Goal: Information Seeking & Learning: Learn about a topic

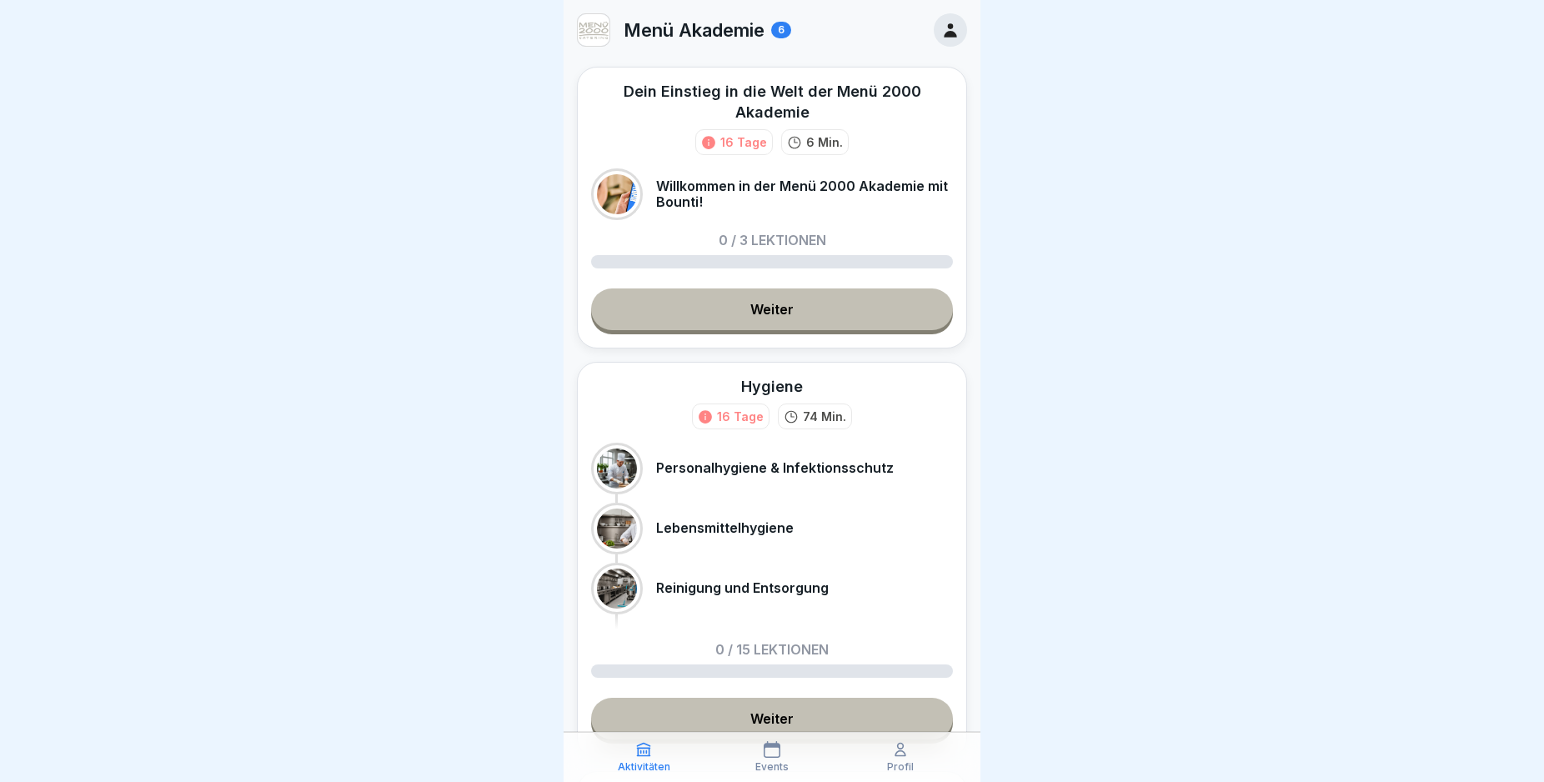
click at [799, 327] on link "Weiter" at bounding box center [772, 309] width 362 height 42
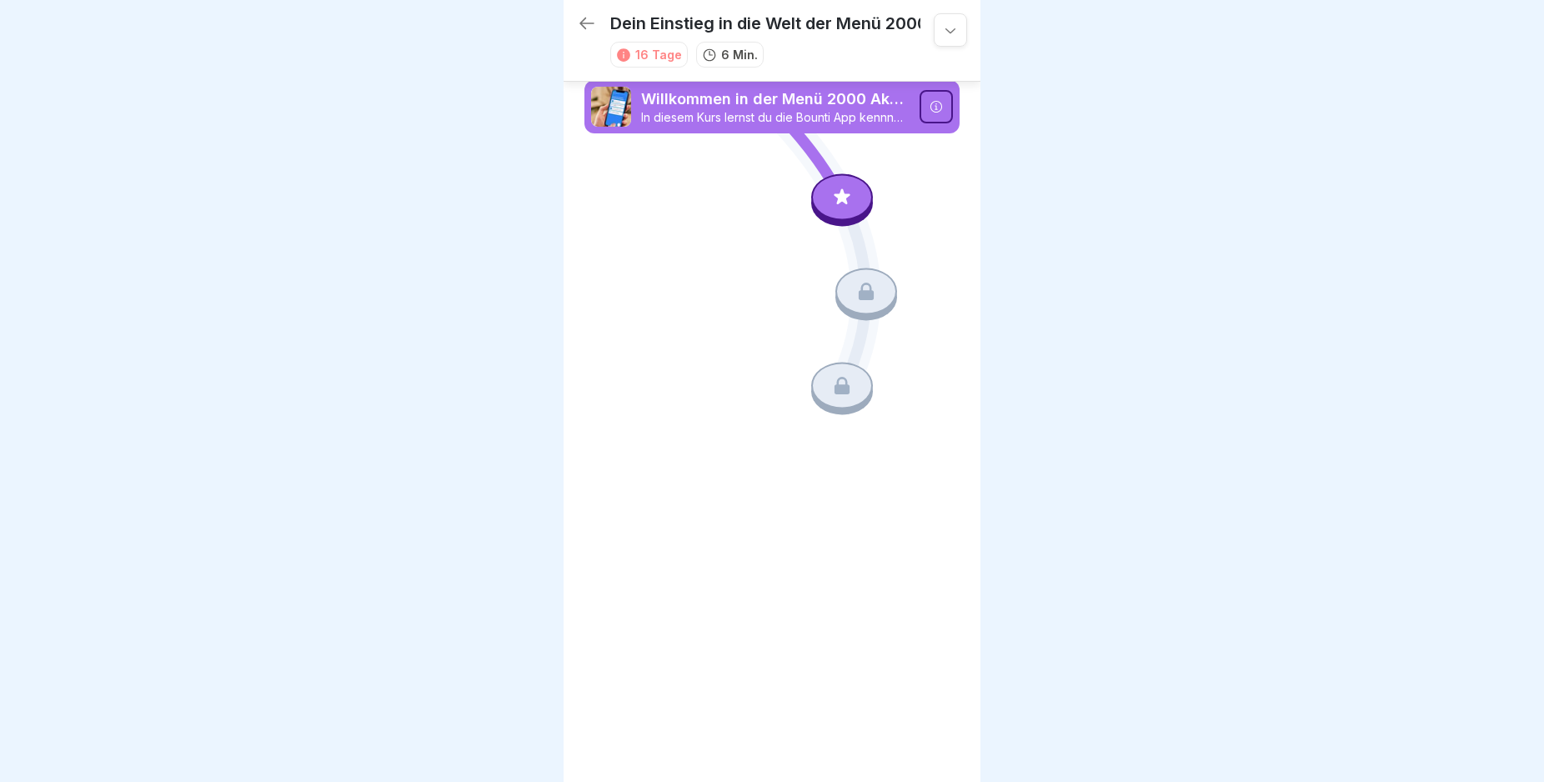
click at [831, 210] on div at bounding box center [842, 197] width 62 height 47
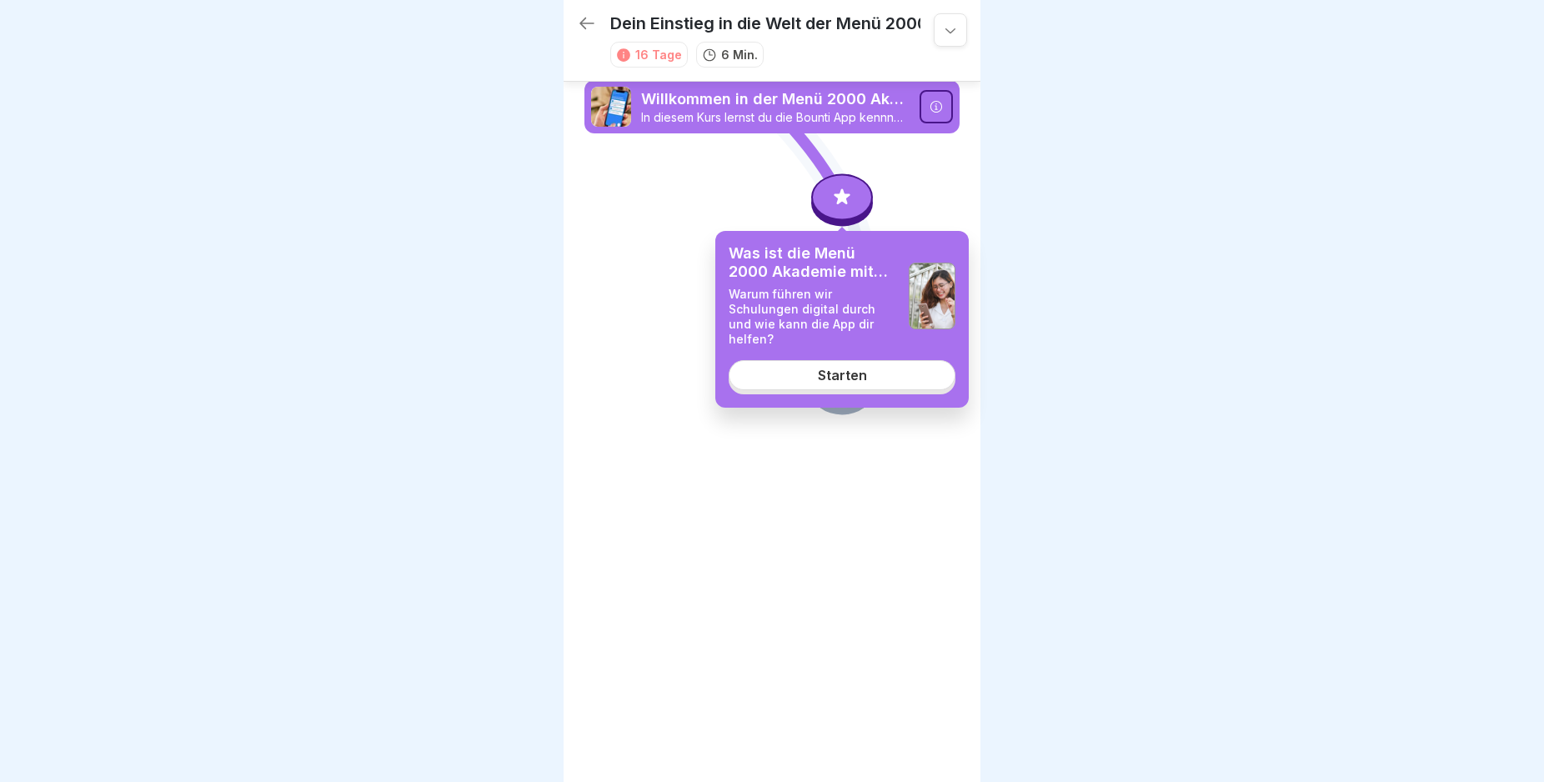
click at [880, 368] on link "Starten" at bounding box center [842, 375] width 227 height 30
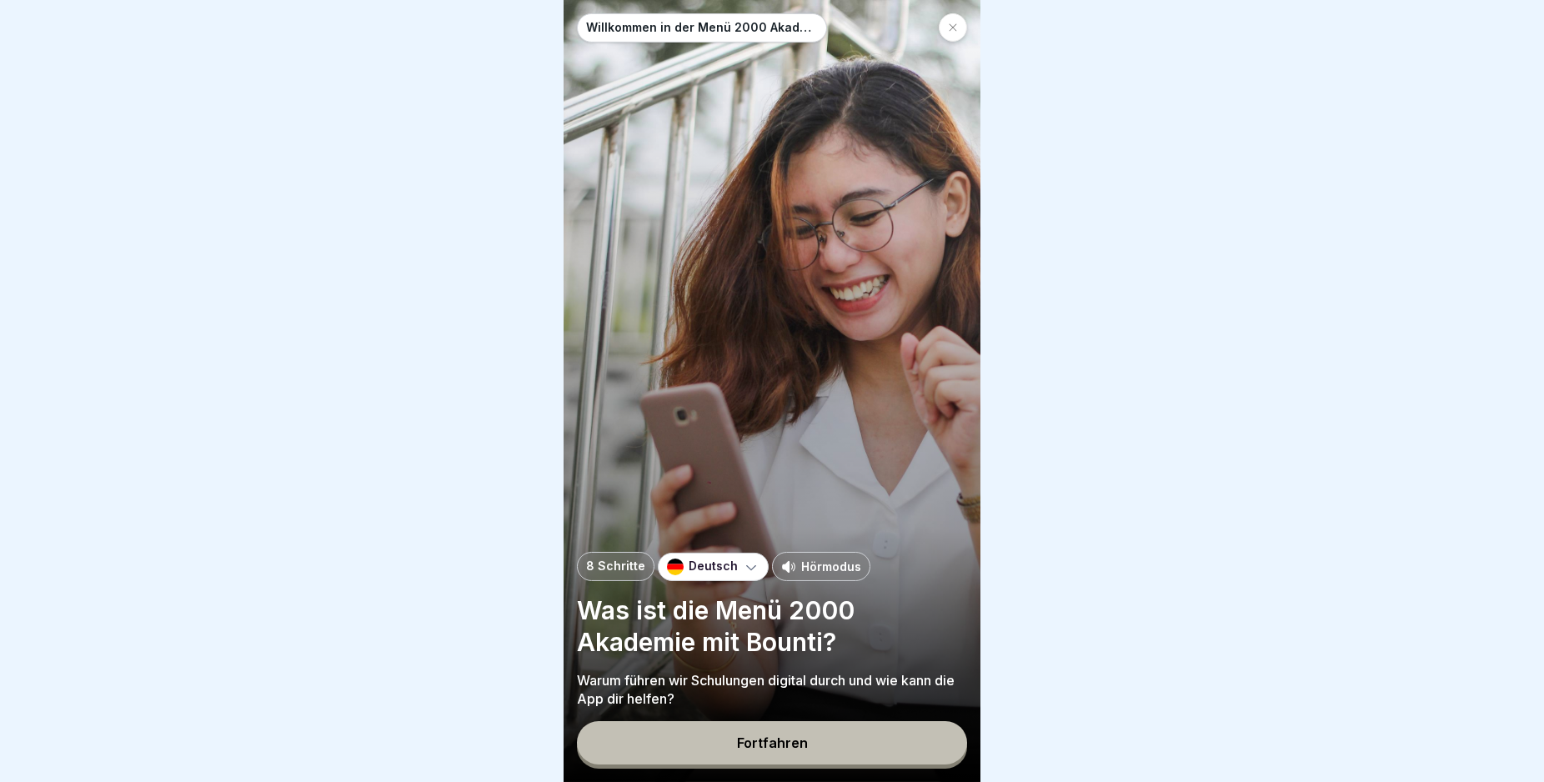
scroll to position [14, 0]
click at [819, 744] on button "Fortfahren" at bounding box center [772, 742] width 390 height 43
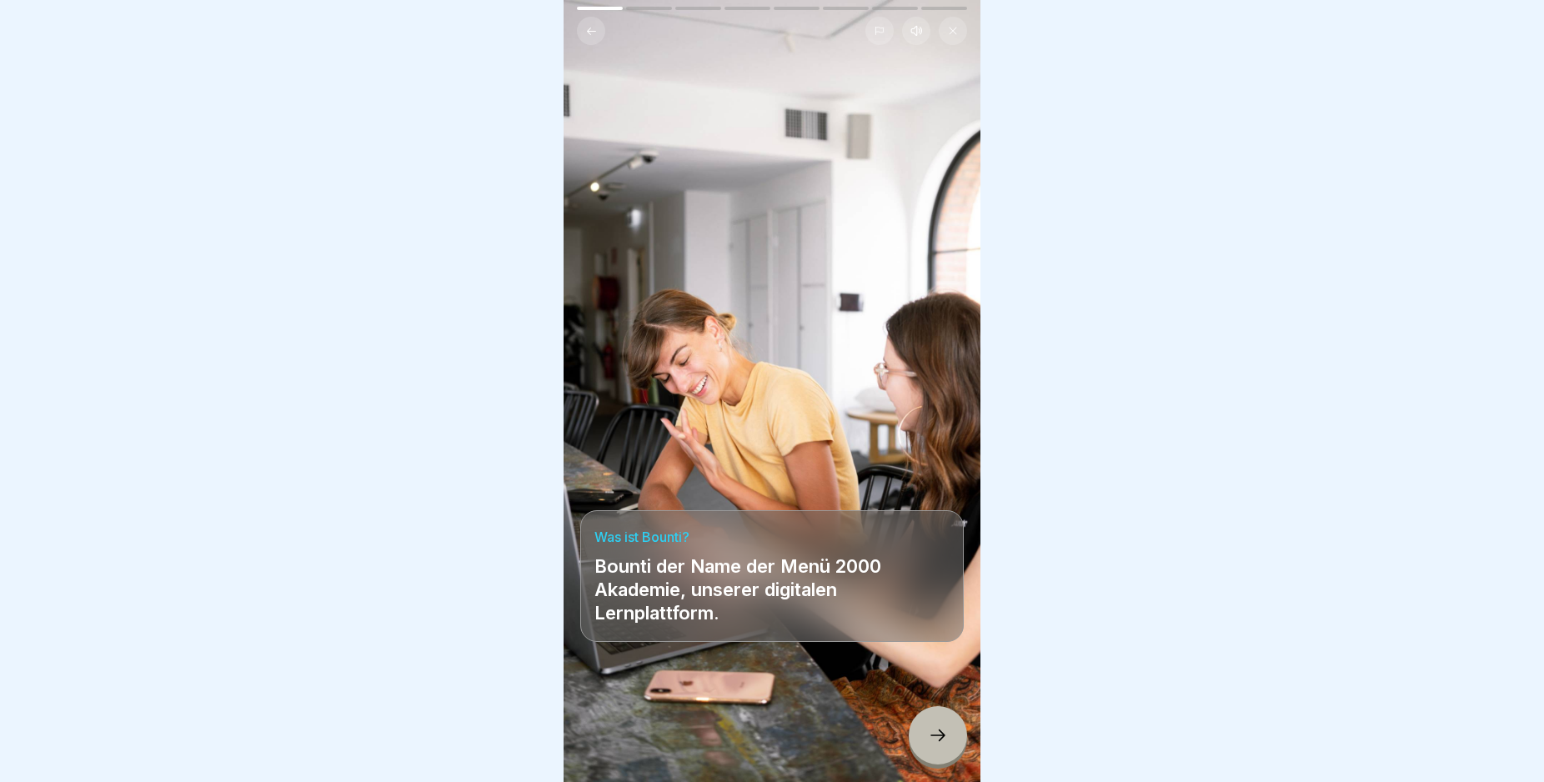
click at [920, 733] on div at bounding box center [938, 735] width 58 height 58
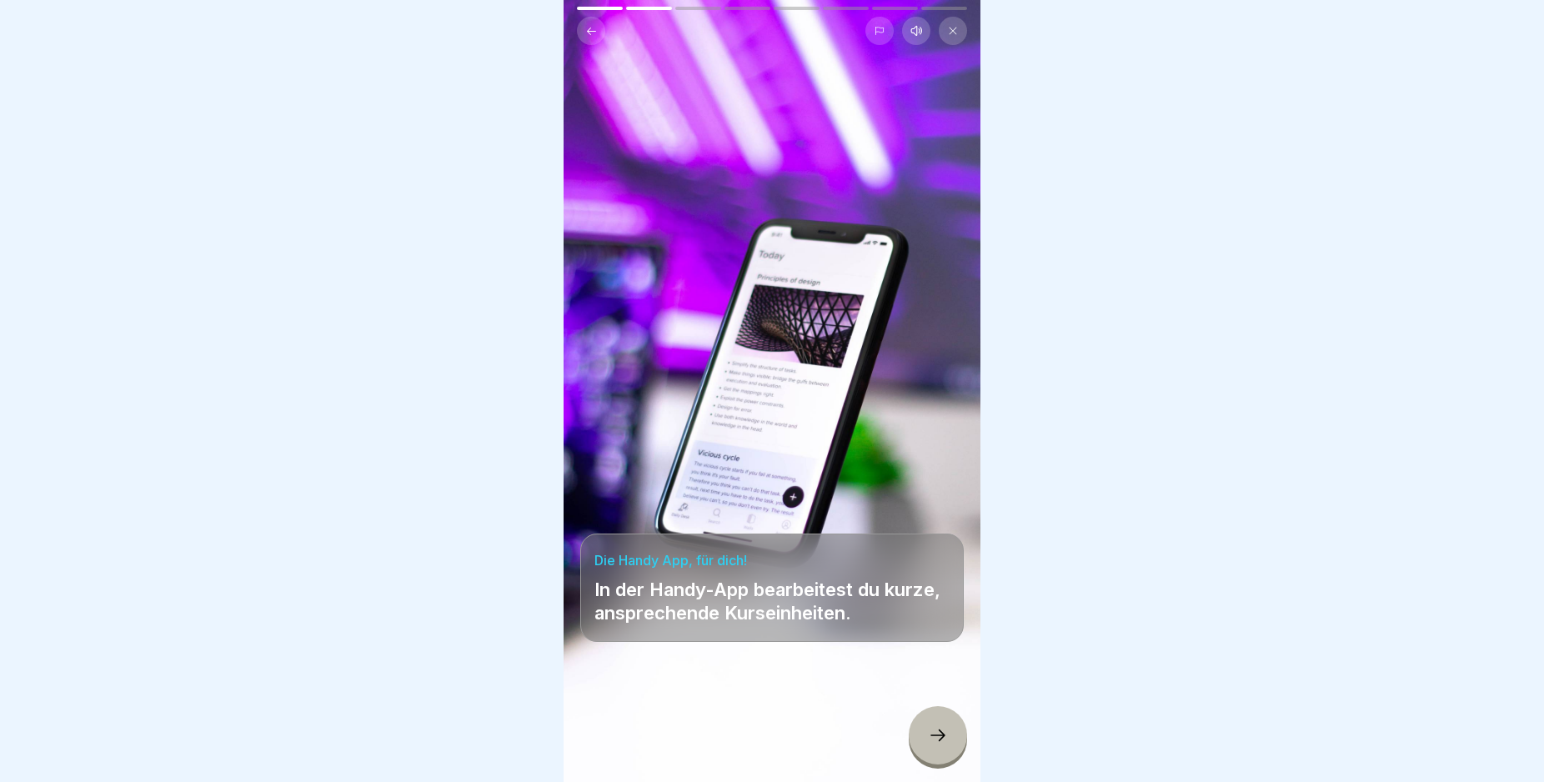
click at [925, 732] on div at bounding box center [938, 735] width 58 height 58
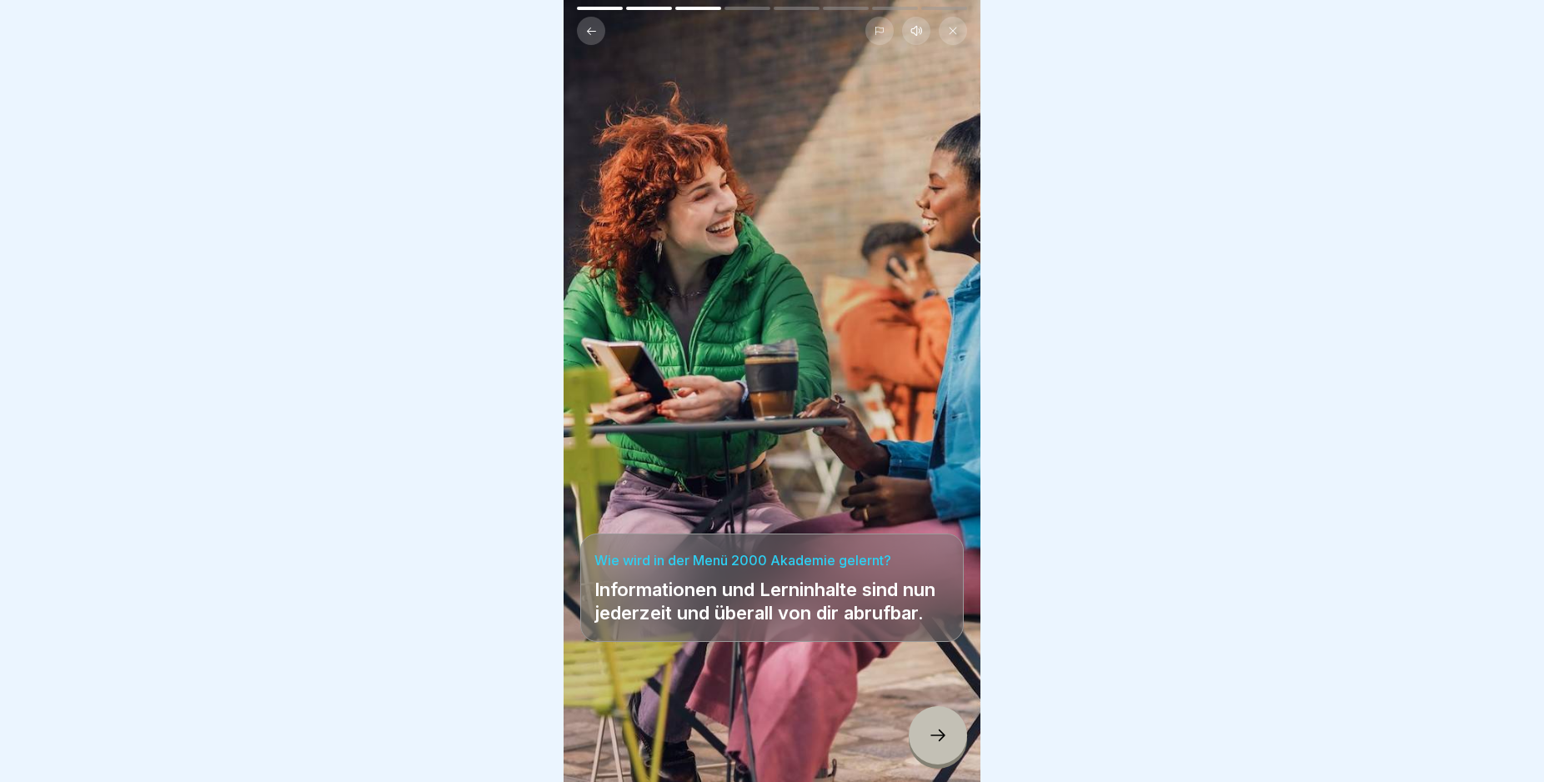
click at [922, 732] on div at bounding box center [938, 735] width 58 height 58
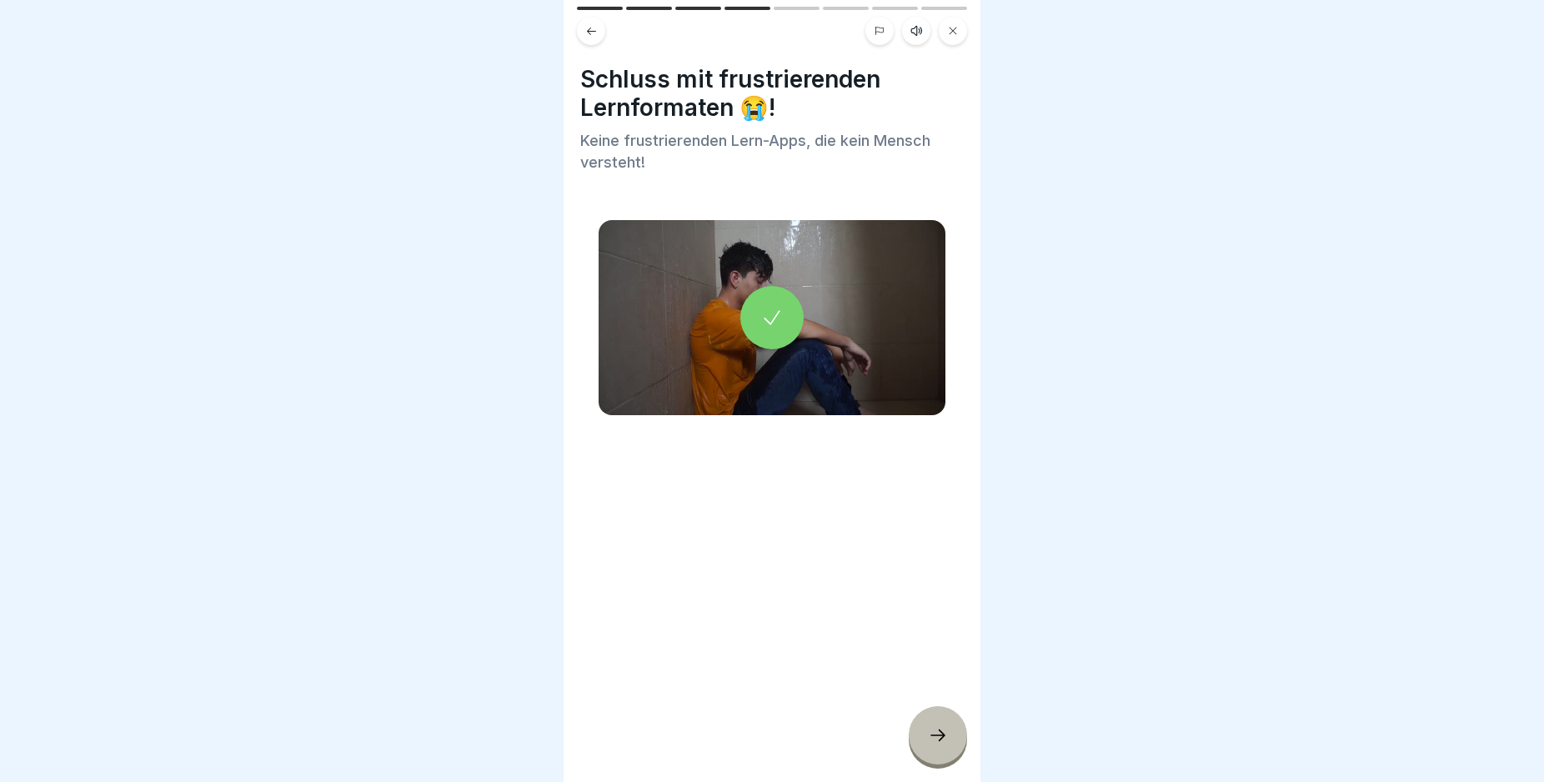
click at [922, 732] on div at bounding box center [938, 735] width 58 height 58
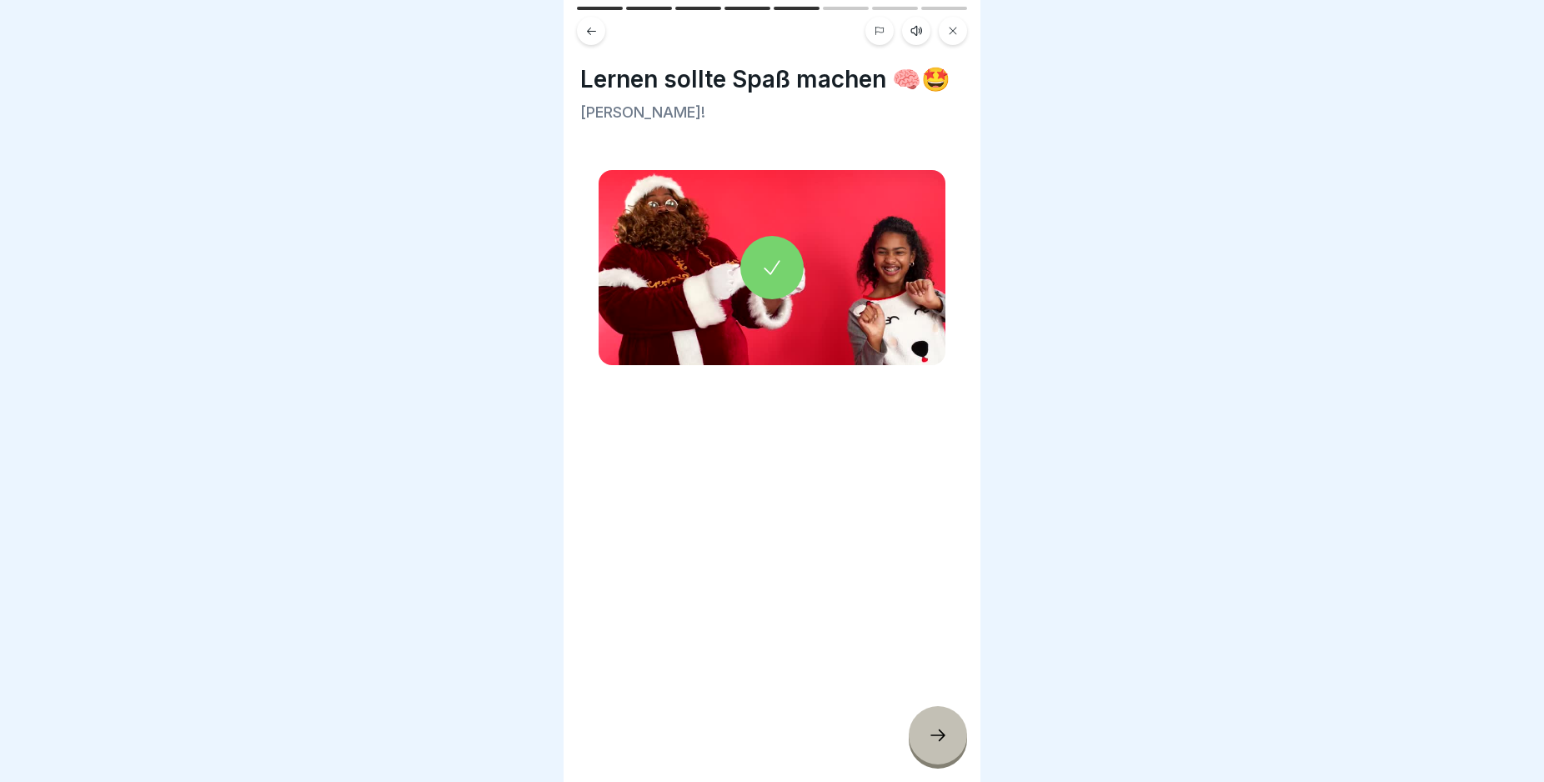
click at [922, 732] on div at bounding box center [938, 735] width 58 height 58
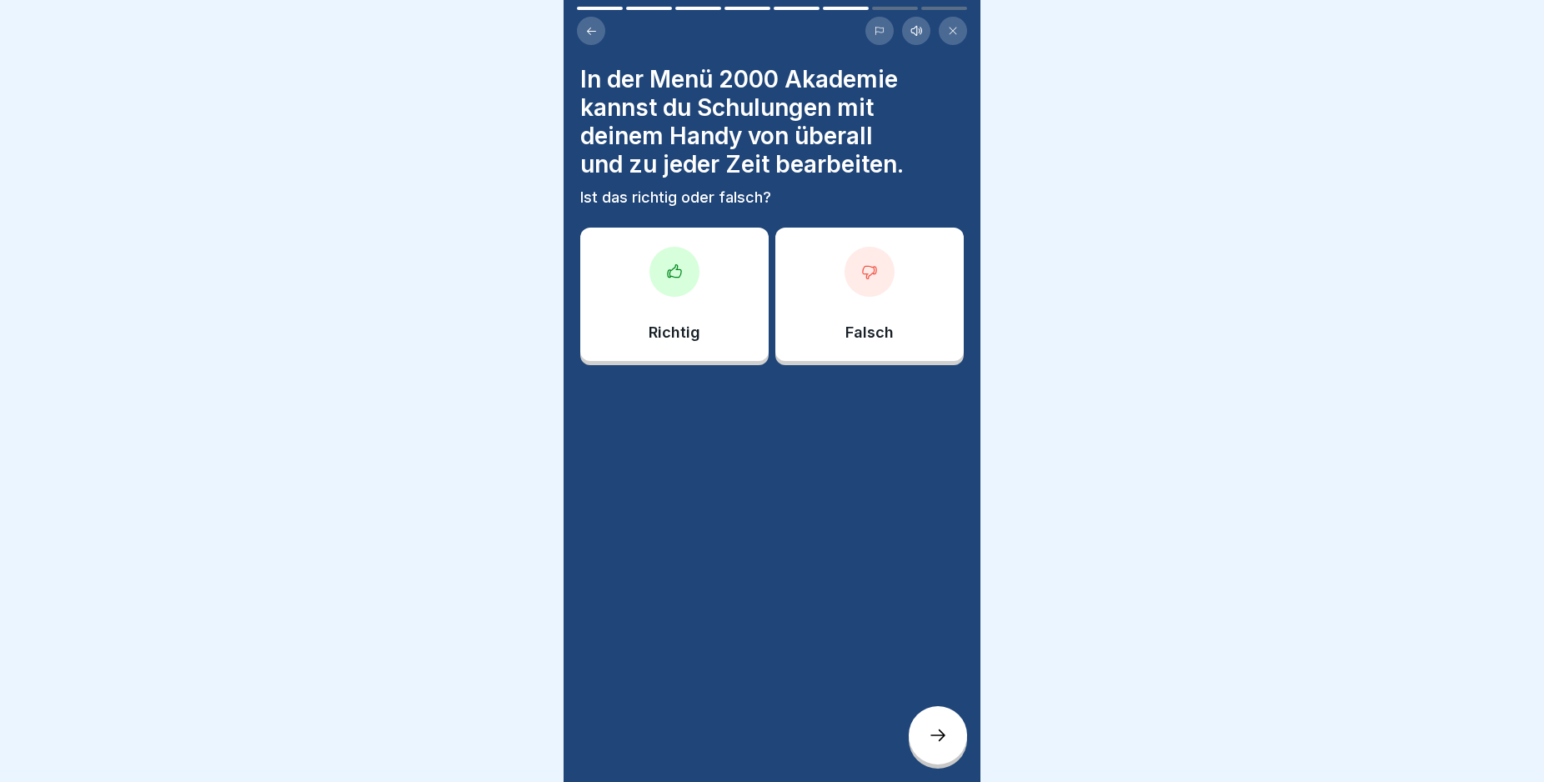
click at [922, 732] on div at bounding box center [938, 735] width 58 height 58
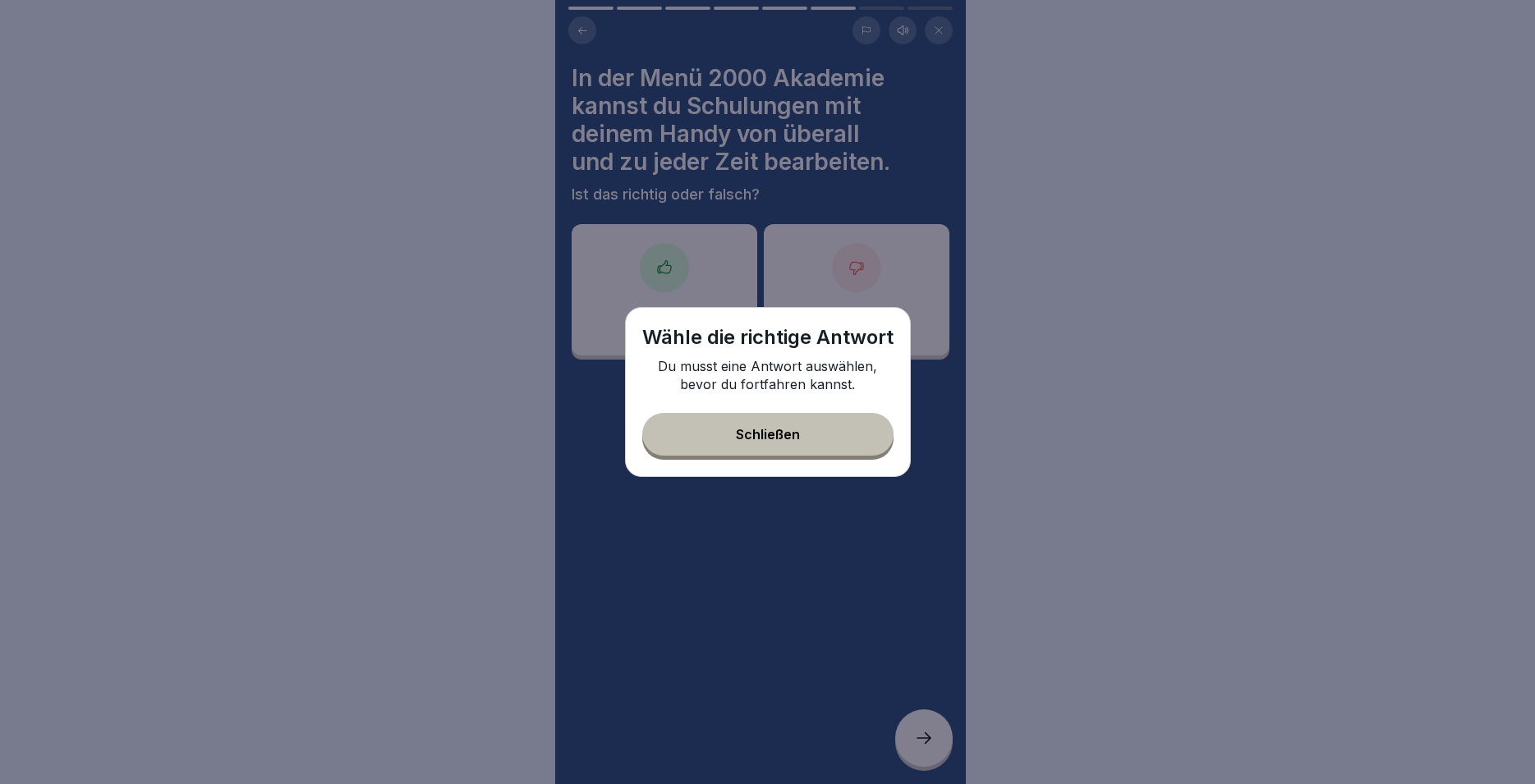
click at [793, 437] on div "Schließen" at bounding box center [768, 434] width 64 height 15
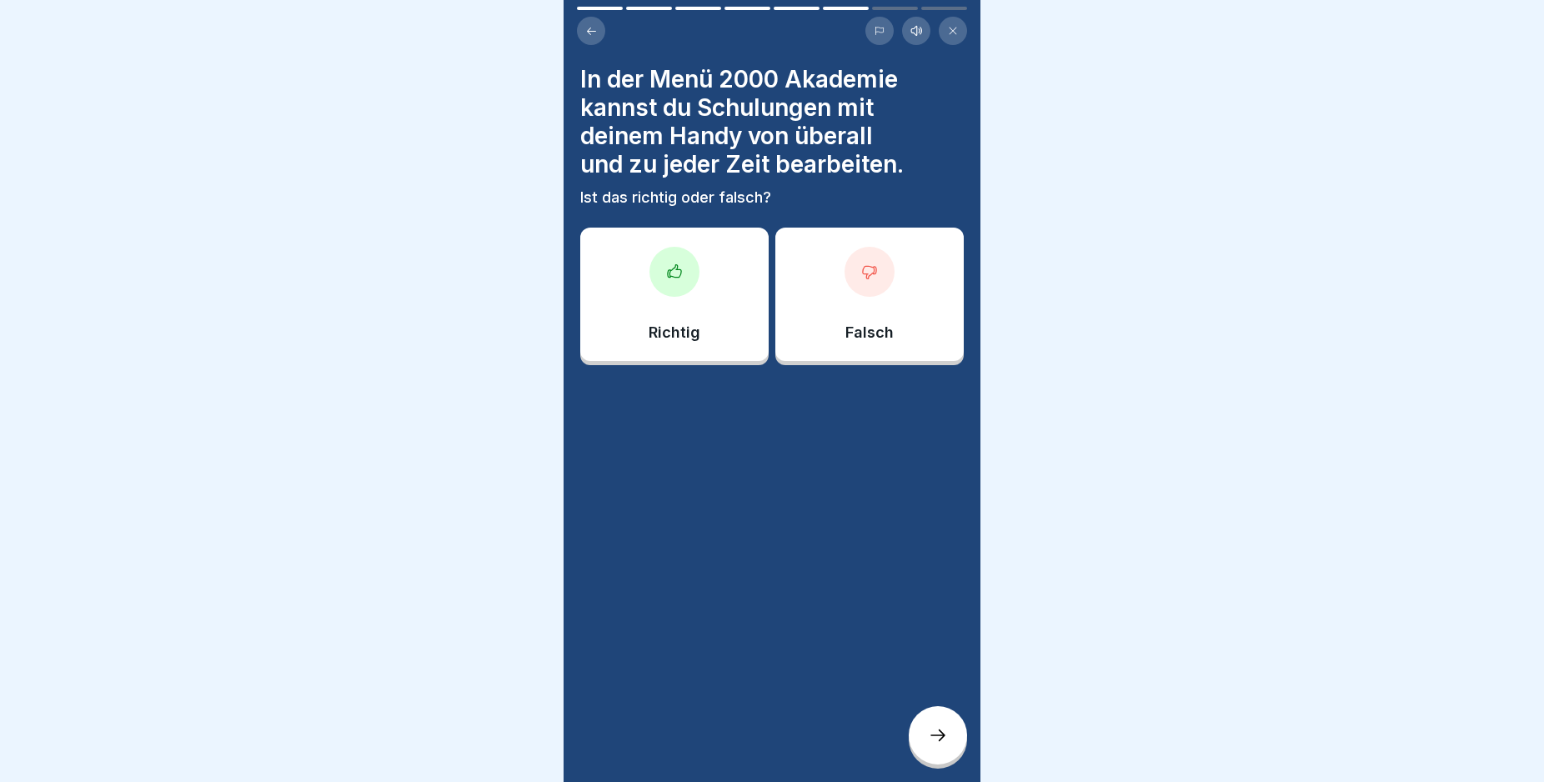
click at [684, 274] on div at bounding box center [674, 272] width 50 height 50
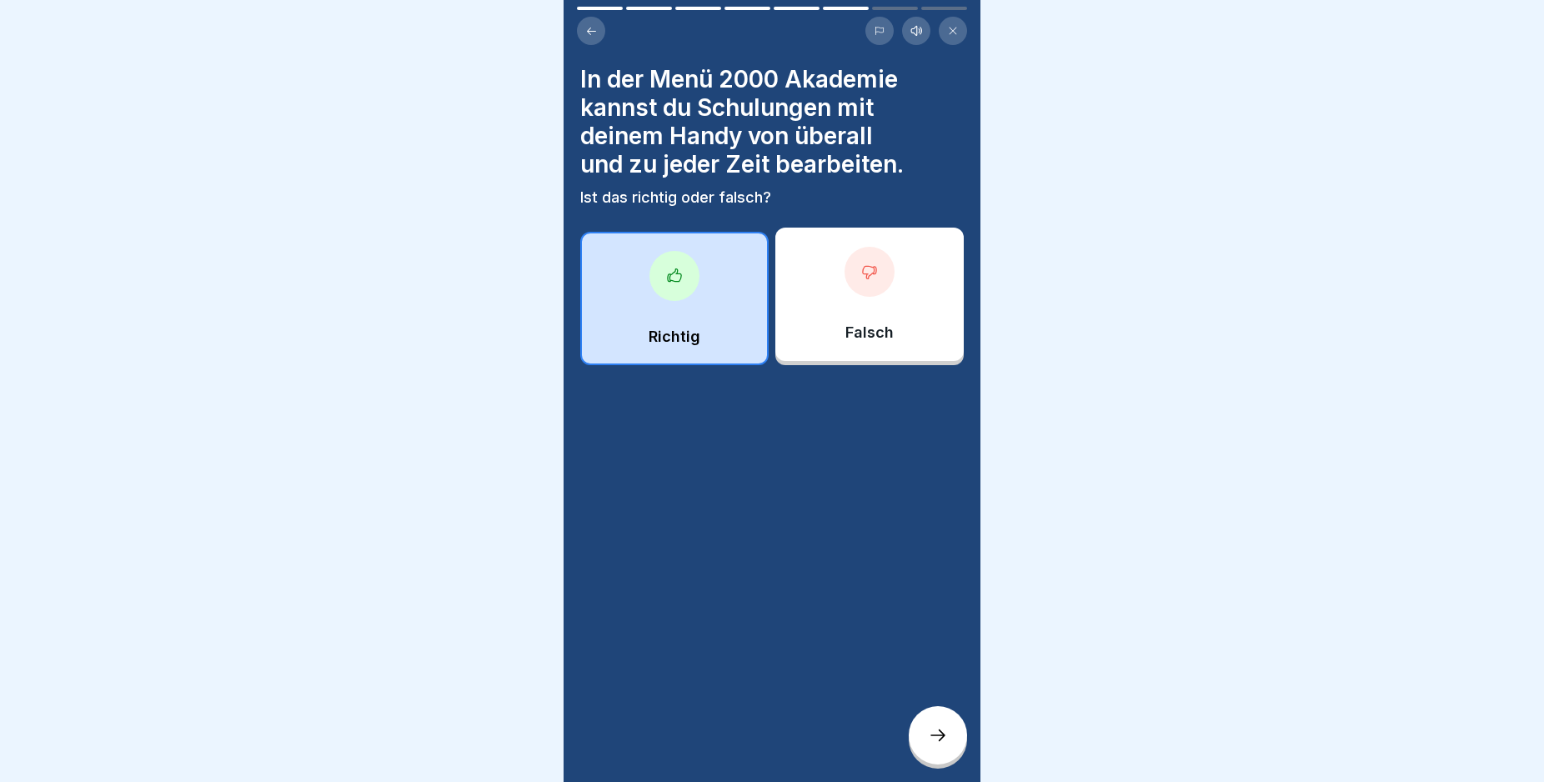
click at [926, 736] on div at bounding box center [938, 735] width 58 height 58
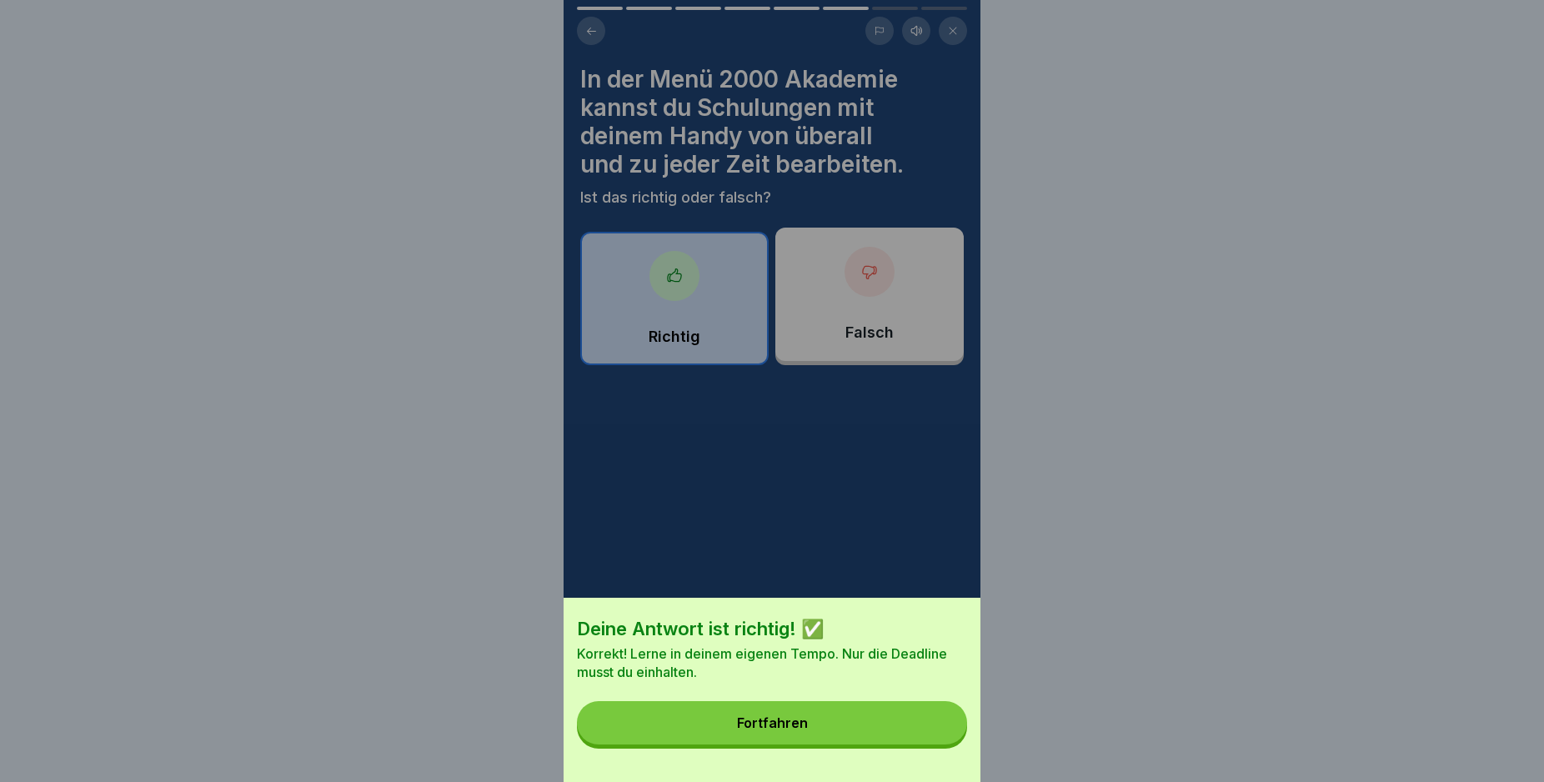
click at [816, 734] on button "Fortfahren" at bounding box center [772, 722] width 390 height 43
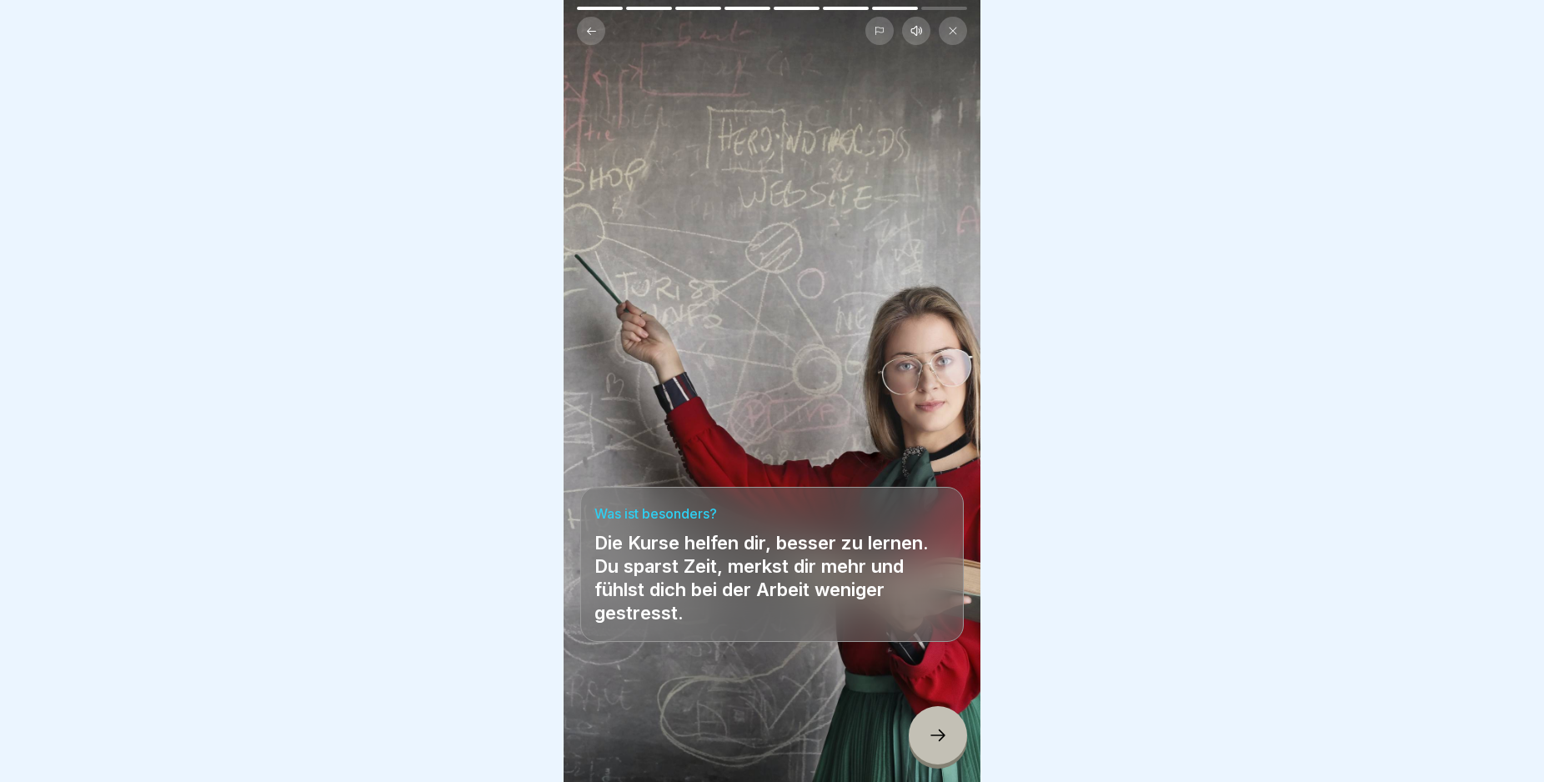
click at [937, 745] on icon at bounding box center [938, 735] width 20 height 20
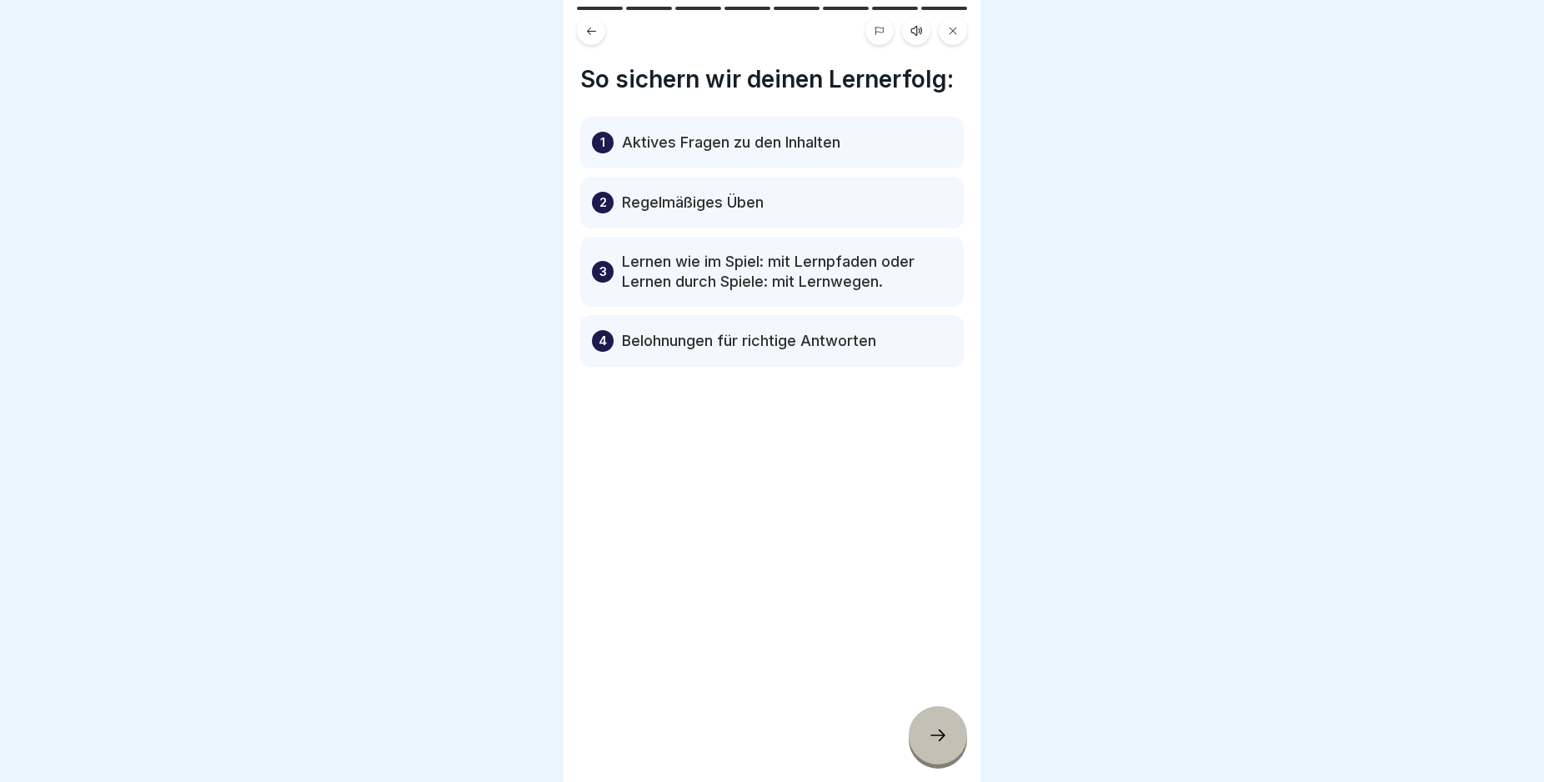
click at [937, 745] on icon at bounding box center [938, 735] width 20 height 20
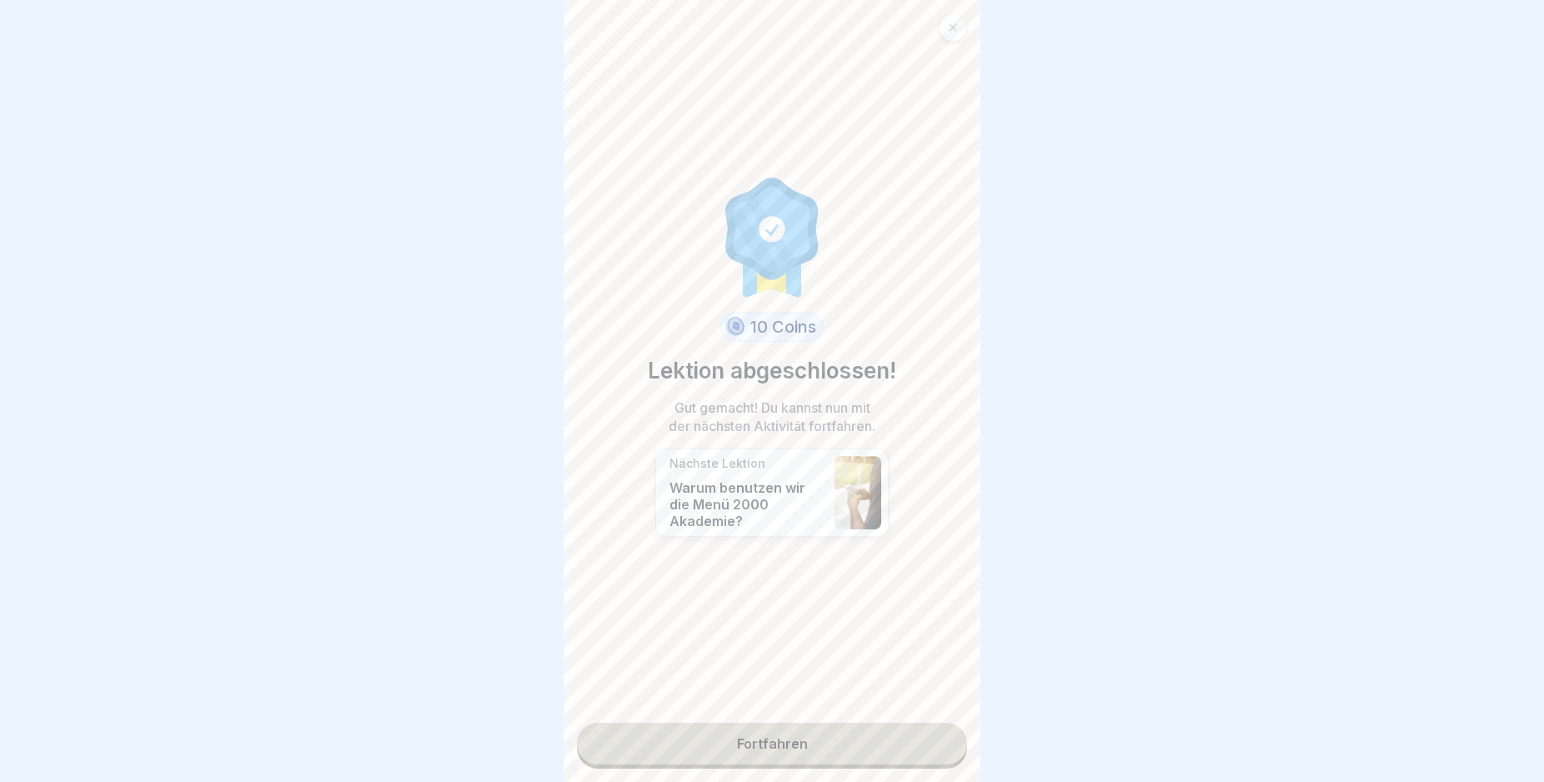
click at [937, 747] on link "Fortfahren" at bounding box center [772, 744] width 390 height 42
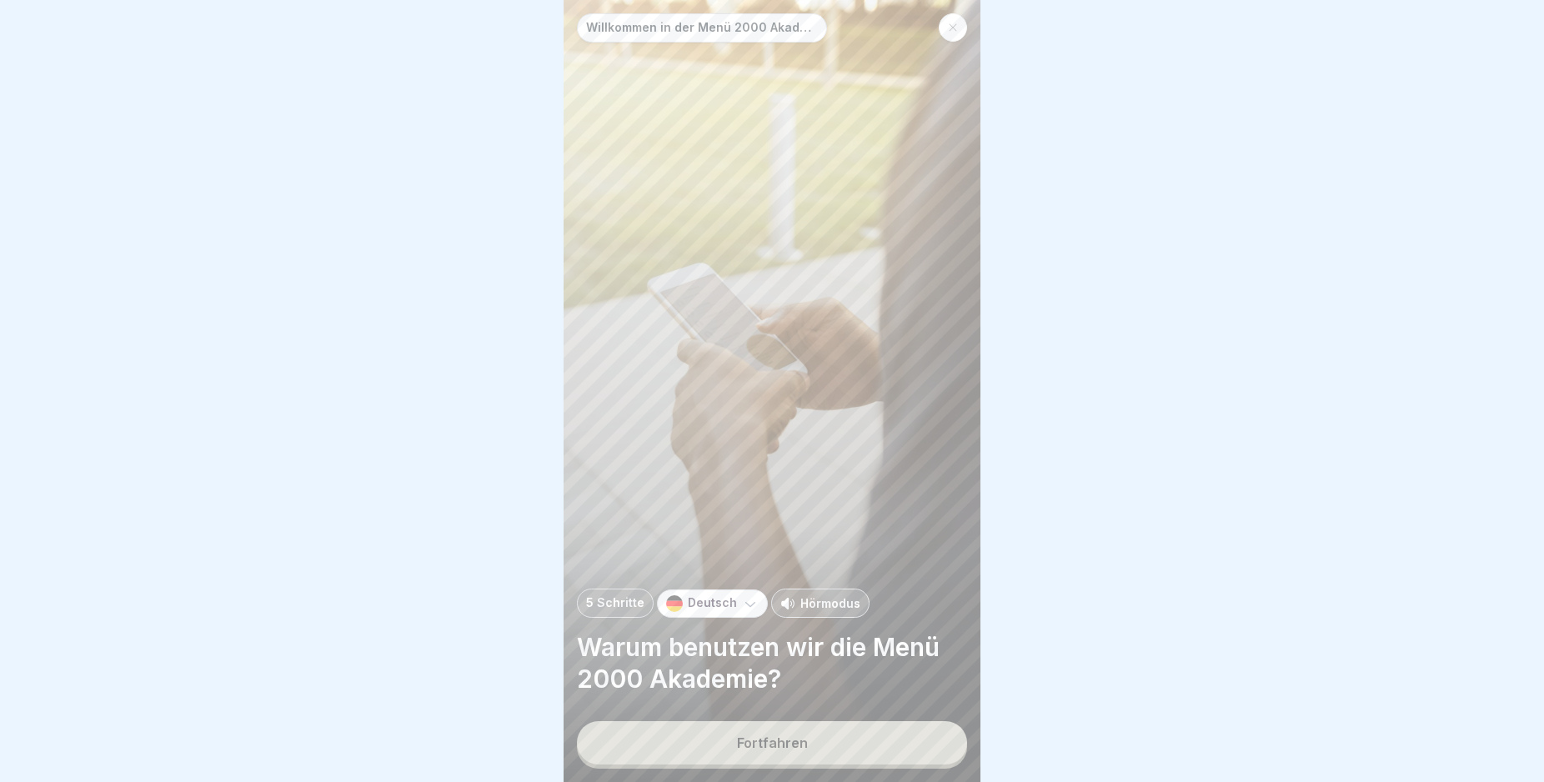
click at [937, 747] on button "Fortfahren" at bounding box center [772, 742] width 390 height 43
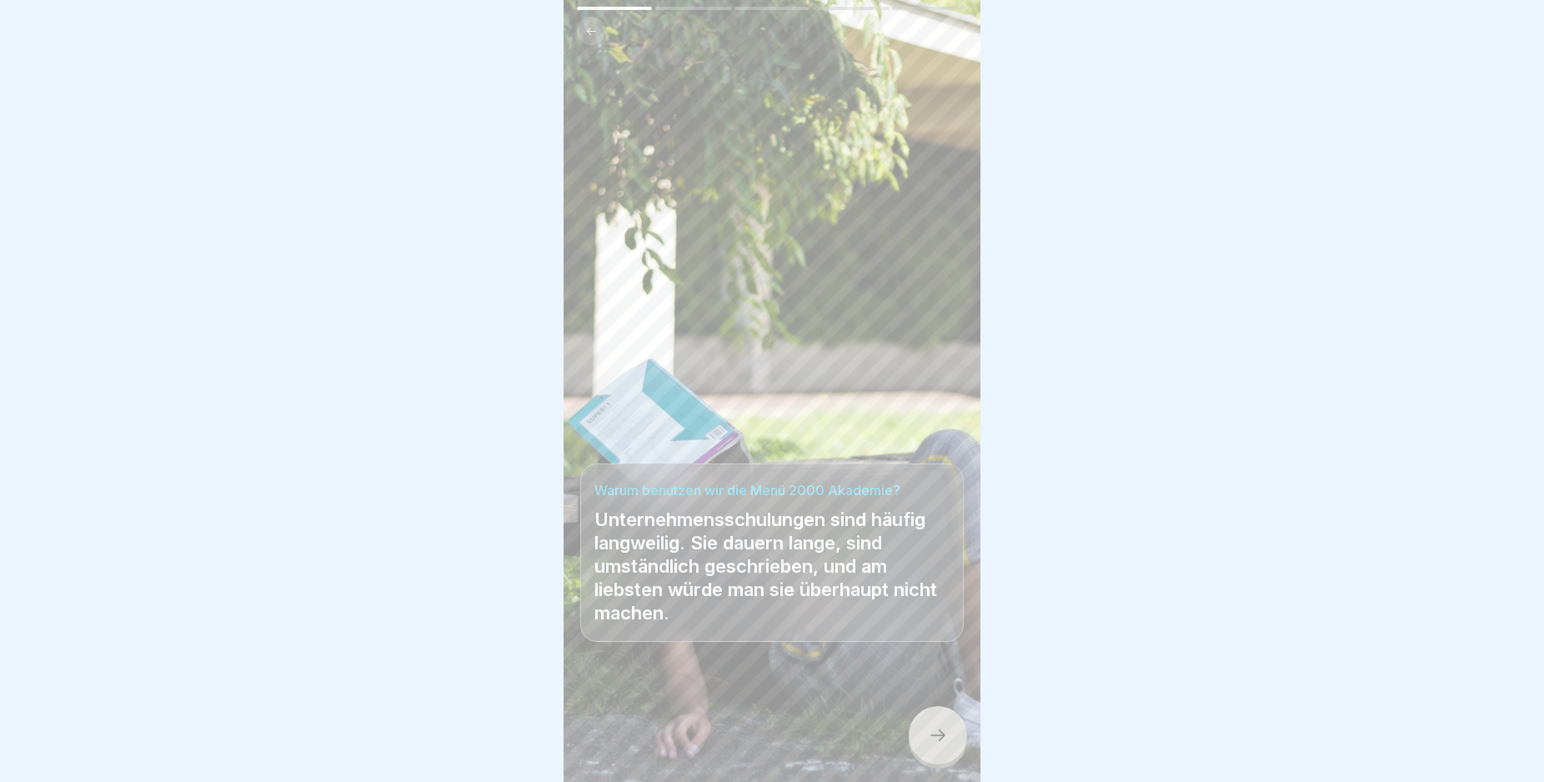
click at [937, 745] on icon at bounding box center [938, 735] width 20 height 20
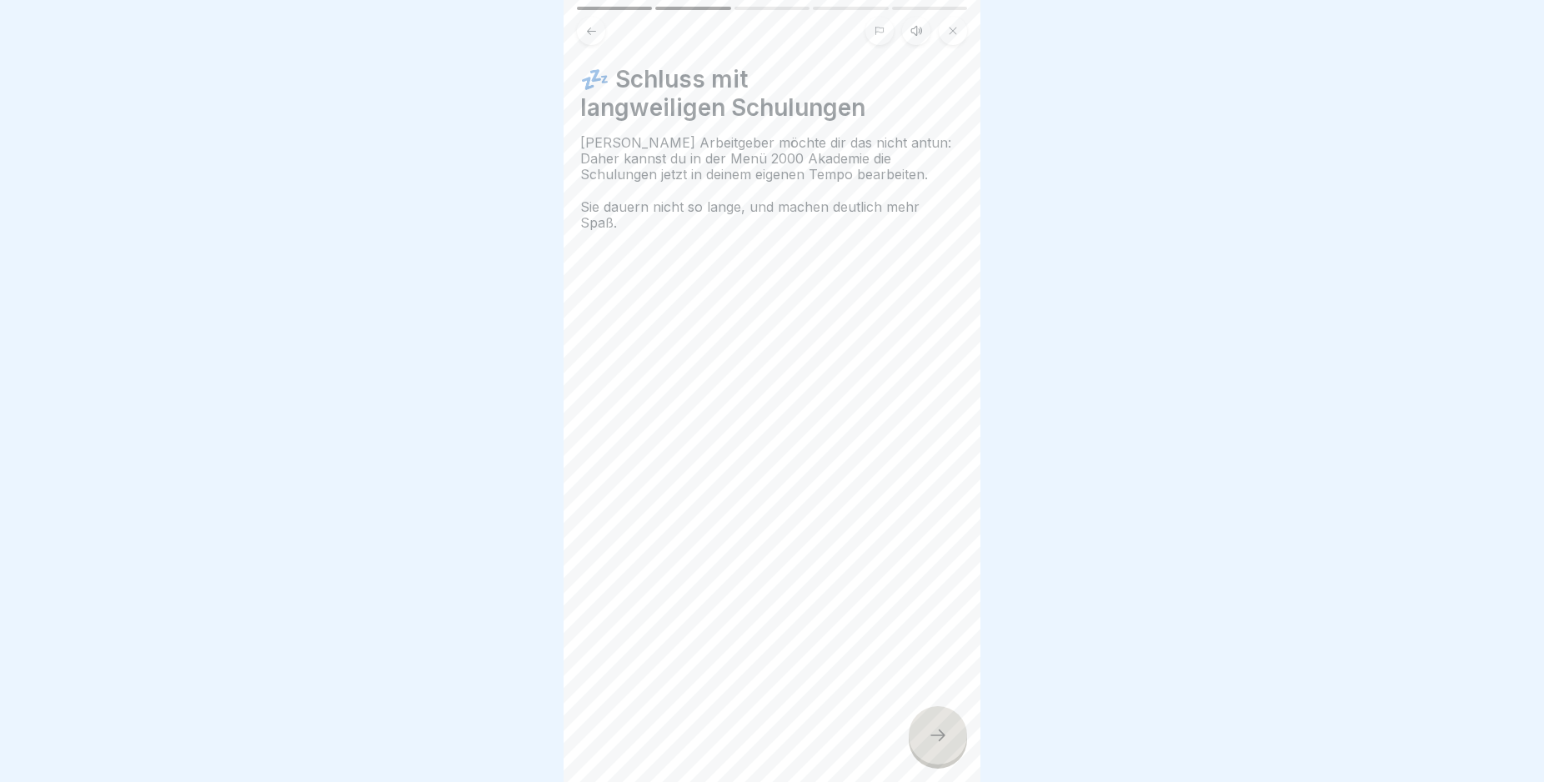
click at [937, 745] on icon at bounding box center [938, 735] width 20 height 20
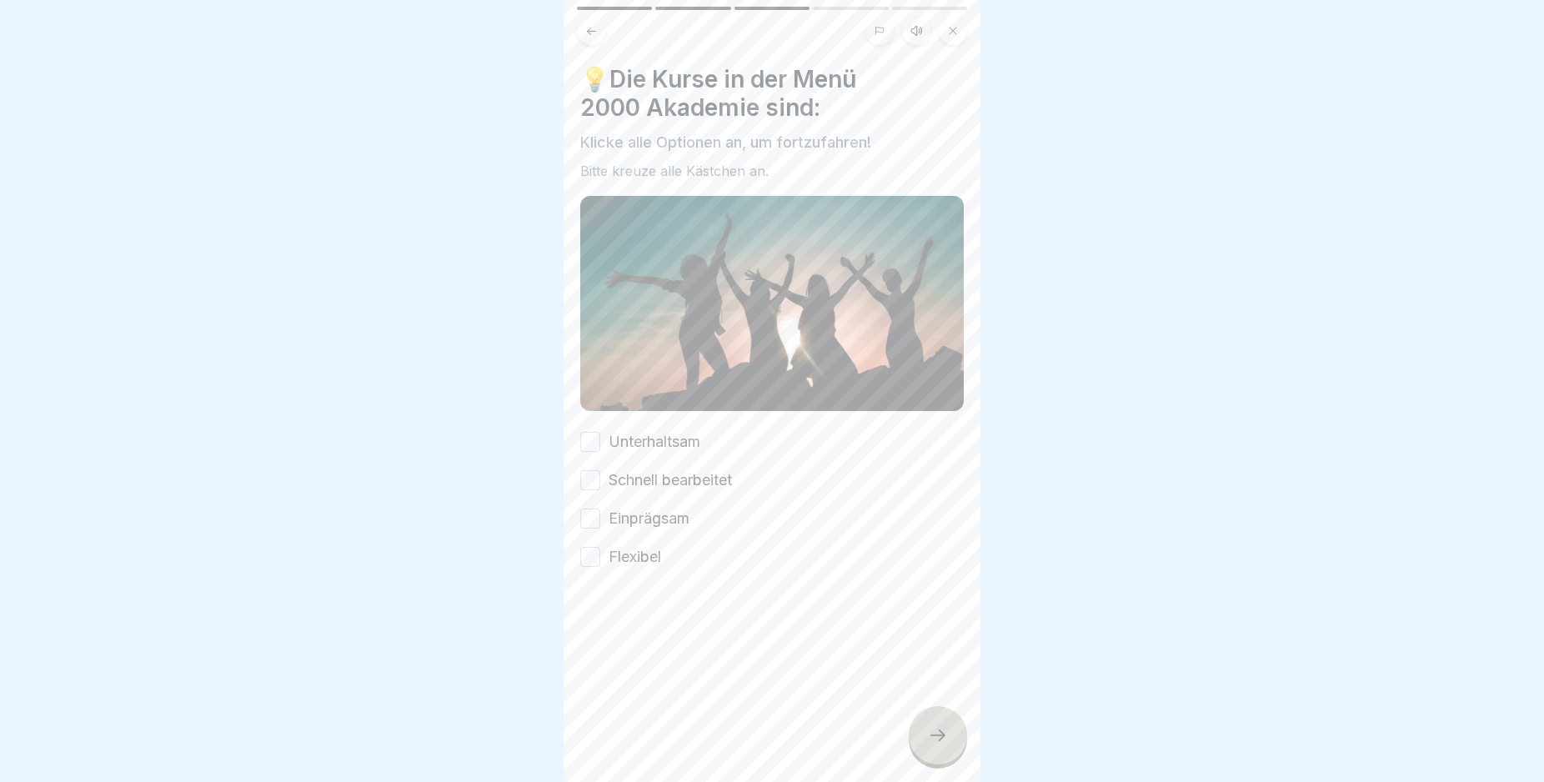
click at [937, 745] on icon at bounding box center [938, 735] width 20 height 20
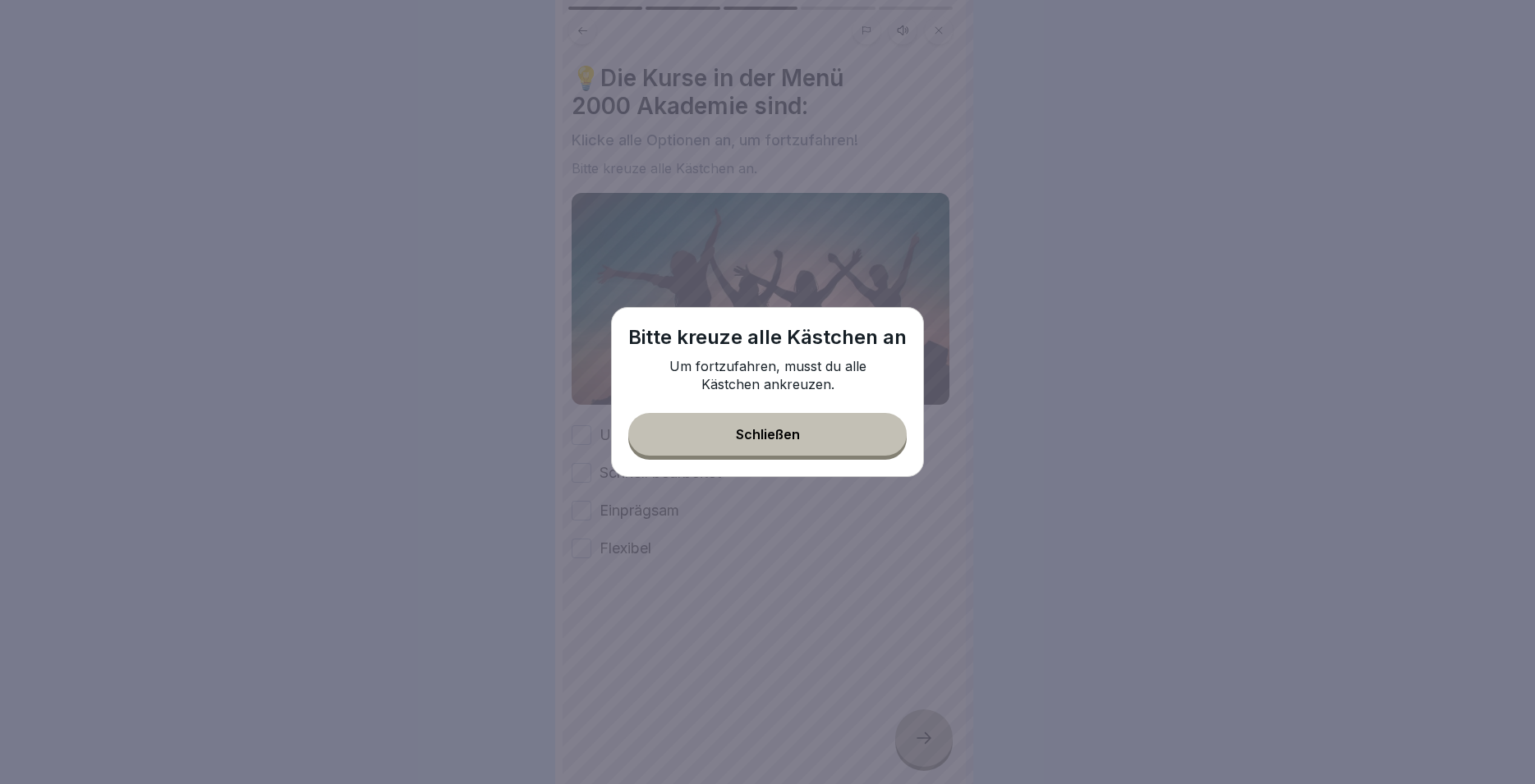
click at [761, 442] on div "Schließen" at bounding box center [768, 434] width 64 height 15
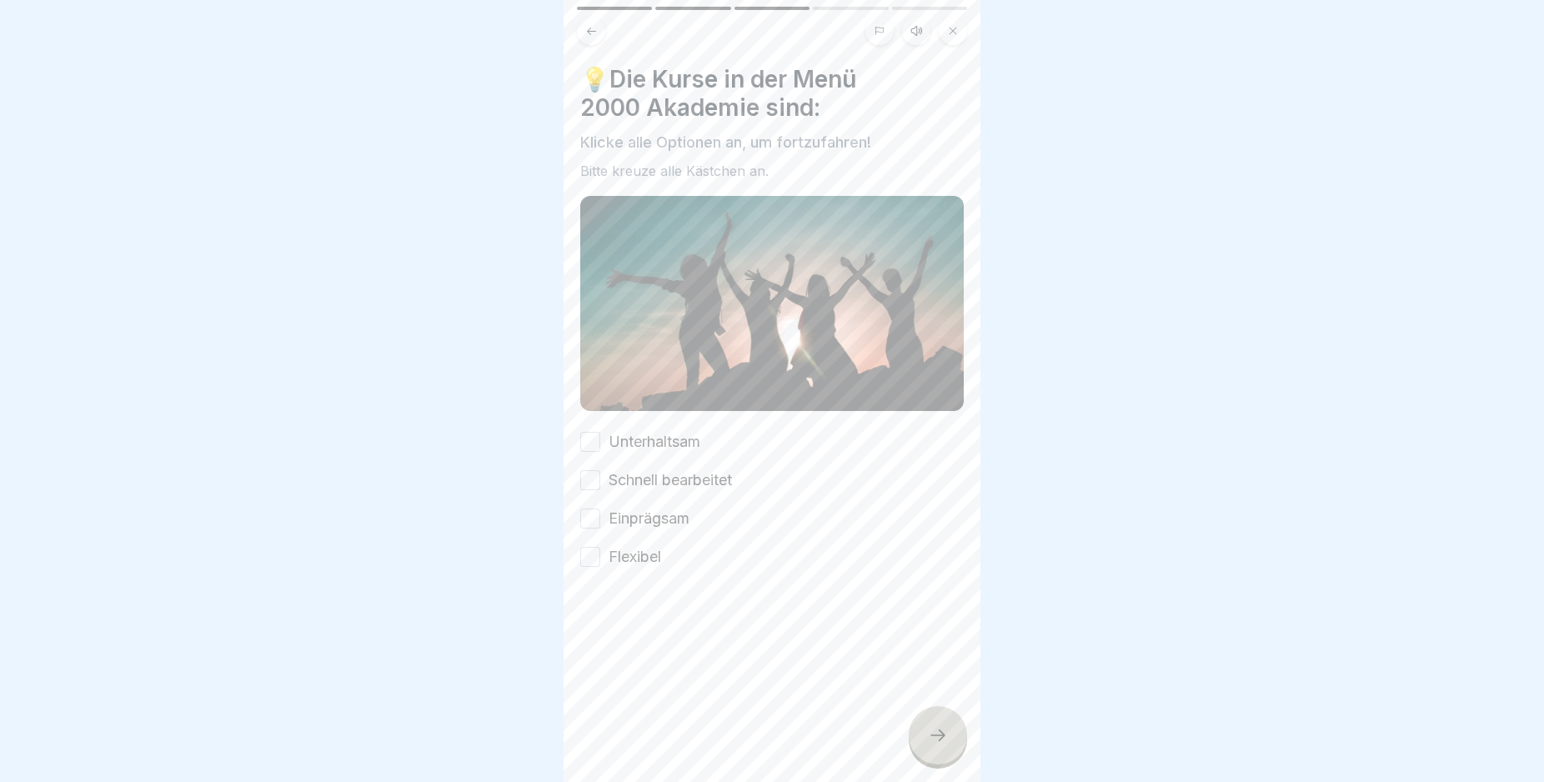
click at [596, 470] on button "Schnell bearbeitet" at bounding box center [590, 480] width 20 height 20
click at [591, 432] on button "Unterhaltsam" at bounding box center [590, 442] width 20 height 20
click at [596, 522] on div "Unterhaltsam Schnell bearbeitet Einprägsam Flexibel" at bounding box center [771, 499] width 383 height 137
click at [594, 509] on button "Einprägsam" at bounding box center [590, 519] width 20 height 20
click at [595, 557] on button "Flexibel" at bounding box center [590, 557] width 20 height 20
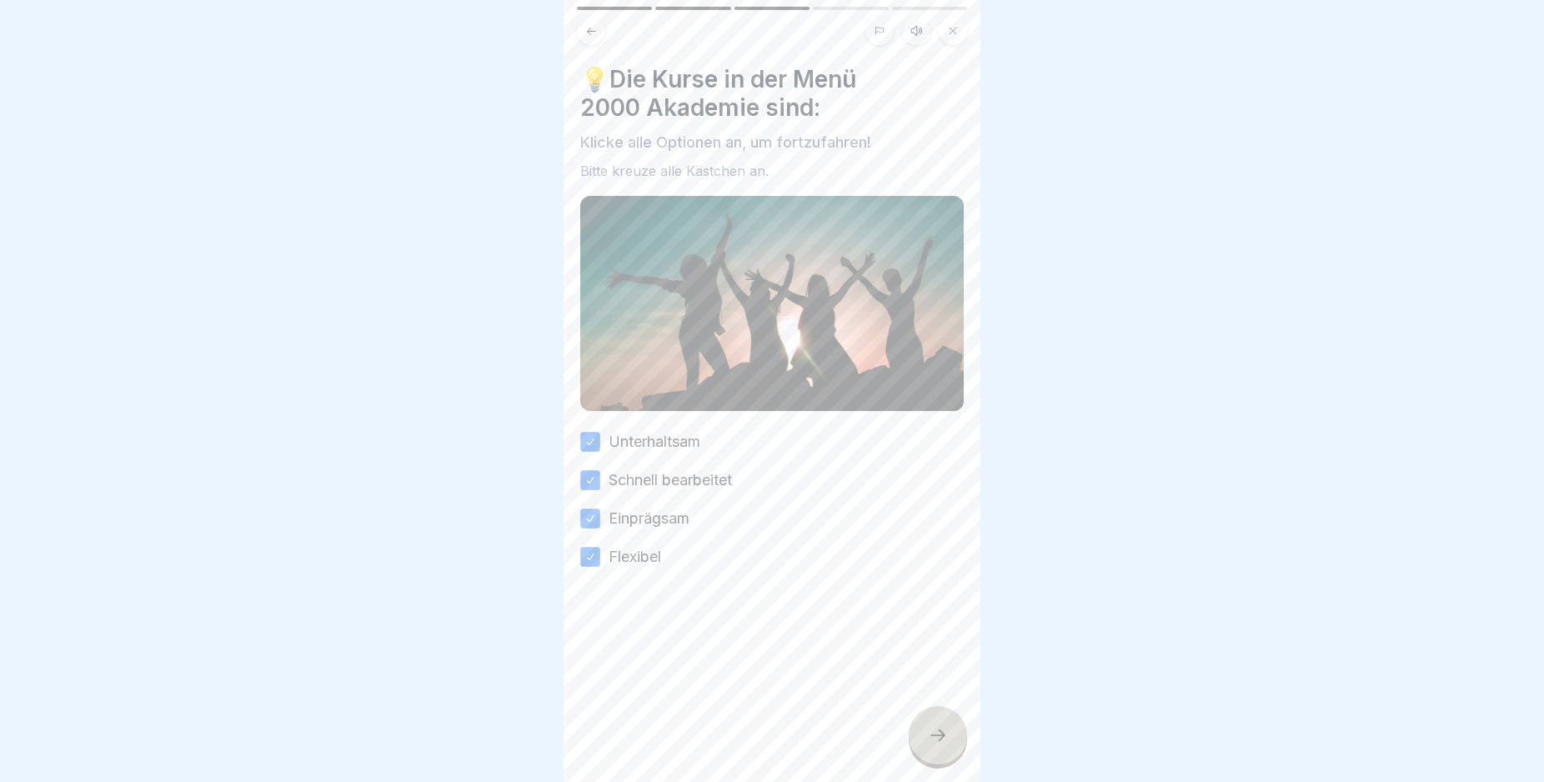
click at [925, 747] on div at bounding box center [938, 735] width 58 height 58
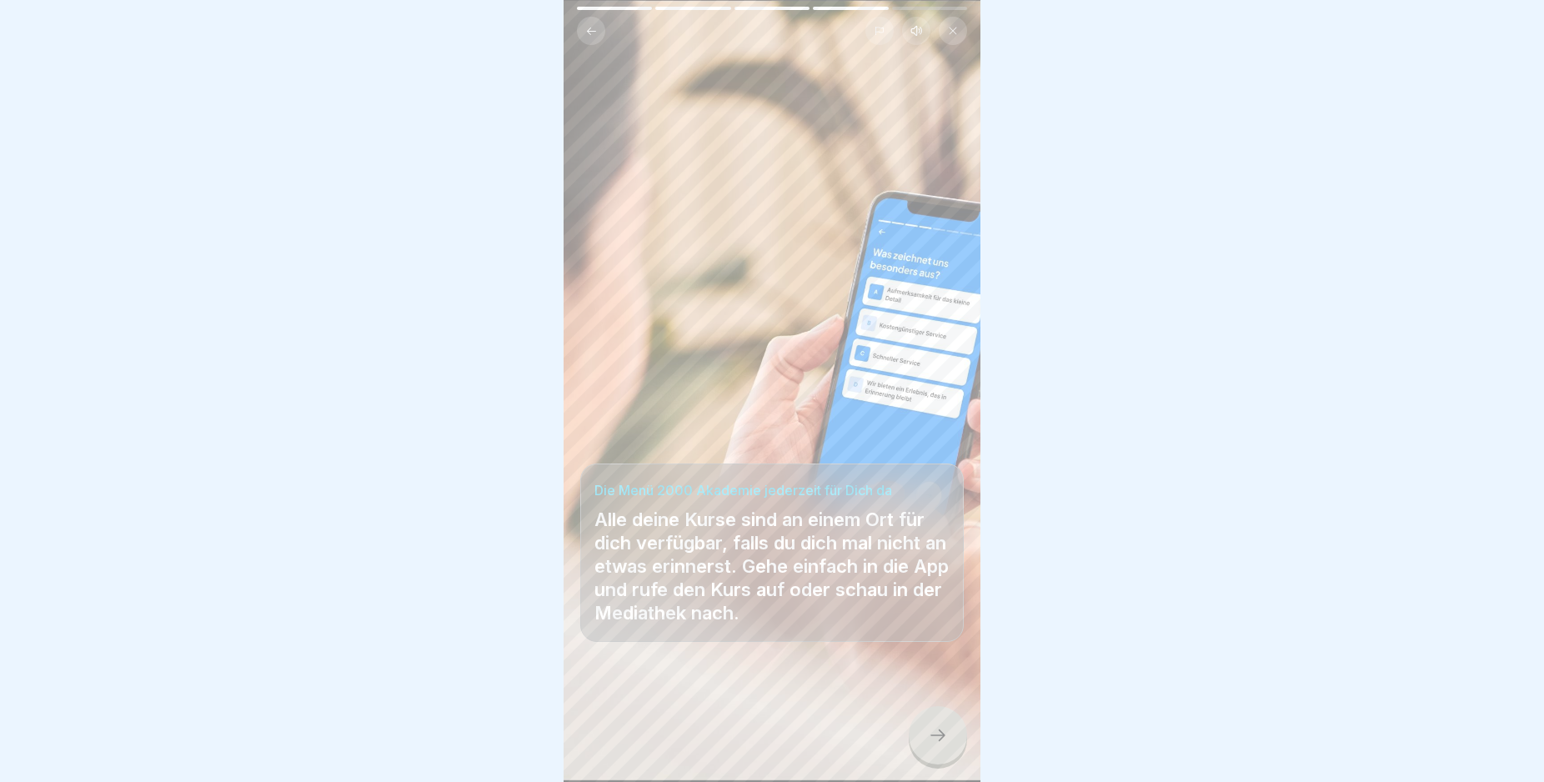
click at [917, 743] on div at bounding box center [938, 735] width 58 height 58
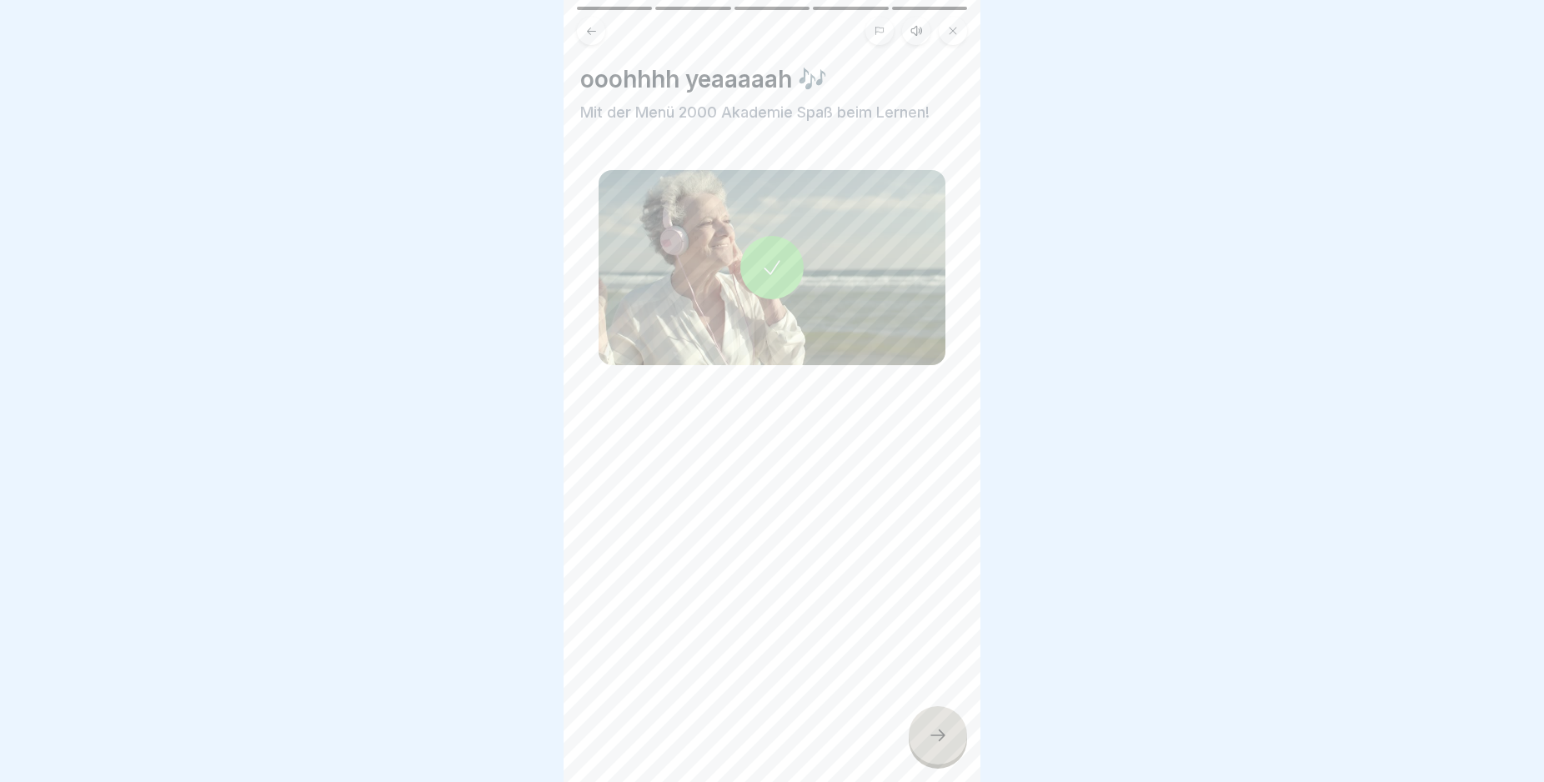
click at [917, 743] on div at bounding box center [938, 735] width 58 height 58
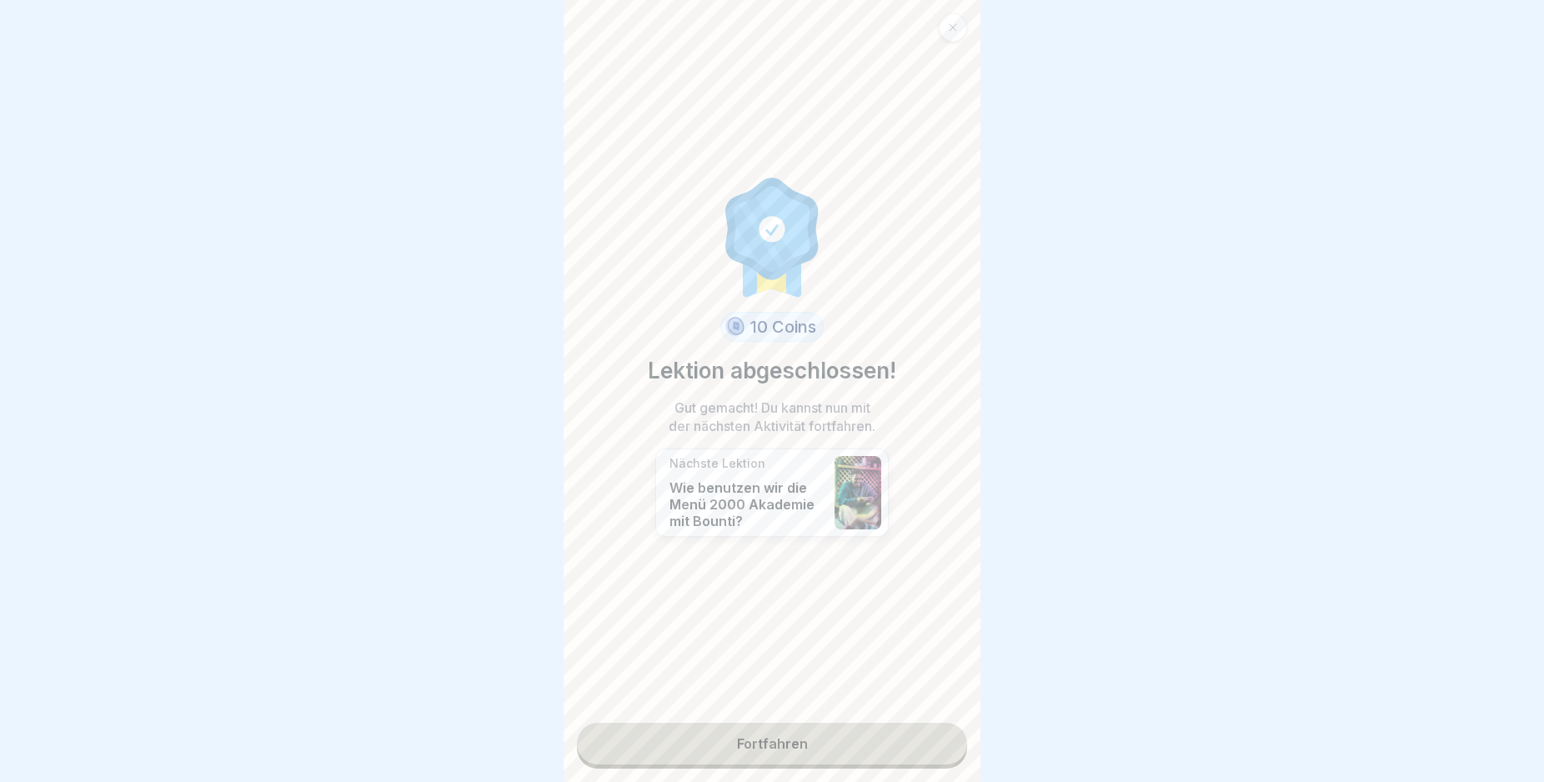
click at [866, 737] on link "Fortfahren" at bounding box center [772, 744] width 390 height 42
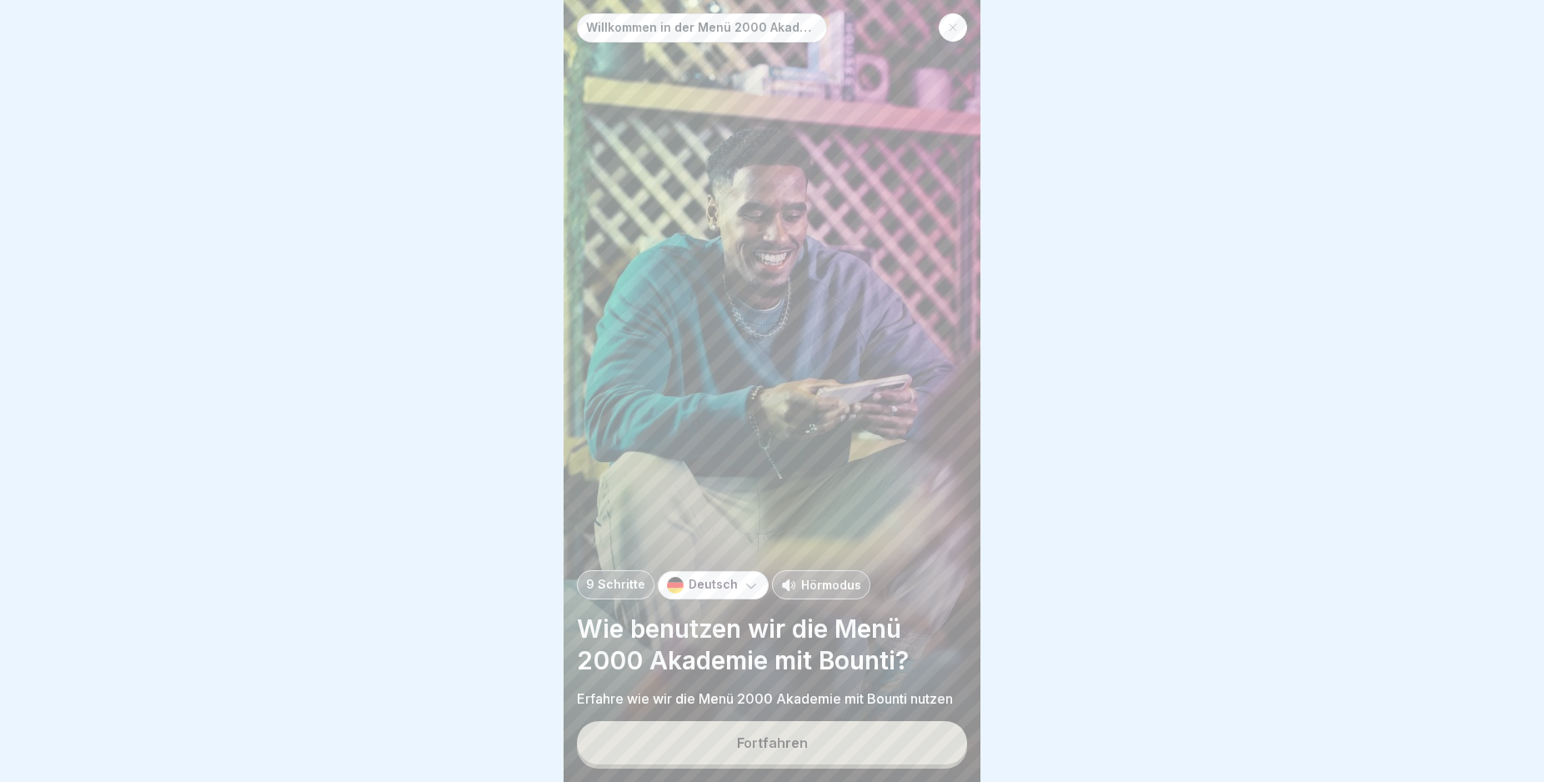
click at [844, 744] on button "Fortfahren" at bounding box center [772, 742] width 390 height 43
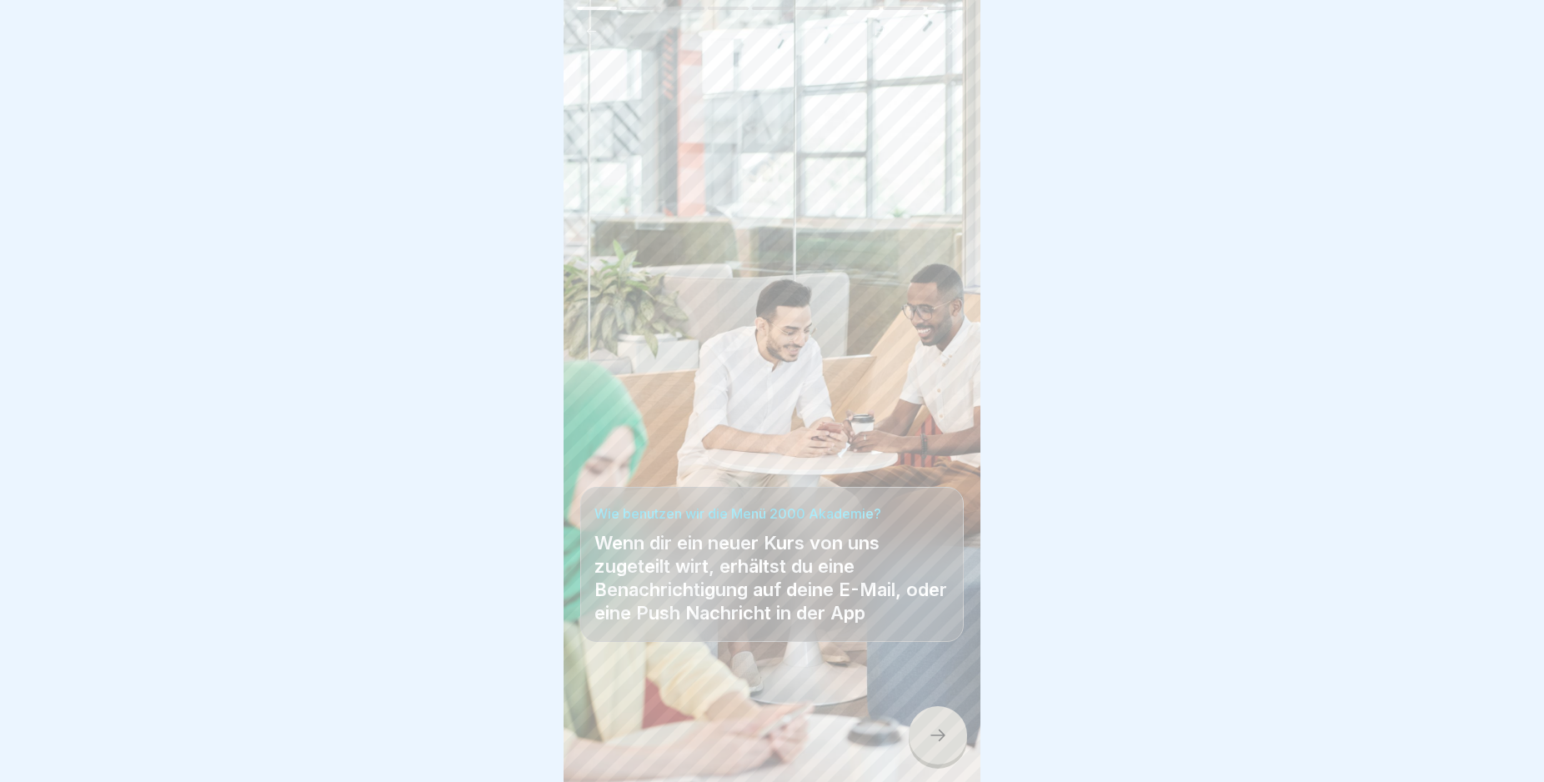
click at [923, 742] on div at bounding box center [938, 735] width 58 height 58
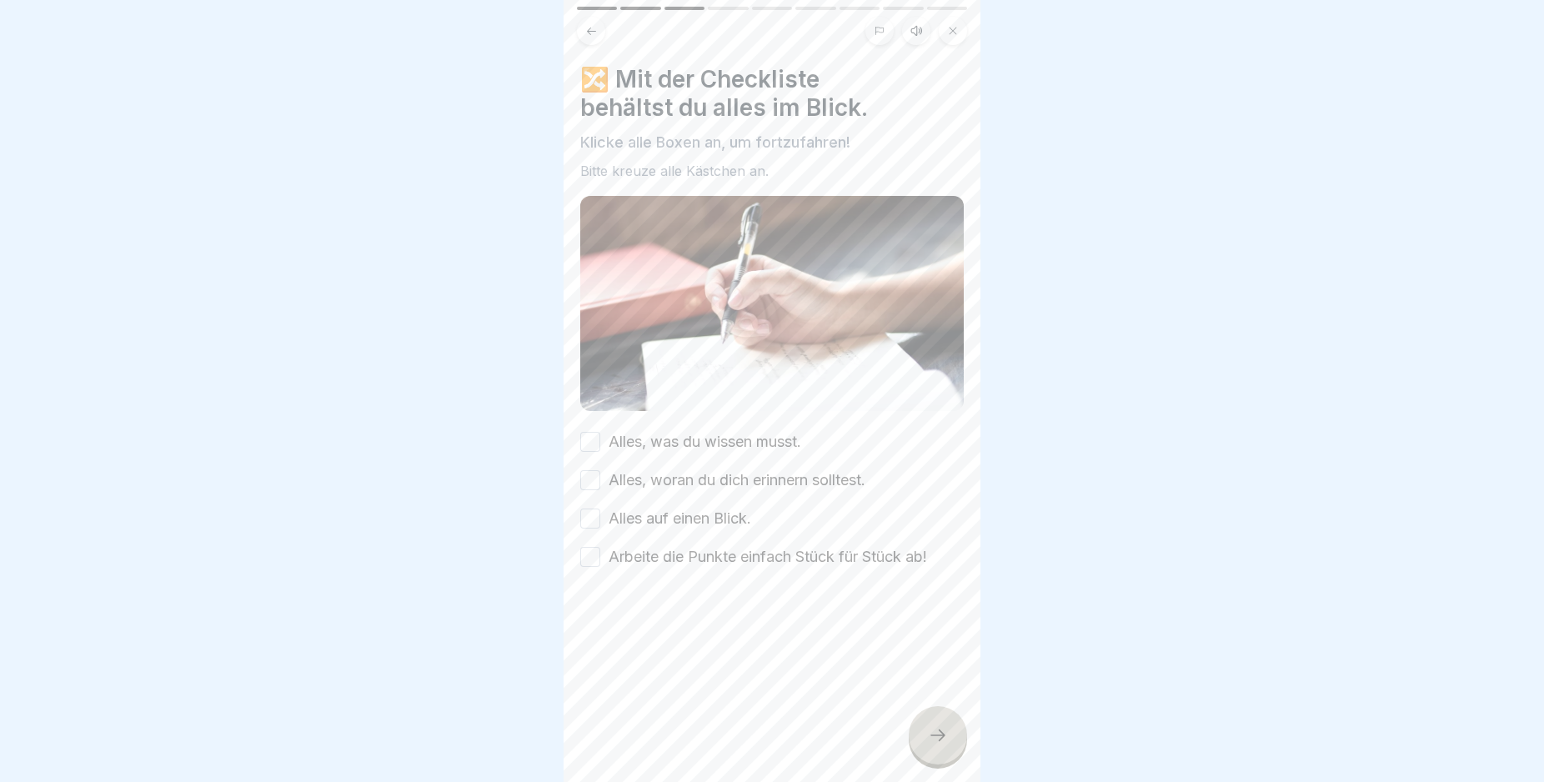
click at [923, 742] on div at bounding box center [938, 735] width 58 height 58
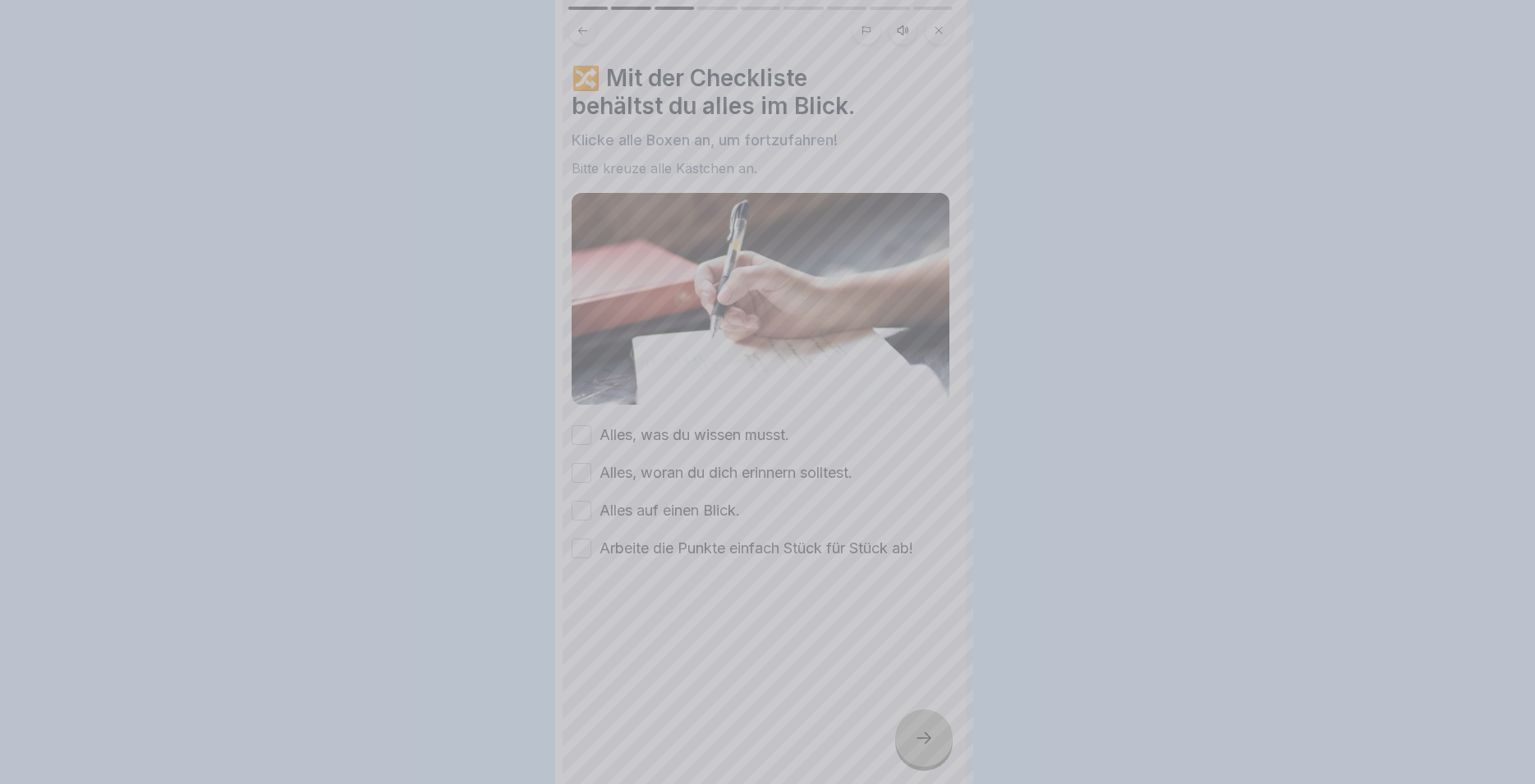
click at [909, 731] on div at bounding box center [768, 392] width 1535 height 784
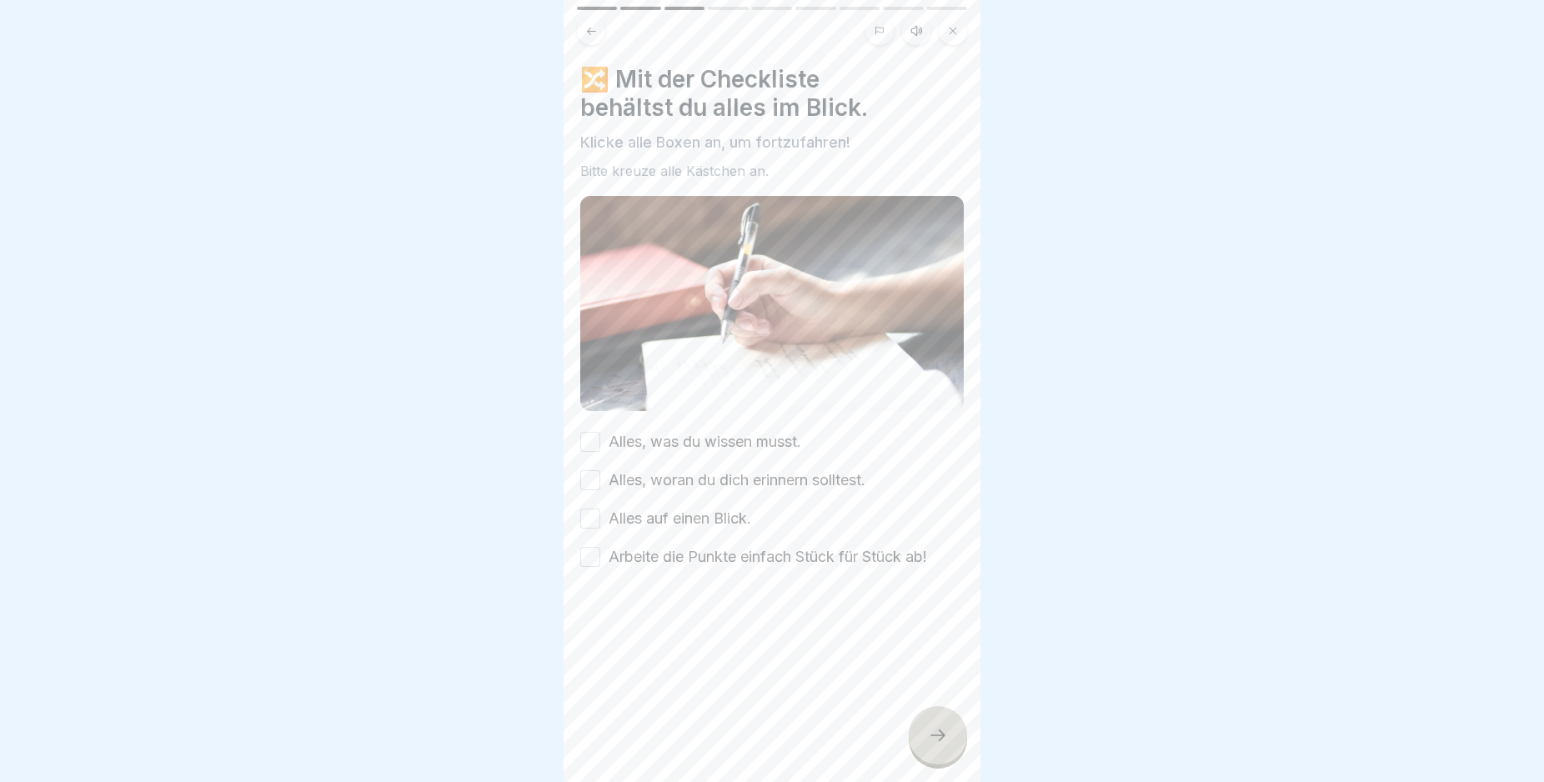
click at [590, 439] on button "Alles, was du wissen musst." at bounding box center [590, 442] width 20 height 20
click at [594, 475] on button "Alles, woran du dich erinnern solltest." at bounding box center [590, 480] width 20 height 20
click at [596, 509] on button "Alles auf einen Blick." at bounding box center [590, 519] width 20 height 20
click at [594, 549] on button "Arbeite die Punkte einfach Stück für Stück ab!" at bounding box center [590, 557] width 20 height 20
click at [933, 743] on icon at bounding box center [938, 735] width 20 height 20
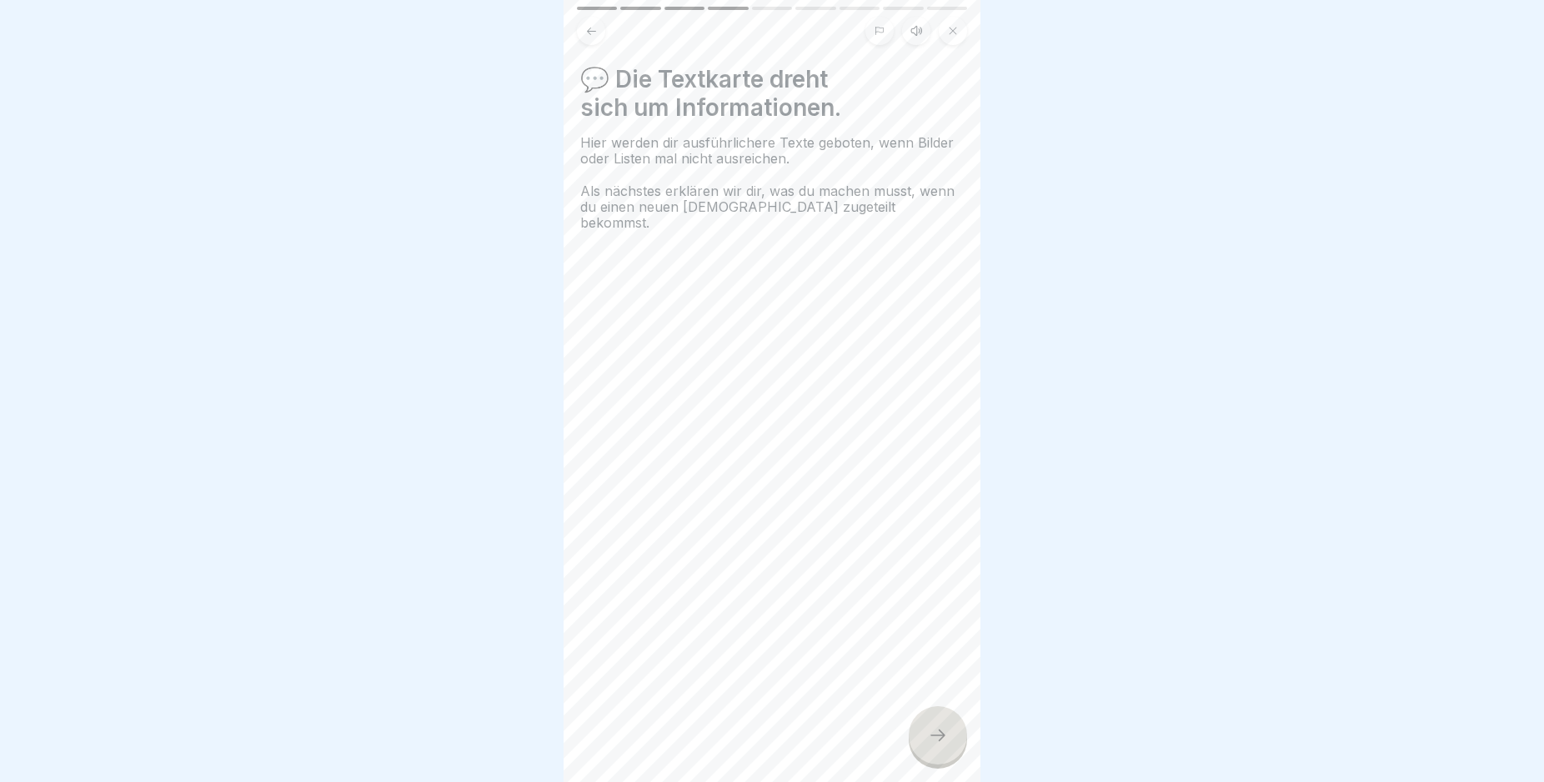
click at [933, 743] on icon at bounding box center [938, 735] width 20 height 20
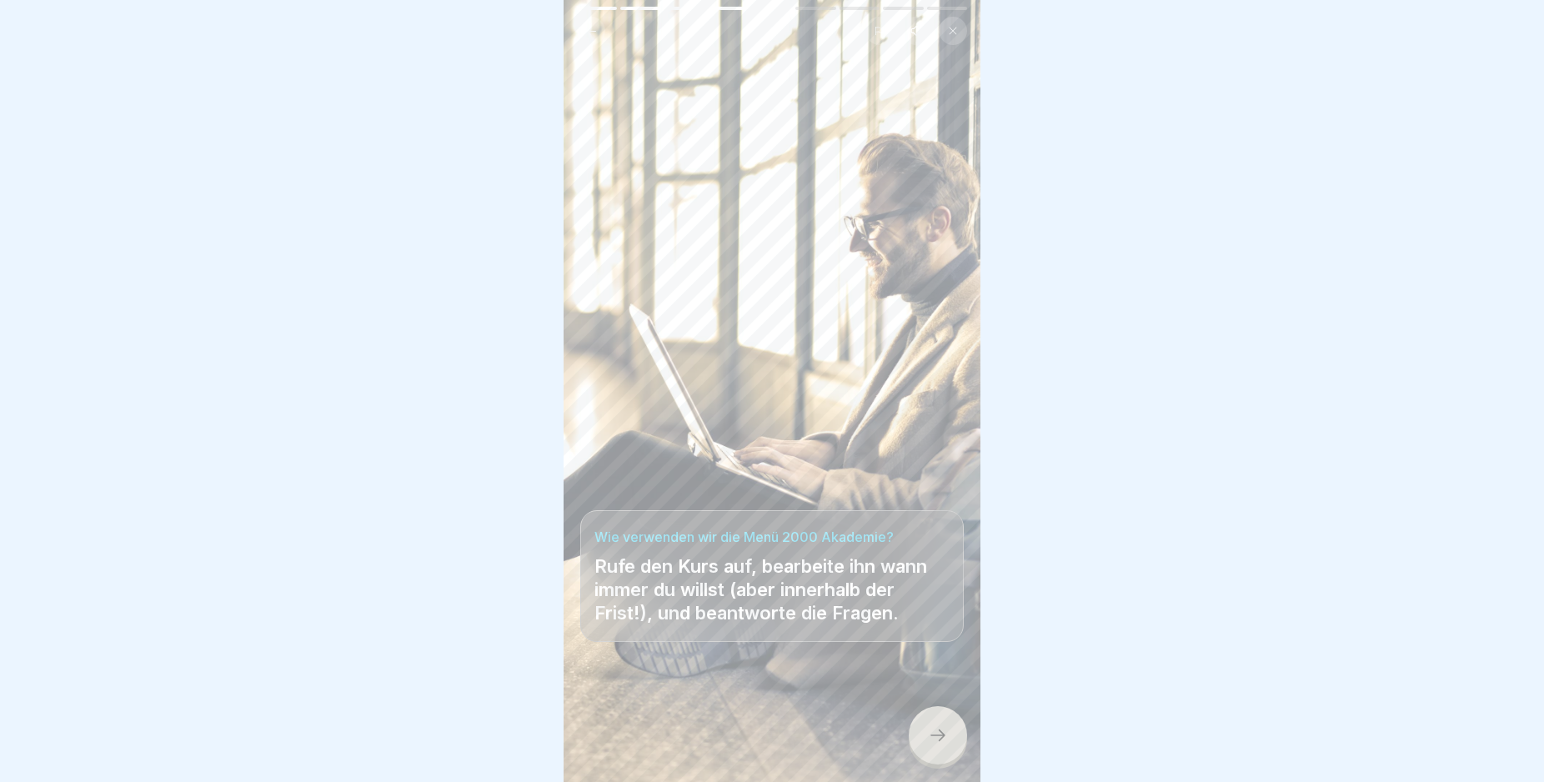
click at [933, 743] on icon at bounding box center [938, 735] width 20 height 20
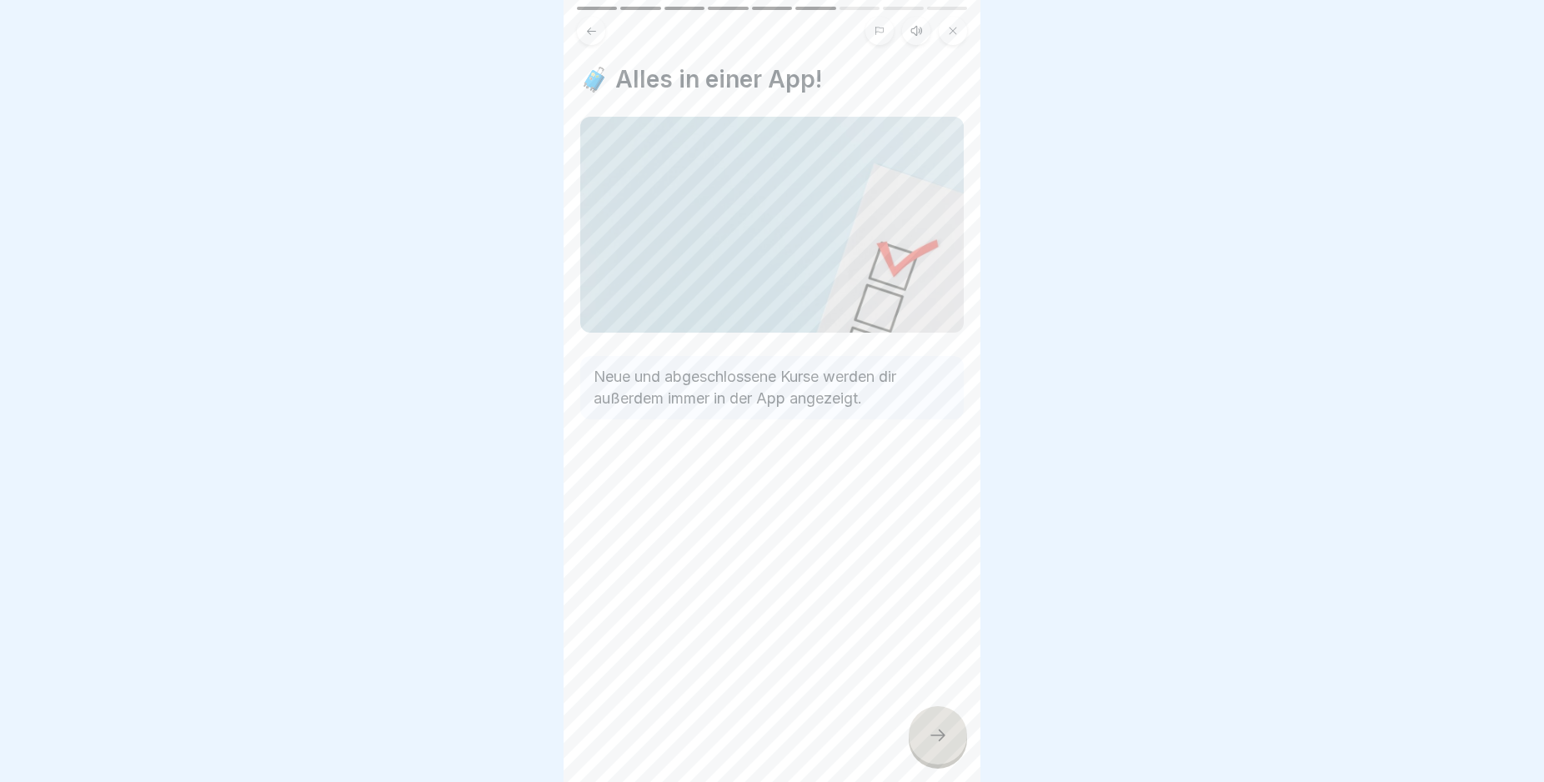
click at [933, 743] on icon at bounding box center [938, 735] width 20 height 20
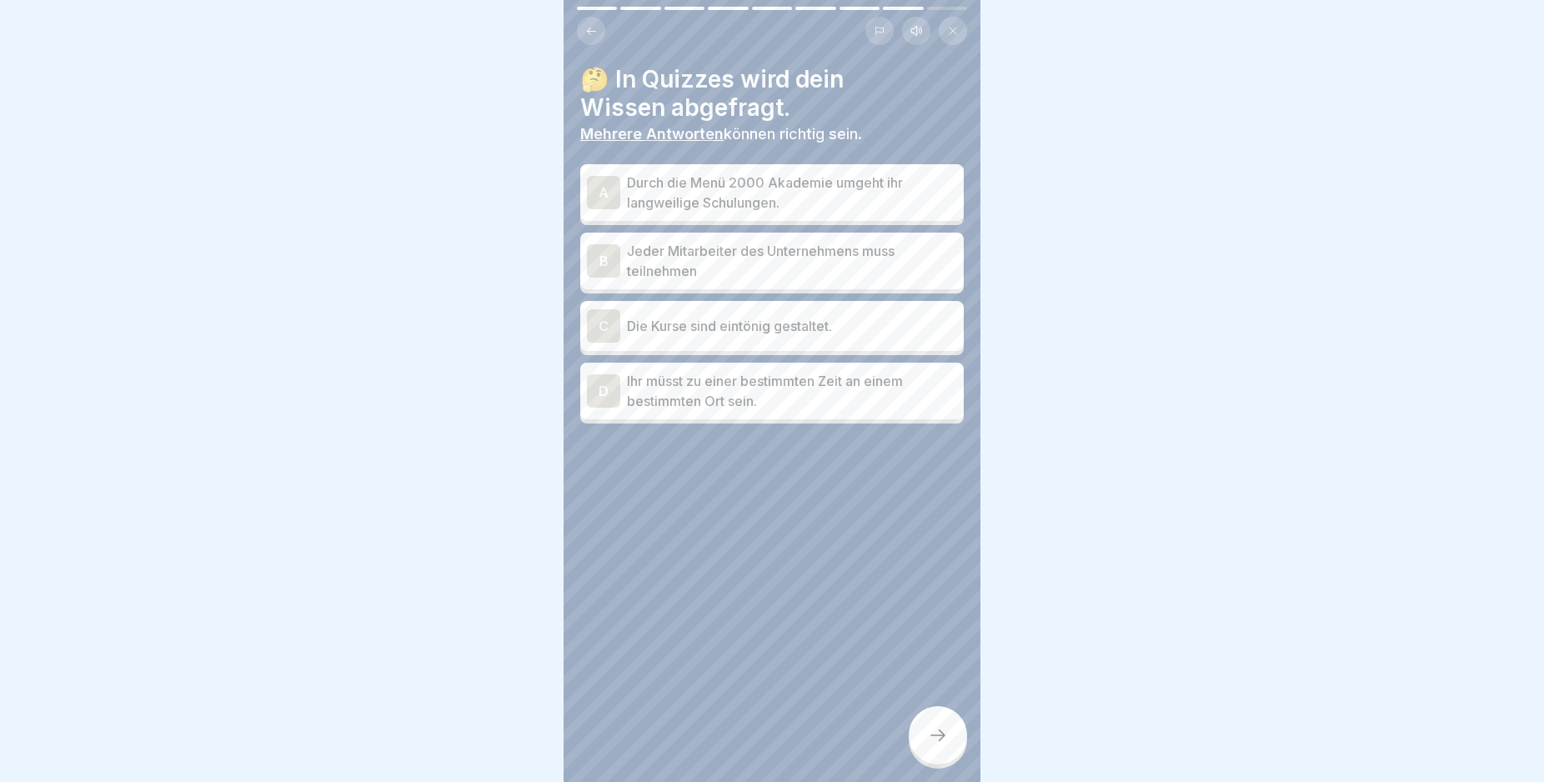
click at [933, 743] on icon at bounding box center [938, 735] width 20 height 20
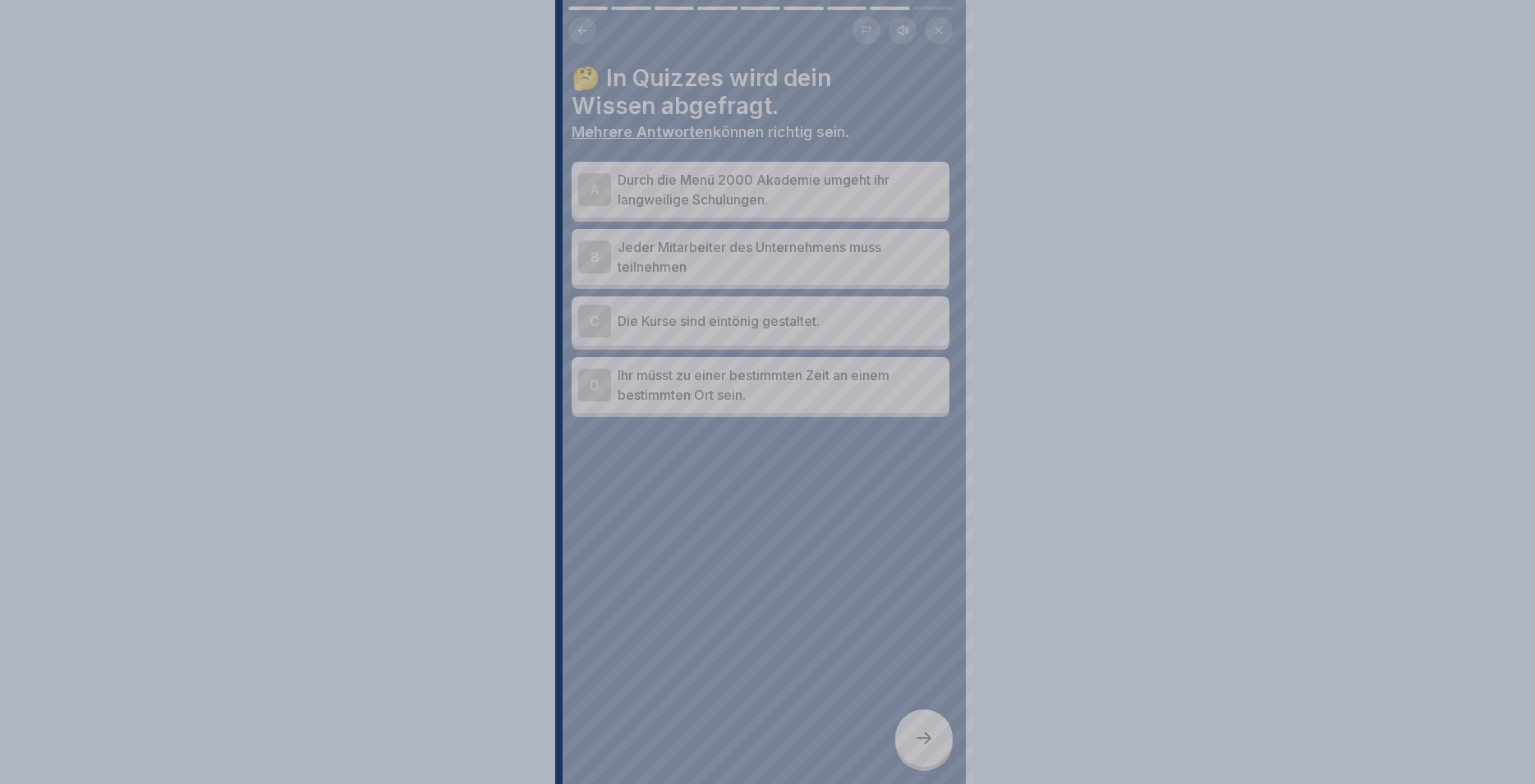
click at [919, 732] on div at bounding box center [768, 392] width 1535 height 784
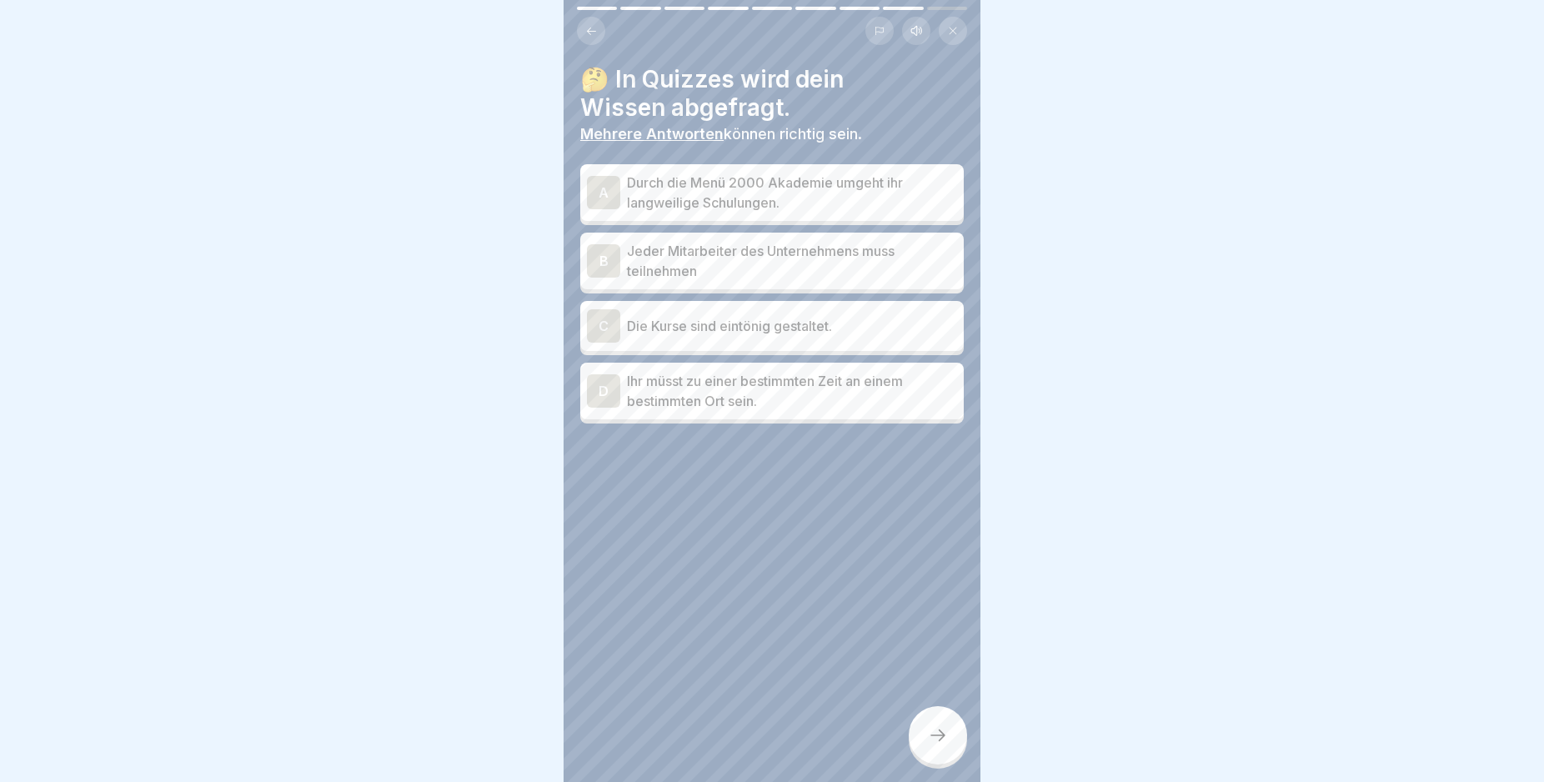
click at [601, 188] on div "A" at bounding box center [603, 192] width 33 height 33
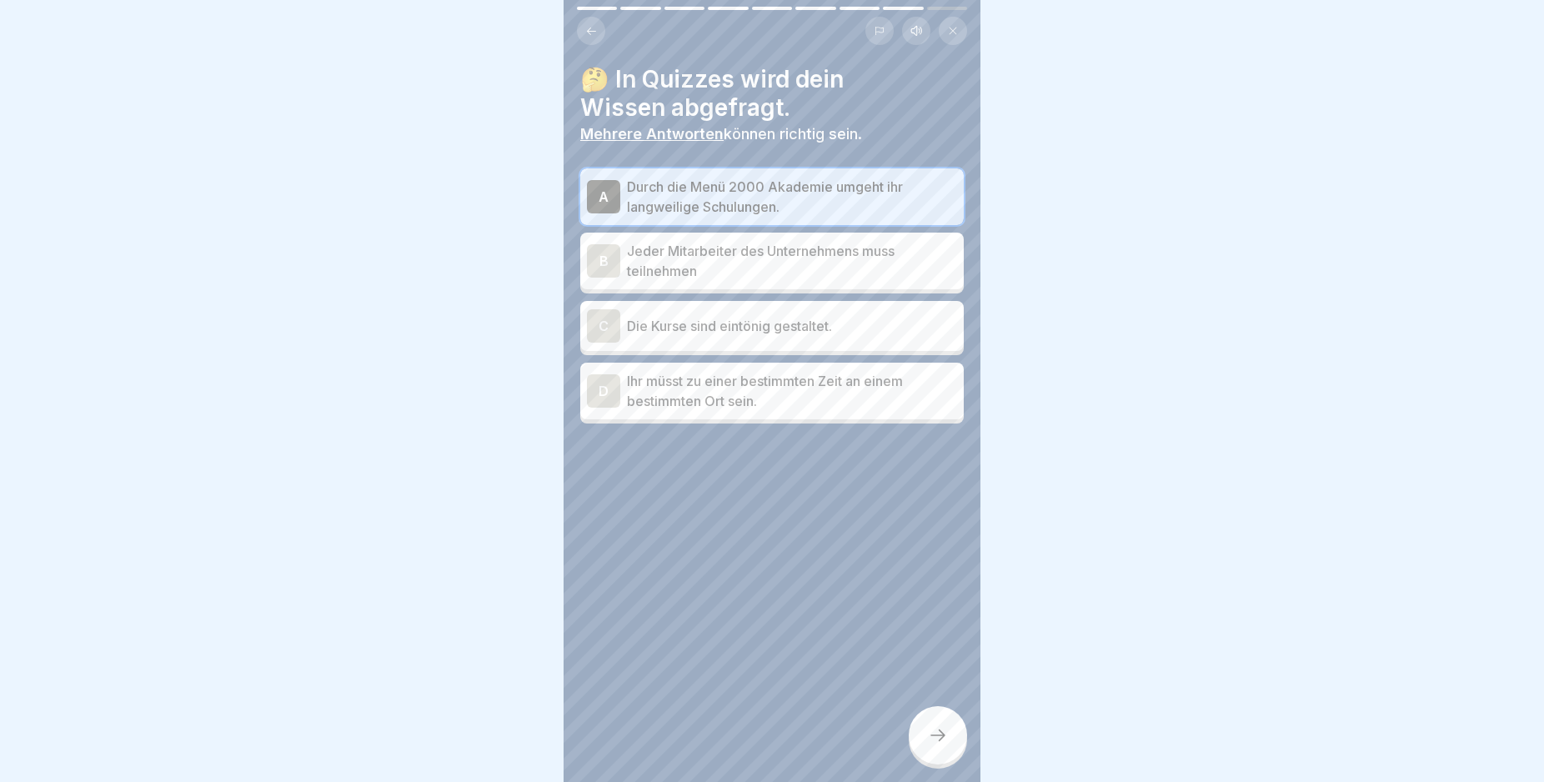
click at [610, 259] on div "B" at bounding box center [603, 260] width 33 height 33
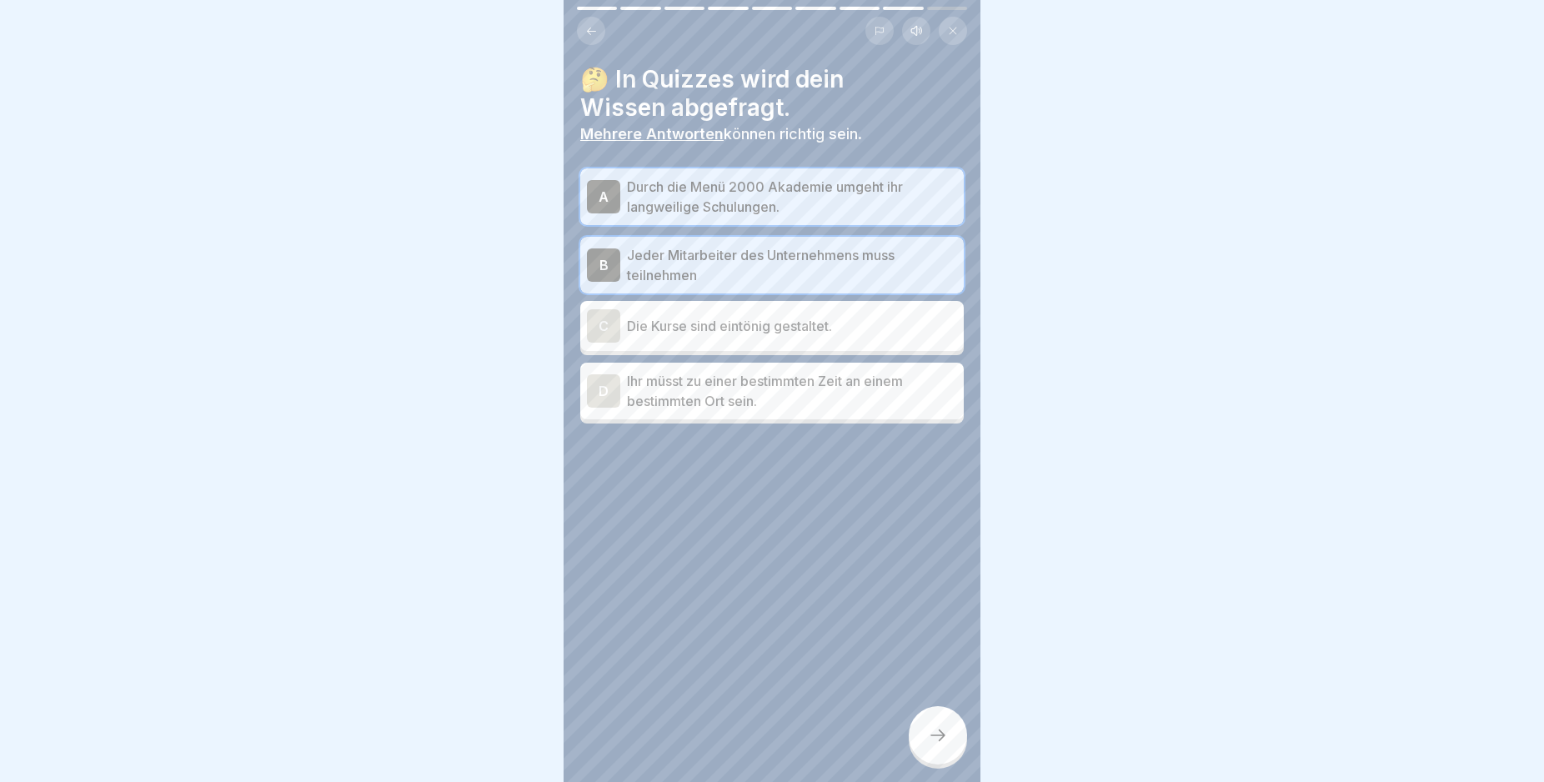
click at [938, 745] on icon at bounding box center [938, 735] width 20 height 20
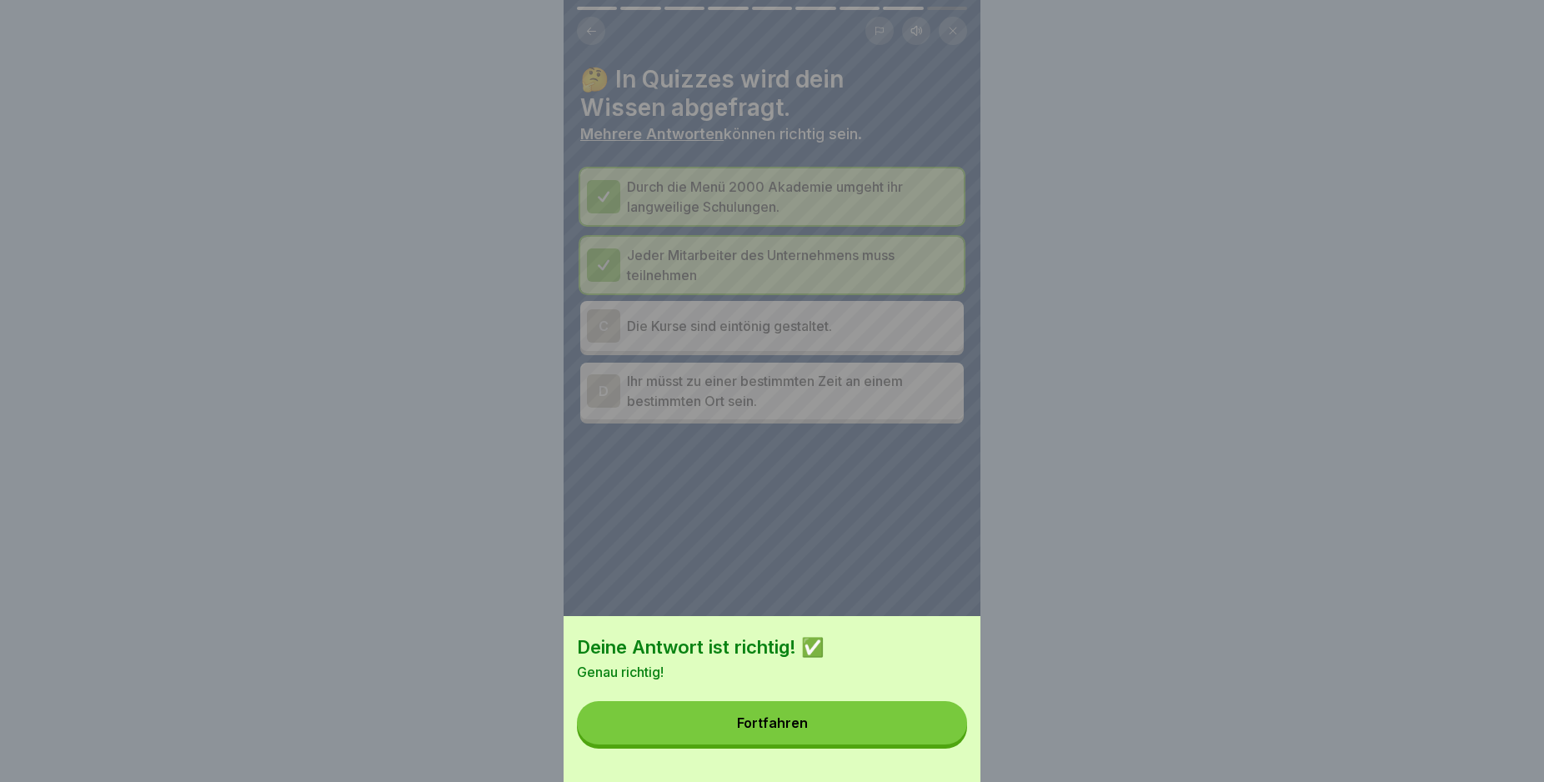
click at [918, 744] on button "Fortfahren" at bounding box center [772, 722] width 390 height 43
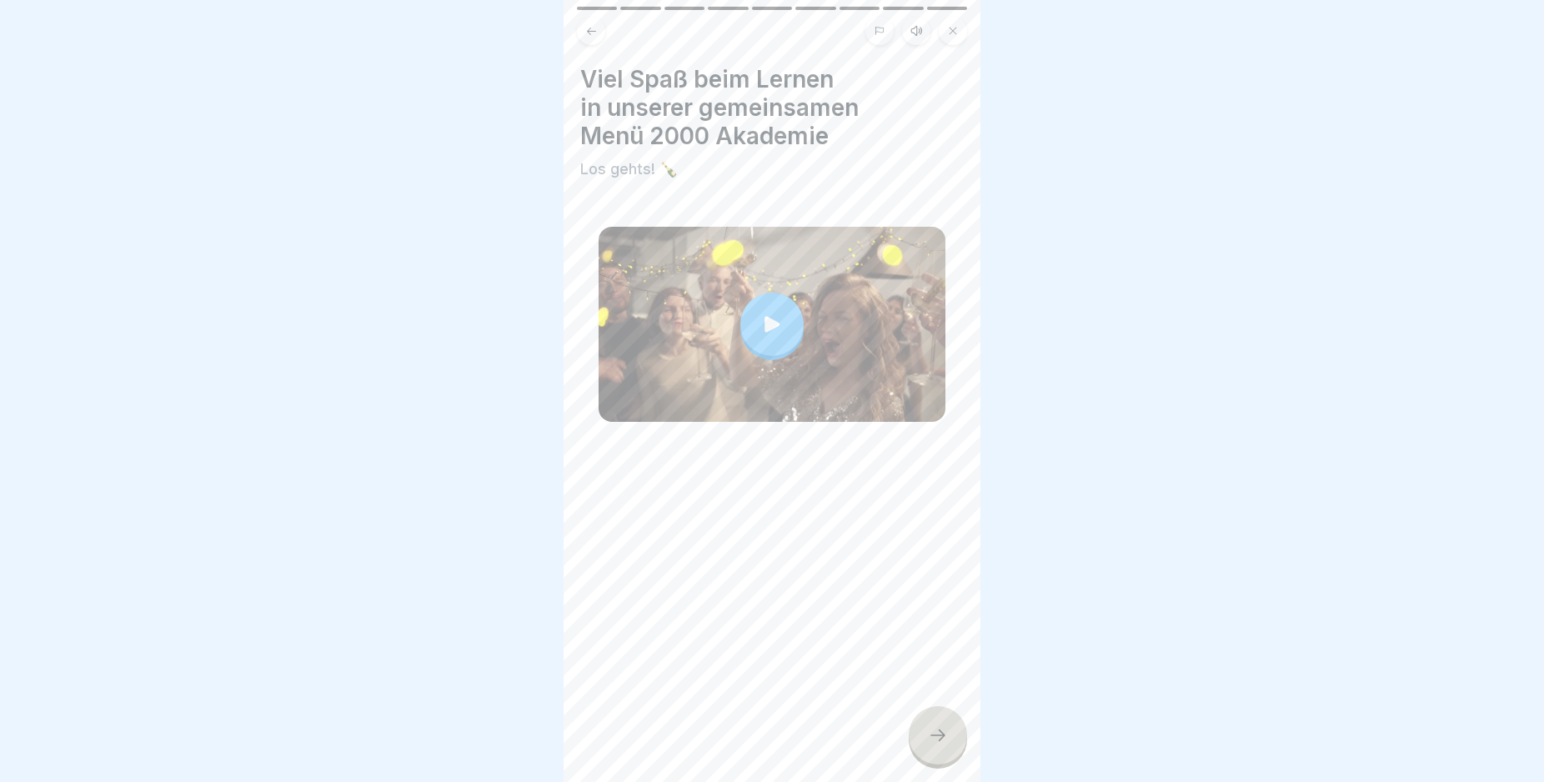
click at [951, 739] on div at bounding box center [938, 735] width 58 height 58
click at [933, 745] on icon at bounding box center [938, 735] width 20 height 20
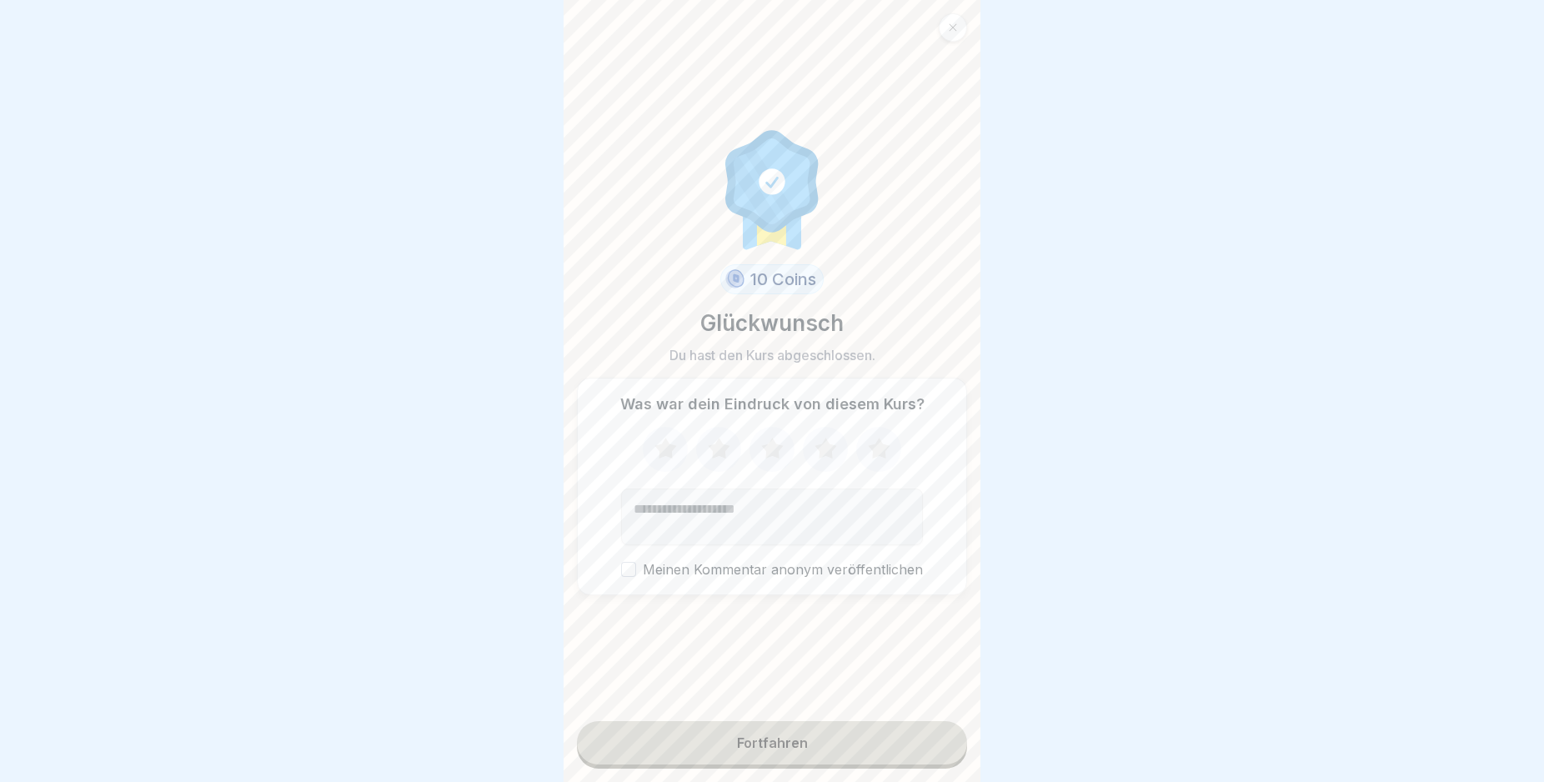
click at [899, 747] on button "Fortfahren" at bounding box center [772, 742] width 390 height 43
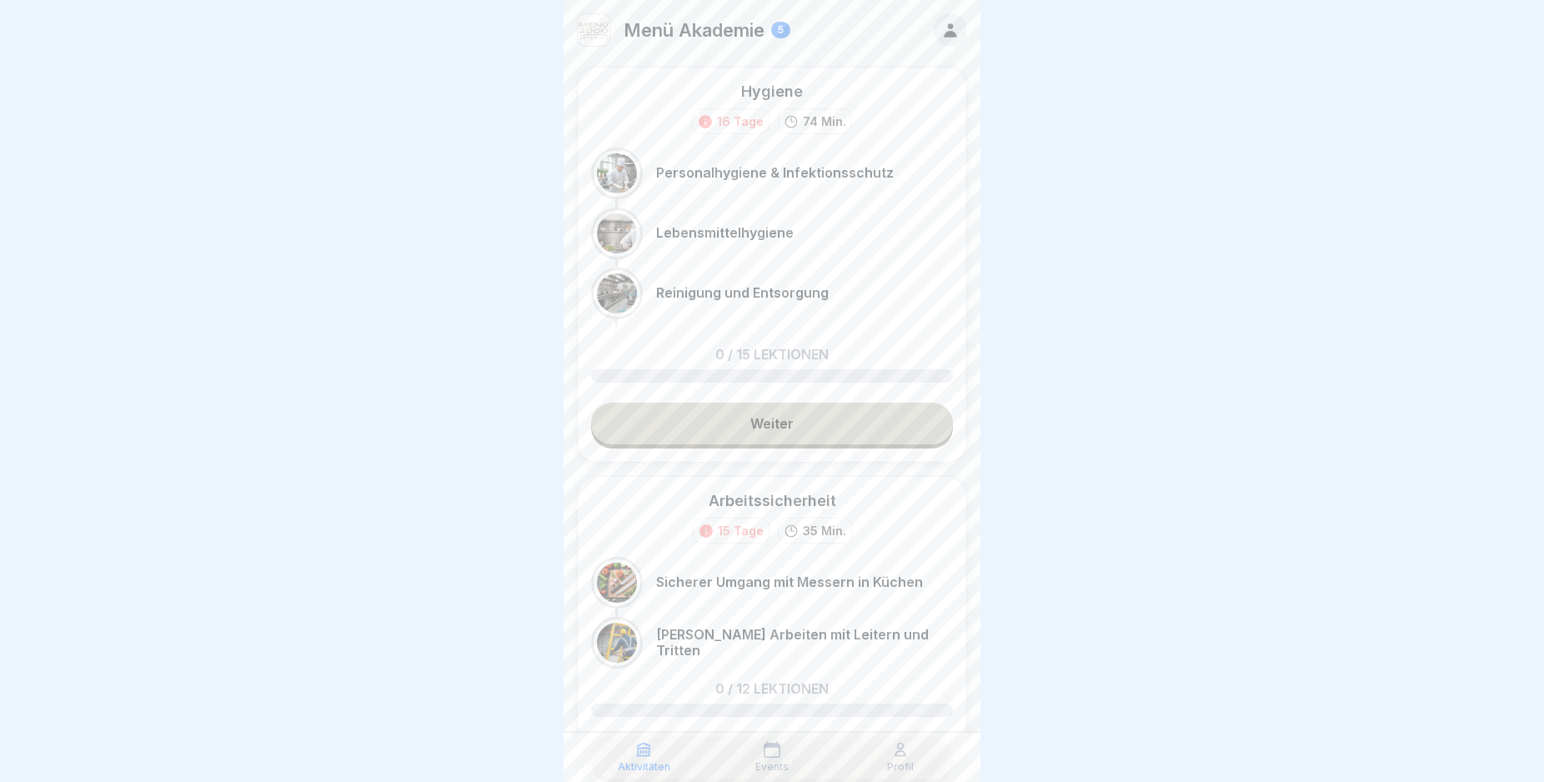
click at [807, 439] on link "Weiter" at bounding box center [772, 424] width 362 height 42
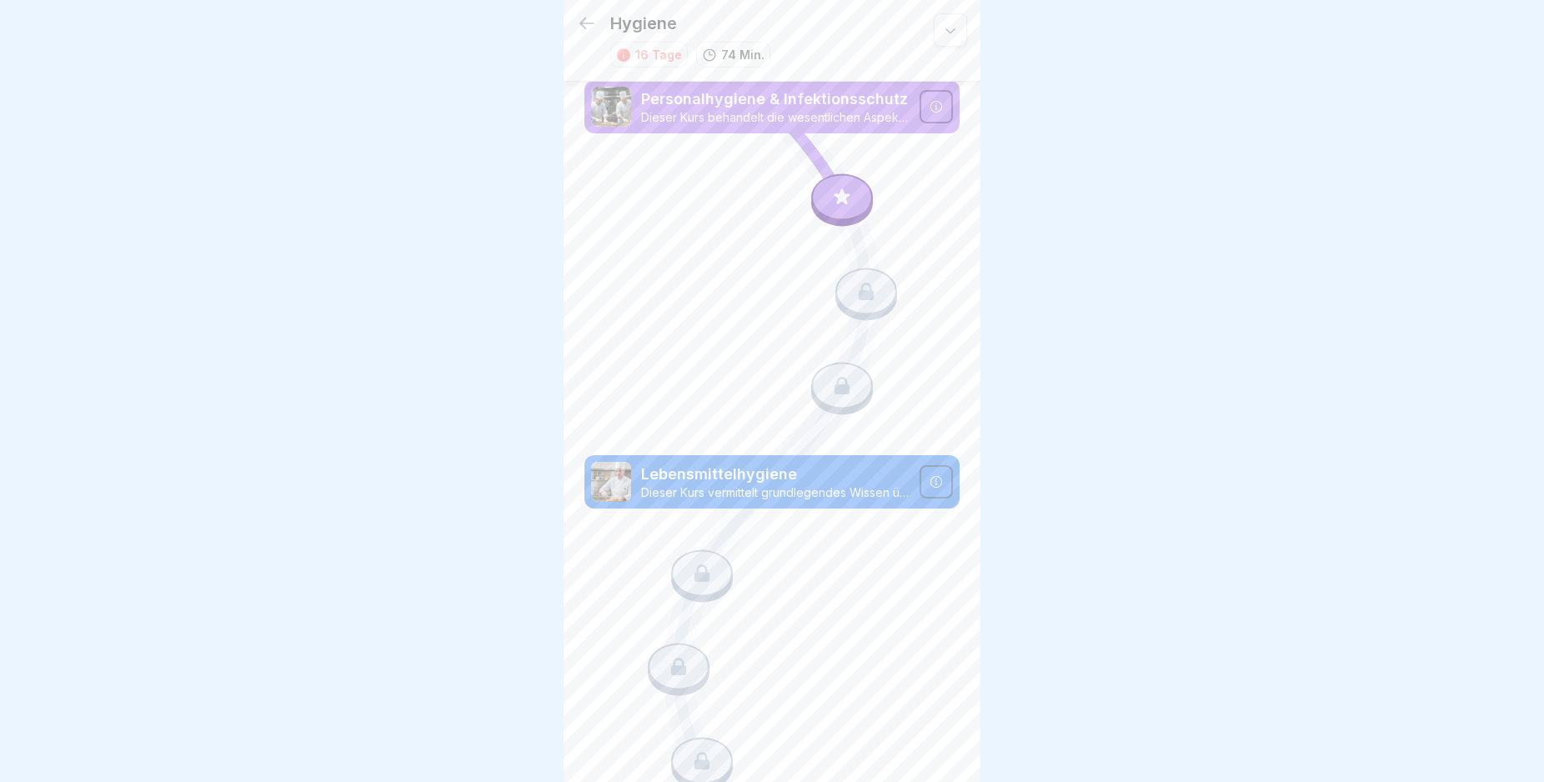
click at [815, 198] on div at bounding box center [842, 197] width 62 height 47
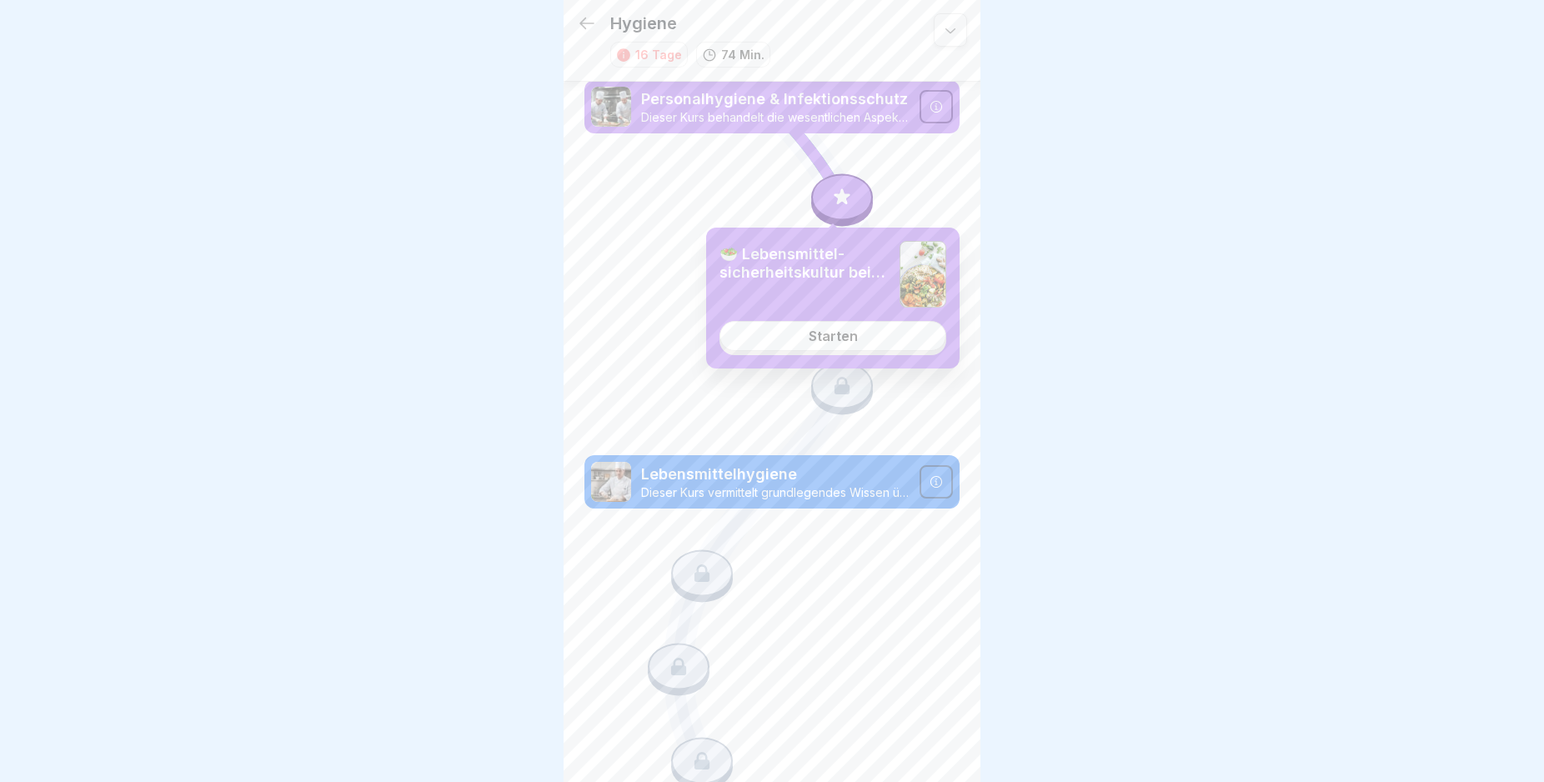
click at [869, 343] on link "Starten" at bounding box center [832, 336] width 227 height 30
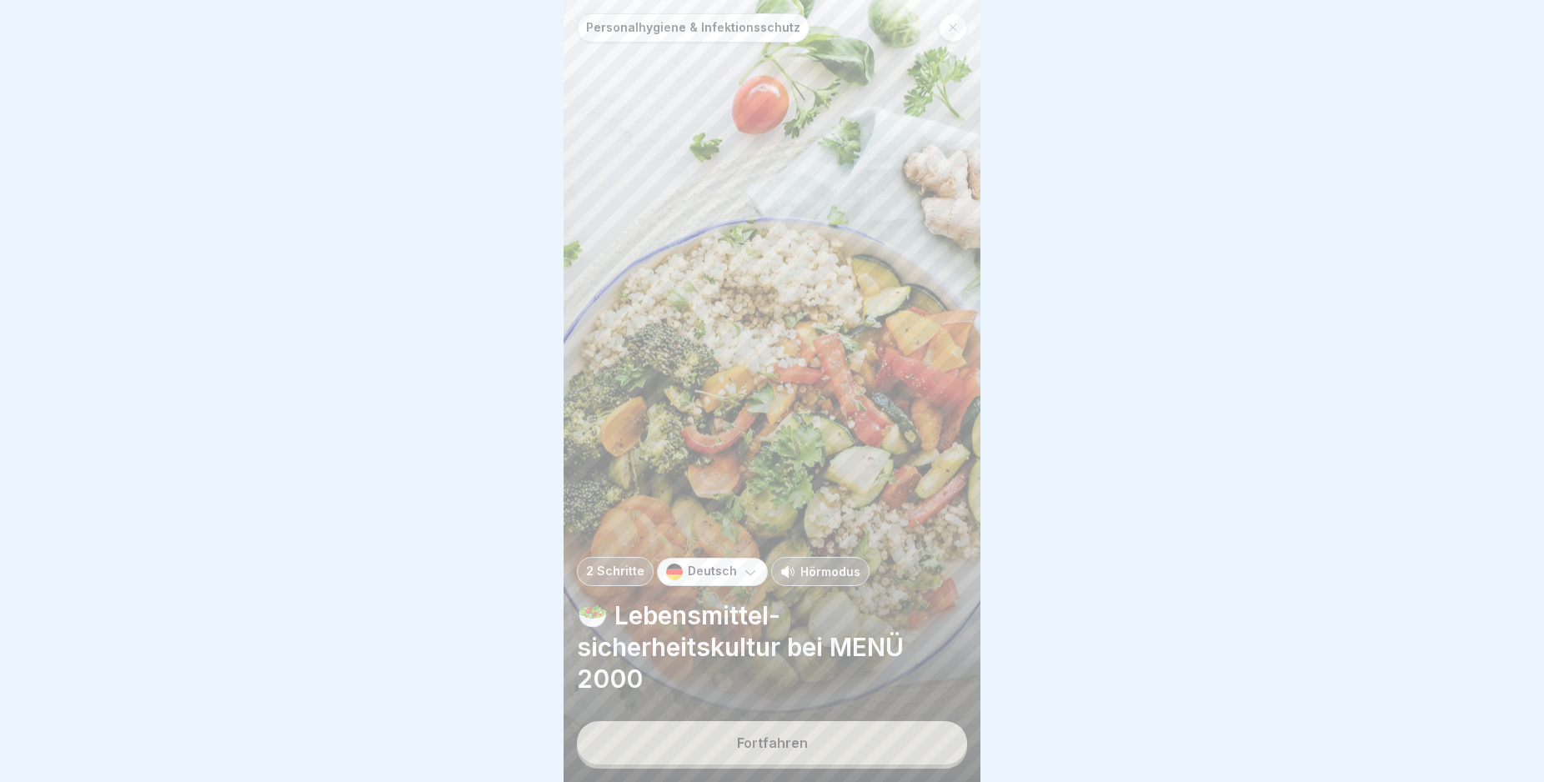
click at [920, 744] on button "Fortfahren" at bounding box center [772, 742] width 390 height 43
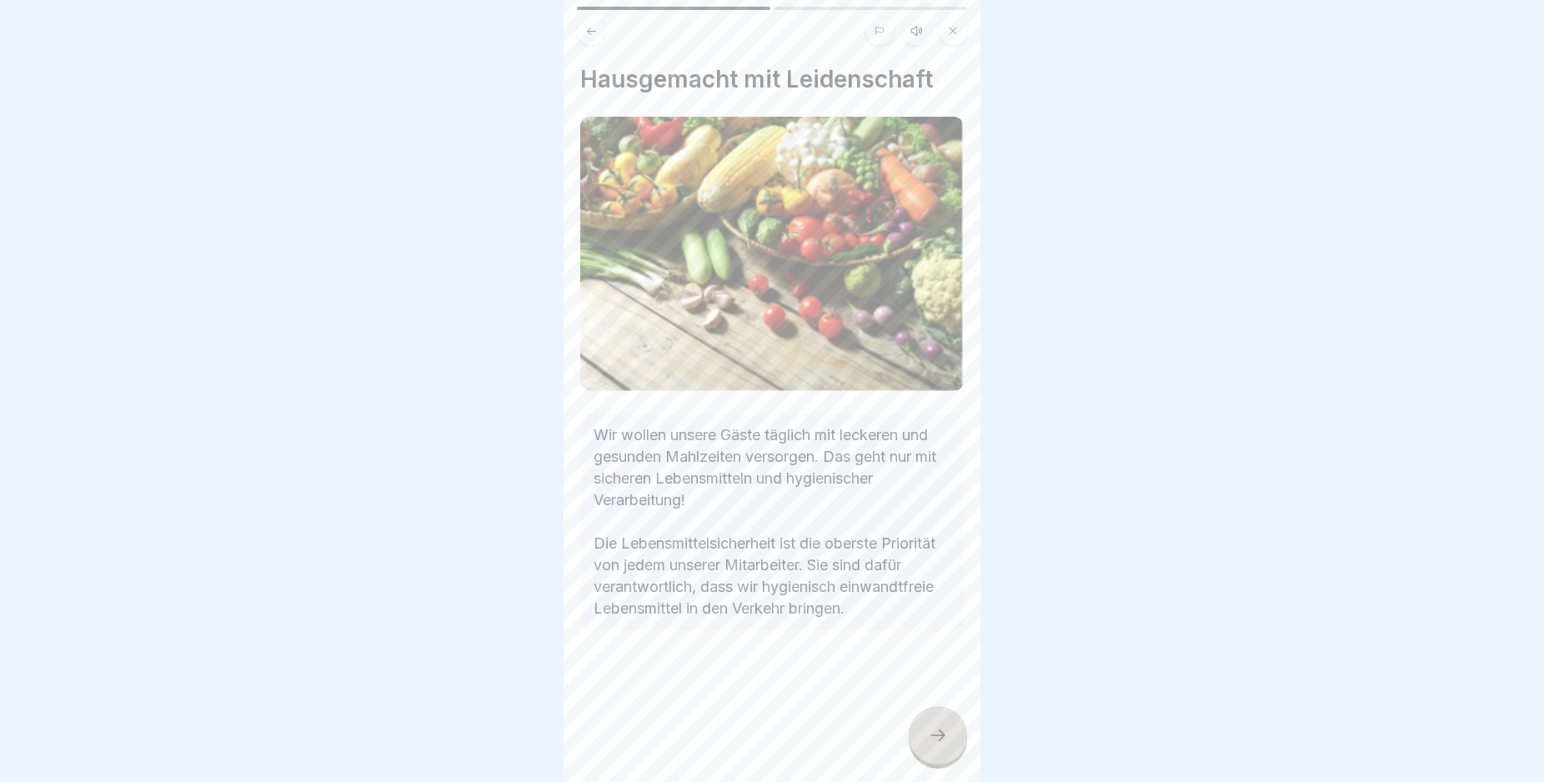
click at [940, 742] on icon at bounding box center [938, 735] width 20 height 20
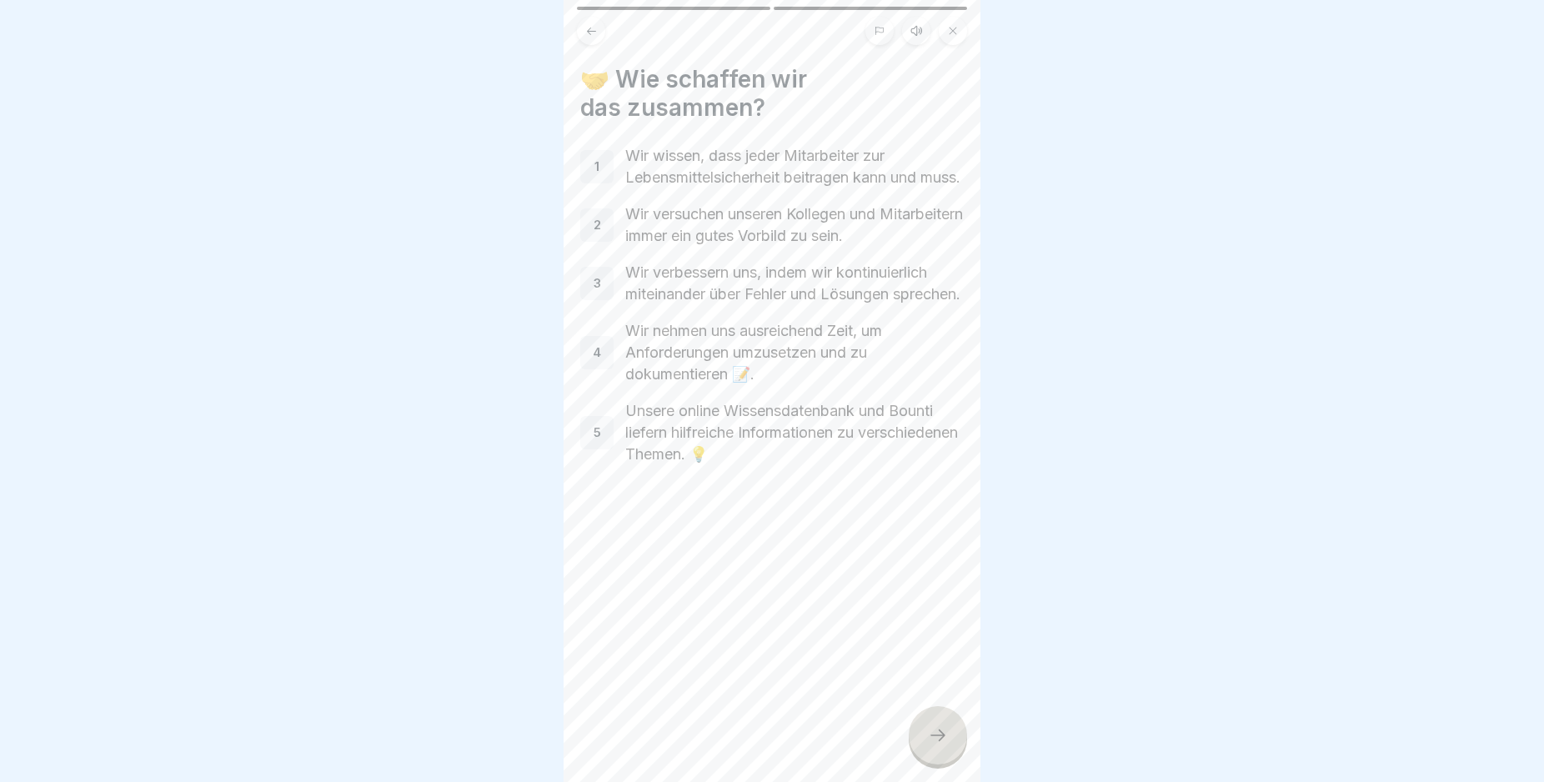
click at [940, 742] on icon at bounding box center [938, 735] width 20 height 20
click at [980, 742] on div "10 Coins Lektion abgeschlossen! Gut gemacht! Du kannst nun mit der nächsten Akt…" at bounding box center [1188, 391] width 417 height 782
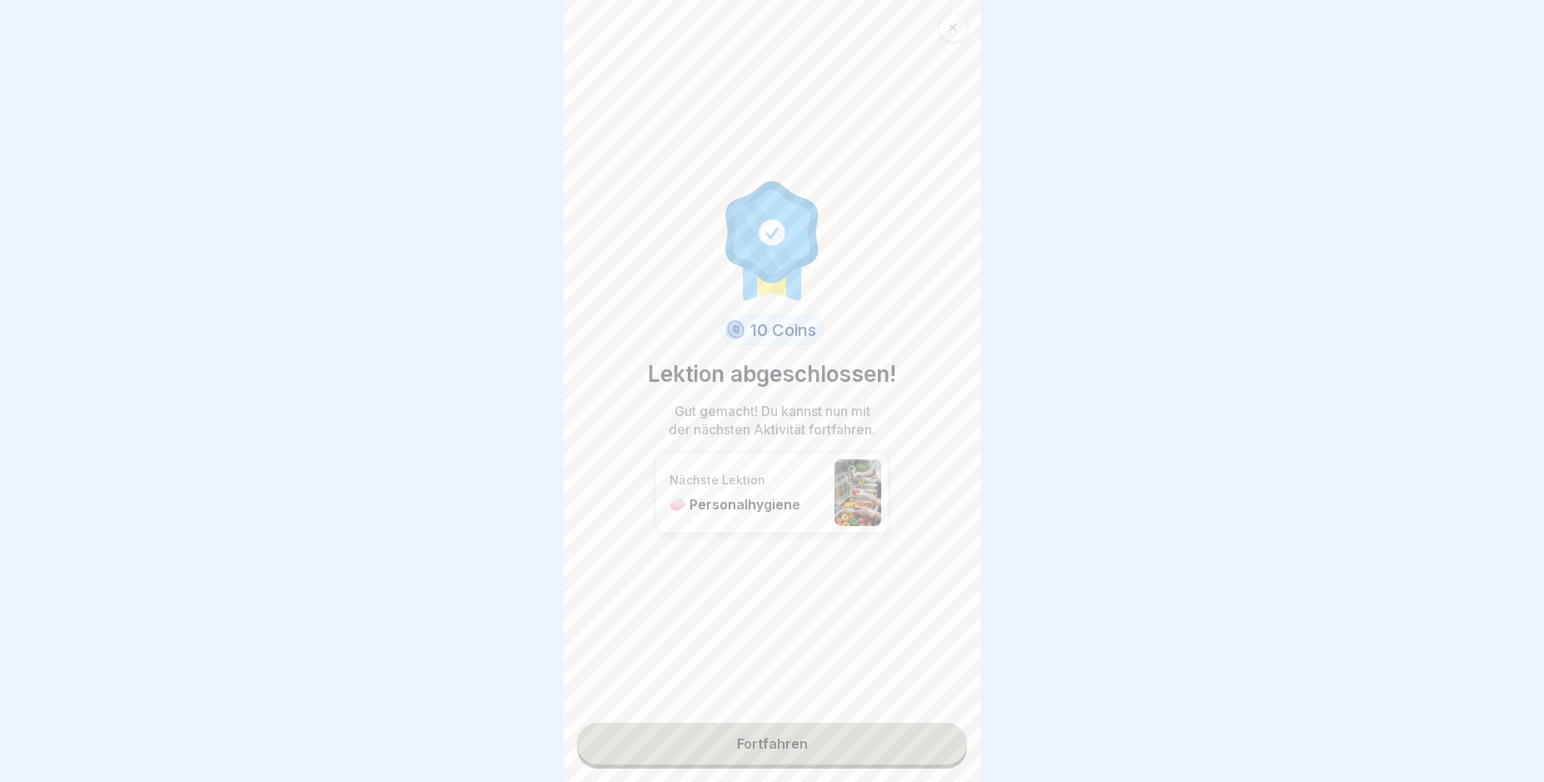
click at [940, 742] on link "Fortfahren" at bounding box center [772, 744] width 390 height 42
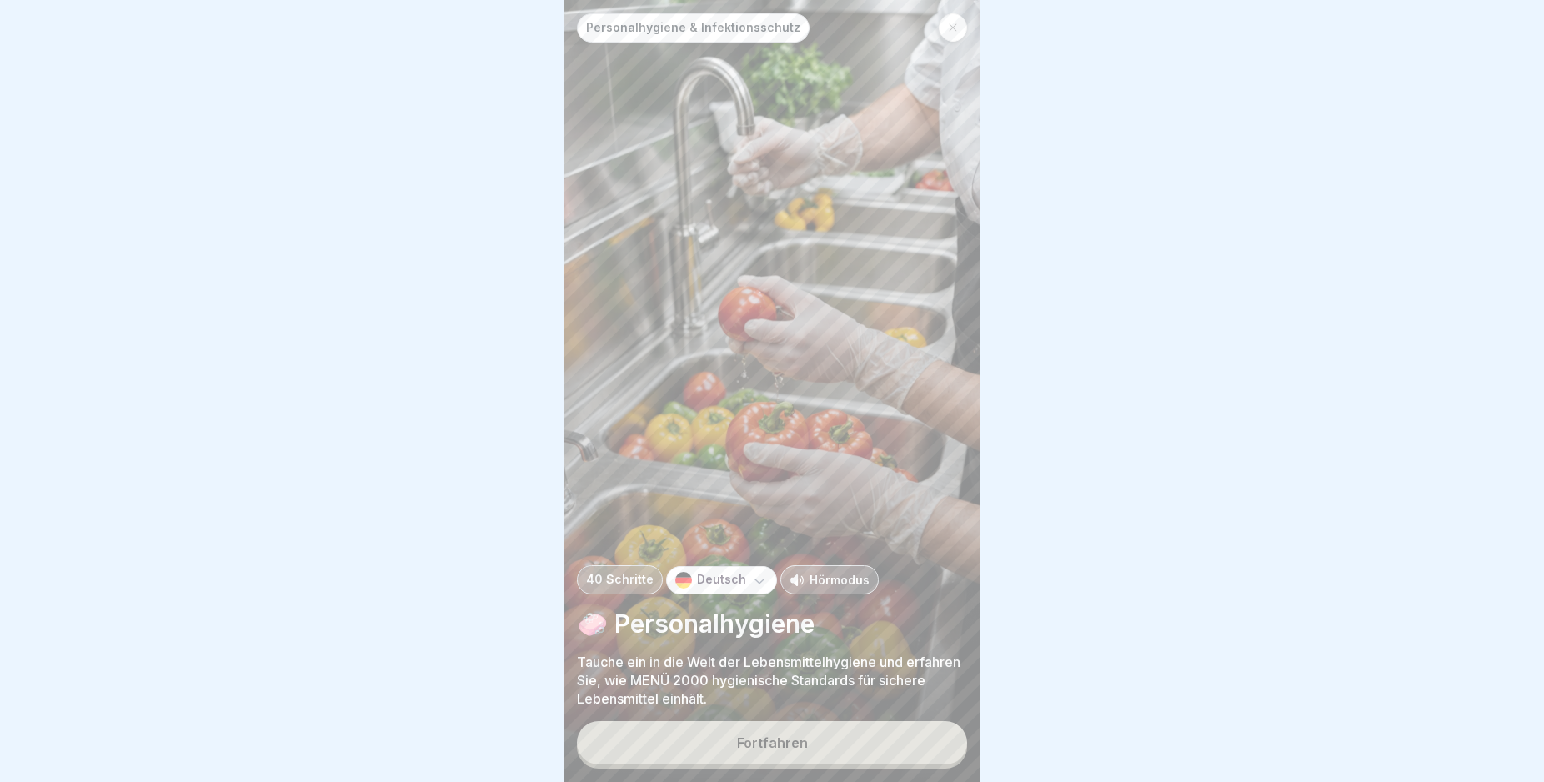
click at [923, 742] on button "Fortfahren" at bounding box center [772, 742] width 390 height 43
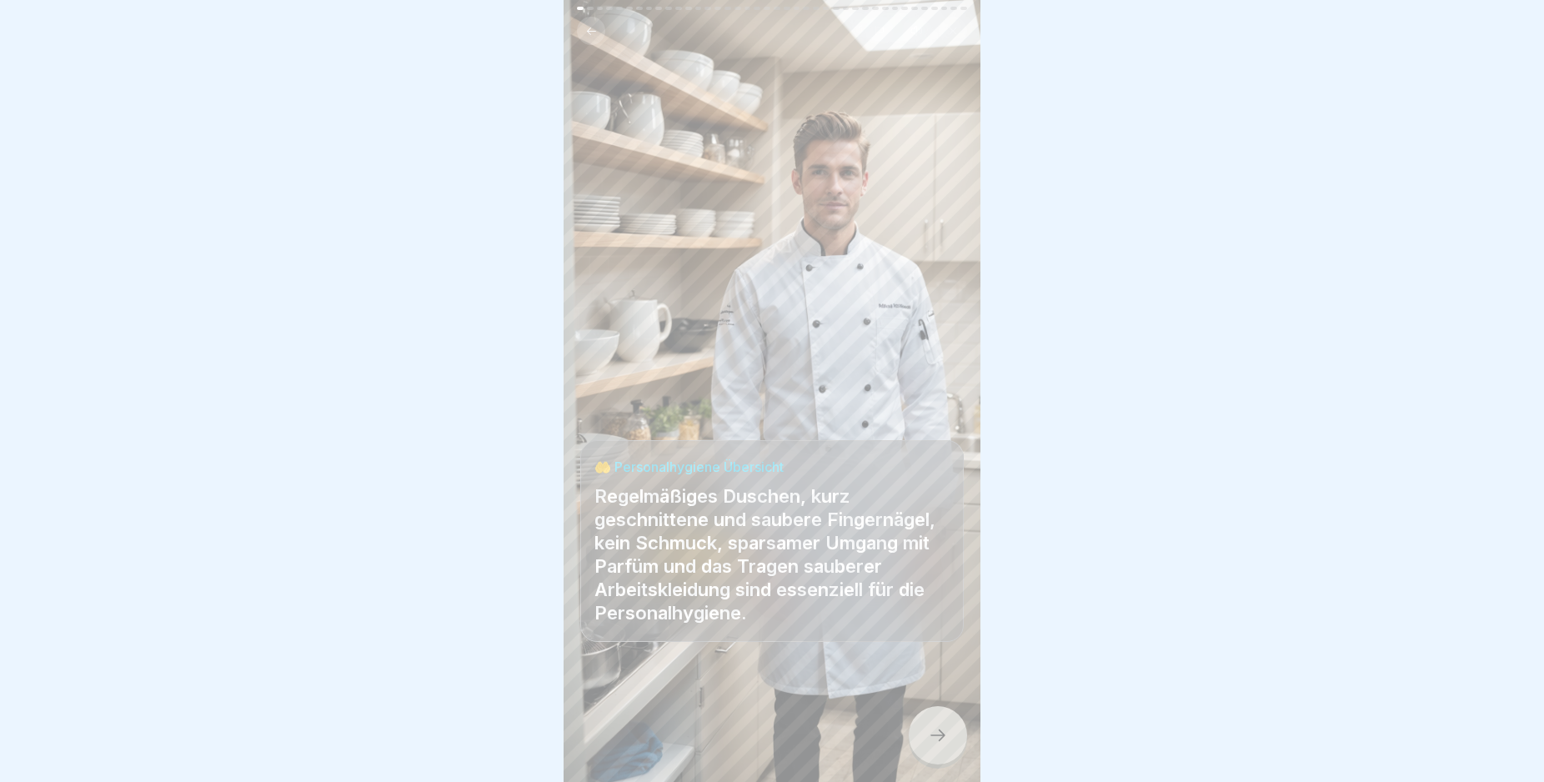
click at [941, 734] on div at bounding box center [938, 735] width 58 height 58
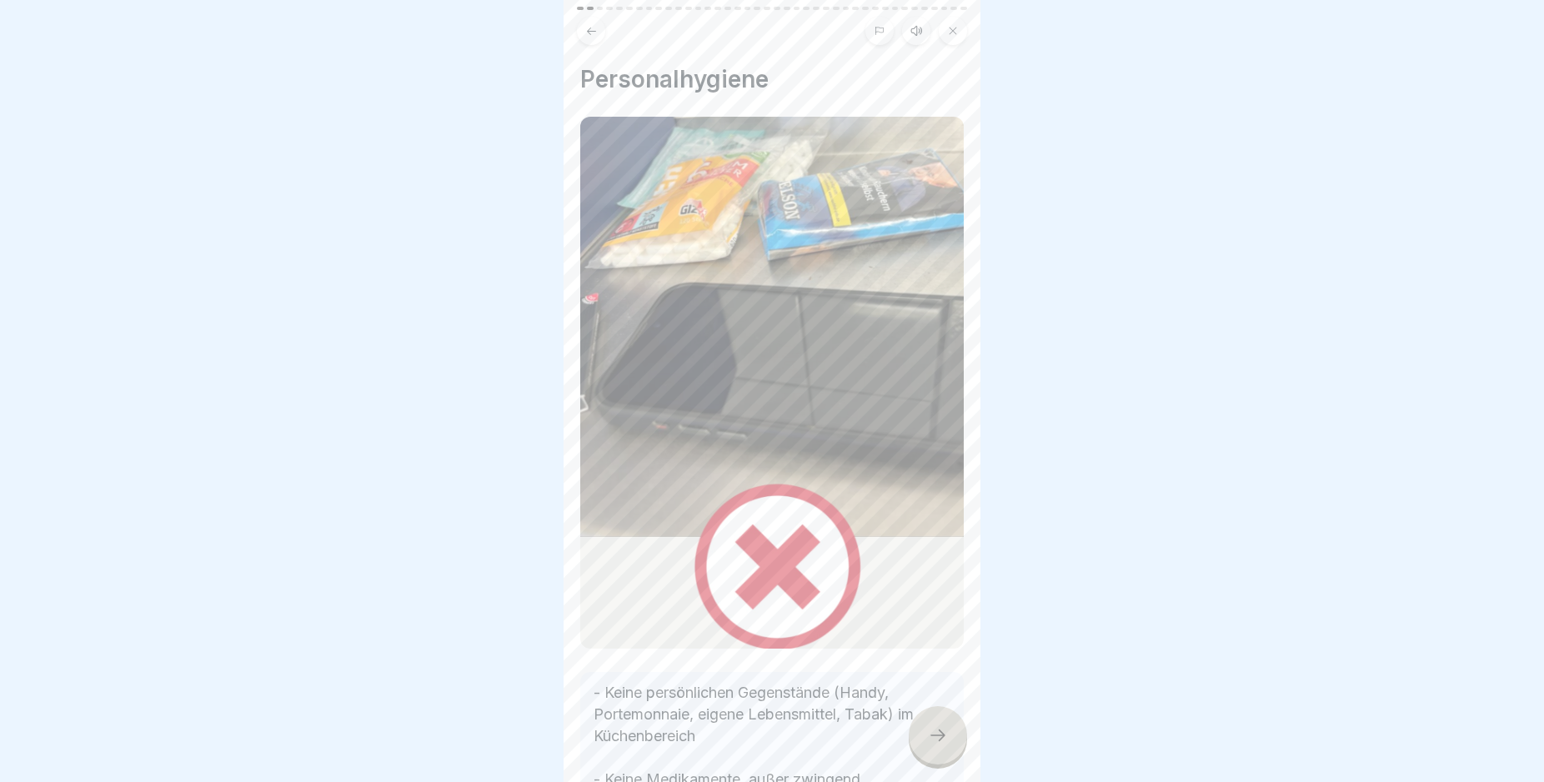
click at [941, 734] on div at bounding box center [938, 735] width 58 height 58
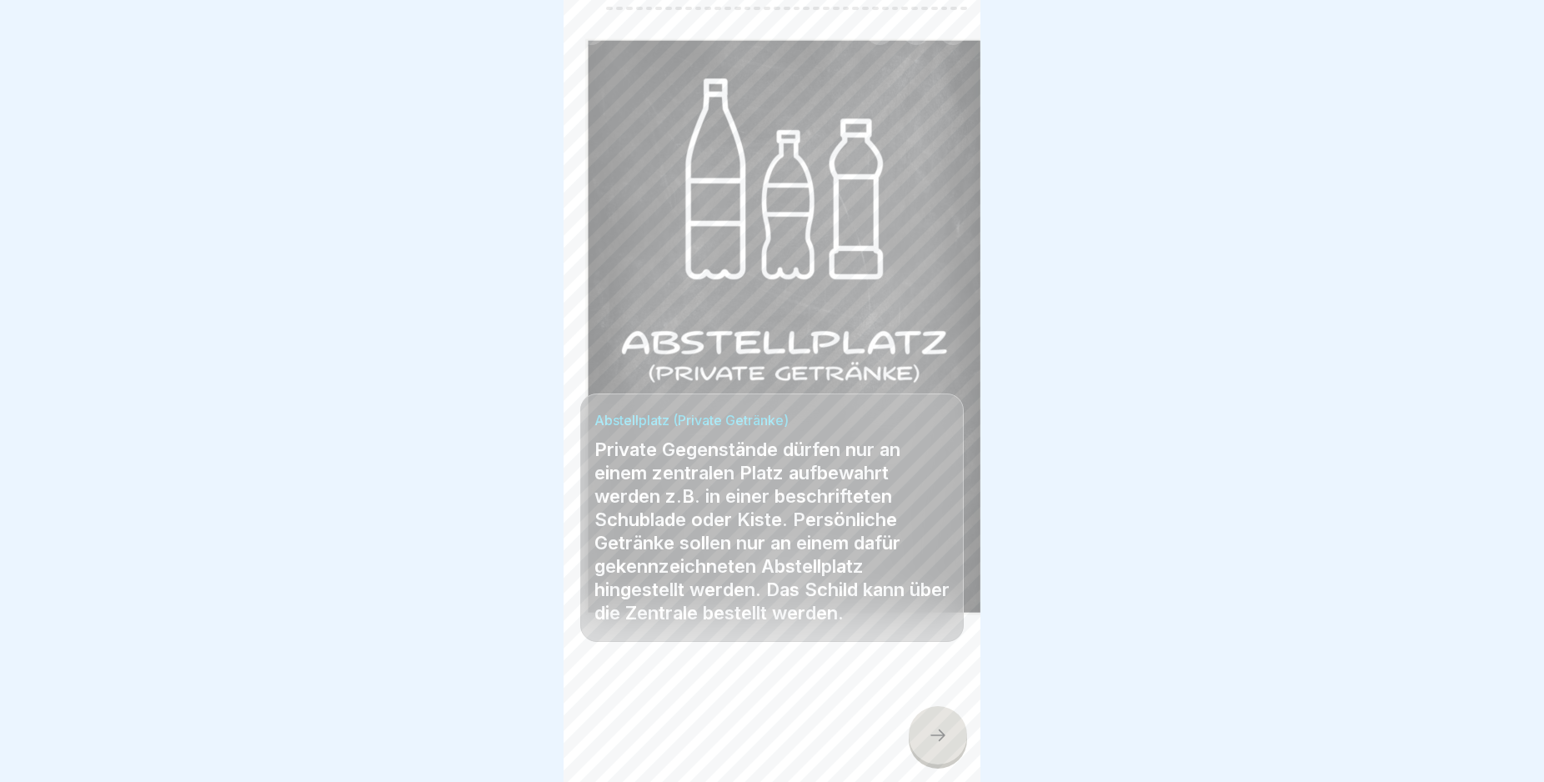
click at [941, 734] on div at bounding box center [938, 735] width 58 height 58
click at [942, 734] on div at bounding box center [938, 735] width 58 height 58
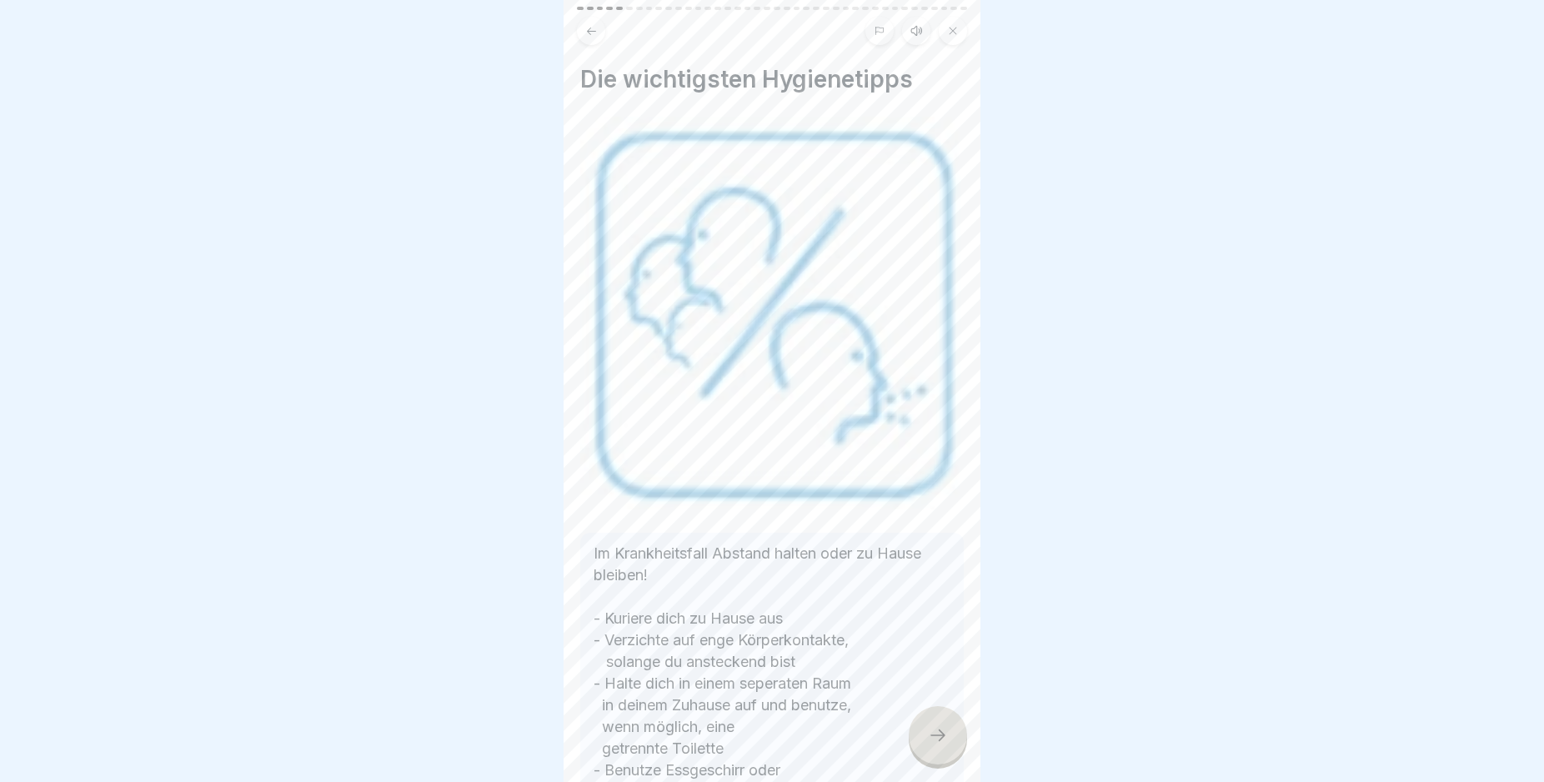
click at [942, 734] on div at bounding box center [938, 735] width 58 height 58
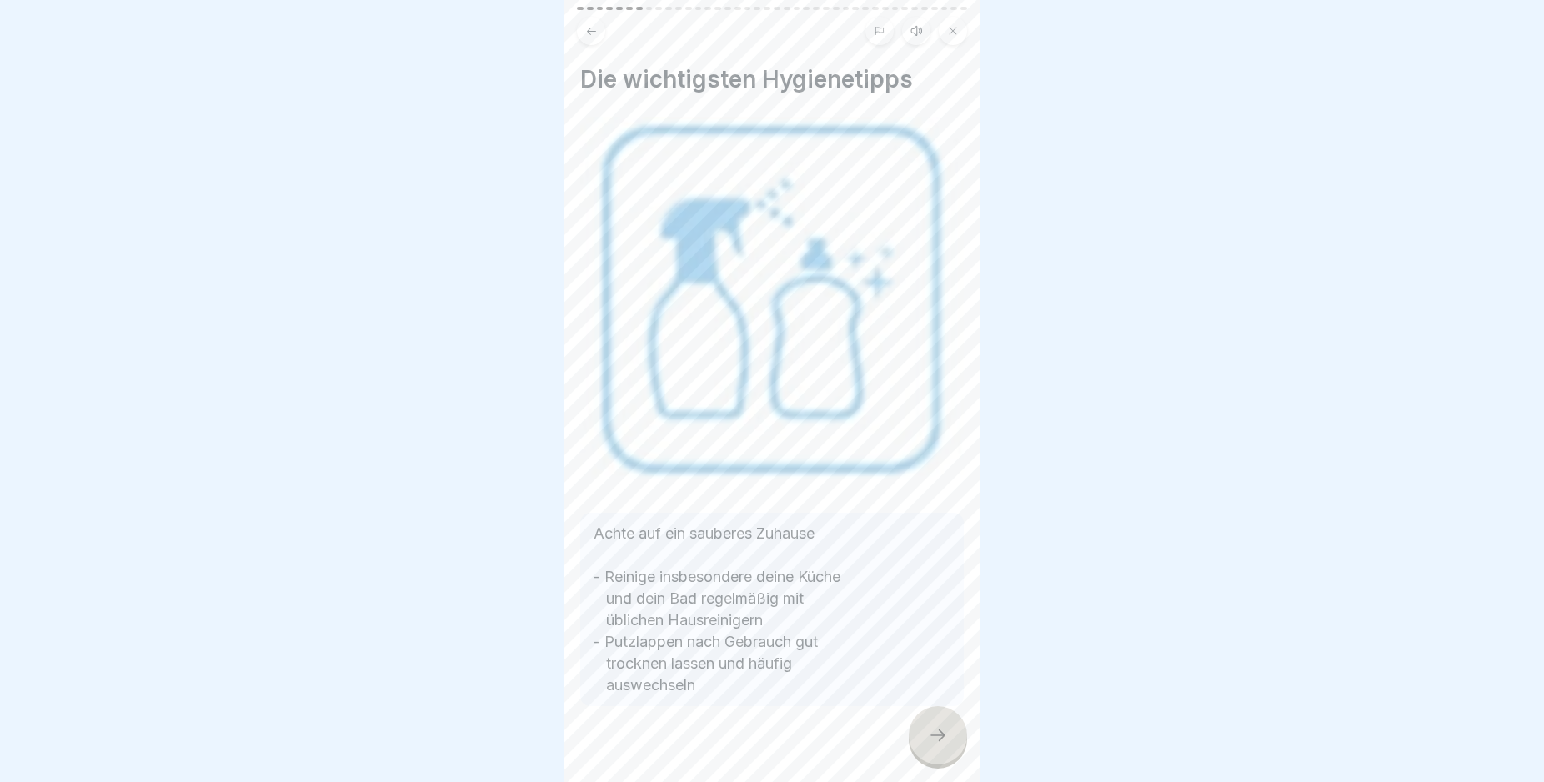
click at [942, 734] on div at bounding box center [938, 735] width 58 height 58
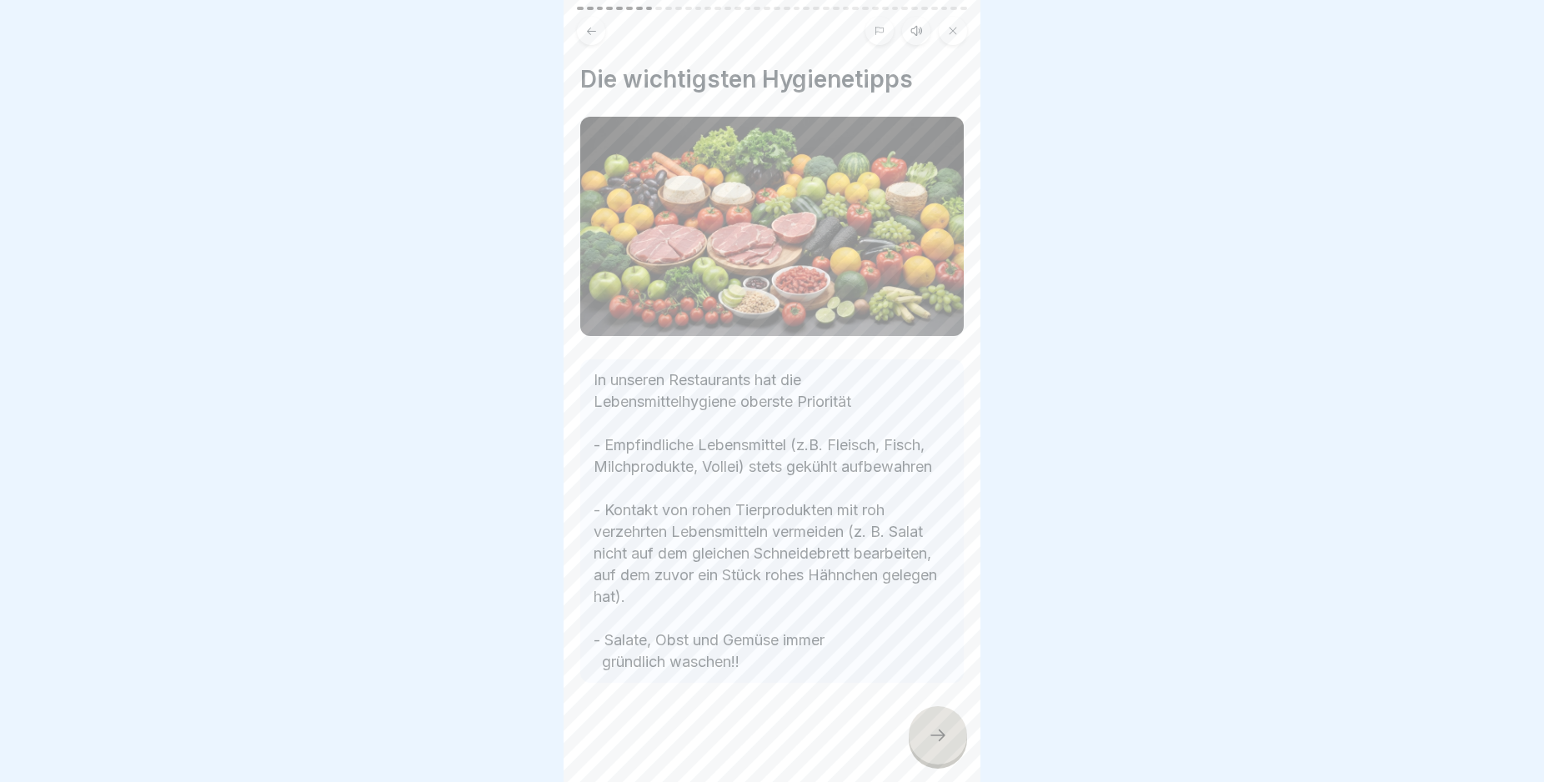
click at [942, 734] on div at bounding box center [938, 735] width 58 height 58
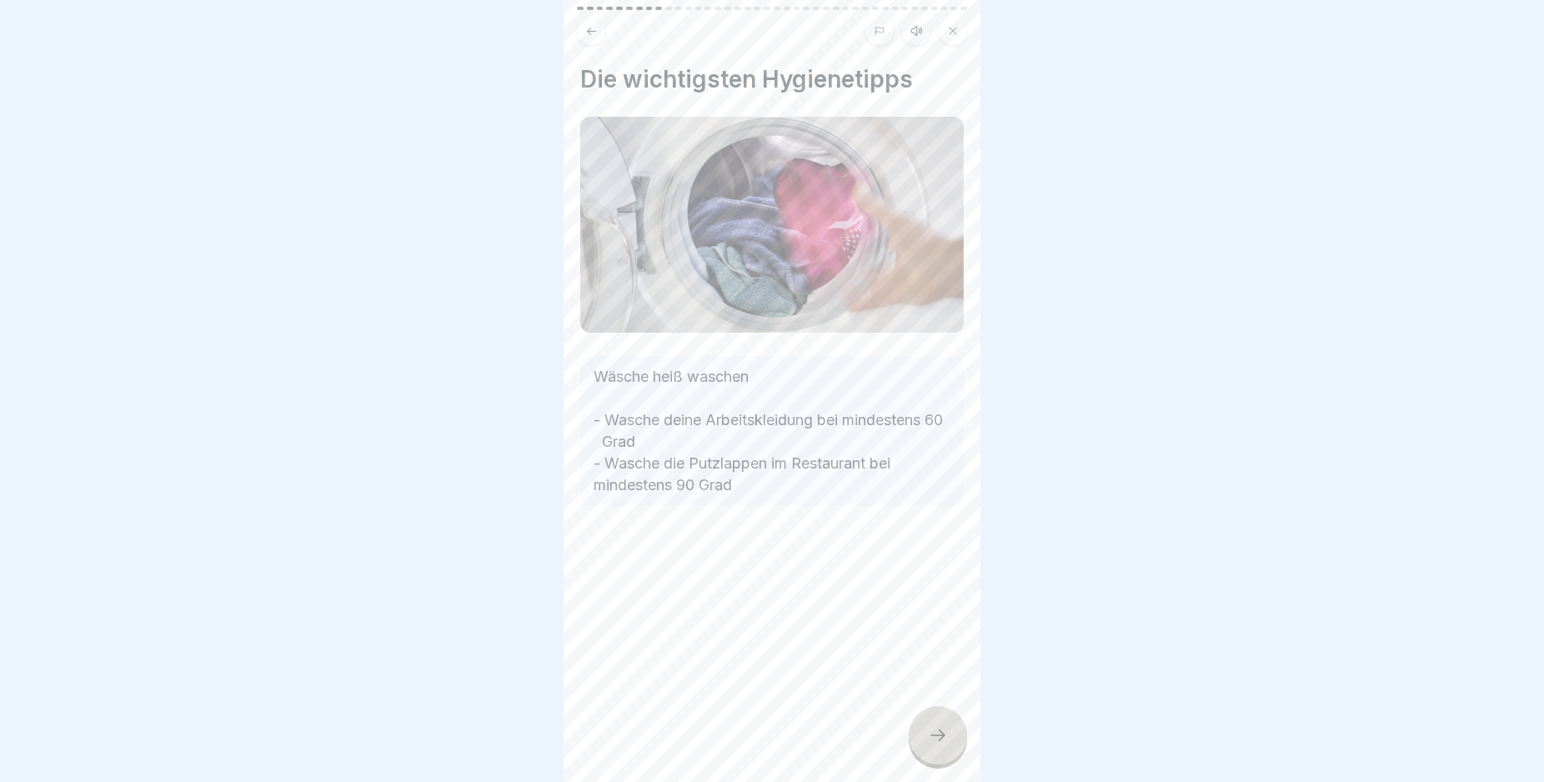
click at [942, 734] on div at bounding box center [938, 735] width 58 height 58
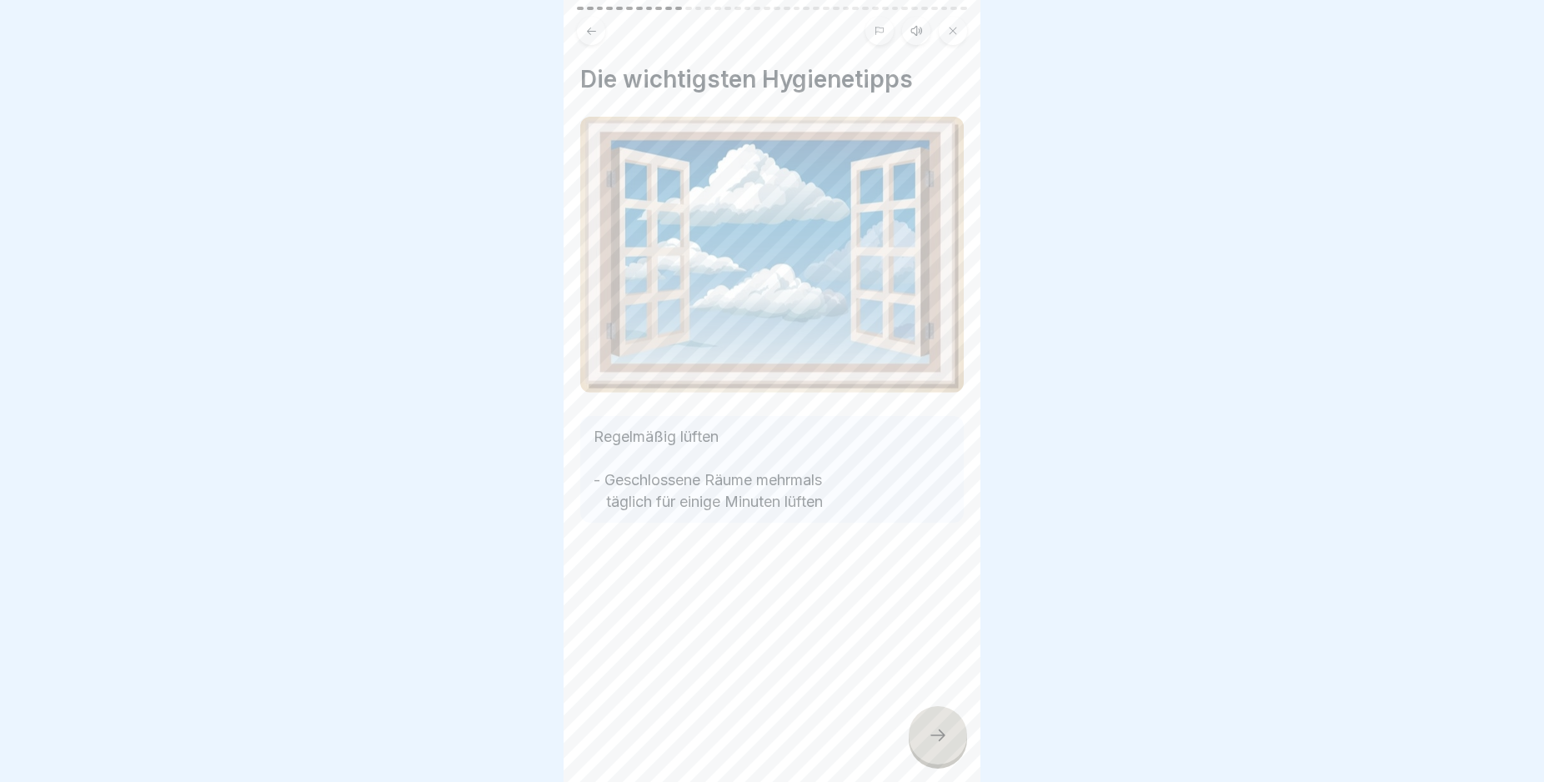
click at [942, 734] on div at bounding box center [938, 735] width 58 height 58
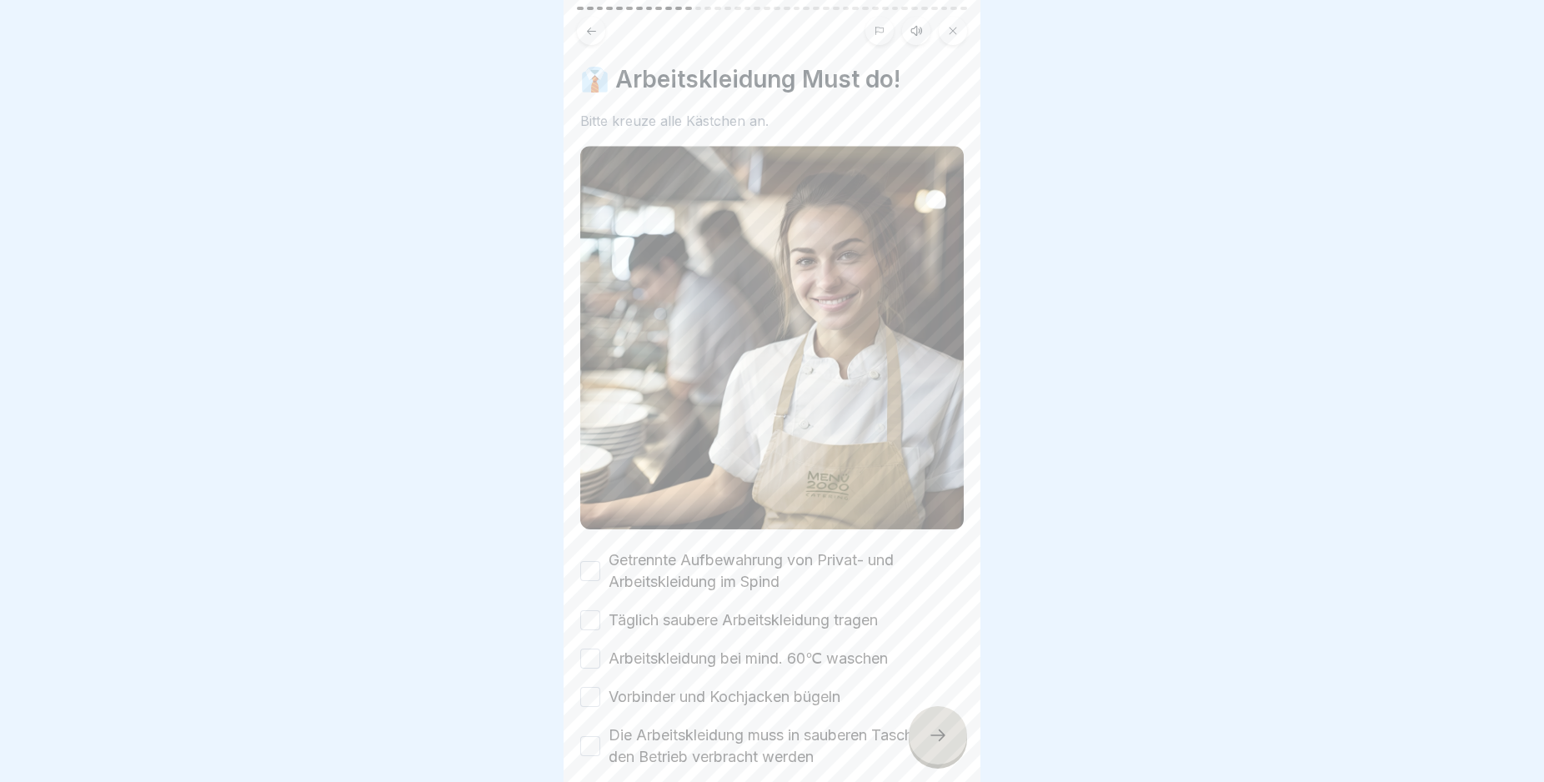
click at [942, 734] on div at bounding box center [938, 735] width 58 height 58
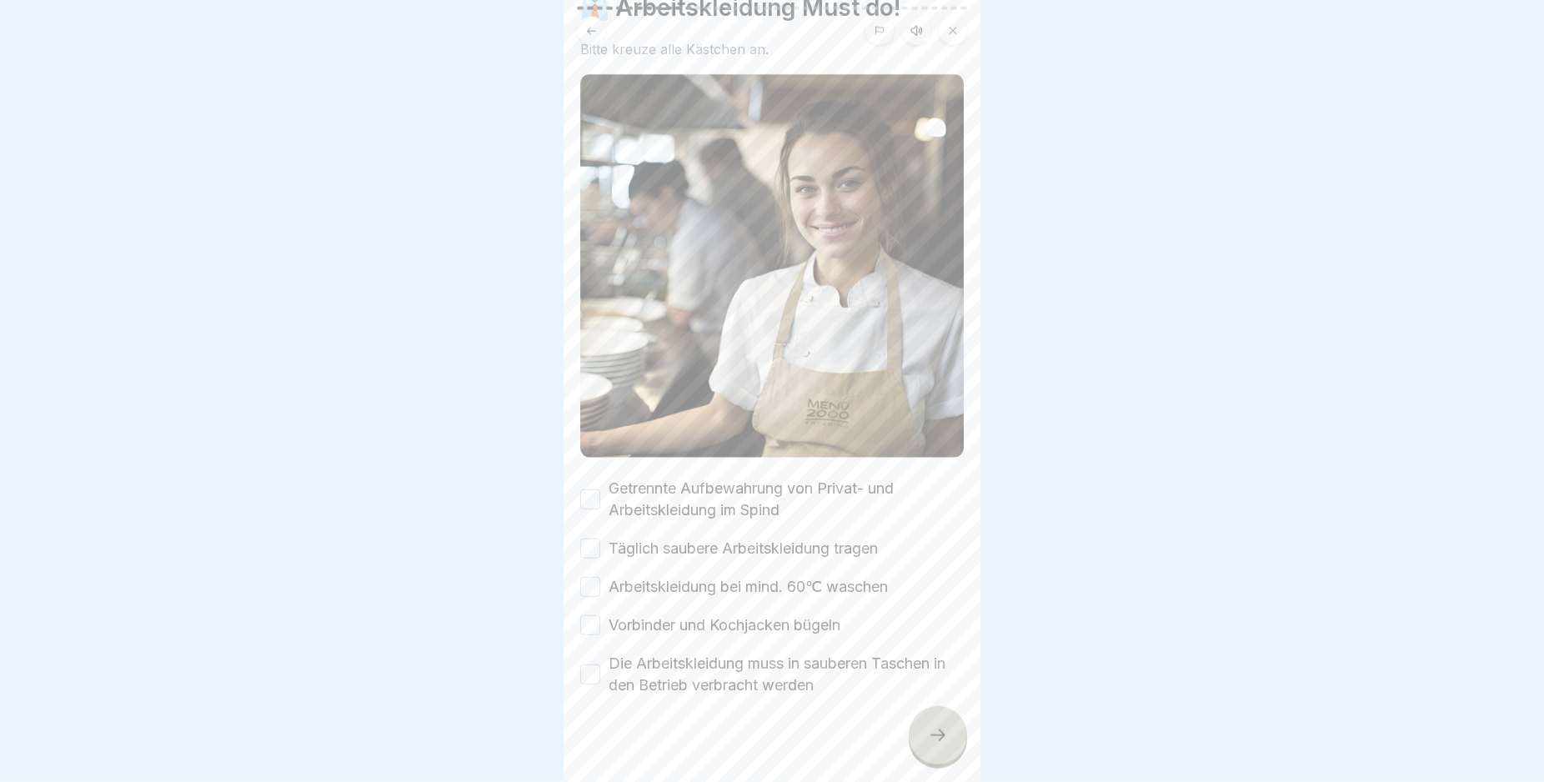
scroll to position [14, 0]
click at [599, 489] on button "Getrennte Aufbewahrung von Privat- und Arbeitskleidung im Spind" at bounding box center [590, 499] width 20 height 20
click at [589, 539] on button "Täglich saubere Arbeitskleidung tragen" at bounding box center [590, 549] width 20 height 20
click at [589, 577] on button "Arbeitskleidung bei mind. 60℃ waschen" at bounding box center [590, 587] width 20 height 20
click at [590, 615] on button "Vorbinder und Kochjacken bügeln" at bounding box center [590, 625] width 20 height 20
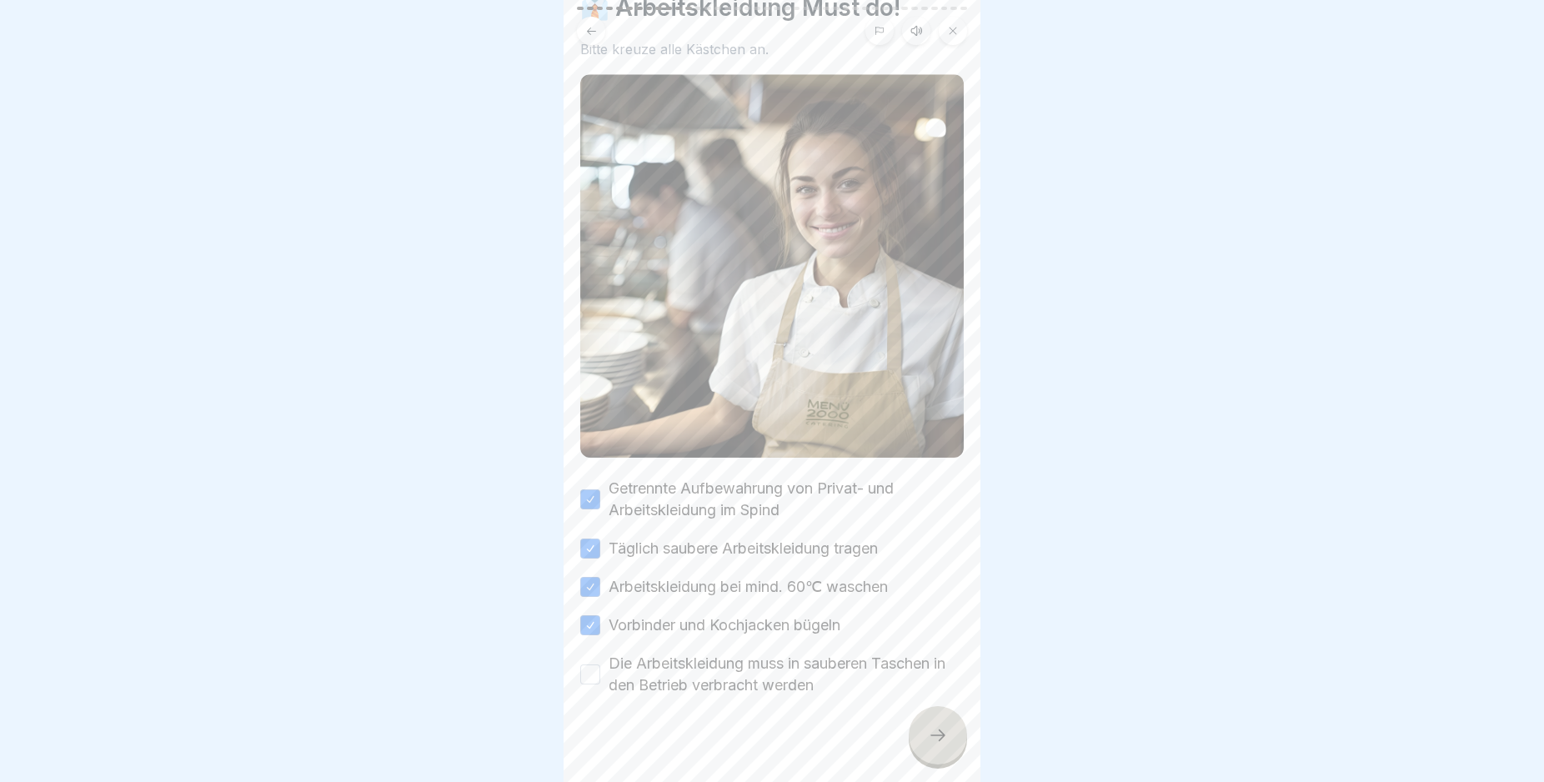
click at [588, 664] on button "Die Arbeitskleidung muss in sauberen Taschen in den Betrieb verbracht werden" at bounding box center [590, 674] width 20 height 20
click at [918, 734] on div at bounding box center [938, 735] width 58 height 58
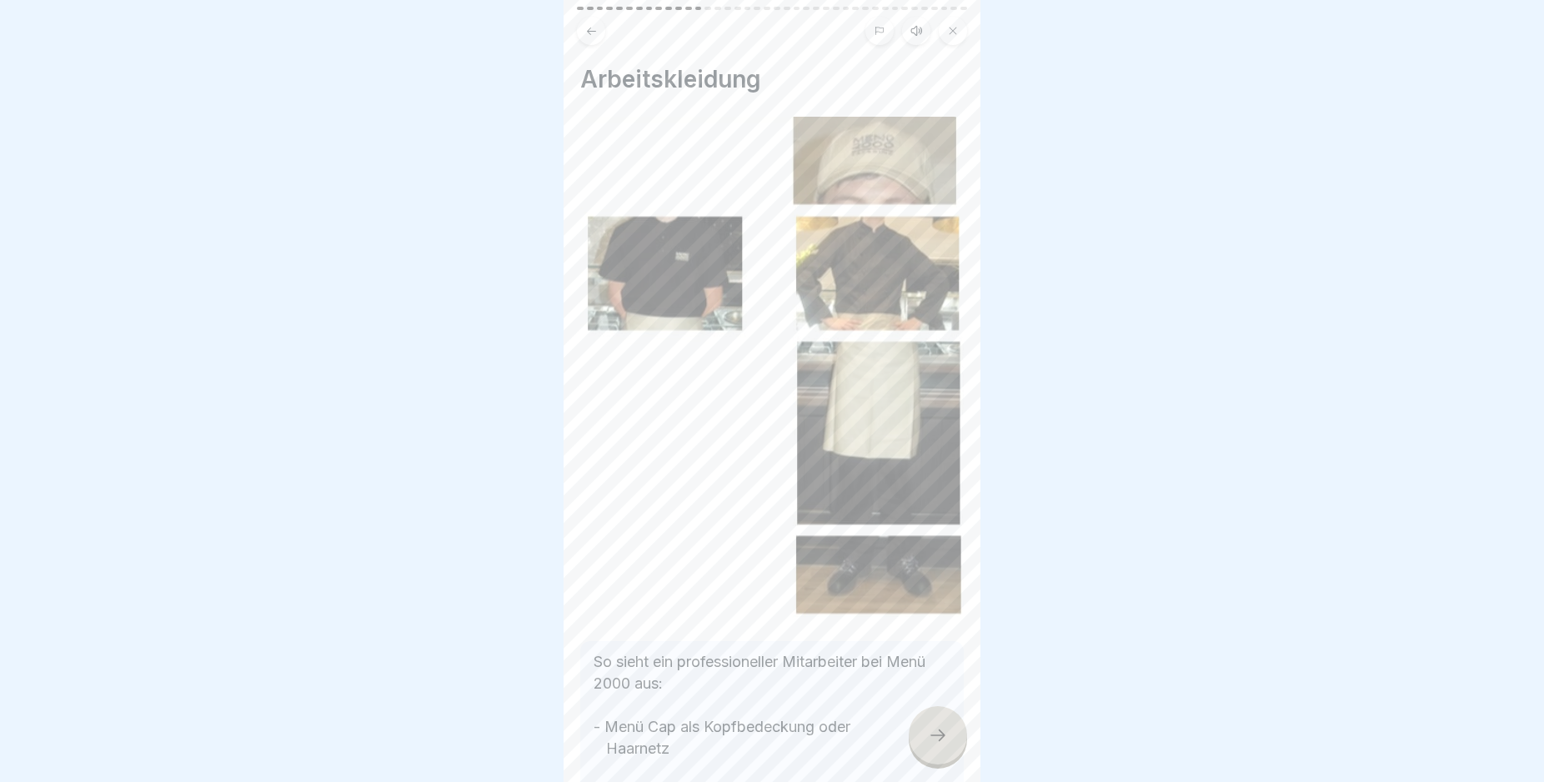
click at [925, 728] on div at bounding box center [938, 735] width 58 height 58
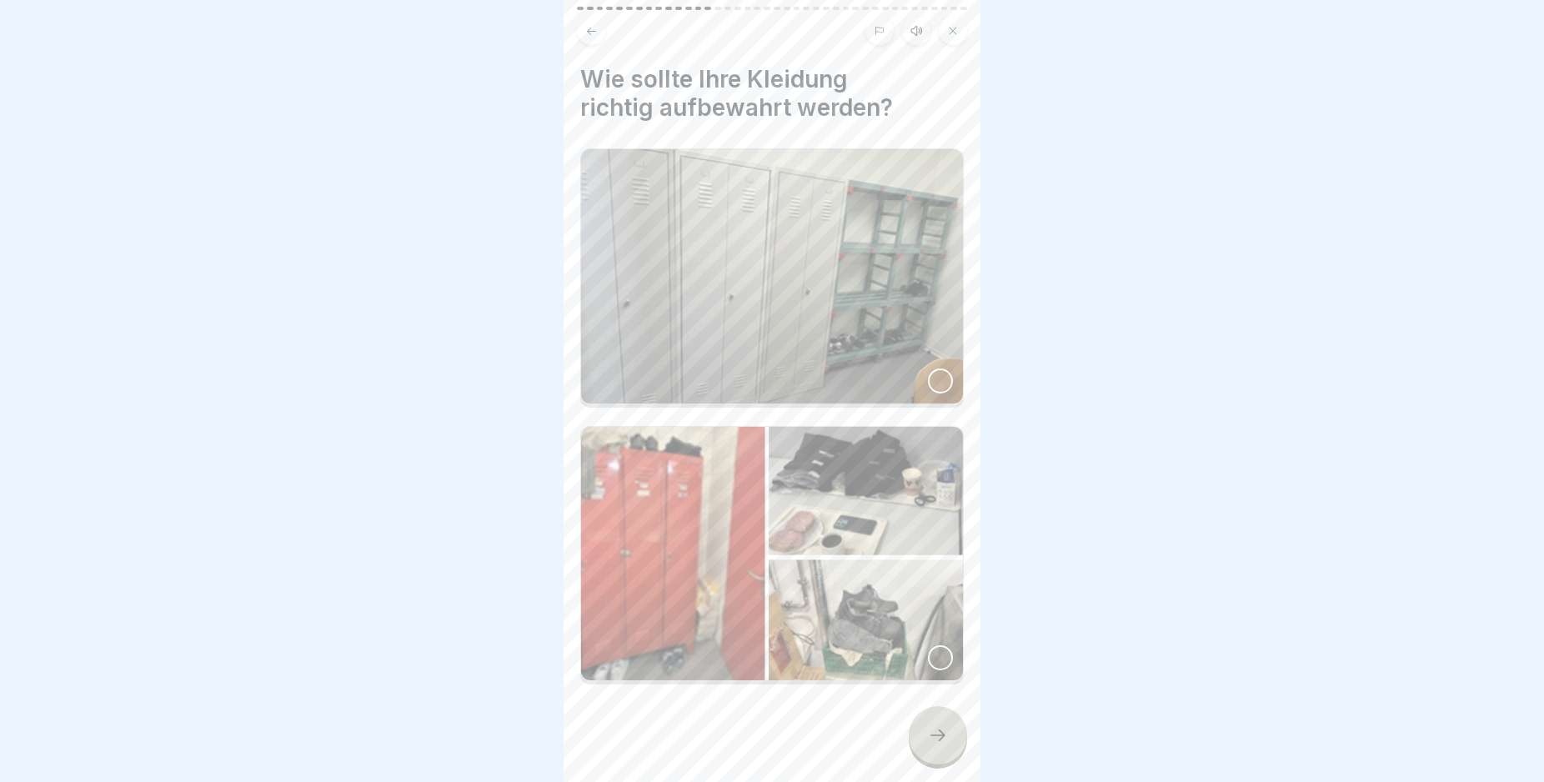
click at [925, 728] on div at bounding box center [938, 735] width 58 height 58
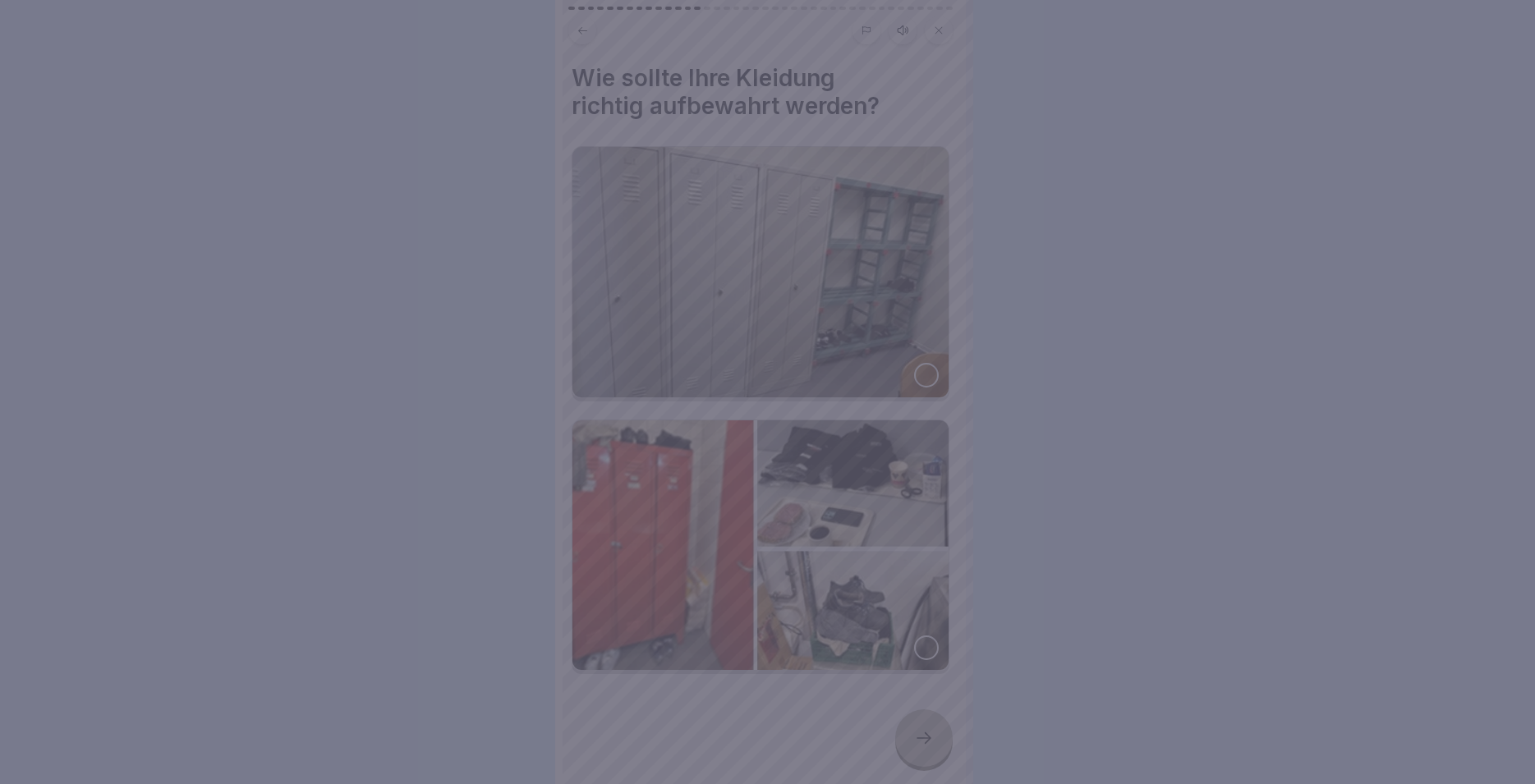
click at [911, 717] on div at bounding box center [768, 392] width 1535 height 784
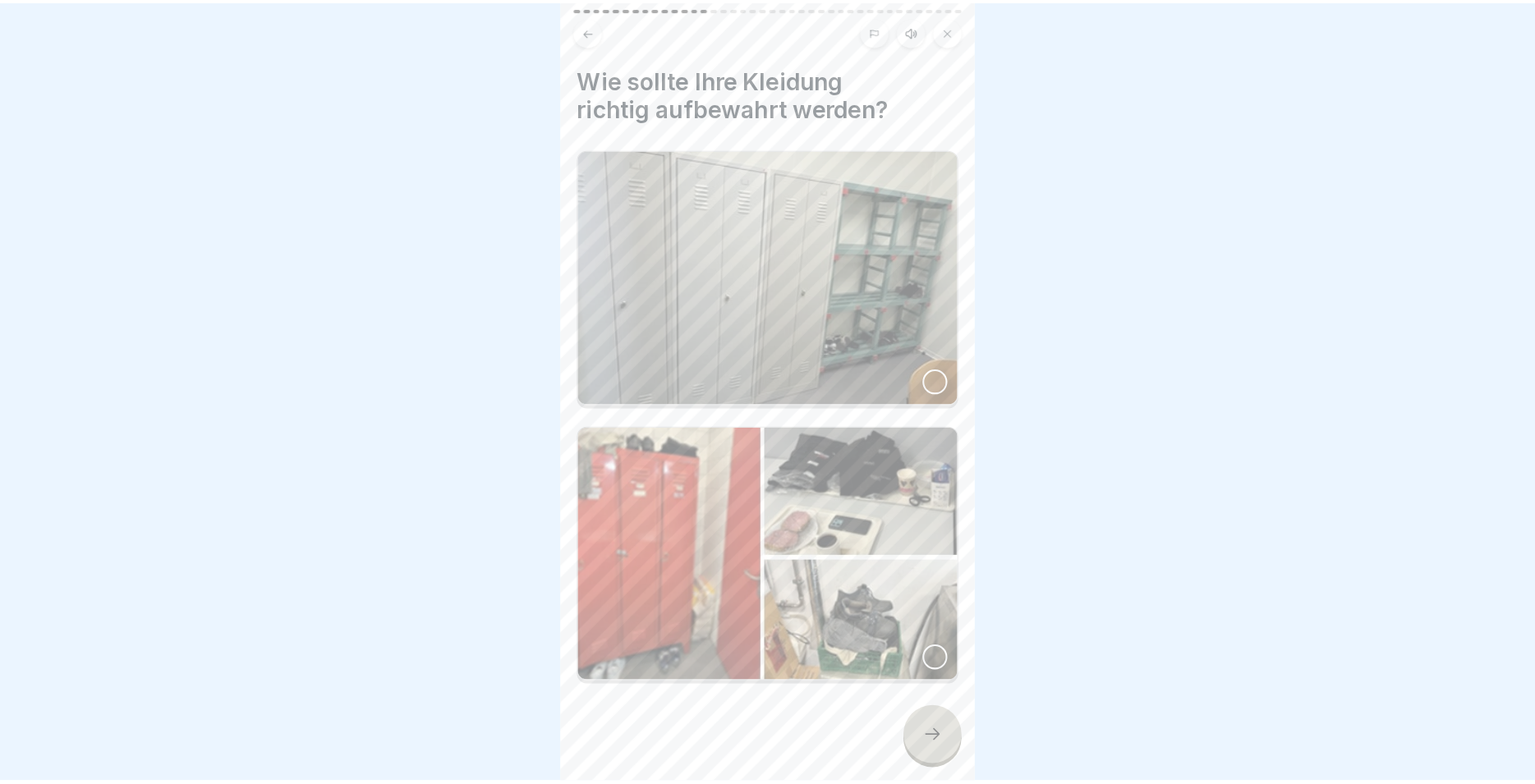
scroll to position [71, 0]
click at [899, 361] on img at bounding box center [761, 272] width 376 height 250
click at [929, 734] on icon at bounding box center [924, 724] width 20 height 20
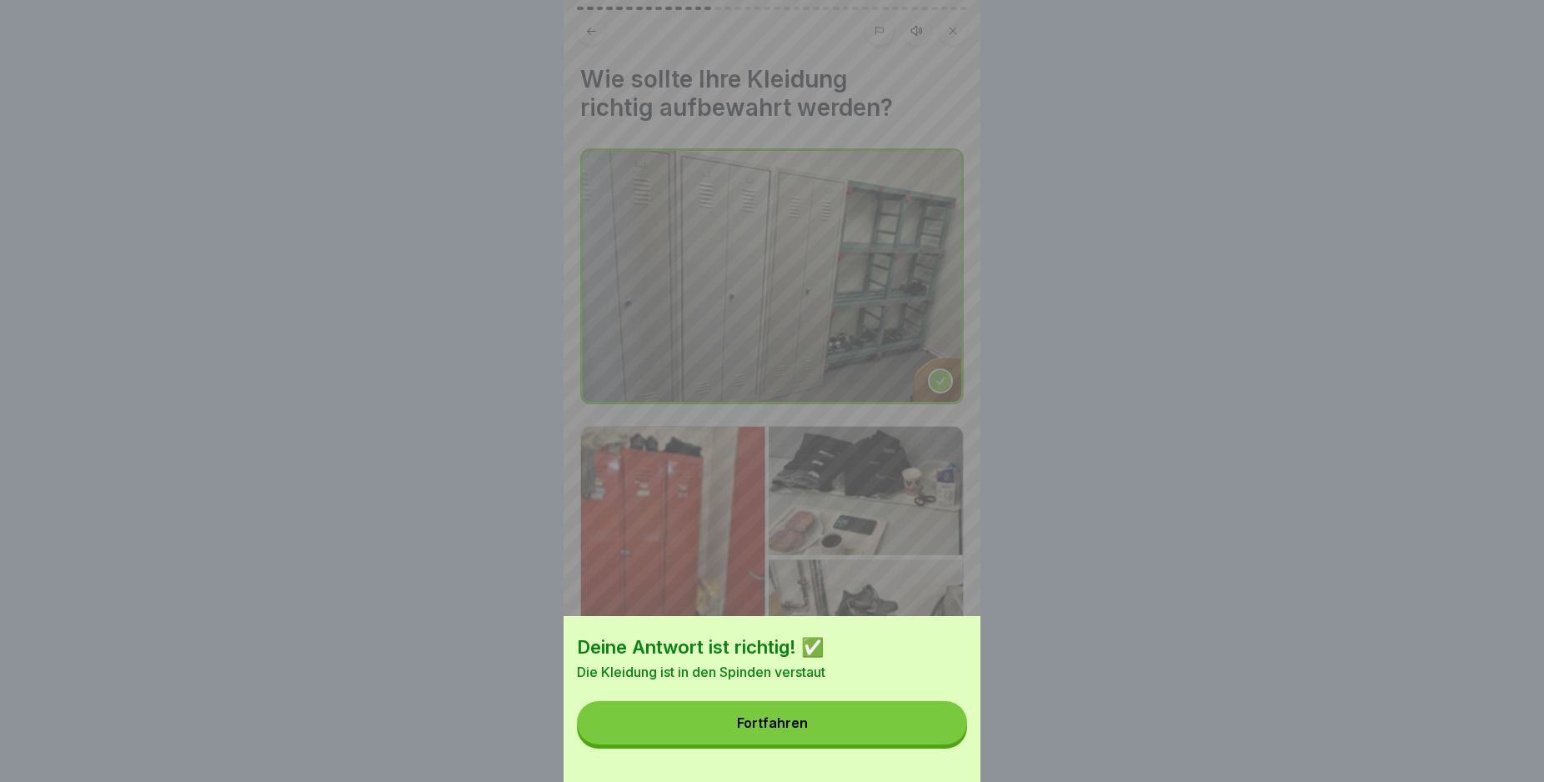
click at [917, 744] on button "Fortfahren" at bounding box center [772, 722] width 390 height 43
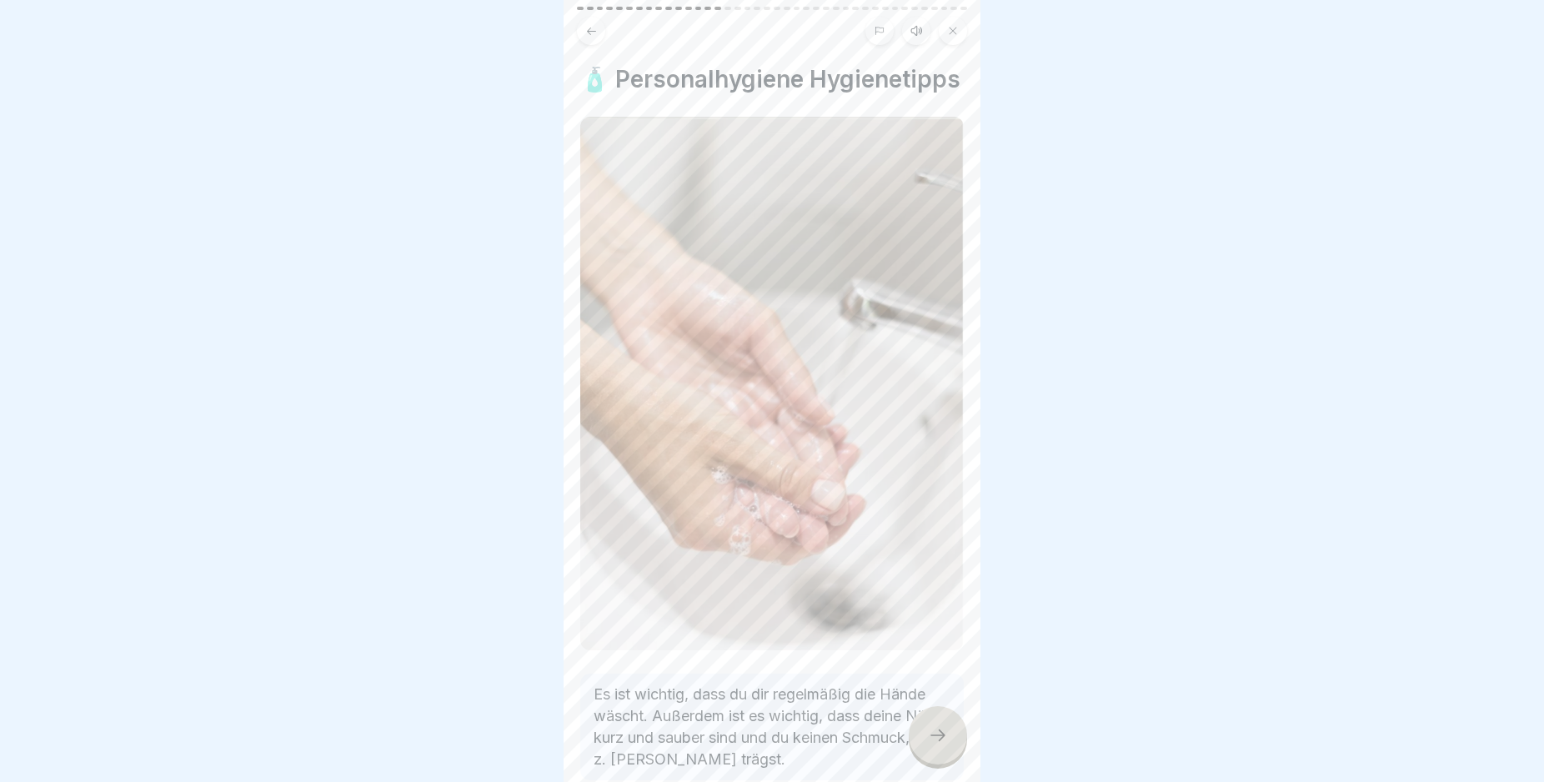
click at [947, 743] on icon at bounding box center [938, 735] width 20 height 20
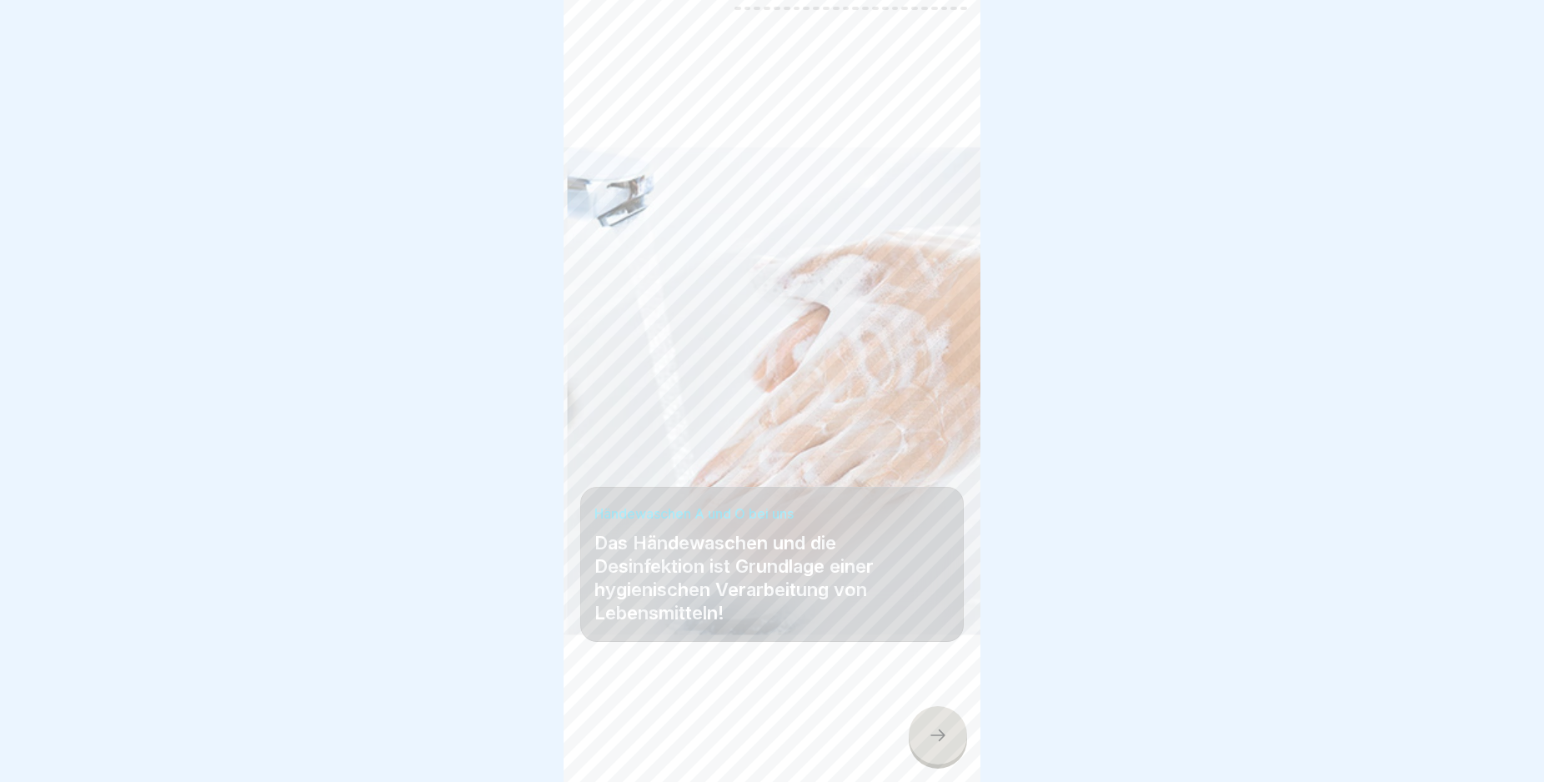
click at [947, 743] on icon at bounding box center [938, 735] width 20 height 20
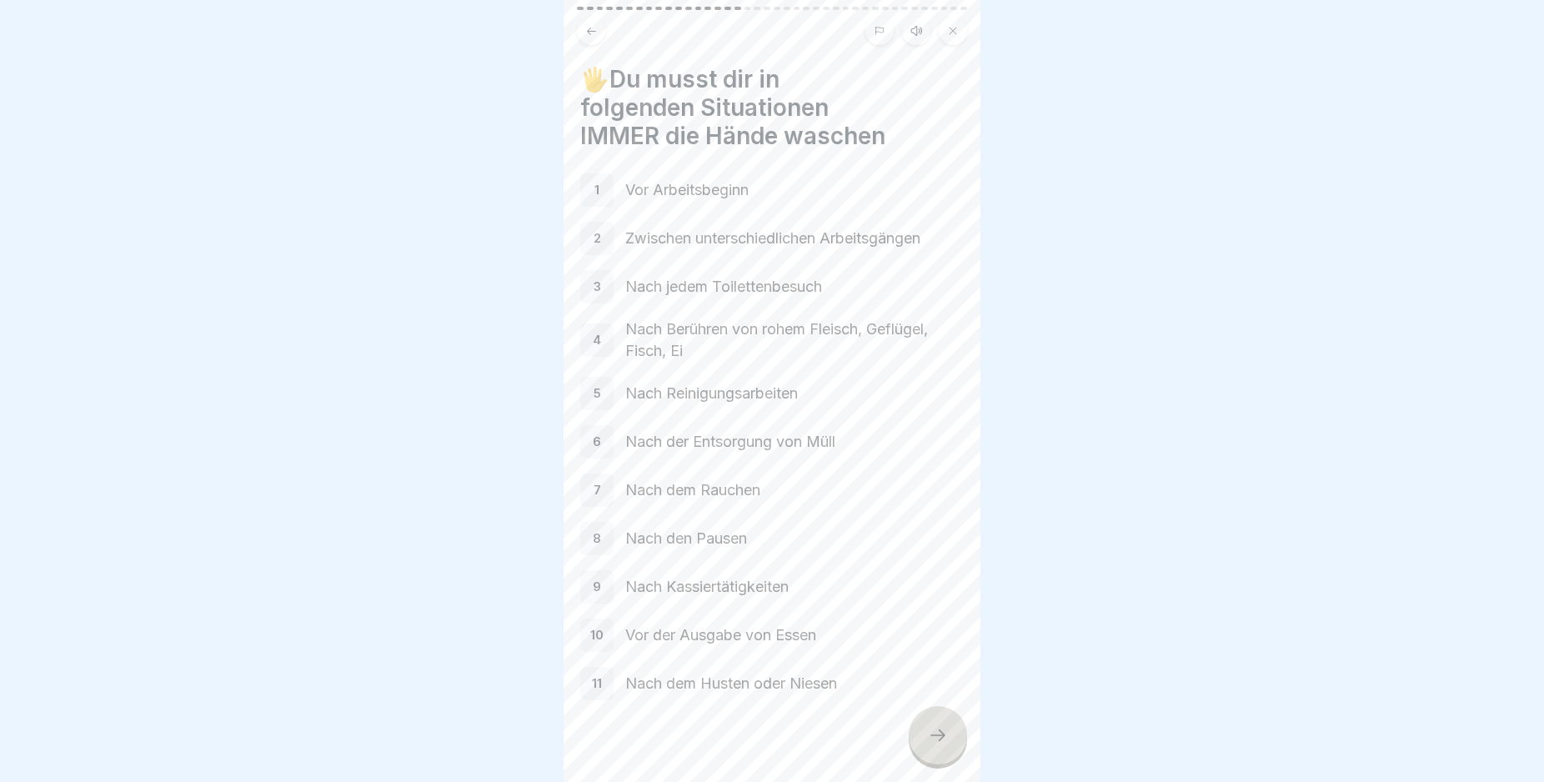
click at [947, 743] on icon at bounding box center [938, 735] width 20 height 20
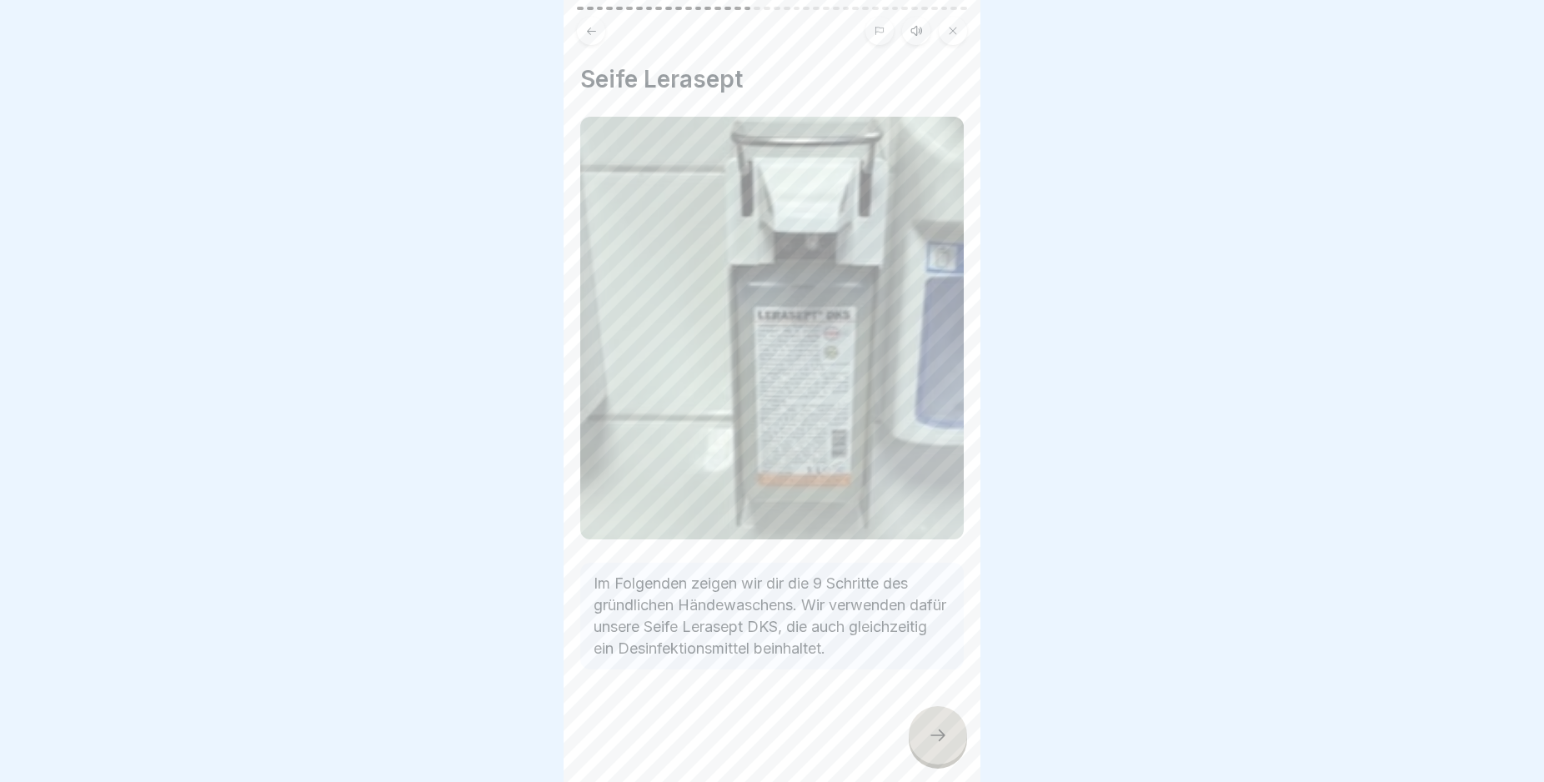
click at [947, 743] on icon at bounding box center [938, 735] width 20 height 20
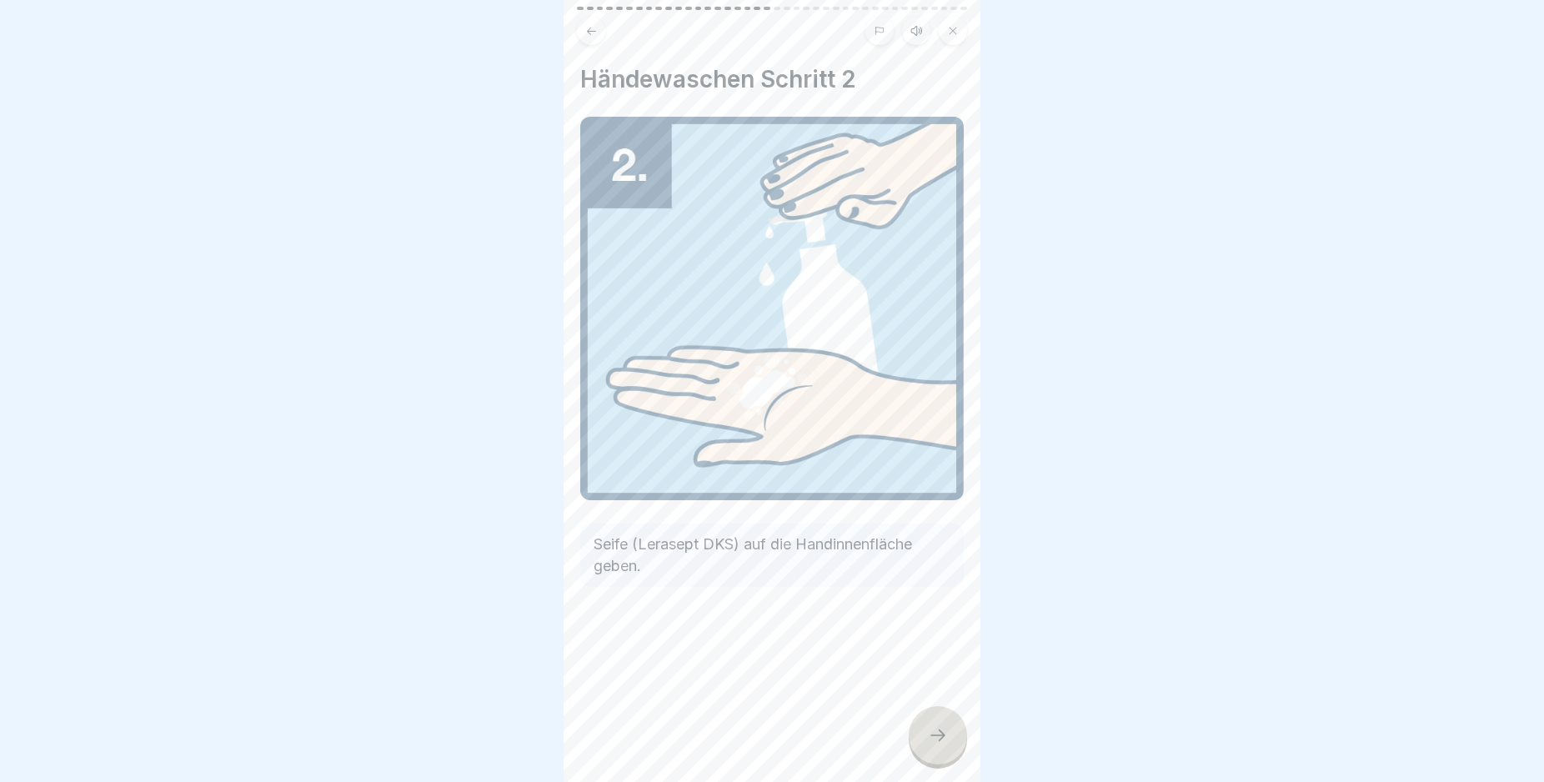
click at [947, 743] on icon at bounding box center [938, 735] width 20 height 20
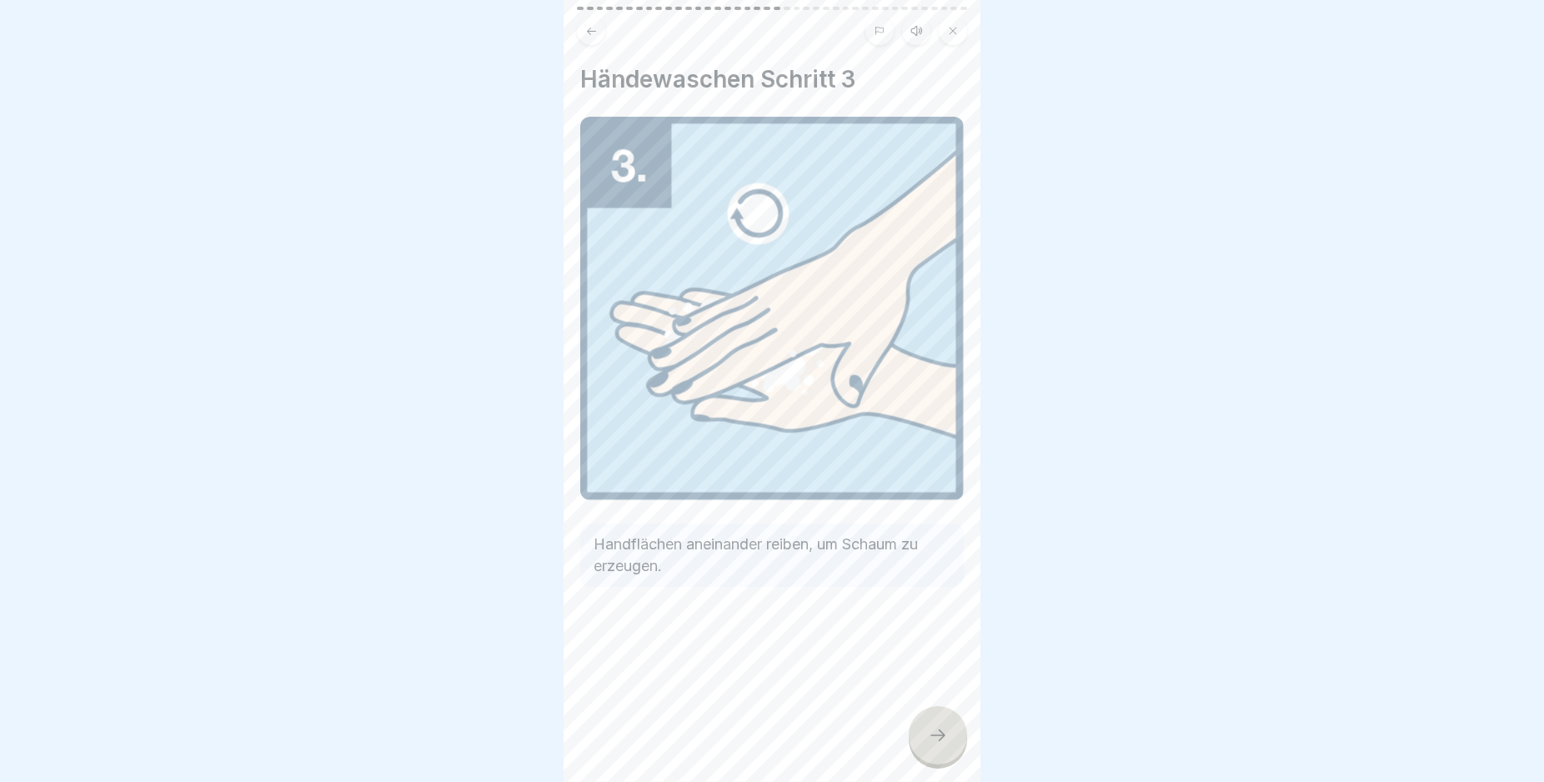
click at [947, 743] on icon at bounding box center [938, 735] width 20 height 20
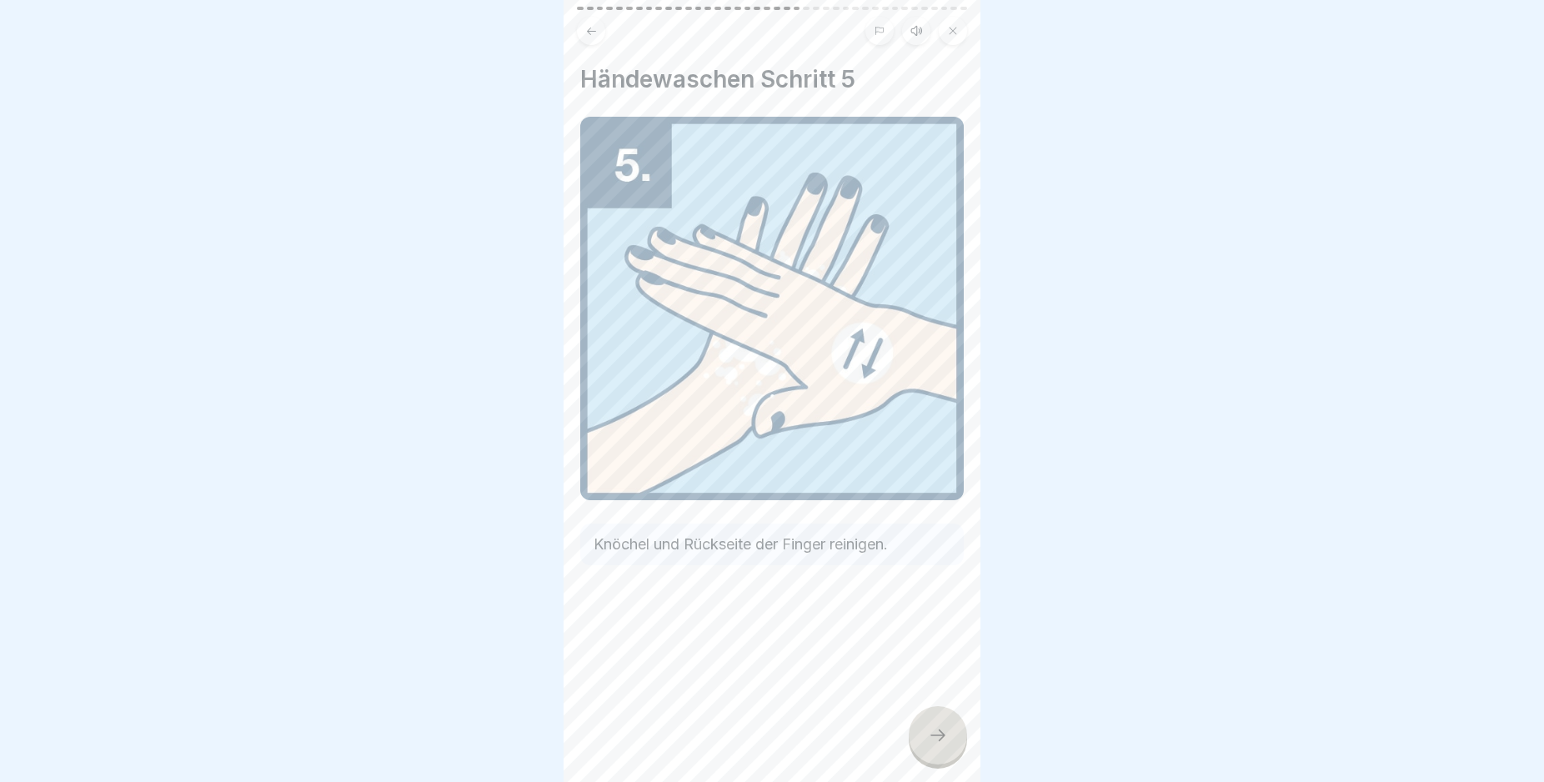
click at [947, 743] on icon at bounding box center [938, 735] width 20 height 20
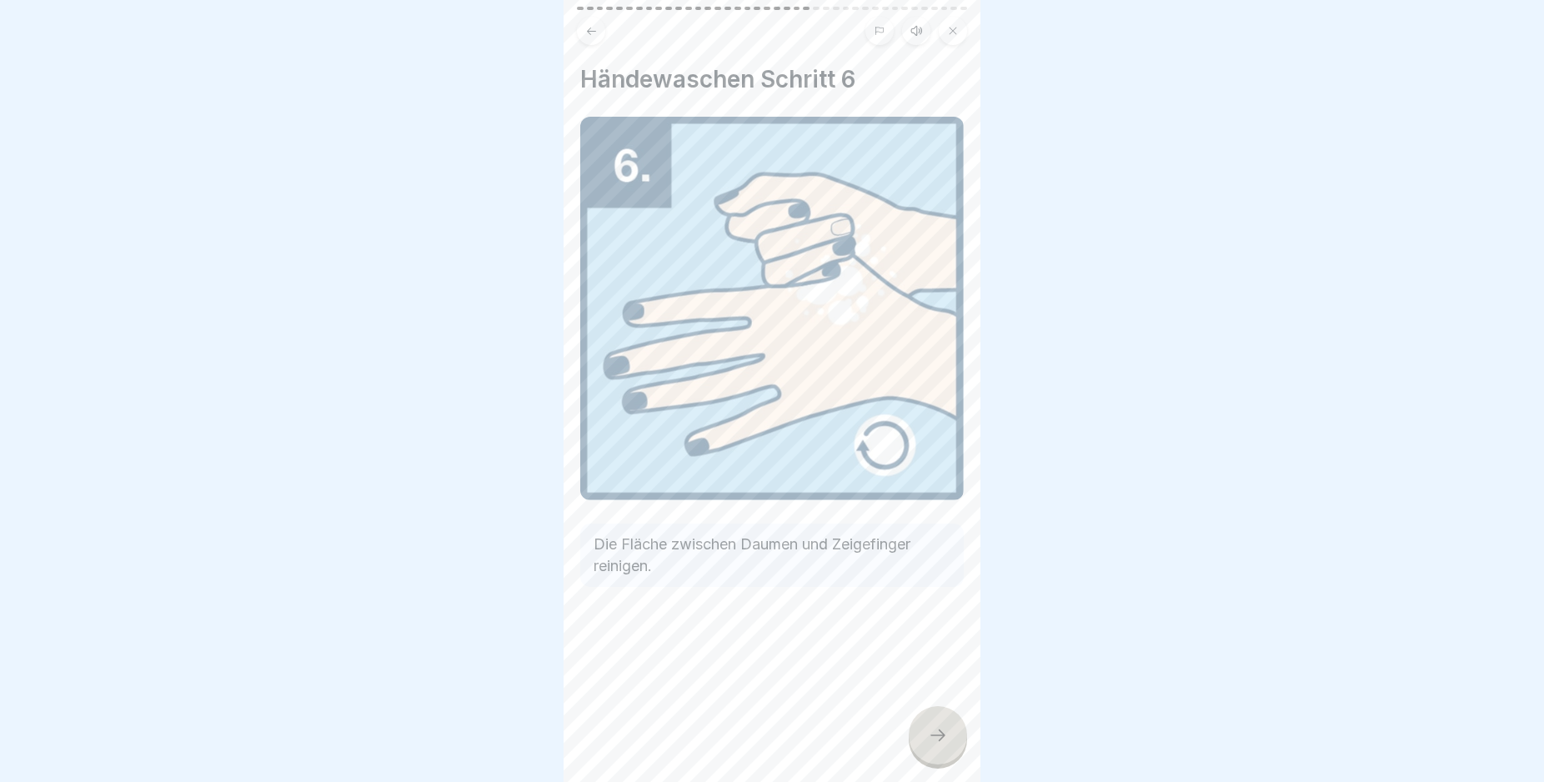
click at [947, 743] on icon at bounding box center [938, 735] width 20 height 20
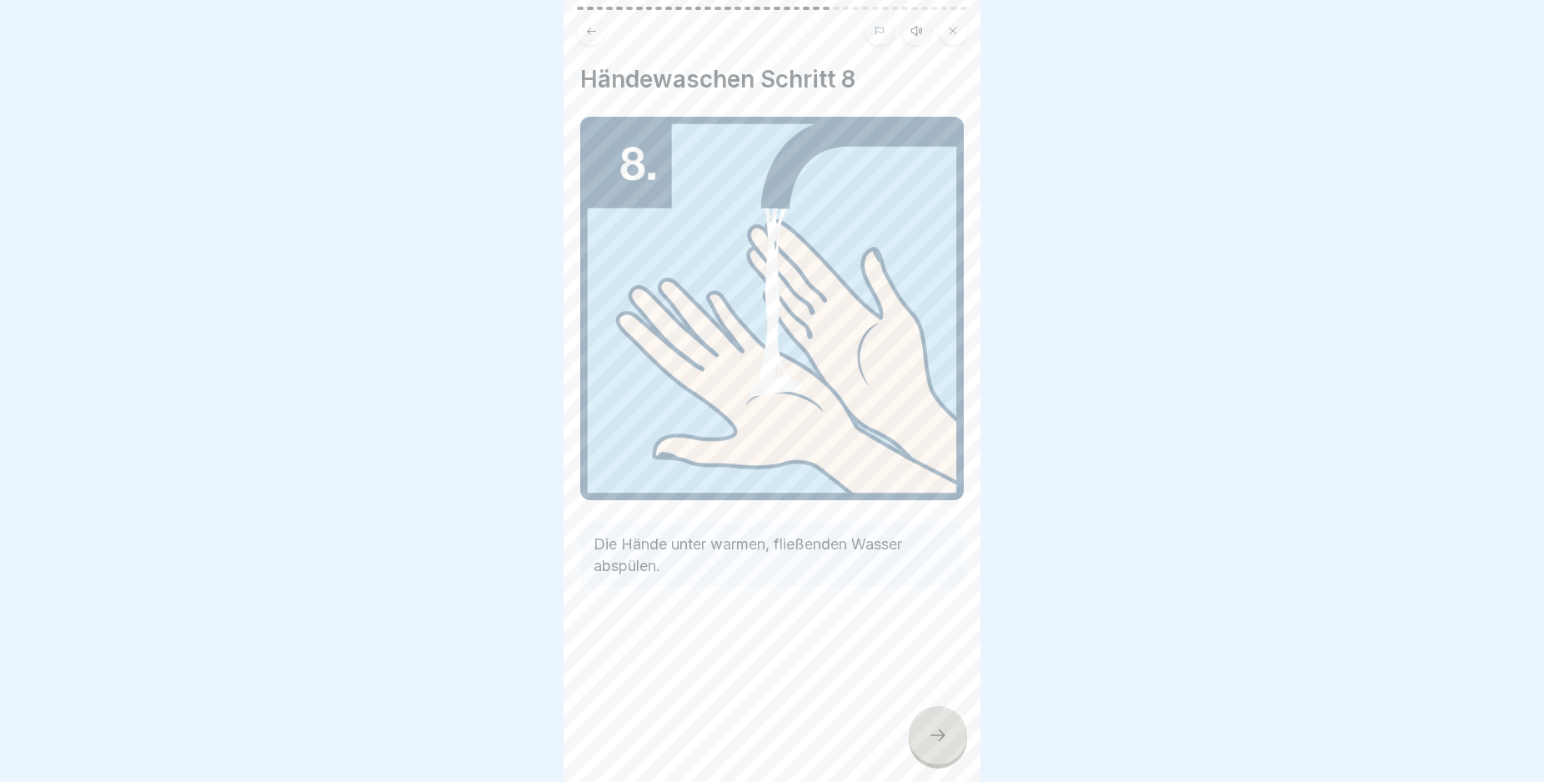
click at [947, 743] on icon at bounding box center [938, 735] width 20 height 20
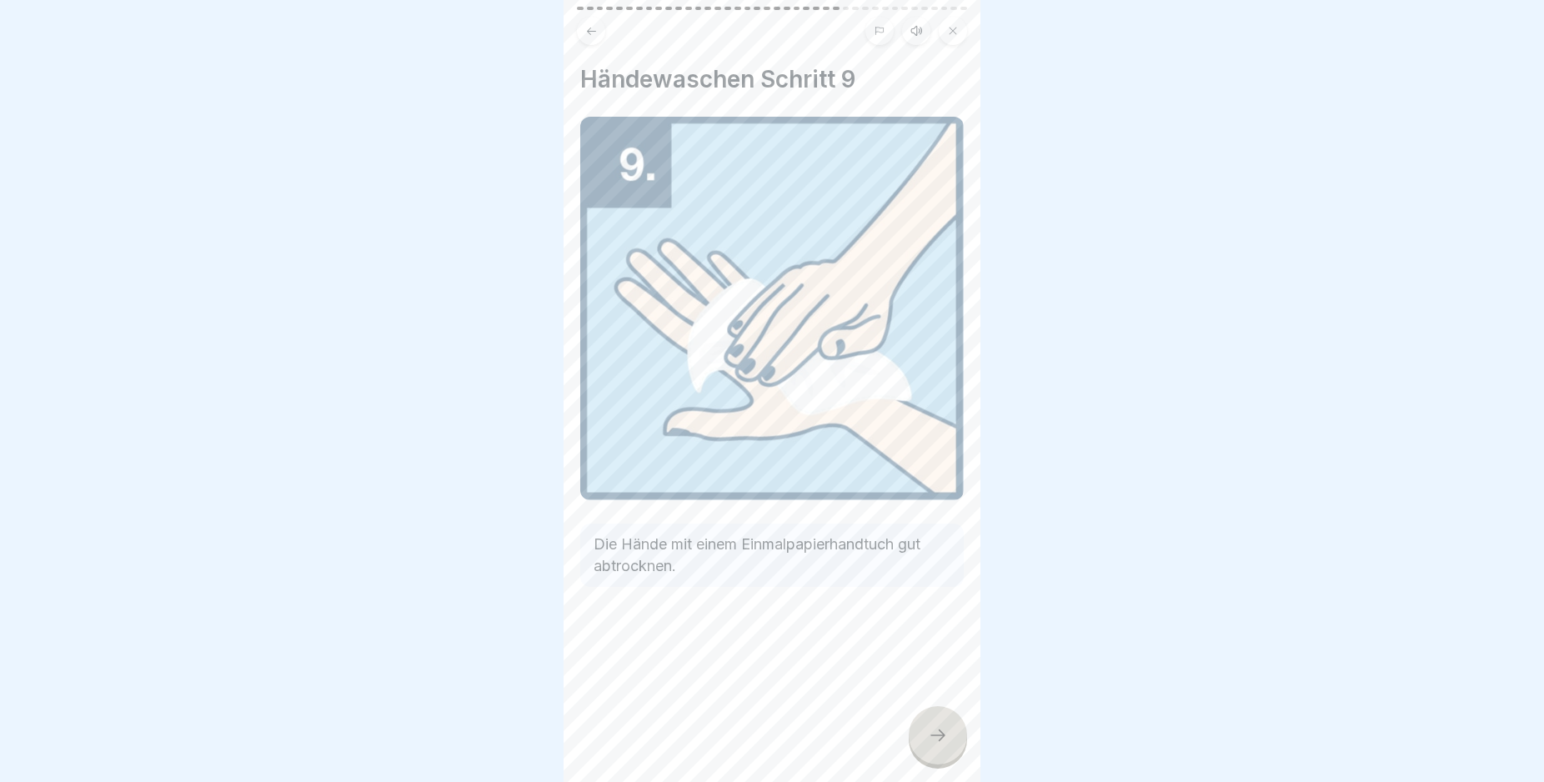
click at [947, 743] on icon at bounding box center [938, 735] width 20 height 20
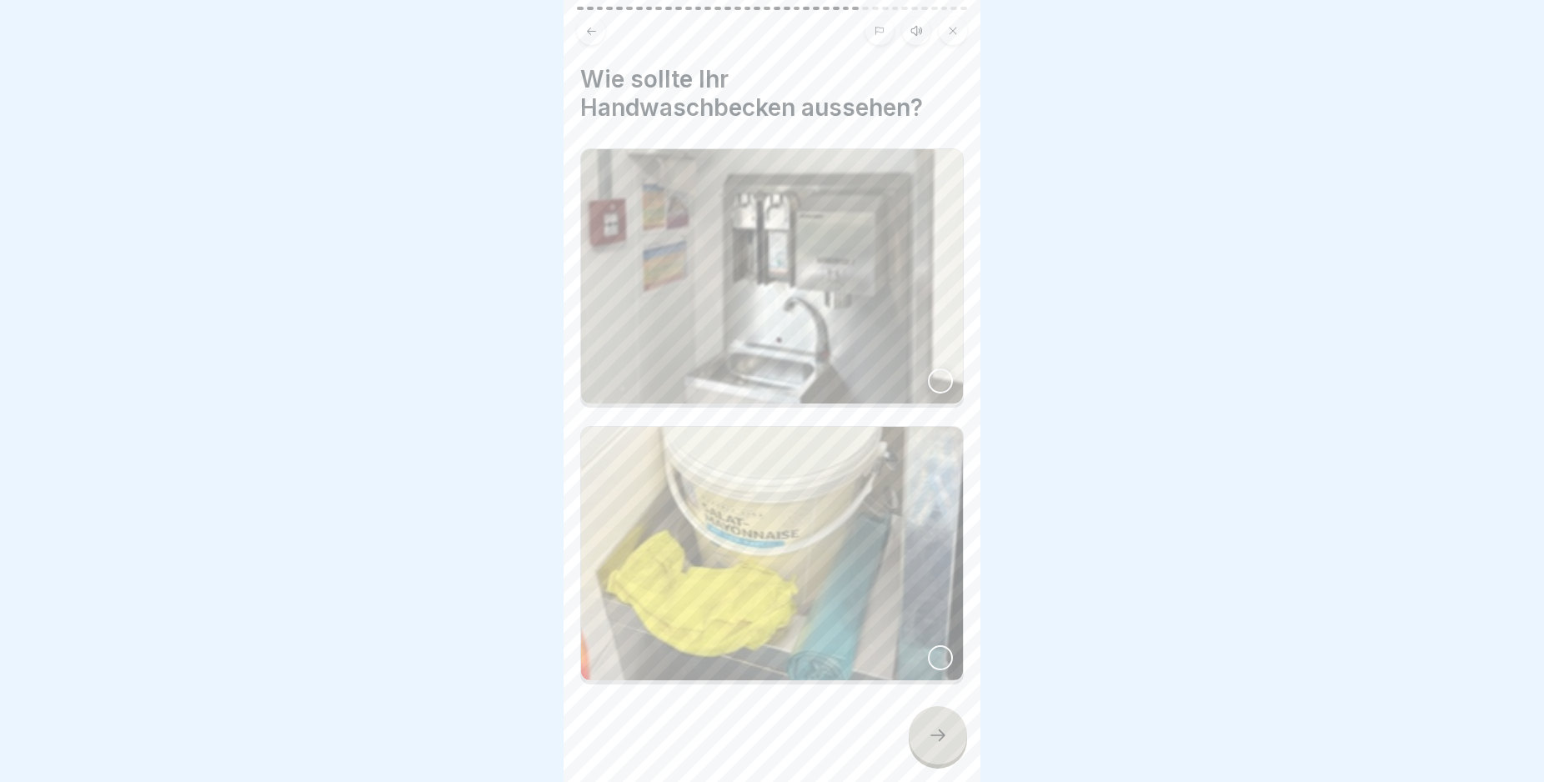
click at [947, 743] on icon at bounding box center [938, 735] width 20 height 20
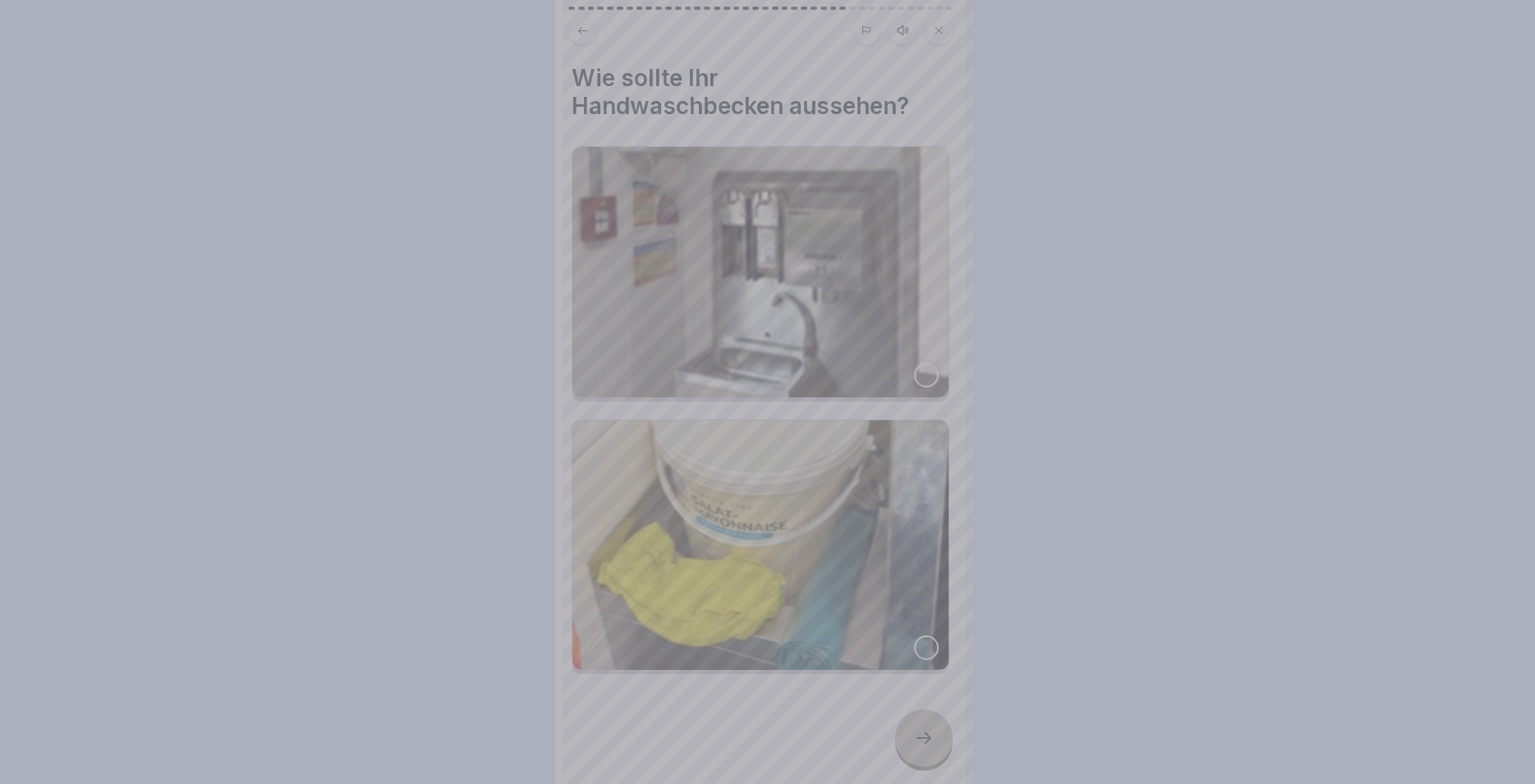
click at [933, 732] on div at bounding box center [768, 392] width 1535 height 784
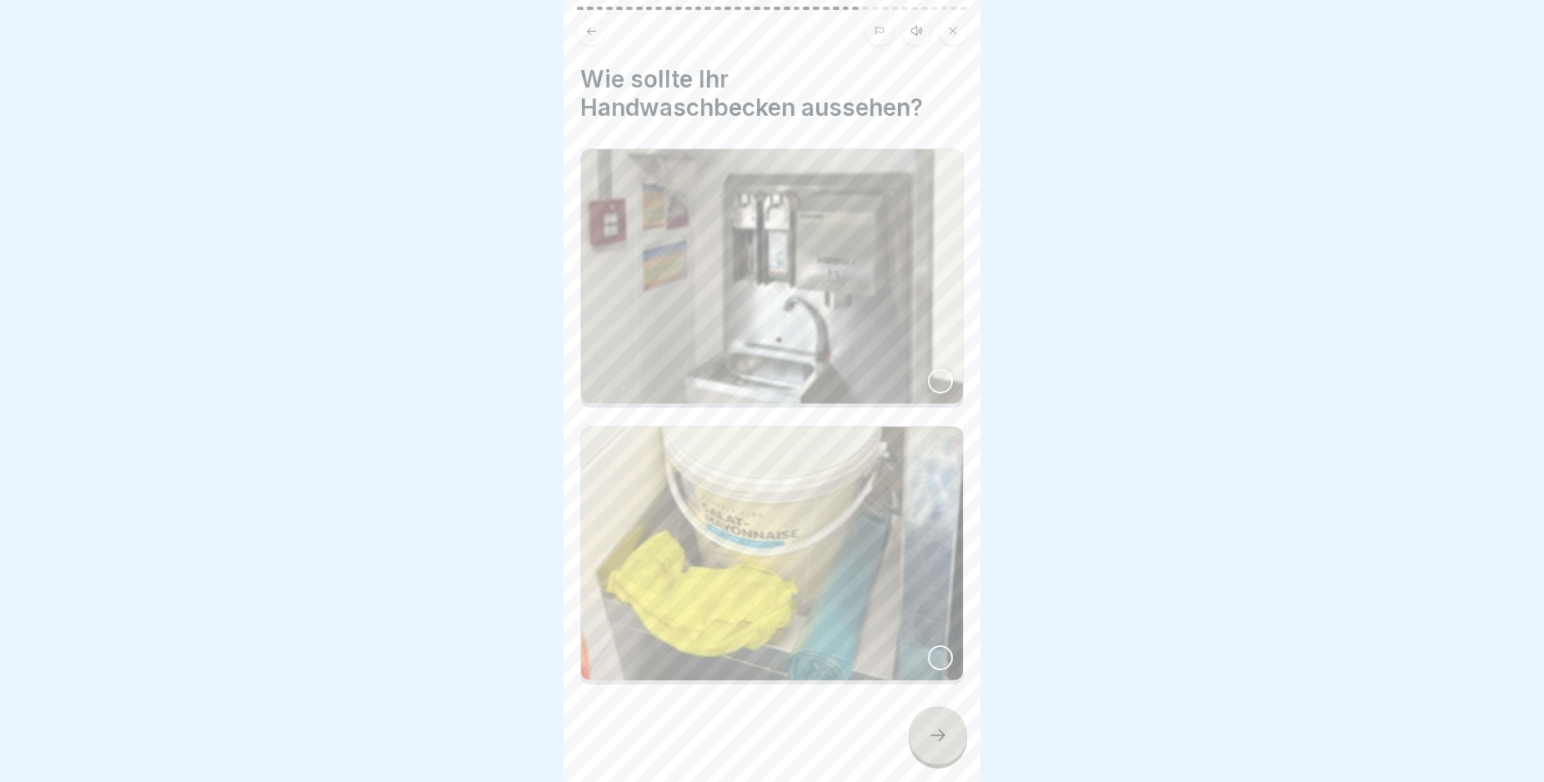
click at [947, 743] on icon at bounding box center [938, 735] width 20 height 20
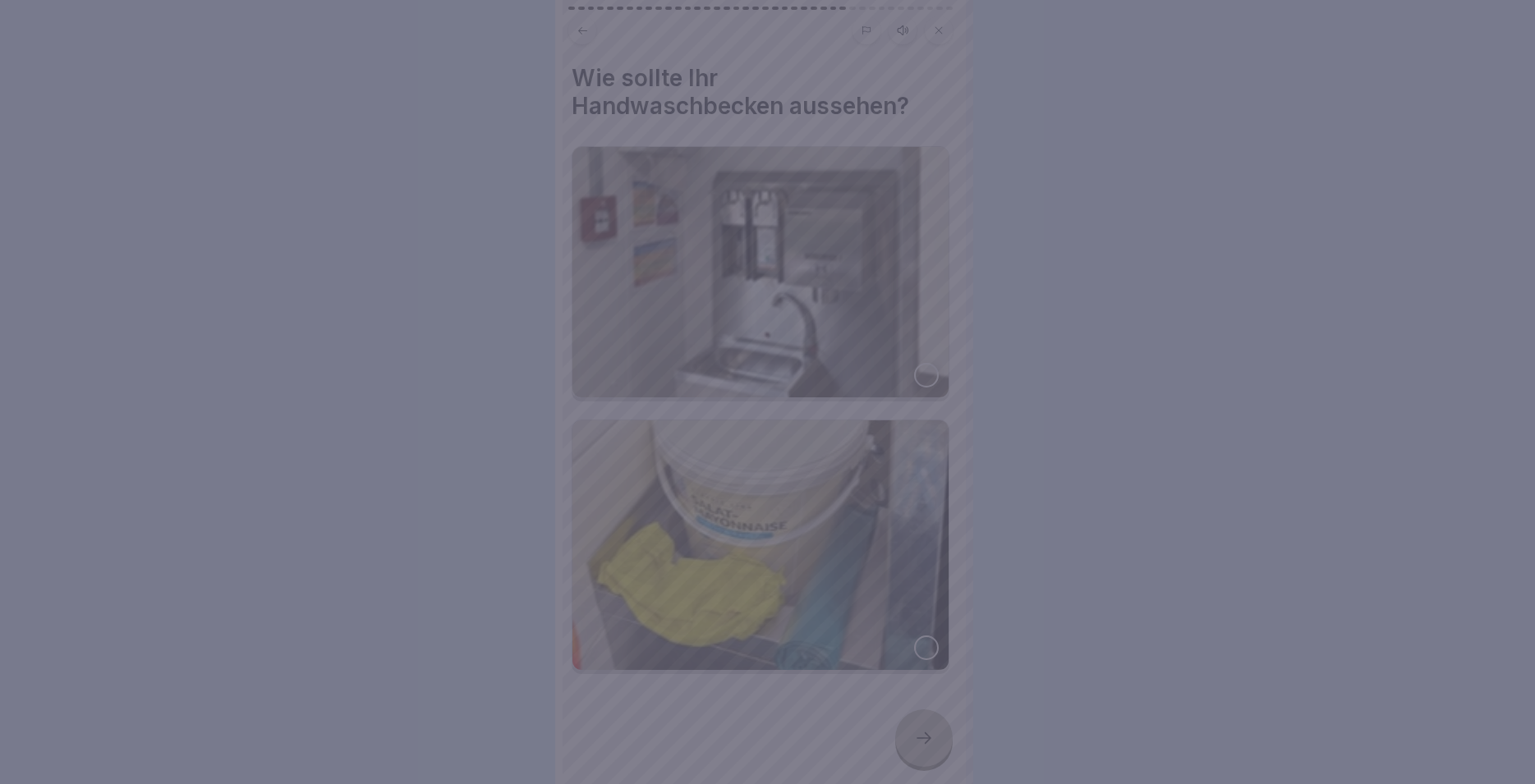
click at [933, 732] on div at bounding box center [768, 392] width 1535 height 784
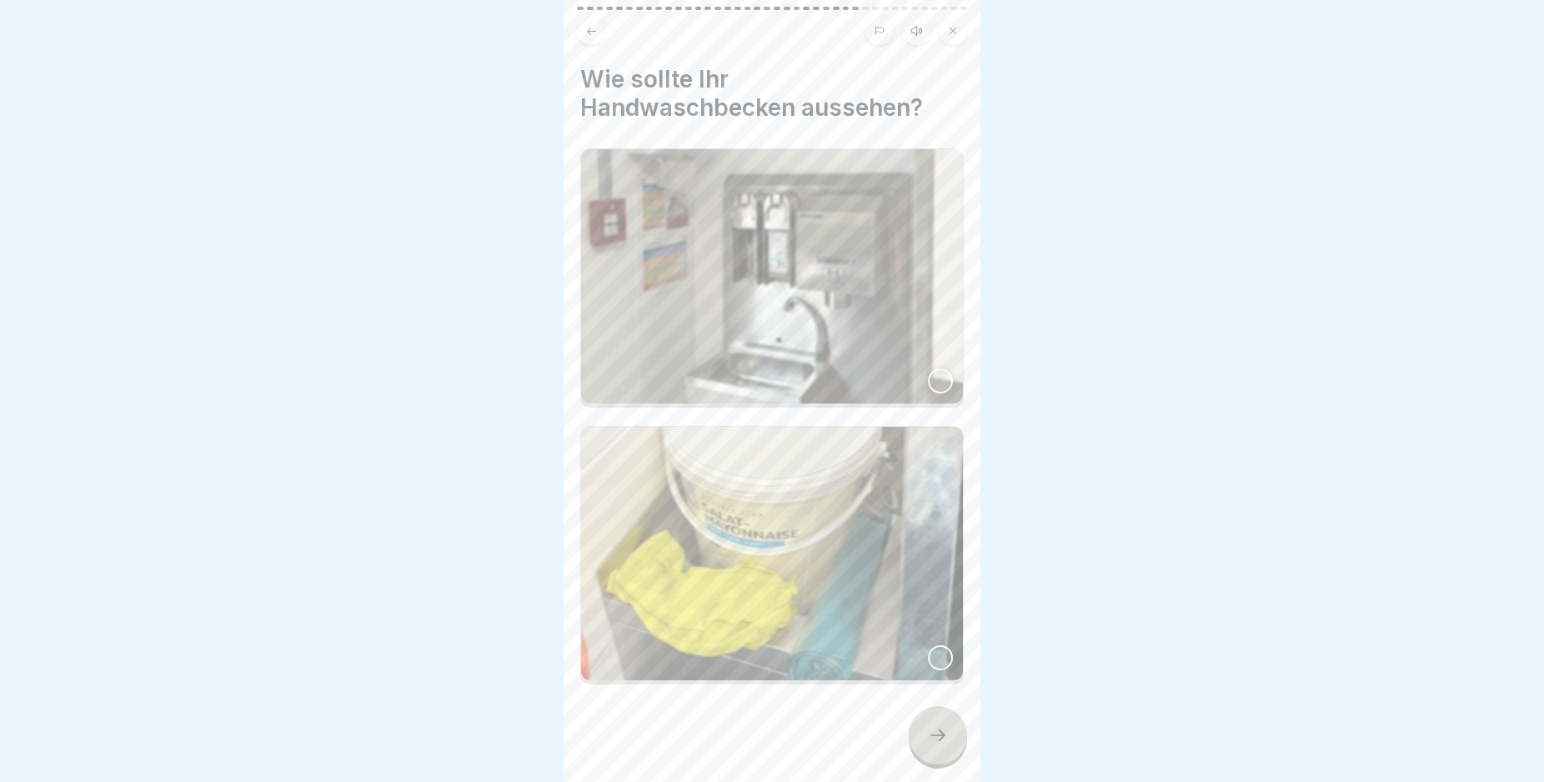
click at [928, 368] on div at bounding box center [940, 380] width 25 height 25
click at [933, 738] on div at bounding box center [938, 735] width 58 height 58
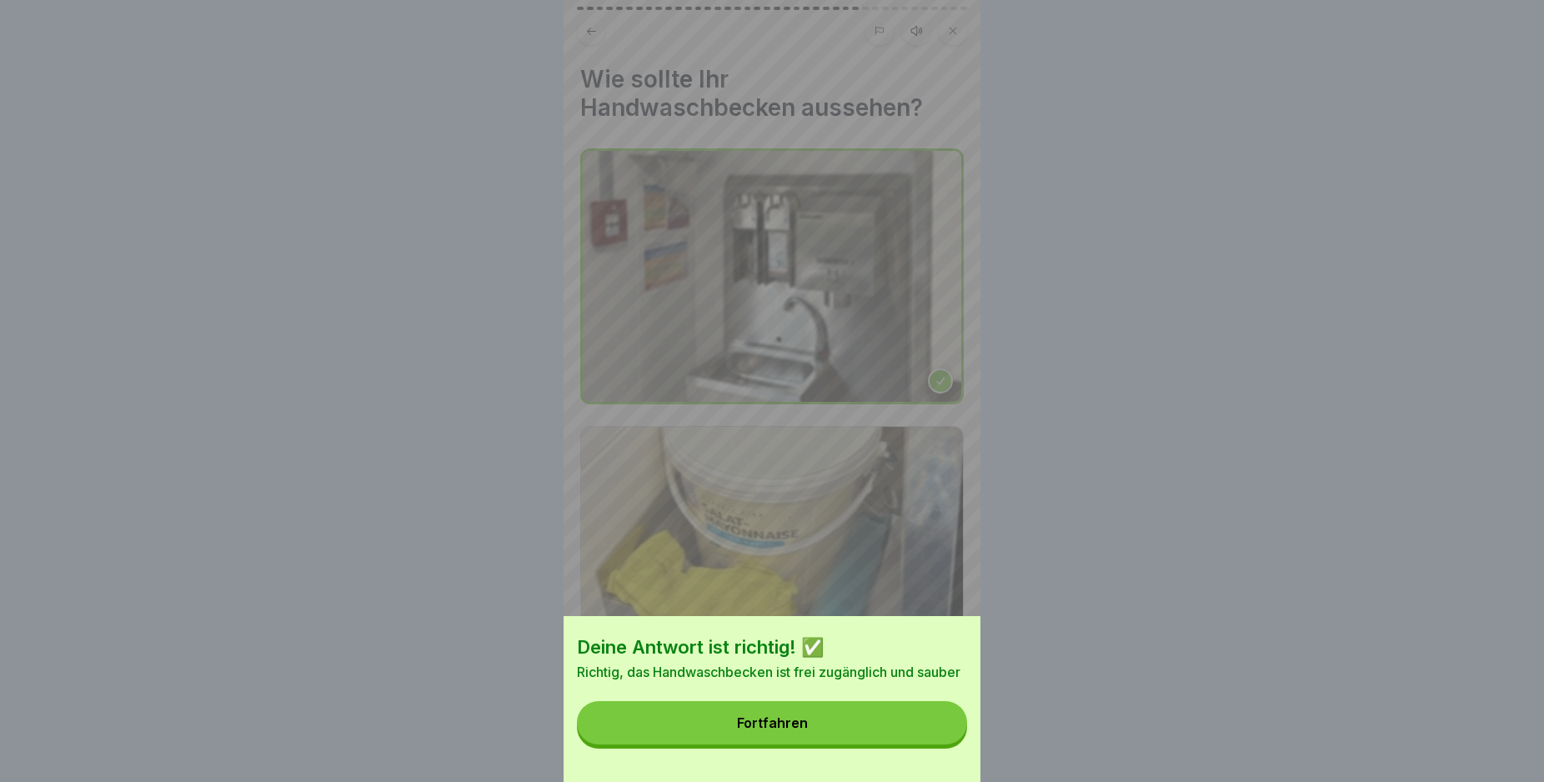
click at [917, 744] on button "Fortfahren" at bounding box center [772, 722] width 390 height 43
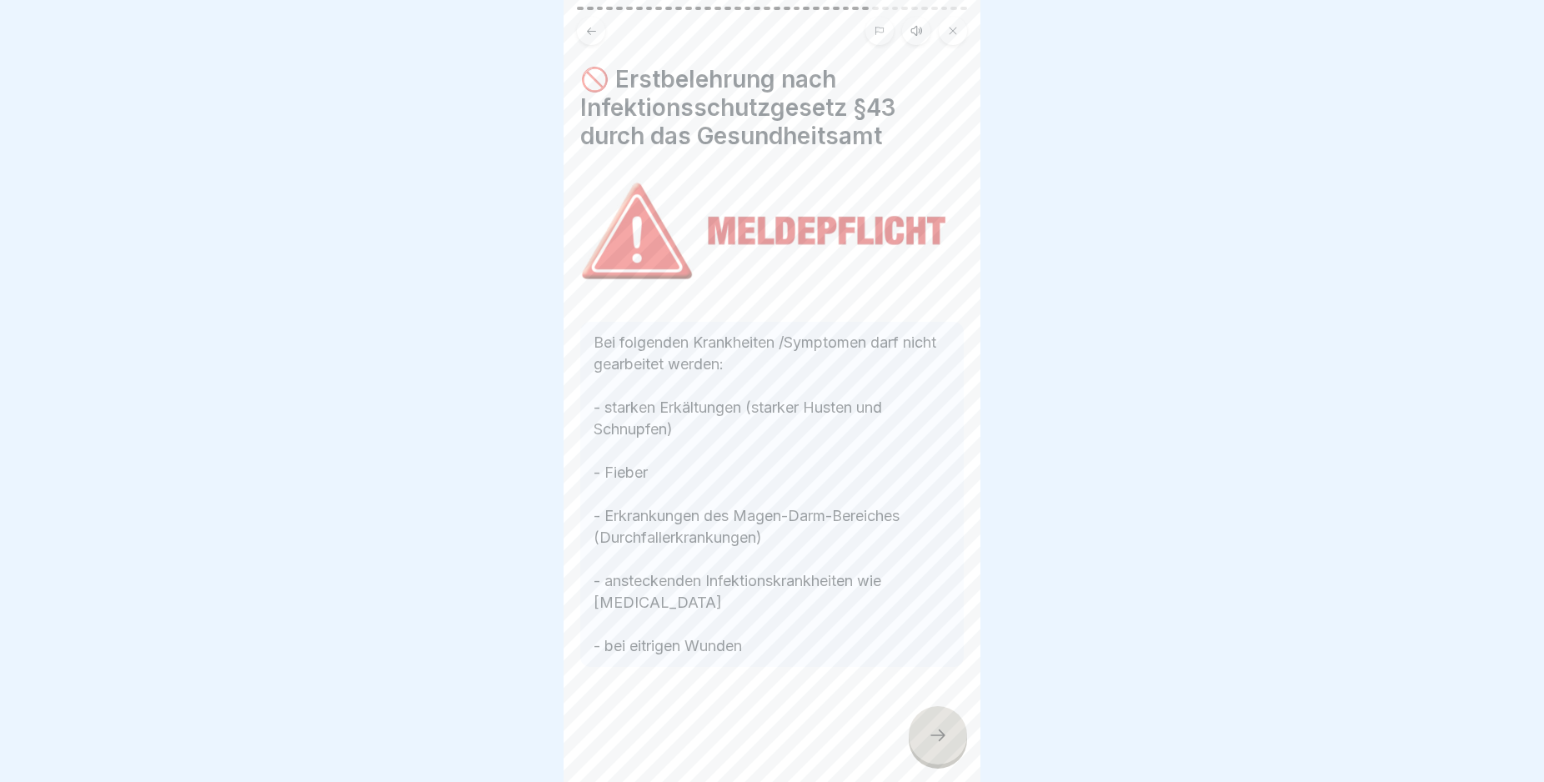
click at [951, 750] on div at bounding box center [938, 735] width 58 height 58
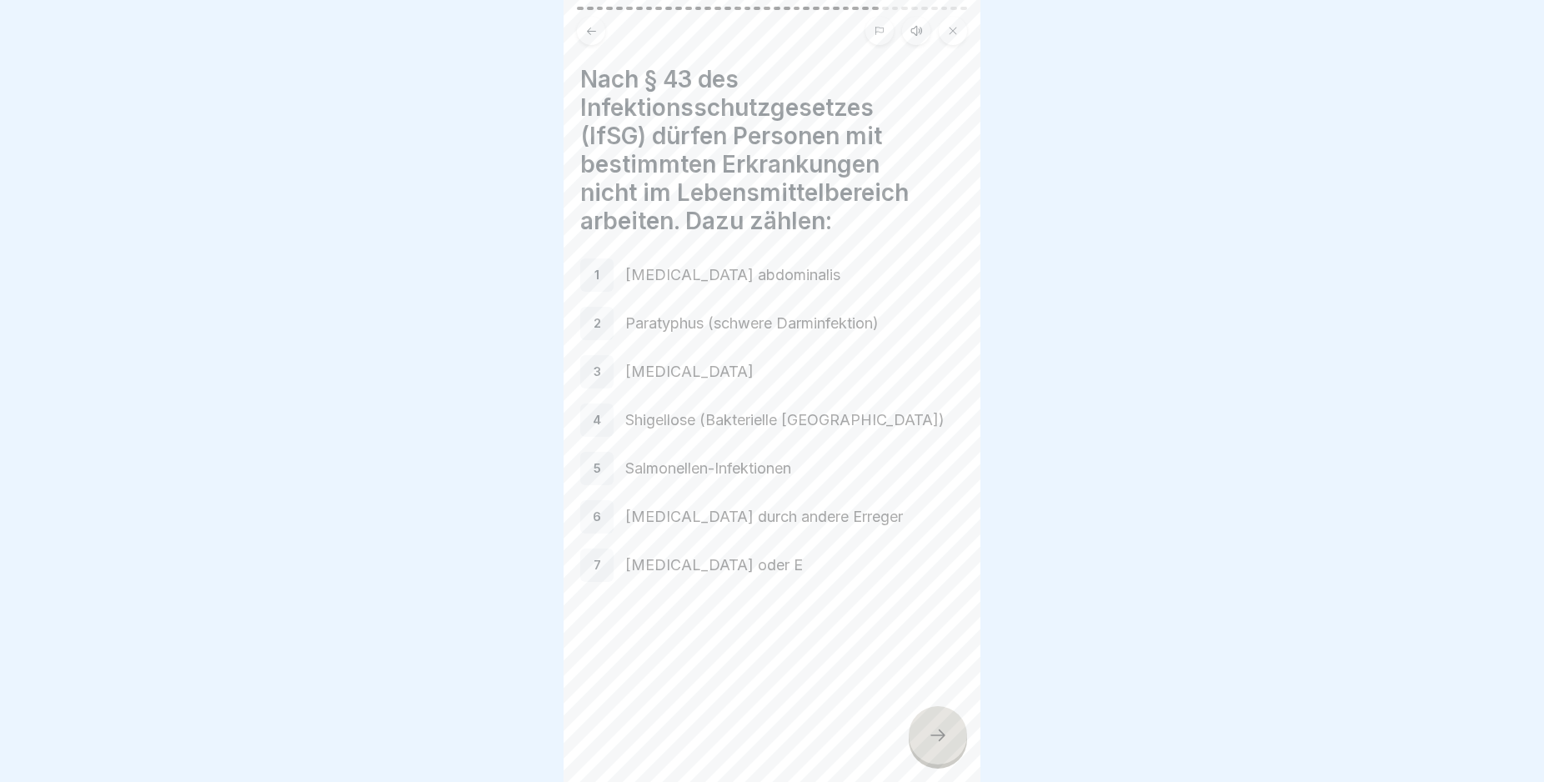
click at [951, 750] on div at bounding box center [938, 735] width 58 height 58
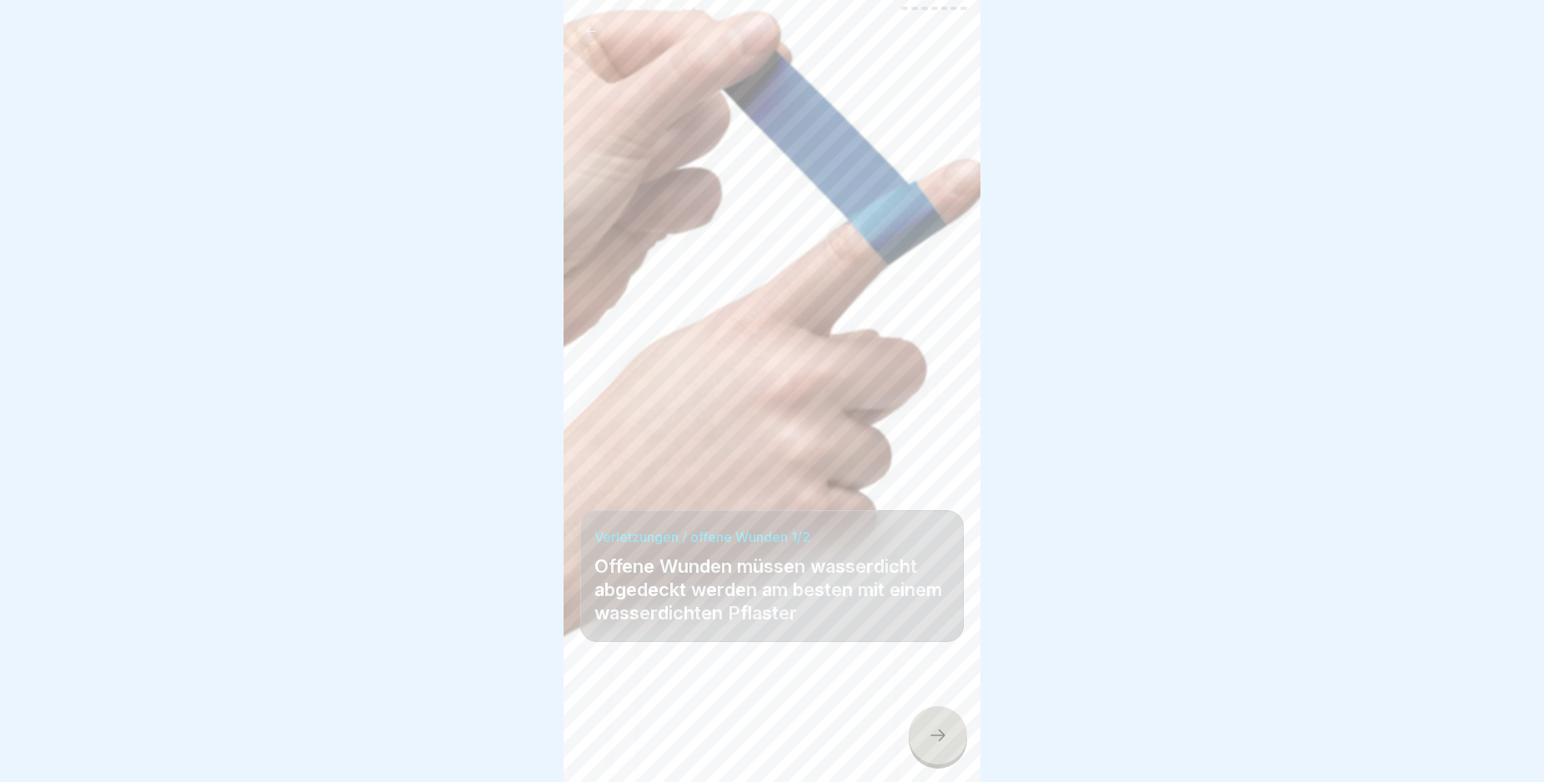
click at [951, 750] on div at bounding box center [938, 735] width 58 height 58
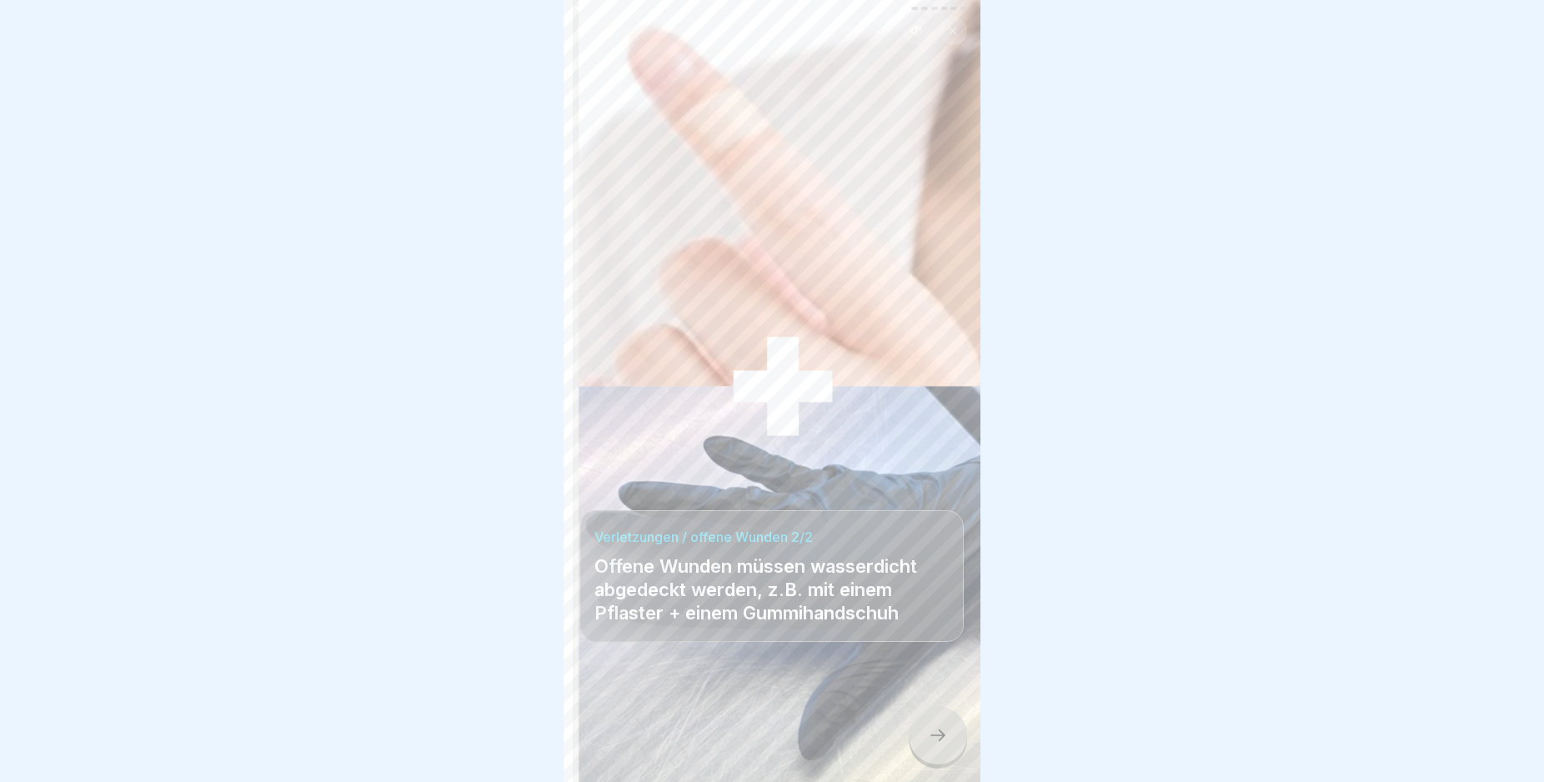
click at [951, 750] on div at bounding box center [938, 735] width 58 height 58
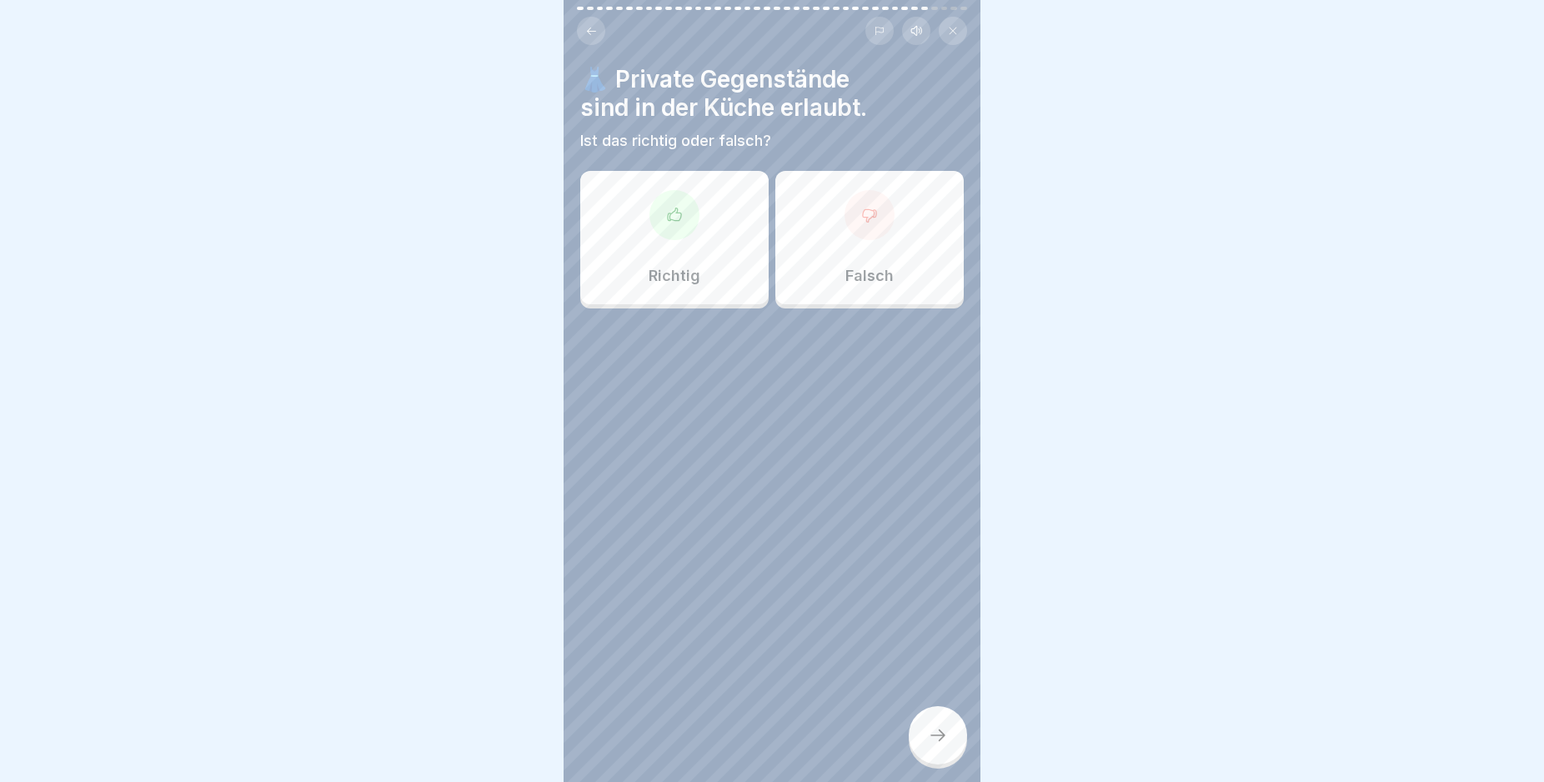
click at [951, 750] on div at bounding box center [938, 735] width 58 height 58
click at [844, 225] on div at bounding box center [869, 215] width 50 height 50
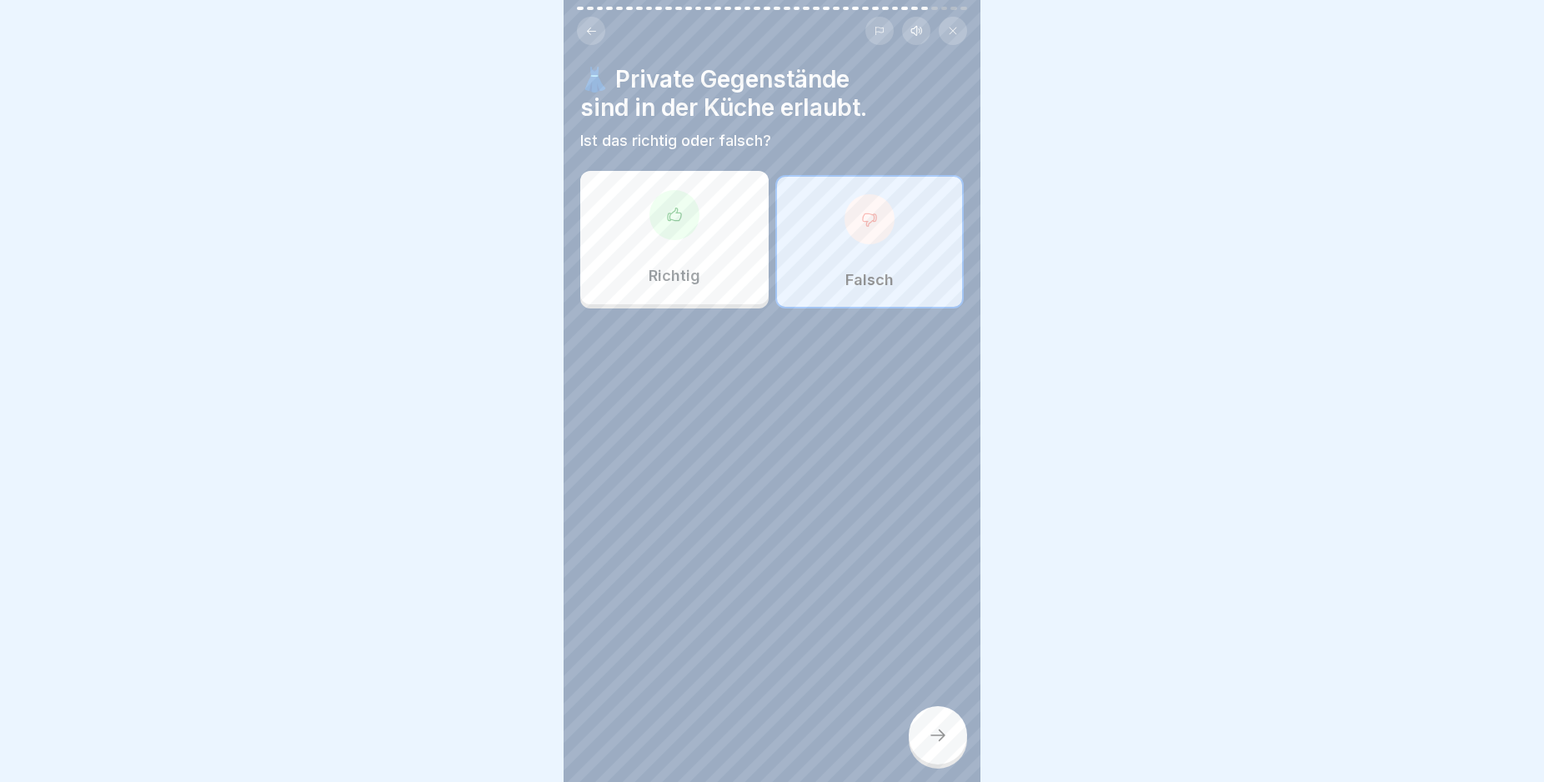
click at [945, 745] on icon at bounding box center [938, 735] width 20 height 20
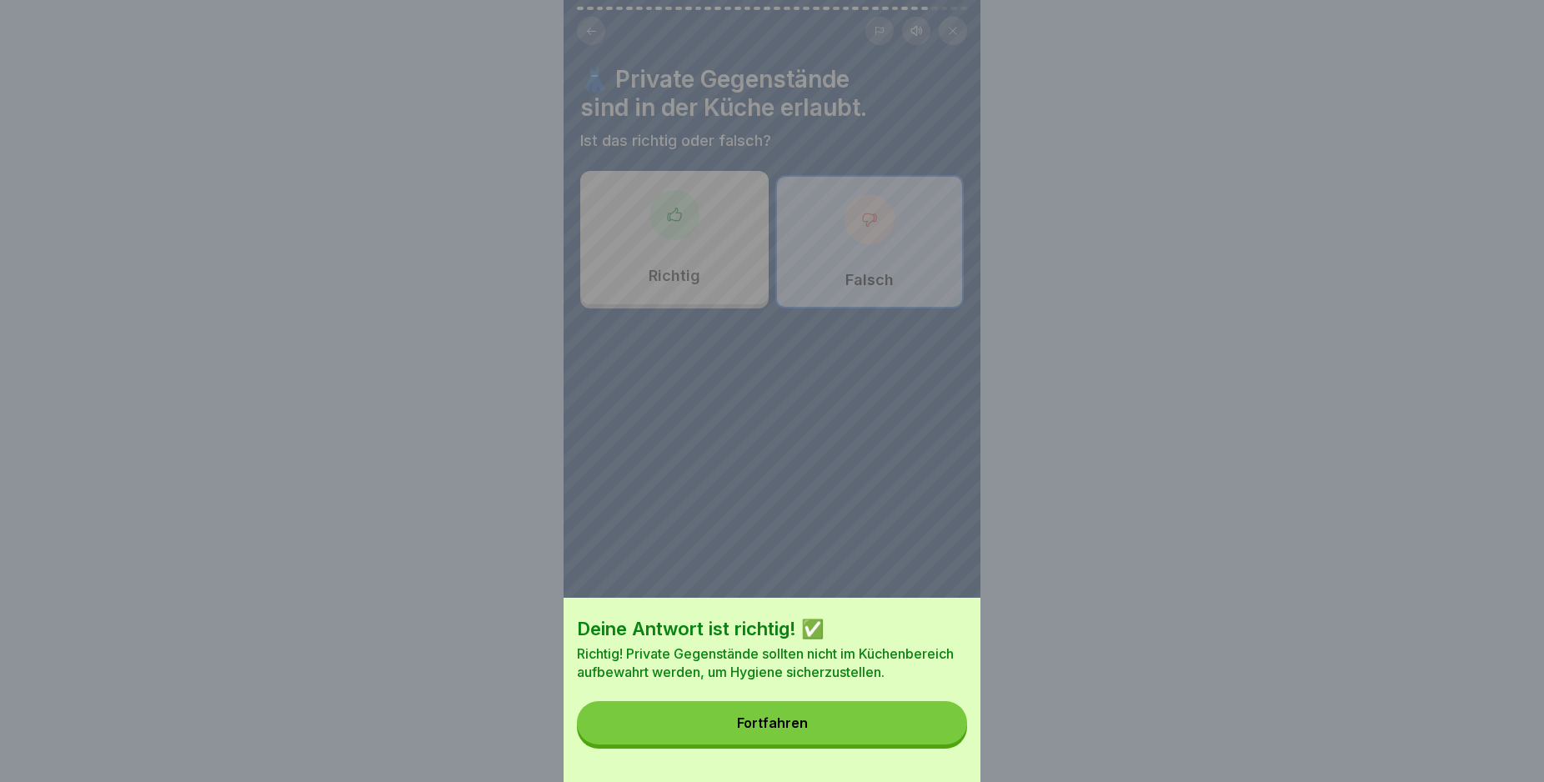
click at [850, 741] on button "Fortfahren" at bounding box center [772, 722] width 390 height 43
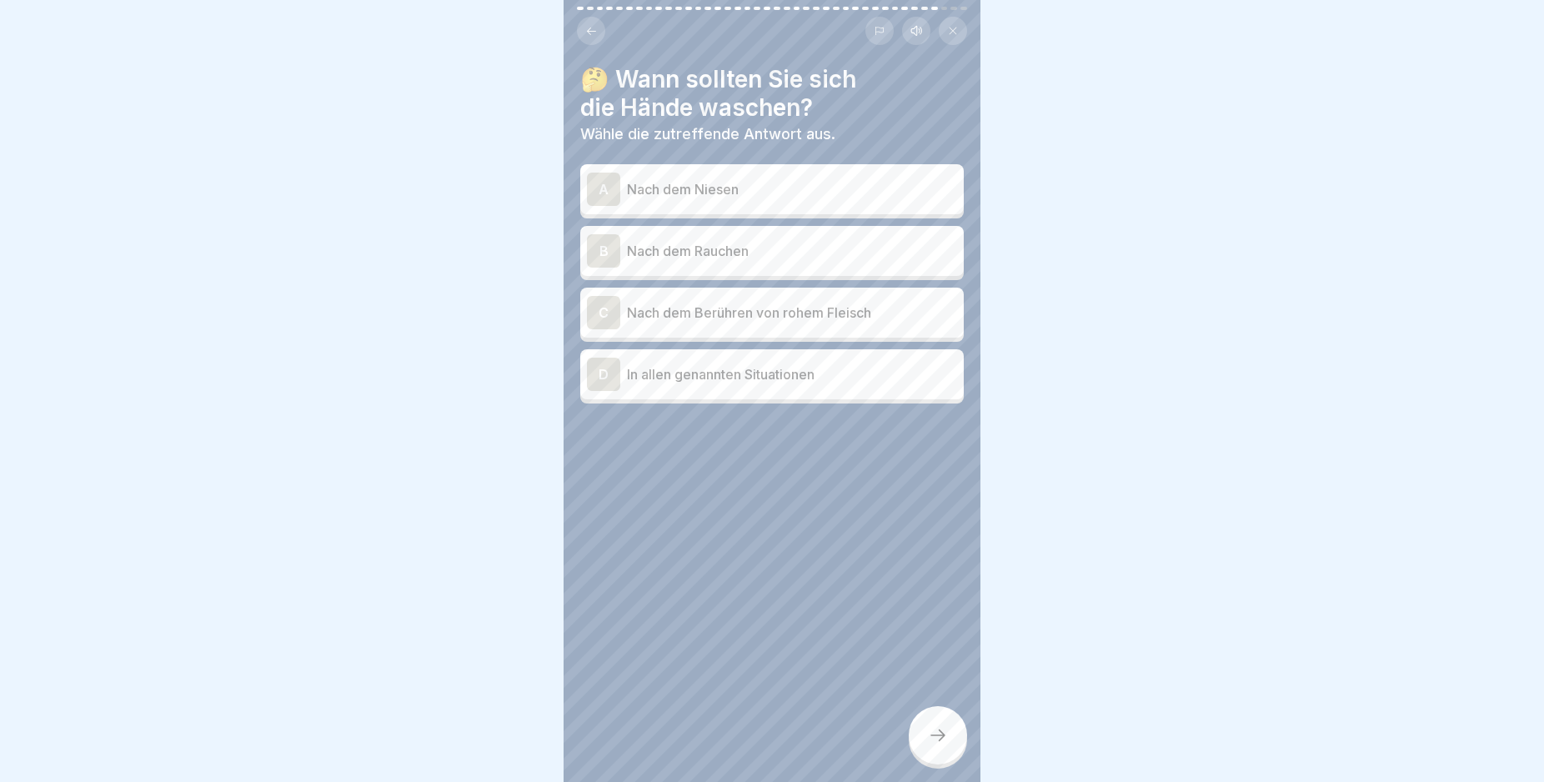
click at [944, 739] on div at bounding box center [938, 735] width 58 height 58
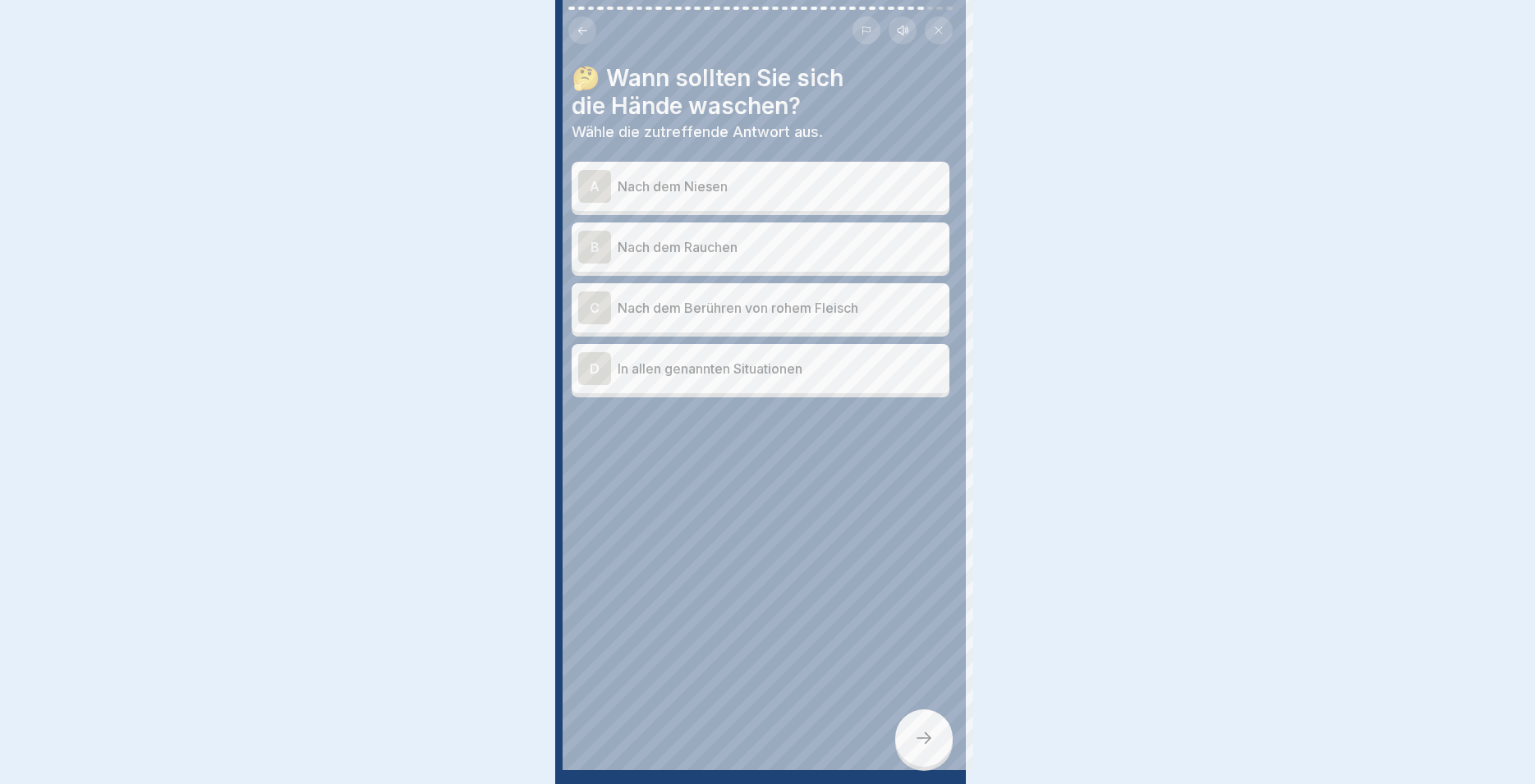
click at [930, 728] on div at bounding box center [768, 392] width 1535 height 784
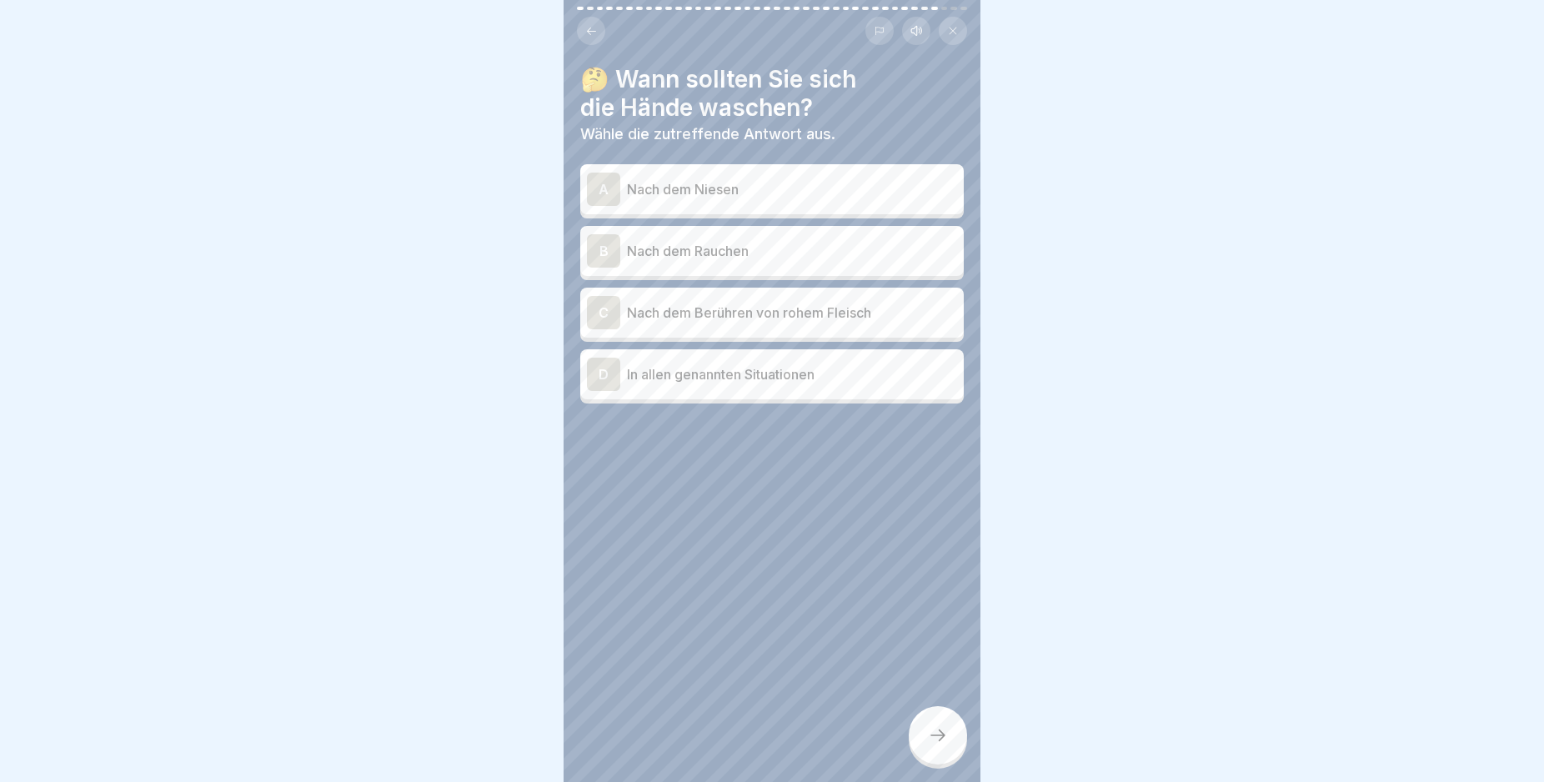
click at [609, 188] on div "A" at bounding box center [603, 189] width 33 height 33
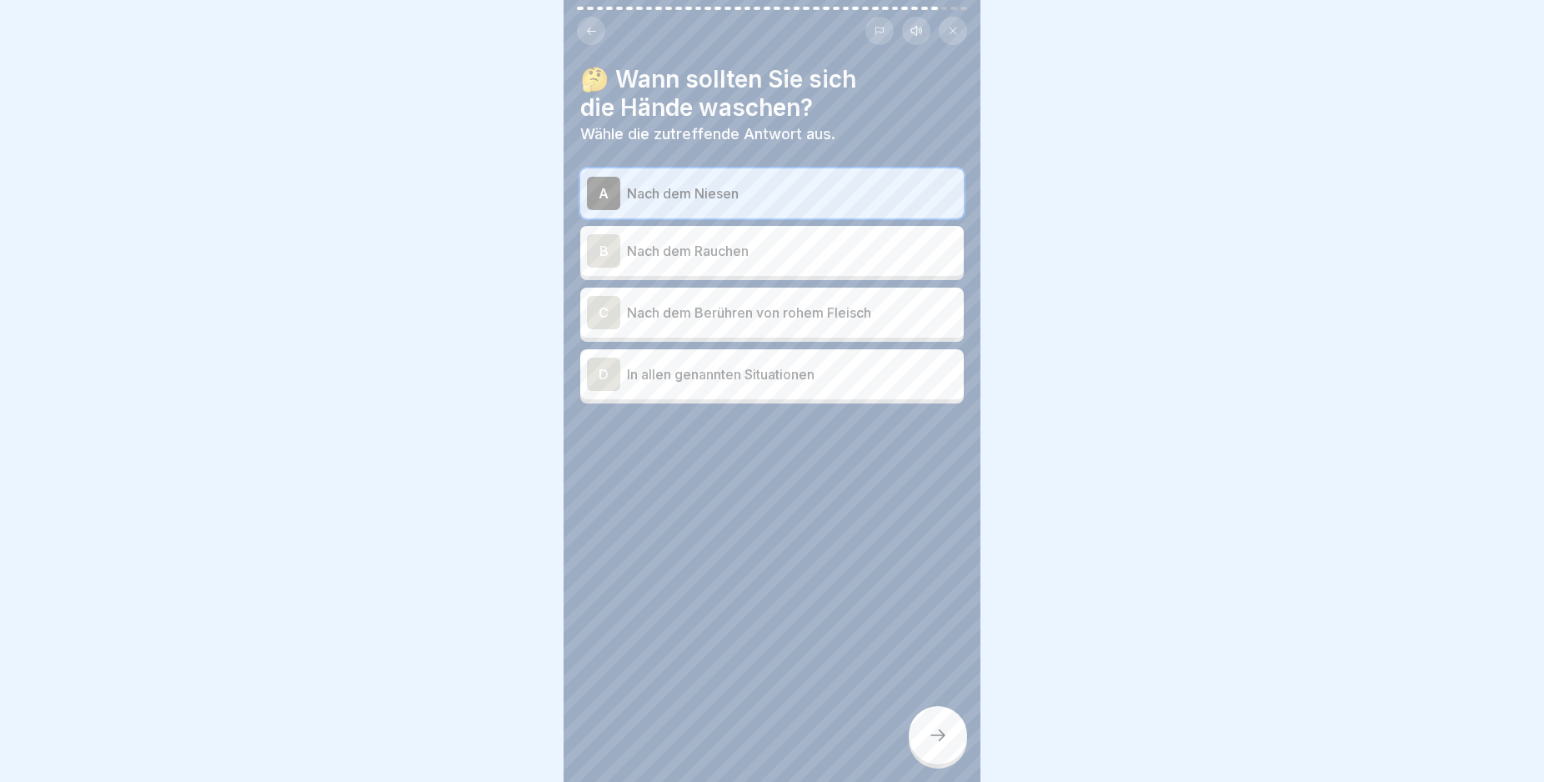
click at [608, 256] on div "B" at bounding box center [603, 250] width 33 height 33
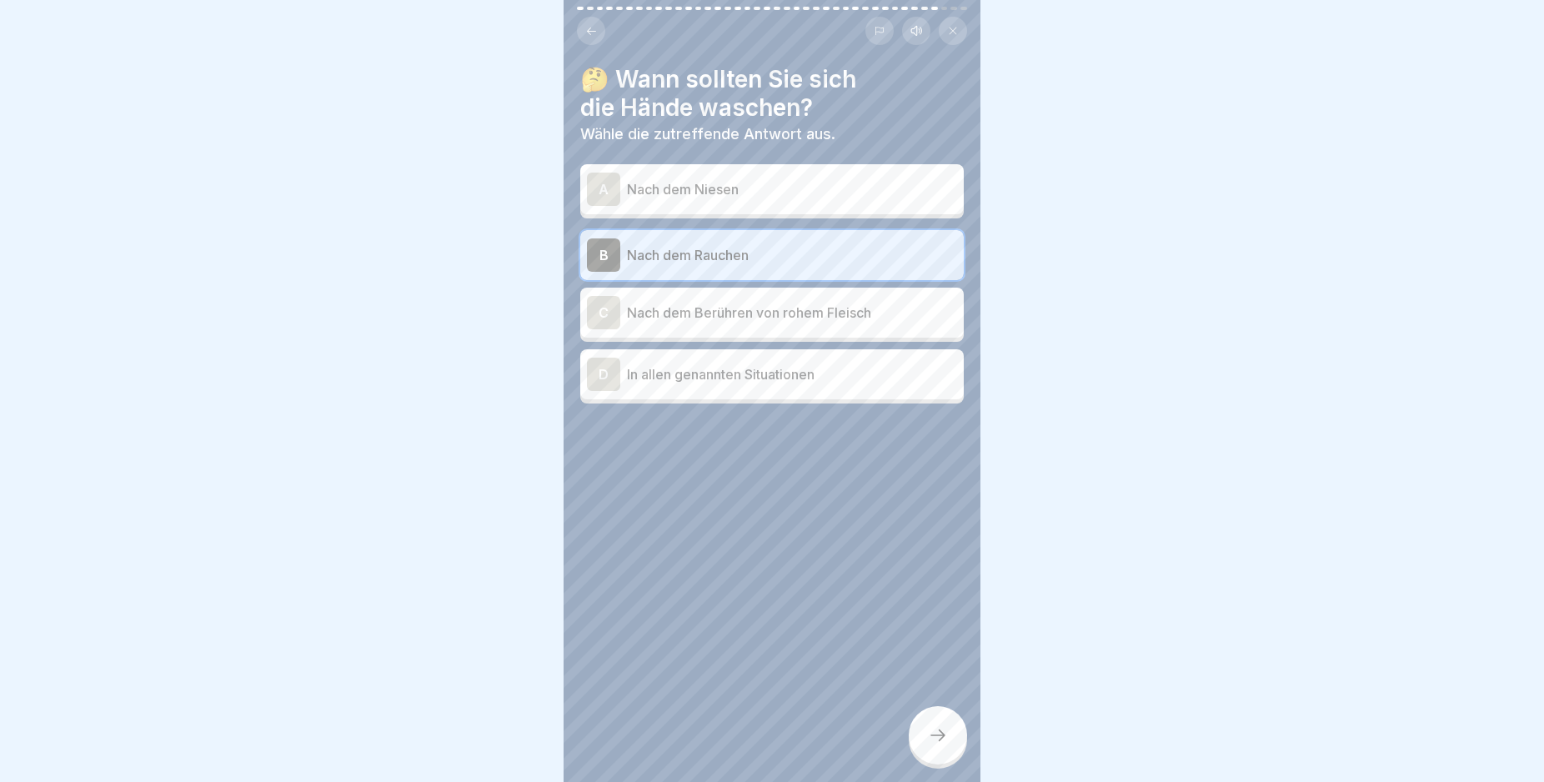
click at [618, 180] on div "A" at bounding box center [603, 189] width 33 height 33
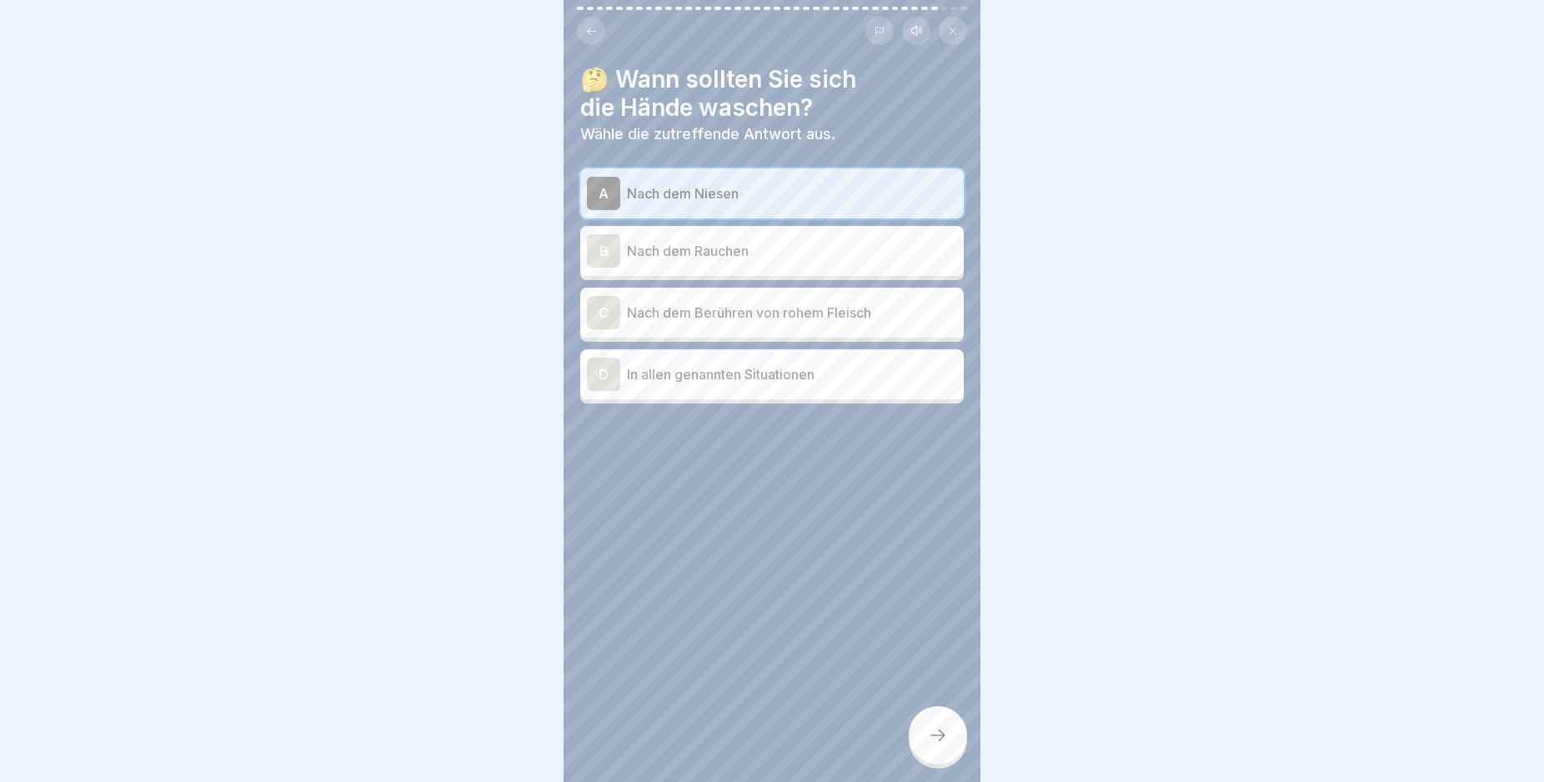
click at [607, 254] on div "B" at bounding box center [603, 250] width 33 height 33
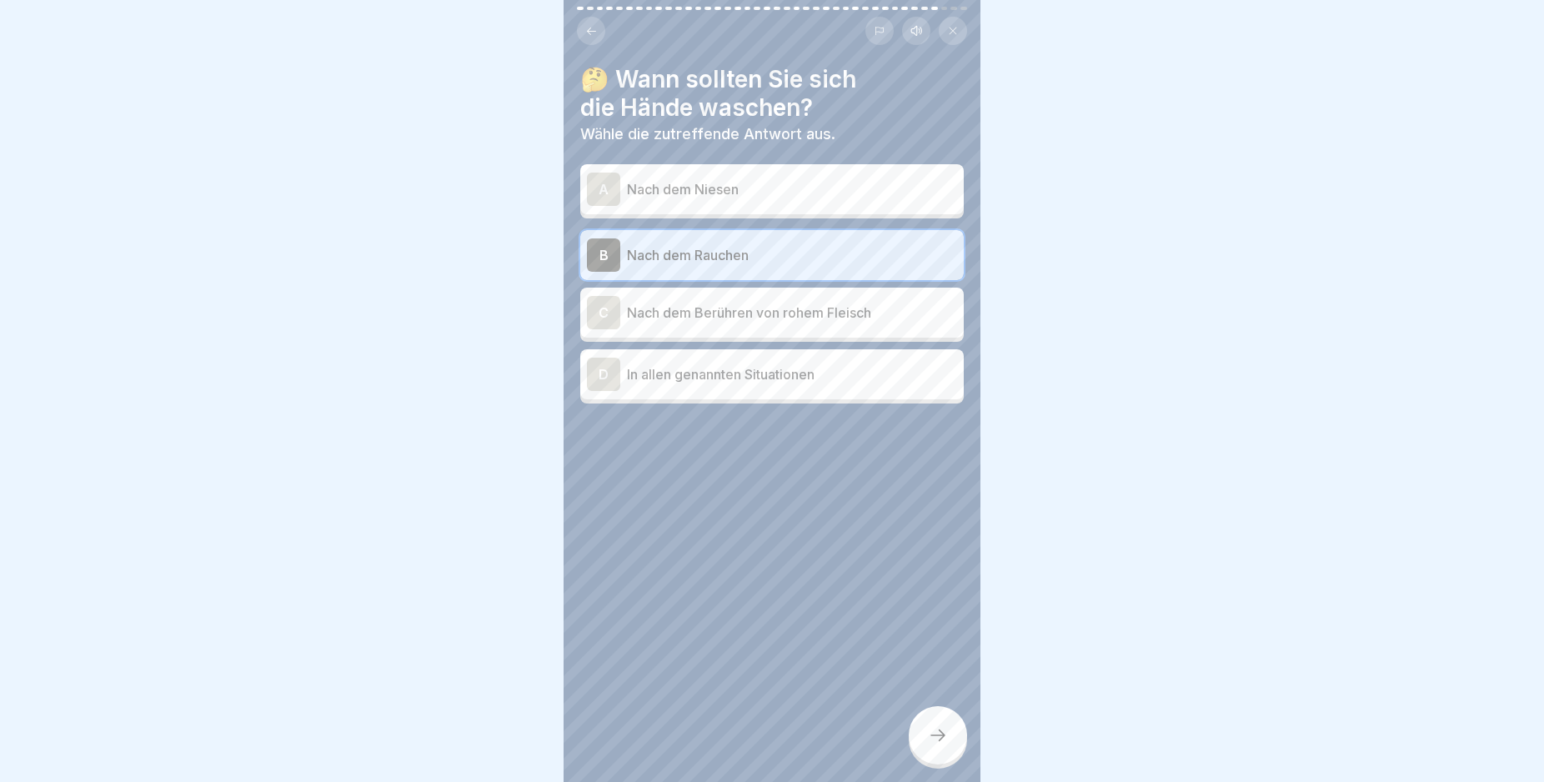
click at [607, 378] on div "D" at bounding box center [603, 374] width 33 height 33
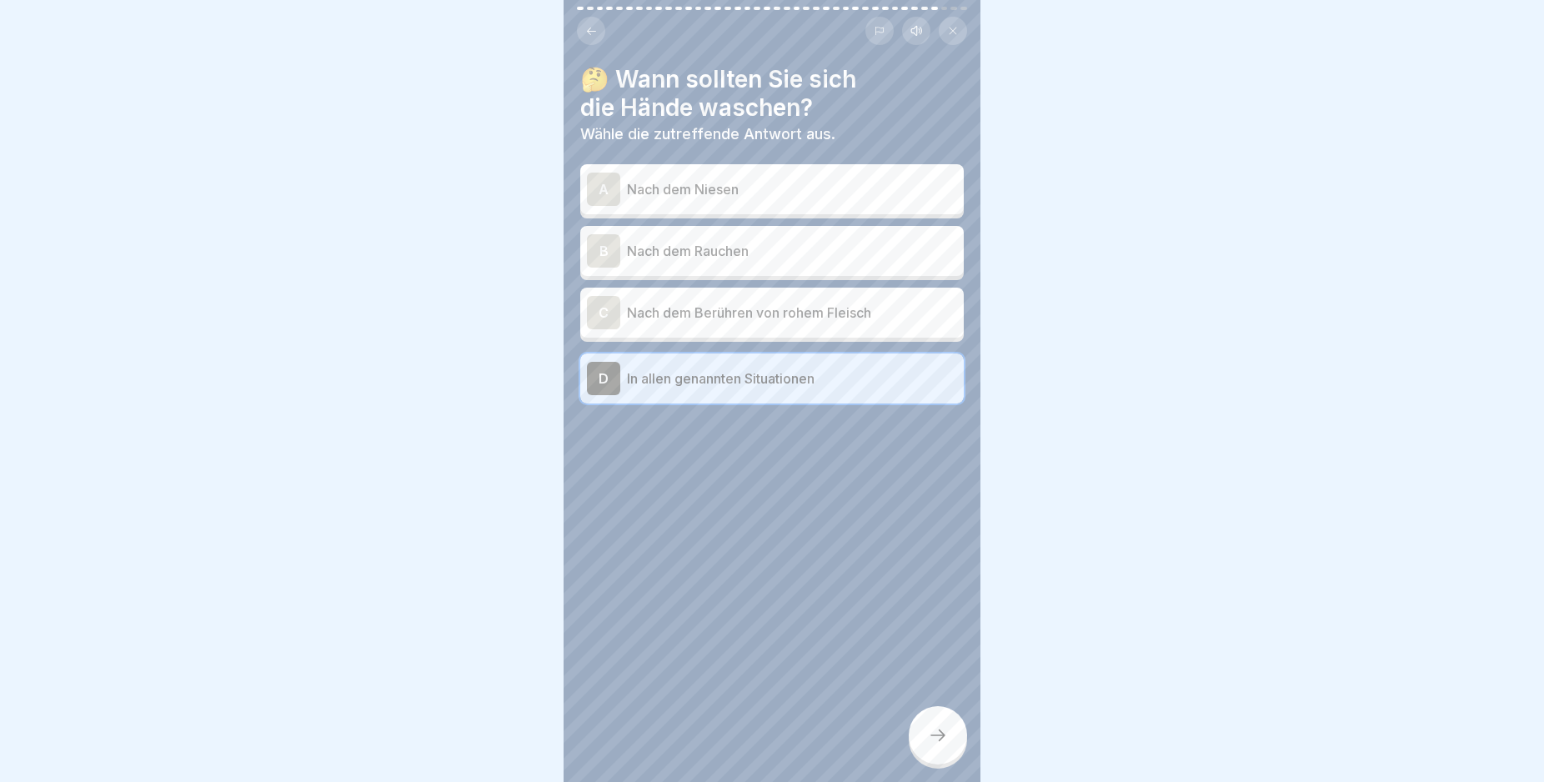
click at [933, 745] on icon at bounding box center [938, 735] width 20 height 20
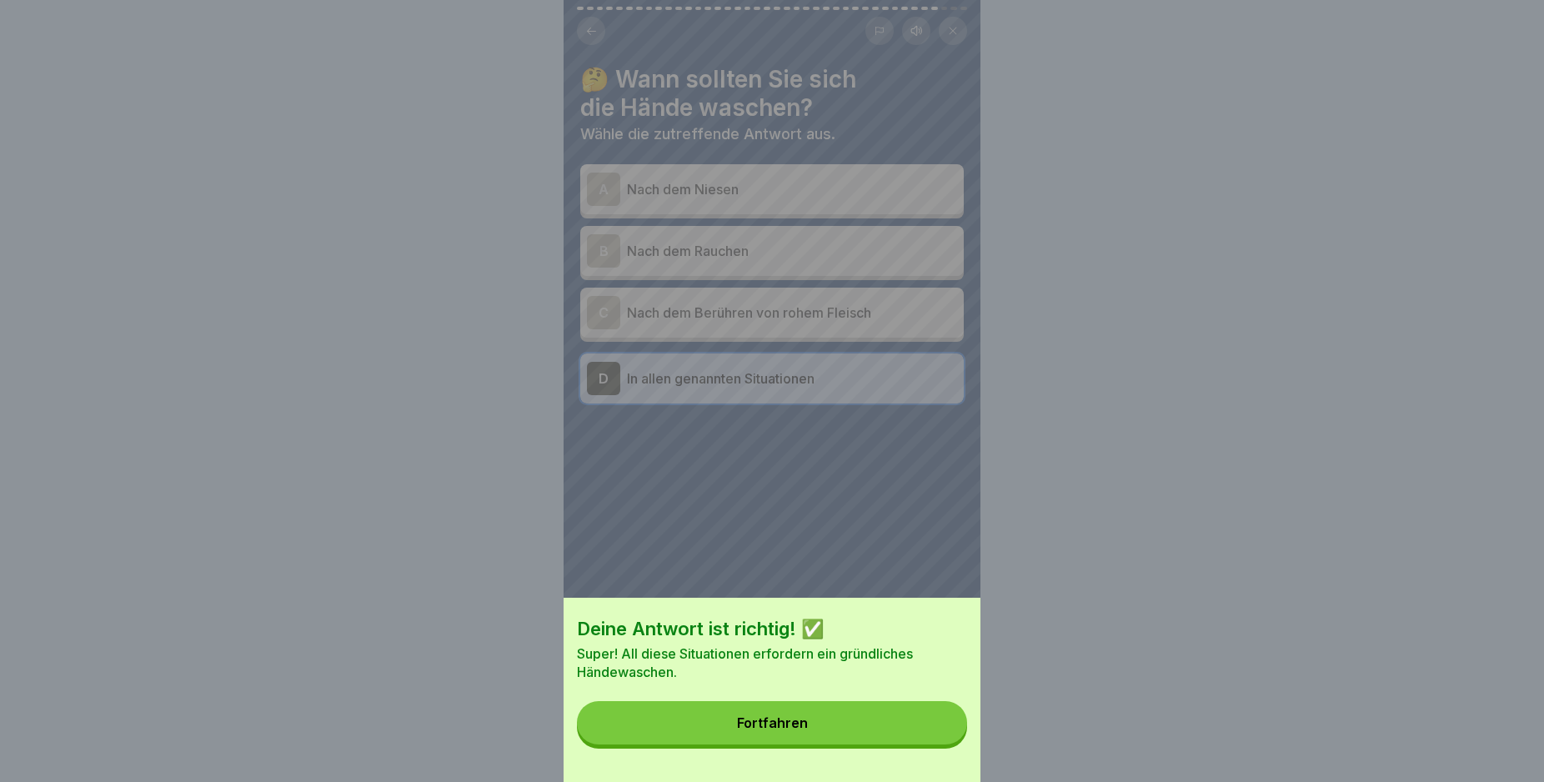
click at [861, 732] on button "Fortfahren" at bounding box center [772, 722] width 390 height 43
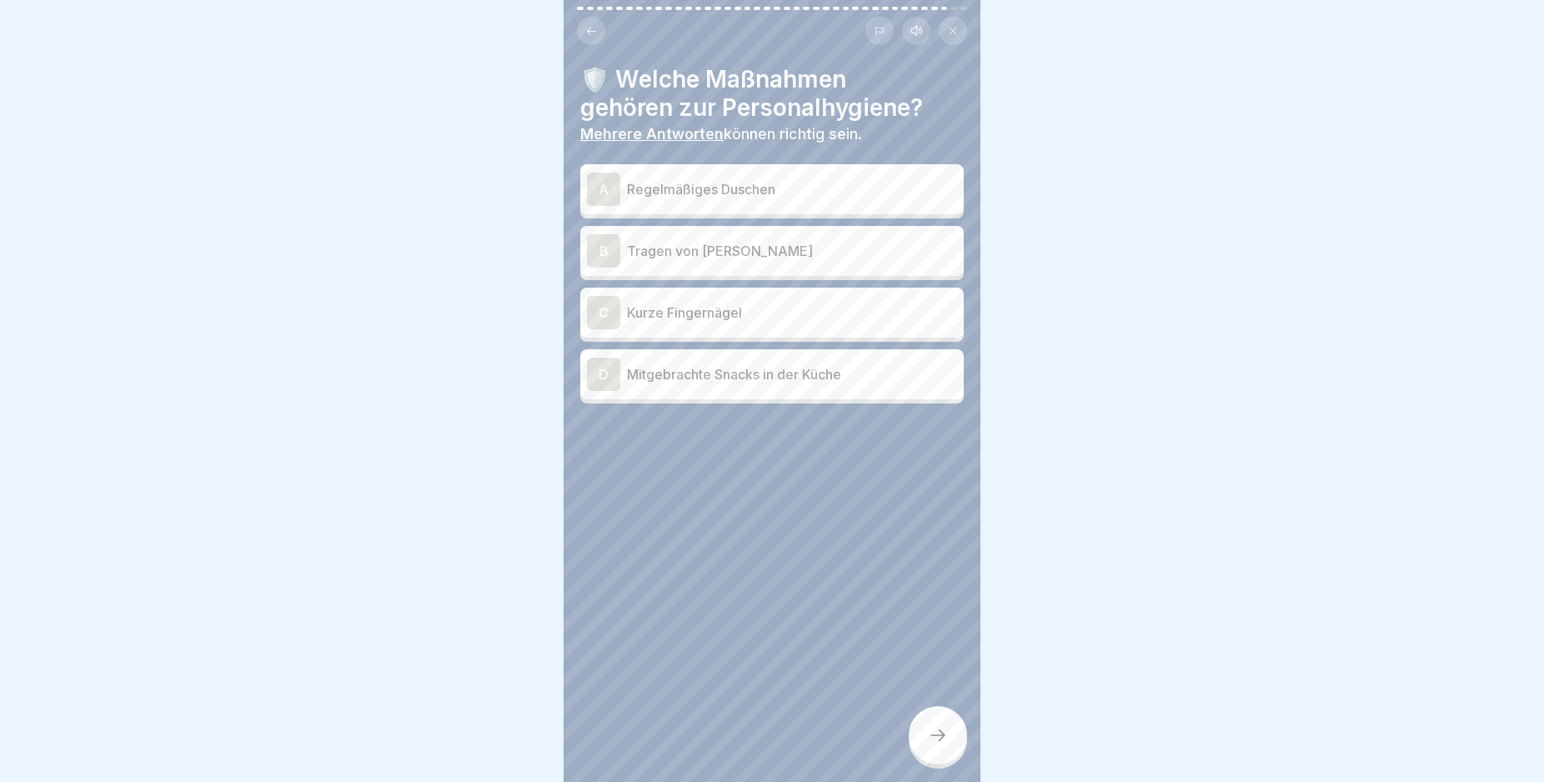
click at [617, 193] on div "A" at bounding box center [603, 189] width 33 height 33
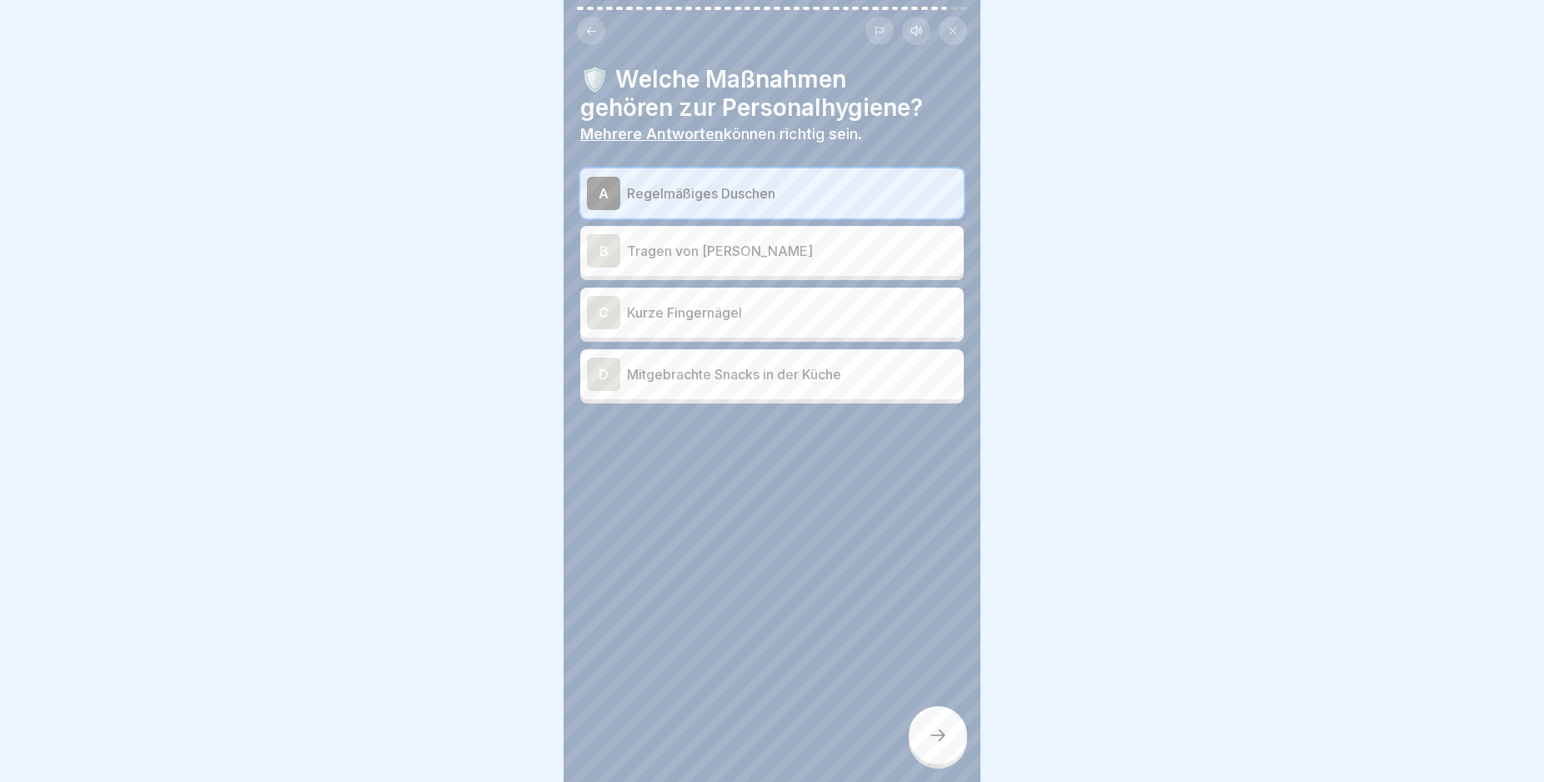
click at [619, 243] on div "B" at bounding box center [603, 250] width 33 height 33
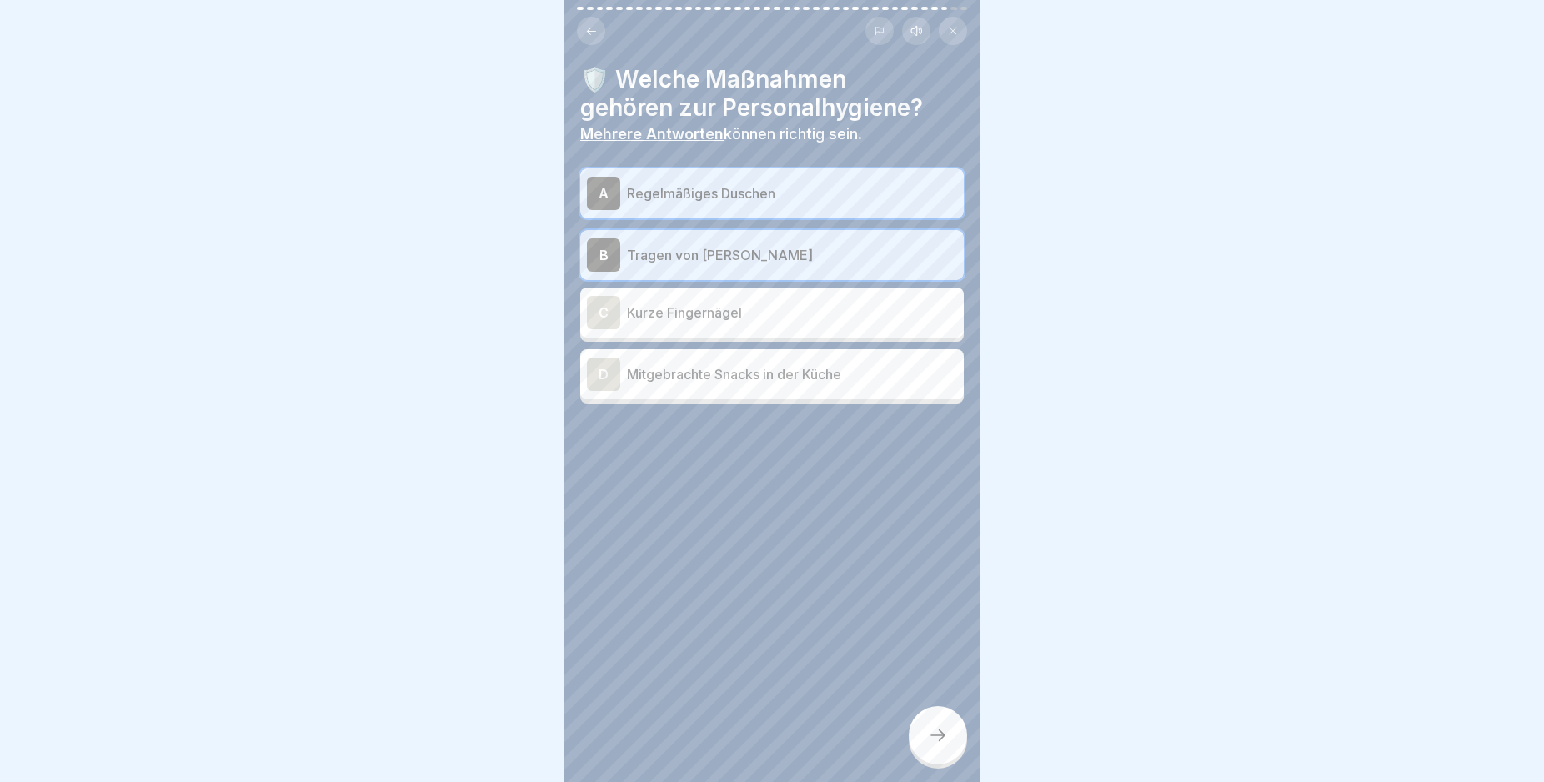
click at [607, 240] on div "B" at bounding box center [603, 254] width 33 height 33
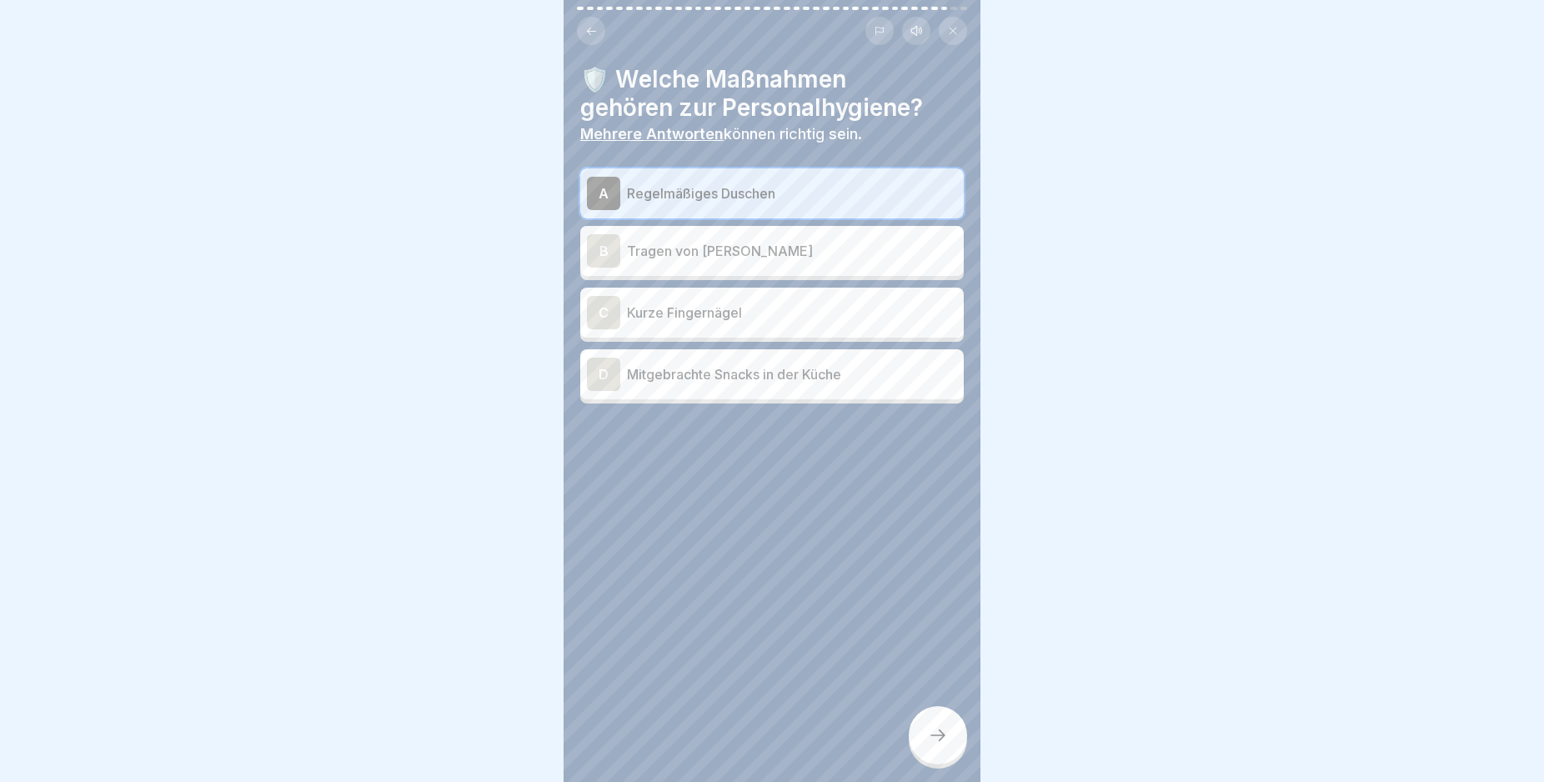
click at [604, 313] on div "C" at bounding box center [603, 312] width 33 height 33
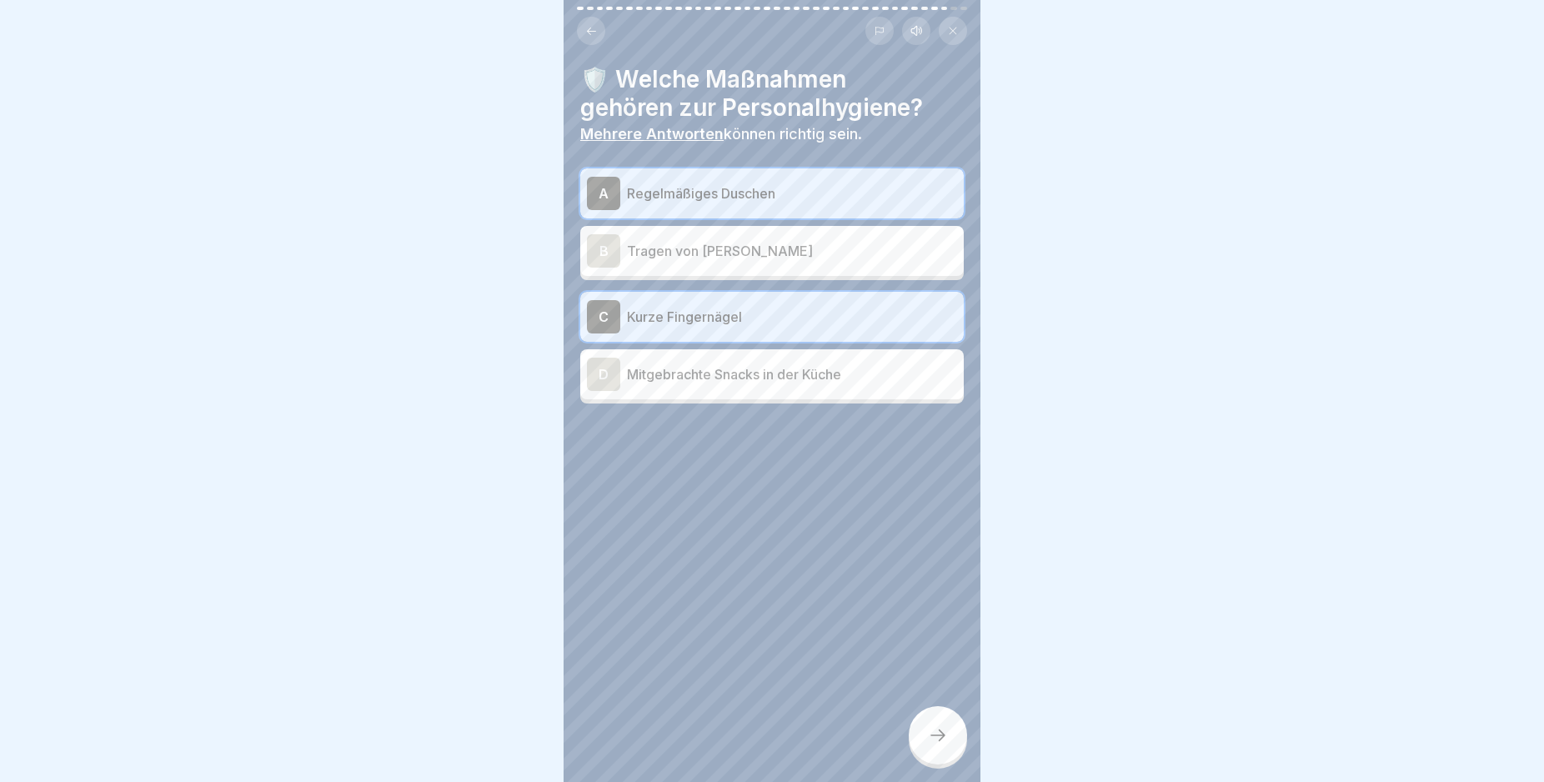
click at [945, 739] on div at bounding box center [938, 735] width 58 height 58
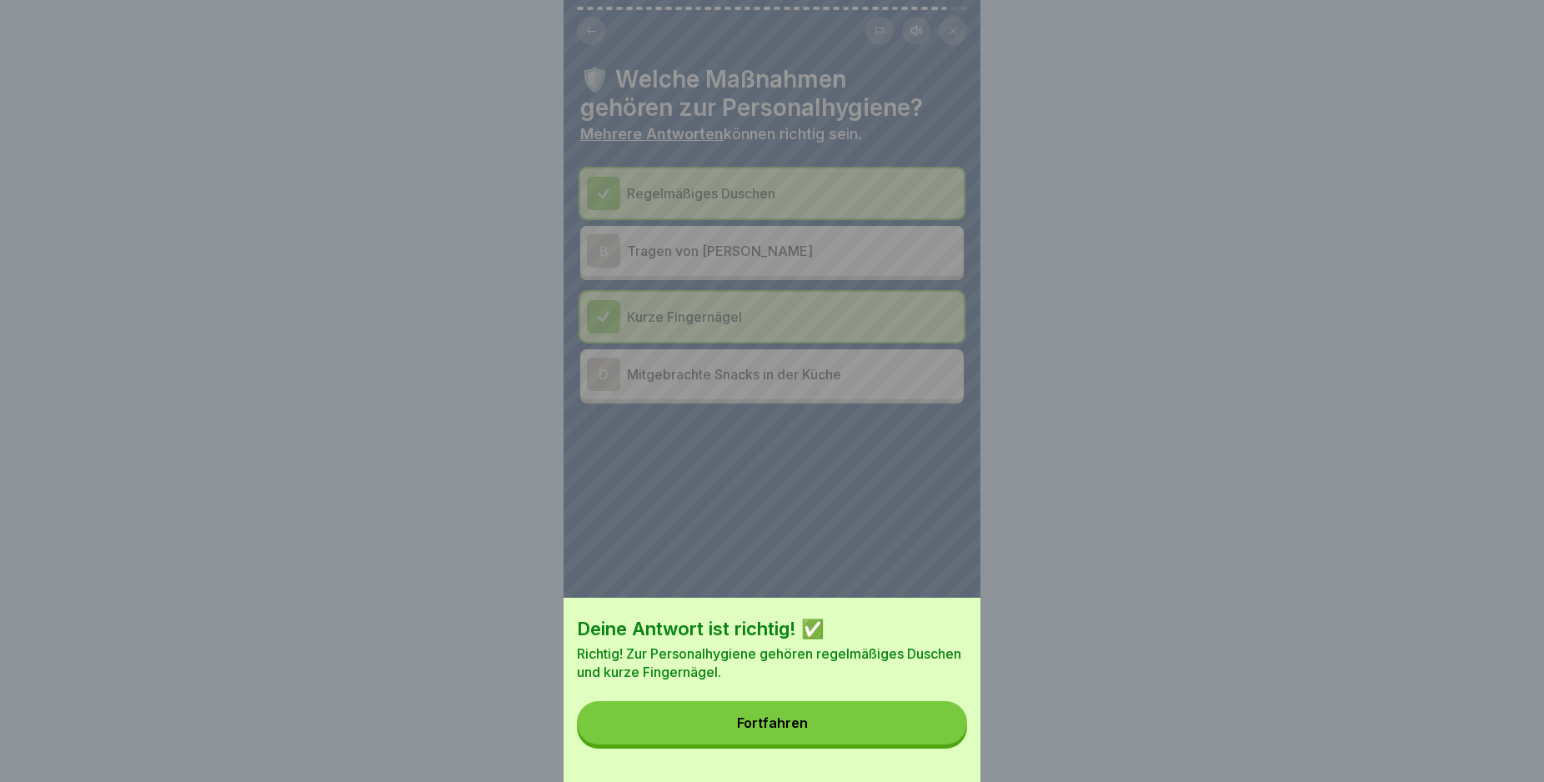
drag, startPoint x: 851, startPoint y: 727, endPoint x: 869, endPoint y: 726, distance: 17.5
click at [851, 728] on button "Fortfahren" at bounding box center [772, 722] width 390 height 43
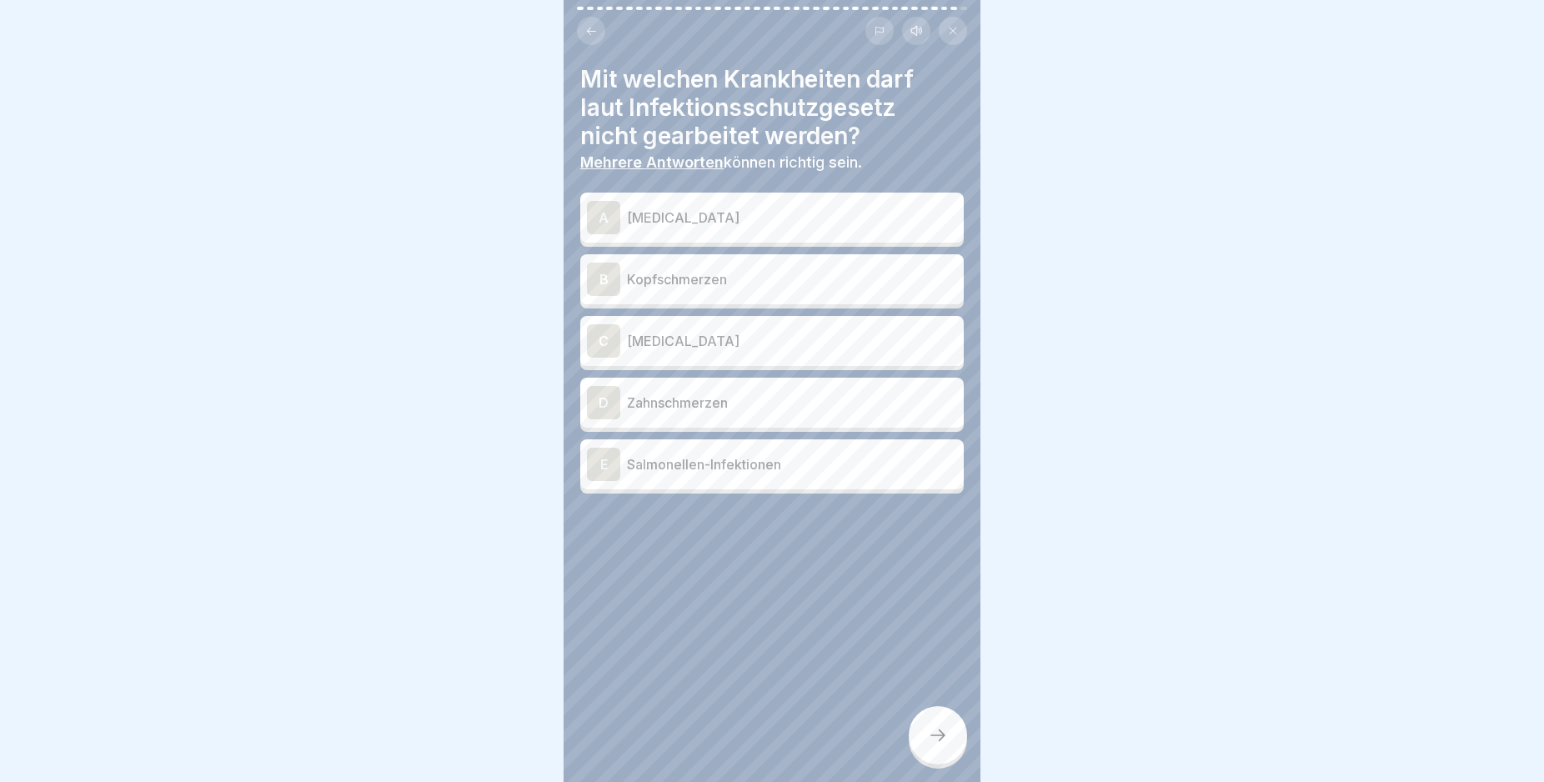
click at [609, 214] on div "A" at bounding box center [603, 217] width 33 height 33
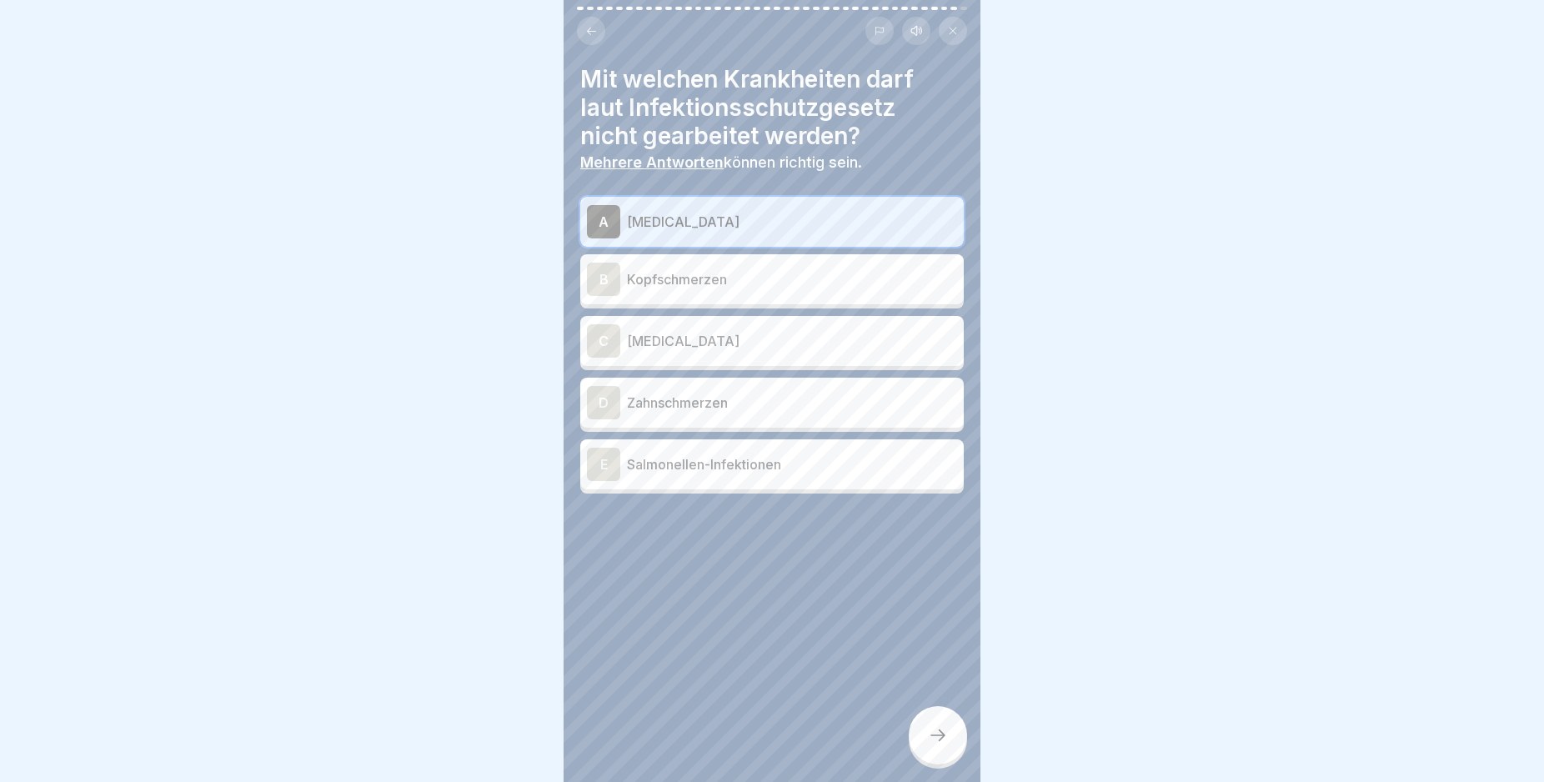
click at [611, 333] on div "C" at bounding box center [603, 340] width 33 height 33
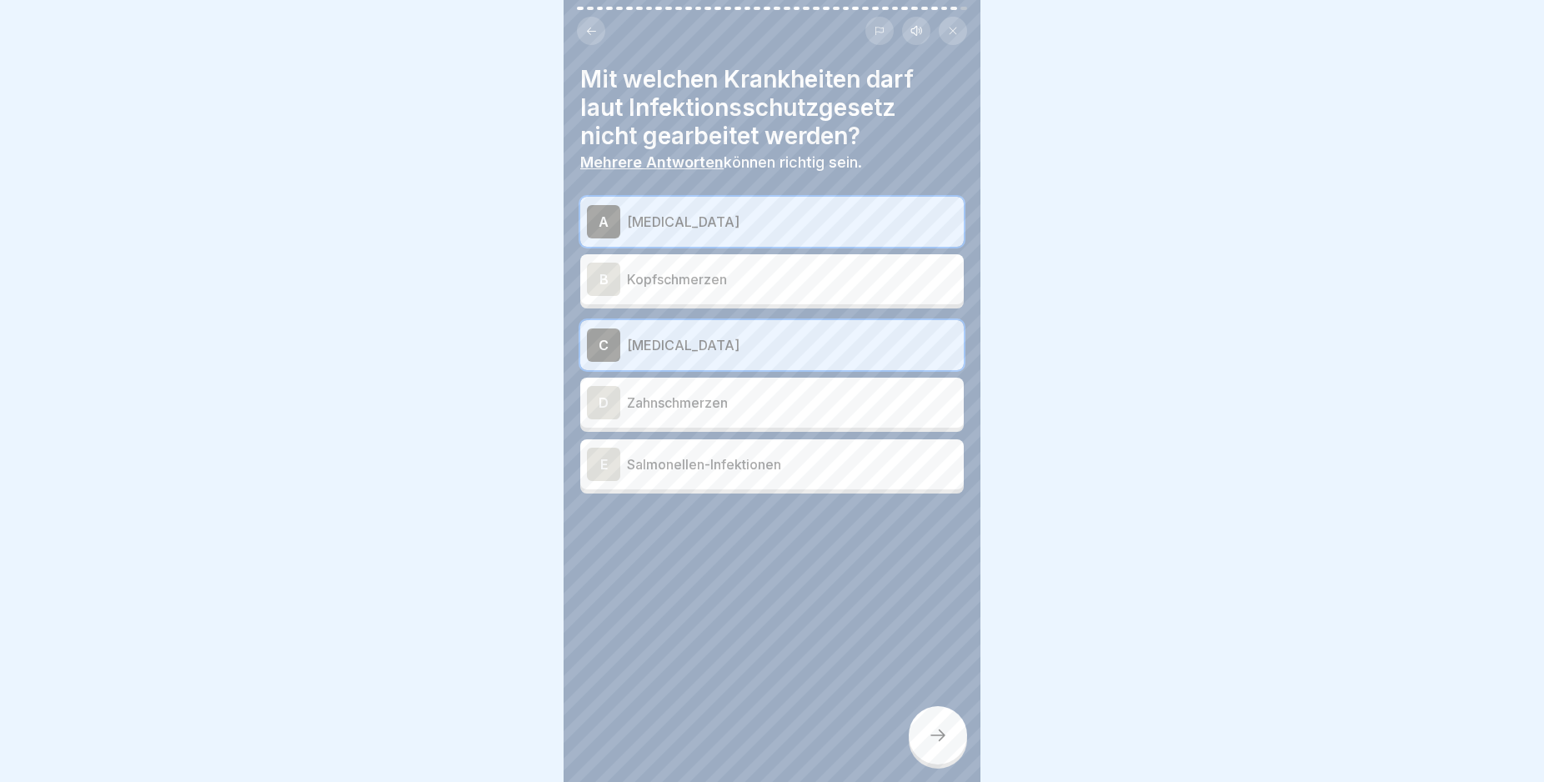
click at [607, 460] on div "E" at bounding box center [603, 464] width 33 height 33
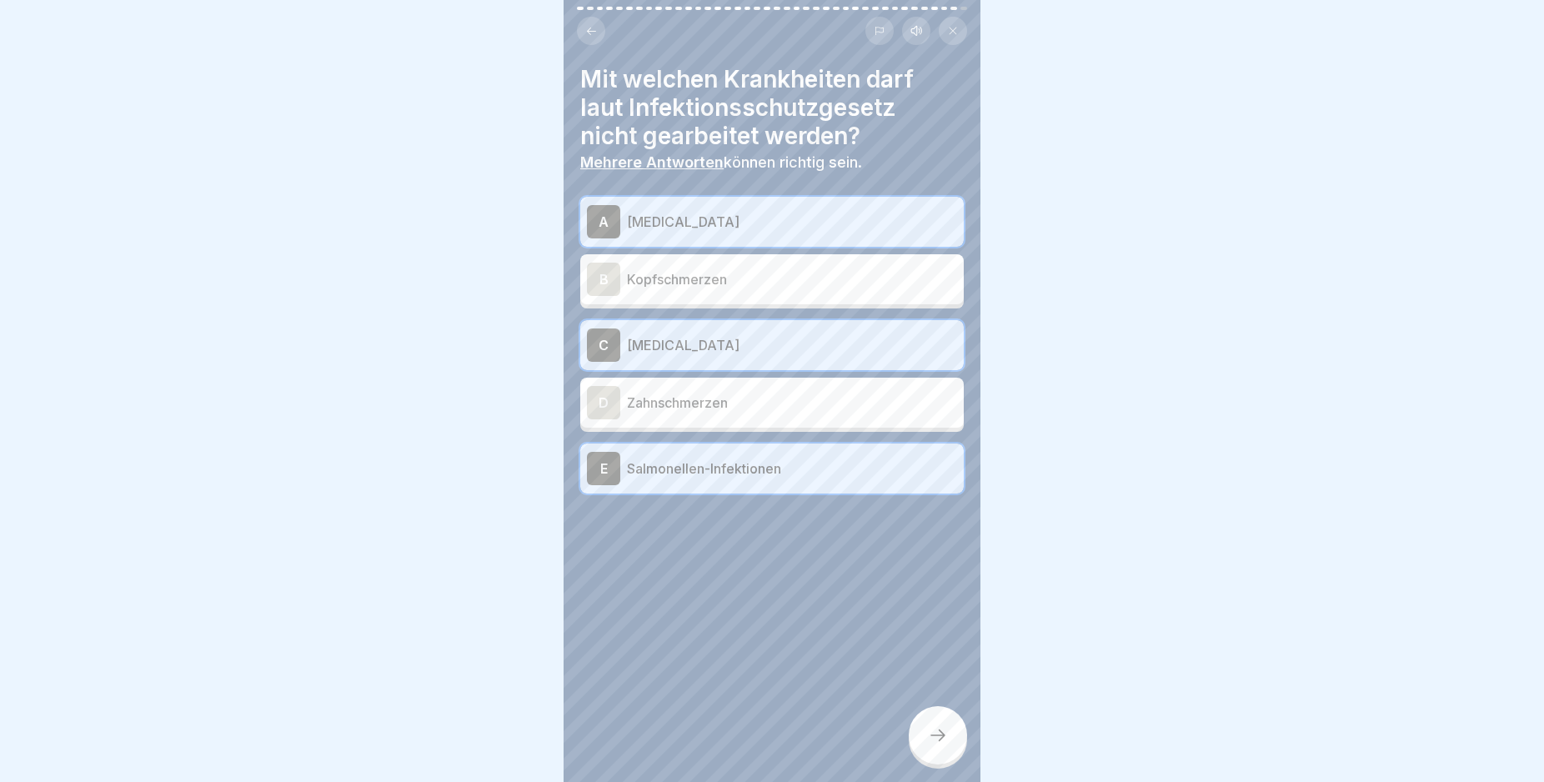
click at [958, 739] on div at bounding box center [938, 735] width 58 height 58
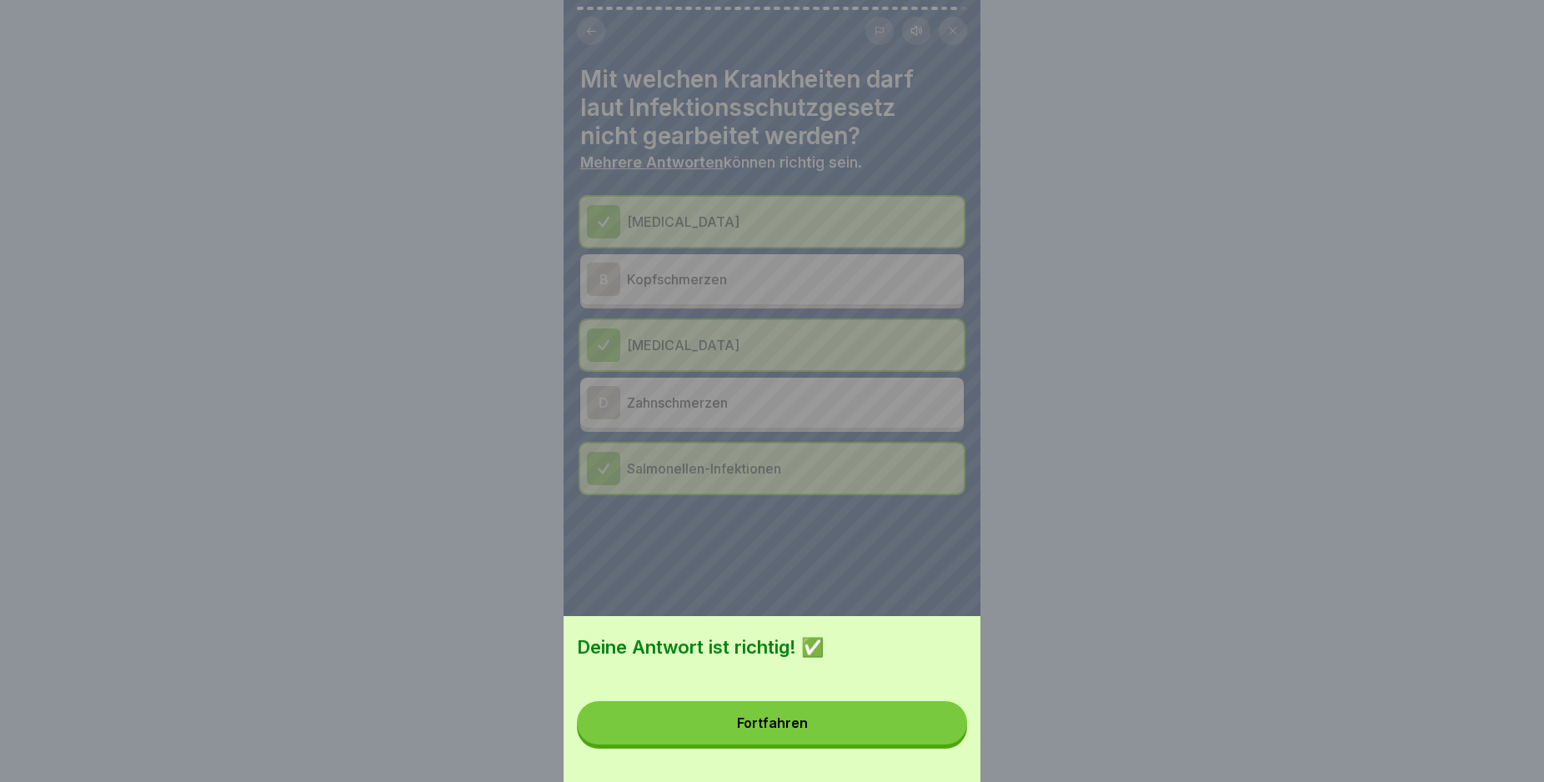
click at [887, 743] on button "Fortfahren" at bounding box center [772, 722] width 390 height 43
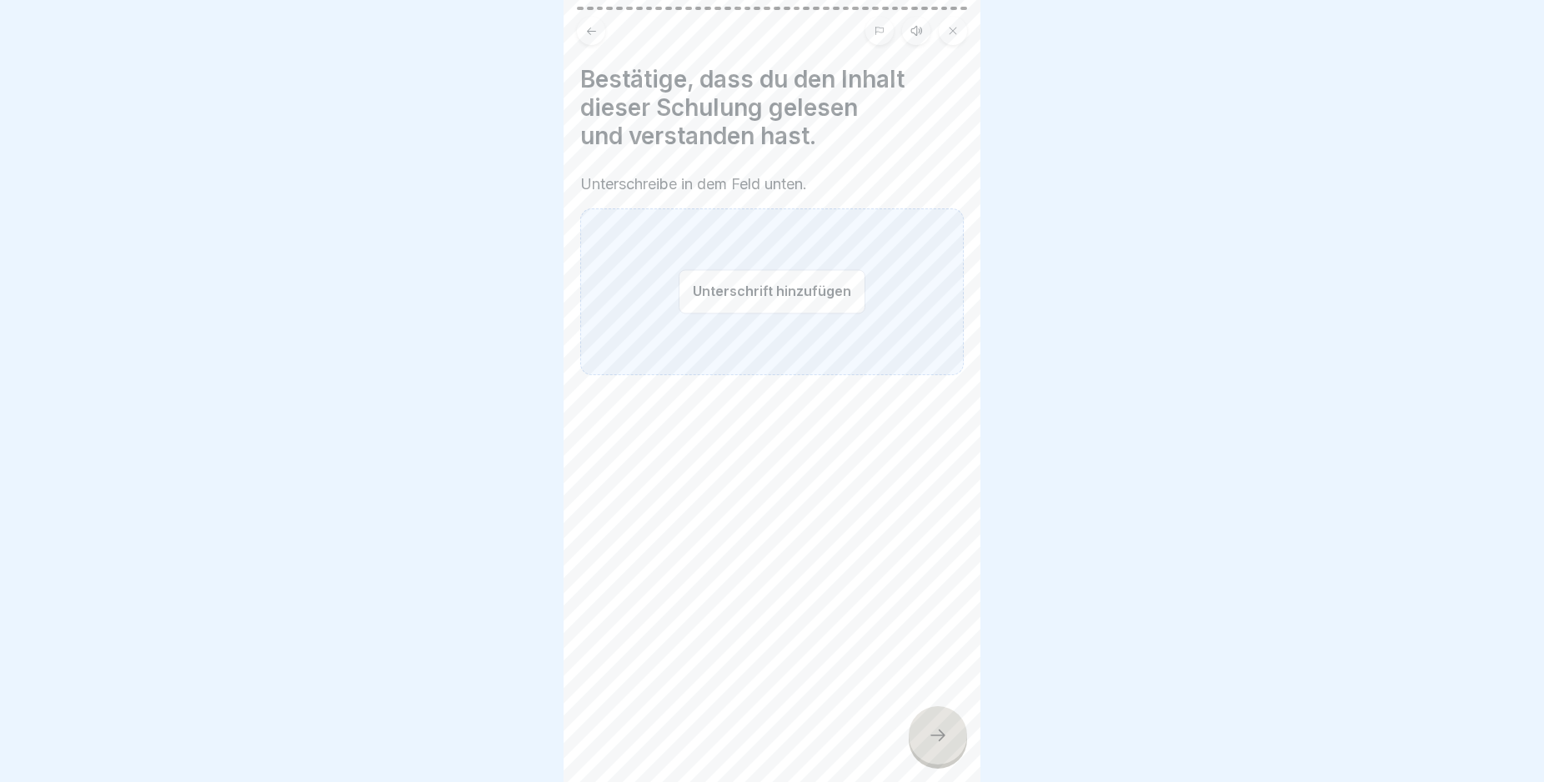
click at [776, 293] on button "Unterschrift hinzufügen" at bounding box center [772, 291] width 187 height 44
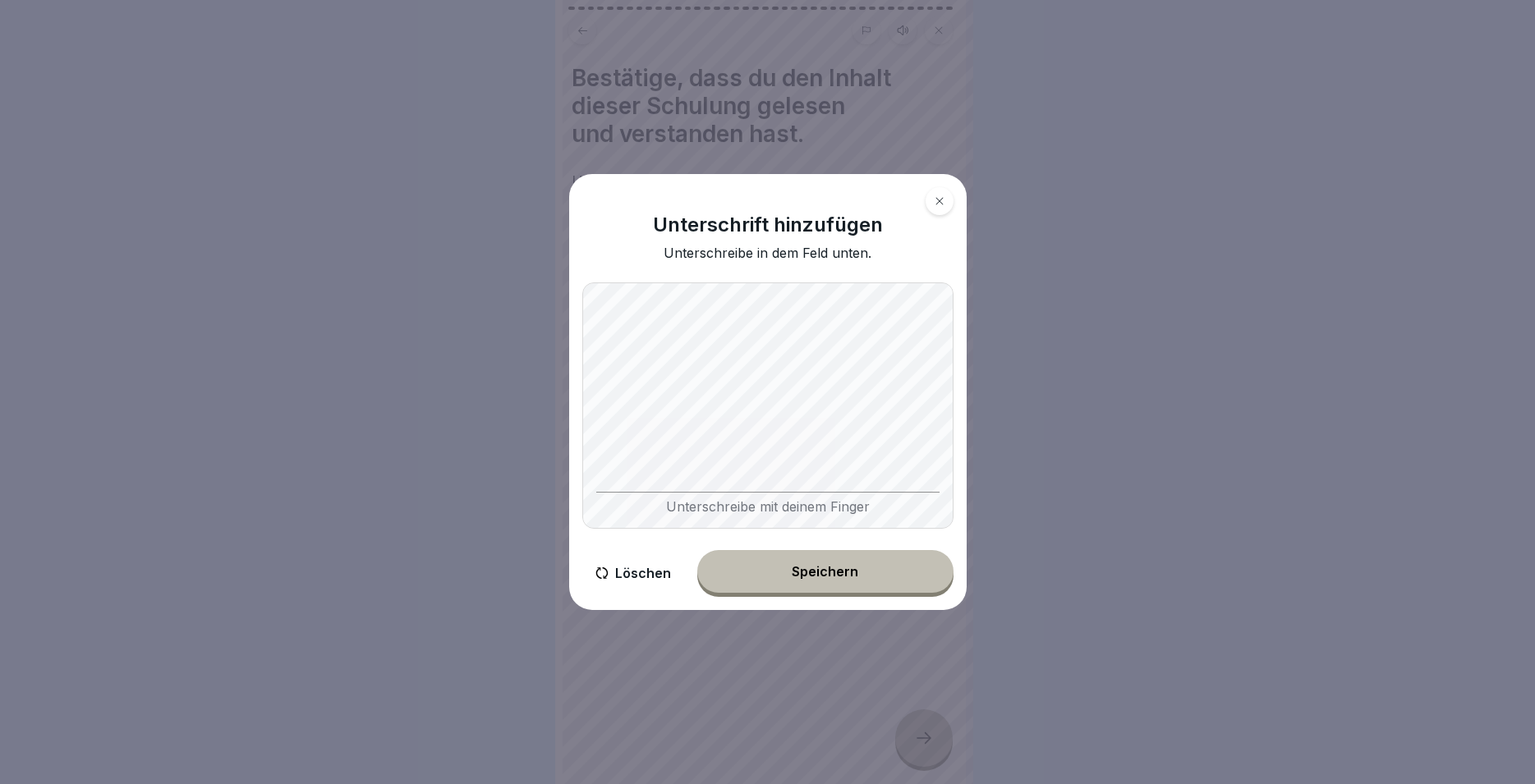
click at [849, 560] on button "Speichern" at bounding box center [826, 571] width 256 height 42
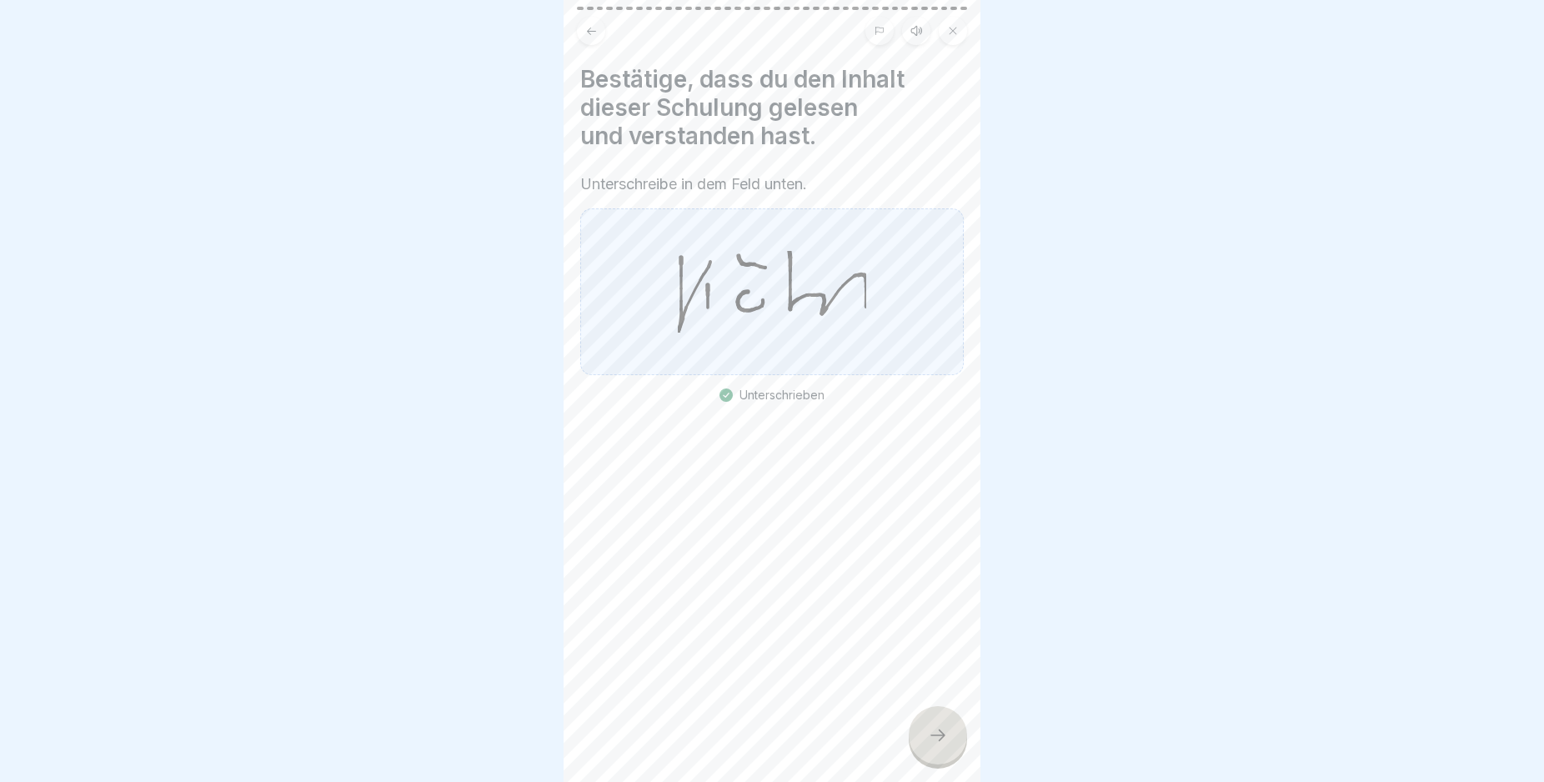
click at [949, 741] on div at bounding box center [938, 735] width 58 height 58
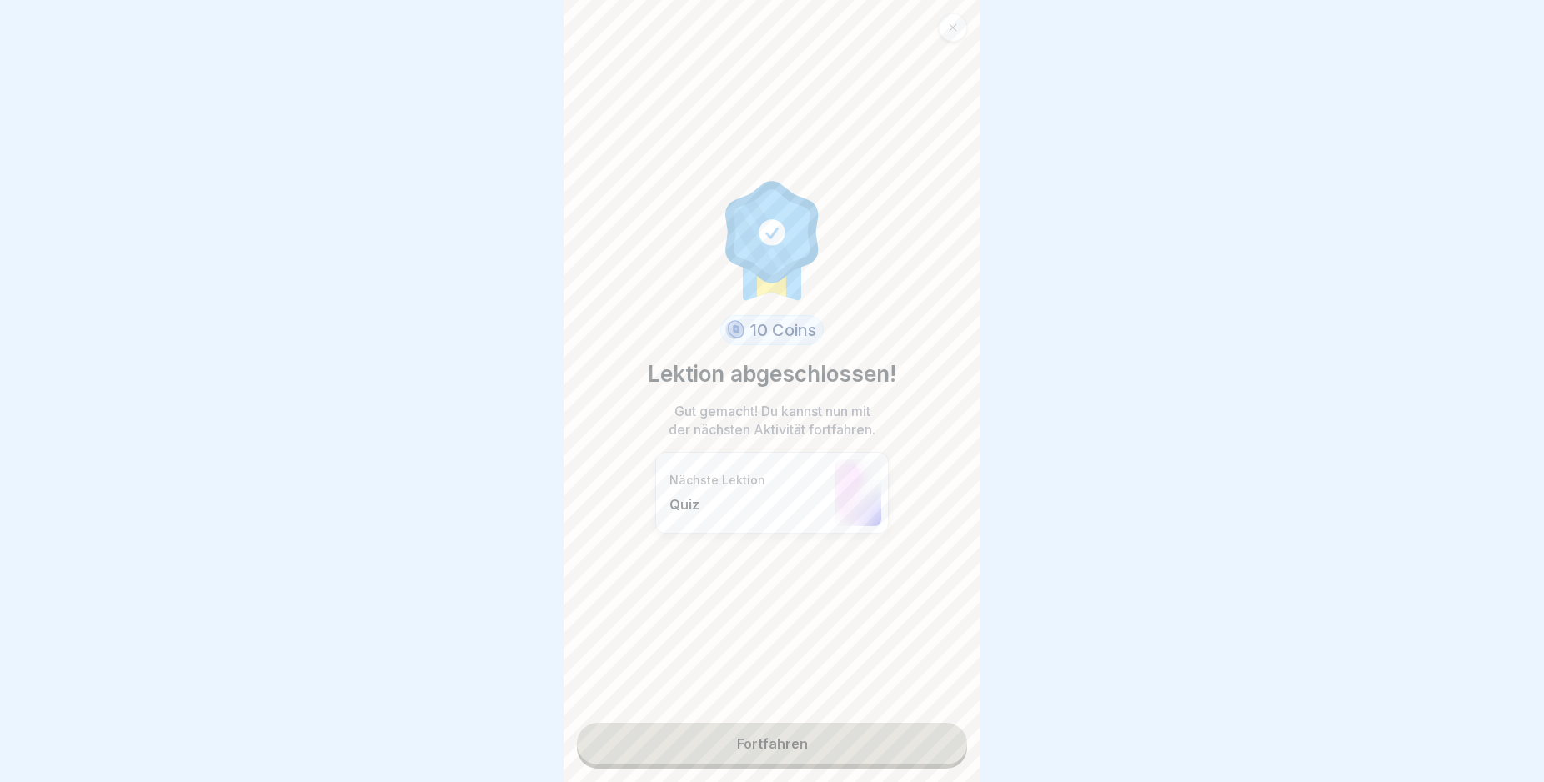
click at [851, 740] on link "Fortfahren" at bounding box center [772, 744] width 390 height 42
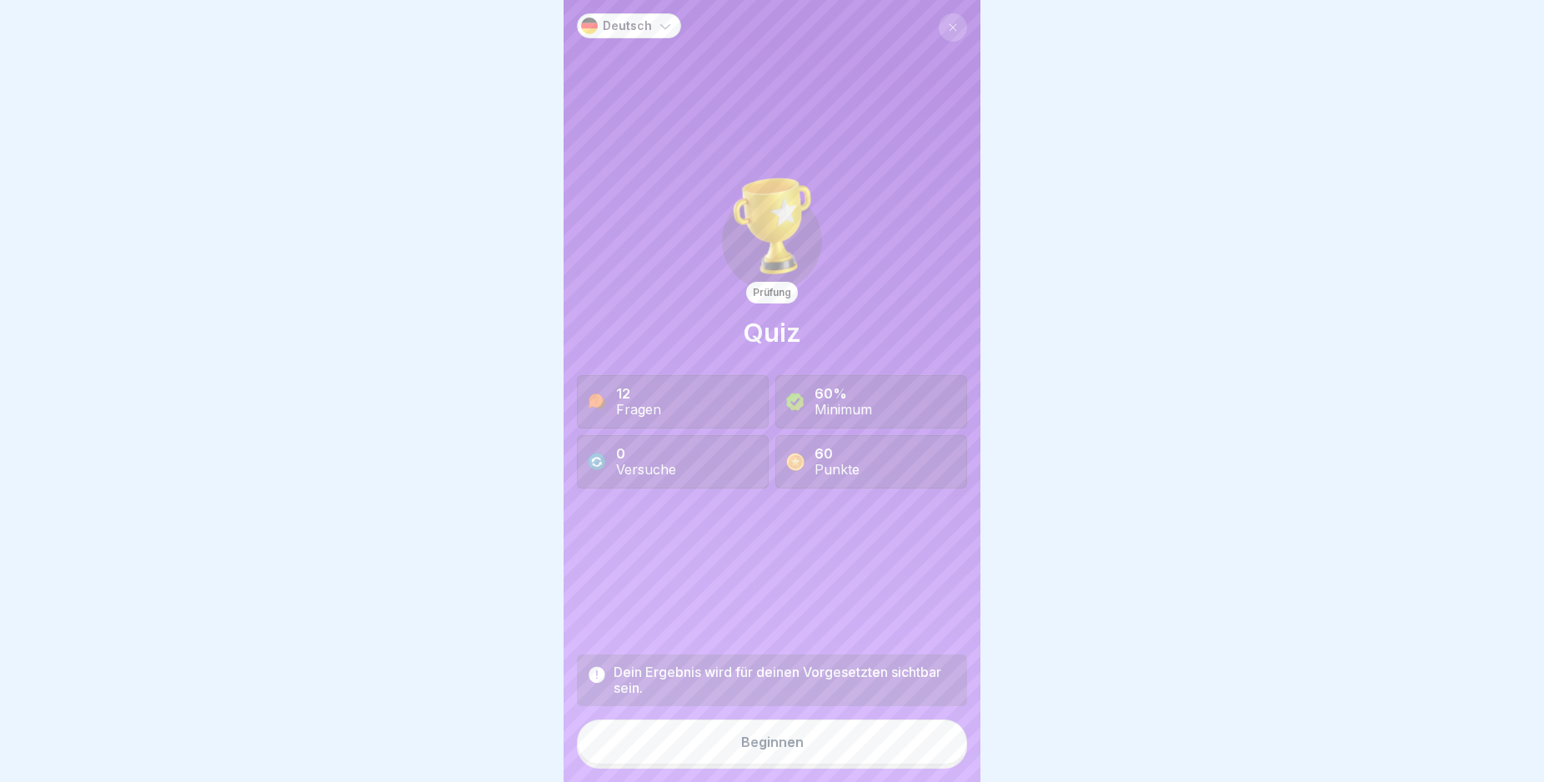
click at [848, 753] on button "Beginnen" at bounding box center [772, 741] width 390 height 45
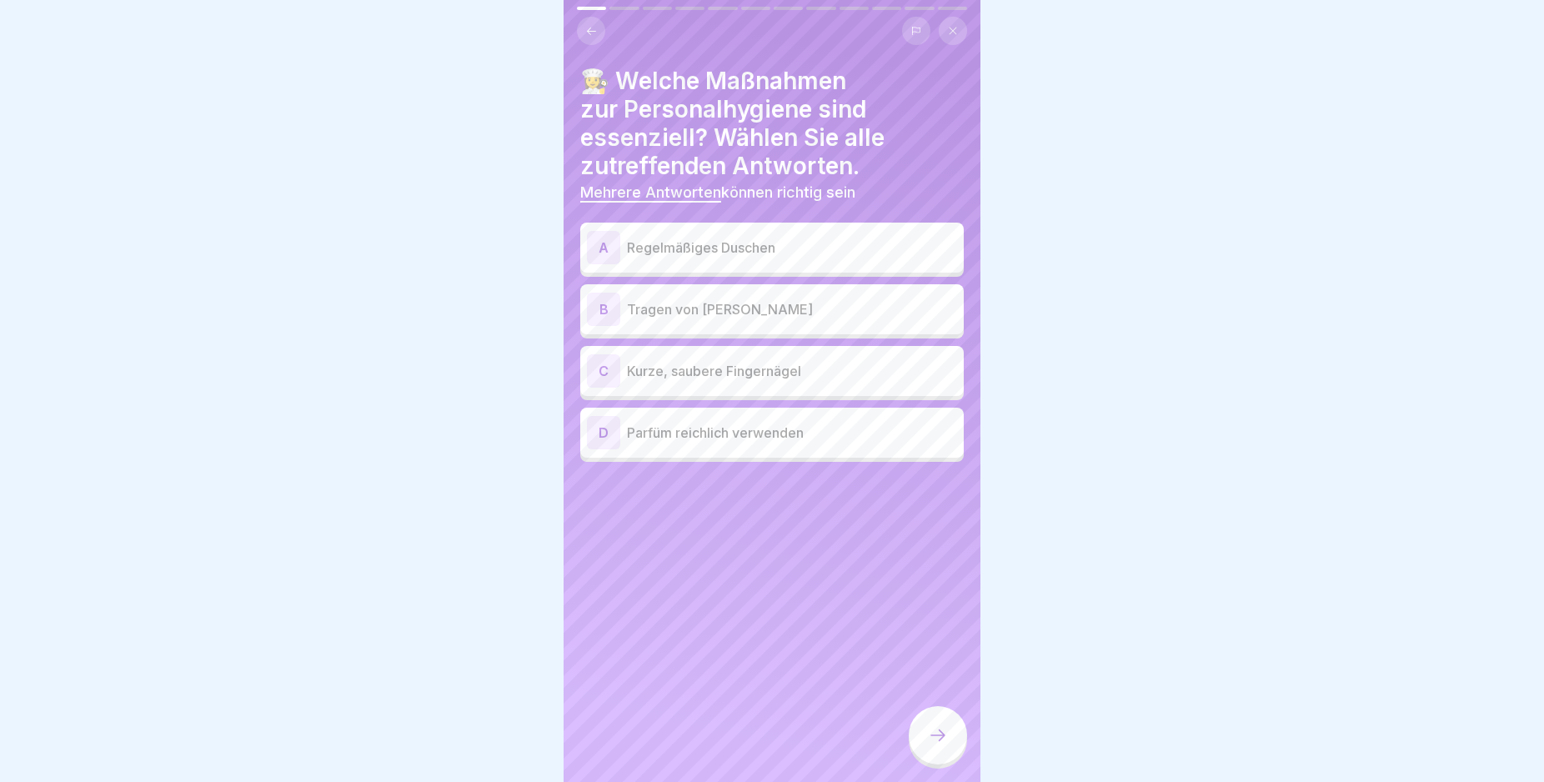
click at [599, 247] on div "A" at bounding box center [603, 247] width 33 height 33
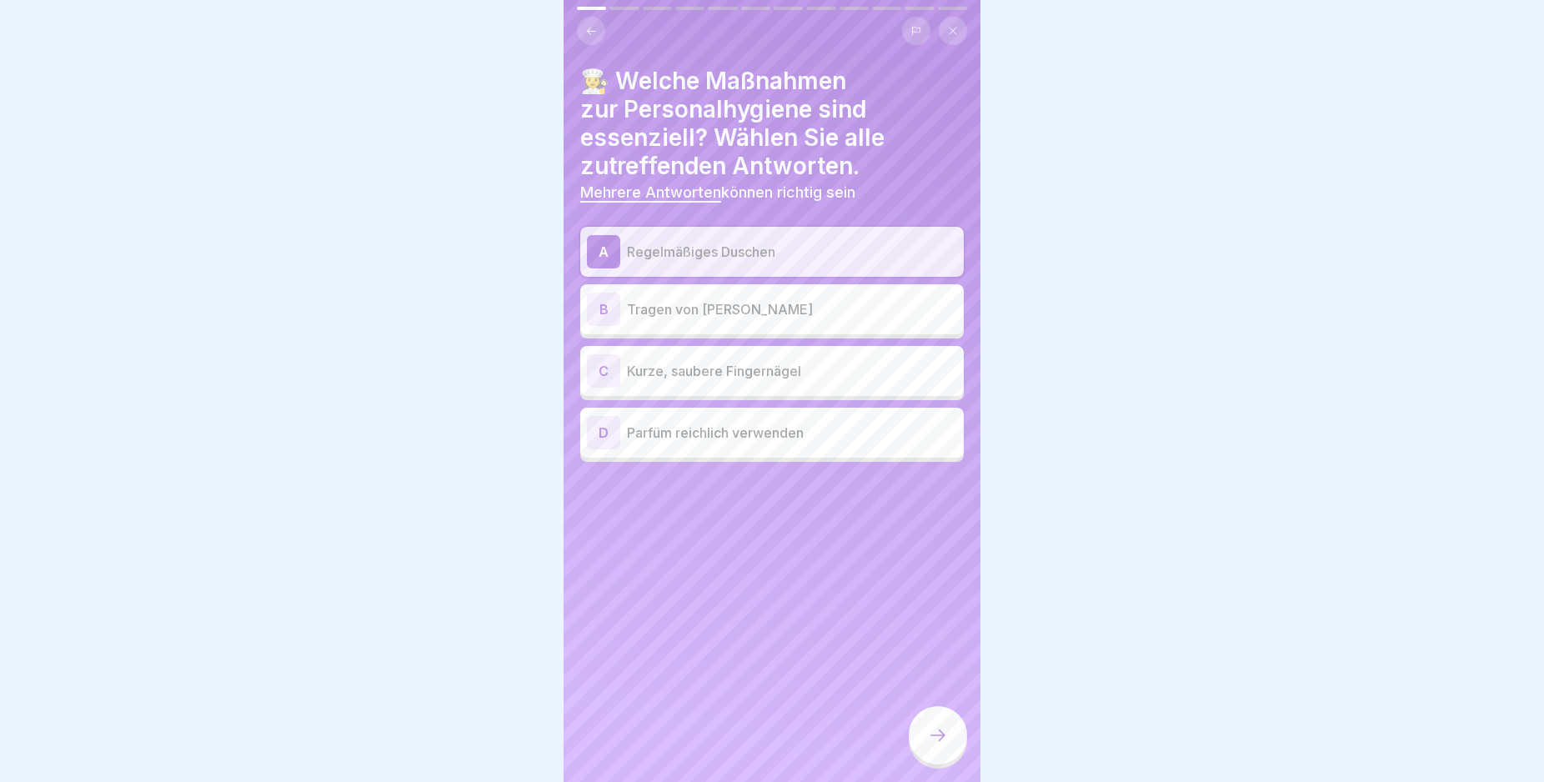
click at [601, 377] on div "C" at bounding box center [603, 370] width 33 height 33
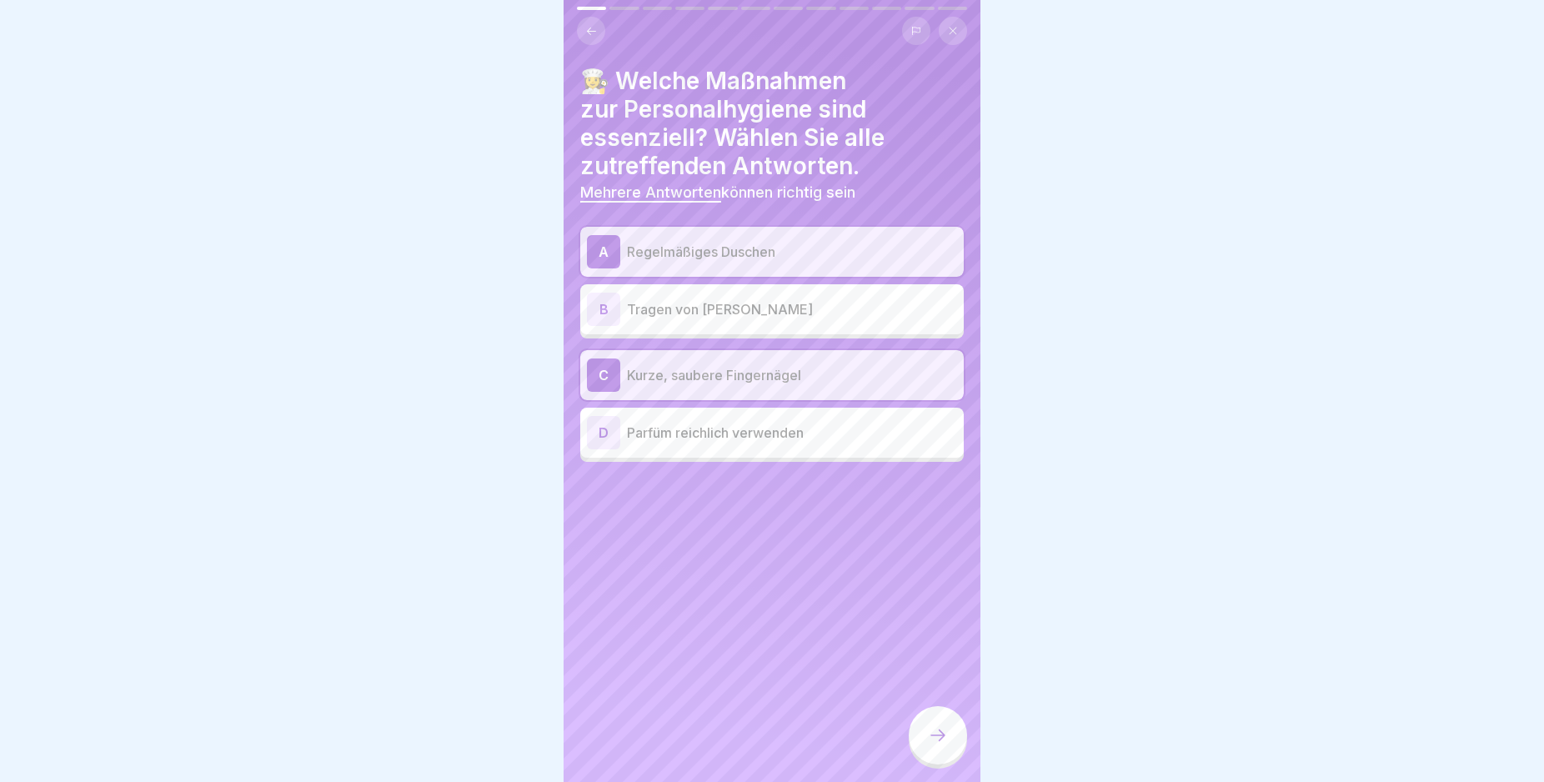
click at [920, 741] on div at bounding box center [938, 735] width 58 height 58
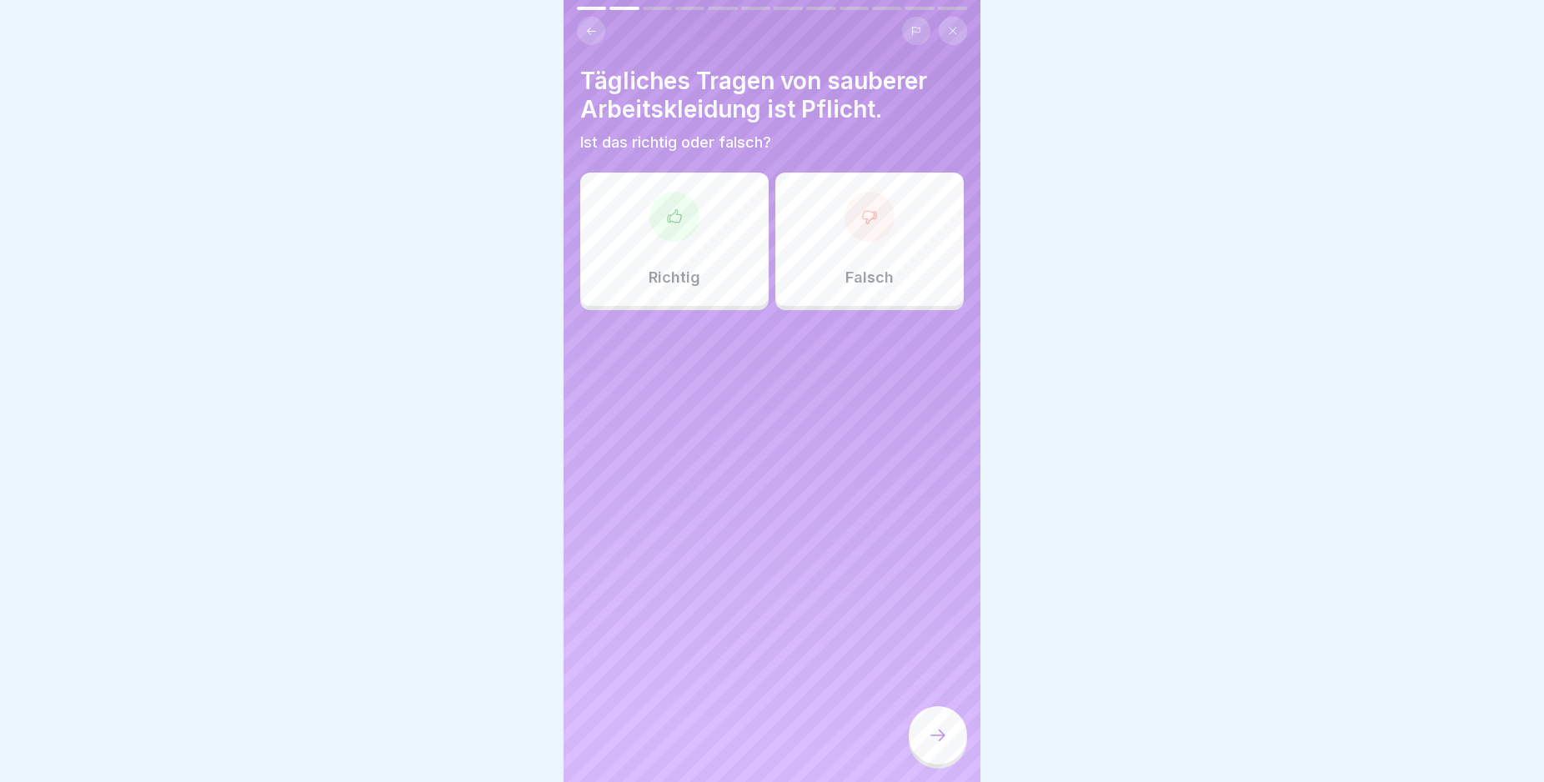
click at [680, 208] on div at bounding box center [674, 217] width 50 height 50
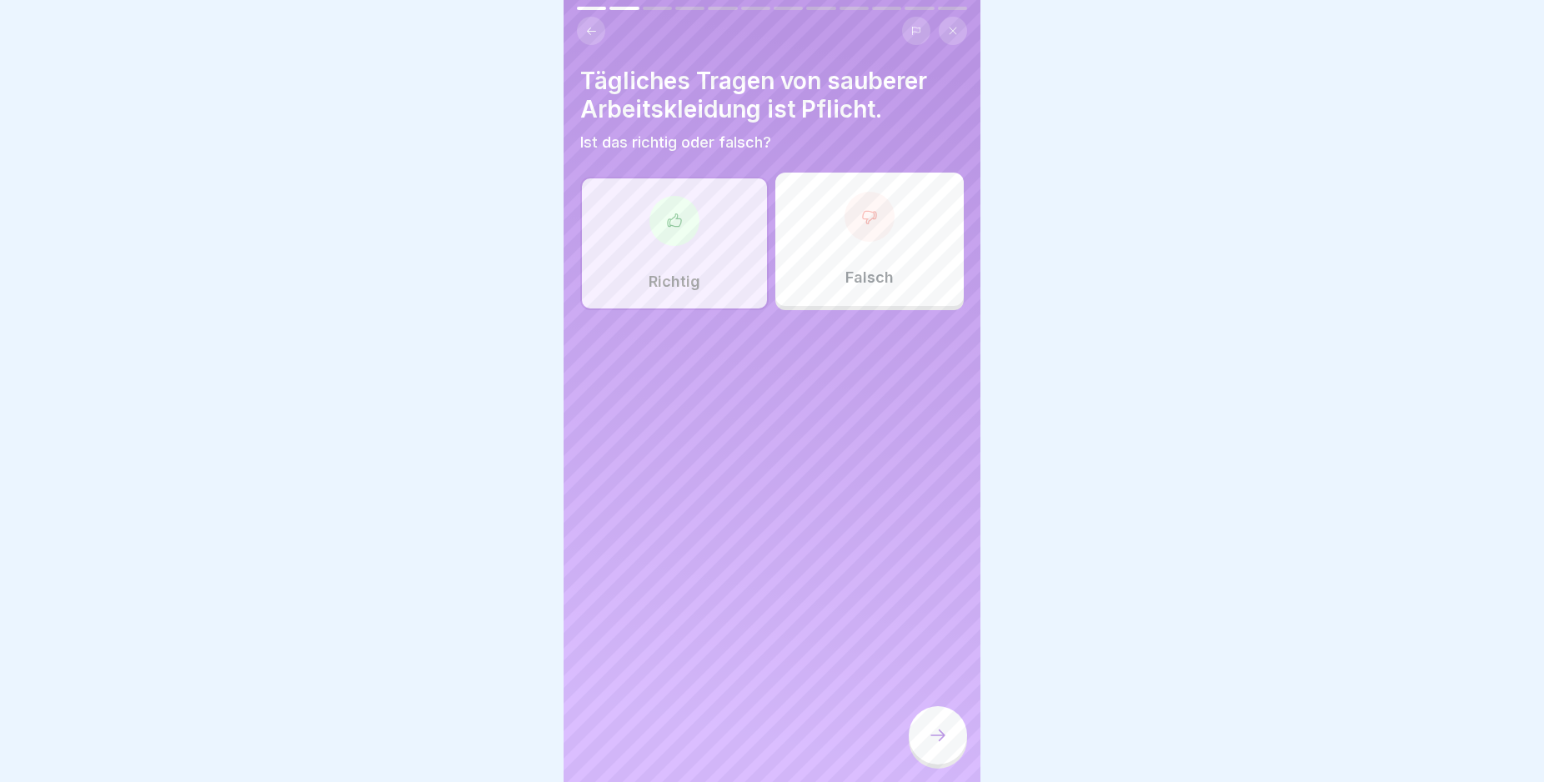
click at [941, 736] on div at bounding box center [938, 735] width 58 height 58
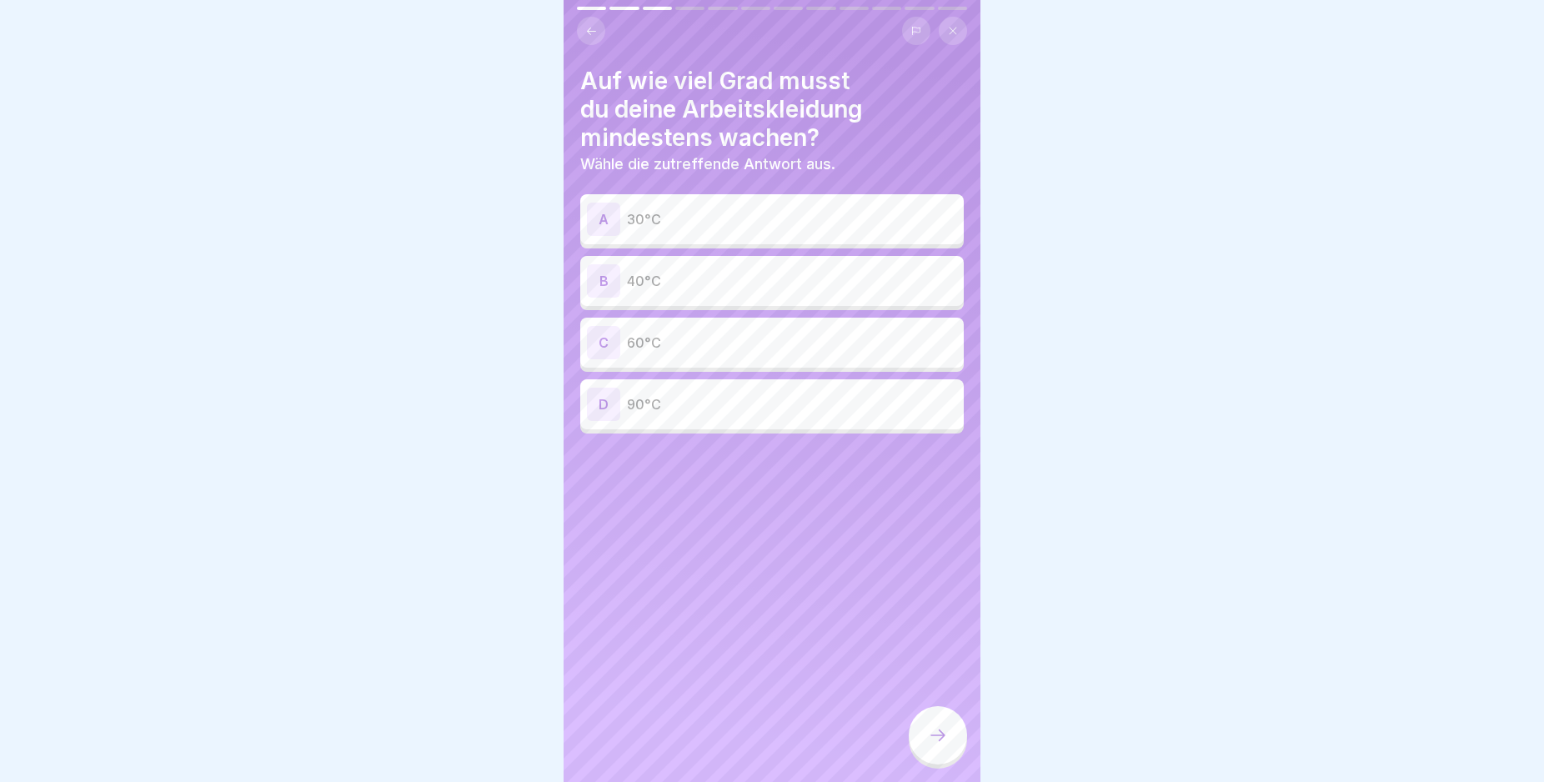
click at [602, 347] on div "C" at bounding box center [603, 342] width 33 height 33
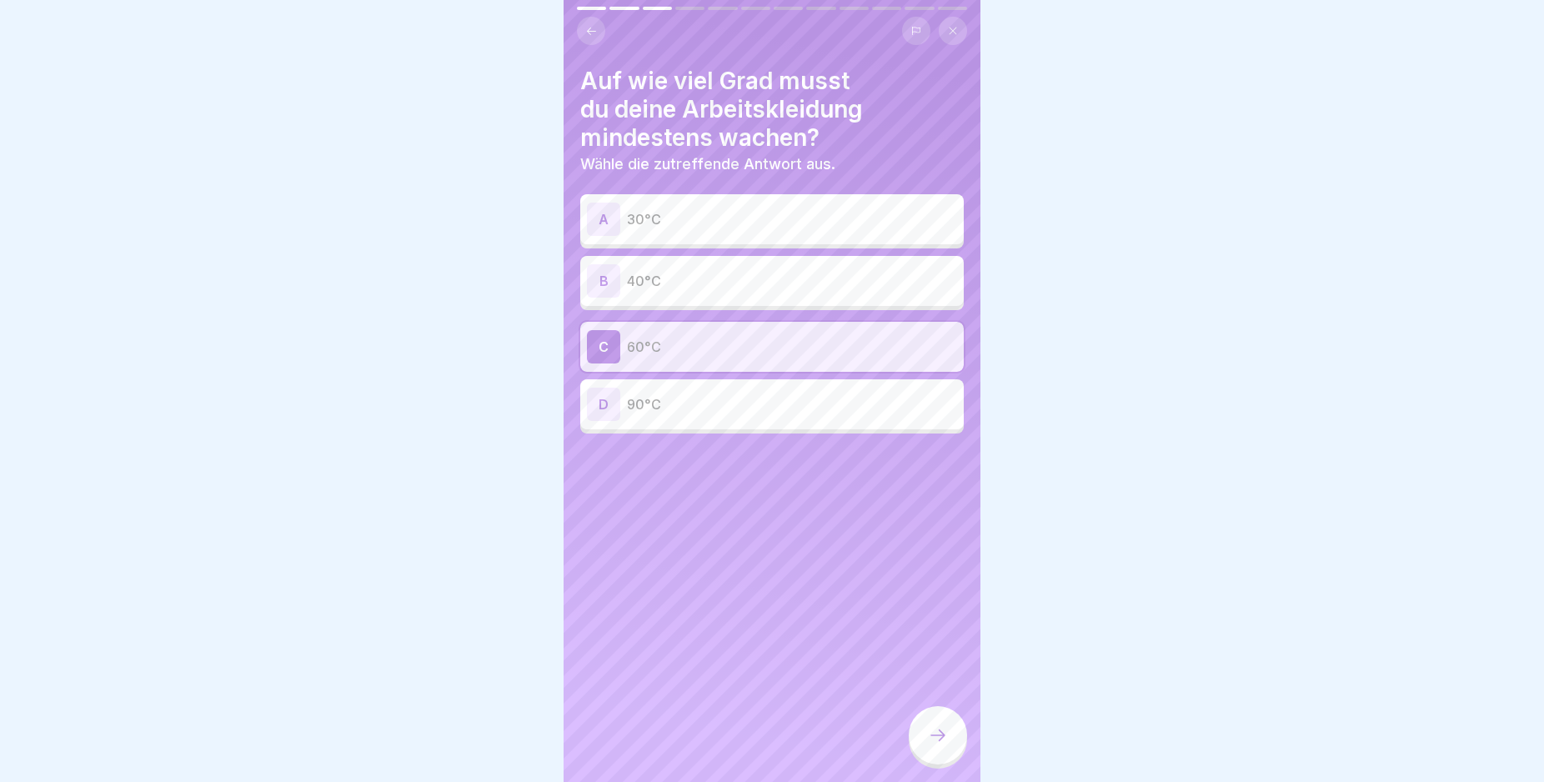
click at [935, 741] on div at bounding box center [938, 735] width 58 height 58
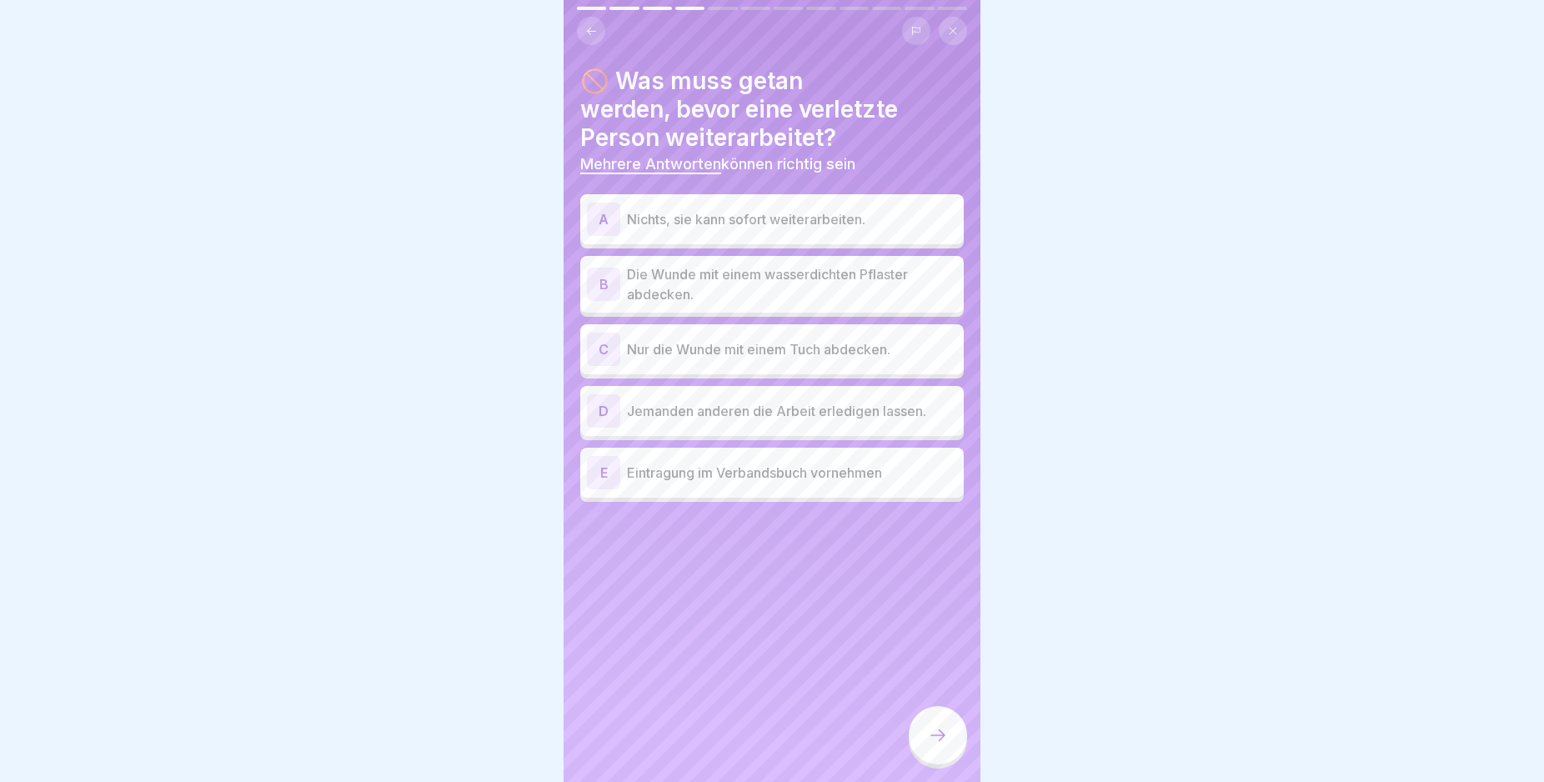
click at [603, 283] on div "B" at bounding box center [603, 284] width 33 height 33
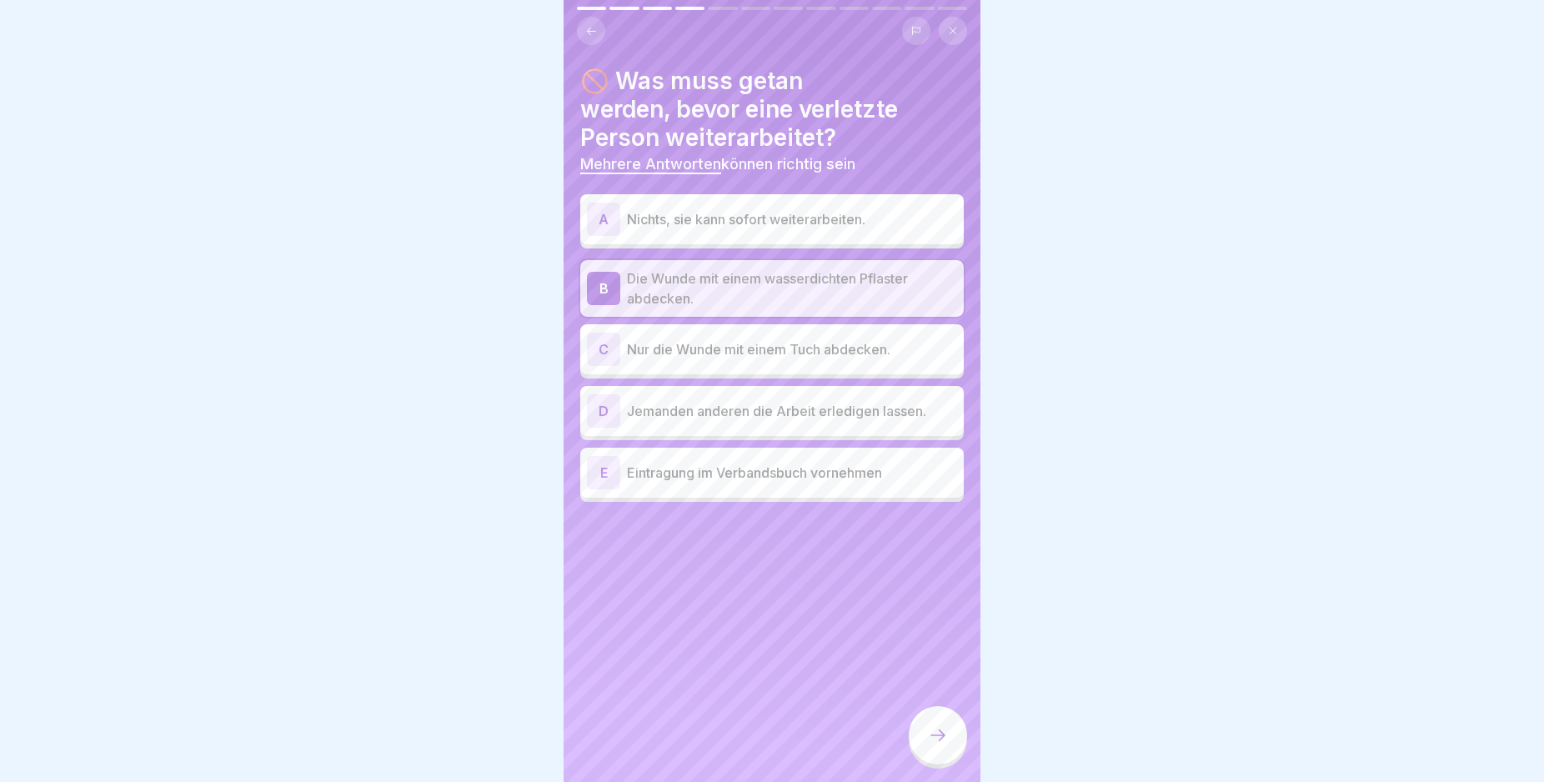
click at [614, 471] on div "E" at bounding box center [603, 472] width 33 height 33
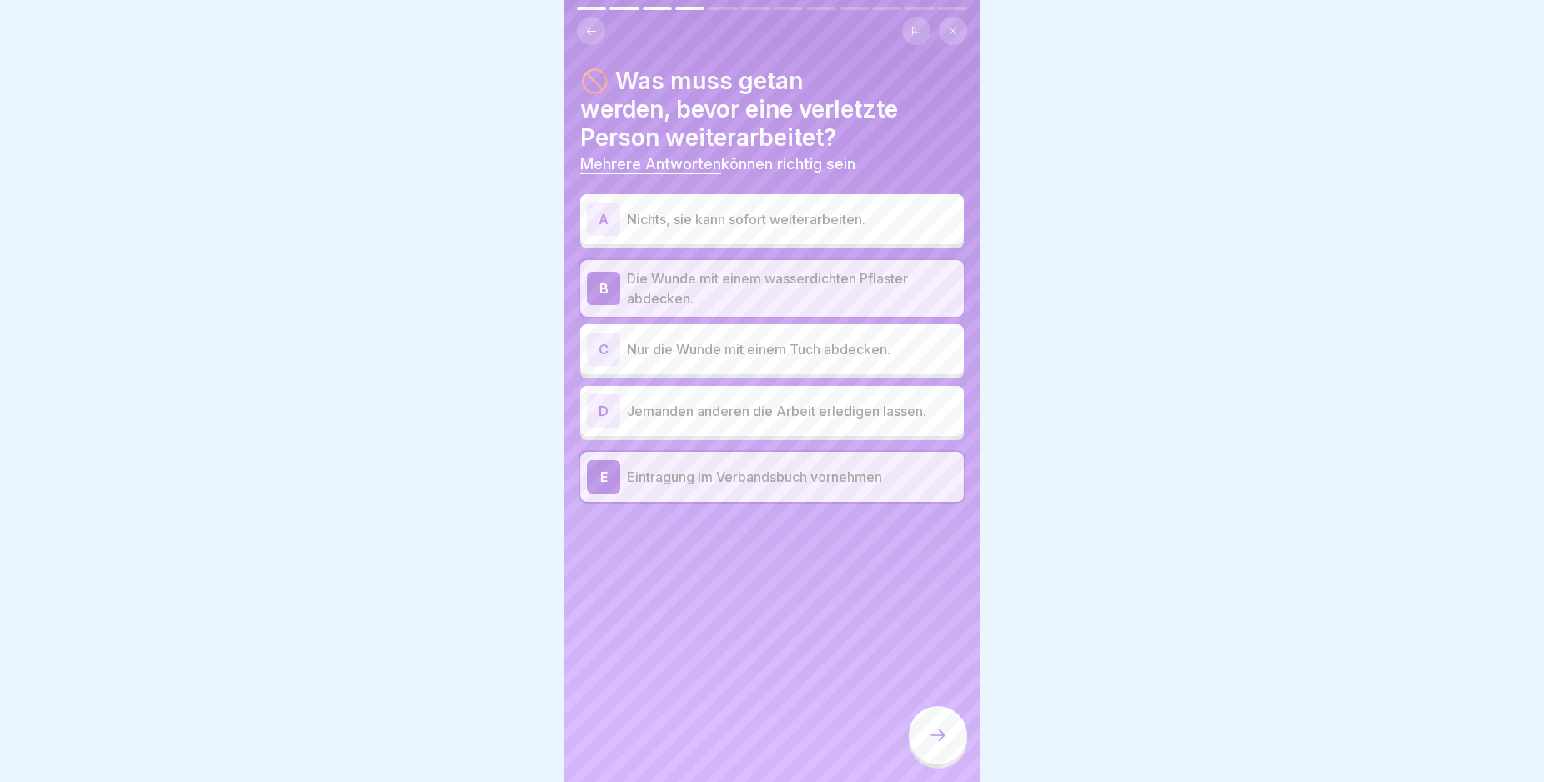
click at [944, 745] on icon at bounding box center [938, 735] width 20 height 20
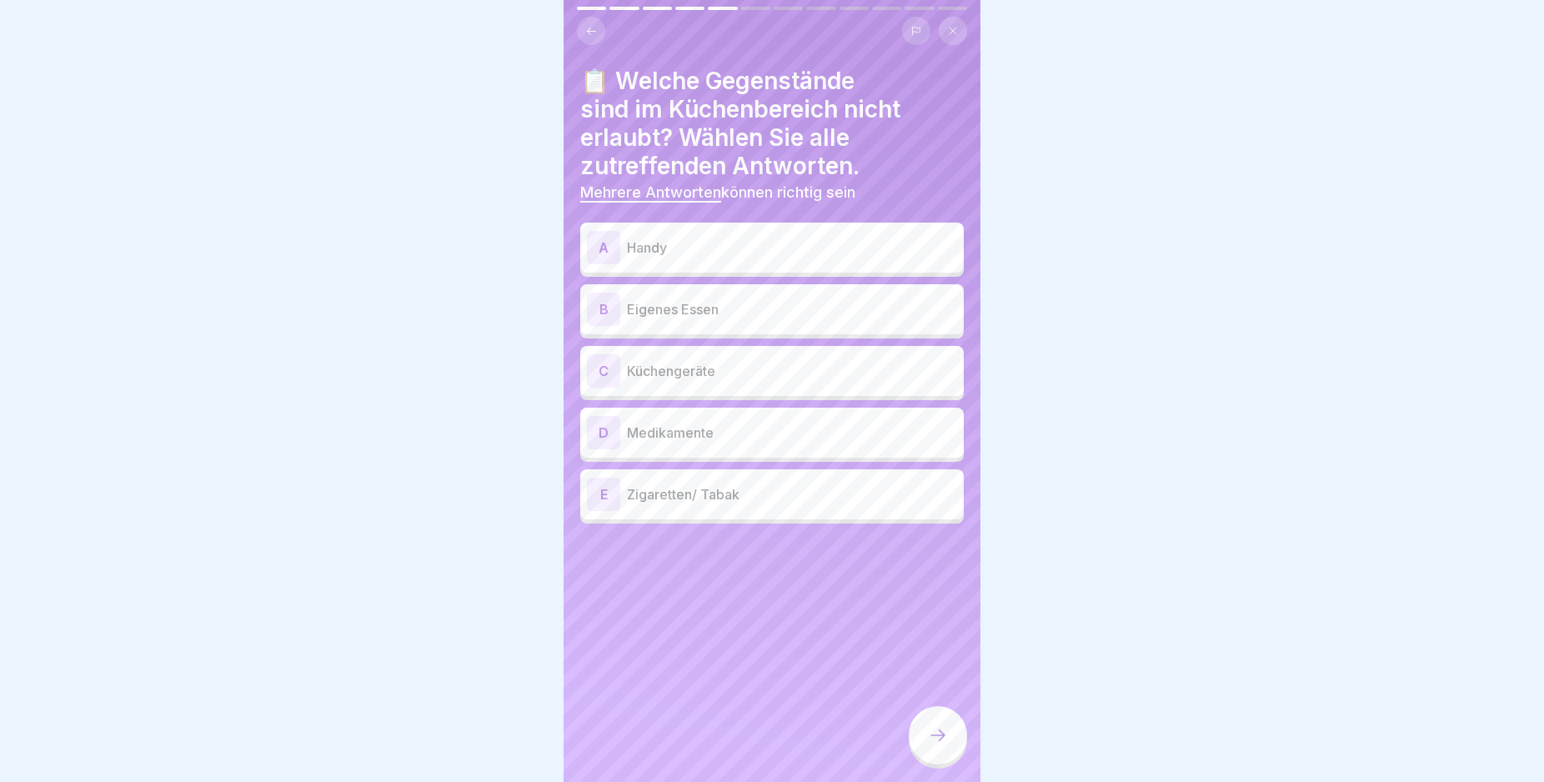
click at [614, 244] on div "A" at bounding box center [603, 247] width 33 height 33
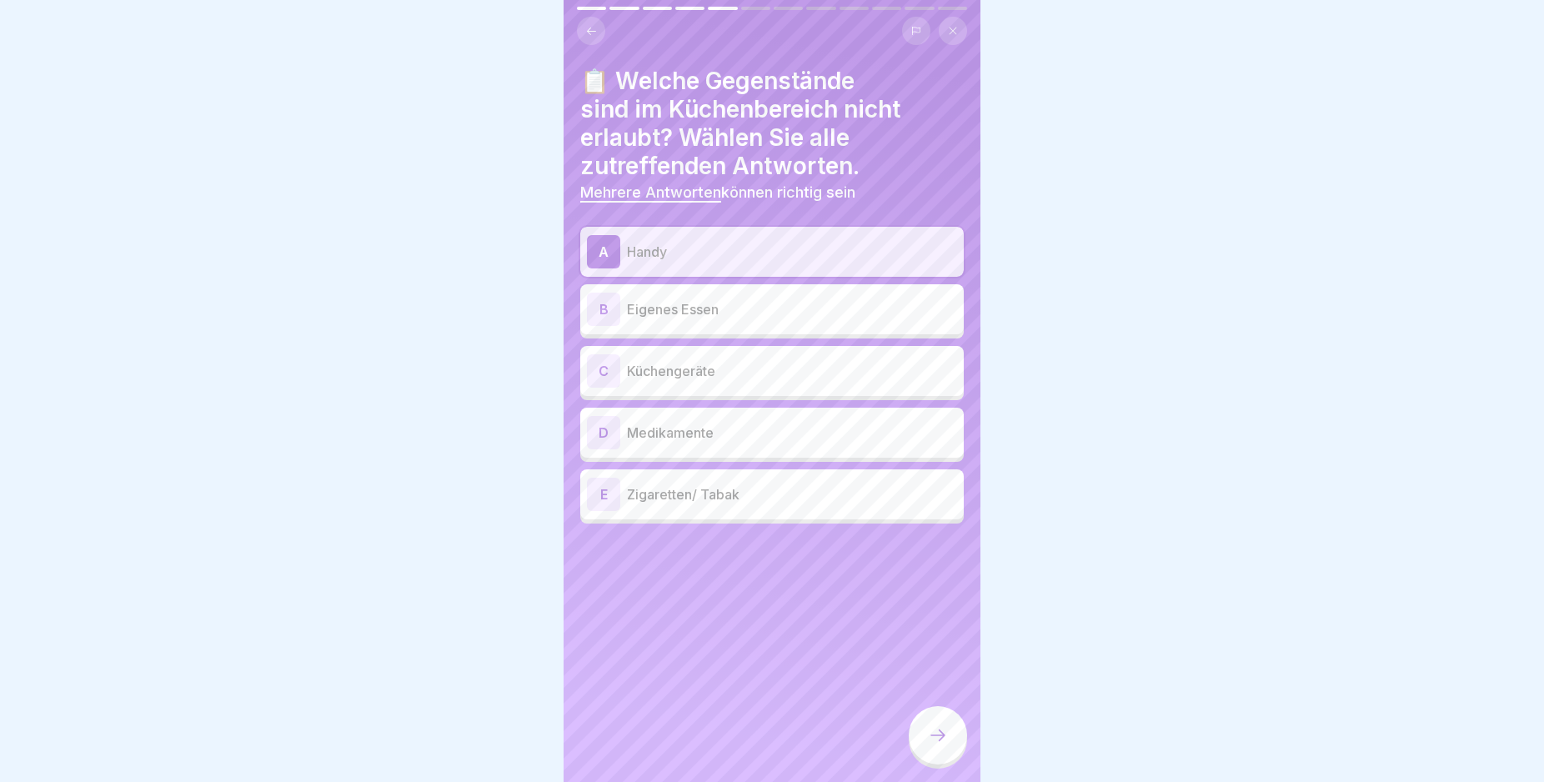
click at [610, 303] on div "B" at bounding box center [603, 309] width 33 height 33
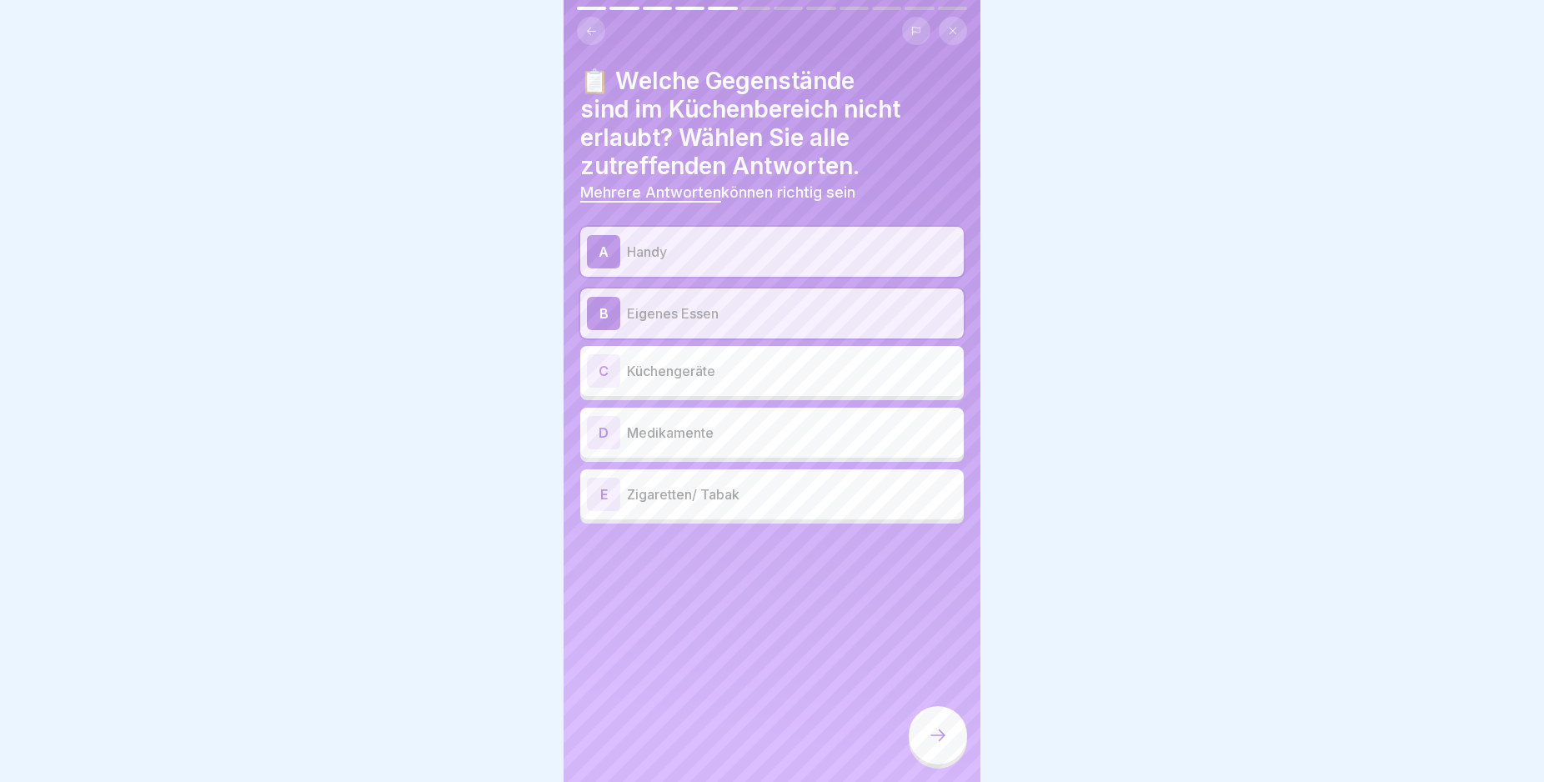
click at [606, 429] on div "D" at bounding box center [603, 432] width 33 height 33
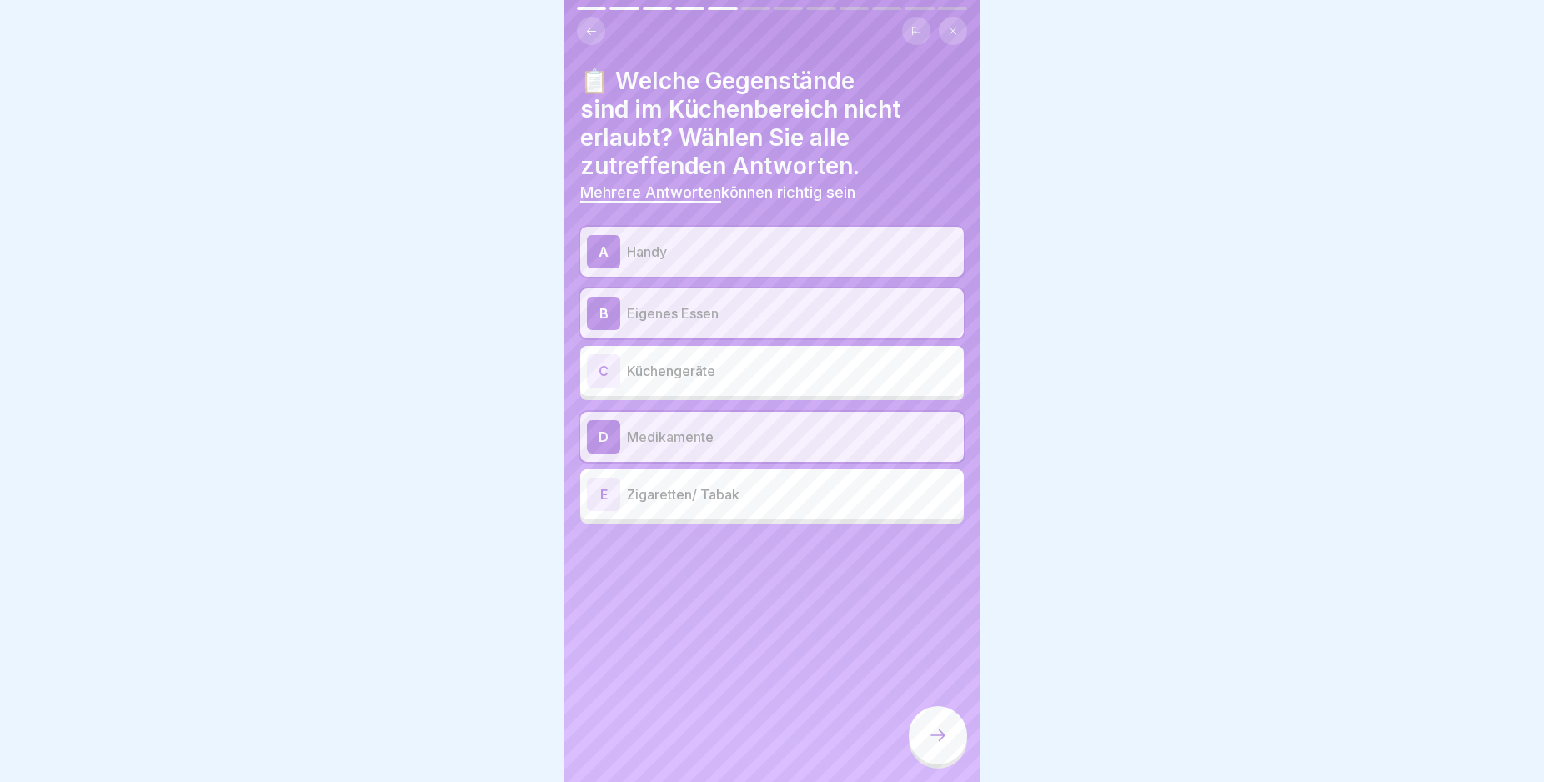
click at [608, 493] on div "E" at bounding box center [603, 494] width 33 height 33
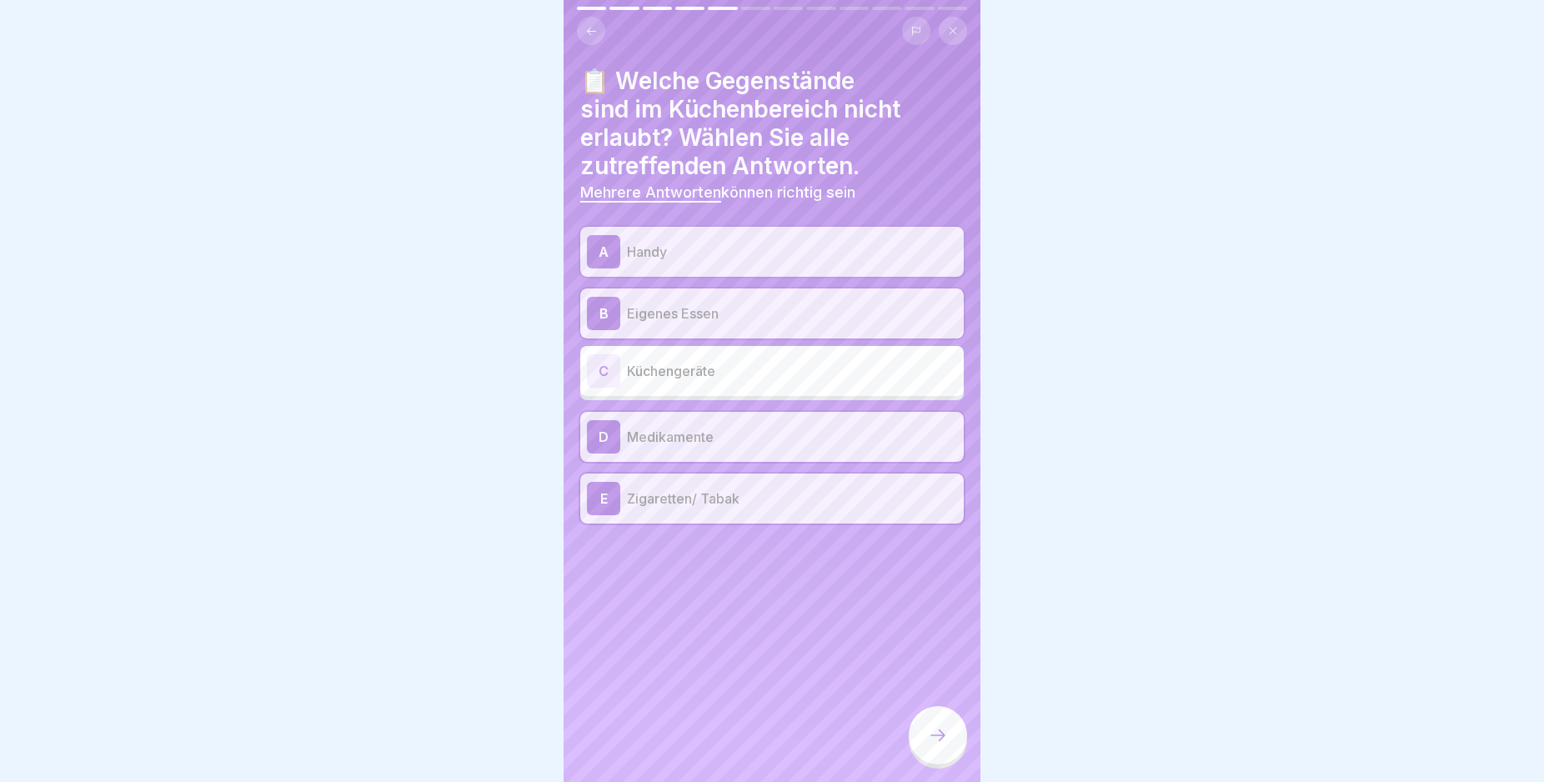
click at [941, 729] on div at bounding box center [938, 735] width 58 height 58
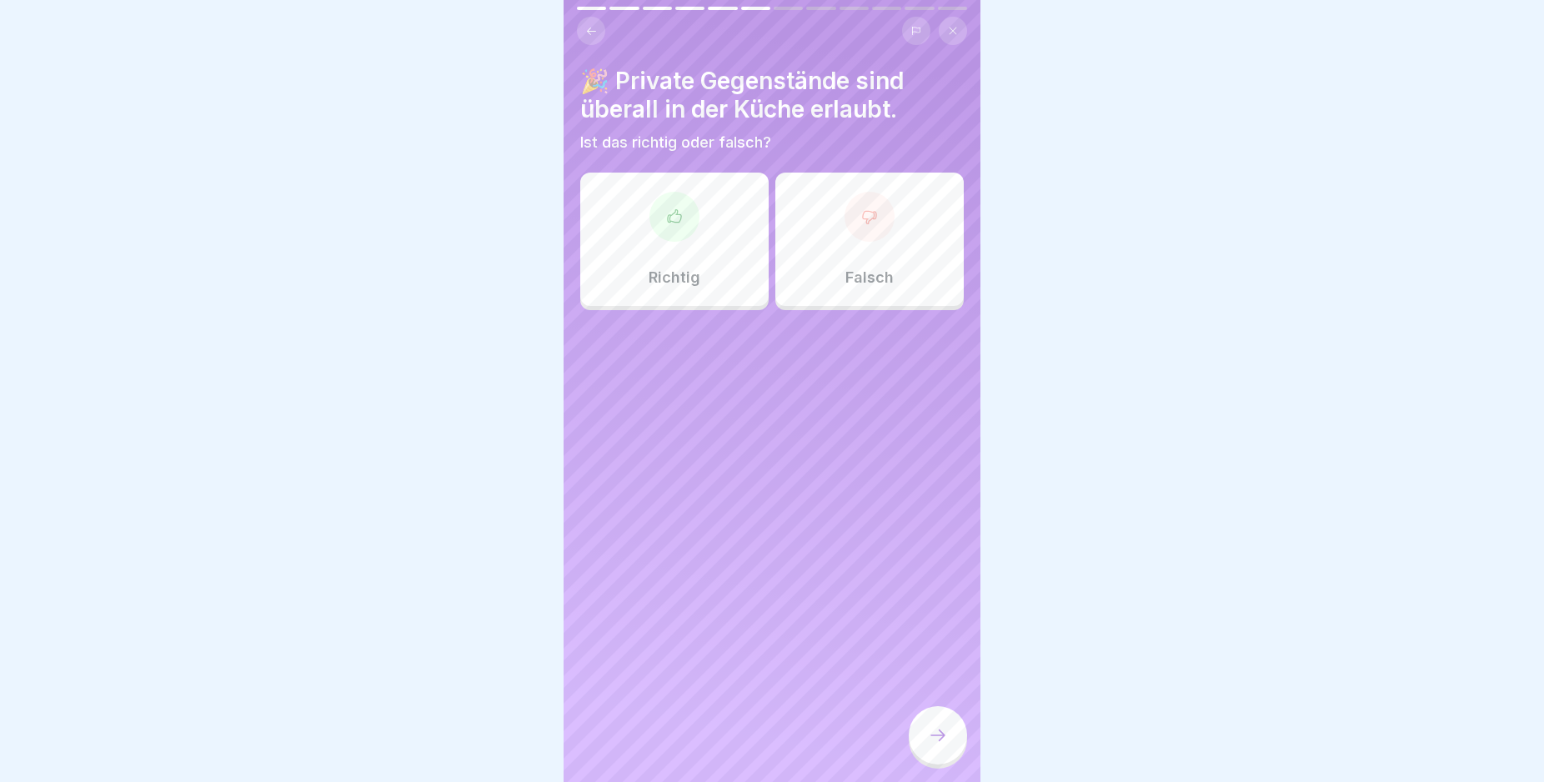
click at [844, 222] on div at bounding box center [869, 217] width 50 height 50
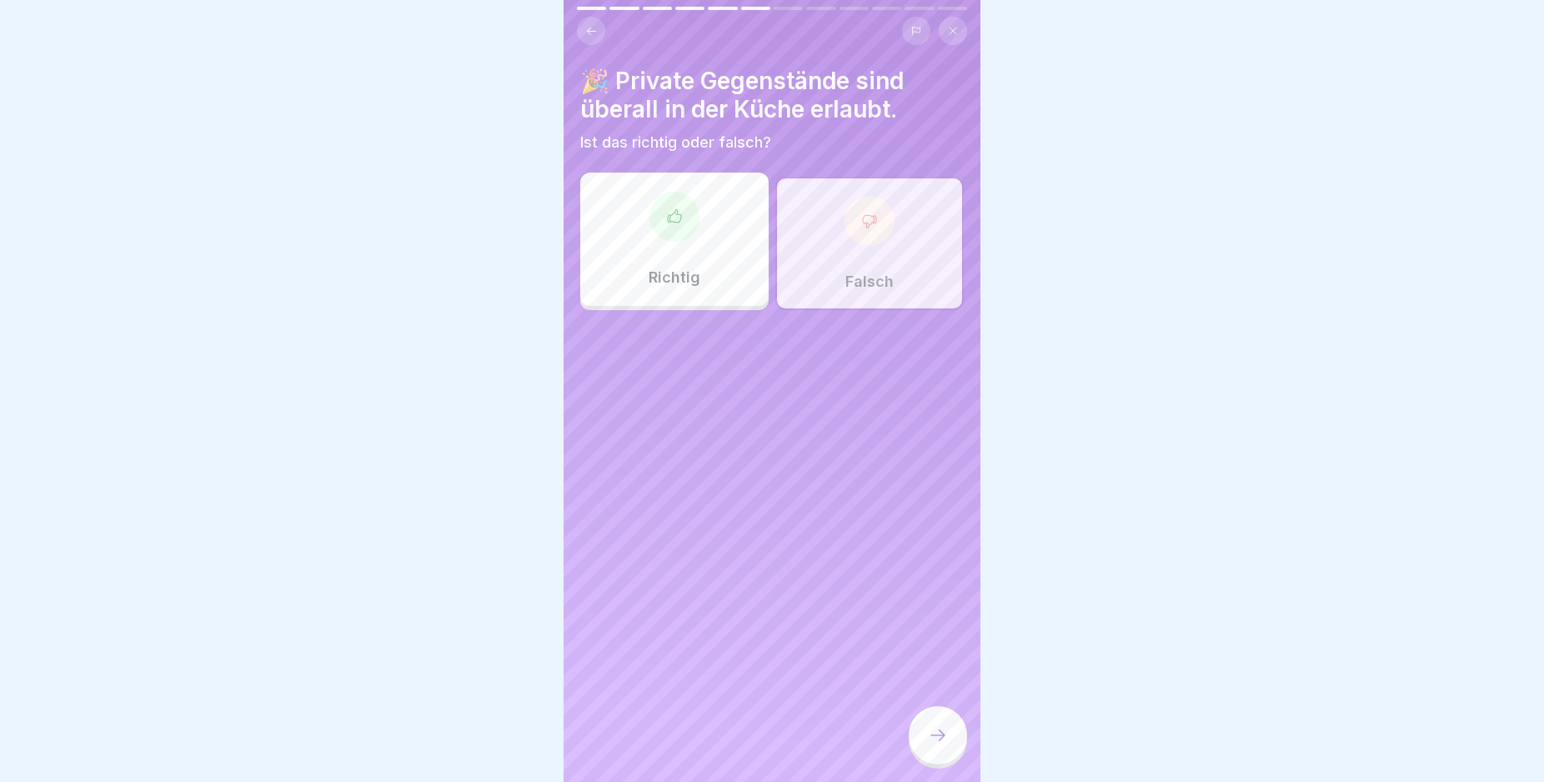
click at [937, 730] on div at bounding box center [938, 735] width 58 height 58
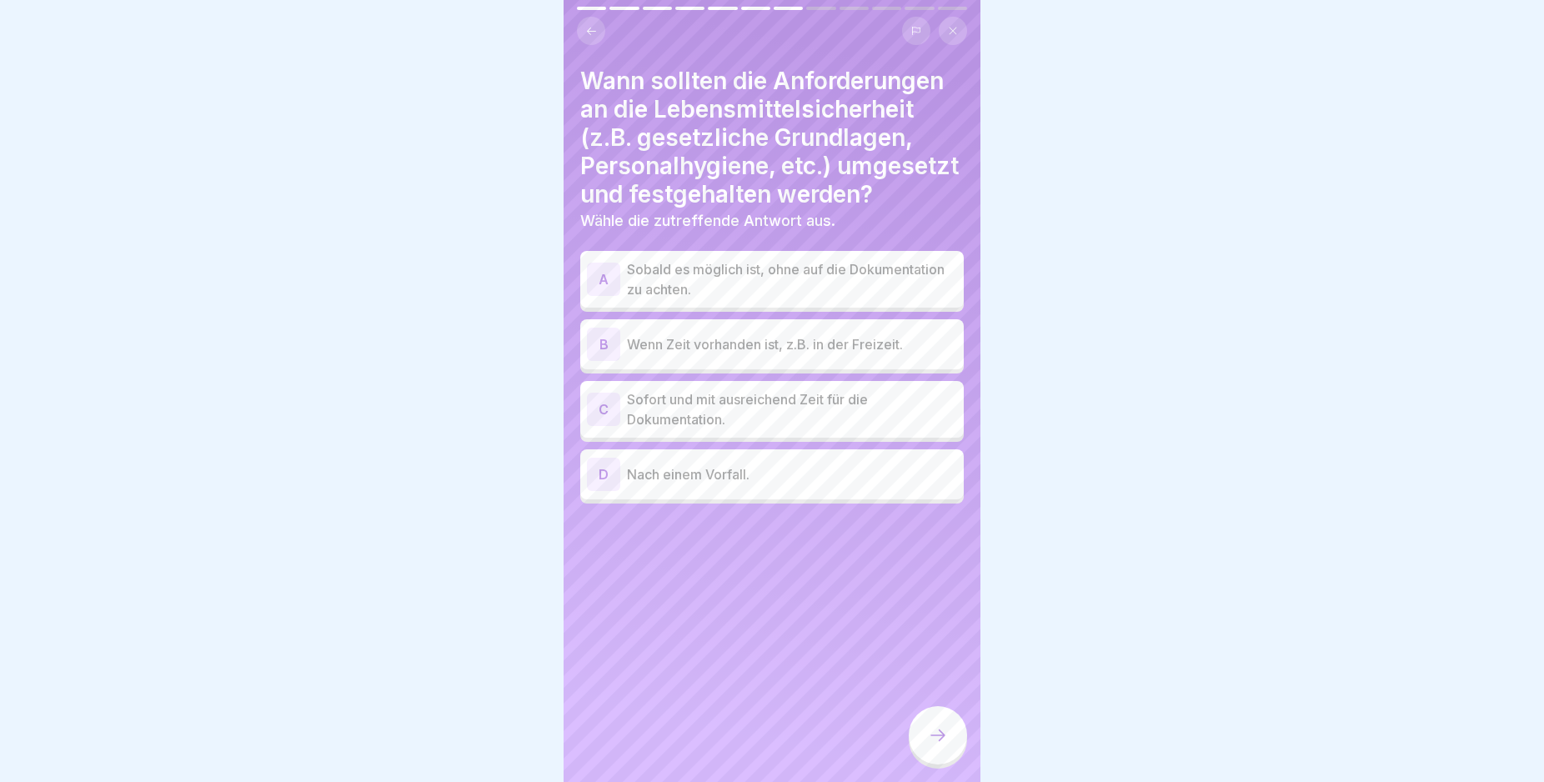
click at [608, 426] on div "C" at bounding box center [603, 409] width 33 height 33
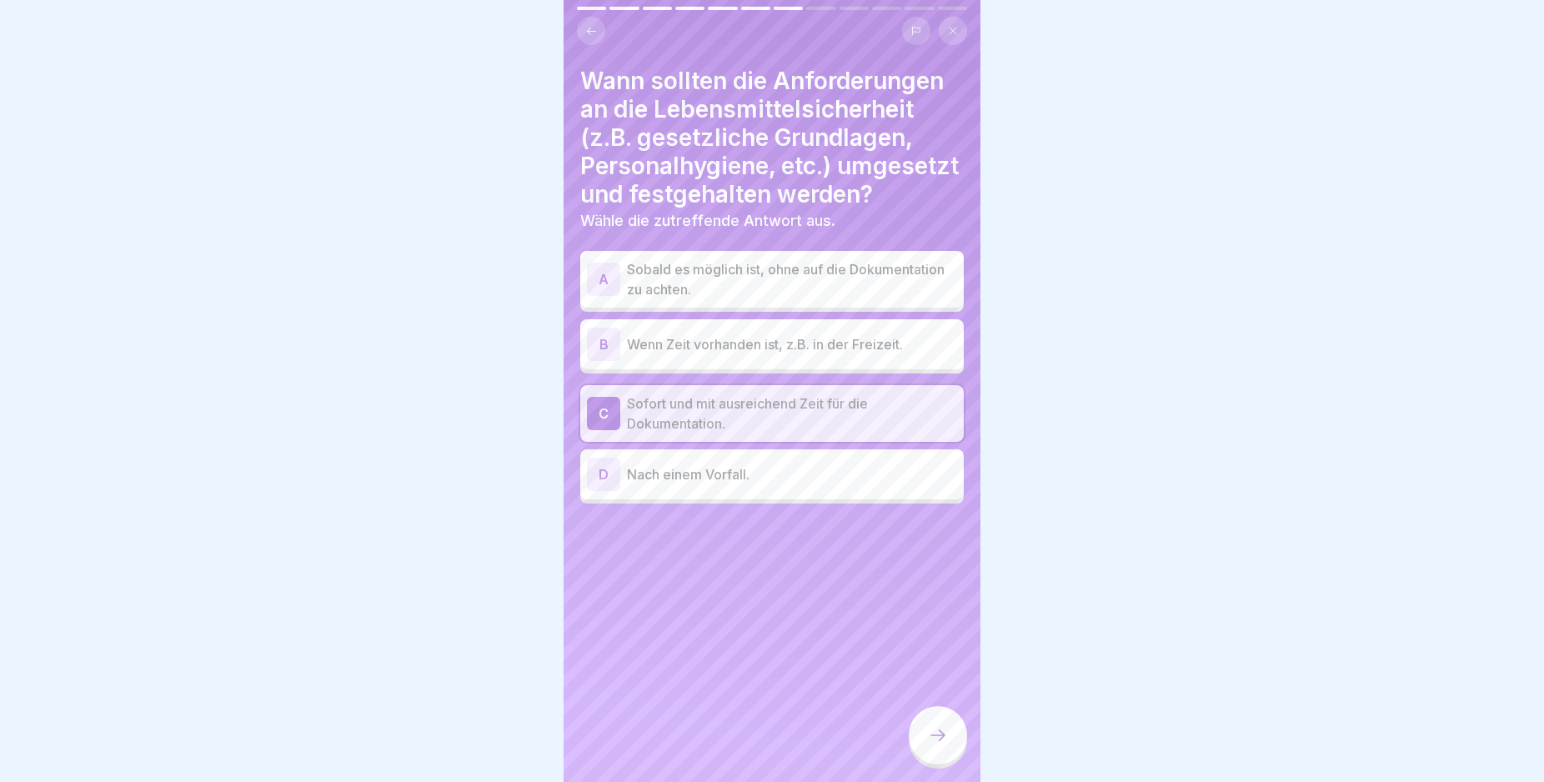
click at [612, 491] on div "D" at bounding box center [603, 474] width 33 height 33
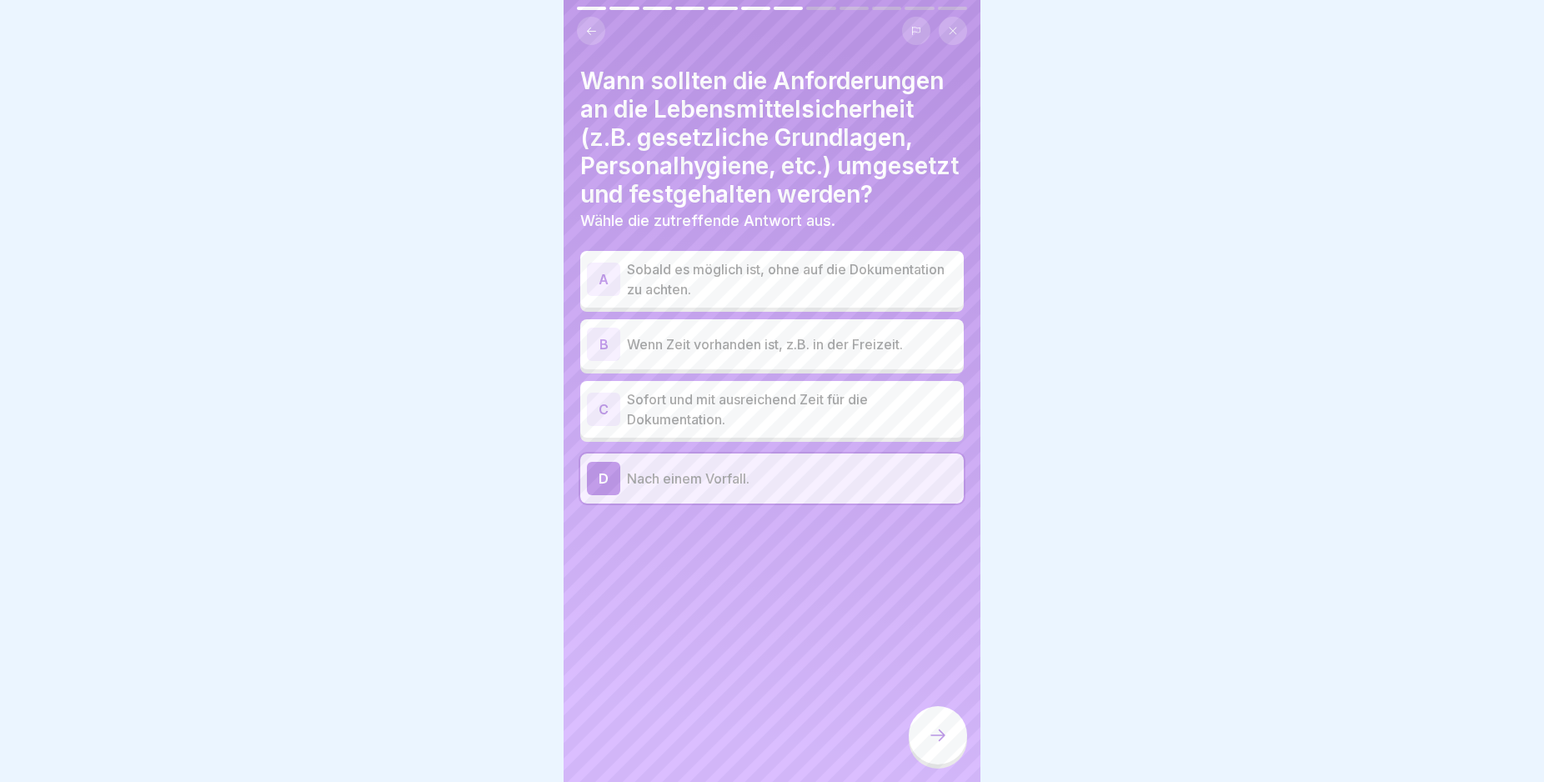
click at [607, 426] on div "C" at bounding box center [603, 409] width 33 height 33
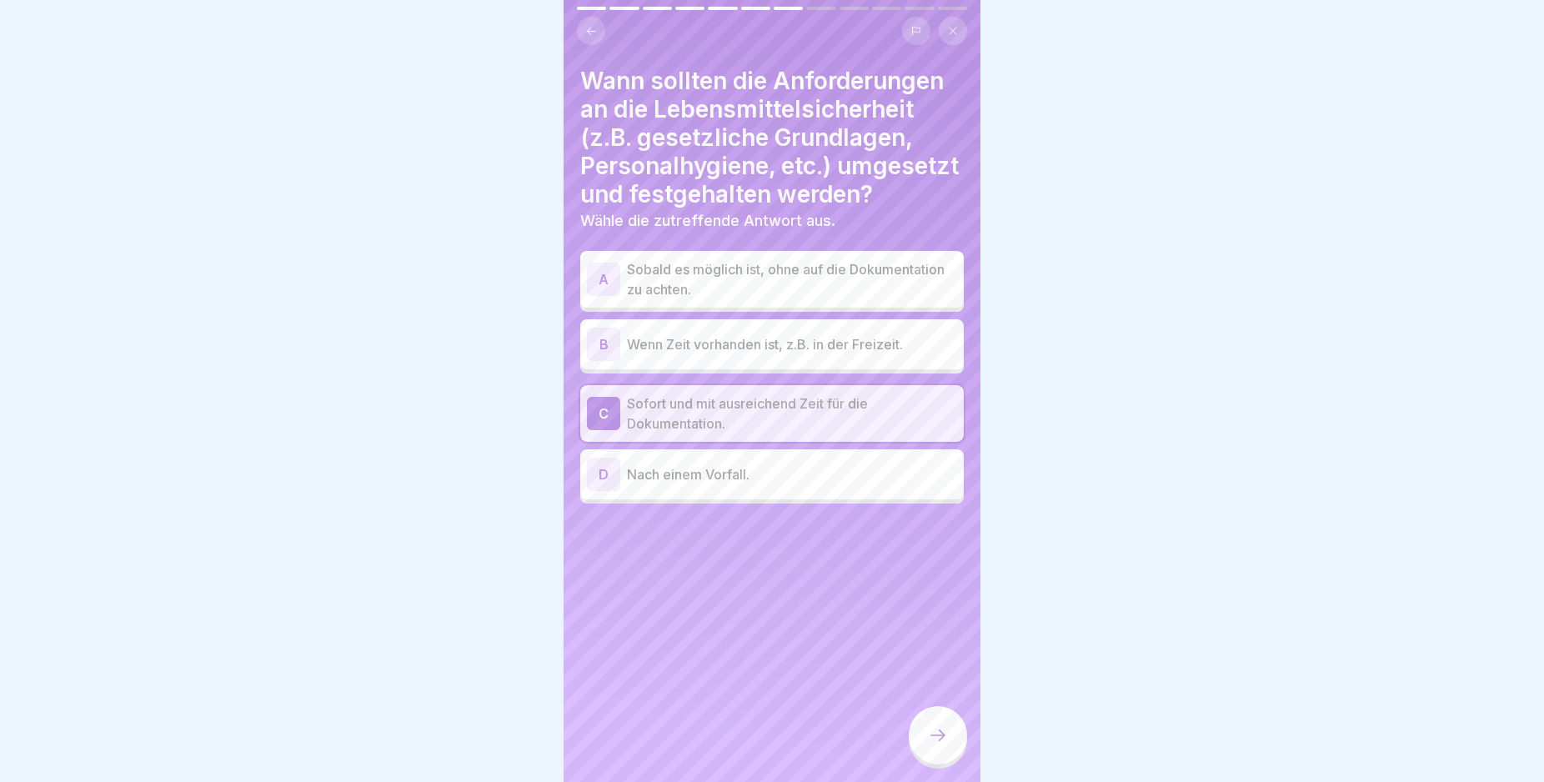
click at [662, 484] on p "Nach einem Vorfall." at bounding box center [792, 474] width 330 height 20
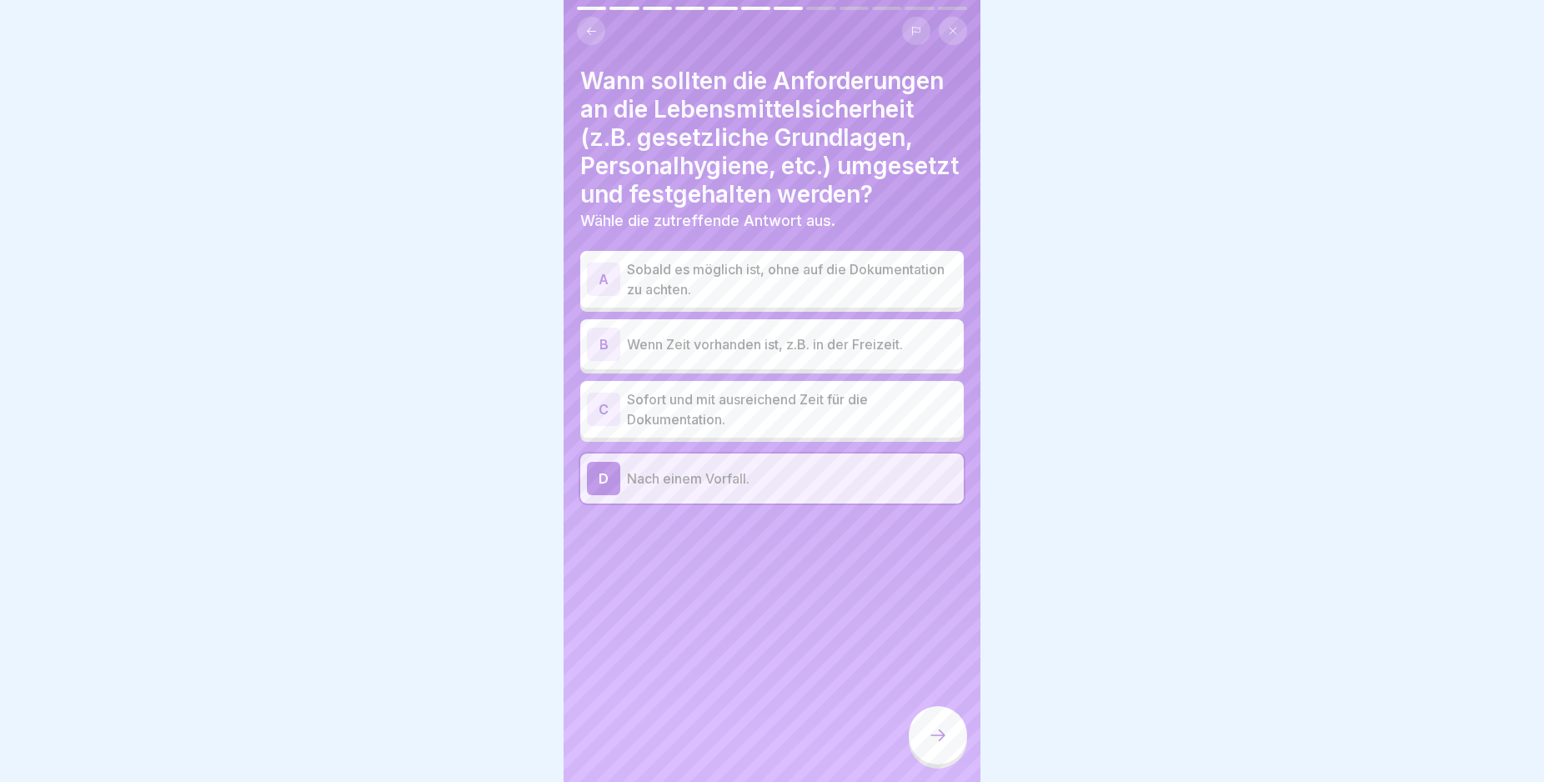
click at [942, 741] on icon at bounding box center [937, 735] width 15 height 12
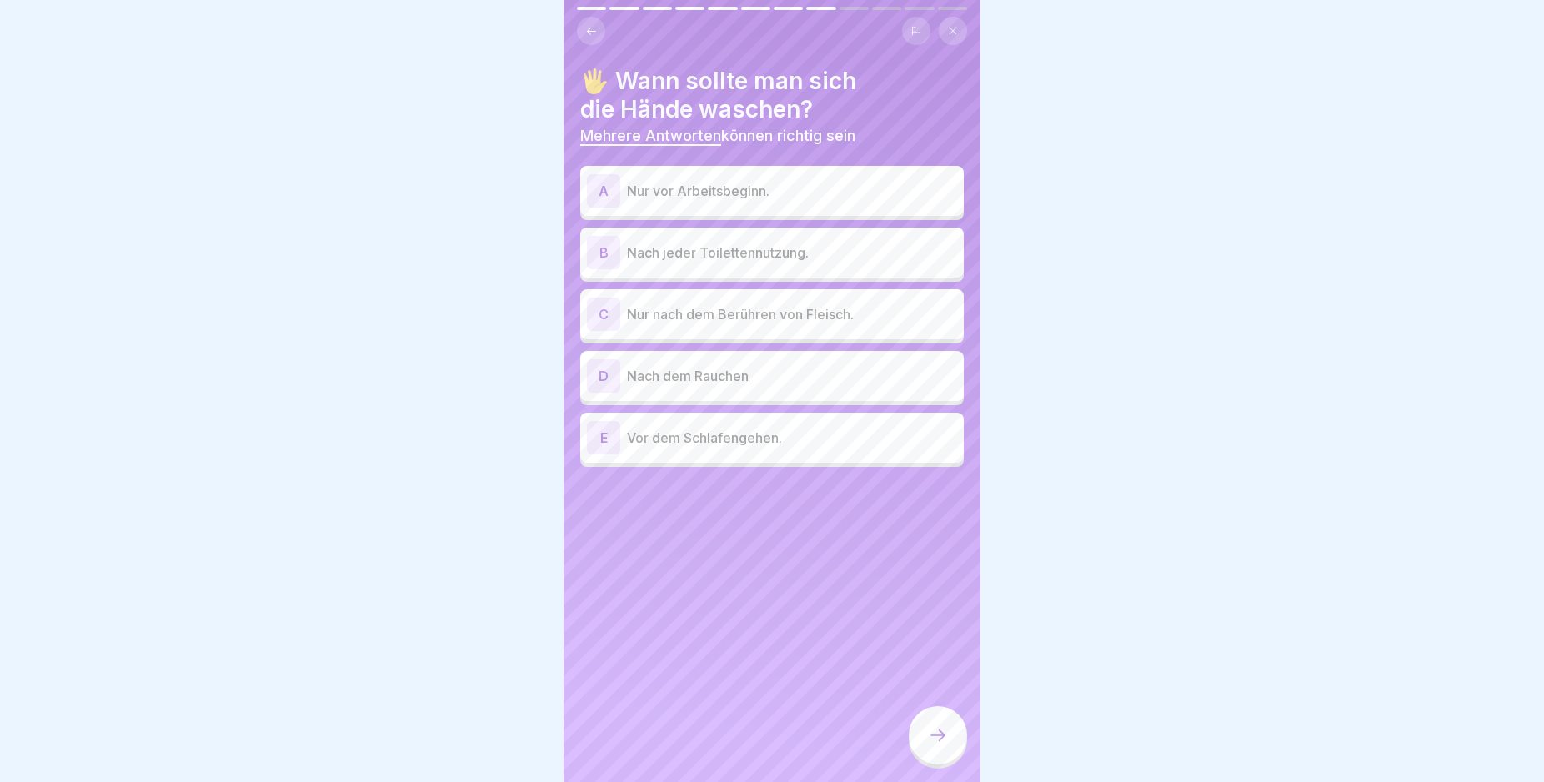
click at [609, 375] on div "D" at bounding box center [603, 375] width 33 height 33
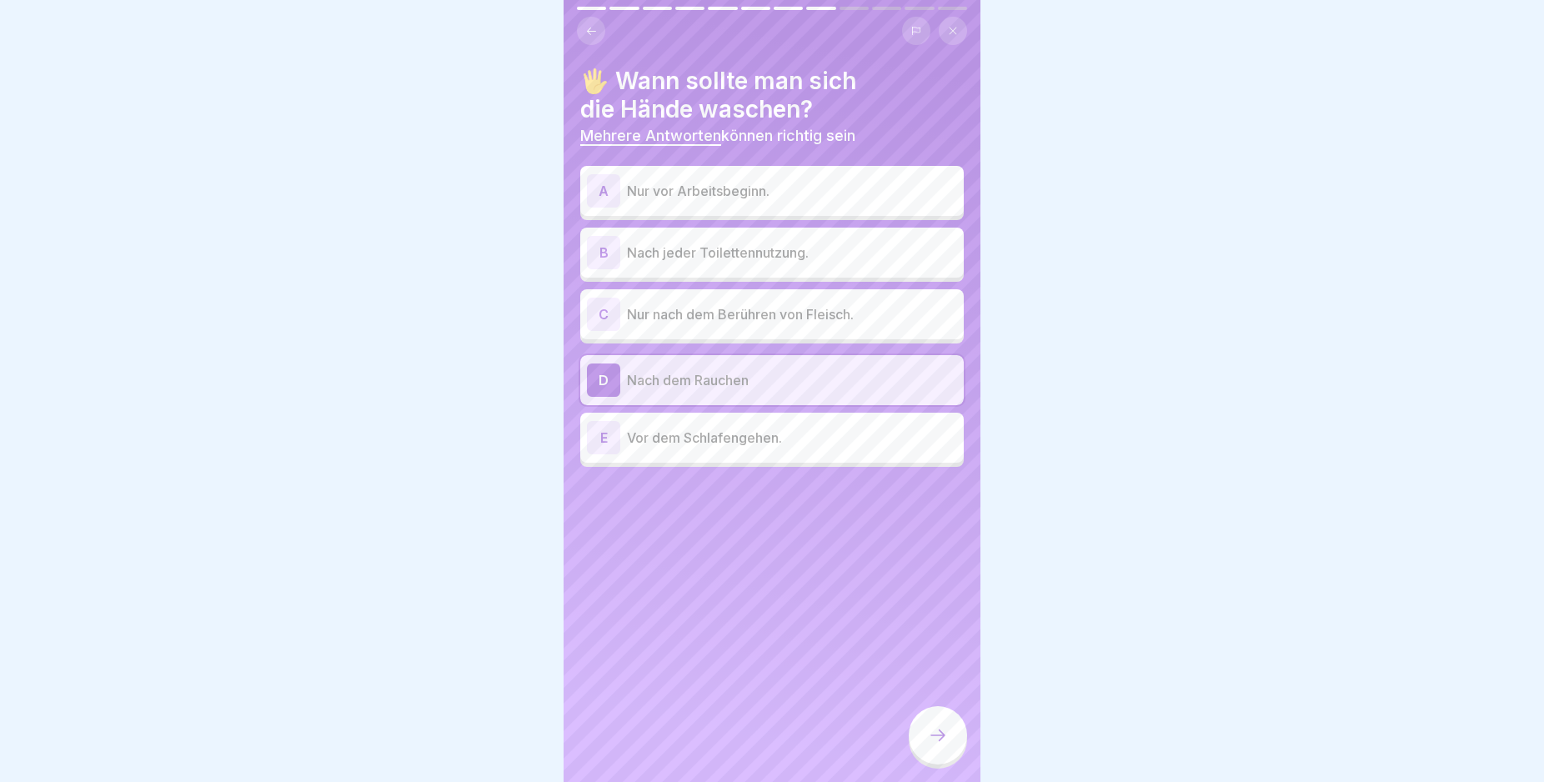
click at [607, 316] on div "C" at bounding box center [603, 314] width 33 height 33
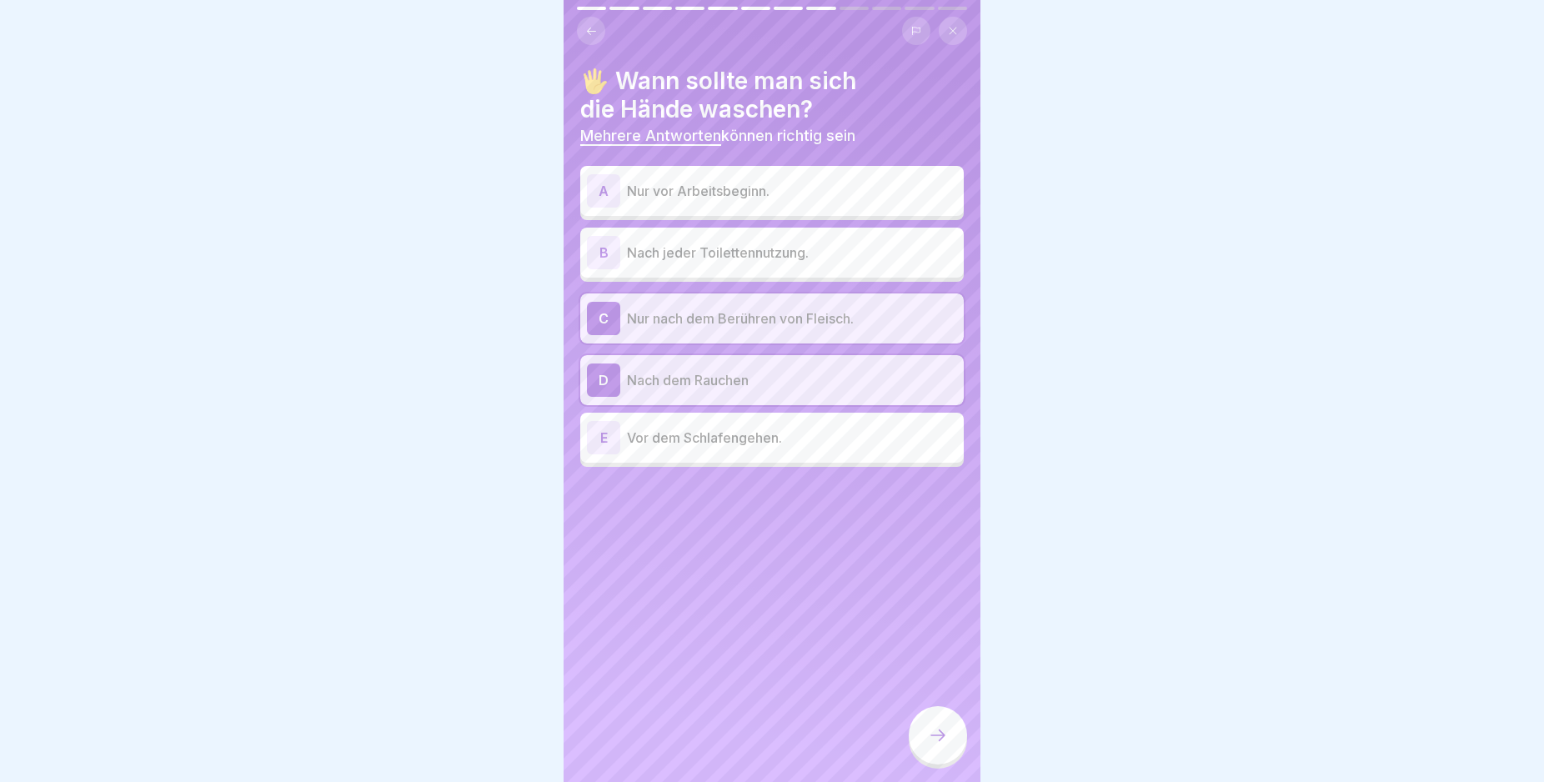
click at [609, 250] on div "B" at bounding box center [603, 252] width 33 height 33
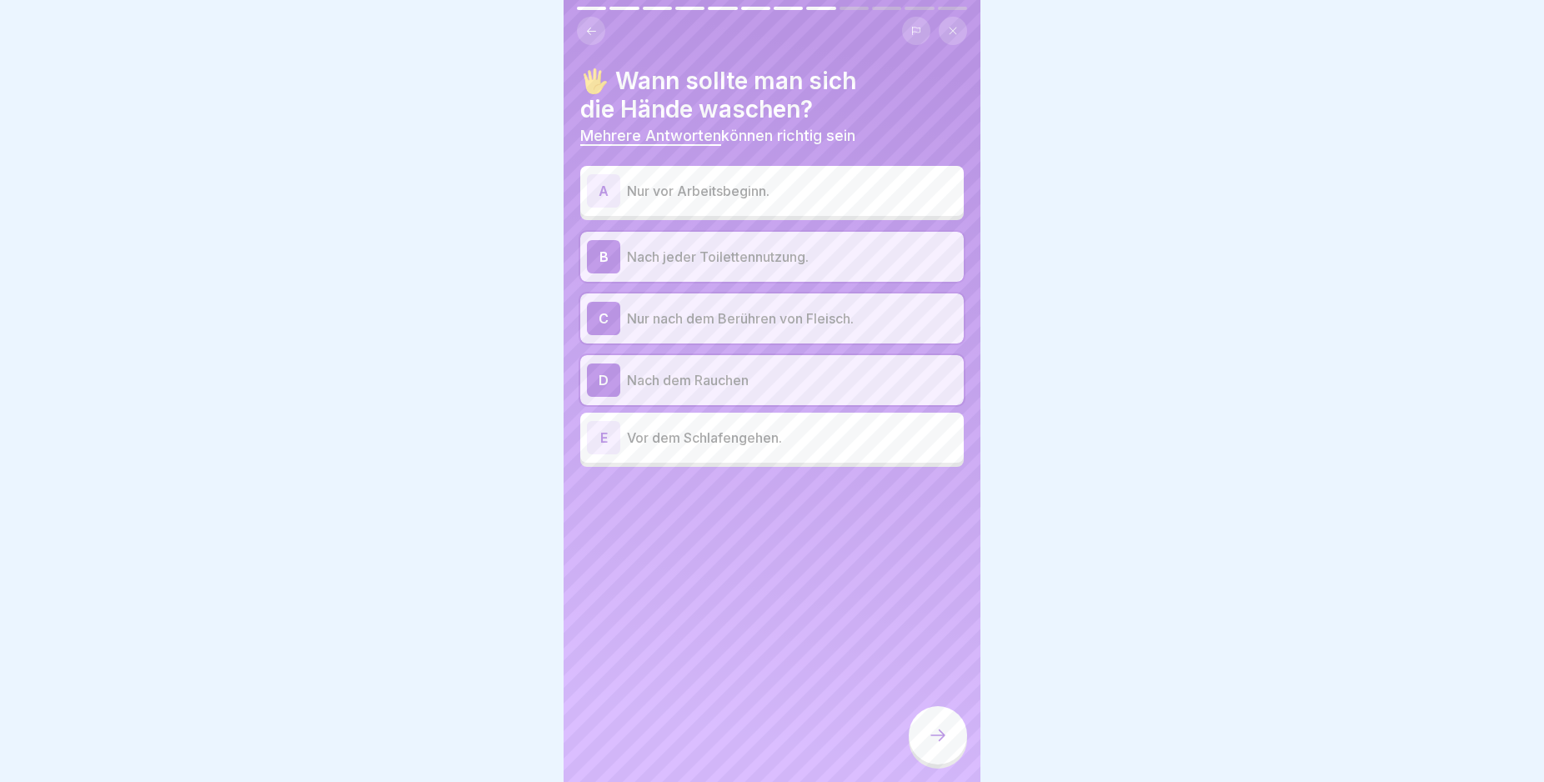
click at [604, 203] on div "A" at bounding box center [603, 190] width 33 height 33
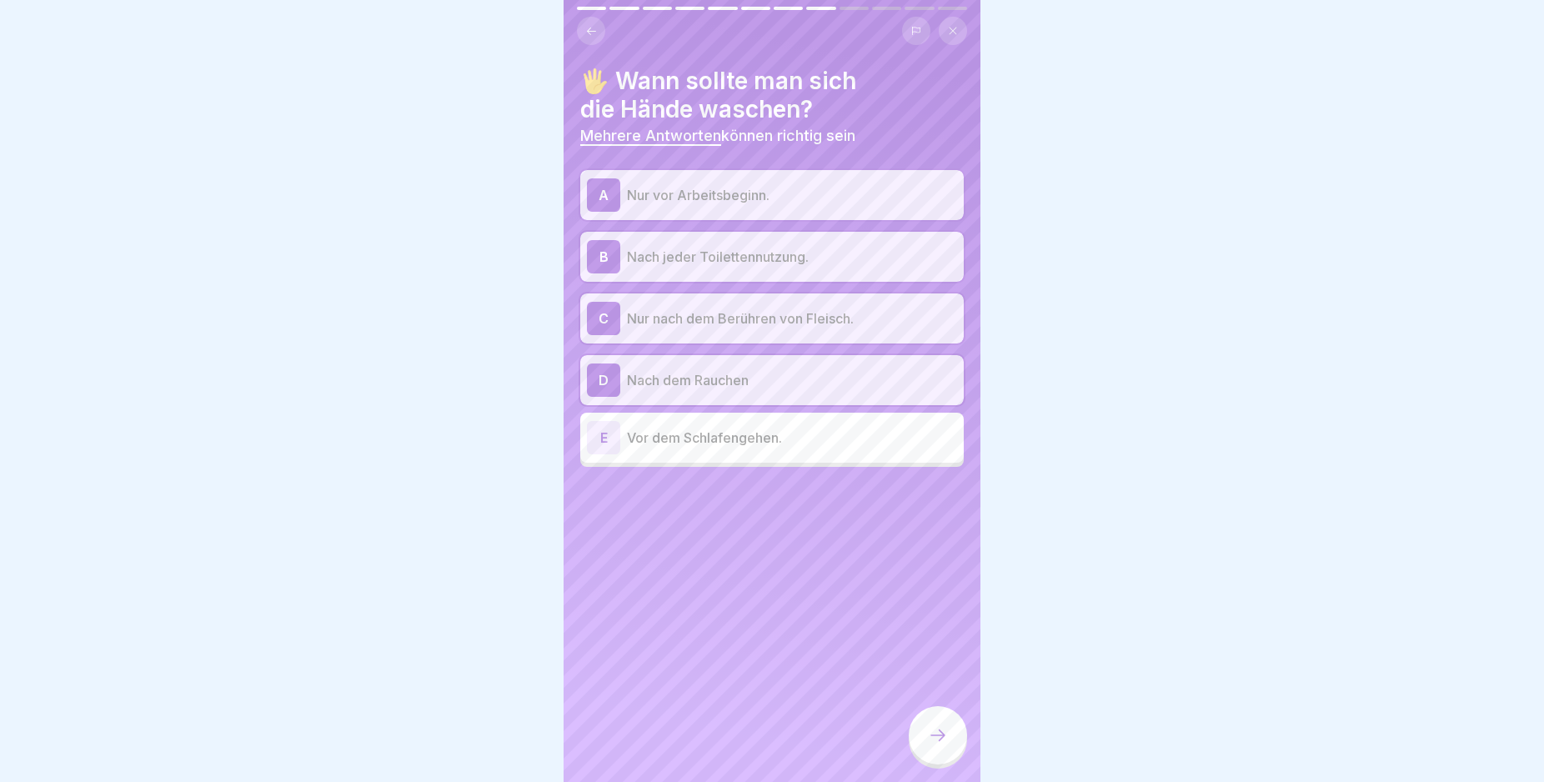
click at [935, 745] on icon at bounding box center [938, 735] width 20 height 20
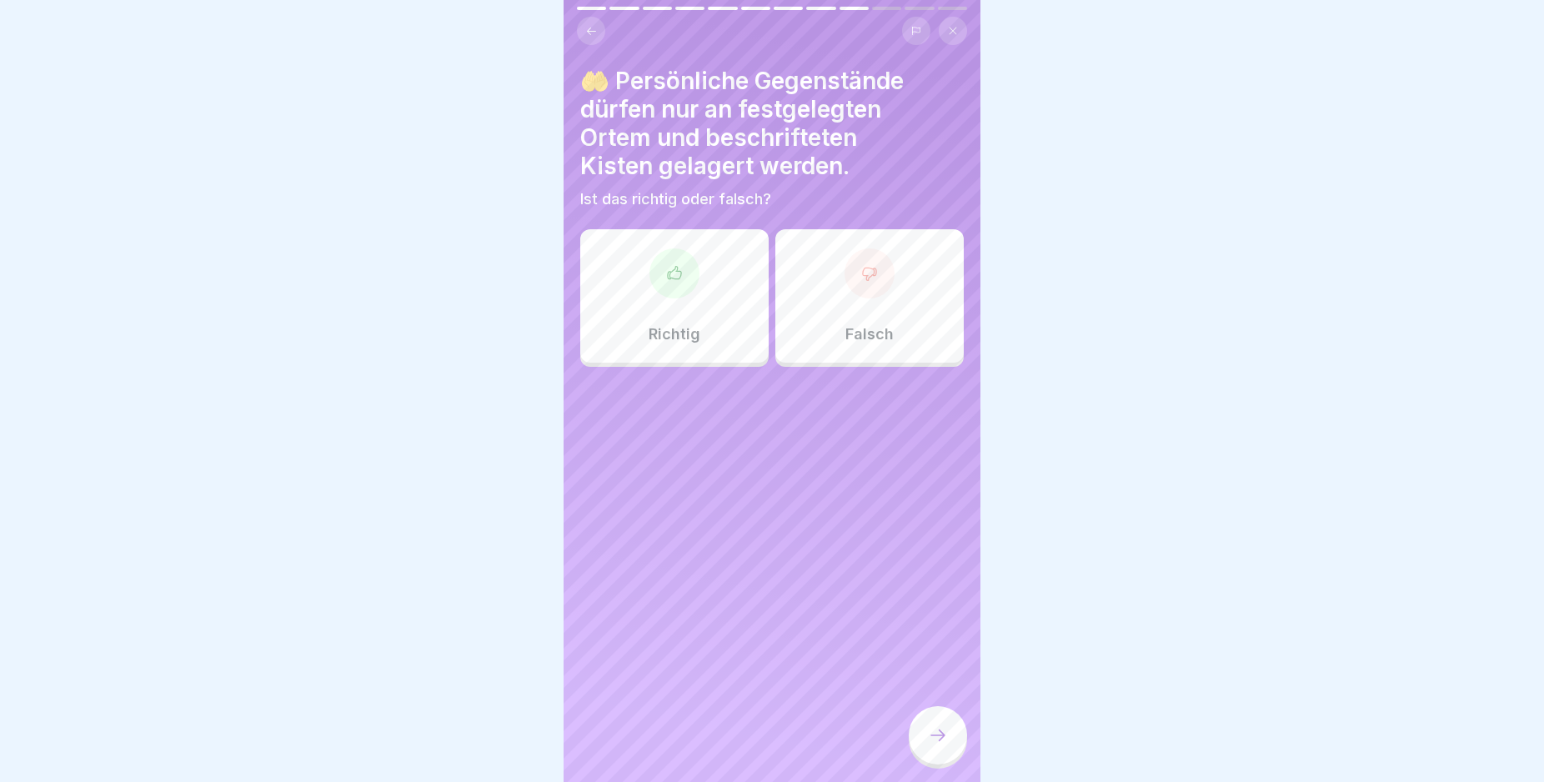
click at [736, 352] on div "Richtig" at bounding box center [674, 295] width 188 height 133
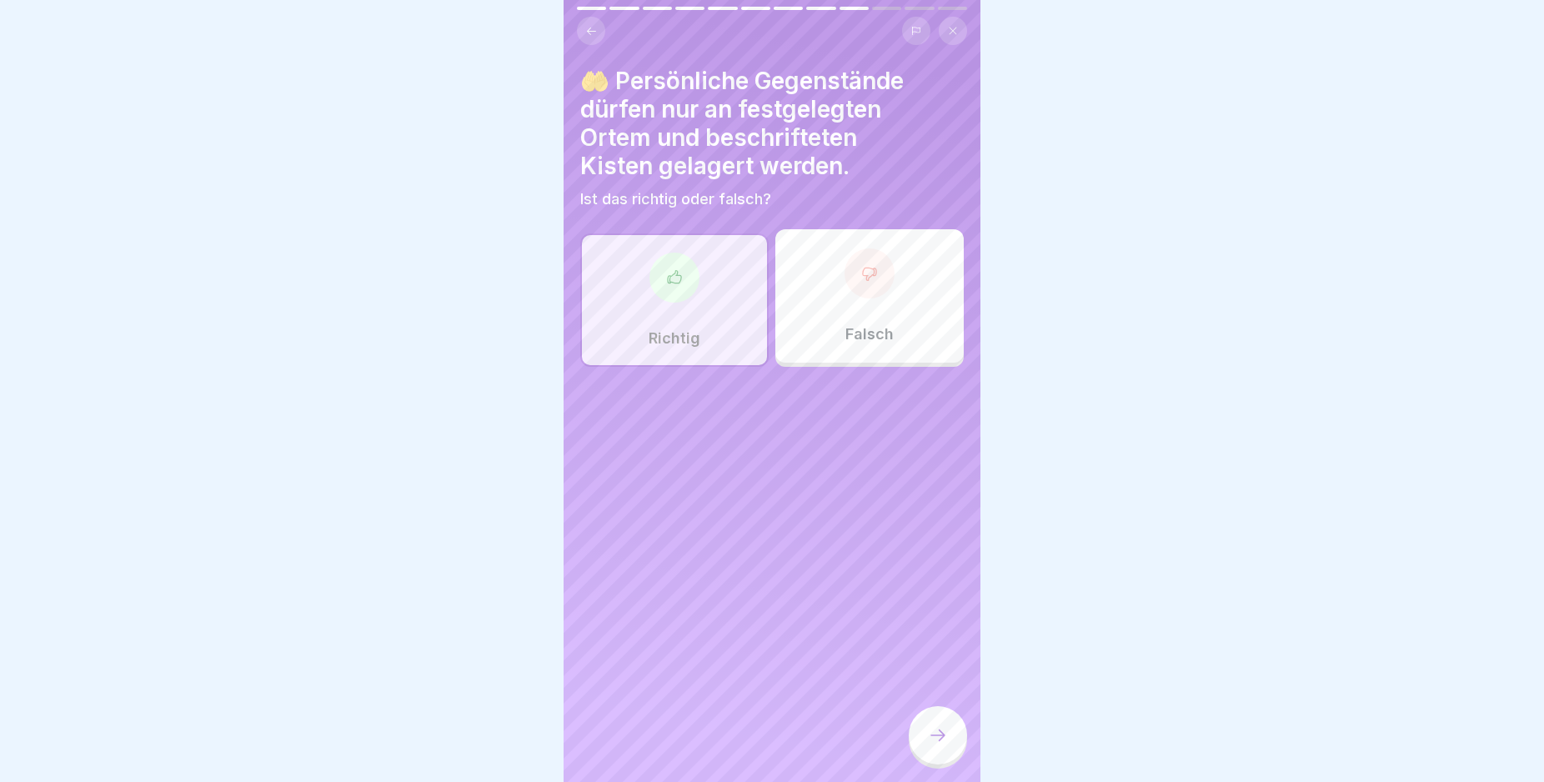
click at [935, 744] on icon at bounding box center [938, 735] width 20 height 20
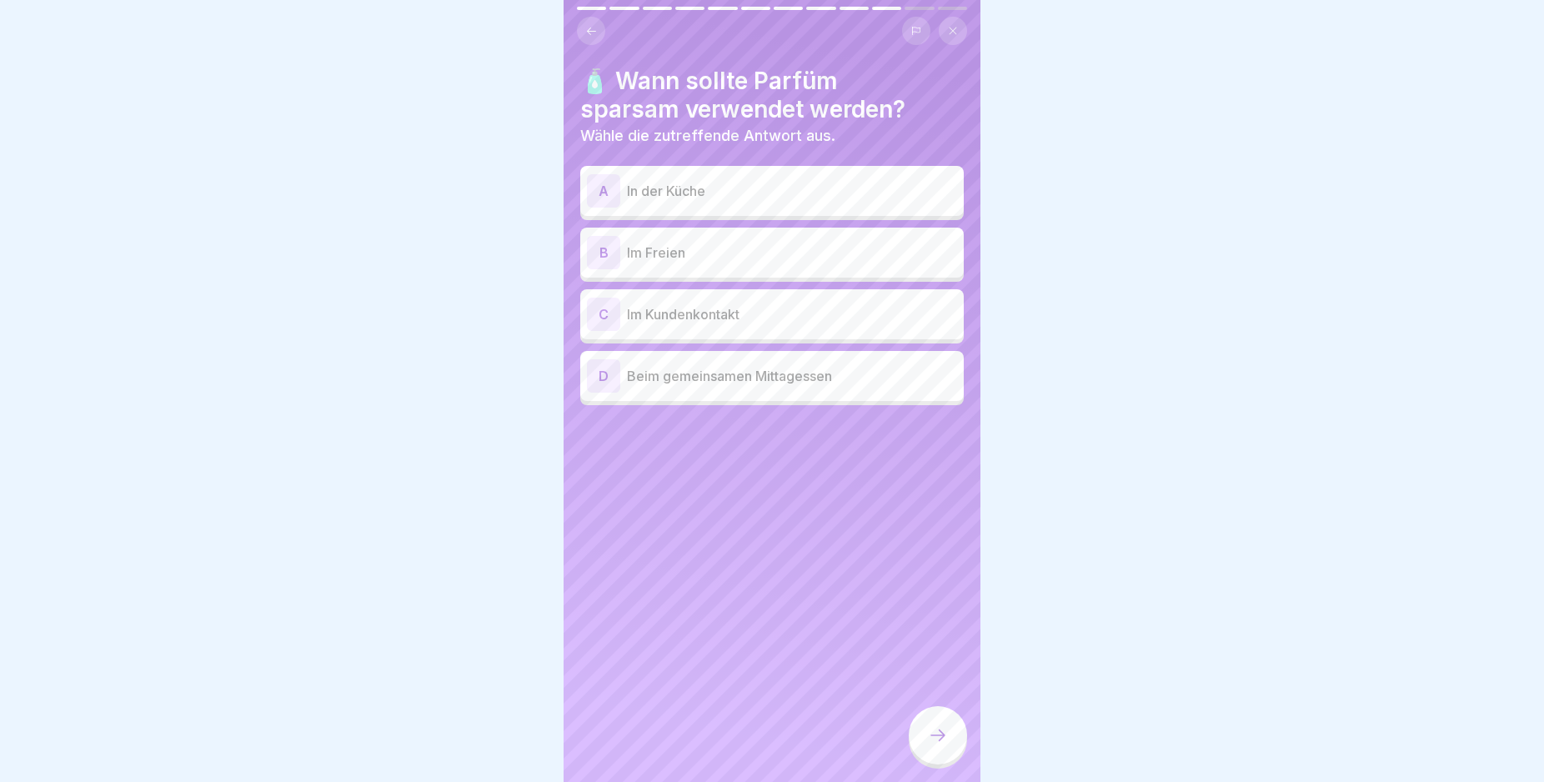
click at [614, 196] on div "A" at bounding box center [603, 190] width 33 height 33
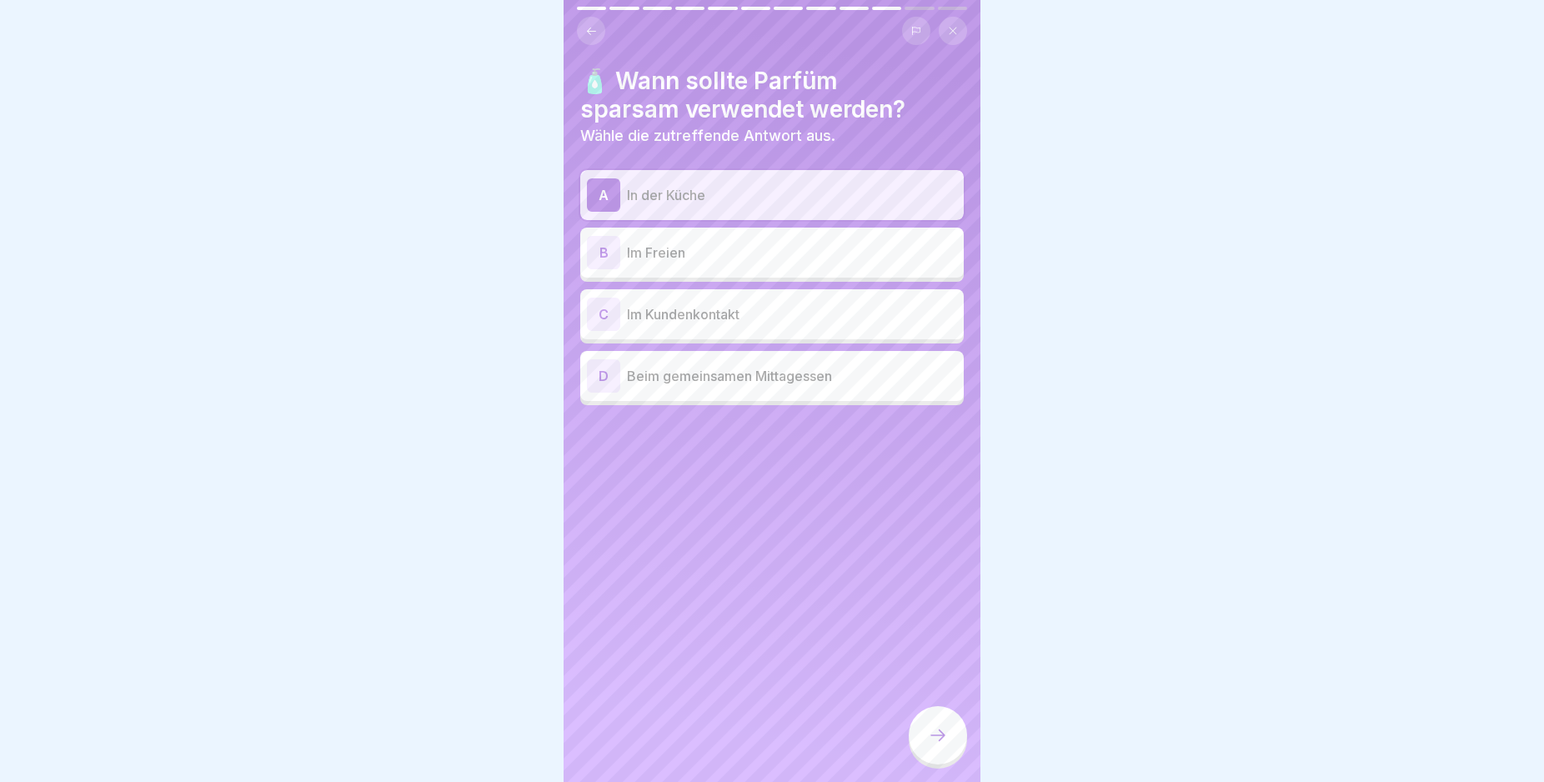
click at [596, 303] on div "C" at bounding box center [603, 314] width 33 height 33
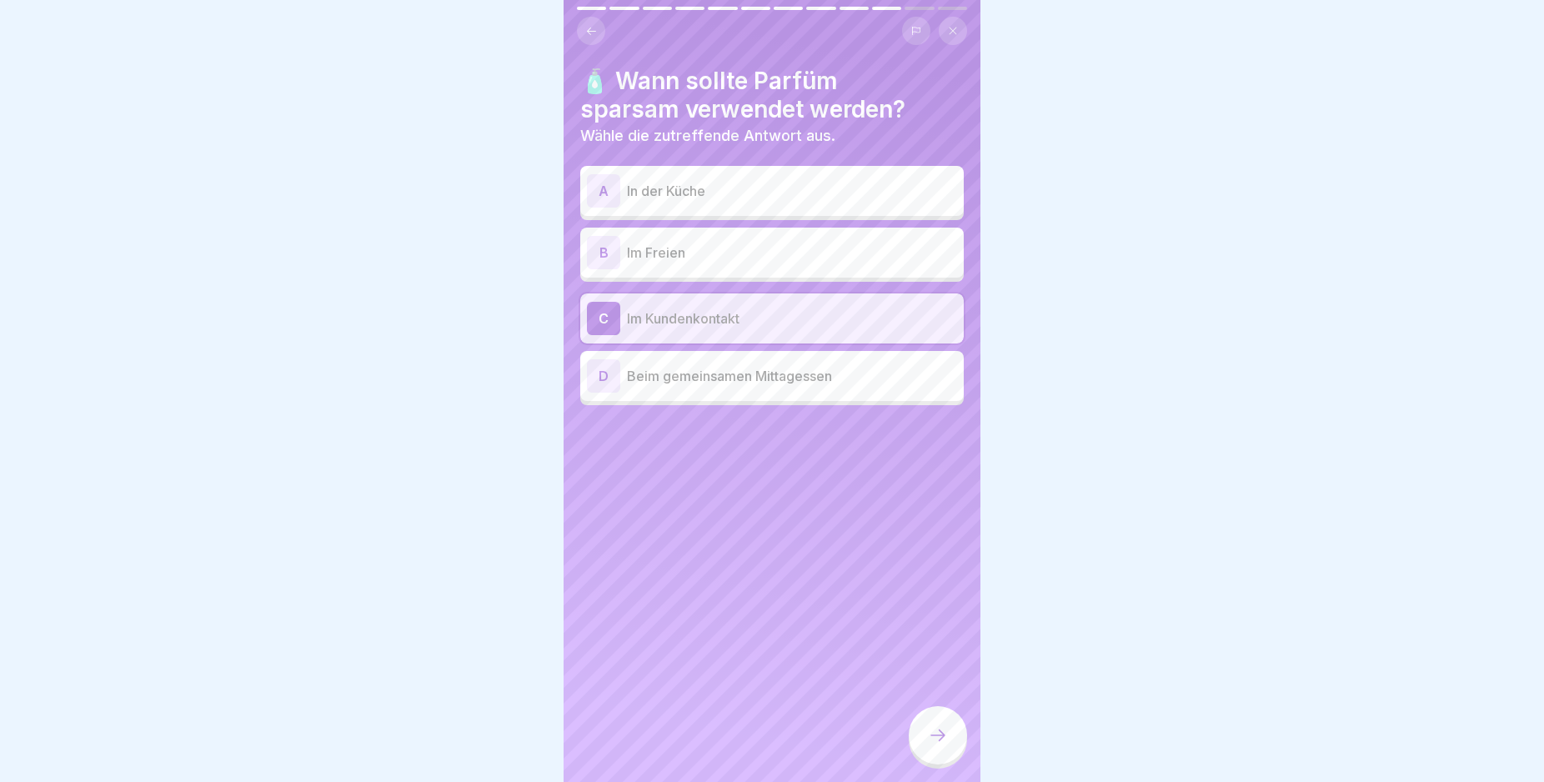
click at [805, 195] on p "In der Küche" at bounding box center [792, 191] width 330 height 20
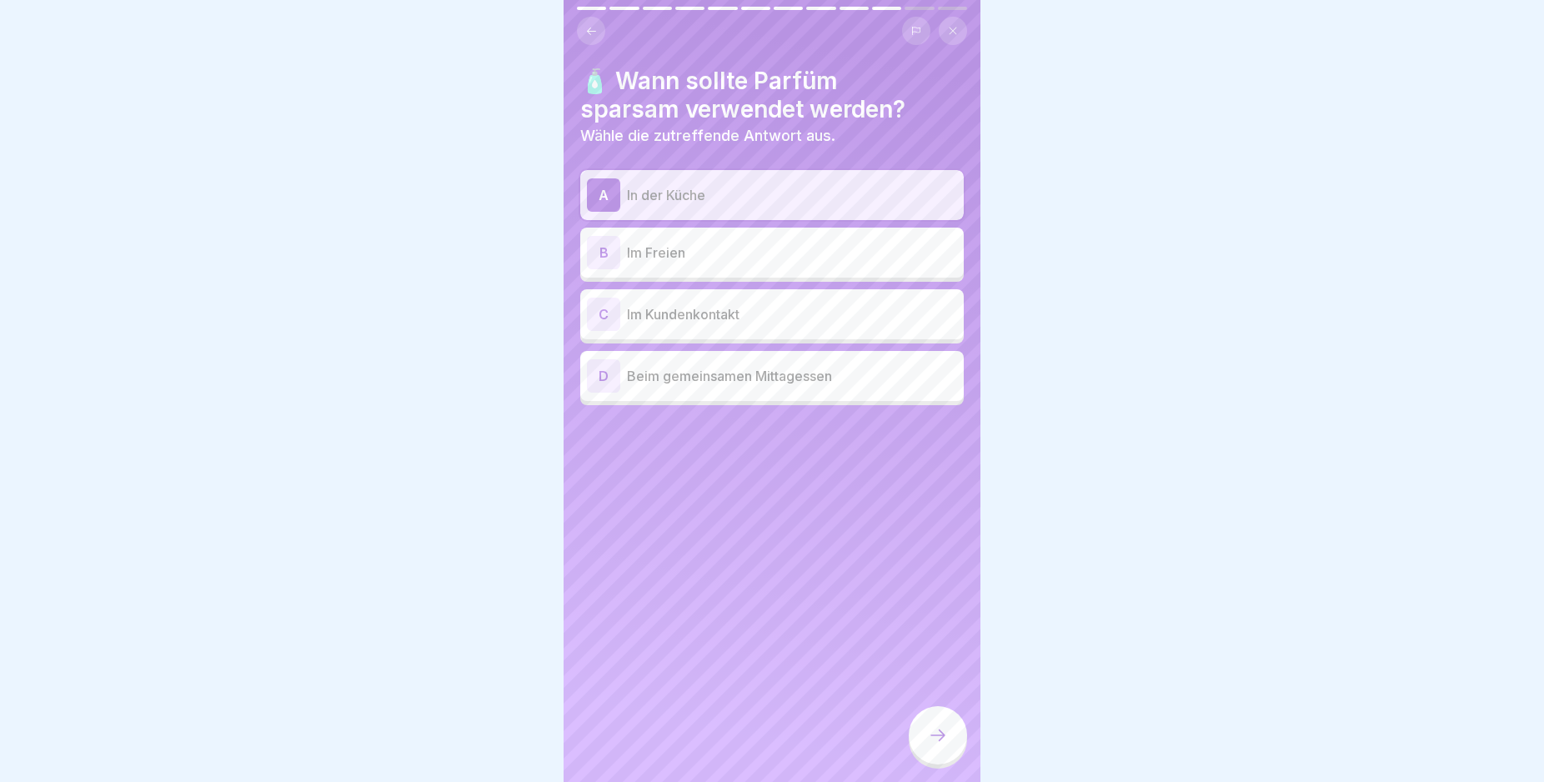
click at [920, 761] on div at bounding box center [938, 735] width 58 height 58
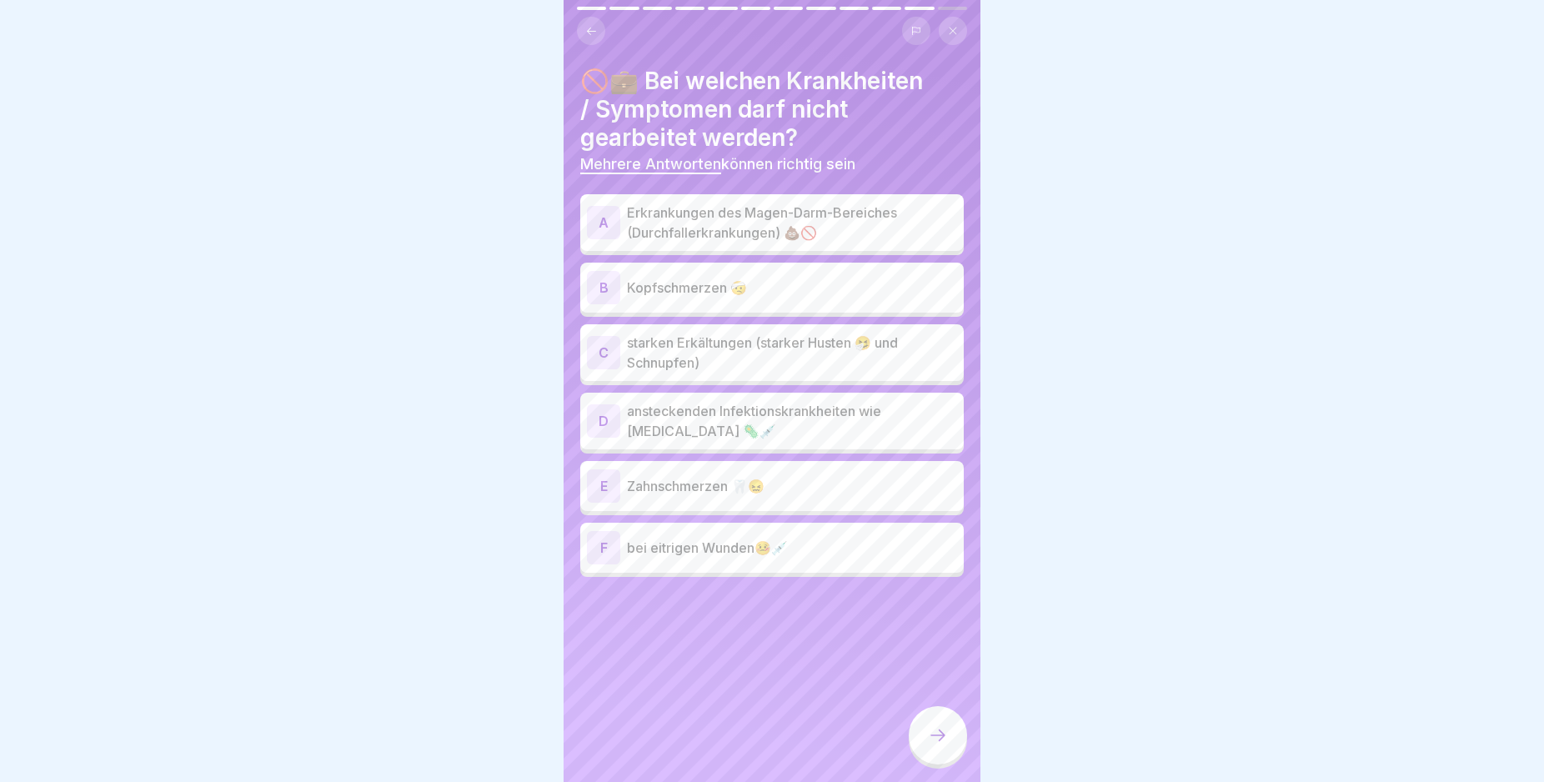
click at [608, 225] on div "A" at bounding box center [603, 222] width 33 height 33
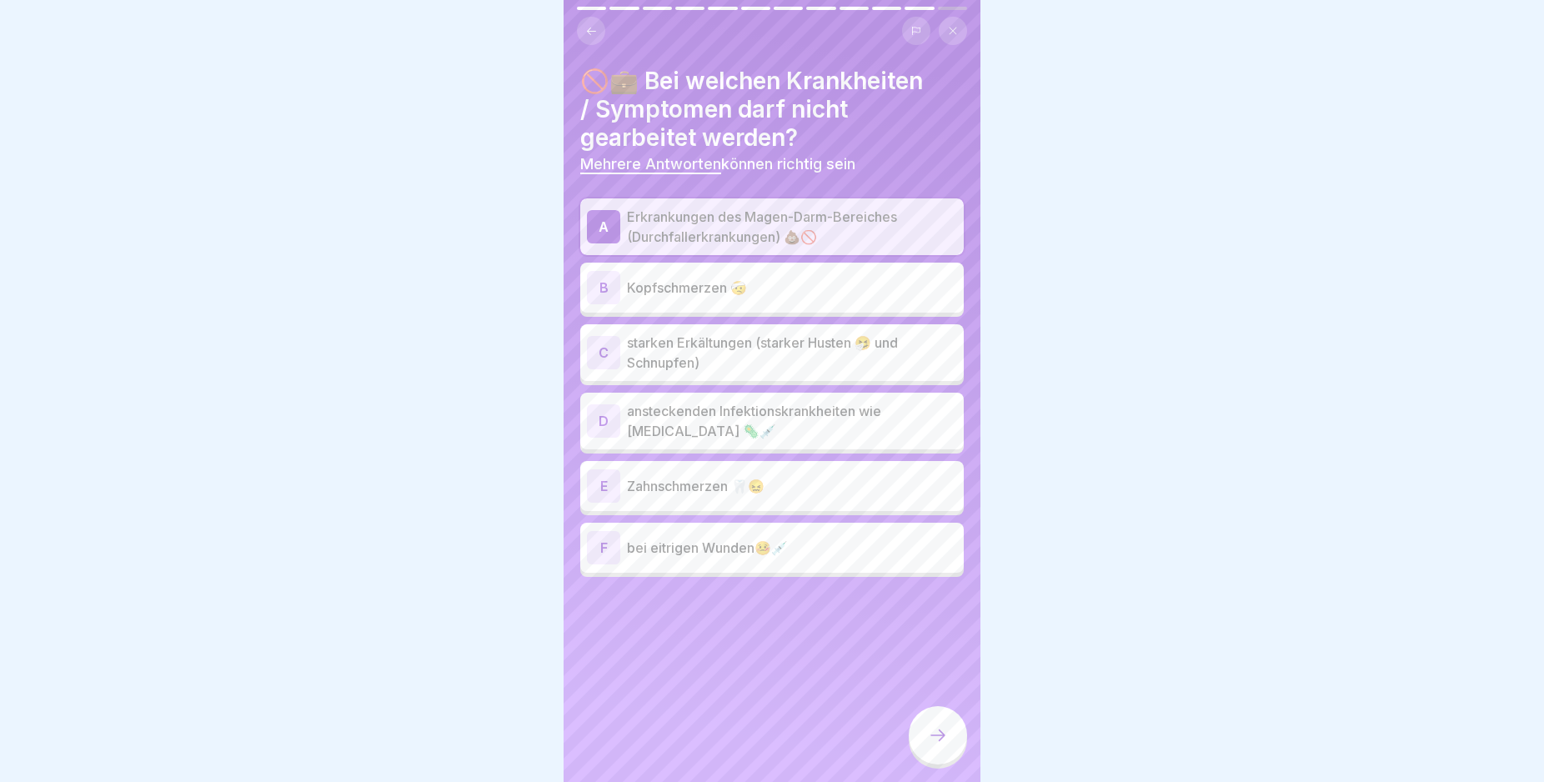
click at [610, 343] on div "C" at bounding box center [603, 352] width 33 height 33
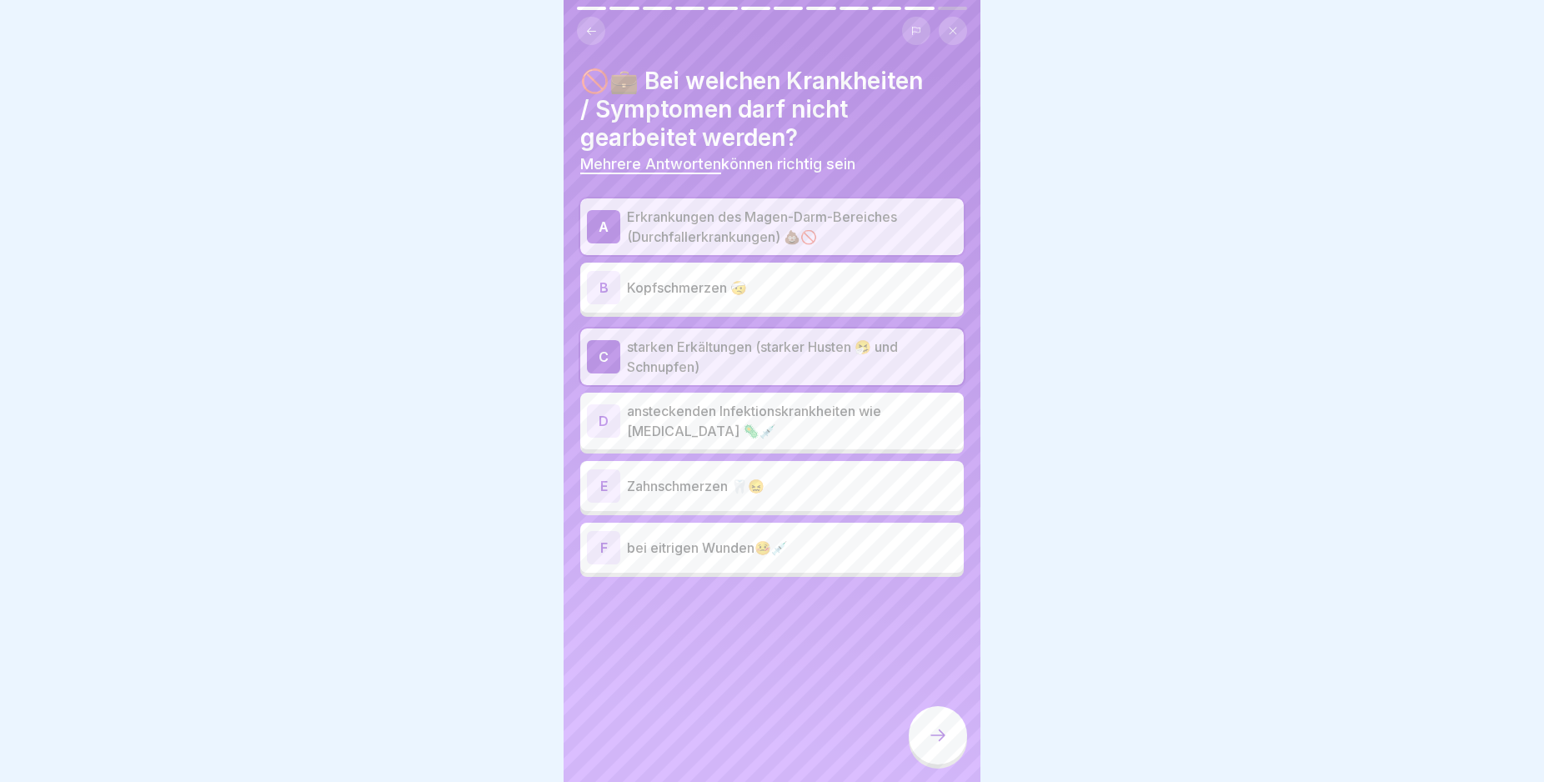
click at [610, 425] on div "D" at bounding box center [603, 420] width 33 height 33
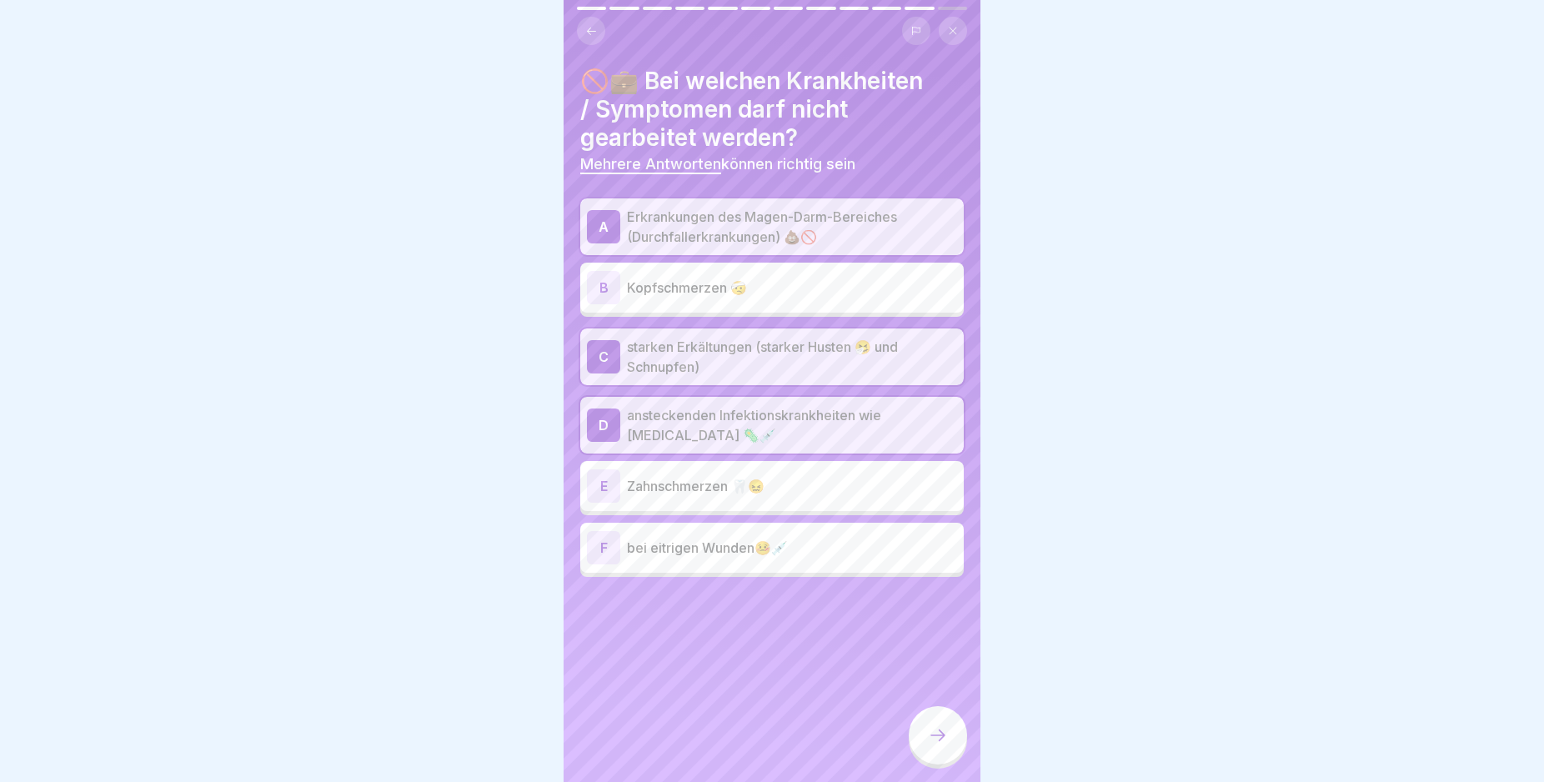
click at [714, 541] on p "bei eitrigen Wunden🤒💉" at bounding box center [792, 548] width 330 height 20
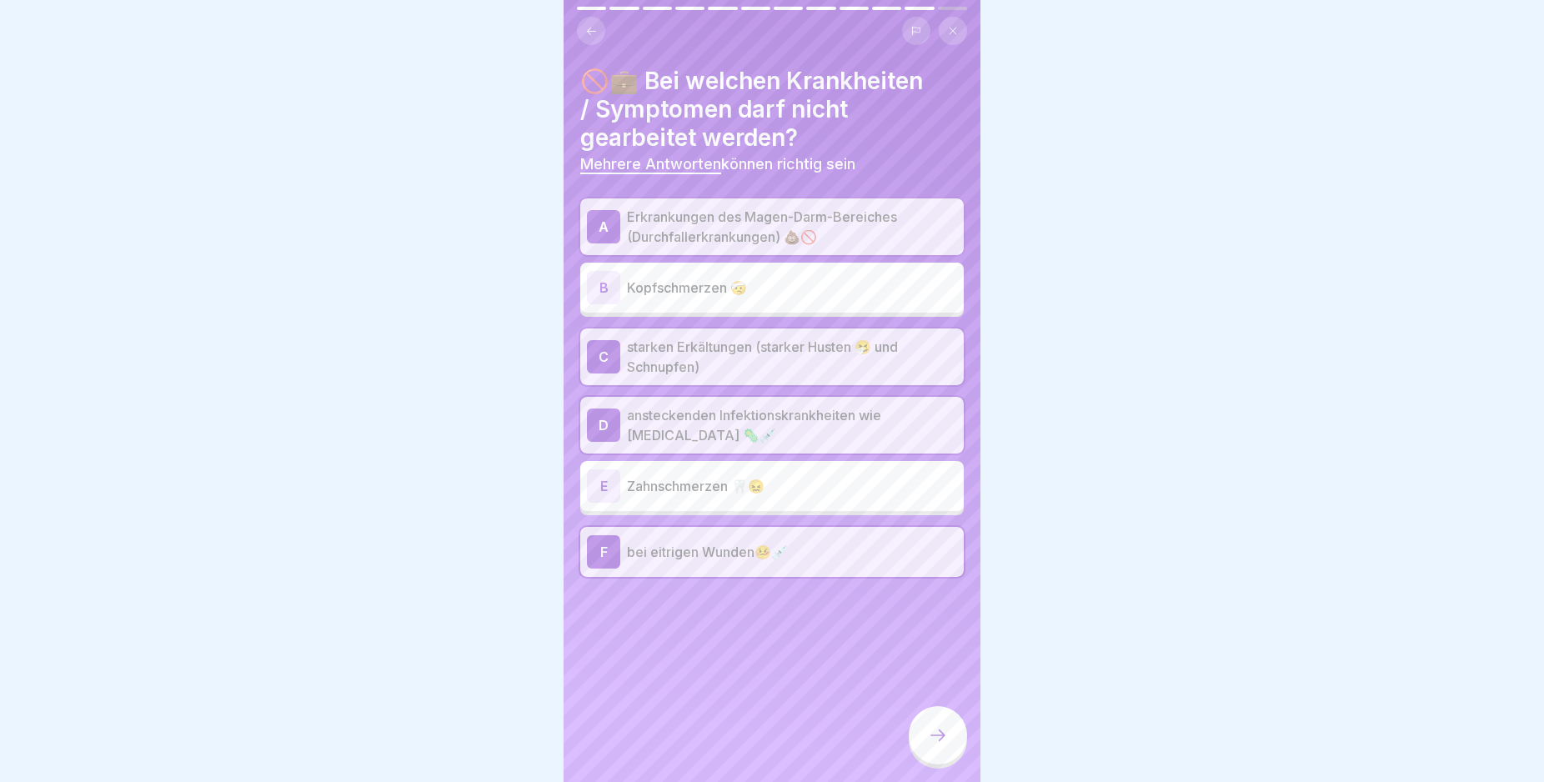
click at [941, 745] on icon at bounding box center [938, 735] width 20 height 20
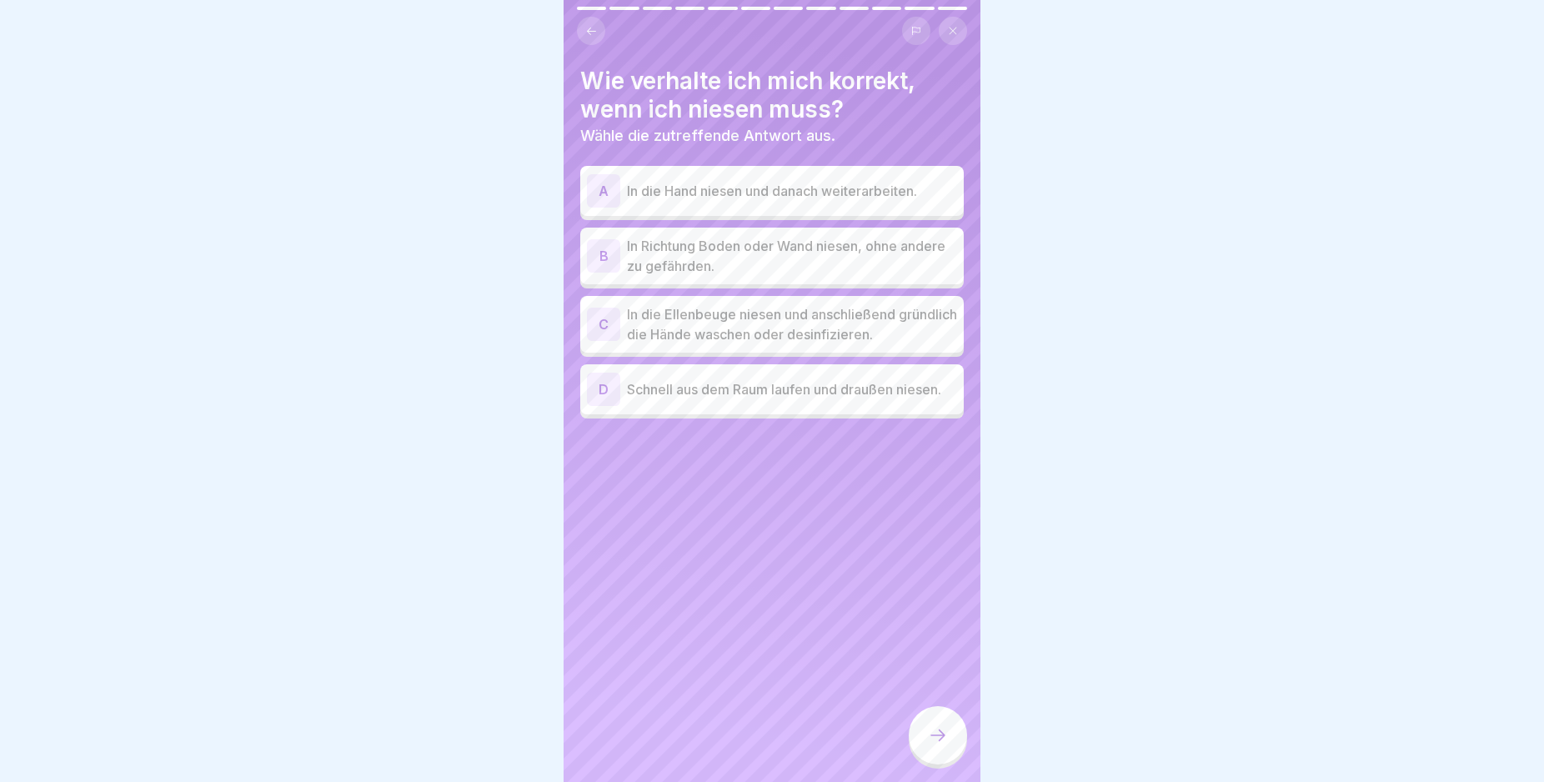
click at [604, 328] on div "C" at bounding box center [603, 324] width 33 height 33
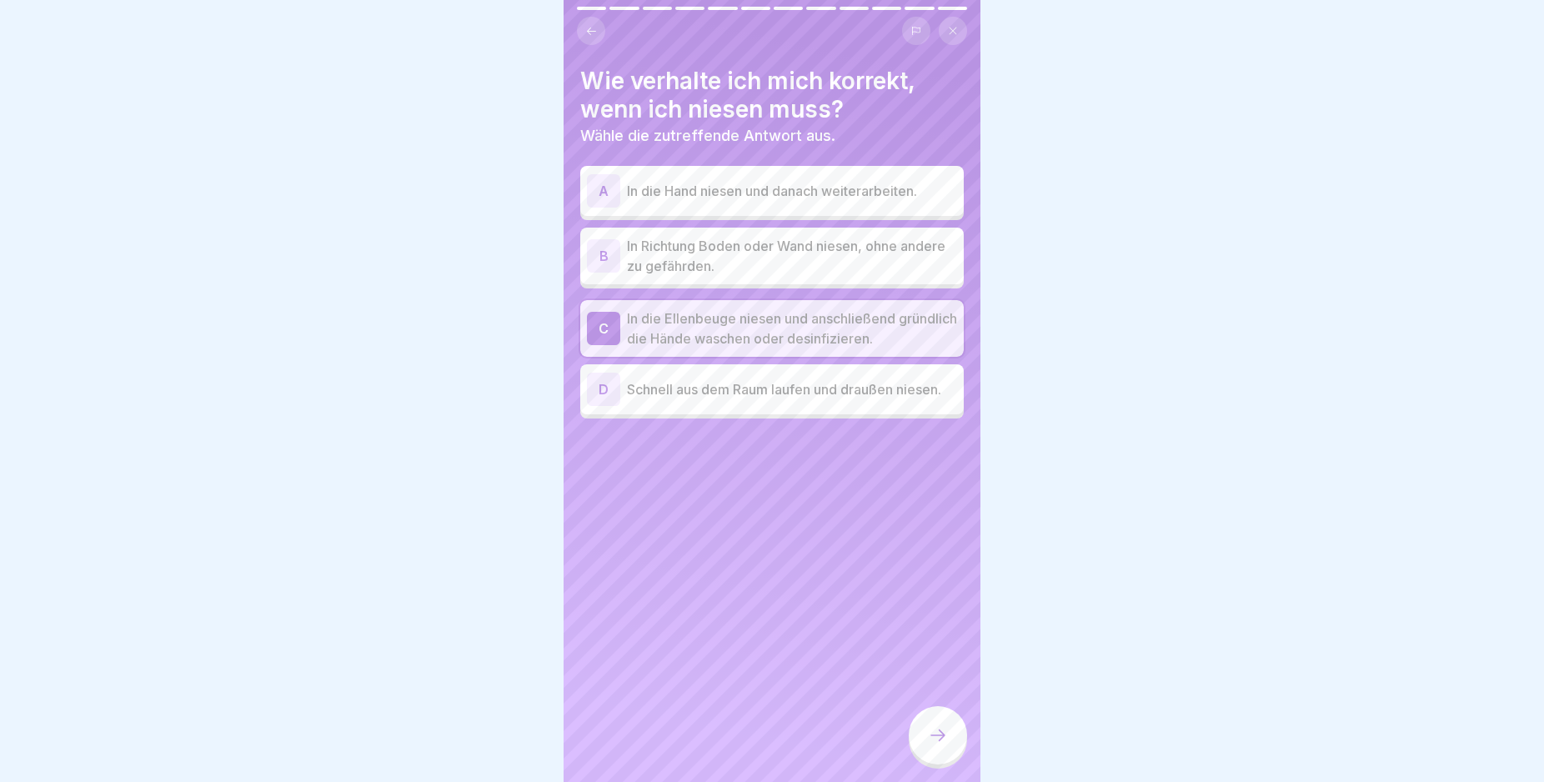
click at [950, 744] on div at bounding box center [938, 735] width 58 height 58
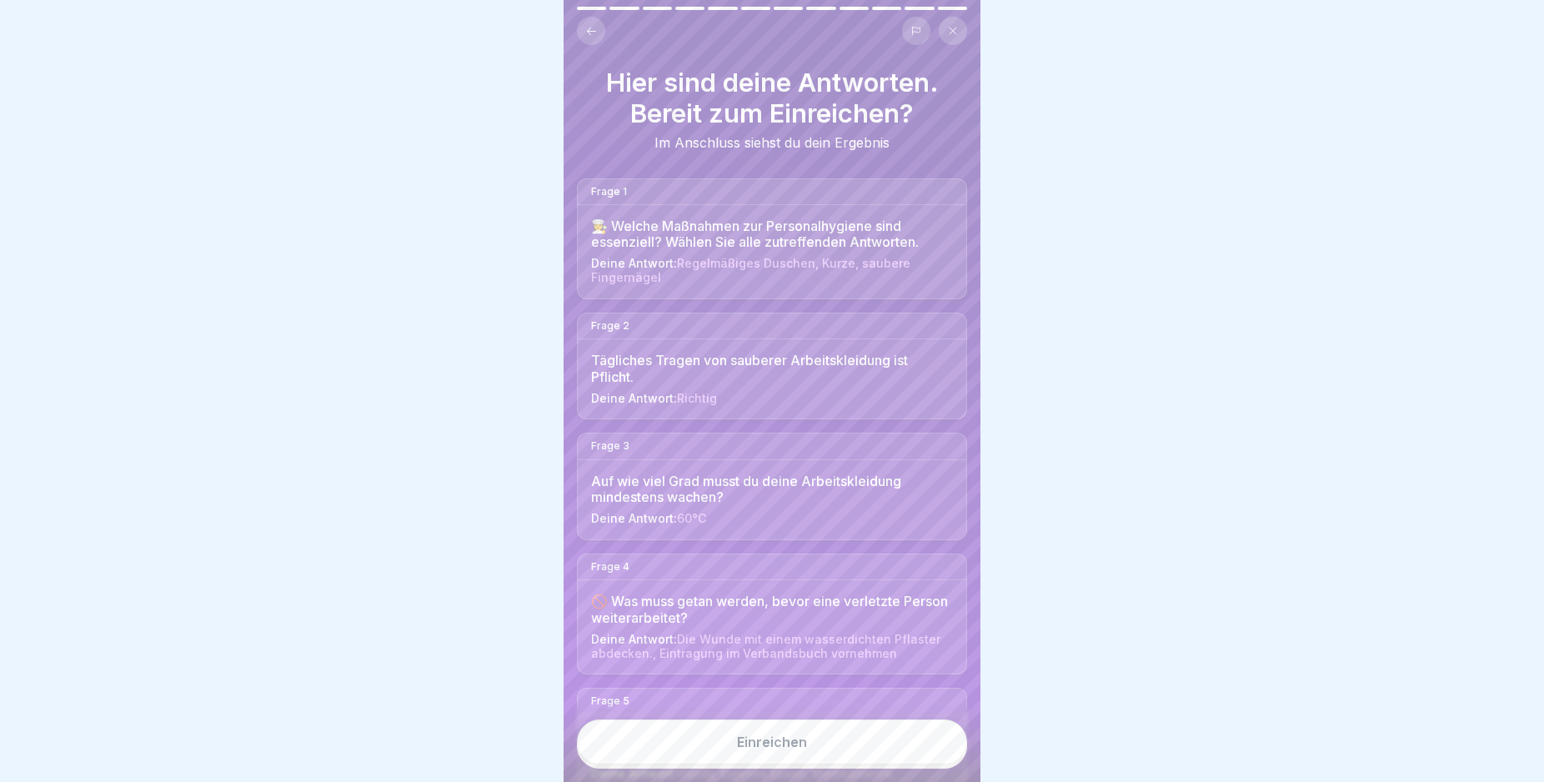
click at [824, 758] on button "Einreichen" at bounding box center [772, 741] width 390 height 45
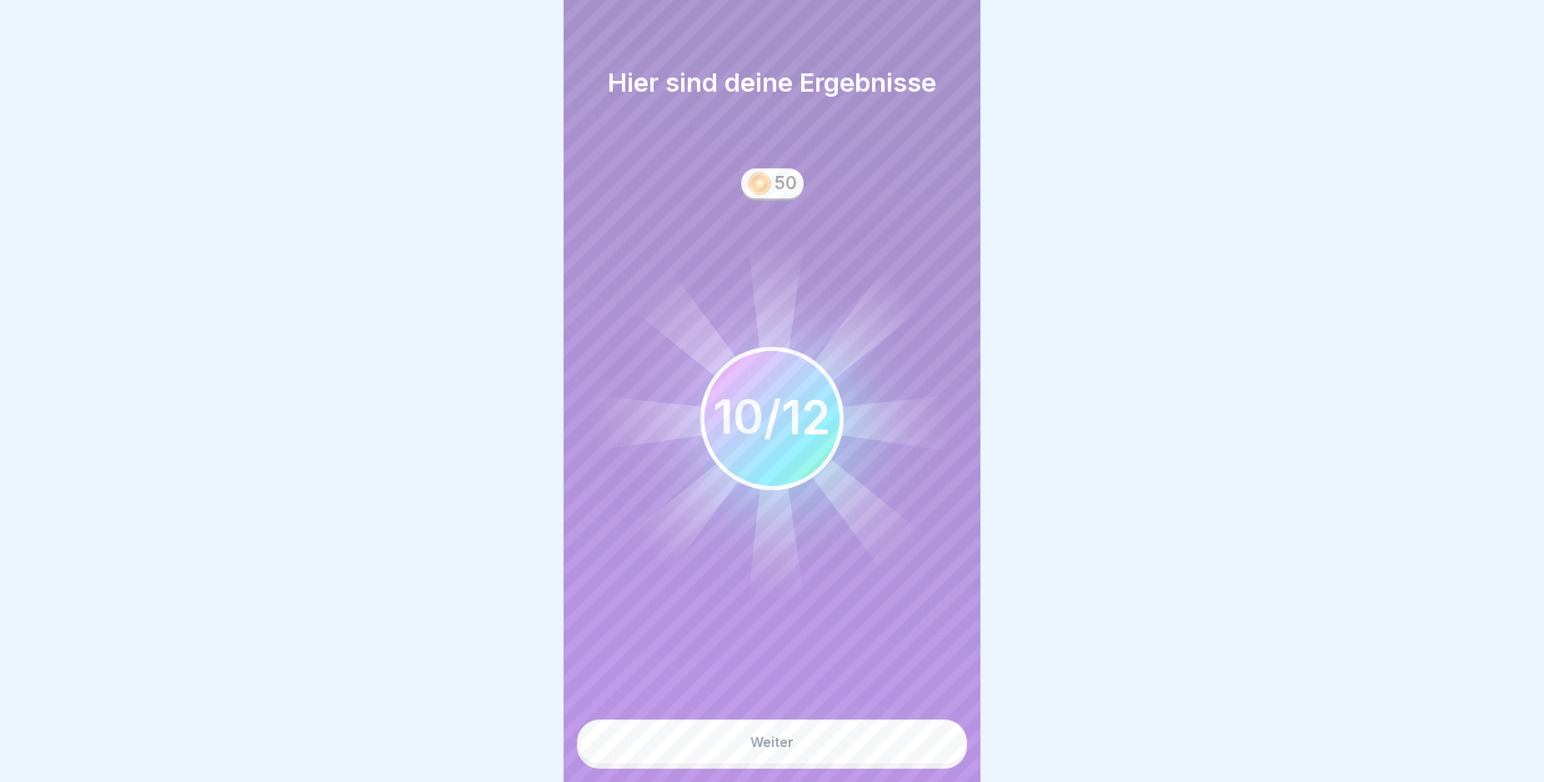
click at [774, 749] on div "Weiter" at bounding box center [771, 741] width 43 height 15
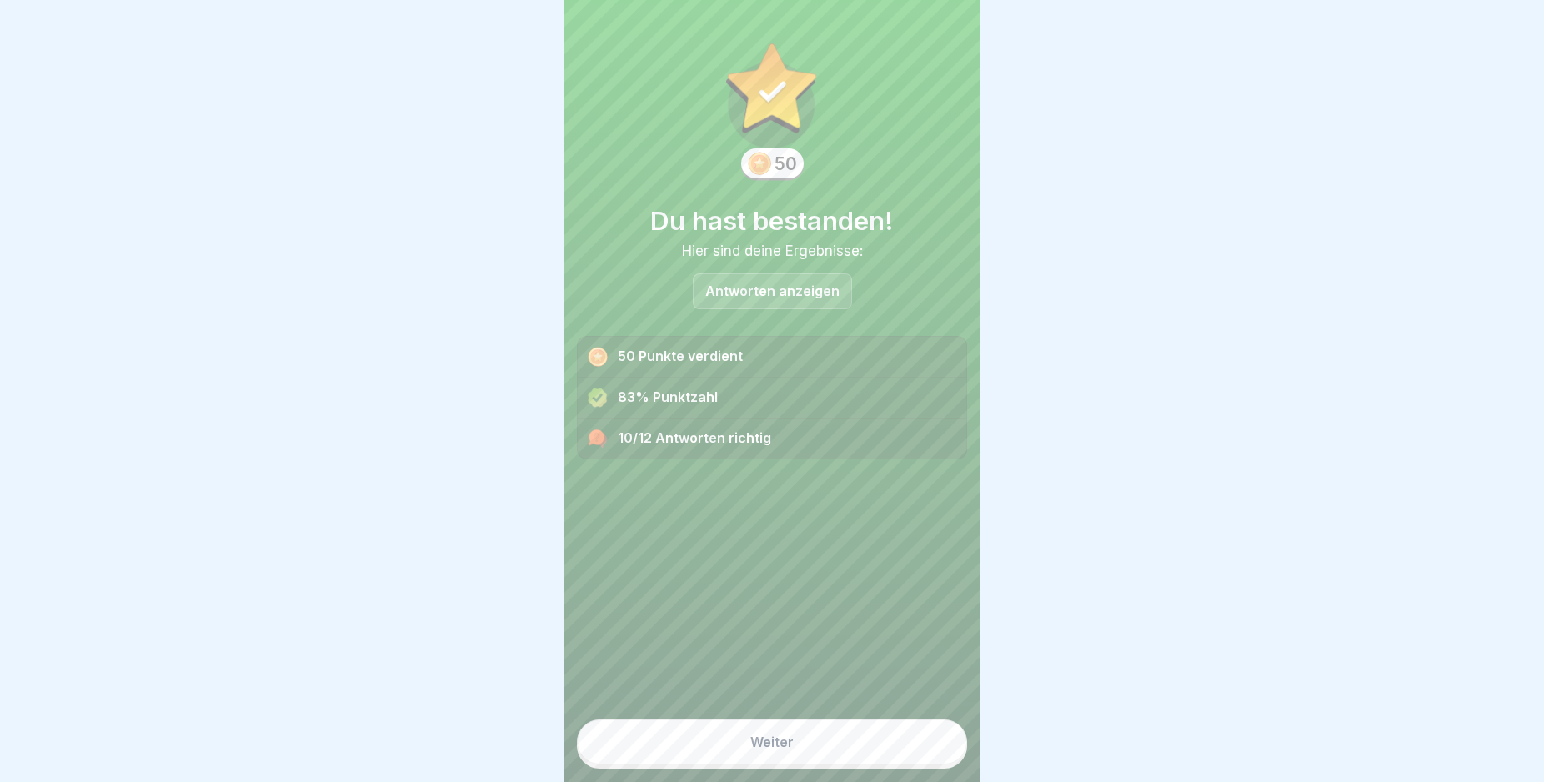
click at [801, 750] on button "Weiter" at bounding box center [772, 741] width 390 height 45
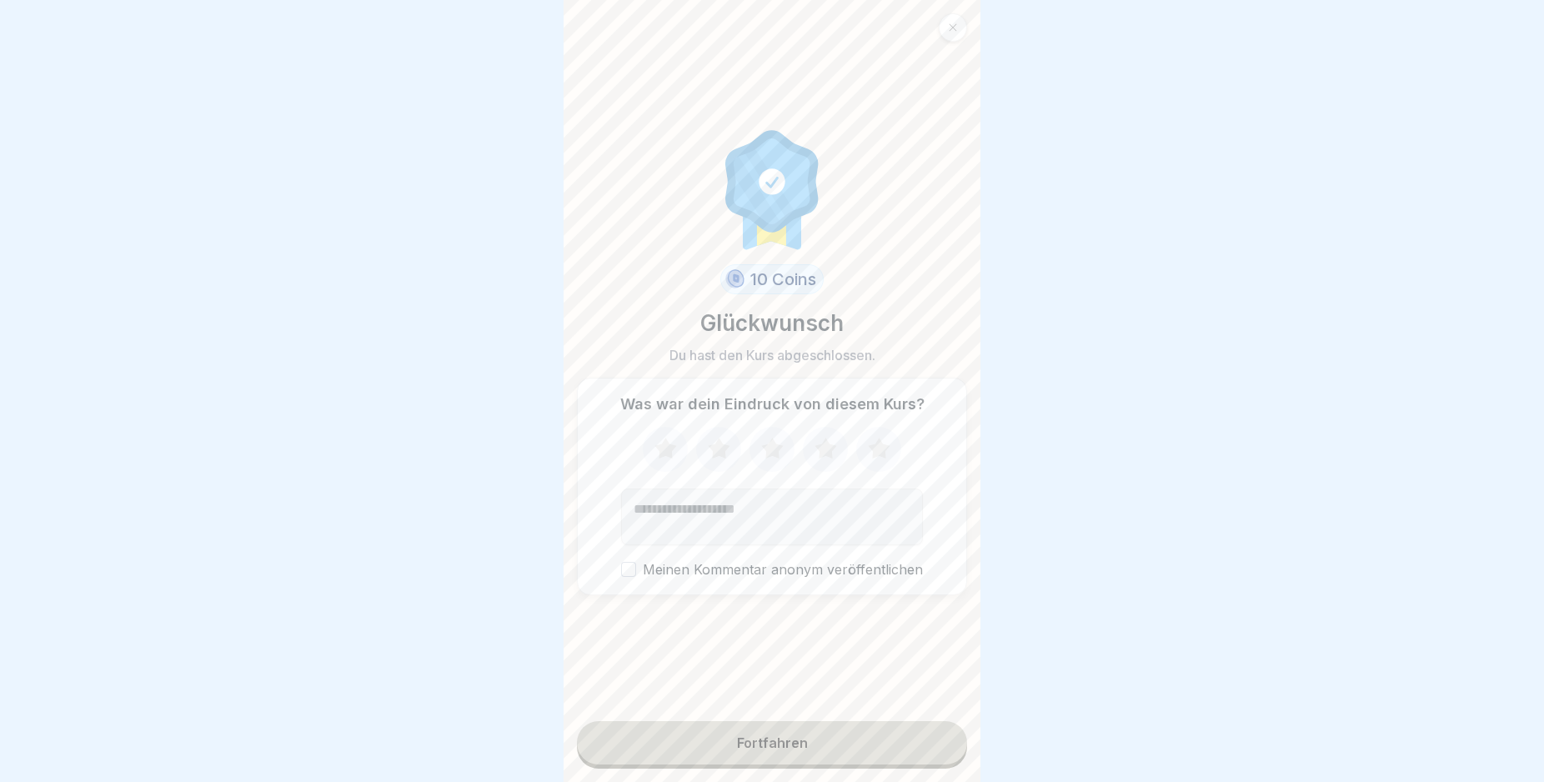
drag, startPoint x: 795, startPoint y: 739, endPoint x: 781, endPoint y: 739, distance: 14.2
click at [795, 739] on button "Fortfahren" at bounding box center [772, 742] width 390 height 43
click at [743, 750] on div "Fortfahren" at bounding box center [772, 742] width 71 height 15
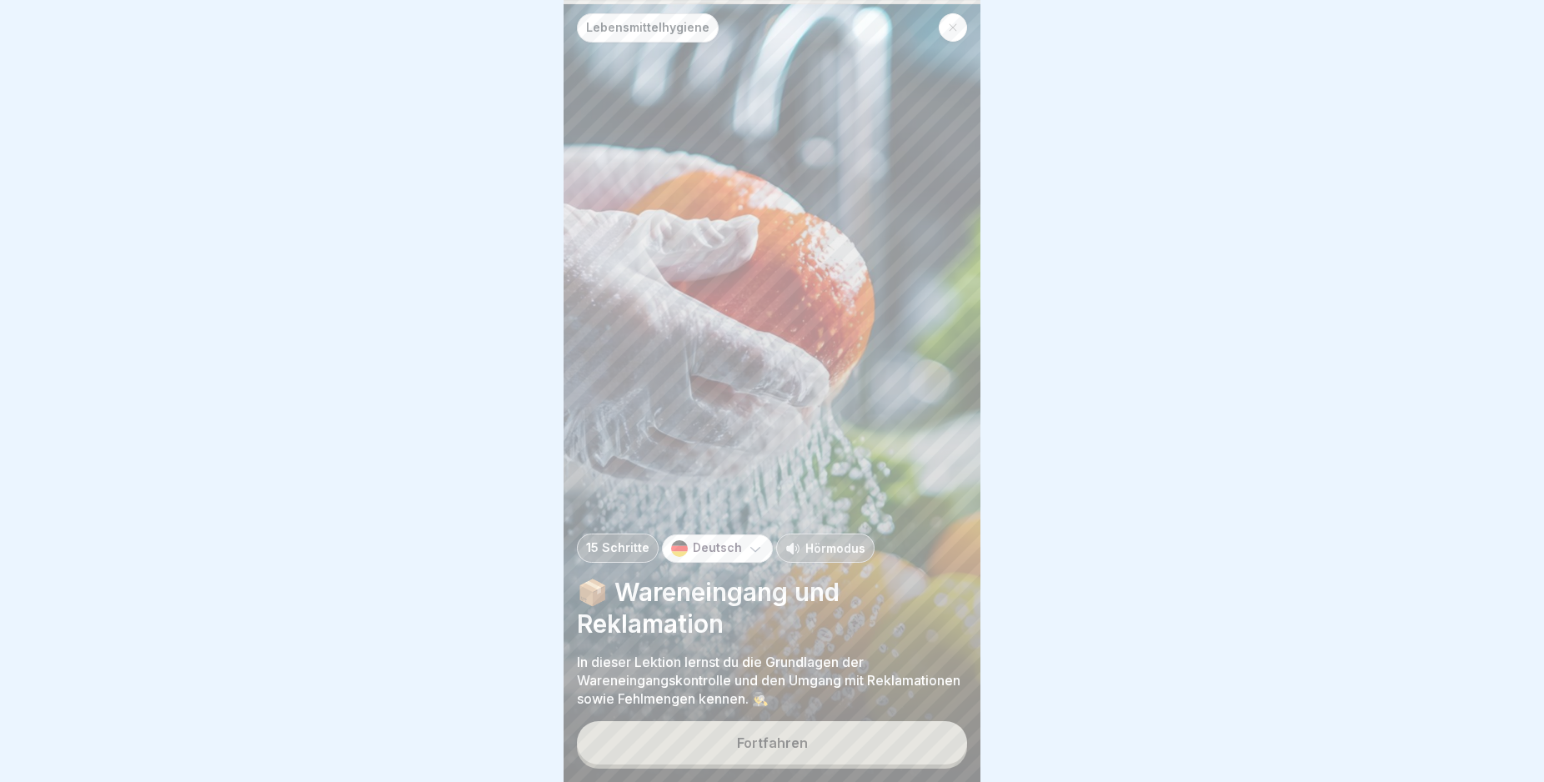
click at [779, 750] on div "Fortfahren" at bounding box center [772, 742] width 71 height 15
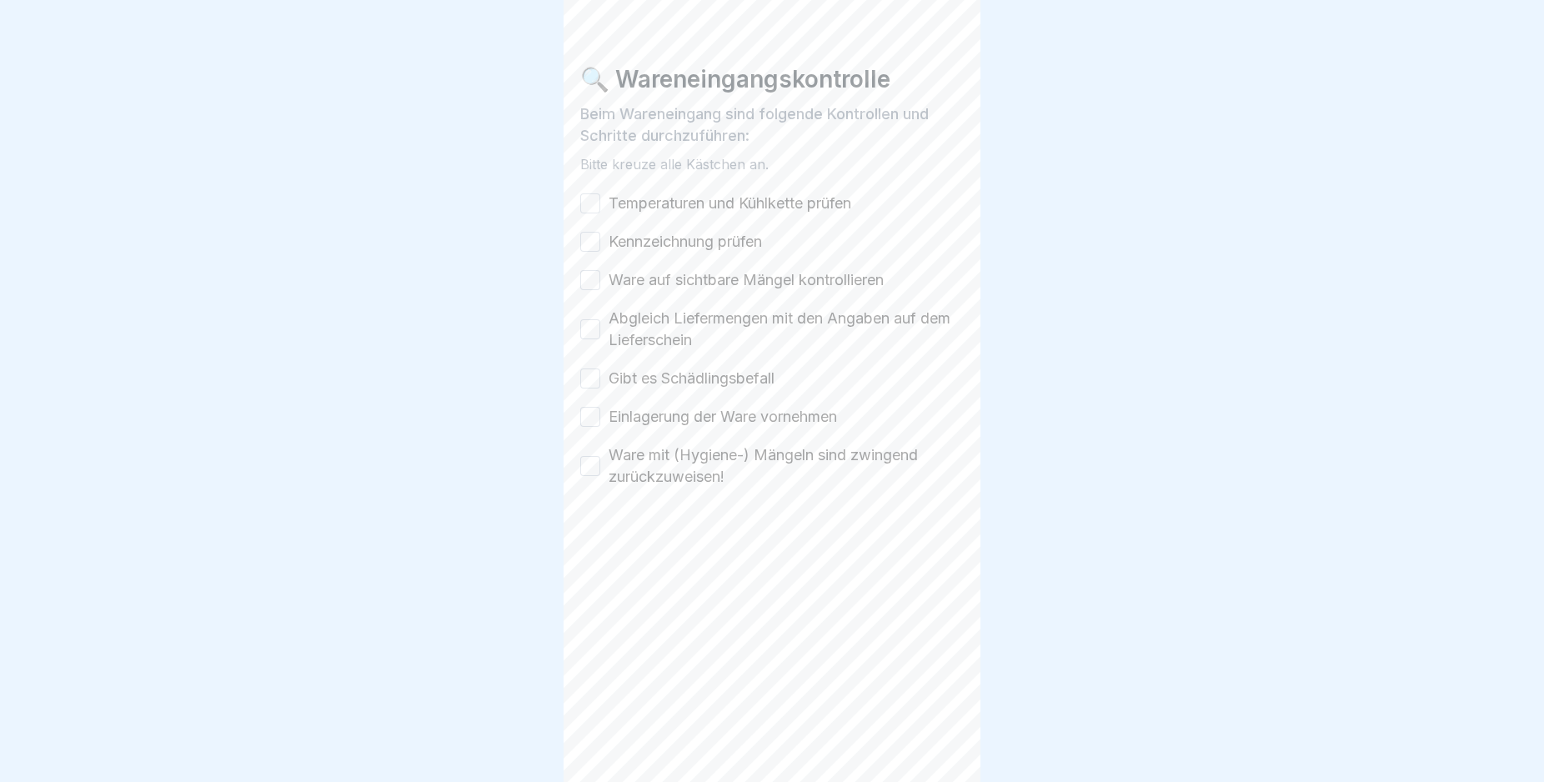
click at [779, 759] on div "🔍 Wareneingangskontrolle Beim Wareneingang sind folgende Kontrollen und Schritt…" at bounding box center [772, 391] width 417 height 782
click at [961, 753] on div at bounding box center [938, 735] width 58 height 58
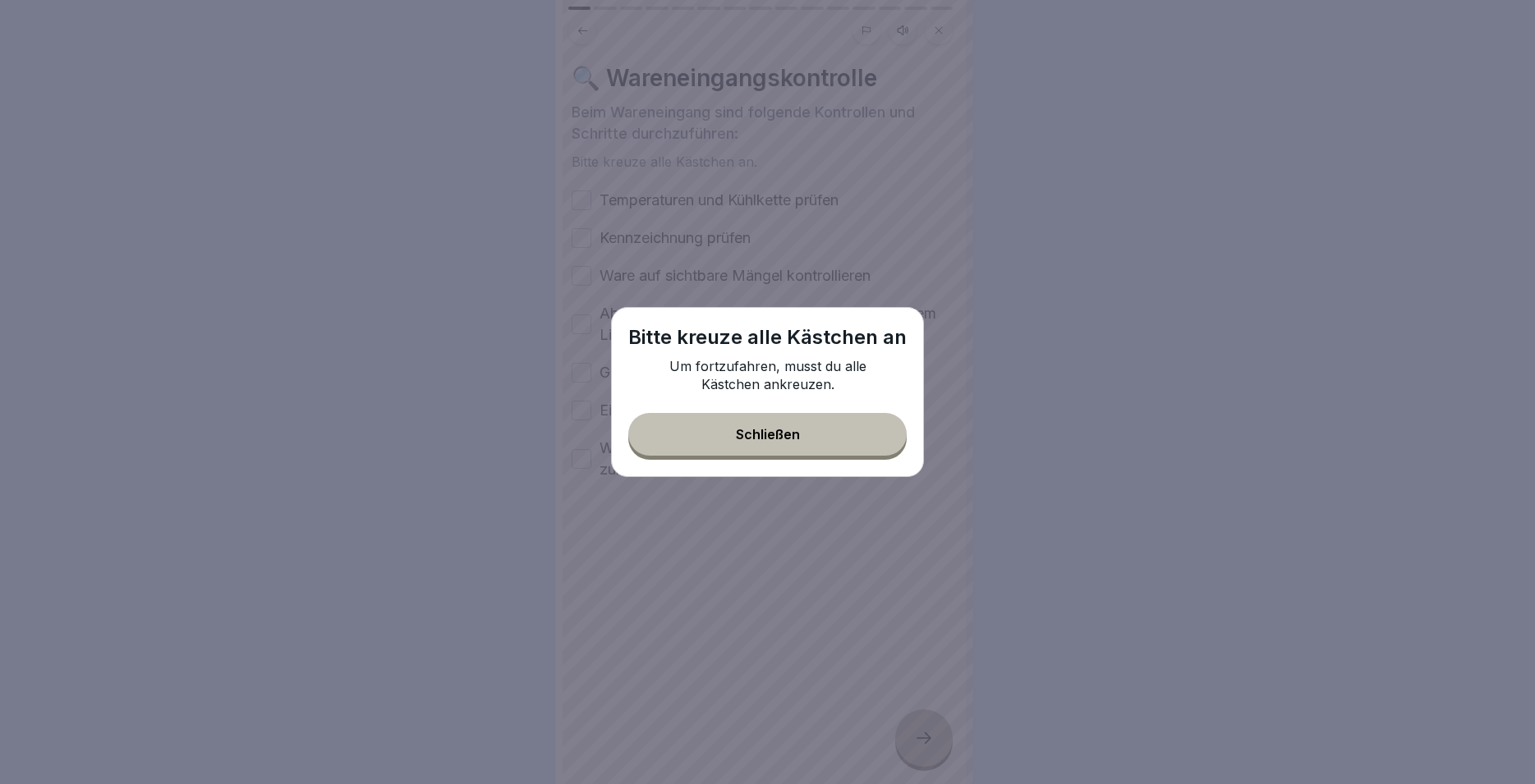
click at [754, 438] on div "Schließen" at bounding box center [768, 434] width 64 height 15
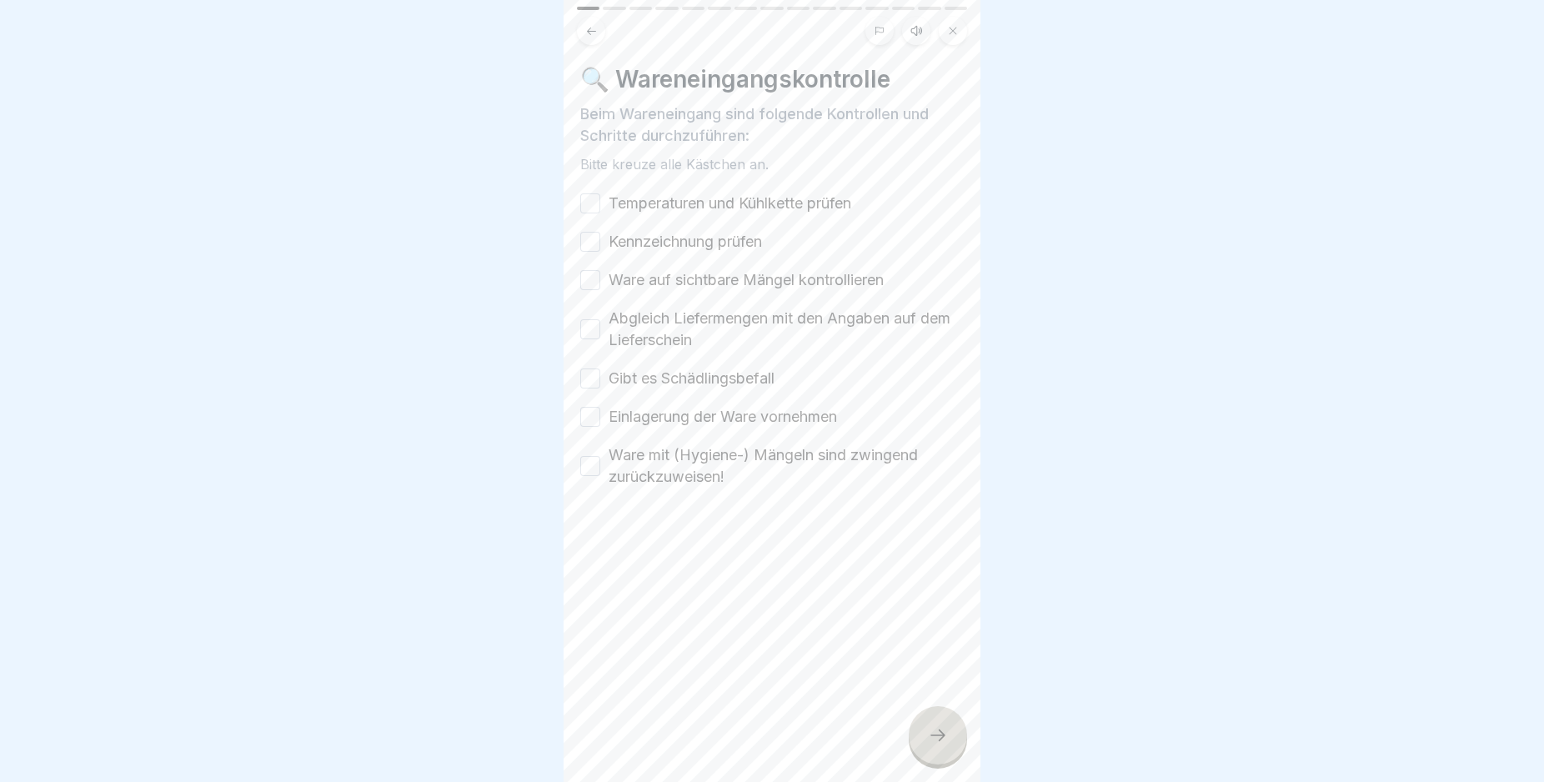
click at [594, 197] on button "Temperaturen und Kühlkette prüfen" at bounding box center [590, 203] width 20 height 20
click at [589, 238] on button "Kennzeichnung prüfen" at bounding box center [590, 242] width 20 height 20
click at [592, 281] on button "Ware auf sichtbare Mängel kontrollieren" at bounding box center [590, 280] width 20 height 20
click at [595, 329] on button "Abgleich Liefermengen mit den Angaben auf dem Lieferschein" at bounding box center [590, 329] width 20 height 20
click at [594, 375] on button "Gibt es Schädlingsbefall" at bounding box center [590, 378] width 20 height 20
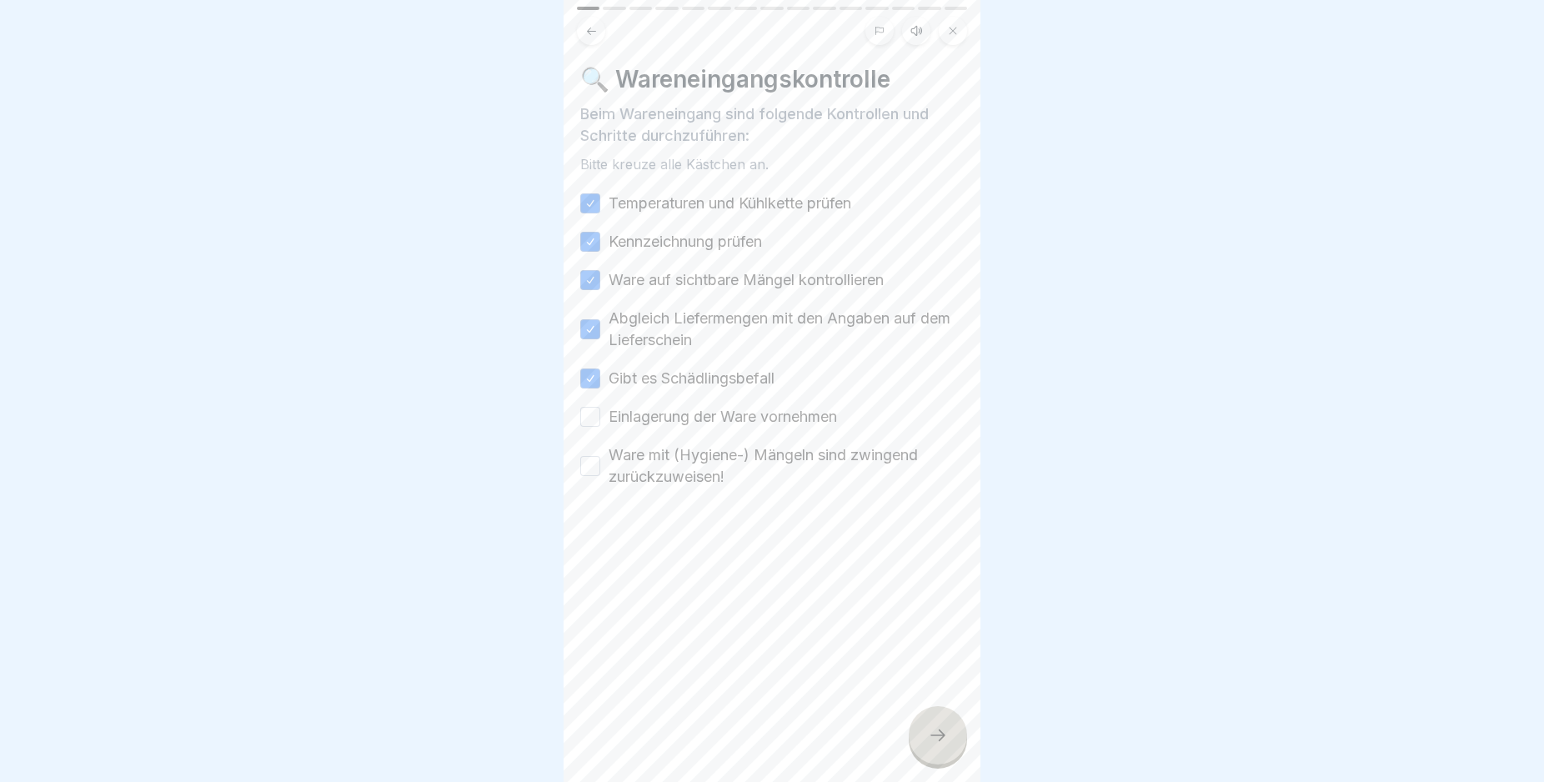
click at [590, 422] on button "Einlagerung der Ware vornehmen" at bounding box center [590, 417] width 20 height 20
click at [594, 474] on button "Ware mit (Hygiene-) Mängeln sind zwingend zurückzuweisen!" at bounding box center [590, 466] width 20 height 20
click at [955, 750] on div at bounding box center [938, 735] width 58 height 58
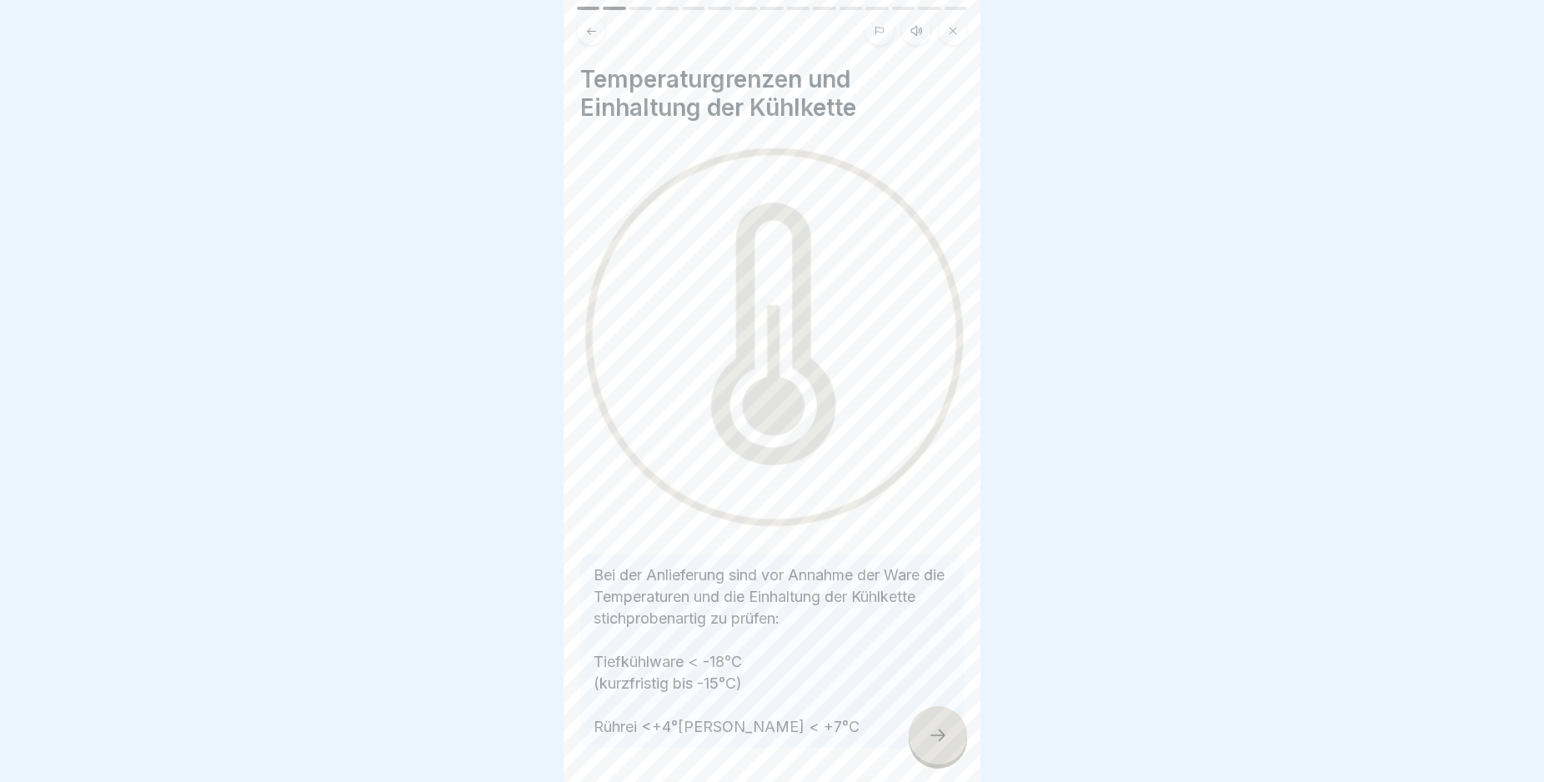
click at [949, 749] on div at bounding box center [938, 735] width 58 height 58
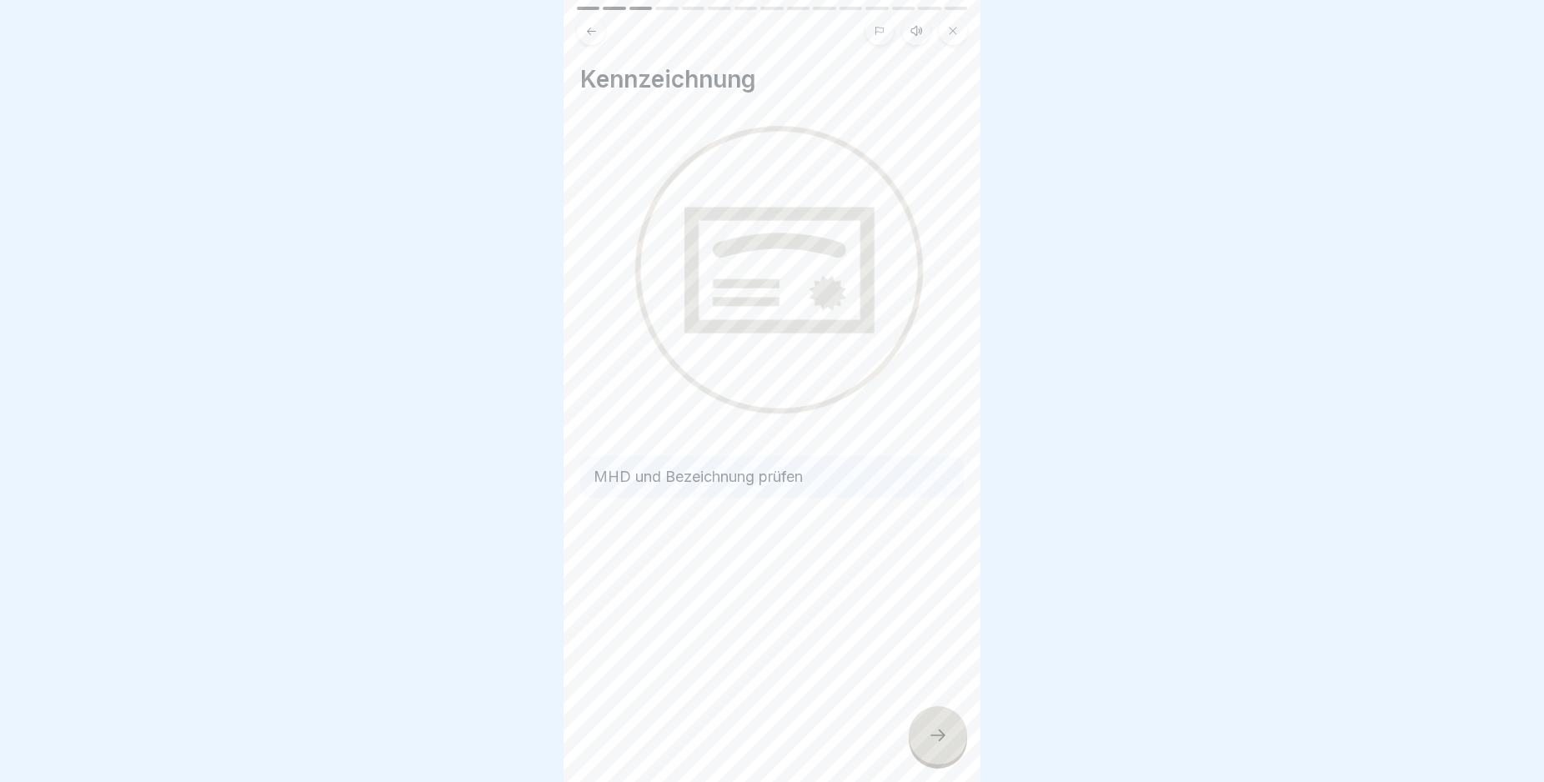
click at [945, 745] on icon at bounding box center [938, 735] width 20 height 20
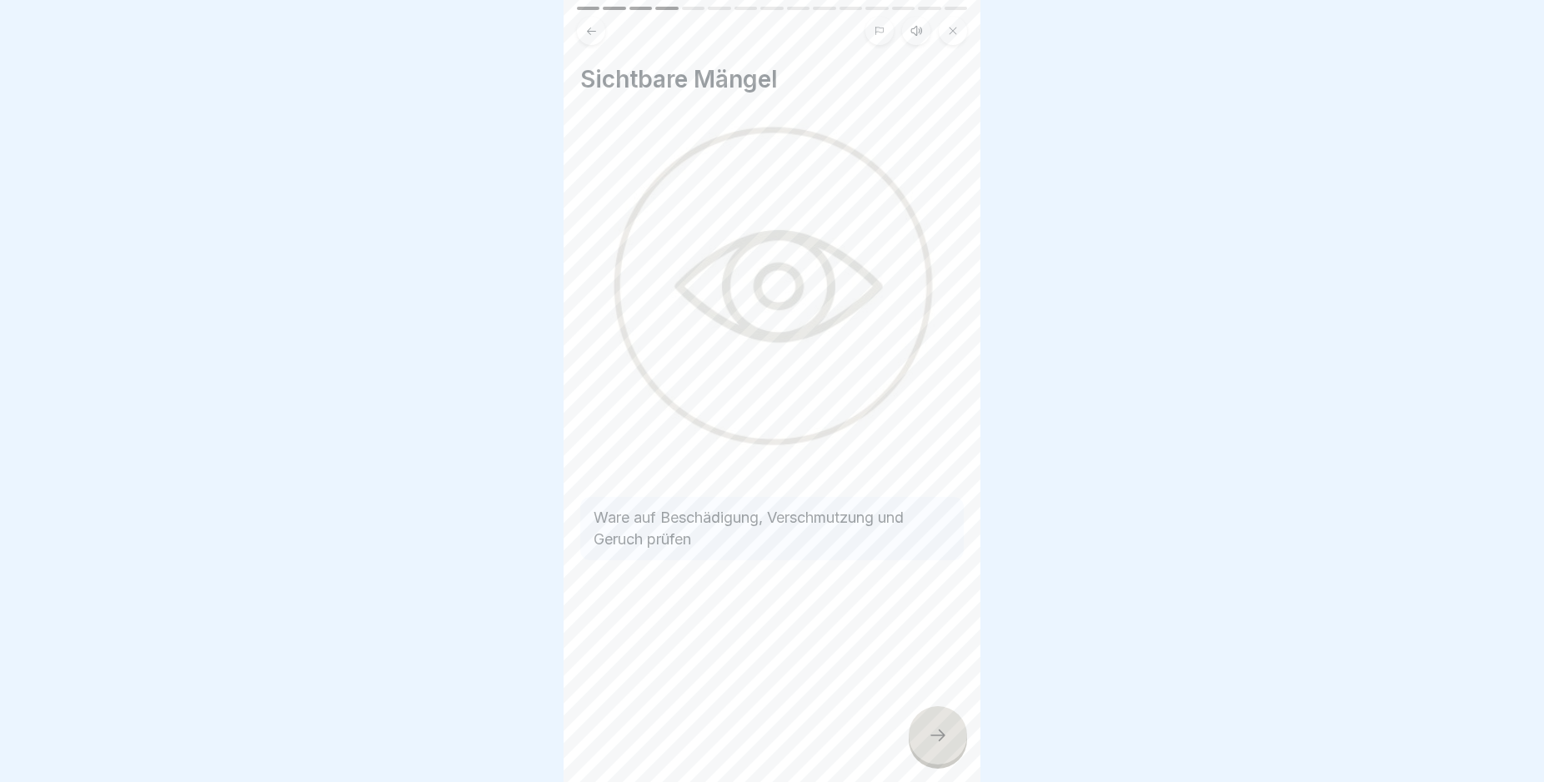
click at [945, 745] on icon at bounding box center [938, 735] width 20 height 20
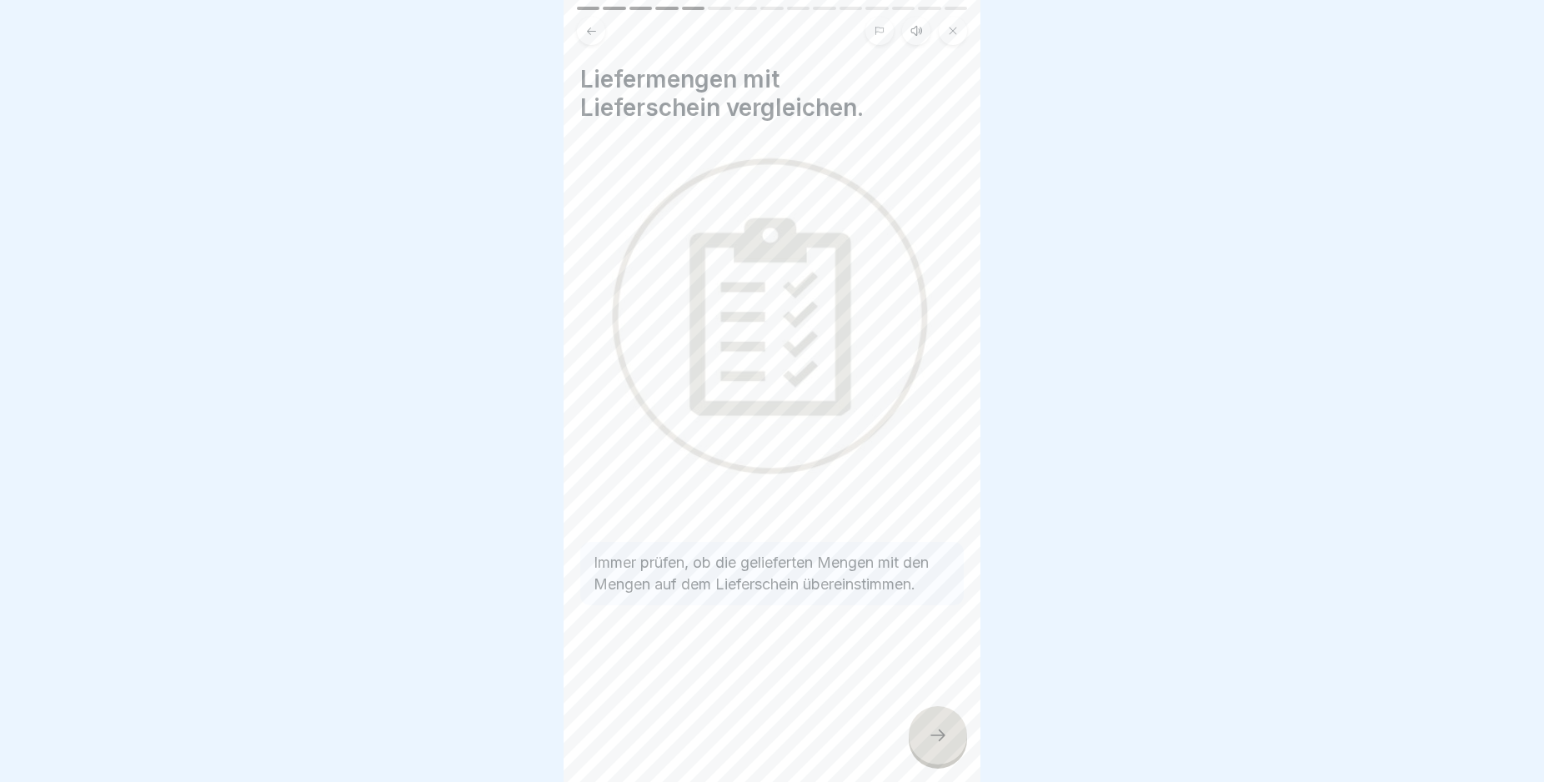
click at [945, 745] on icon at bounding box center [938, 735] width 20 height 20
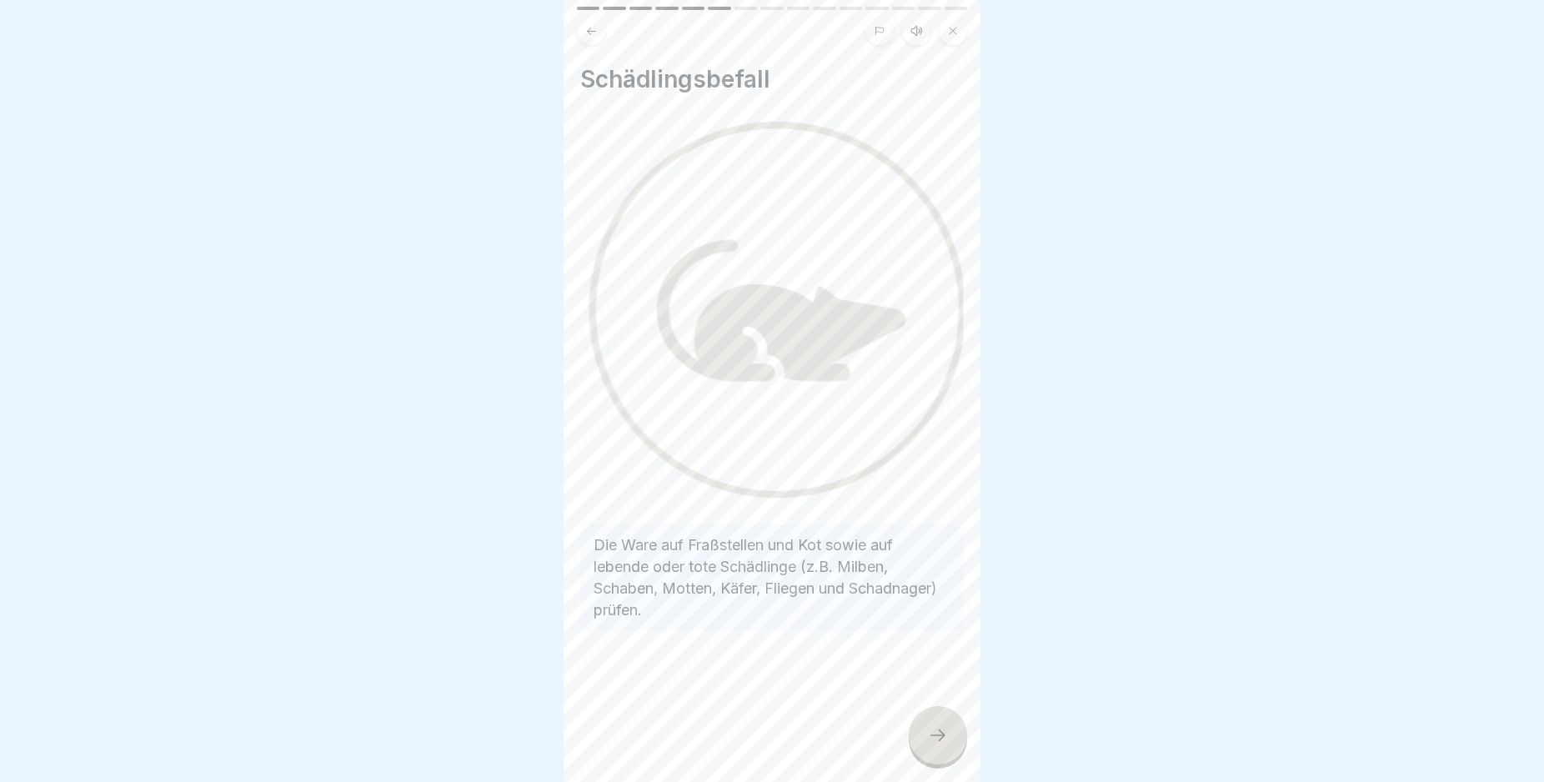
click at [945, 745] on icon at bounding box center [938, 735] width 20 height 20
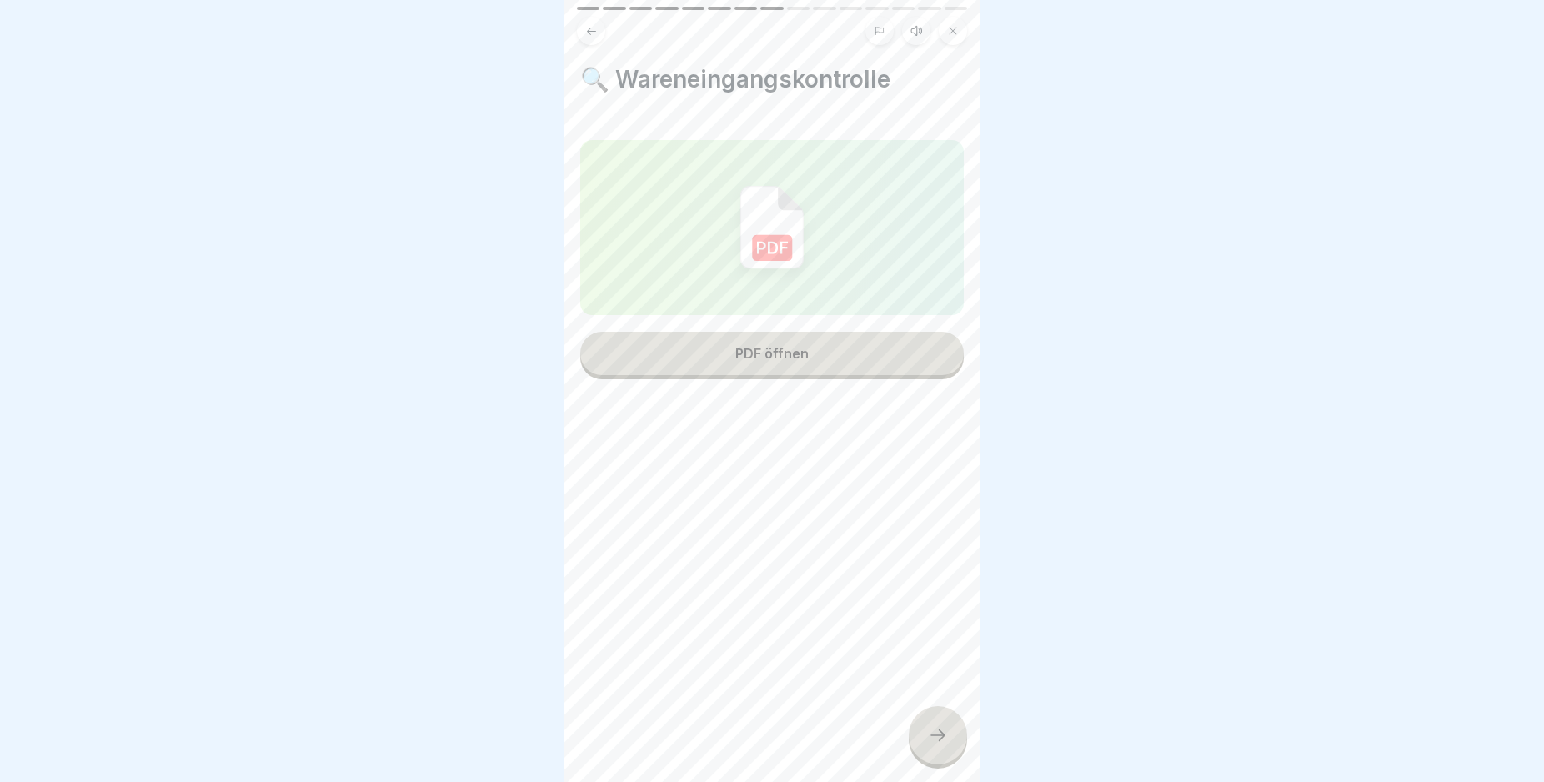
click at [945, 745] on icon at bounding box center [938, 735] width 20 height 20
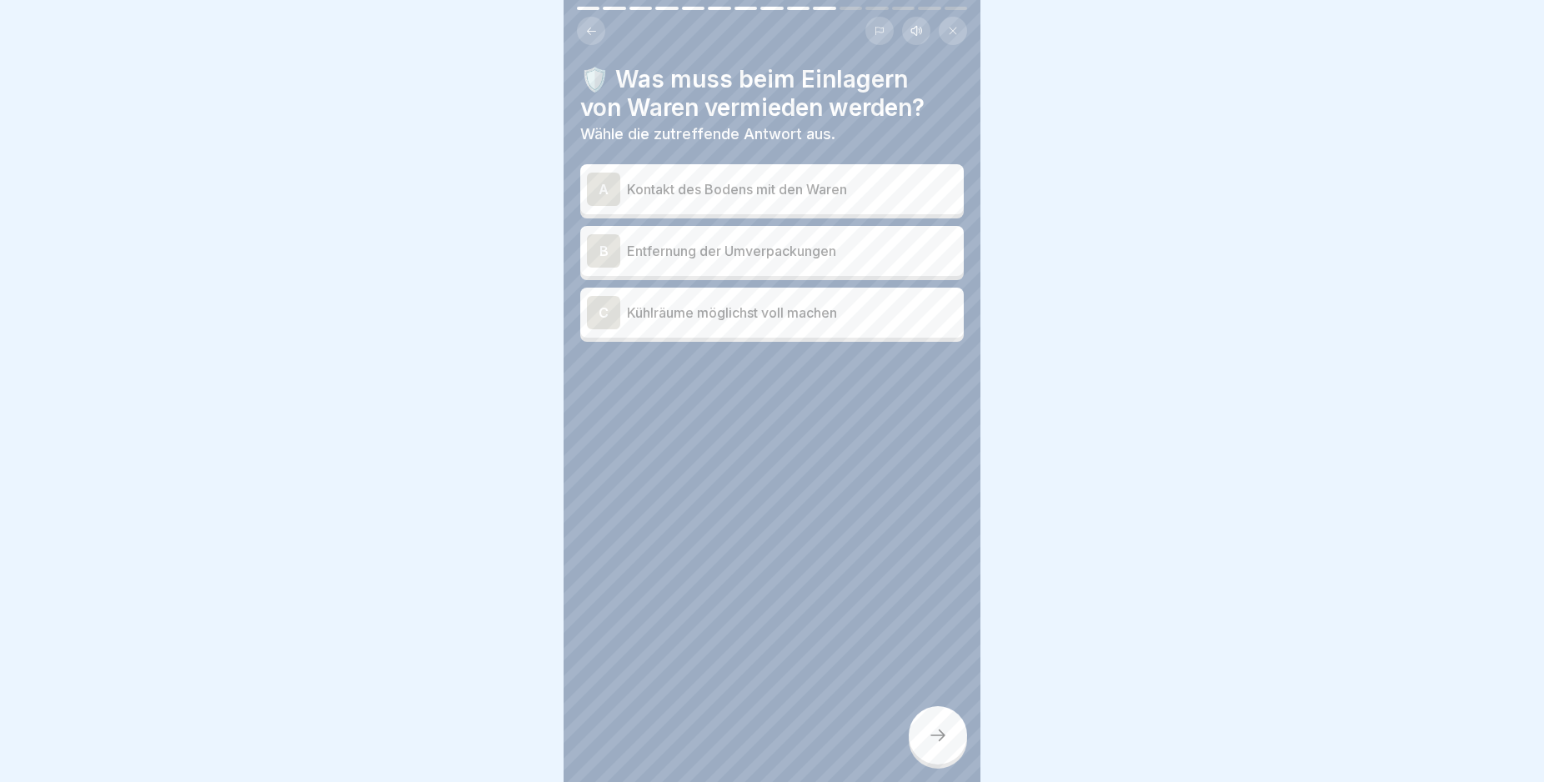
click at [945, 745] on icon at bounding box center [938, 735] width 20 height 20
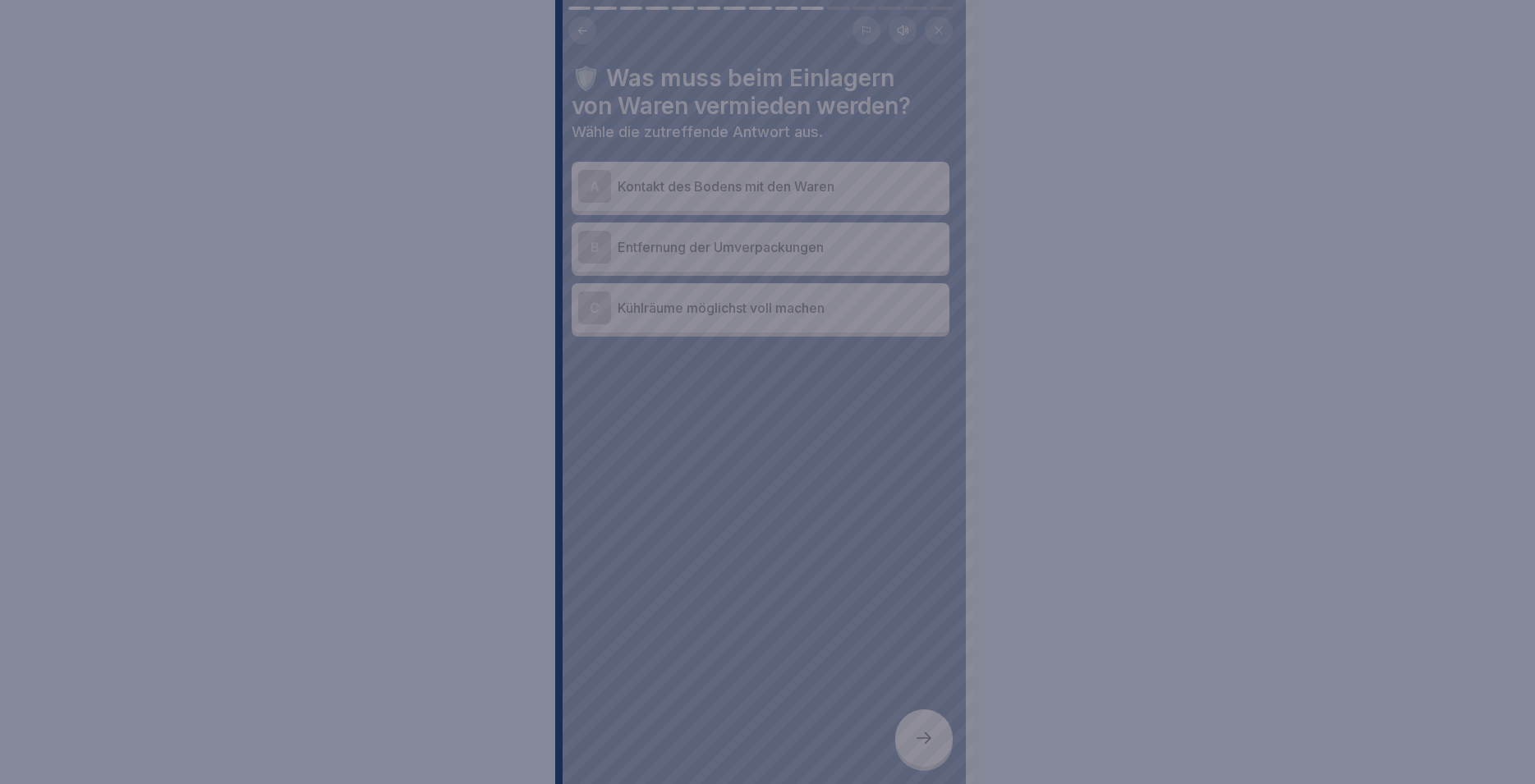
click at [931, 736] on div at bounding box center [768, 392] width 1535 height 784
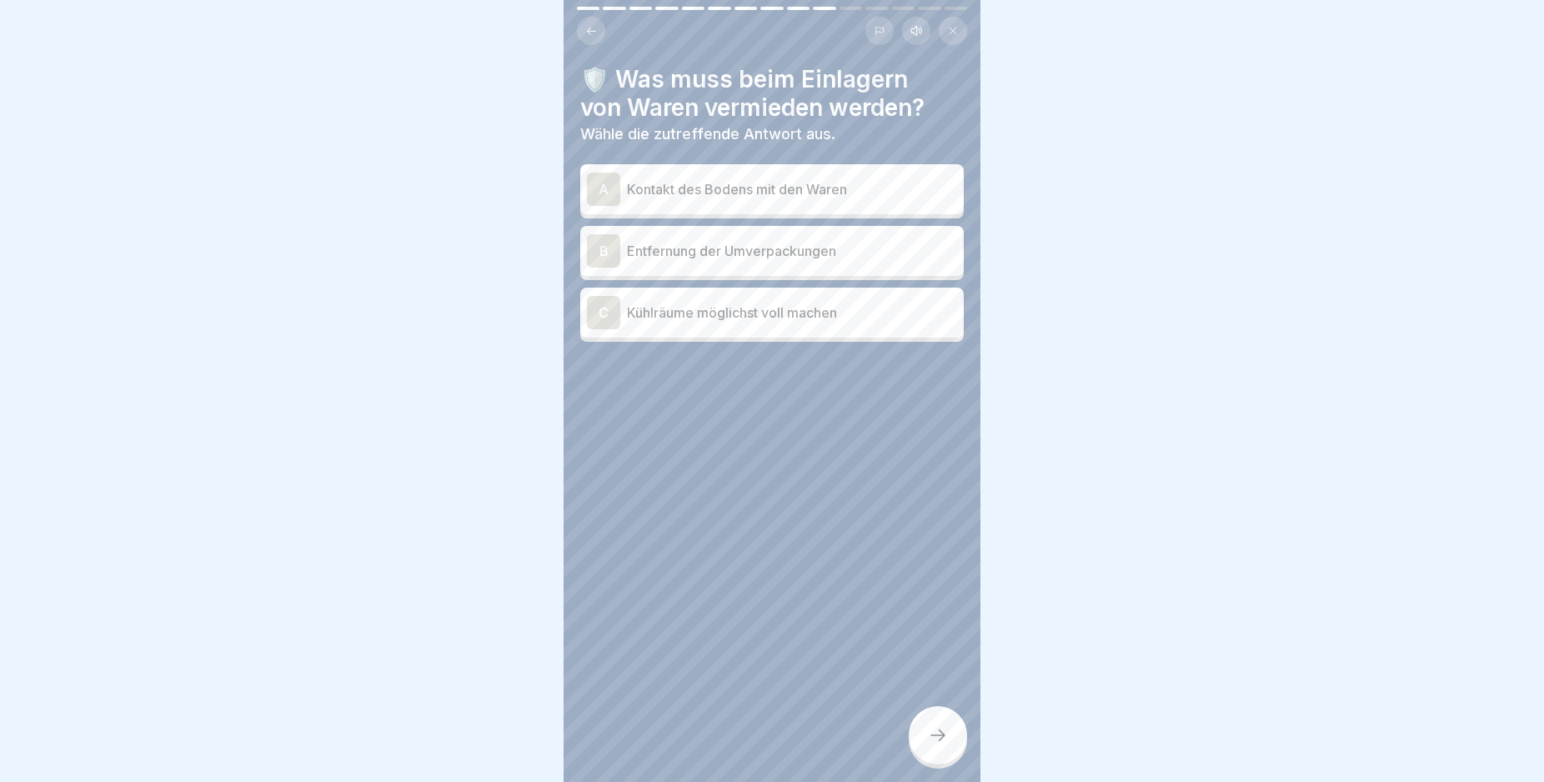
click at [609, 181] on div "A" at bounding box center [603, 189] width 33 height 33
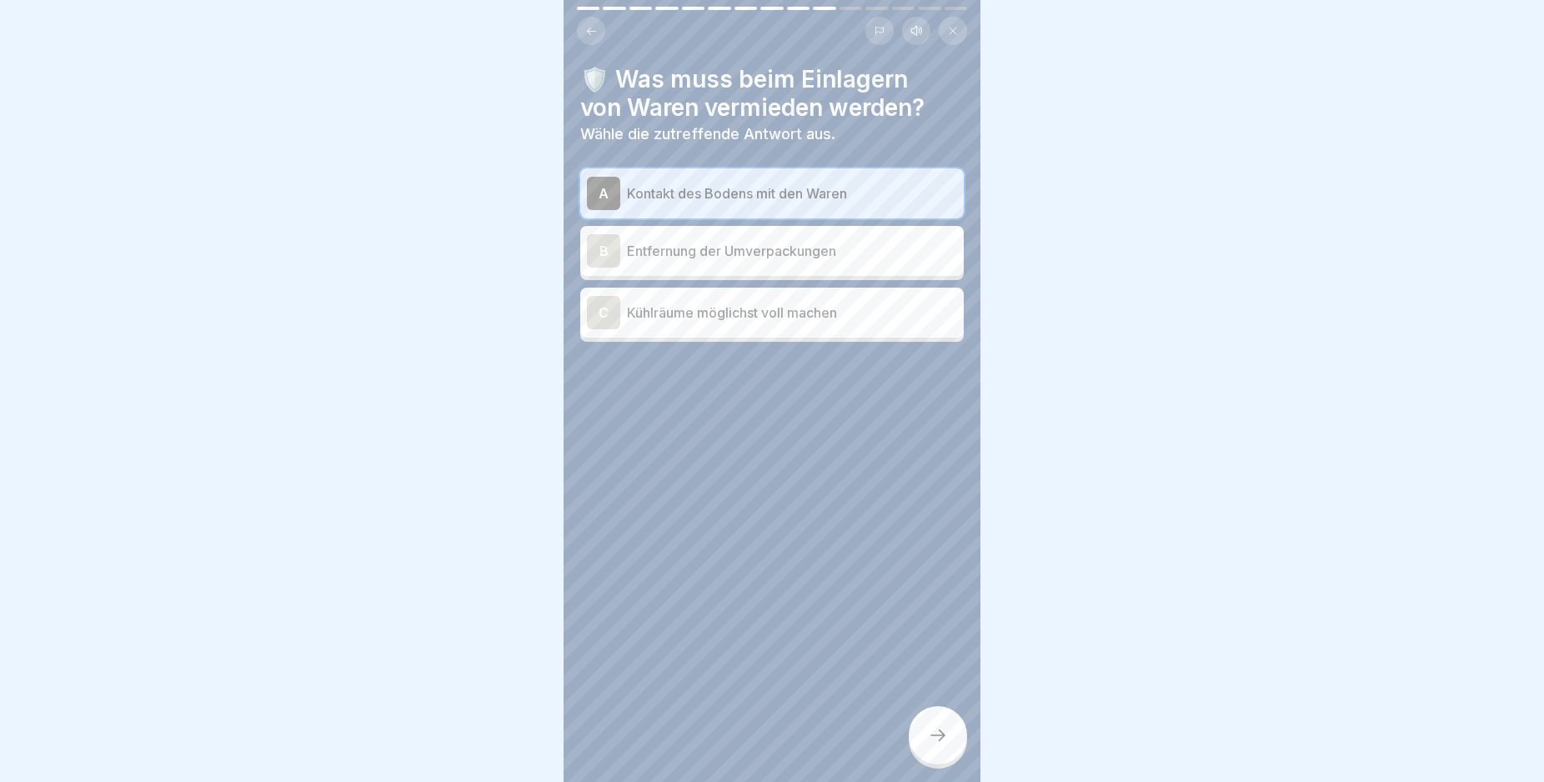
click at [599, 248] on div "B" at bounding box center [603, 250] width 33 height 33
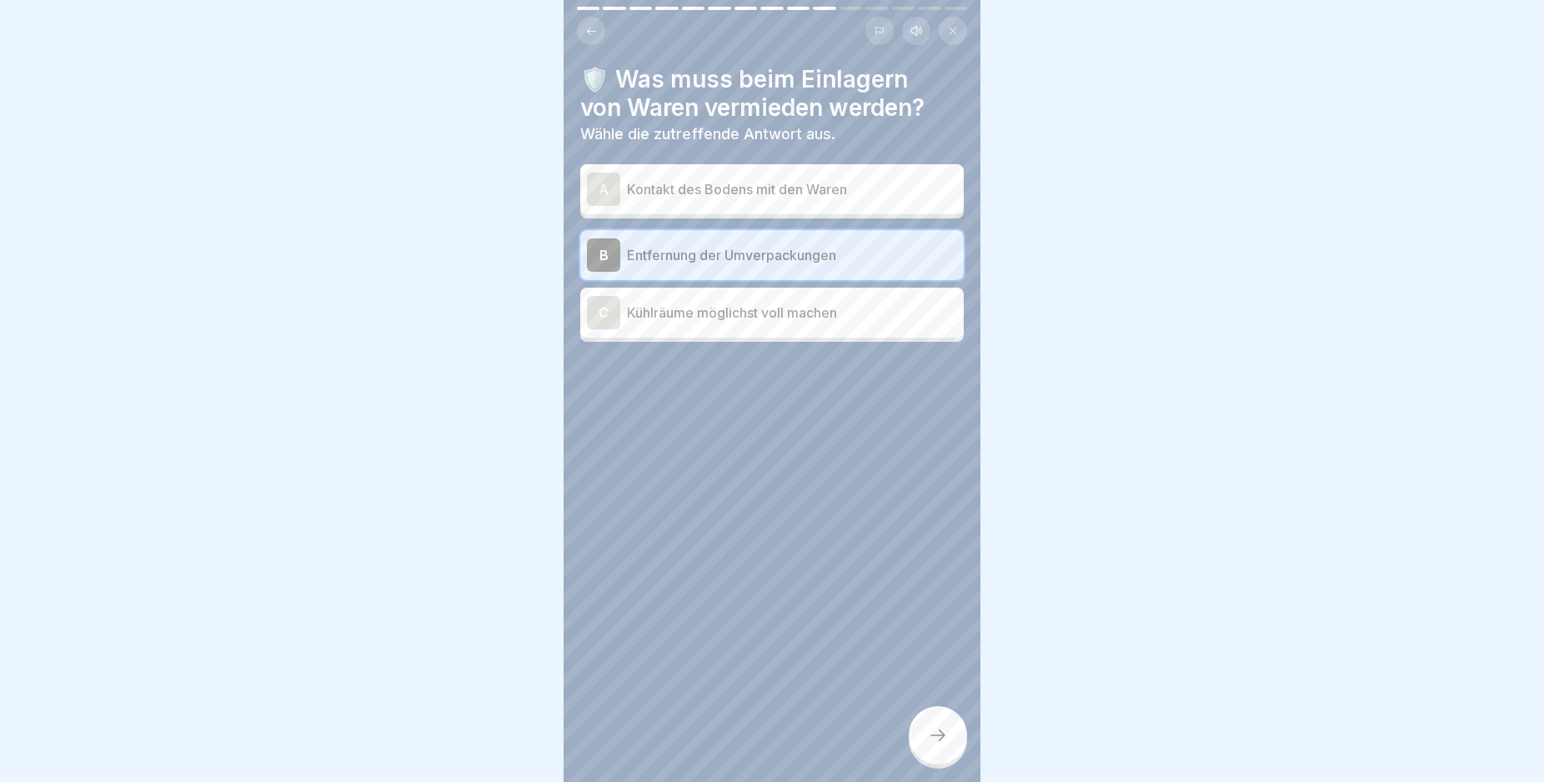
click at [729, 184] on p "Kontakt des Bodens mit den Waren" at bounding box center [792, 189] width 330 height 20
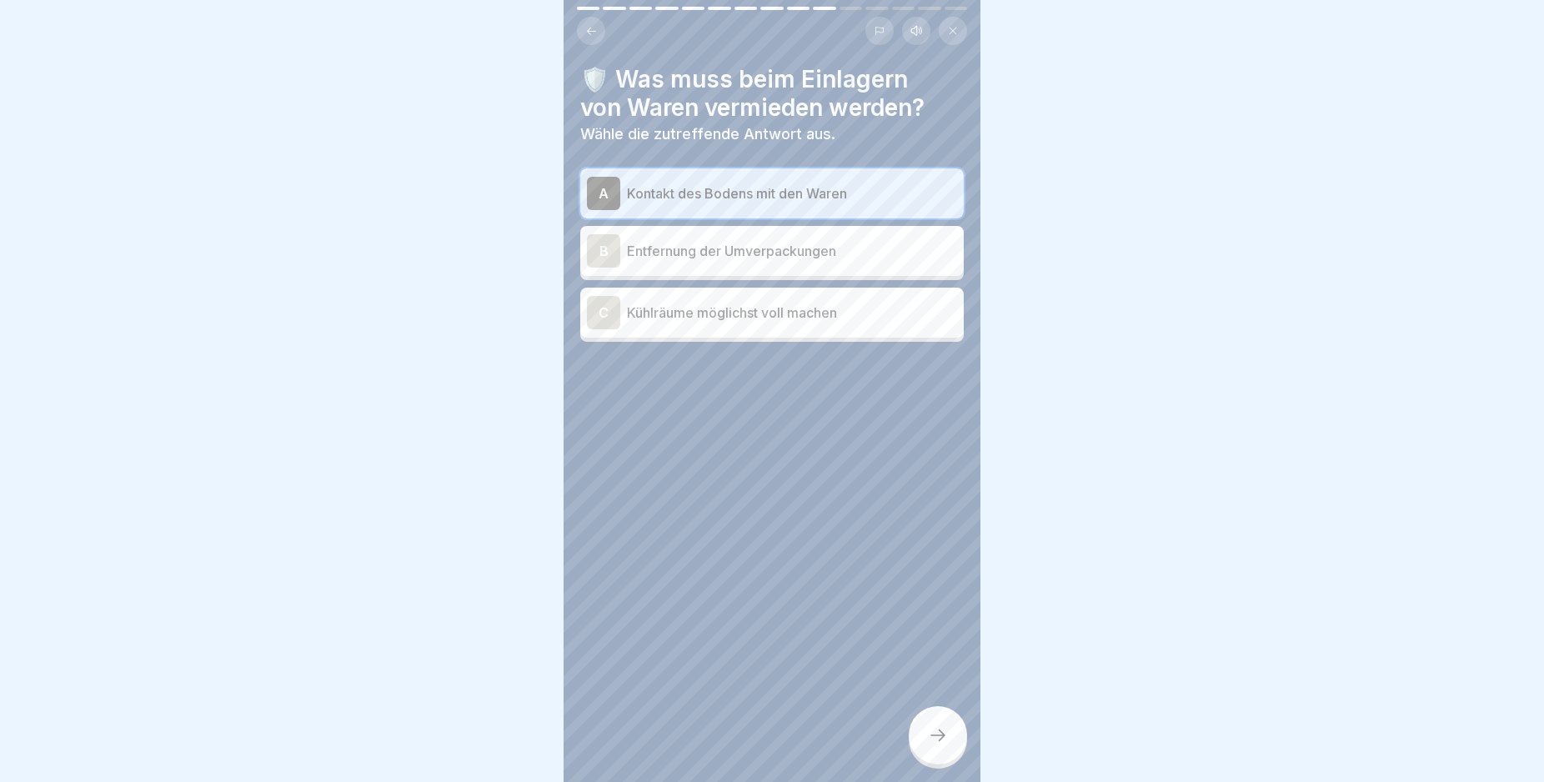
click at [935, 742] on icon at bounding box center [938, 735] width 20 height 20
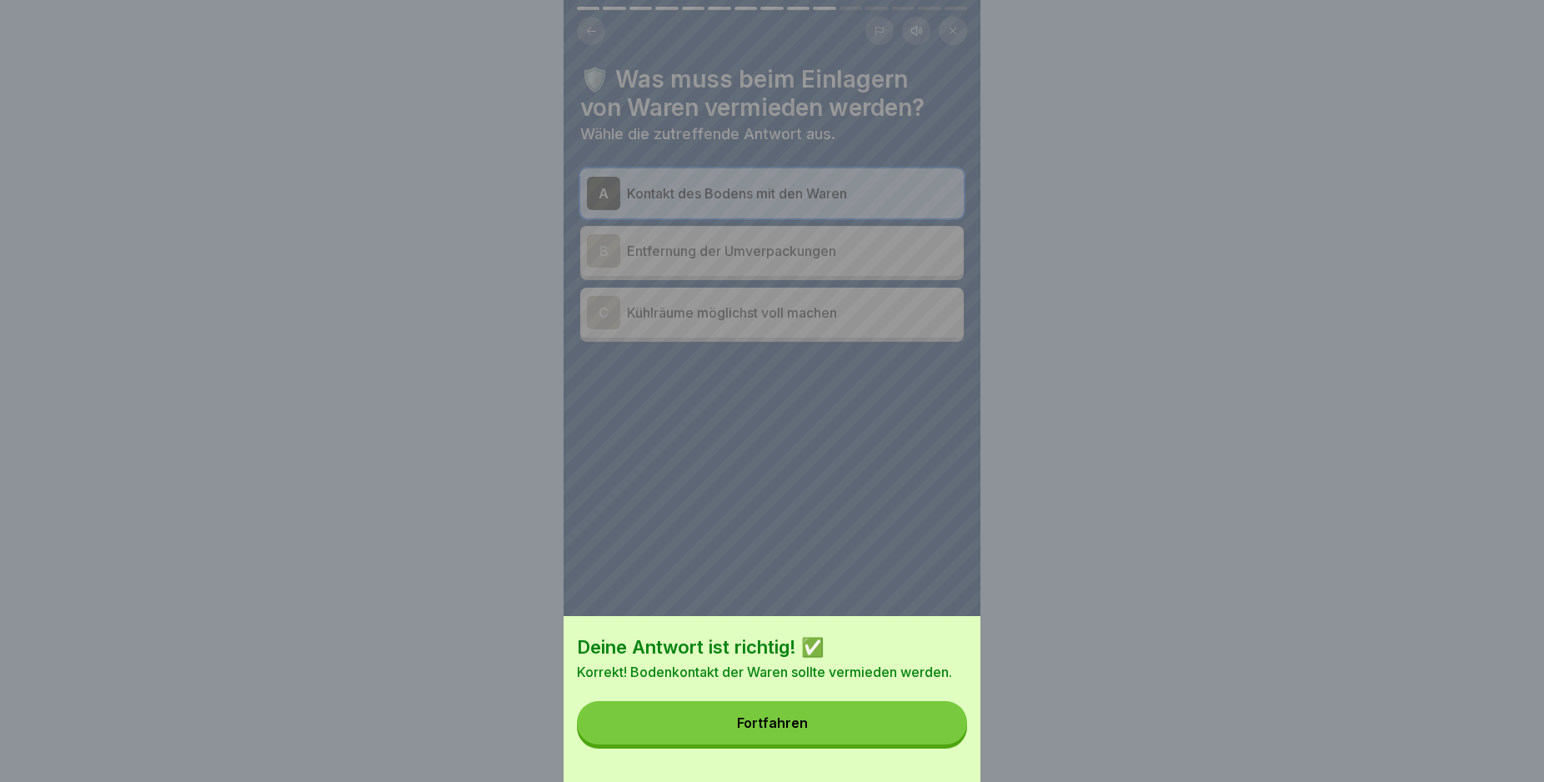
click at [918, 743] on button "Fortfahren" at bounding box center [772, 722] width 390 height 43
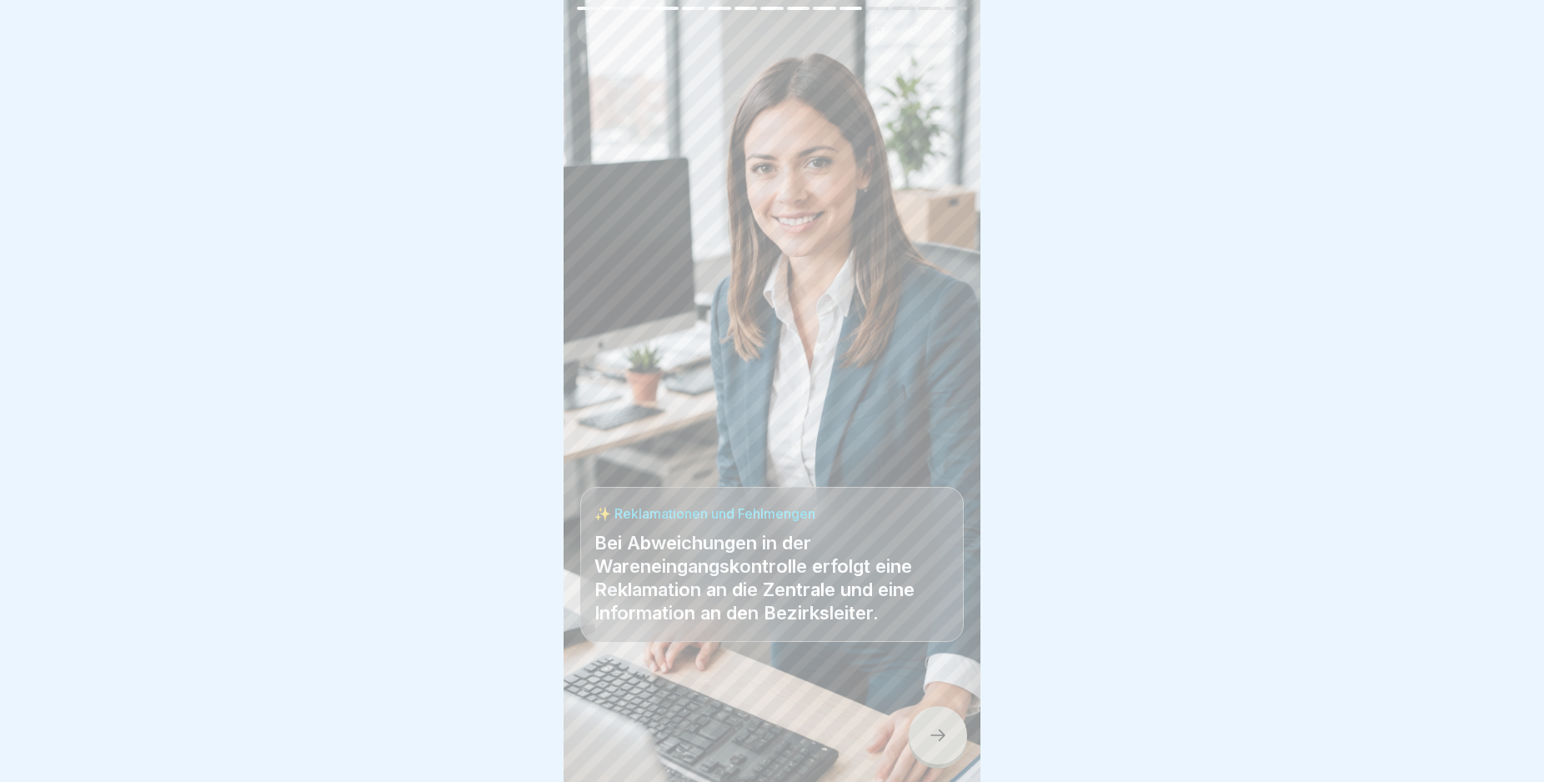
drag, startPoint x: 933, startPoint y: 727, endPoint x: 933, endPoint y: 739, distance: 12.5
click at [933, 739] on div at bounding box center [938, 735] width 58 height 58
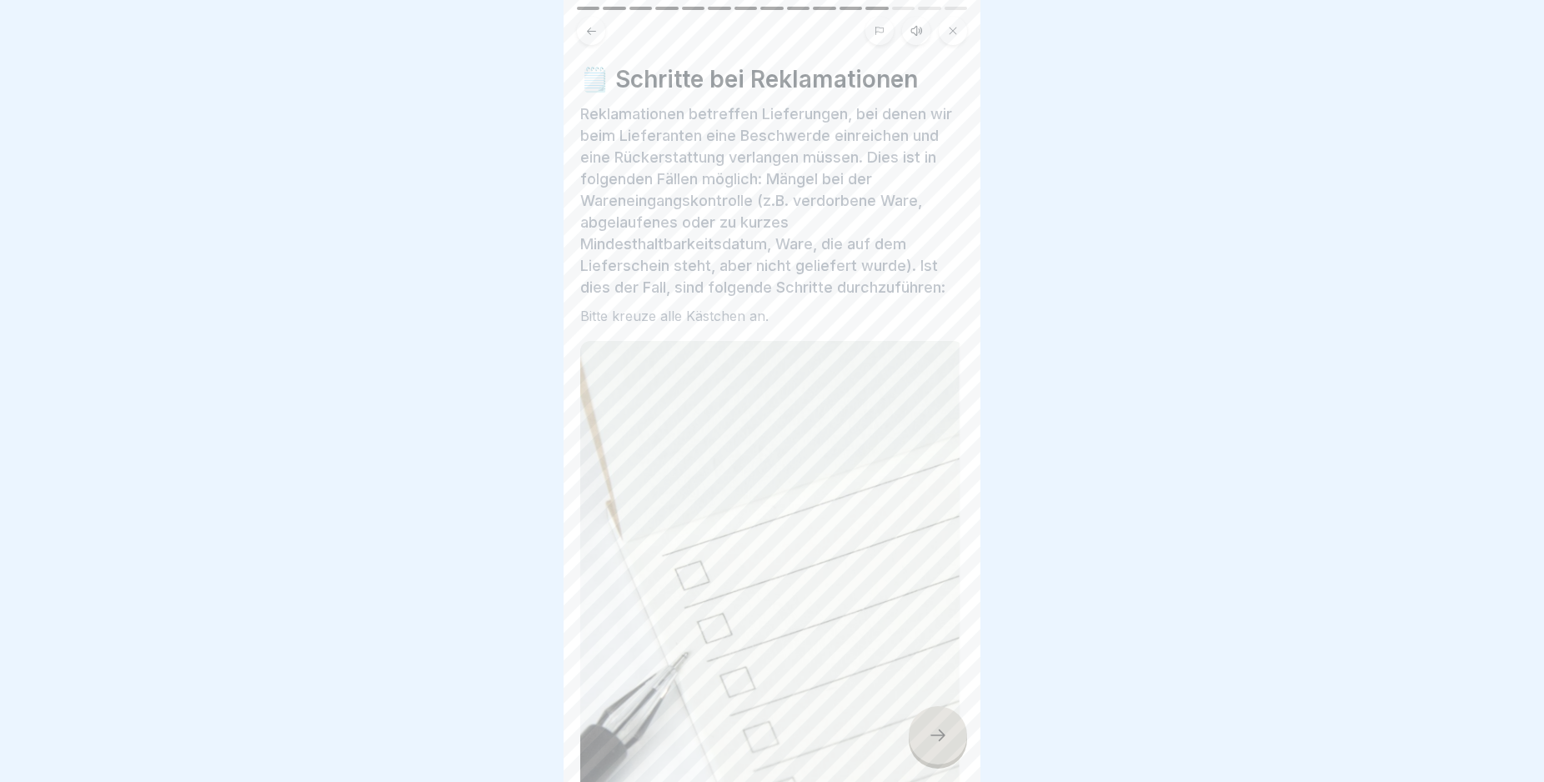
click at [933, 740] on icon at bounding box center [938, 735] width 20 height 20
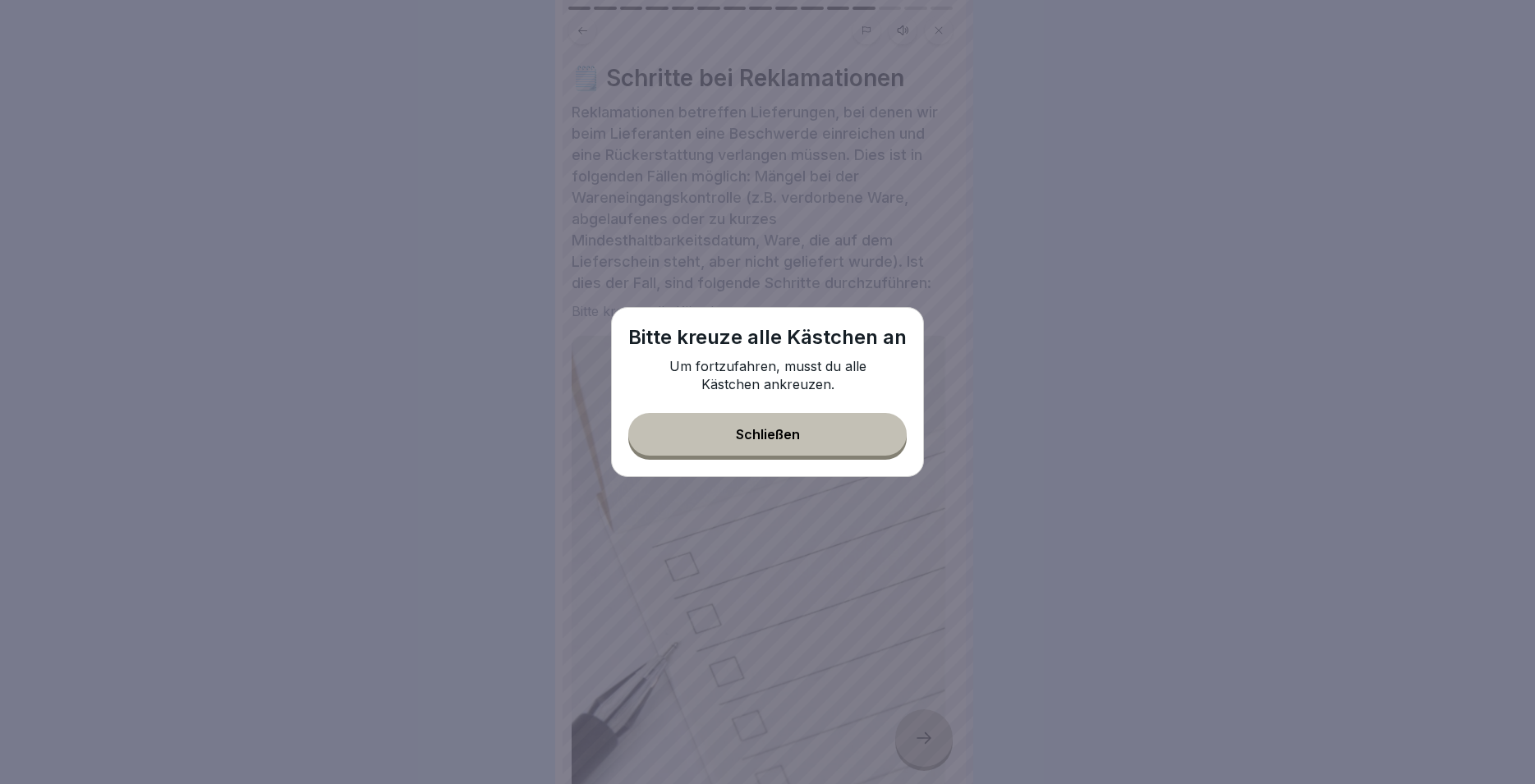
click at [808, 429] on button "Schließen" at bounding box center [768, 433] width 279 height 42
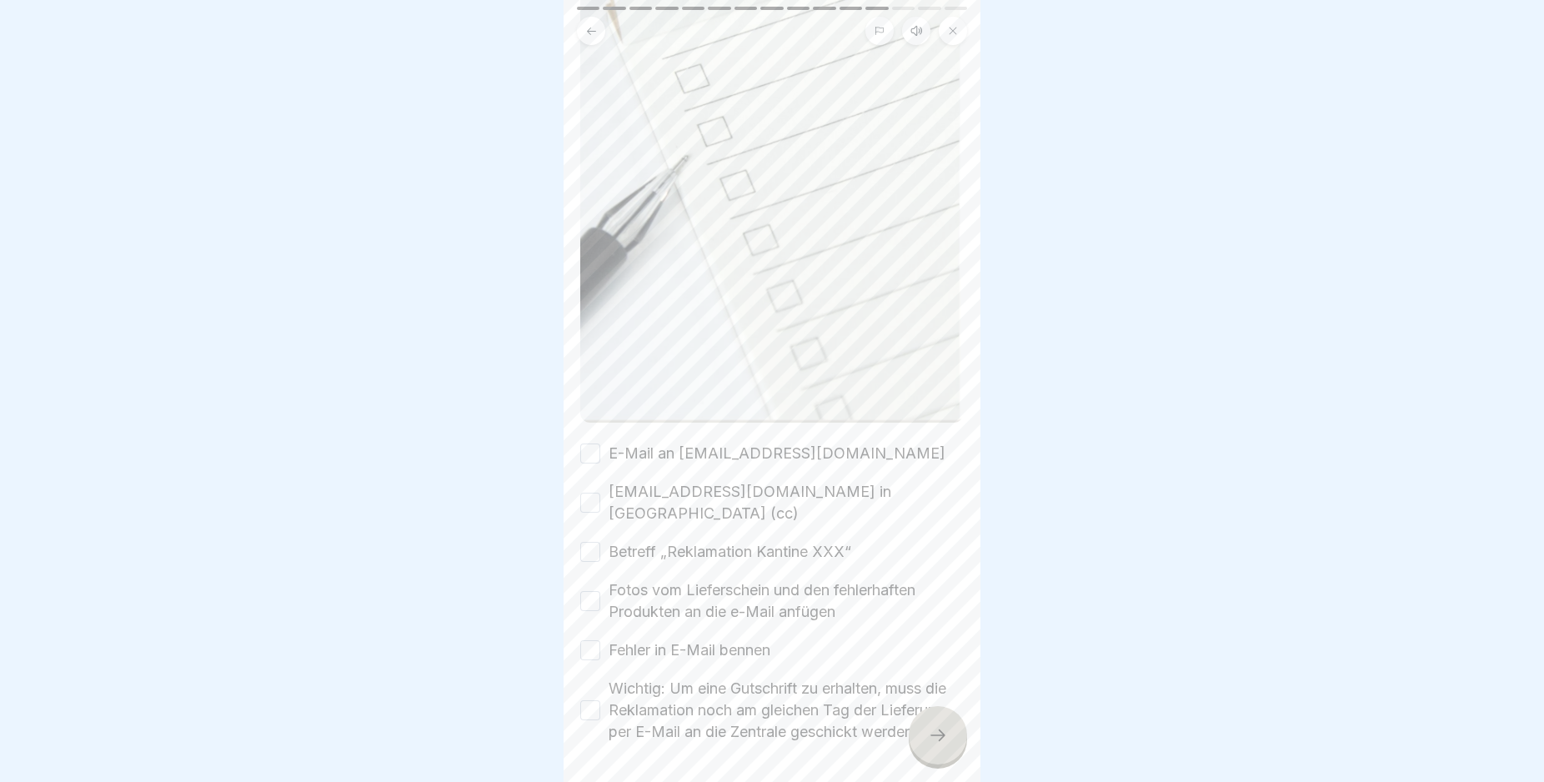
scroll to position [536, 0]
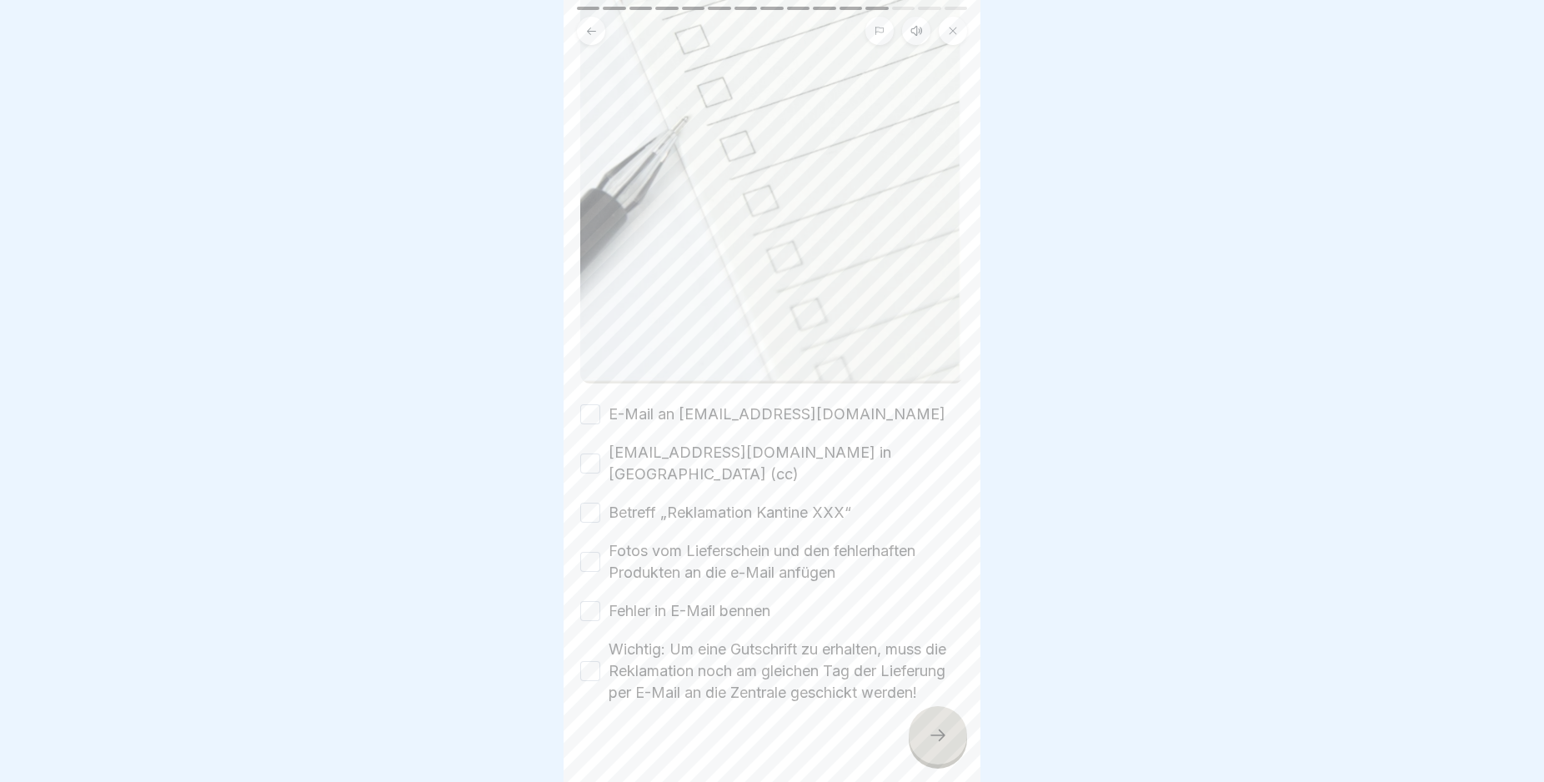
click at [590, 404] on button "E-Mail an [EMAIL_ADDRESS][DOMAIN_NAME]" at bounding box center [590, 414] width 20 height 20
drag, startPoint x: 588, startPoint y: 432, endPoint x: 591, endPoint y: 452, distance: 20.3
click at [589, 454] on button "[EMAIL_ADDRESS][DOMAIN_NAME] in [GEOGRAPHIC_DATA] (cc)" at bounding box center [590, 464] width 20 height 20
click at [592, 459] on div "E-Mail an [EMAIL_ADDRESS][DOMAIN_NAME] [EMAIL_ADDRESS][DOMAIN_NAME] in [GEOGRAP…" at bounding box center [771, 553] width 383 height 300
click at [591, 503] on button "Betreff „Reklamation Kantine XXX“" at bounding box center [590, 513] width 20 height 20
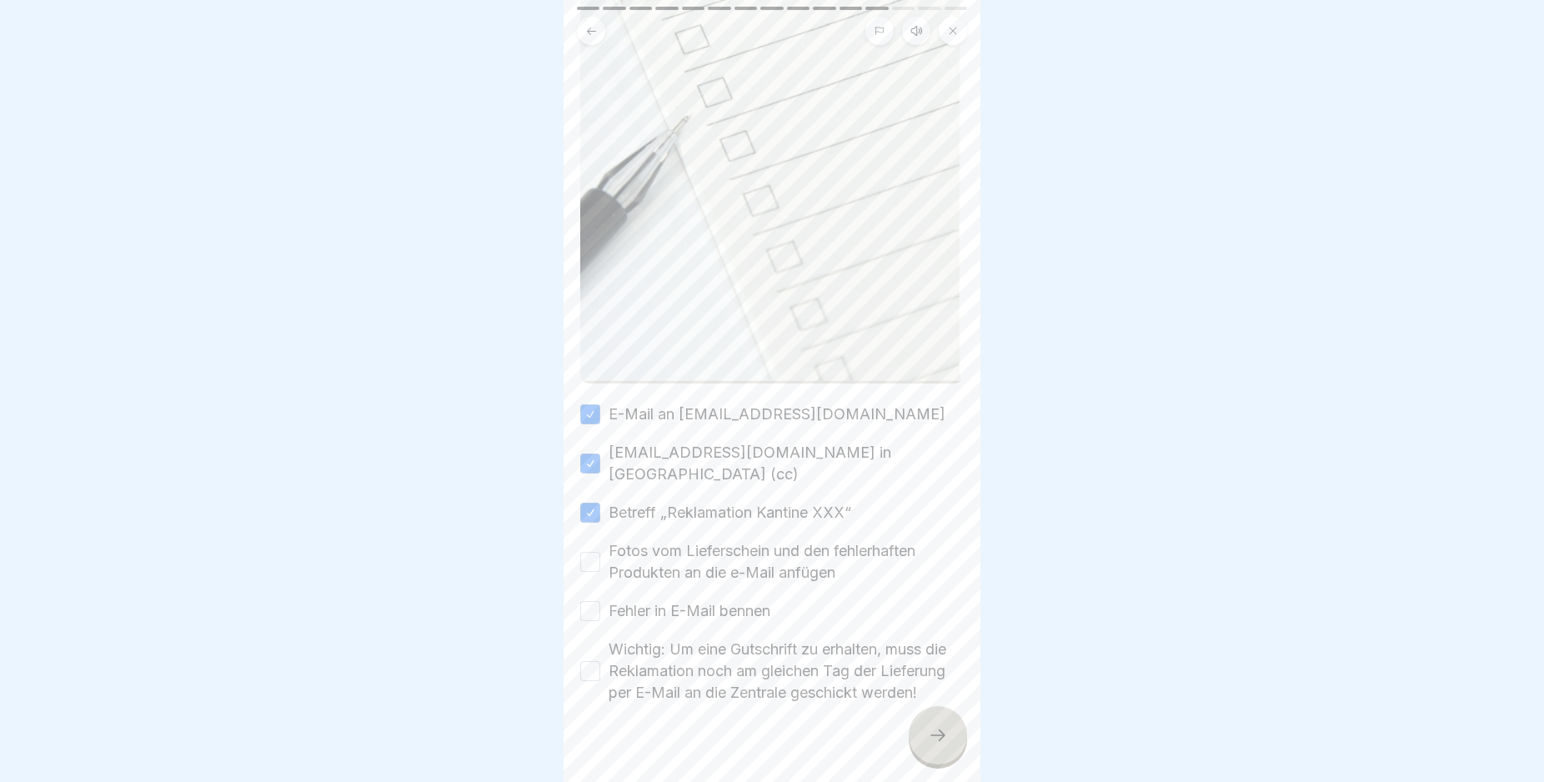
click at [594, 552] on button "Fotos vom Lieferschein und den fehlerhaften Produkten an die e-Mail anfügen" at bounding box center [590, 562] width 20 height 20
click at [592, 601] on button "Fehler in E-Mail bennen" at bounding box center [590, 611] width 20 height 20
click at [615, 639] on label "Wichtig: Um eine Gutschrift zu erhalten, muss die Reklamation noch am gleichen …" at bounding box center [786, 671] width 355 height 65
click at [604, 639] on div "Wichtig: Um eine Gutschrift zu erhalten, muss die Reklamation noch am gleichen …" at bounding box center [771, 671] width 383 height 65
click at [601, 639] on div "Wichtig: Um eine Gutschrift zu erhalten, muss die Reklamation noch am gleichen …" at bounding box center [771, 671] width 383 height 65
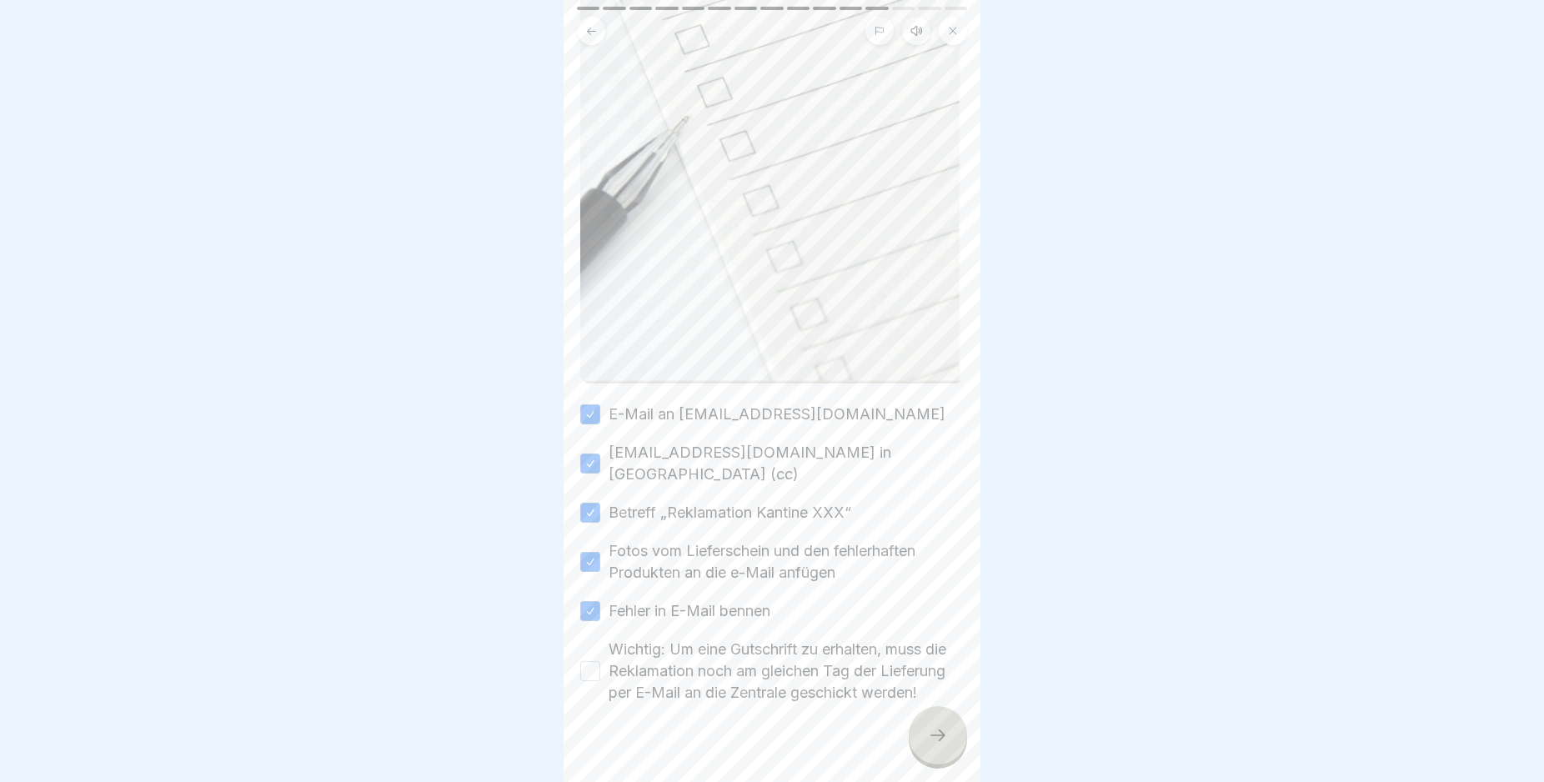
click at [592, 661] on button "Wichtig: Um eine Gutschrift zu erhalten, muss die Reklamation noch am gleichen …" at bounding box center [590, 671] width 20 height 20
click at [931, 736] on div at bounding box center [938, 735] width 58 height 58
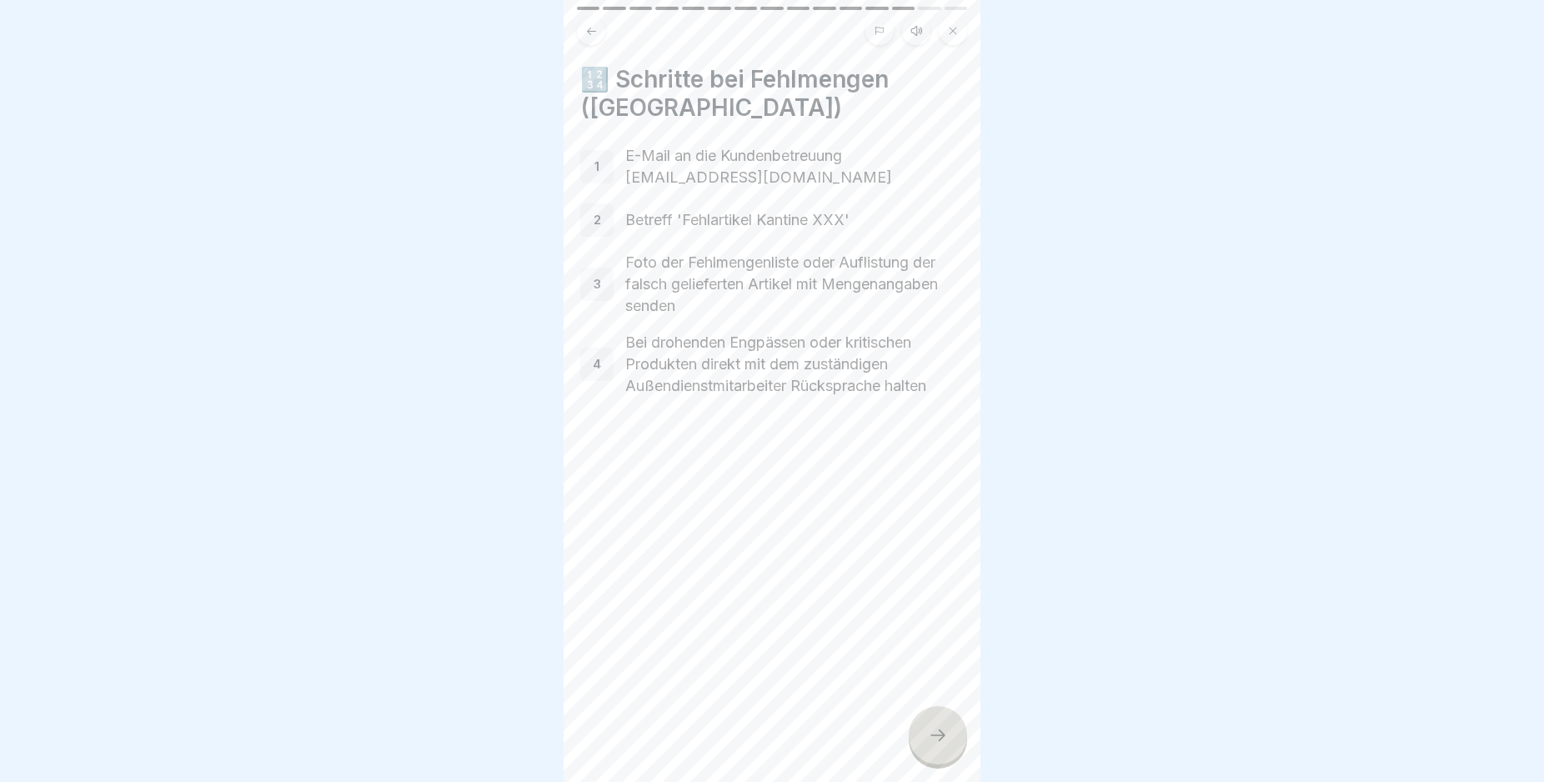
click at [930, 735] on div at bounding box center [938, 735] width 58 height 58
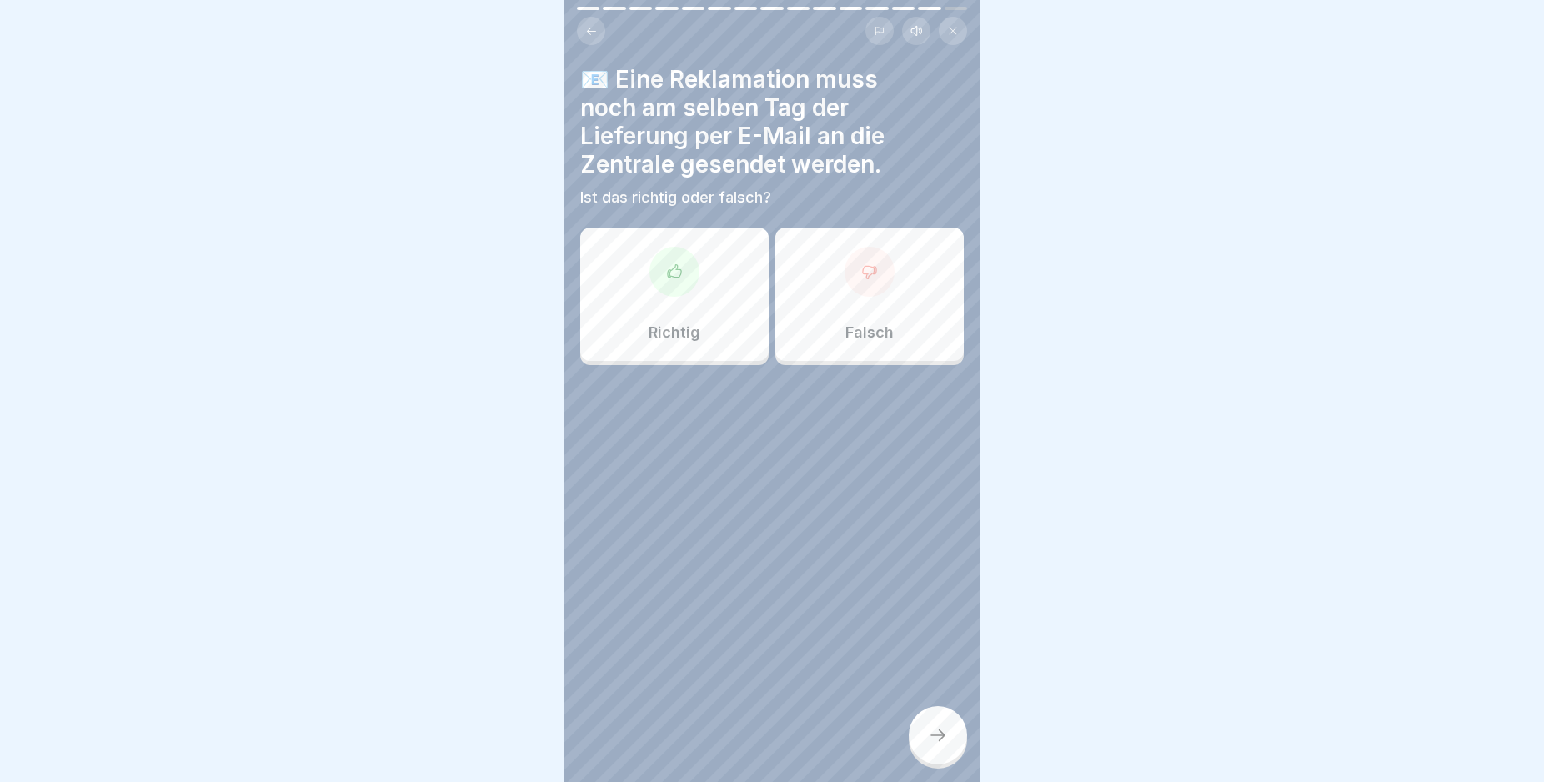
click at [684, 263] on div at bounding box center [674, 272] width 50 height 50
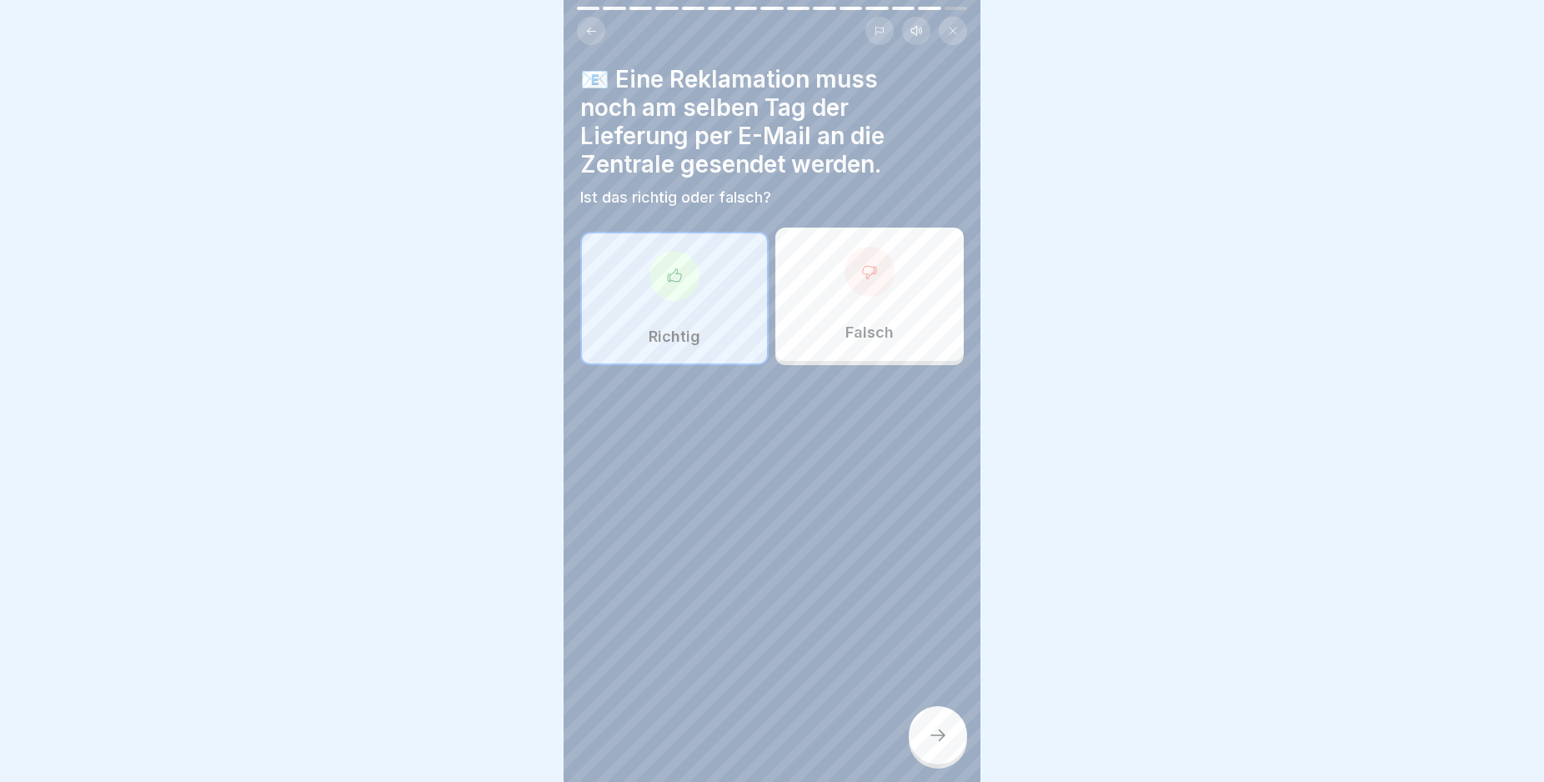
click at [931, 745] on icon at bounding box center [938, 735] width 20 height 20
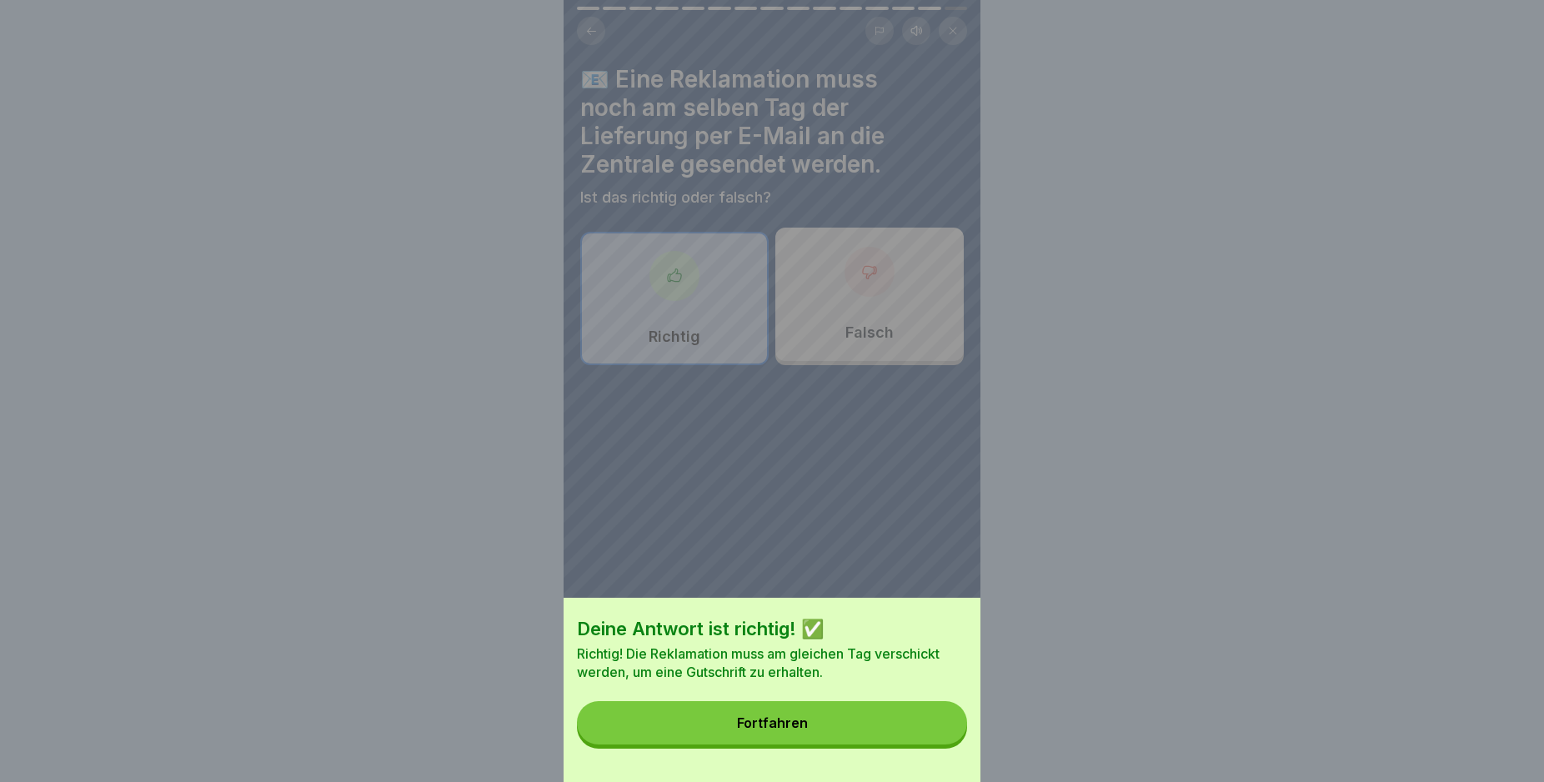
click at [880, 744] on button "Fortfahren" at bounding box center [772, 722] width 390 height 43
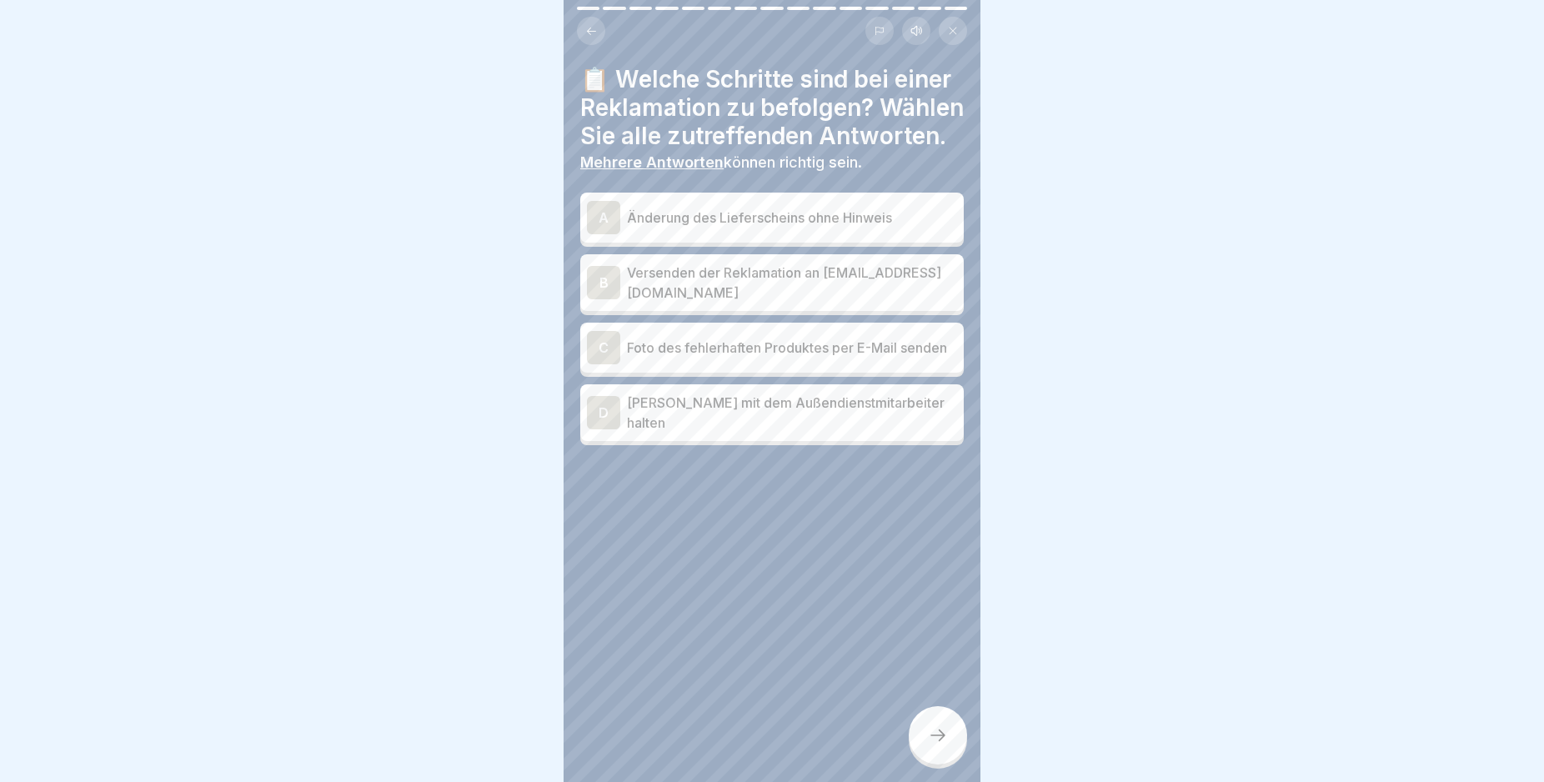
click at [602, 299] on div "B" at bounding box center [603, 282] width 33 height 33
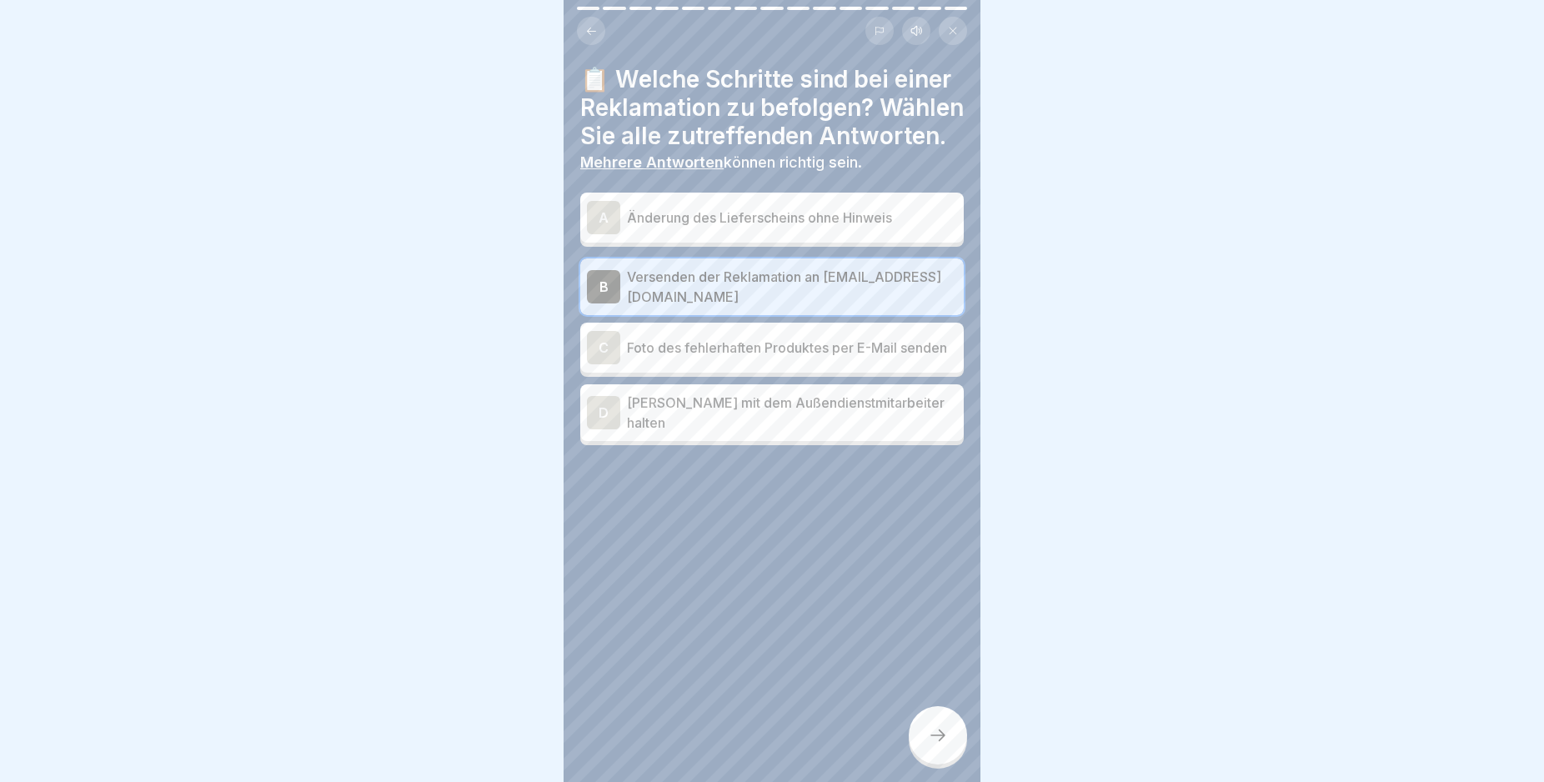
click at [605, 364] on div "C" at bounding box center [603, 347] width 33 height 33
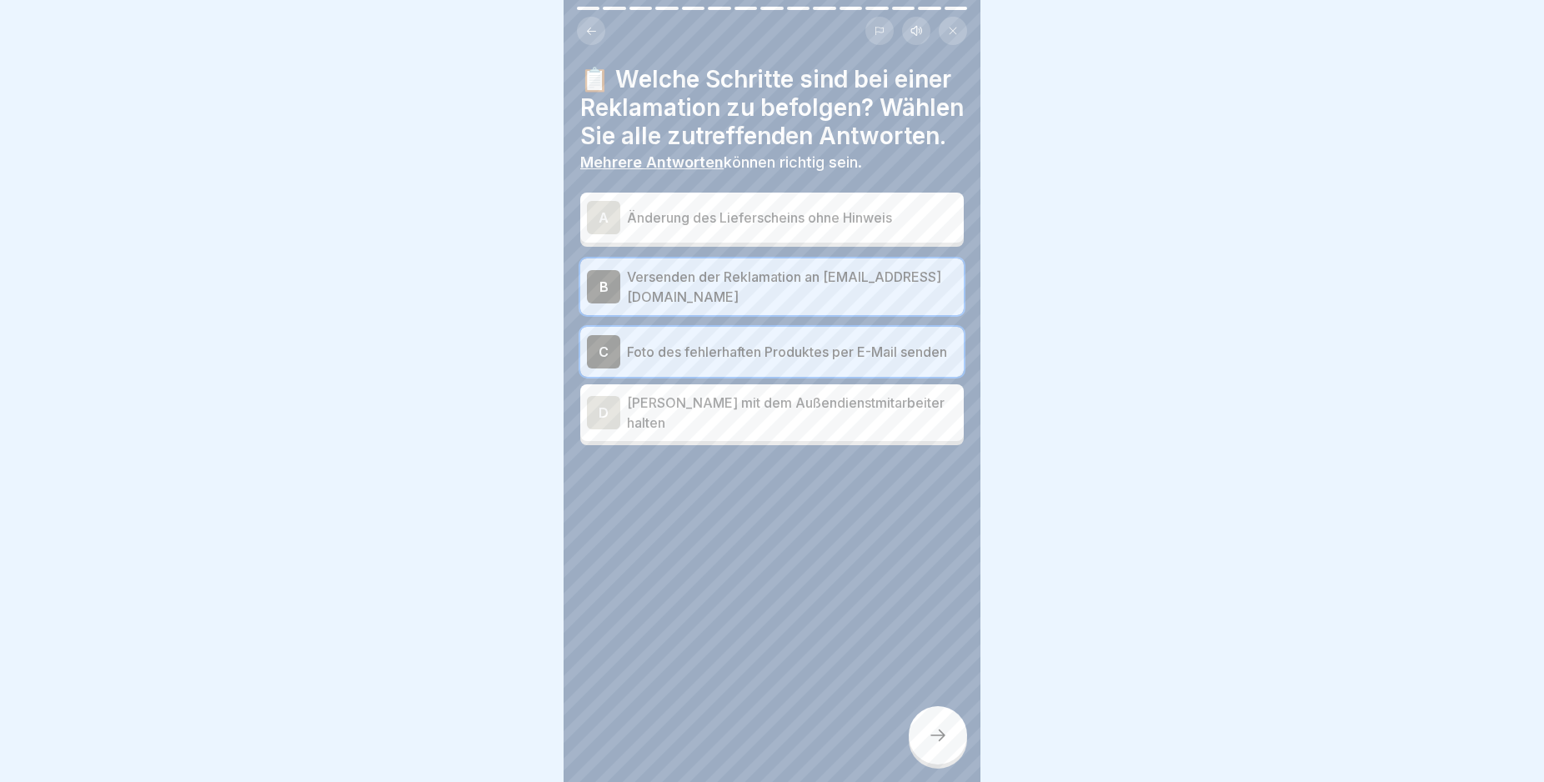
click at [601, 429] on div "D" at bounding box center [603, 412] width 33 height 33
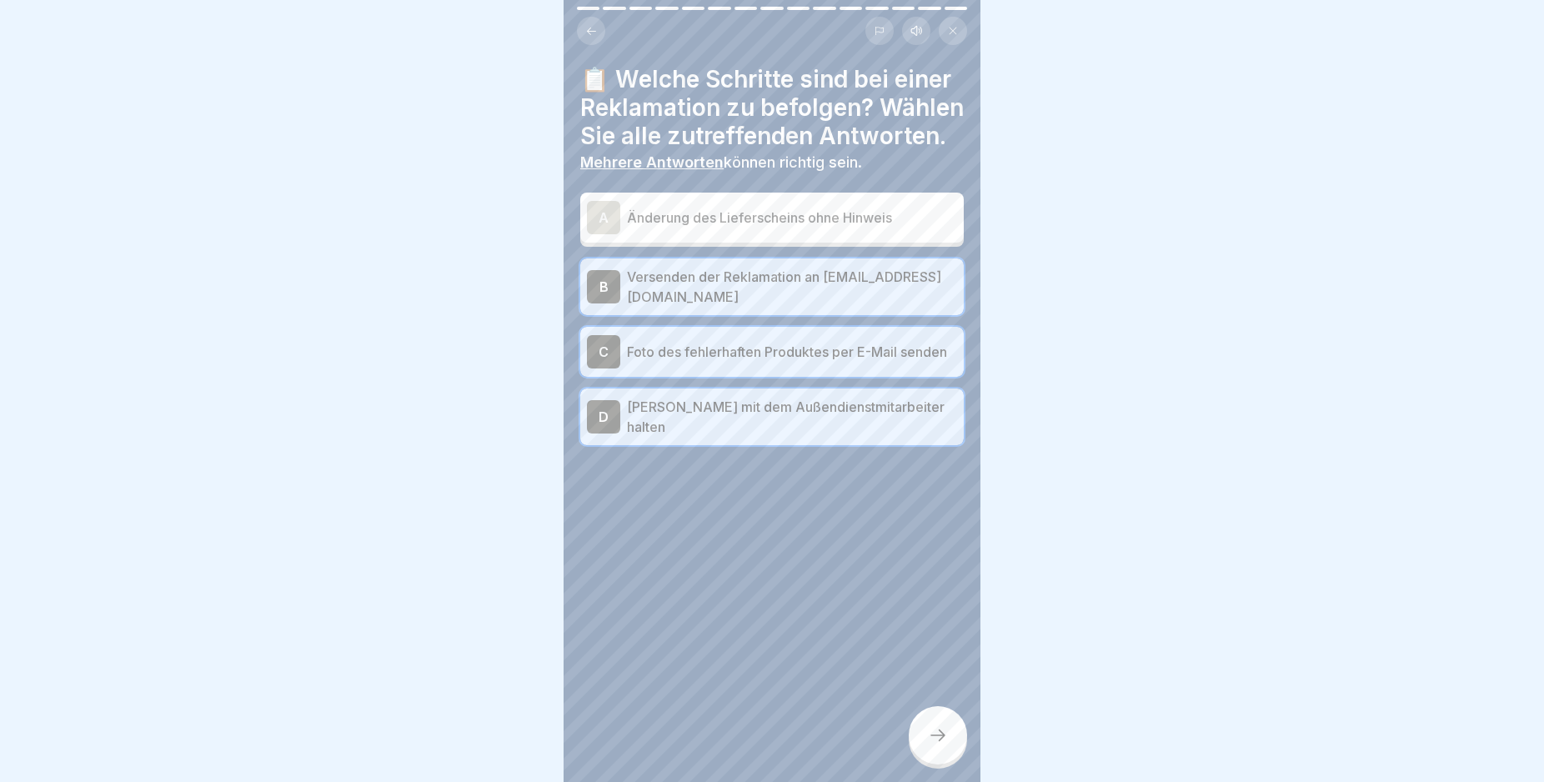
click at [612, 234] on div "A" at bounding box center [603, 217] width 33 height 33
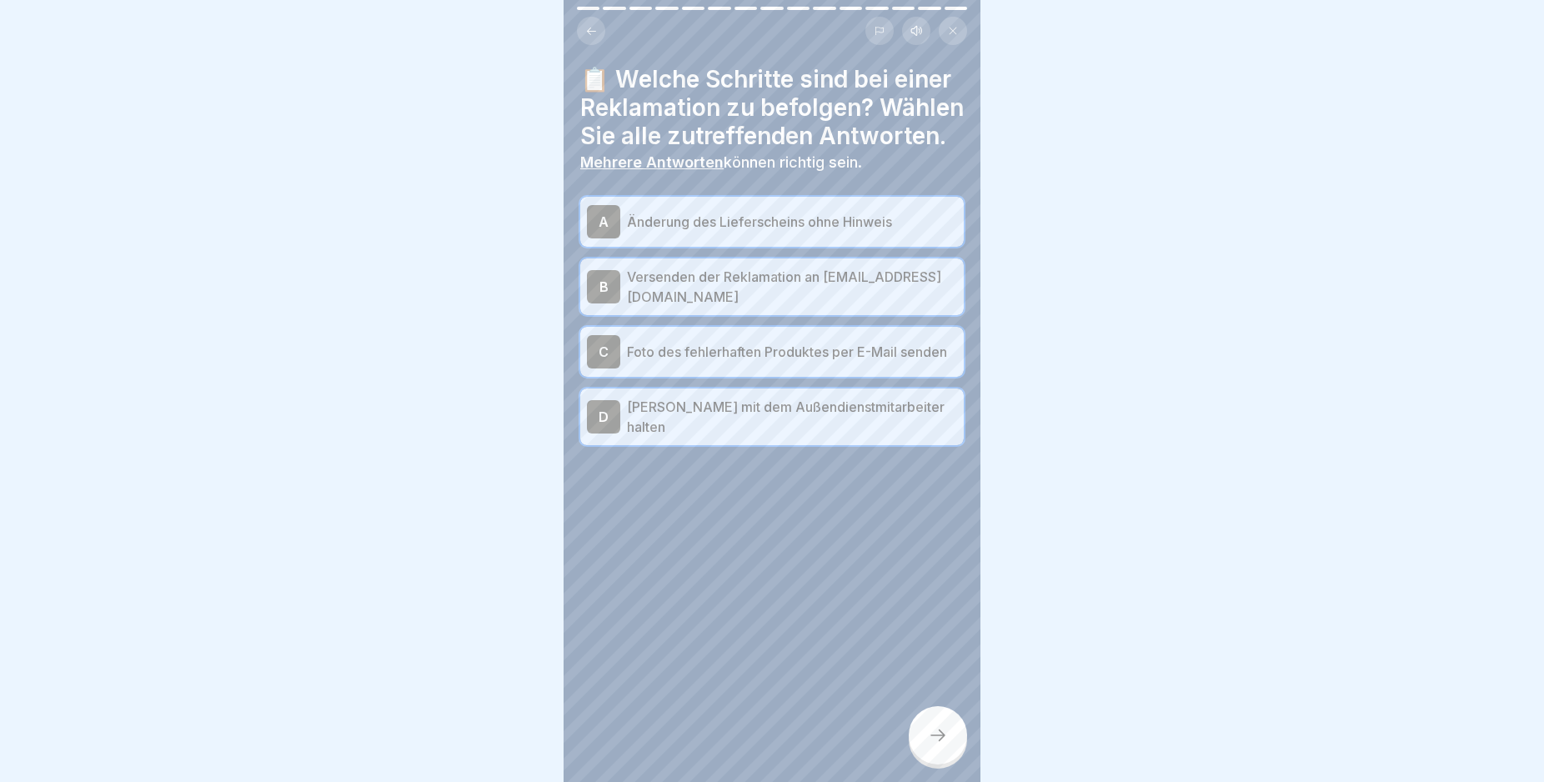
click at [935, 728] on div at bounding box center [938, 735] width 58 height 58
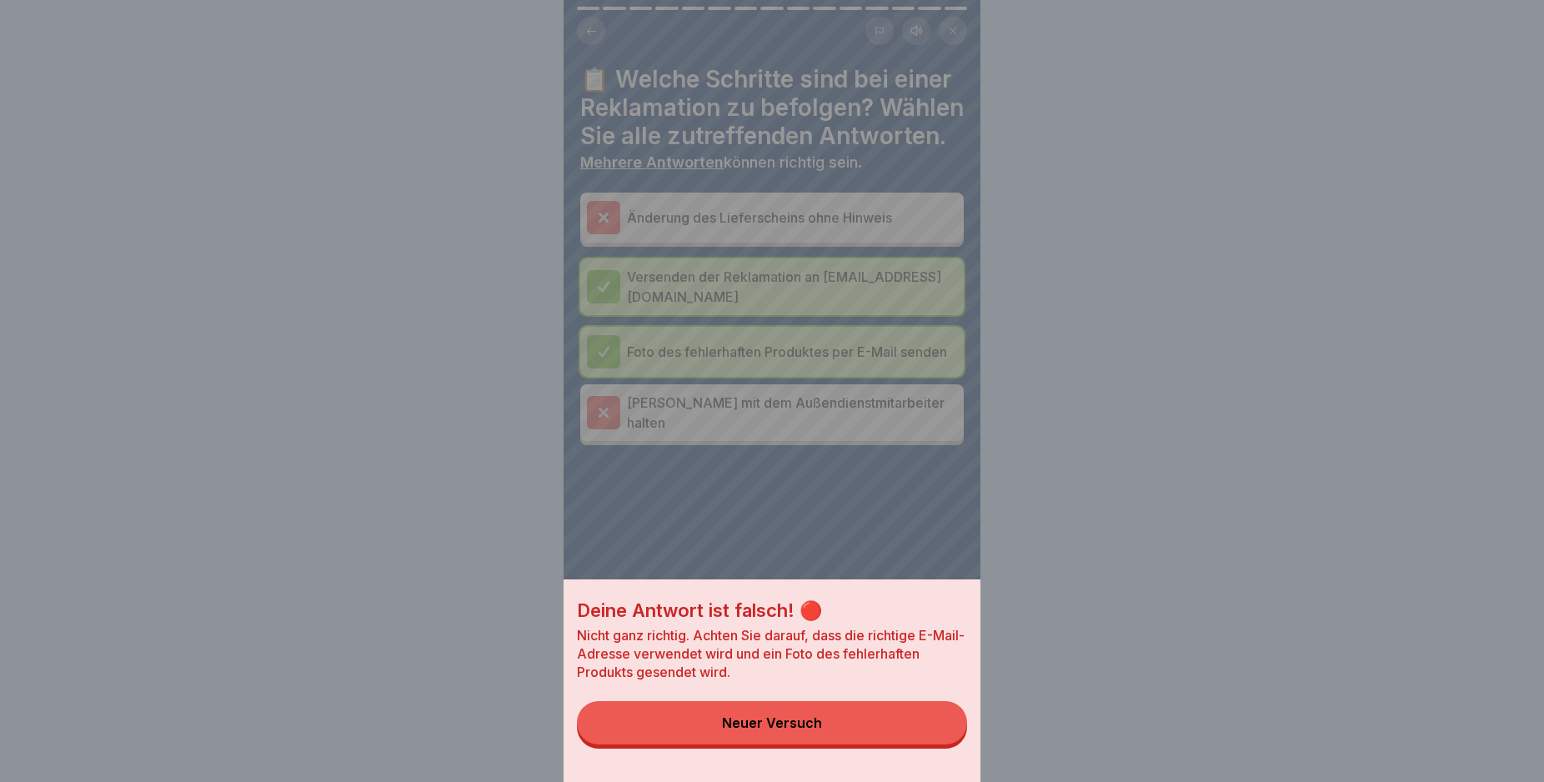
click at [822, 730] on div "Neuer Versuch" at bounding box center [772, 722] width 100 height 15
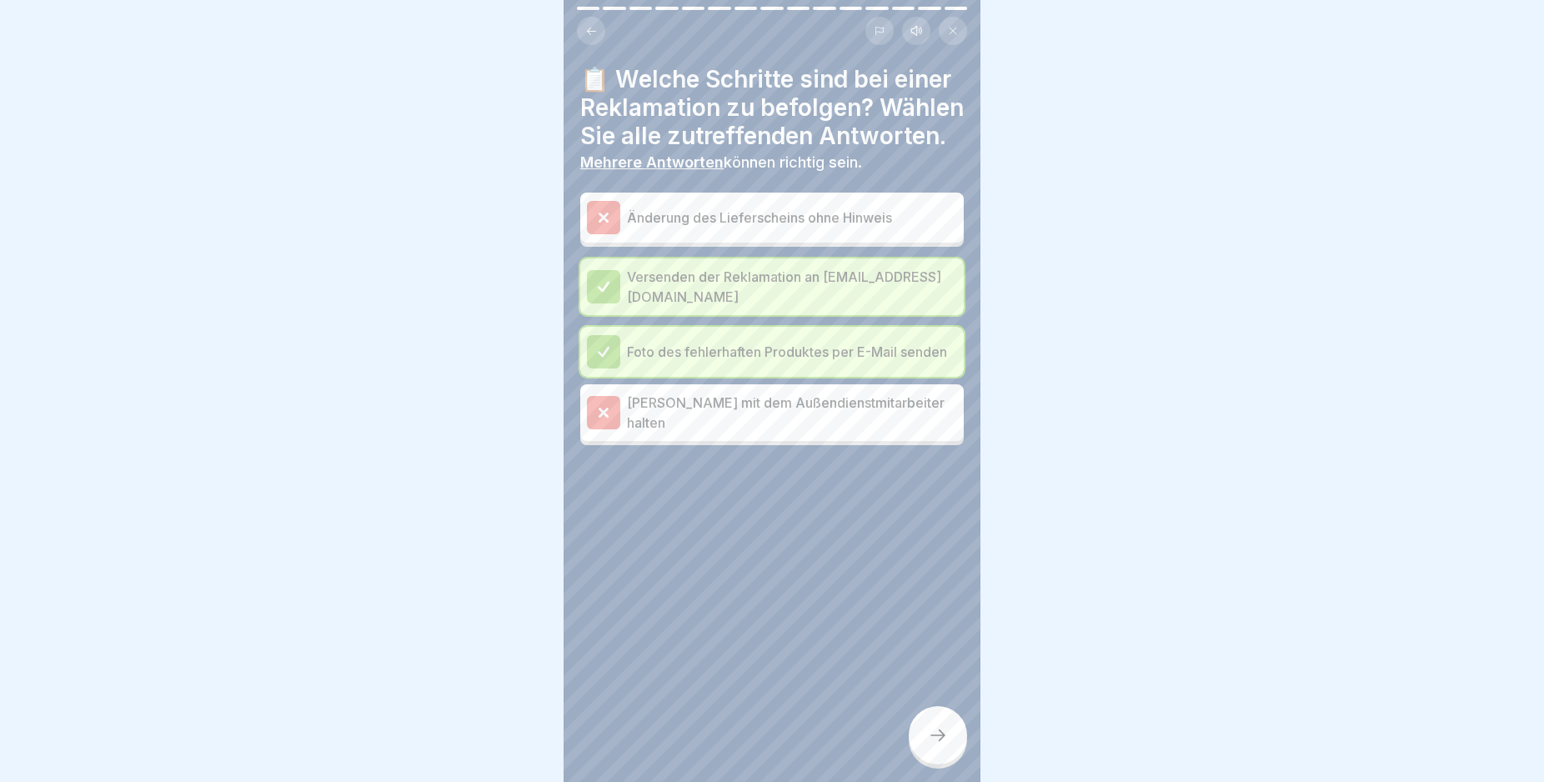
click at [604, 234] on div at bounding box center [603, 217] width 33 height 33
click at [609, 359] on icon at bounding box center [603, 351] width 15 height 15
click at [932, 741] on div at bounding box center [938, 735] width 58 height 58
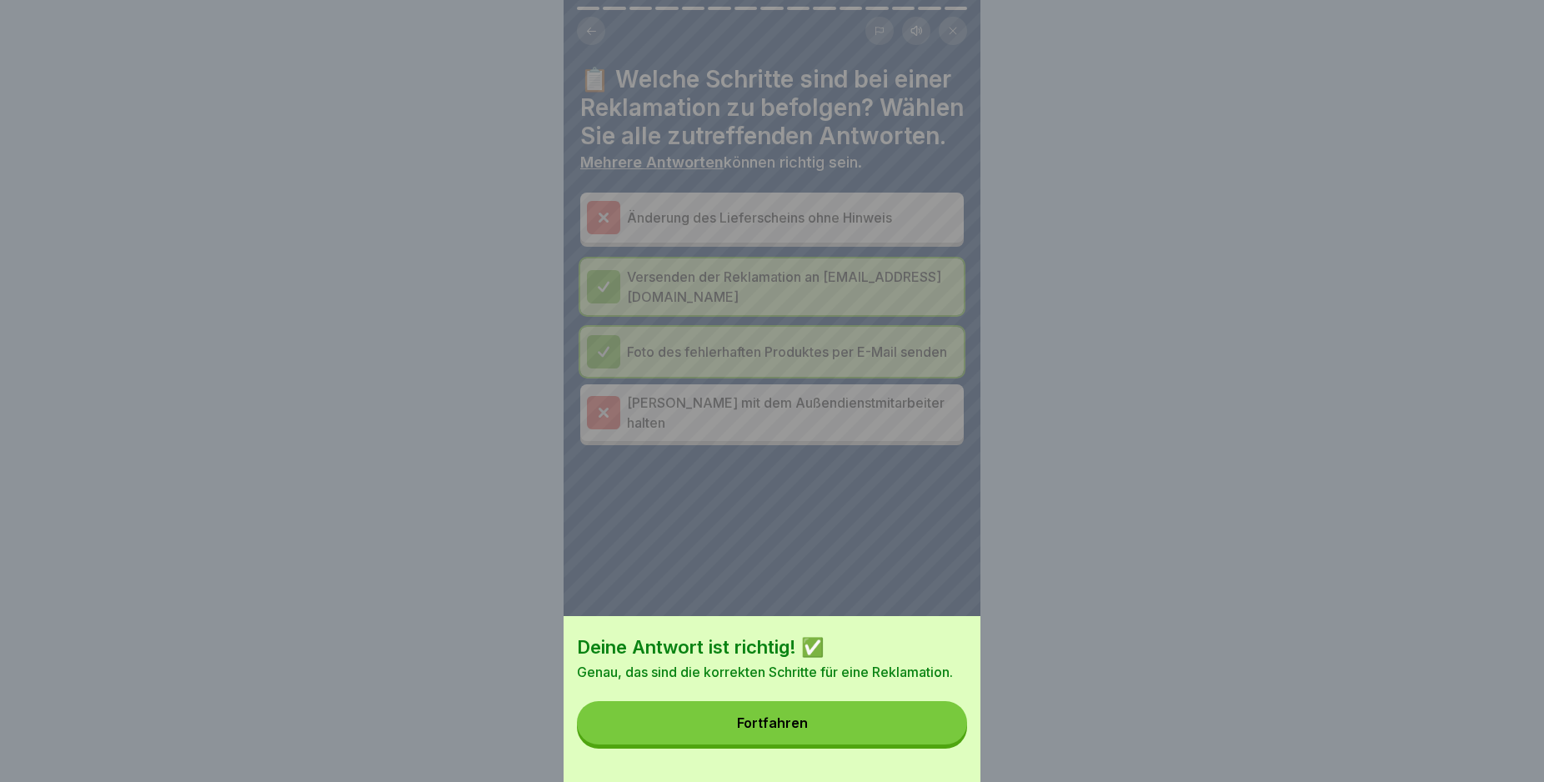
click at [866, 742] on button "Fortfahren" at bounding box center [772, 722] width 390 height 43
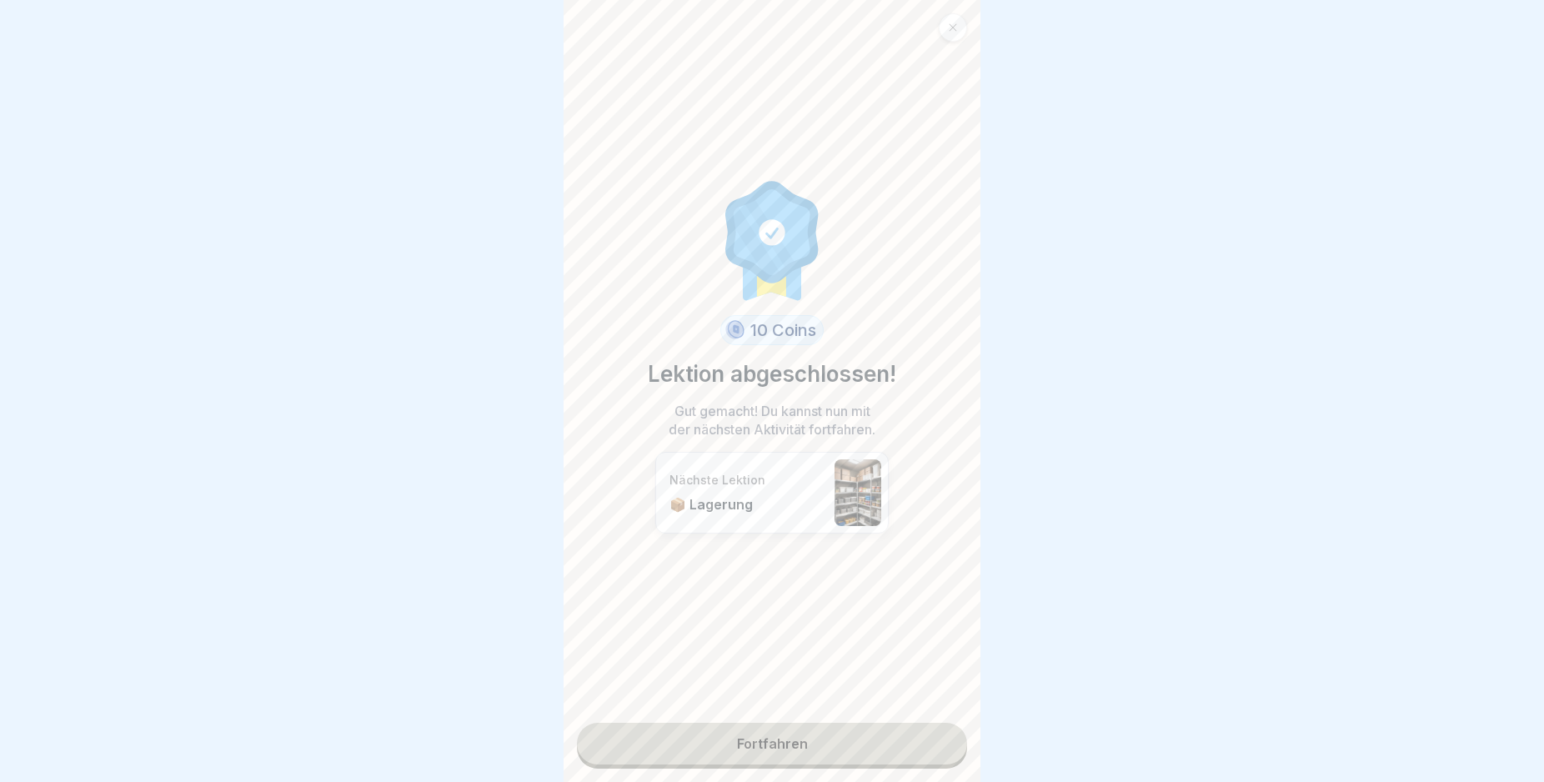
click at [834, 737] on link "Fortfahren" at bounding box center [772, 744] width 390 height 42
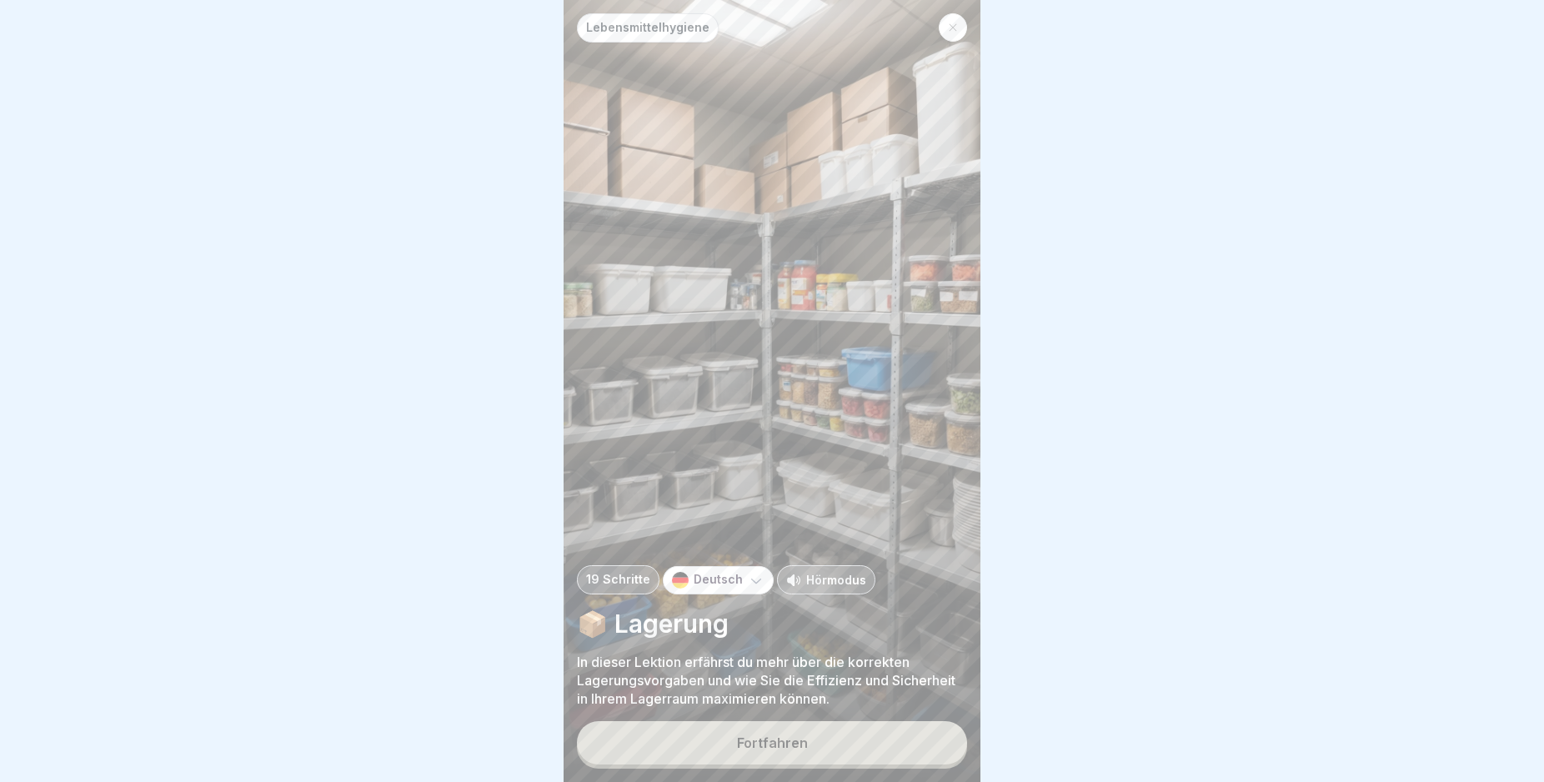
click at [856, 759] on button "Fortfahren" at bounding box center [772, 742] width 390 height 43
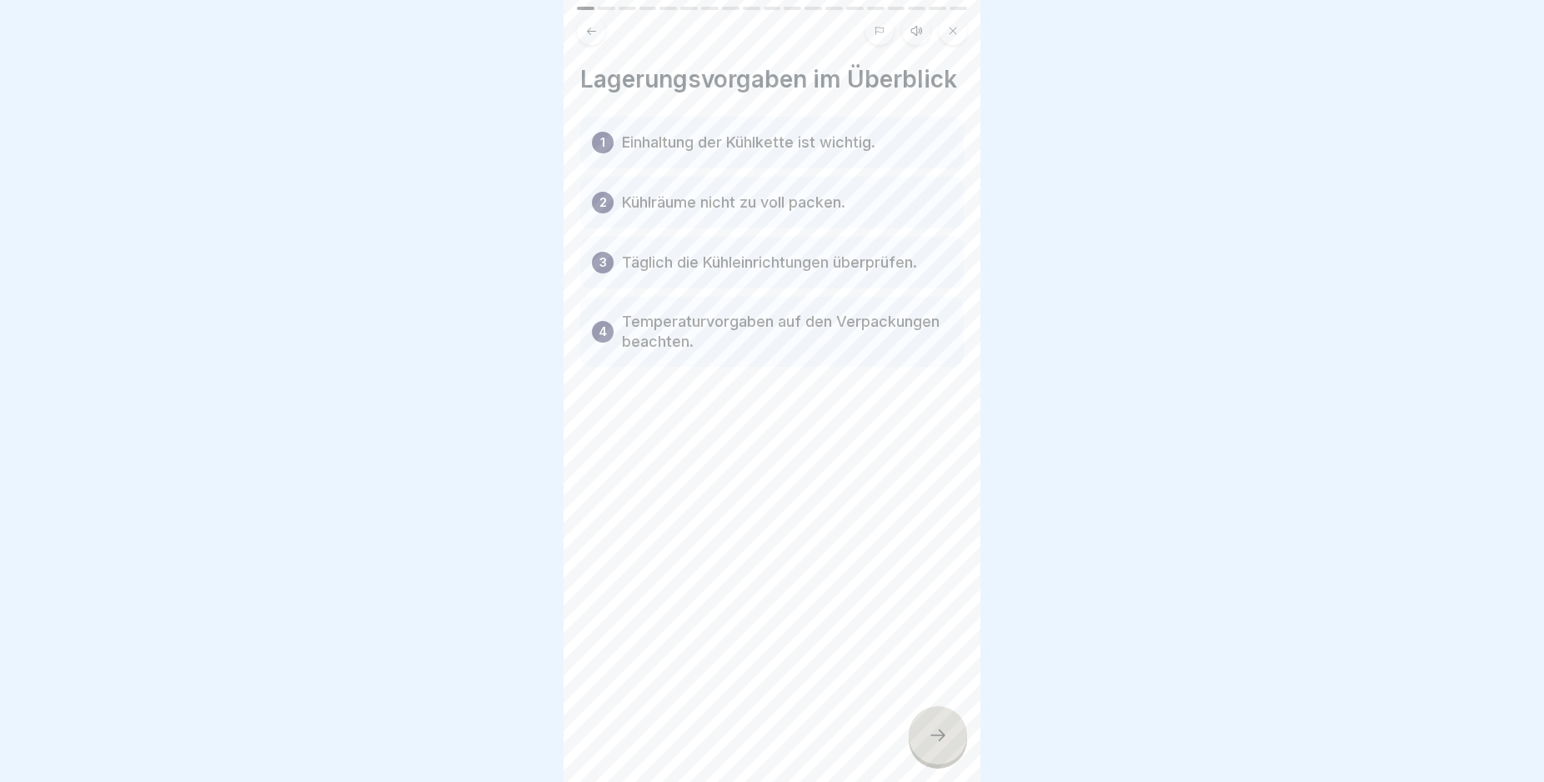
click at [928, 744] on icon at bounding box center [938, 735] width 20 height 20
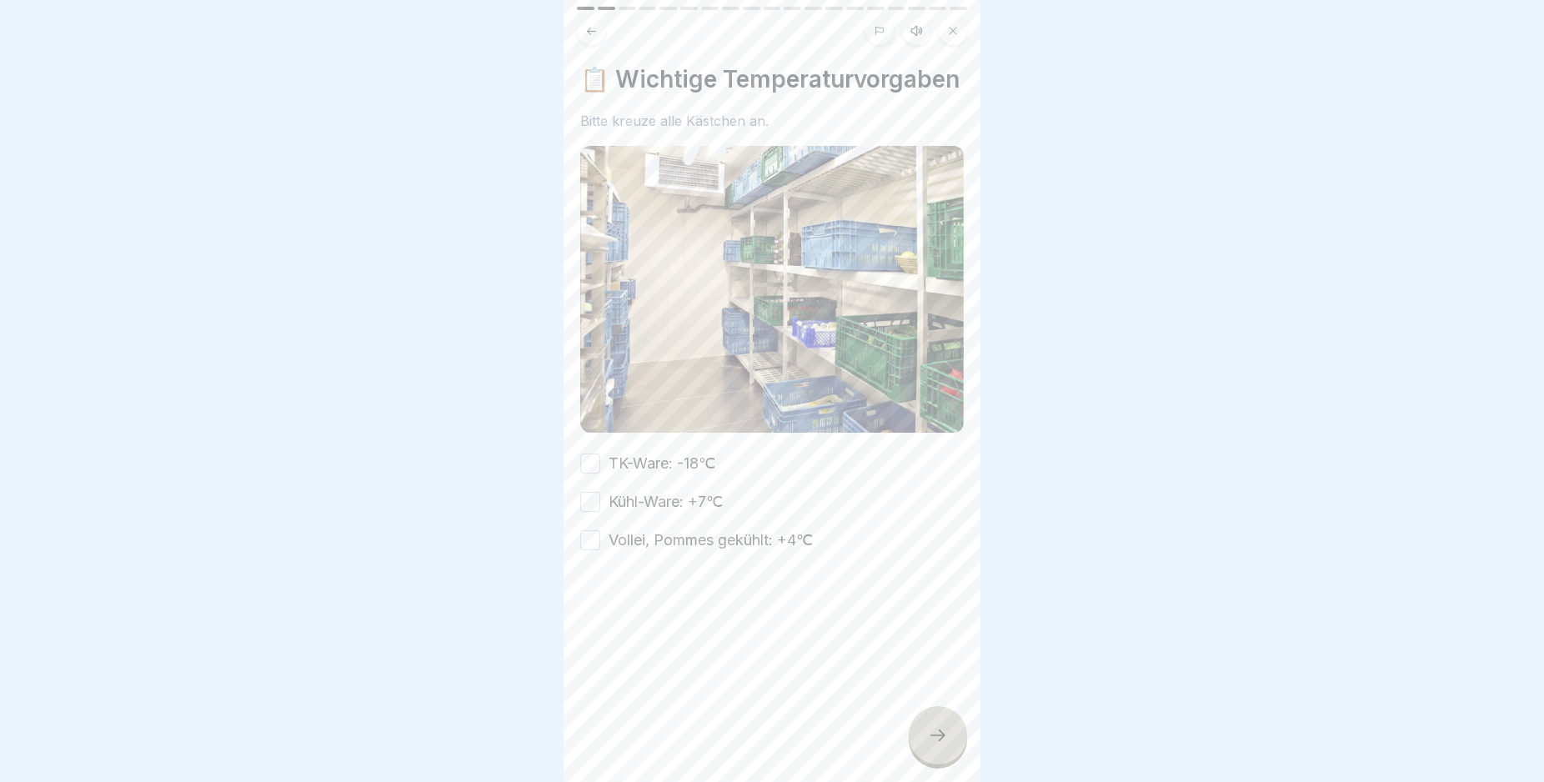
click at [928, 744] on icon at bounding box center [938, 735] width 20 height 20
click at [598, 474] on button "TK-Ware: -18℃" at bounding box center [590, 464] width 20 height 20
click at [588, 512] on button "Kühl-Ware: +7℃" at bounding box center [590, 502] width 20 height 20
click at [585, 550] on button "Vollei, Pommes gekühlt: +4℃" at bounding box center [590, 540] width 20 height 20
click at [934, 745] on icon at bounding box center [938, 735] width 20 height 20
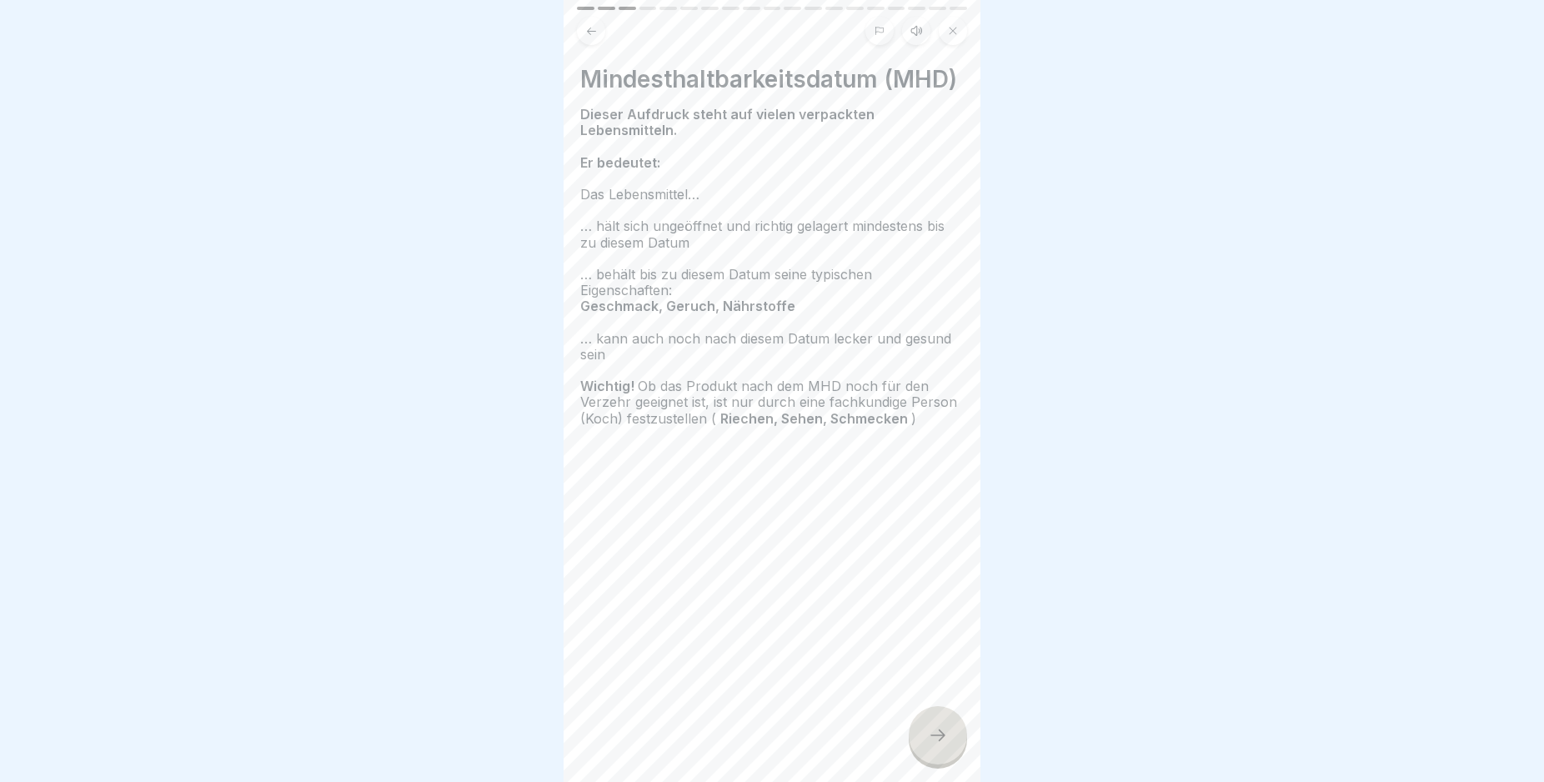
click at [916, 723] on div "Mindesthaltbarkeitsdatum (MHD) Dieser Aufdruck steht auf vielen verpackten Lebe…" at bounding box center [772, 391] width 417 height 782
click at [938, 745] on icon at bounding box center [938, 735] width 20 height 20
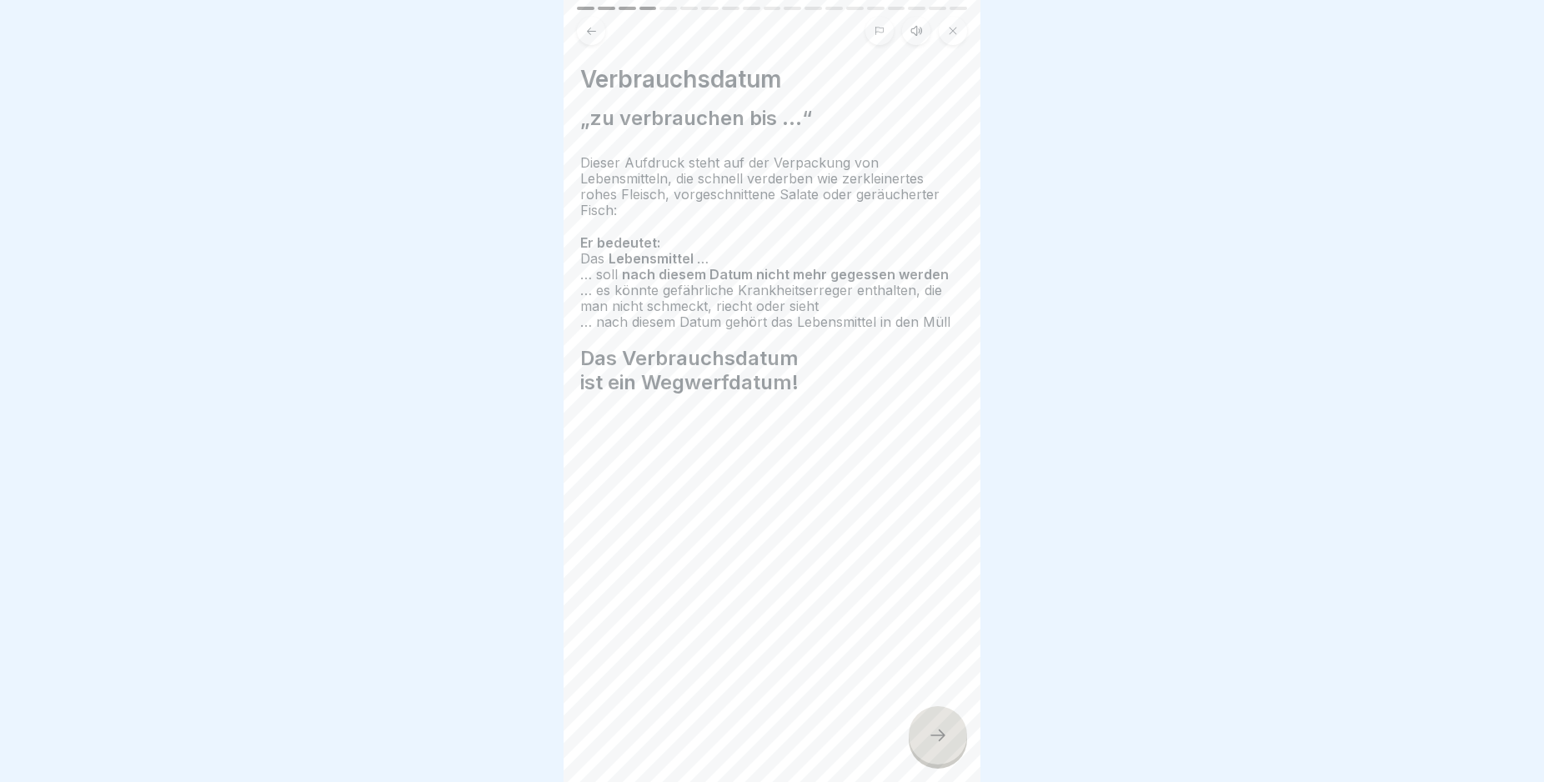
click at [938, 745] on icon at bounding box center [938, 735] width 20 height 20
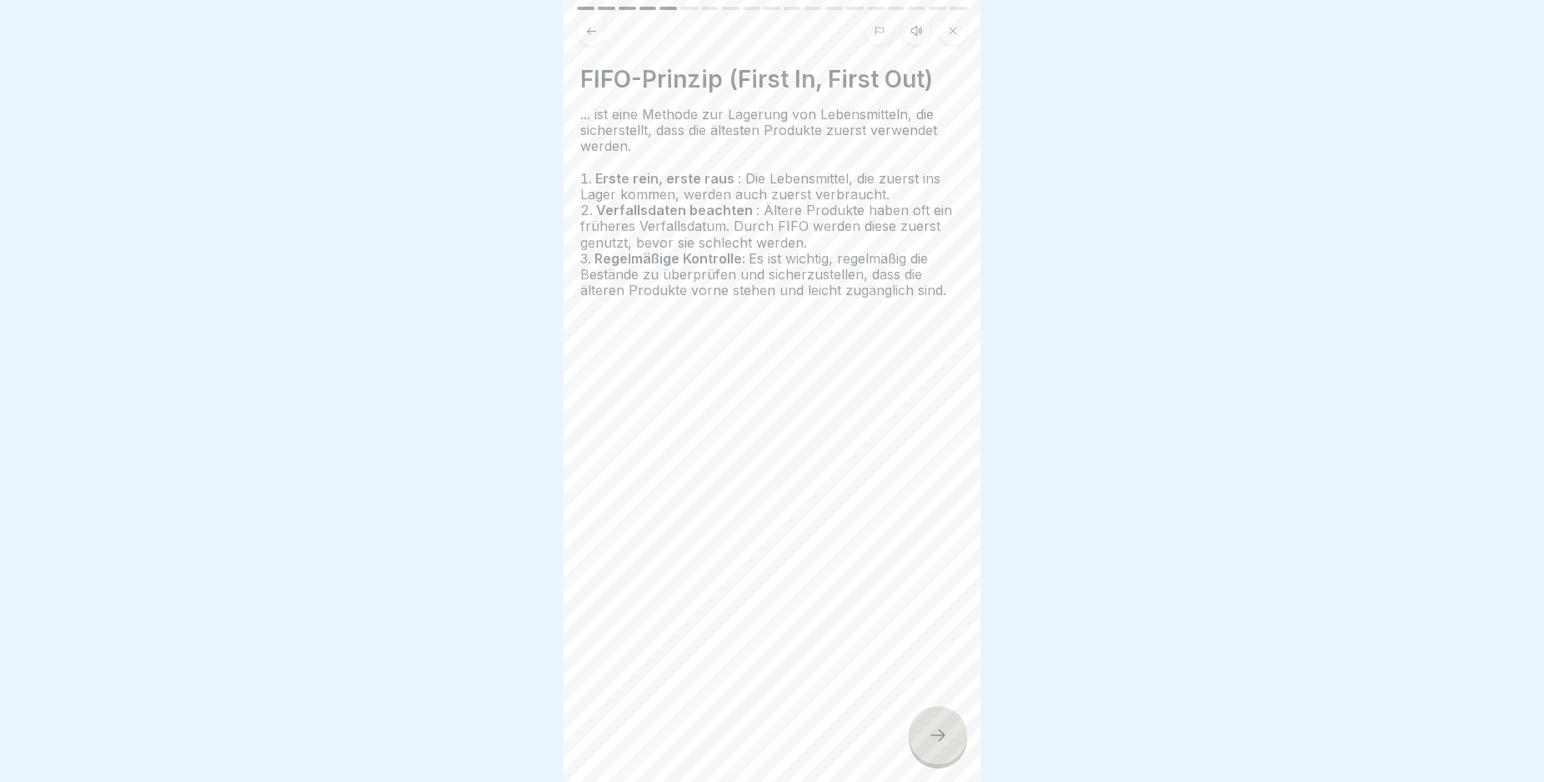
click at [938, 745] on icon at bounding box center [938, 735] width 20 height 20
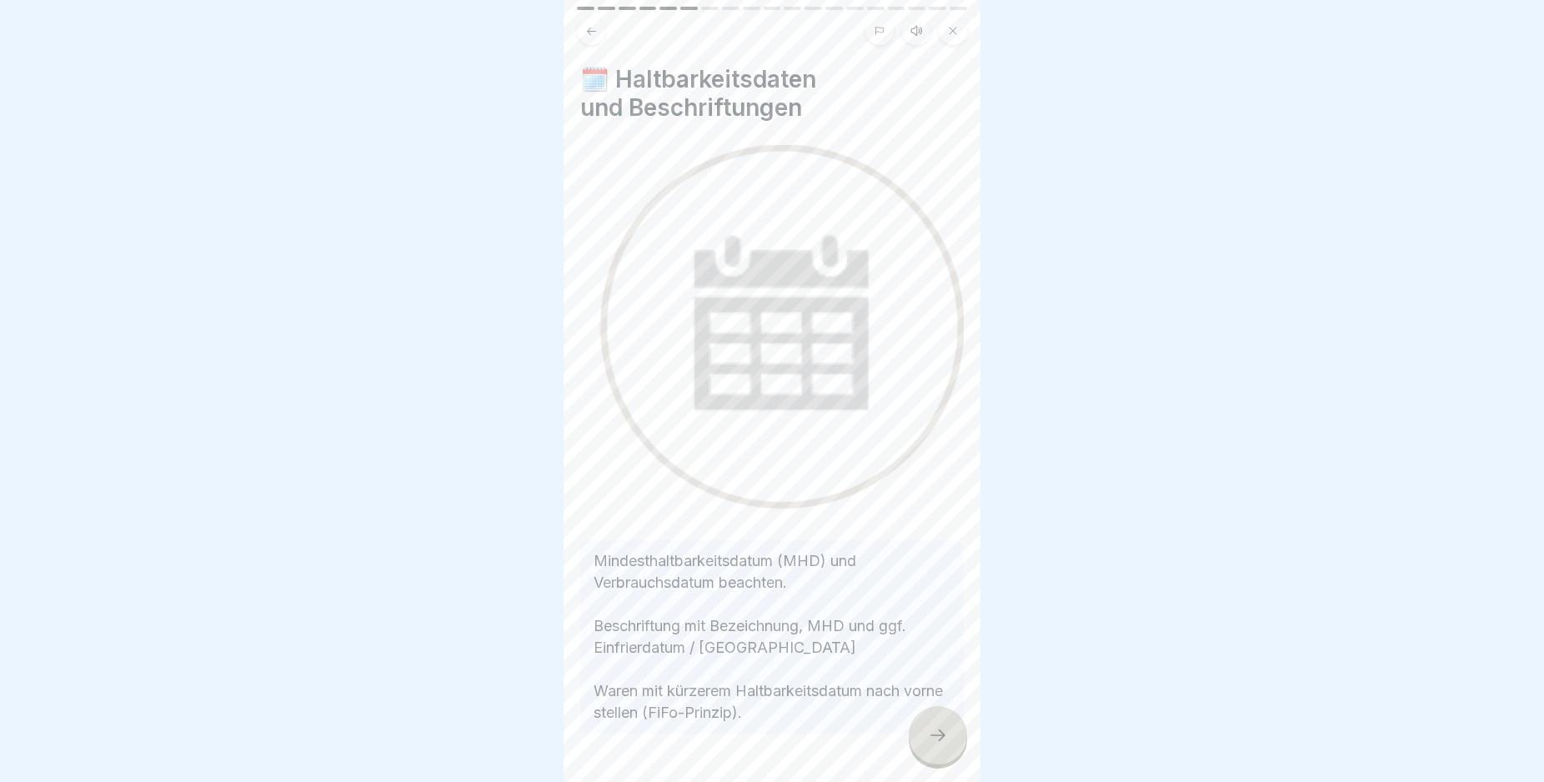
click at [938, 745] on icon at bounding box center [938, 735] width 20 height 20
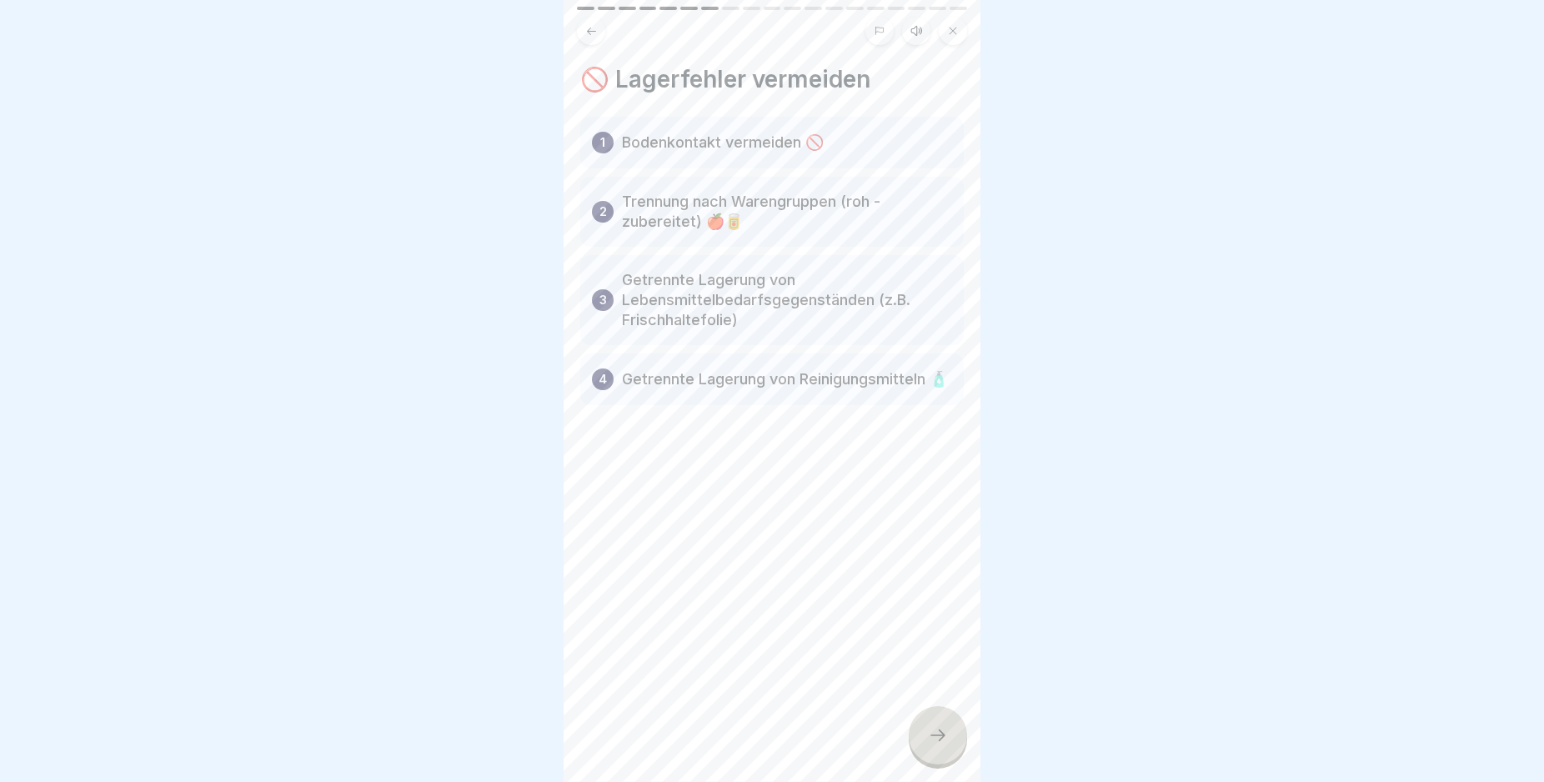
click at [938, 745] on icon at bounding box center [938, 735] width 20 height 20
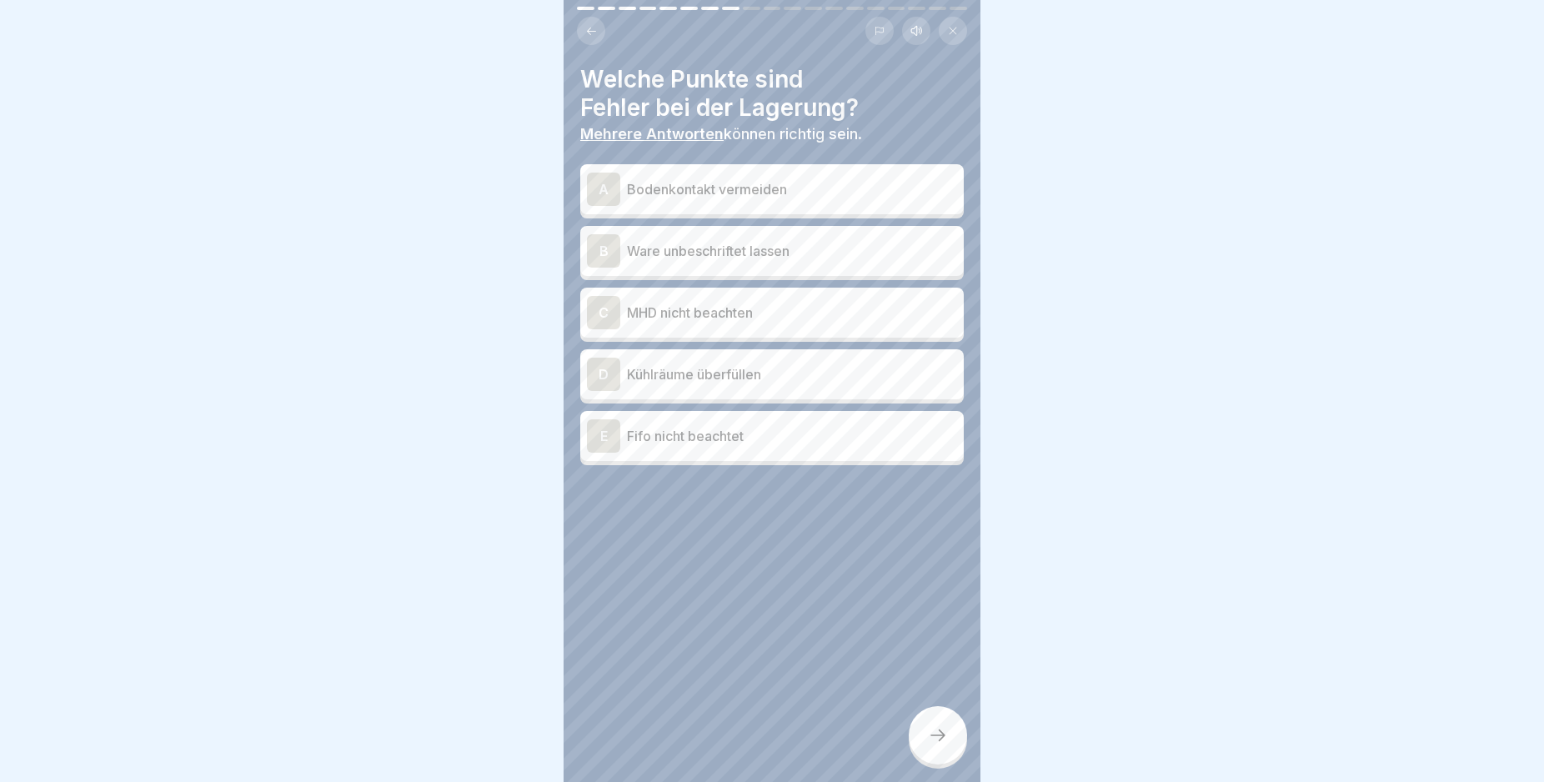
click at [938, 745] on icon at bounding box center [938, 735] width 20 height 20
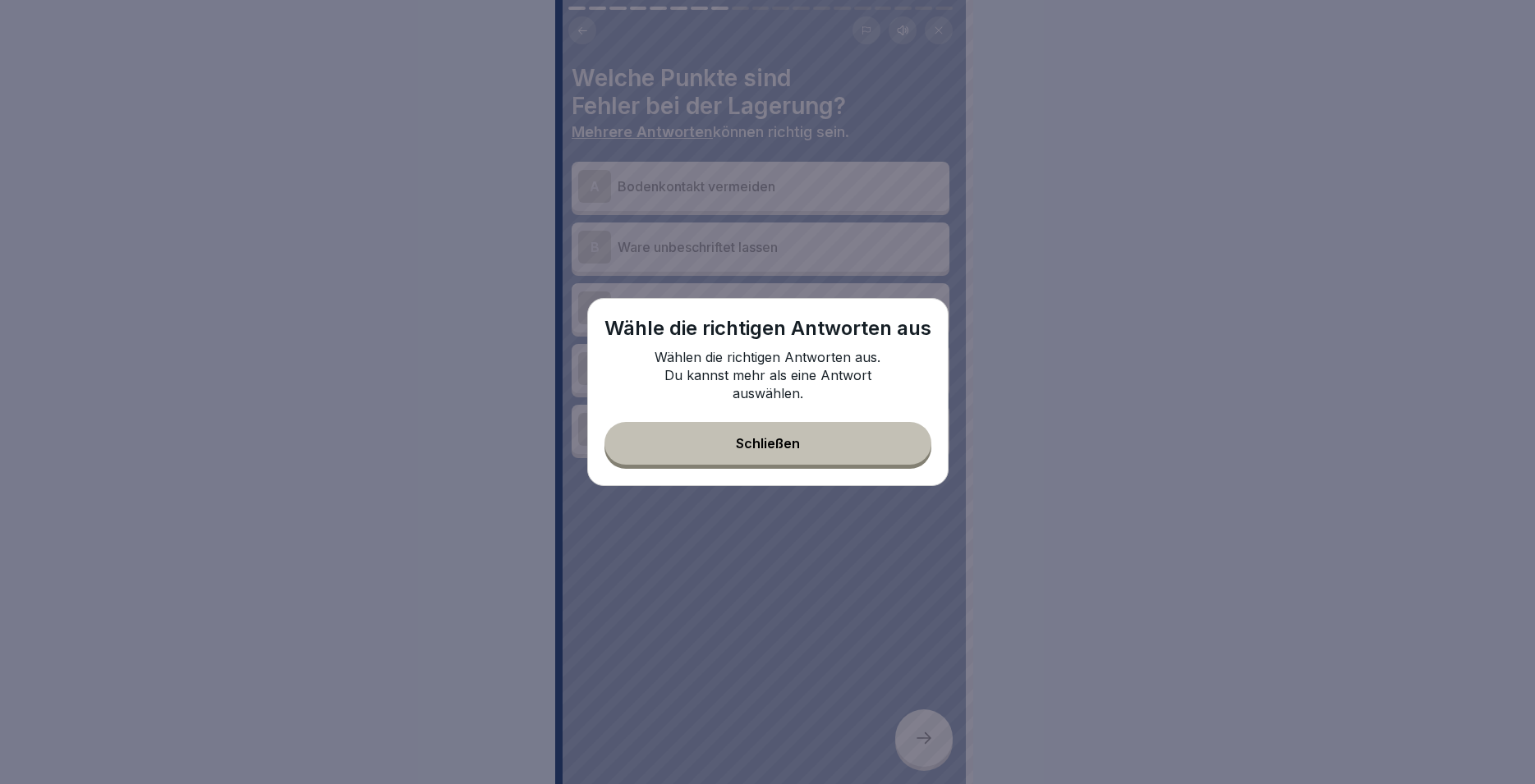
click at [685, 430] on button "Schließen" at bounding box center [768, 443] width 327 height 42
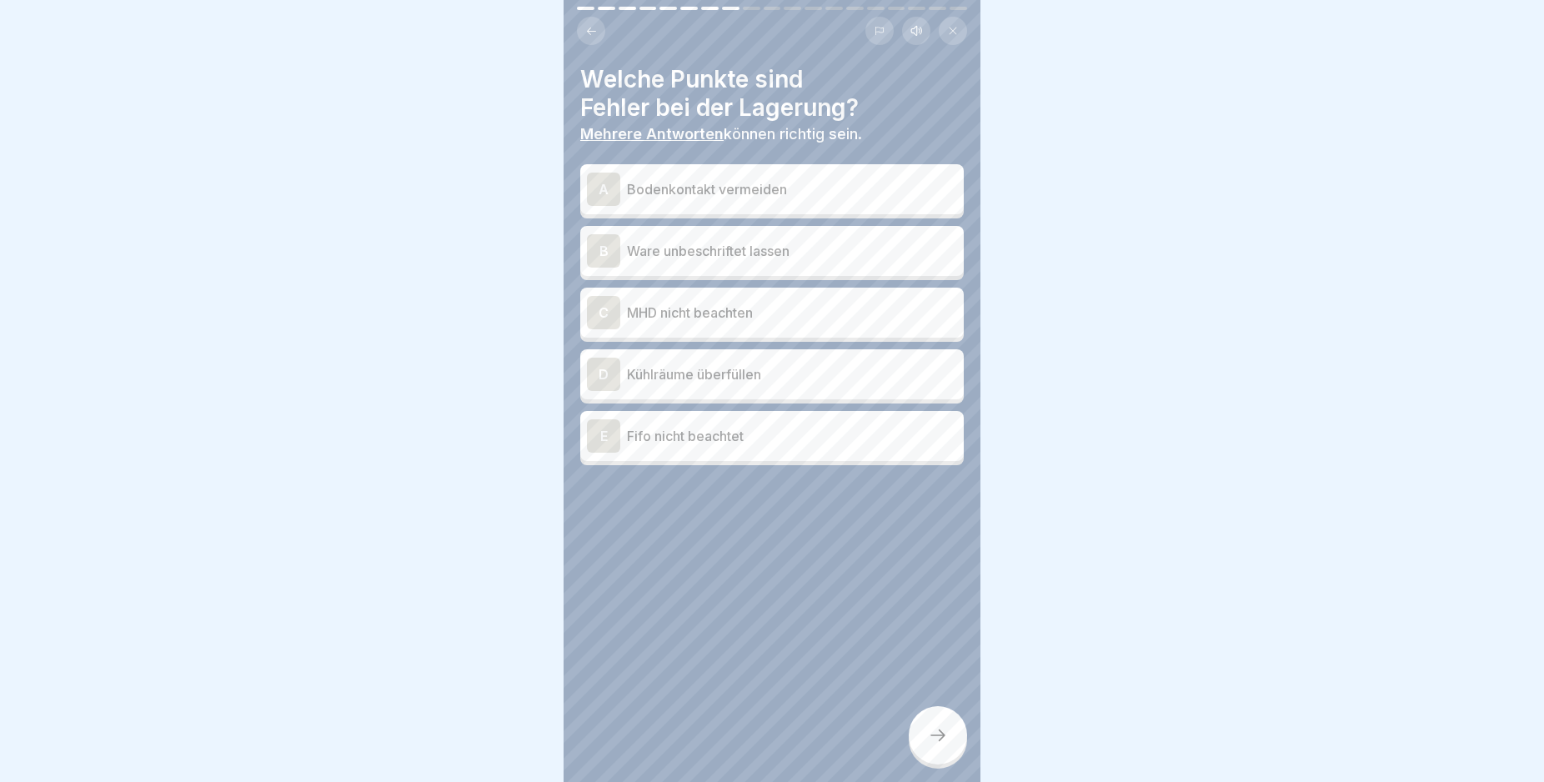
click at [602, 191] on div "A" at bounding box center [603, 189] width 33 height 33
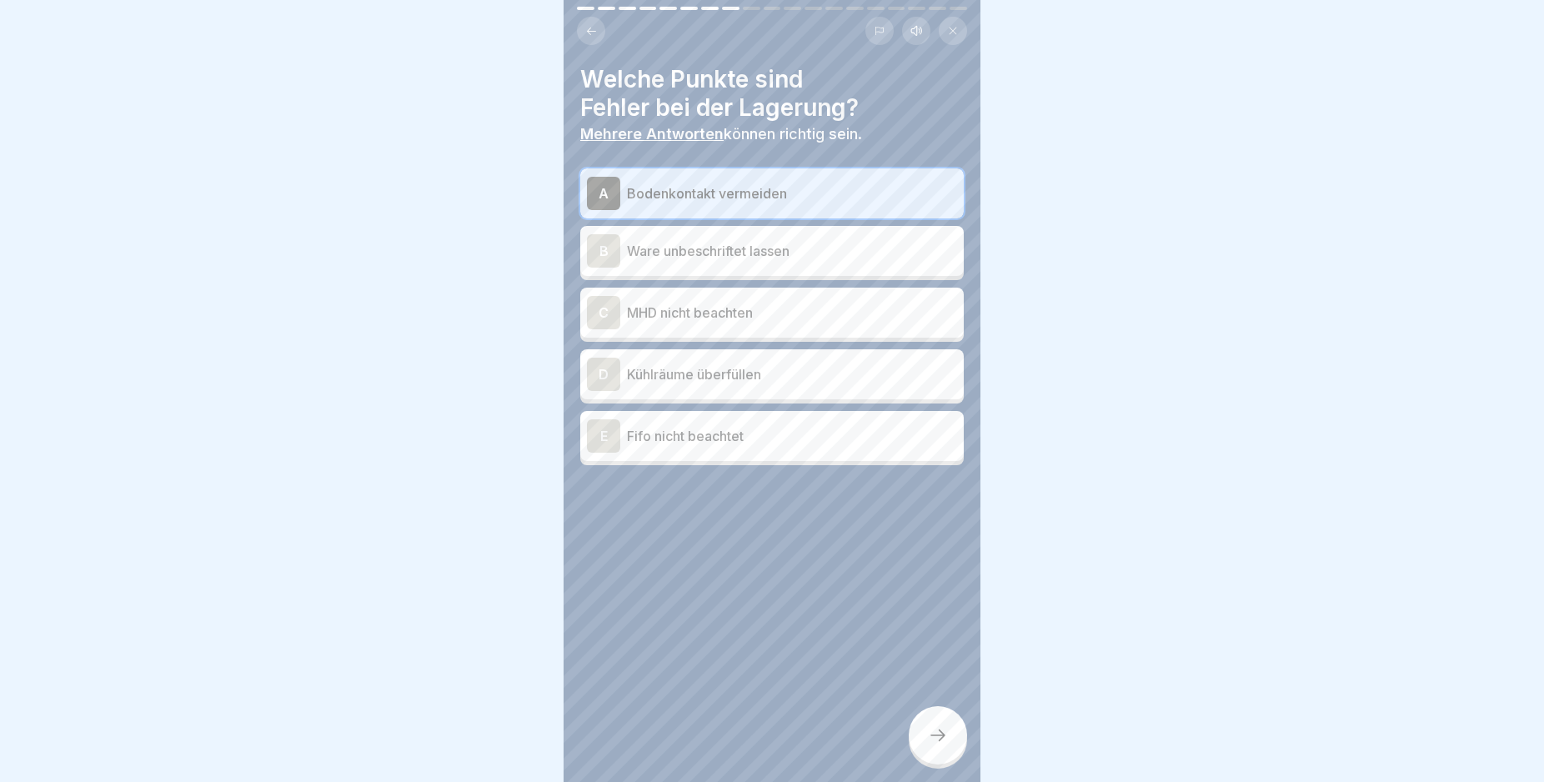
click at [600, 249] on div "B" at bounding box center [603, 250] width 33 height 33
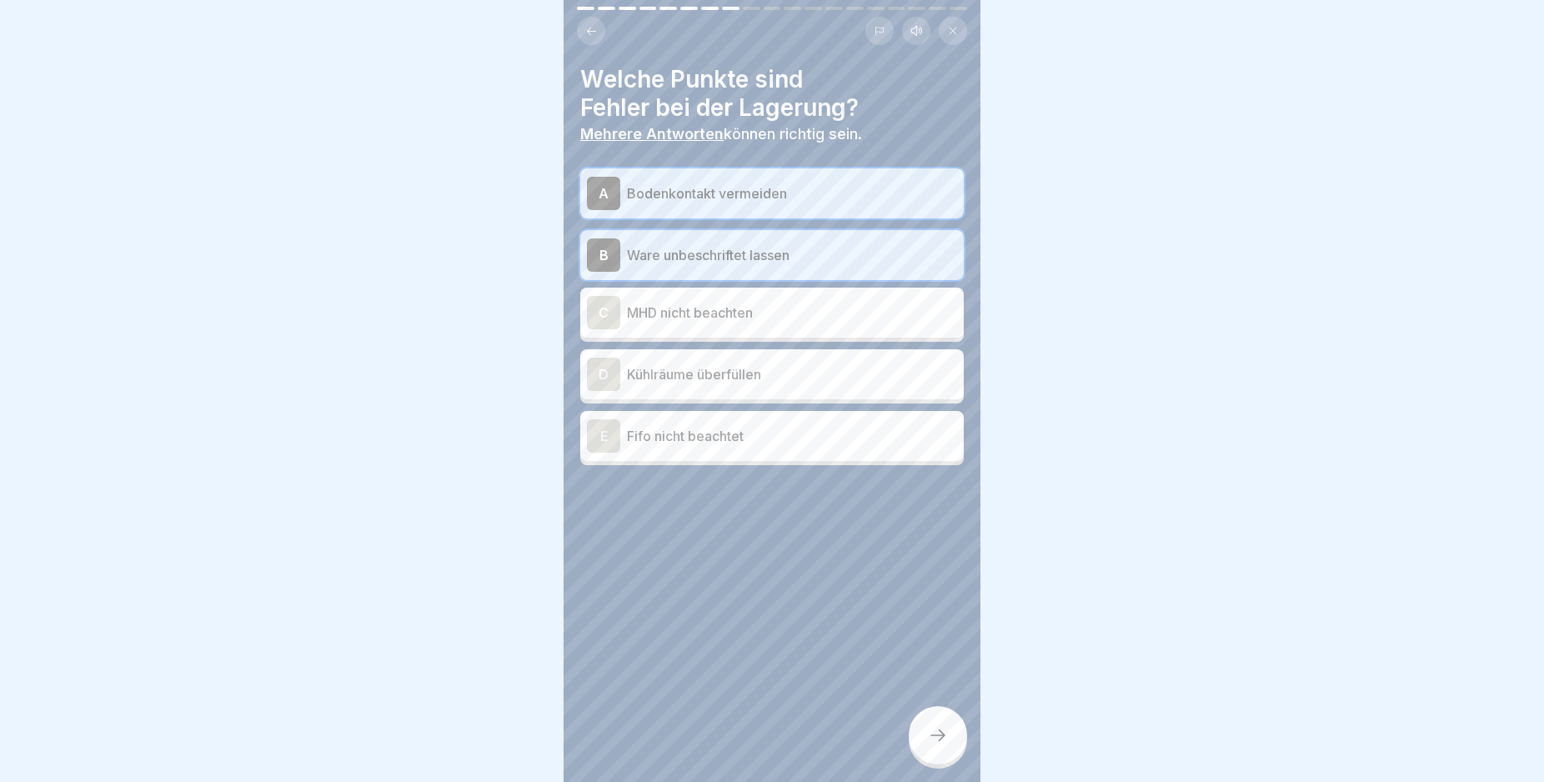
click at [601, 307] on div "C" at bounding box center [603, 312] width 33 height 33
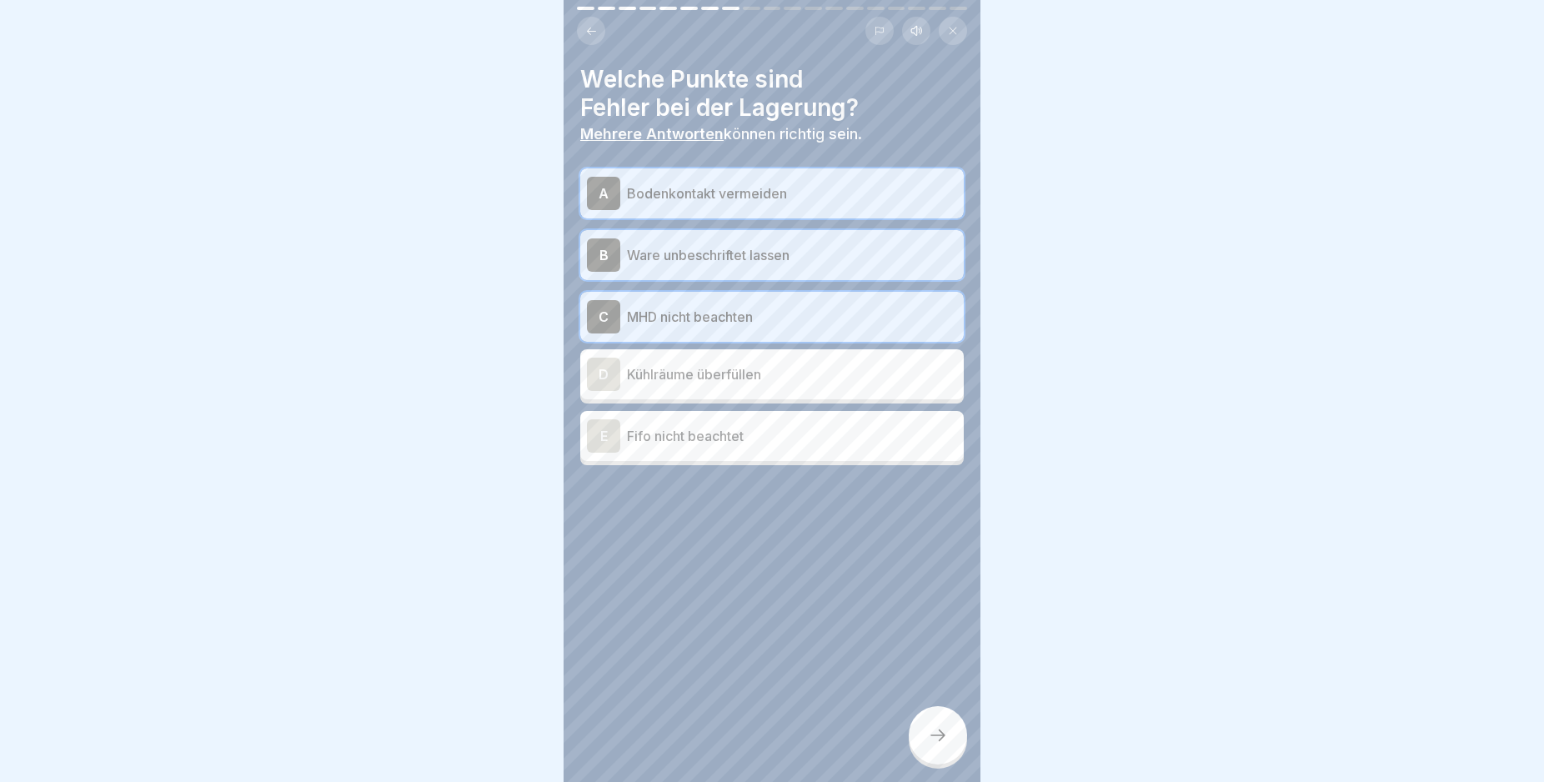
click at [608, 373] on div "D" at bounding box center [603, 374] width 33 height 33
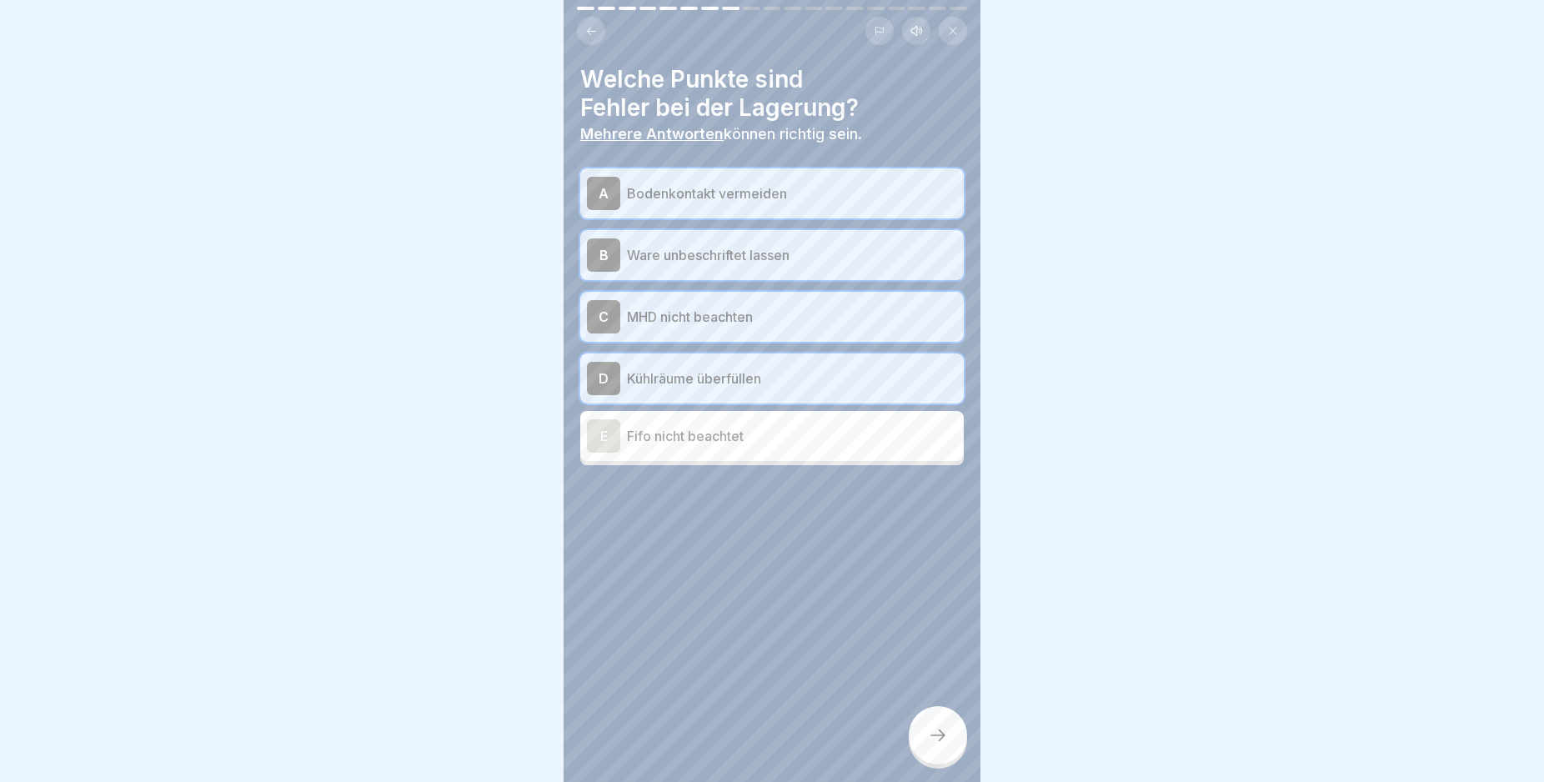
click at [611, 433] on div "E" at bounding box center [603, 435] width 33 height 33
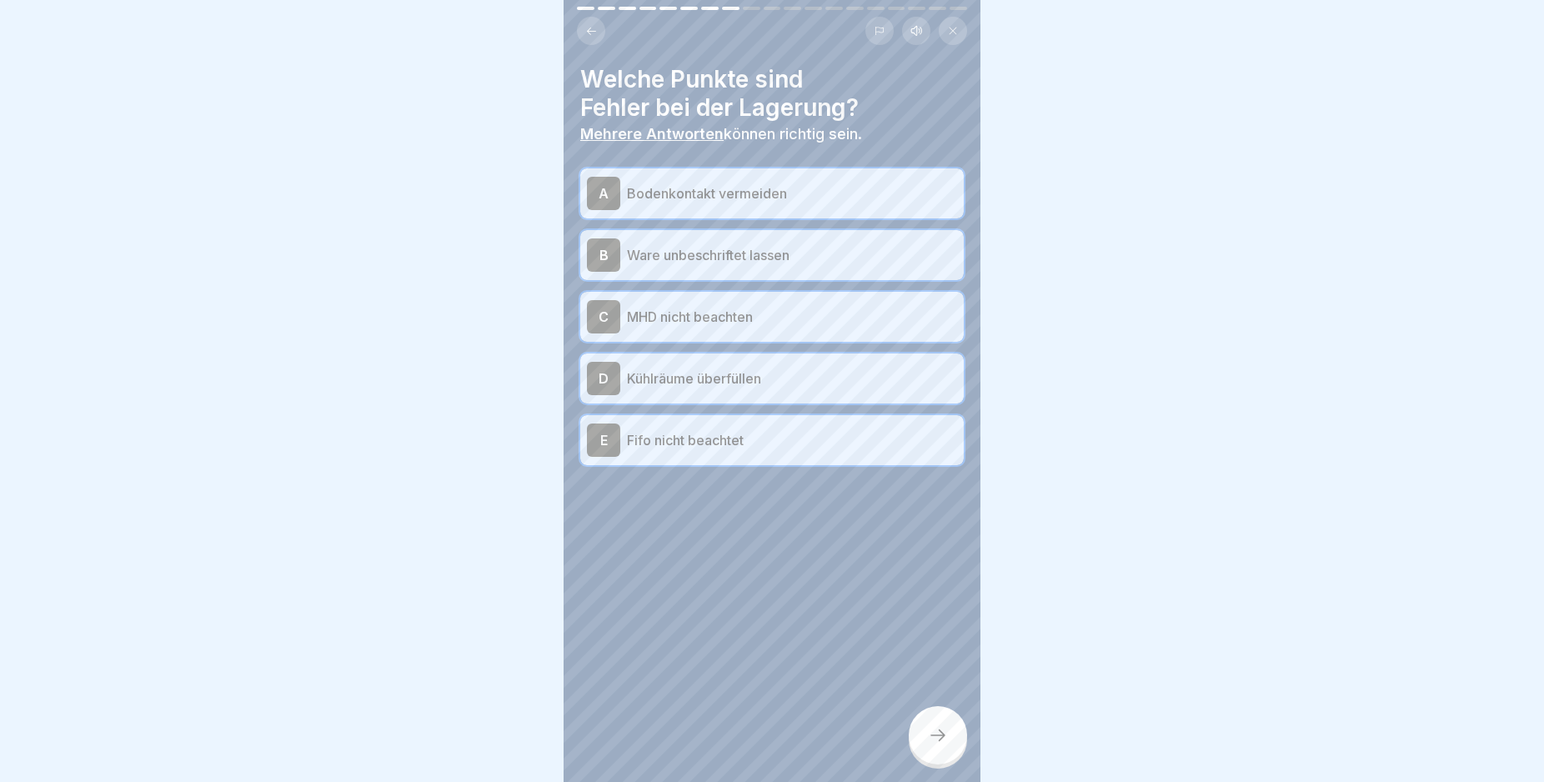
click at [933, 729] on div at bounding box center [938, 735] width 58 height 58
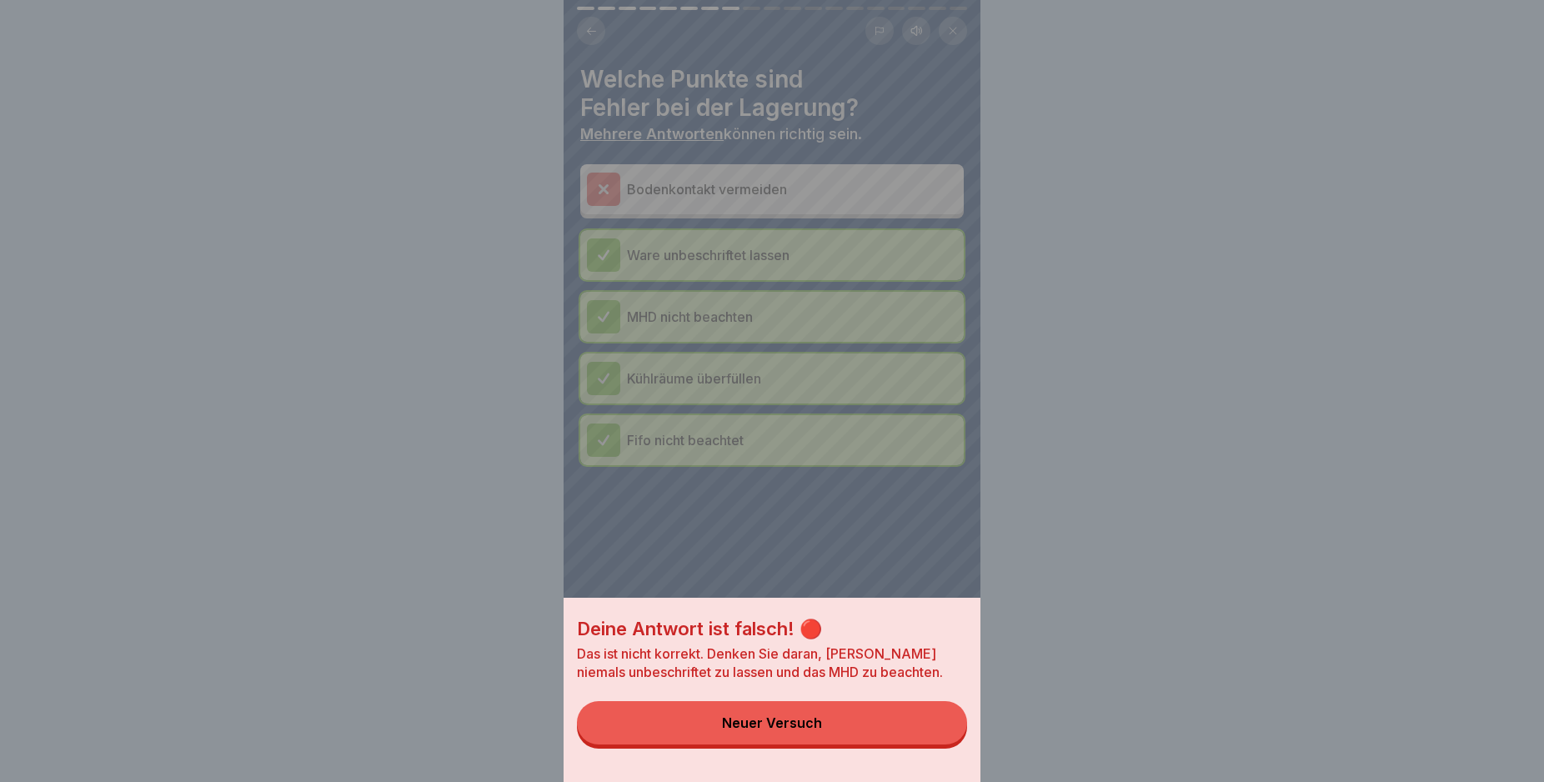
click at [861, 732] on button "Neuer Versuch" at bounding box center [772, 722] width 390 height 43
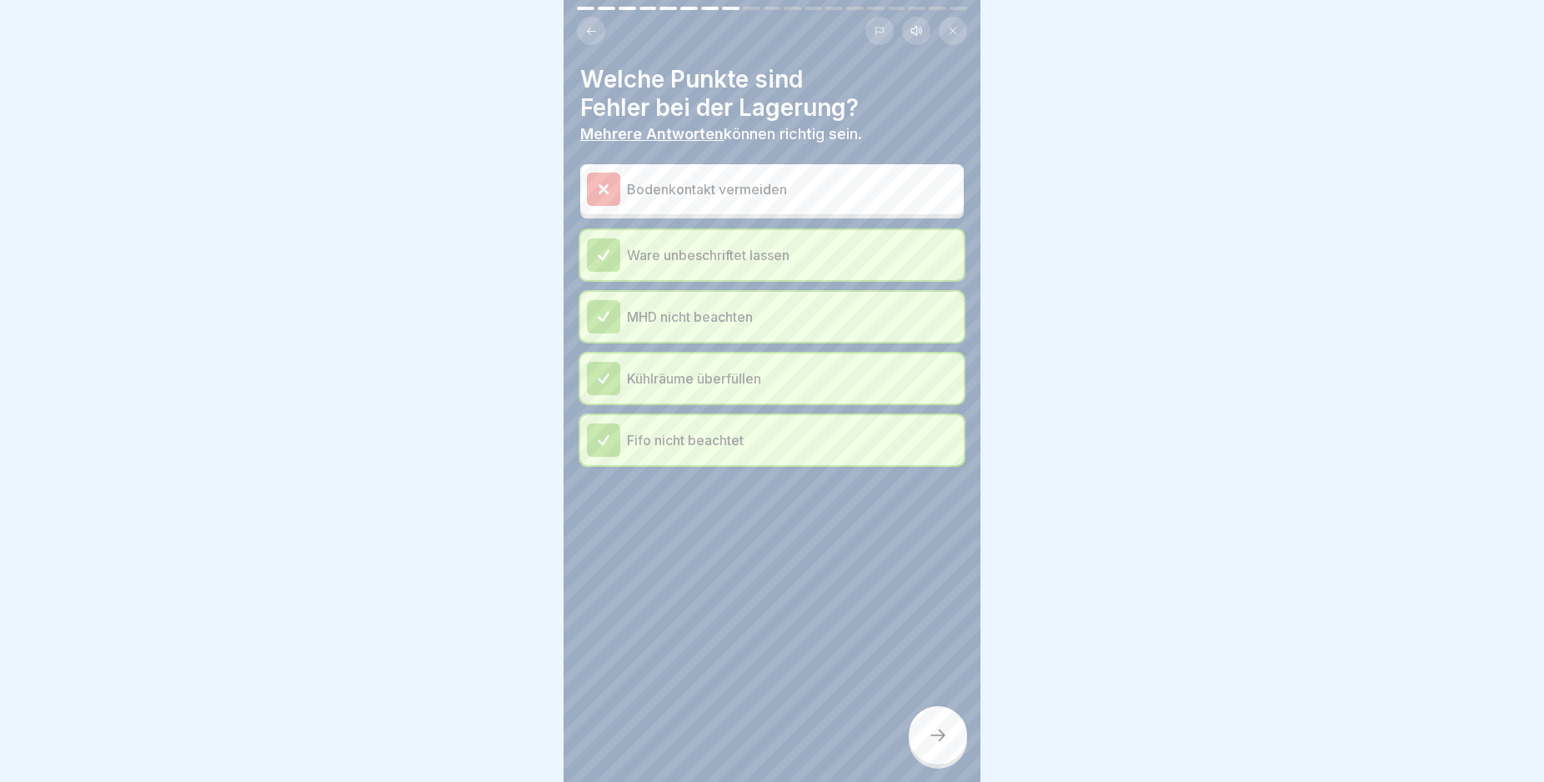
click at [943, 745] on icon at bounding box center [938, 735] width 20 height 20
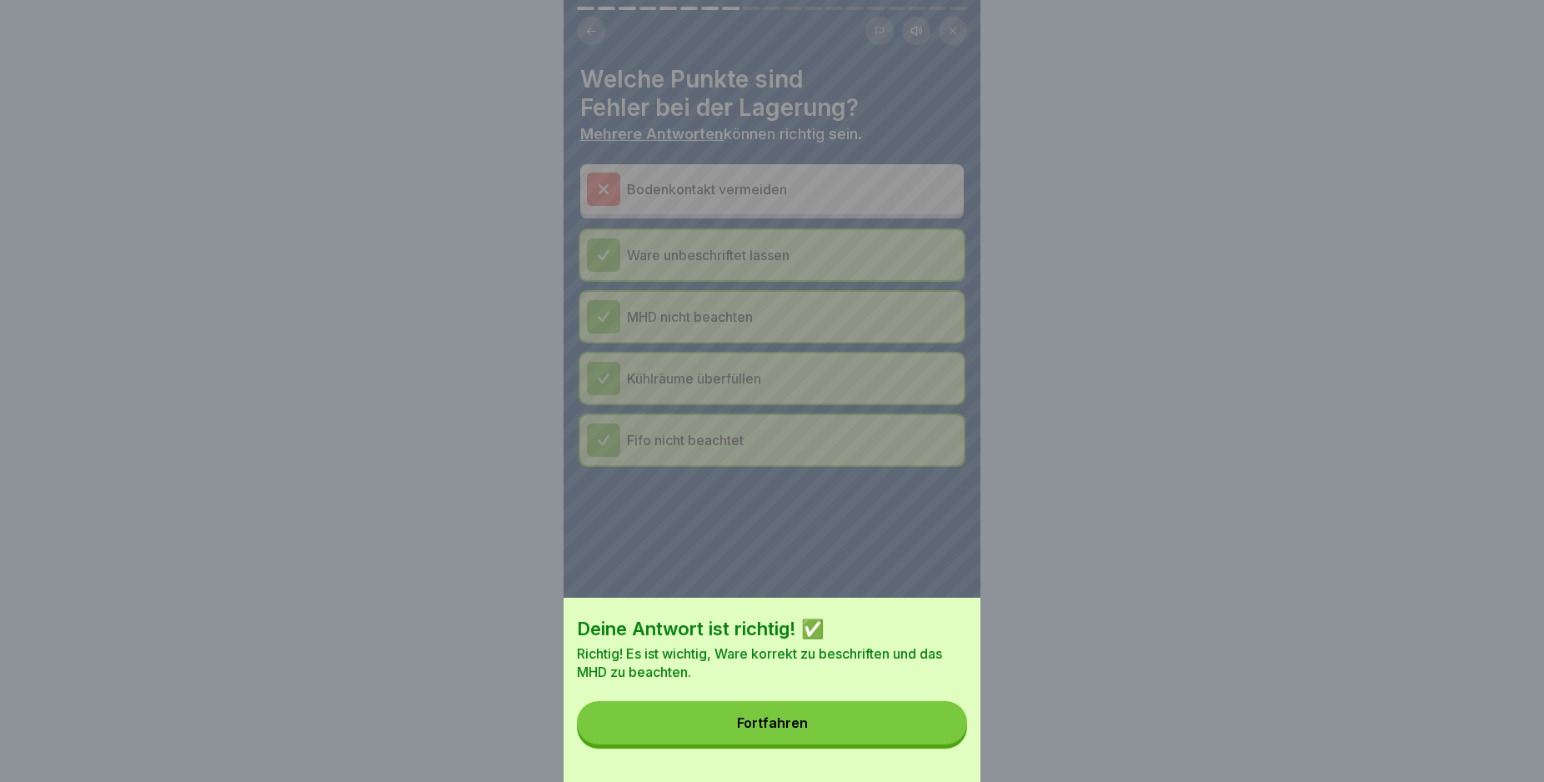
click at [772, 728] on button "Fortfahren" at bounding box center [772, 722] width 390 height 43
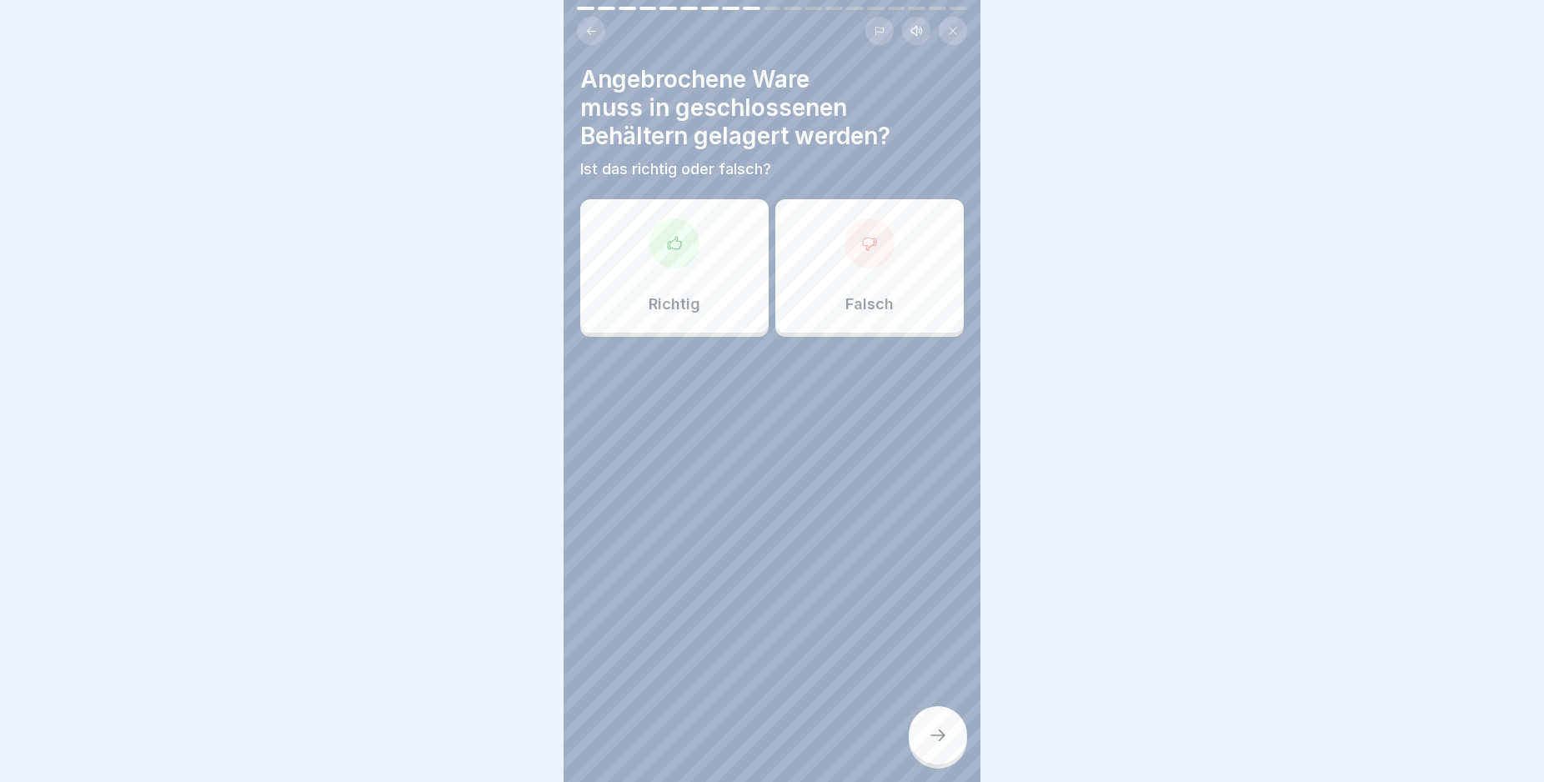
click at [679, 240] on div at bounding box center [674, 243] width 50 height 50
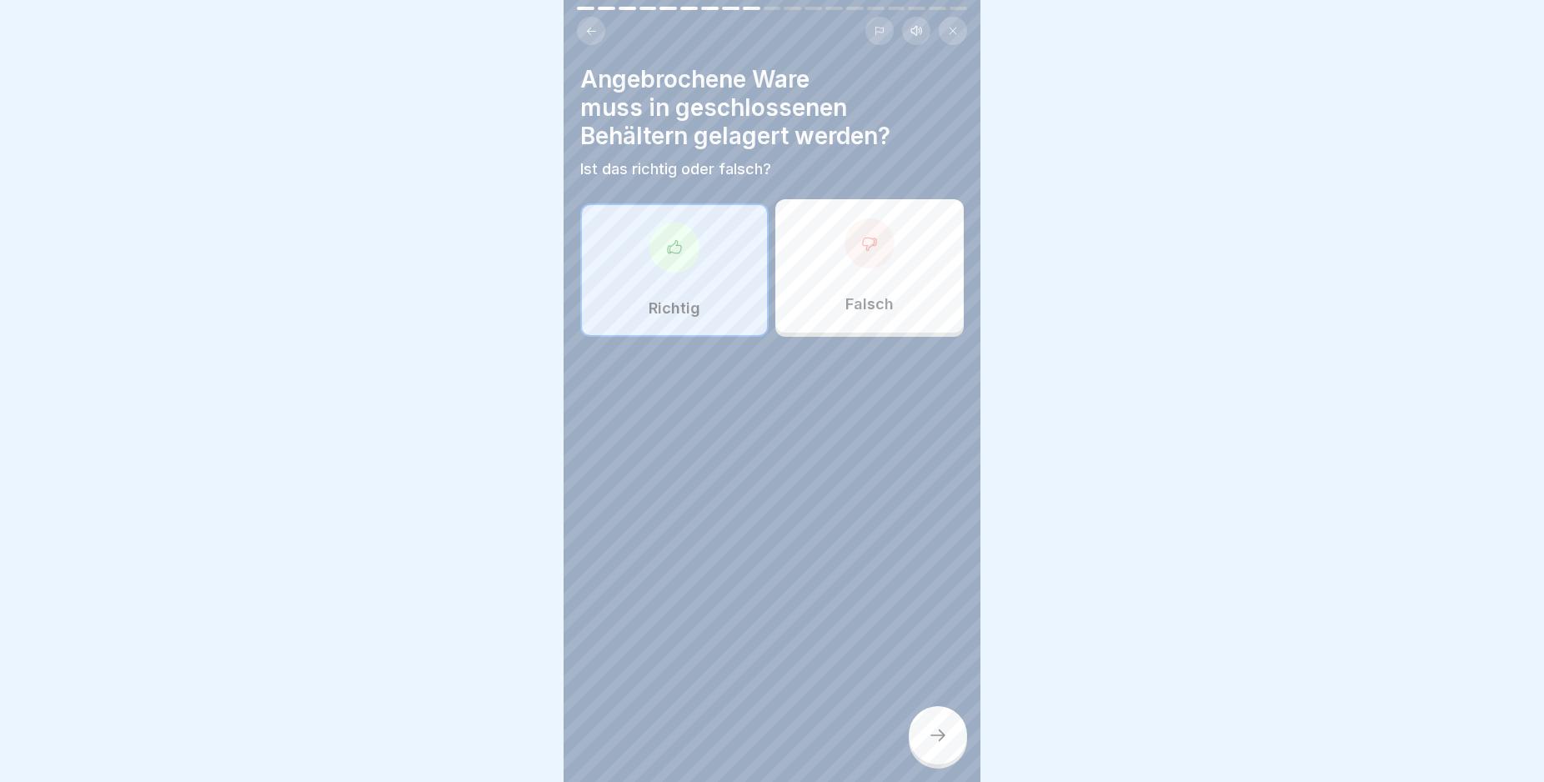
click at [951, 741] on div at bounding box center [938, 735] width 58 height 58
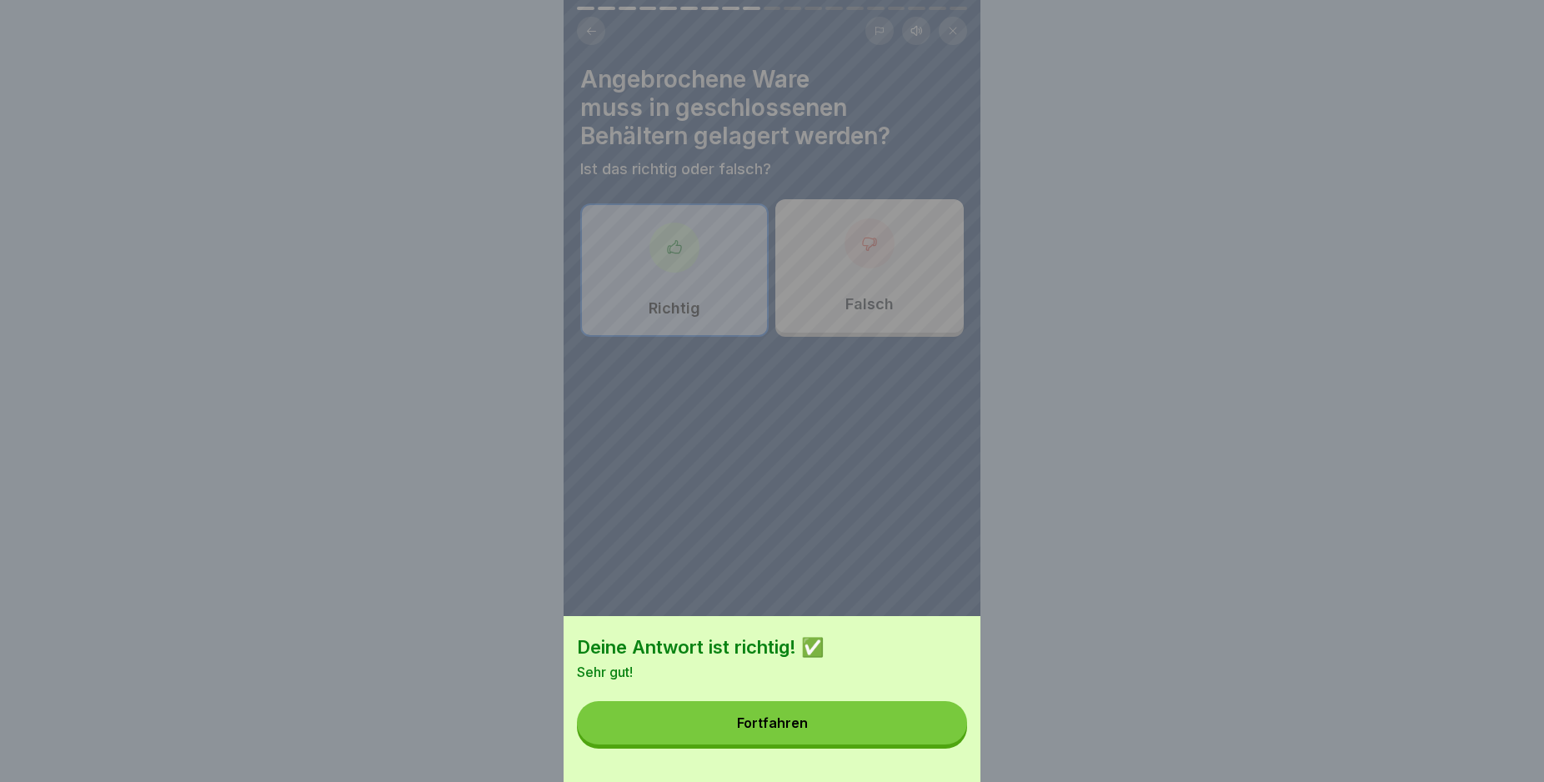
click at [749, 730] on div "Fortfahren" at bounding box center [772, 722] width 71 height 15
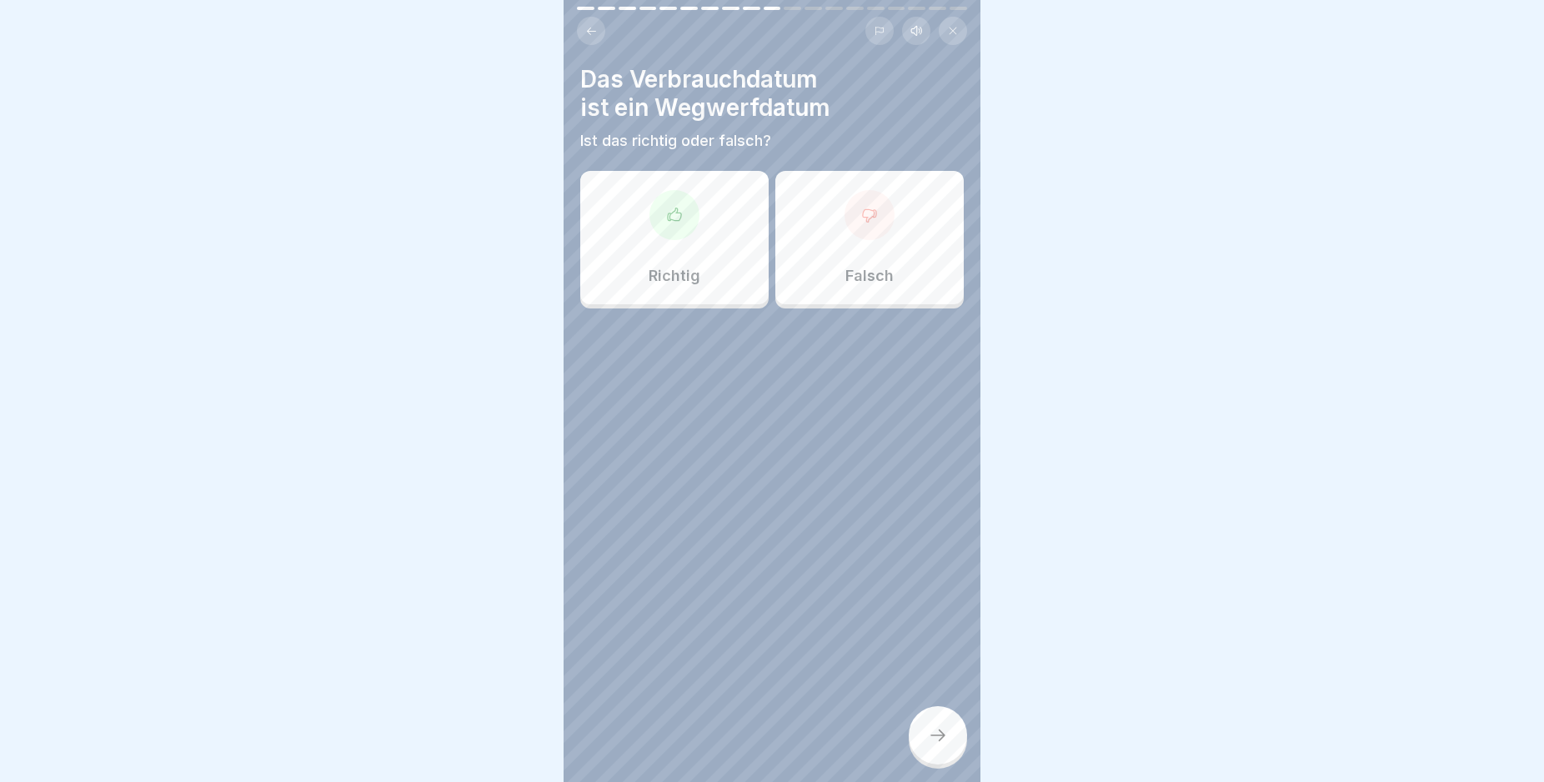
click at [699, 231] on div "Richtig" at bounding box center [674, 237] width 188 height 133
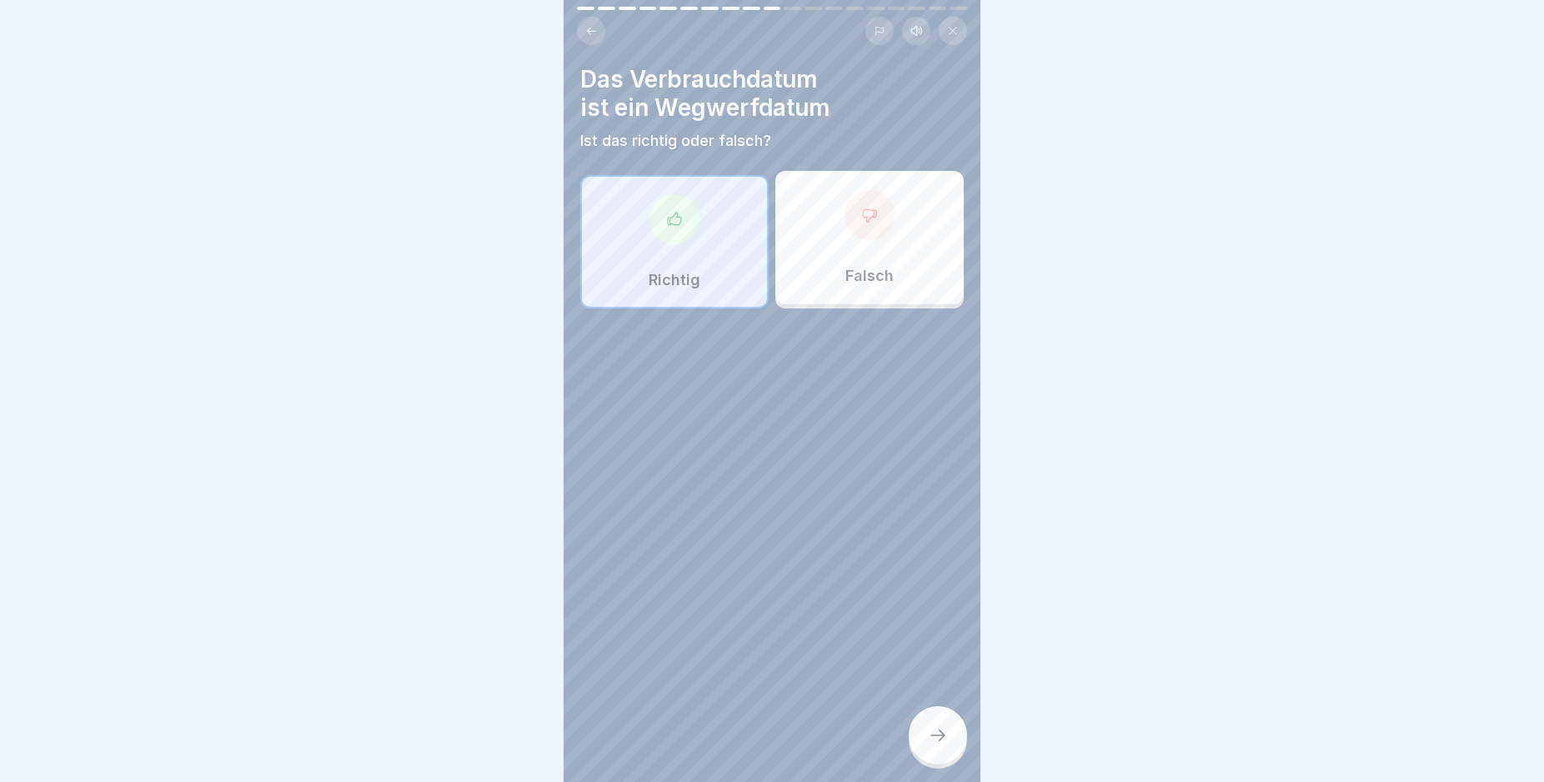
click at [939, 742] on icon at bounding box center [938, 735] width 20 height 20
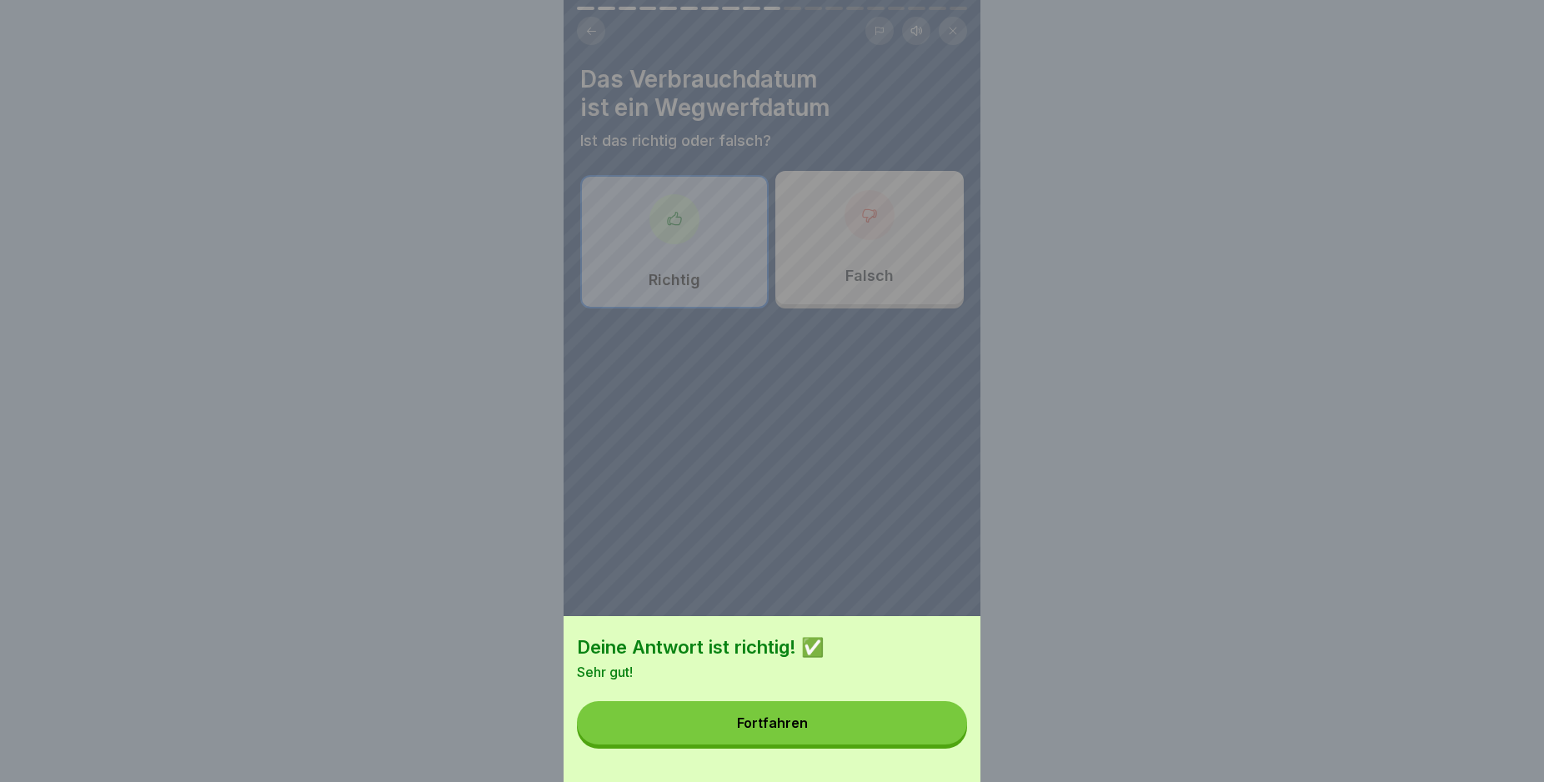
click at [836, 729] on button "Fortfahren" at bounding box center [772, 722] width 390 height 43
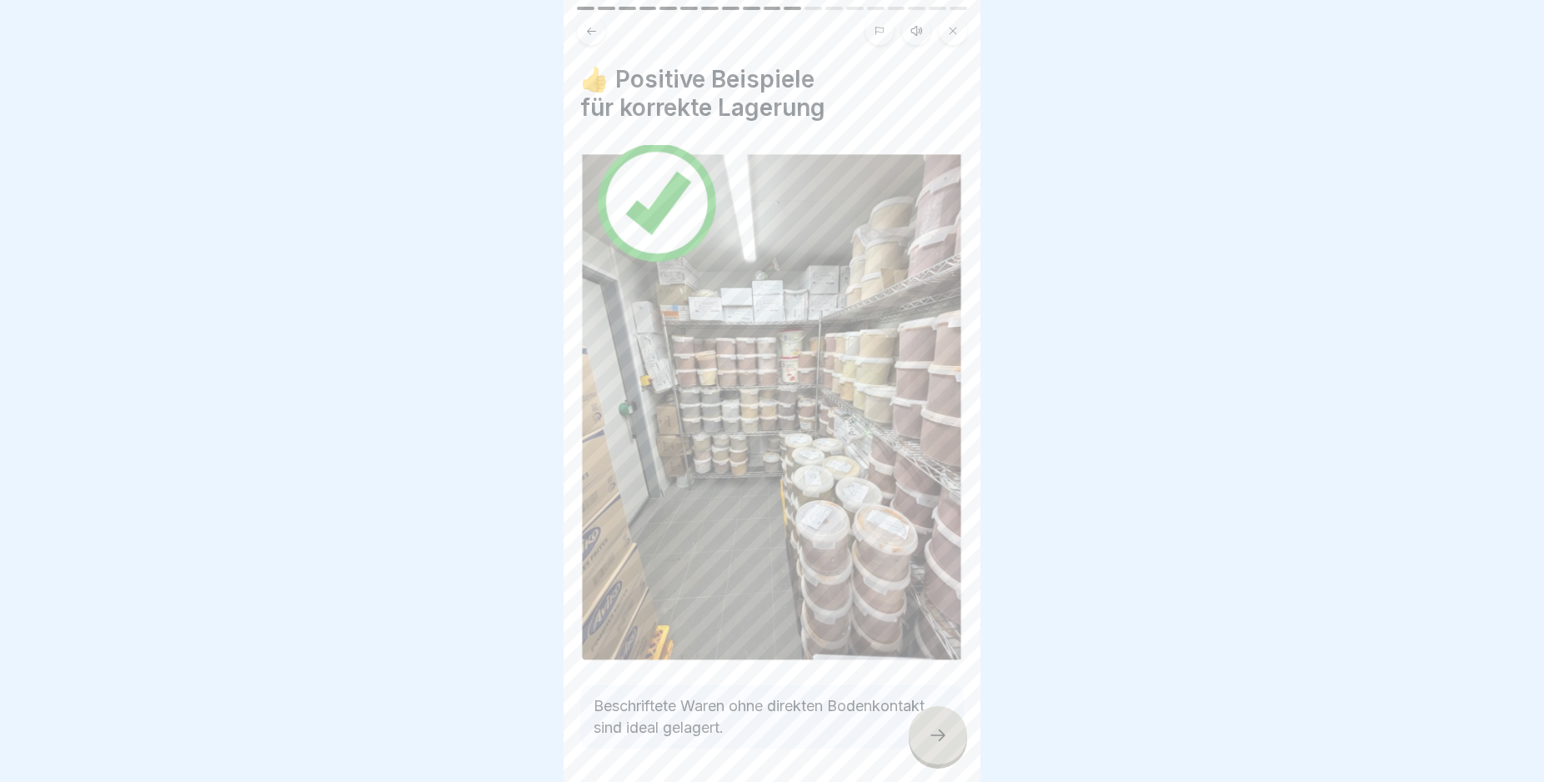
click at [932, 760] on div at bounding box center [938, 735] width 58 height 58
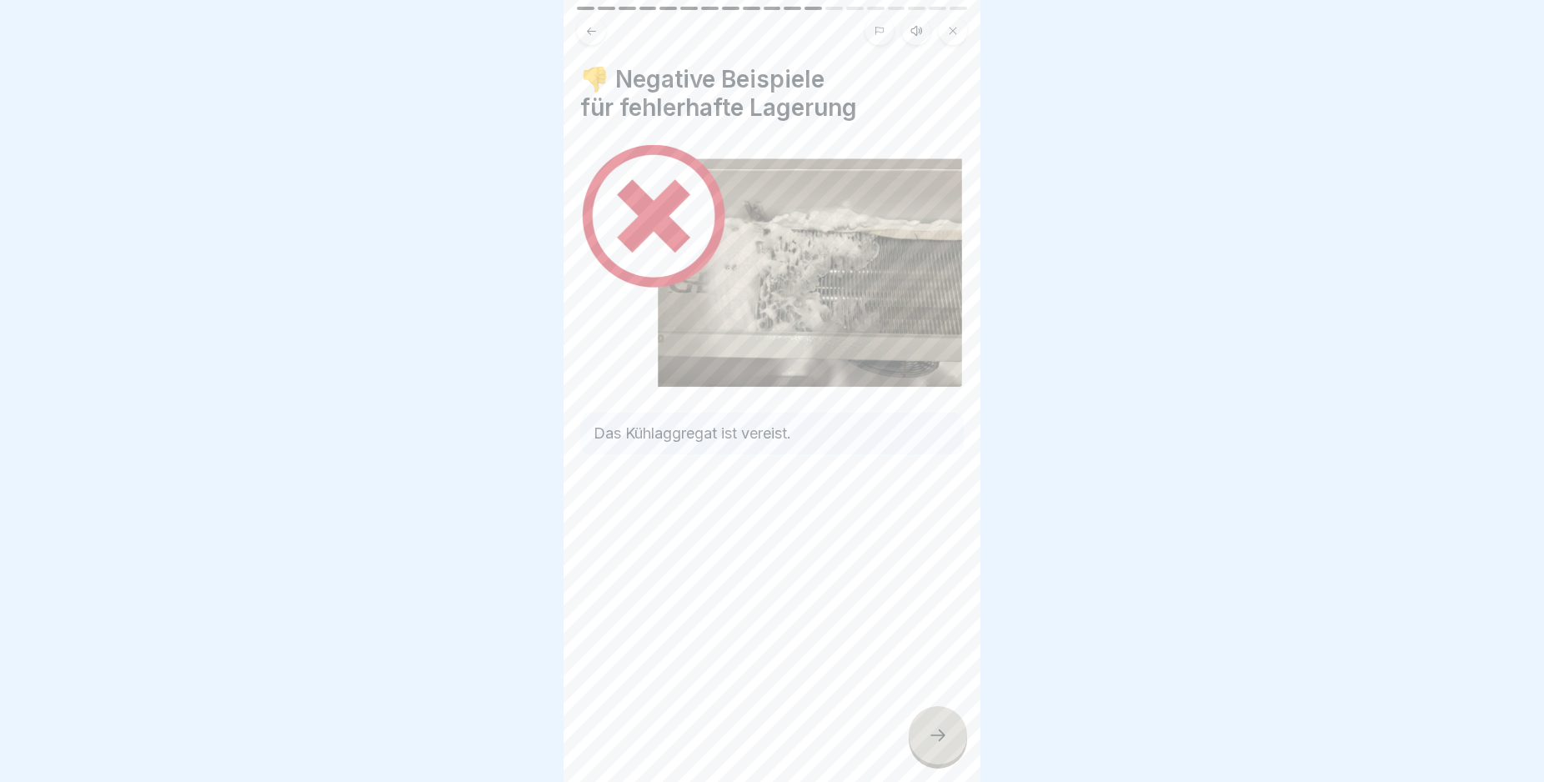
click at [932, 760] on div at bounding box center [938, 735] width 58 height 58
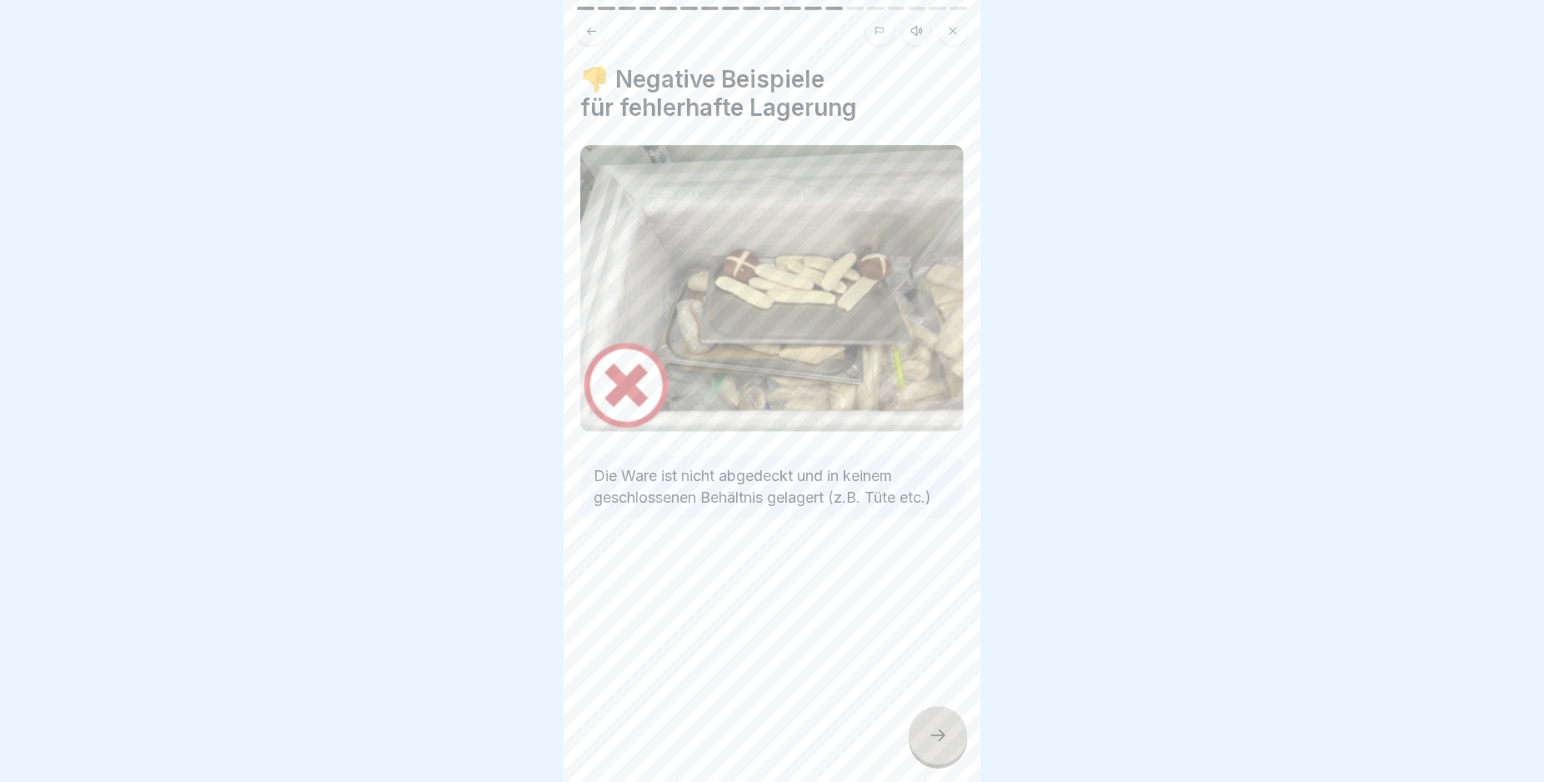
click at [932, 760] on div at bounding box center [938, 735] width 58 height 58
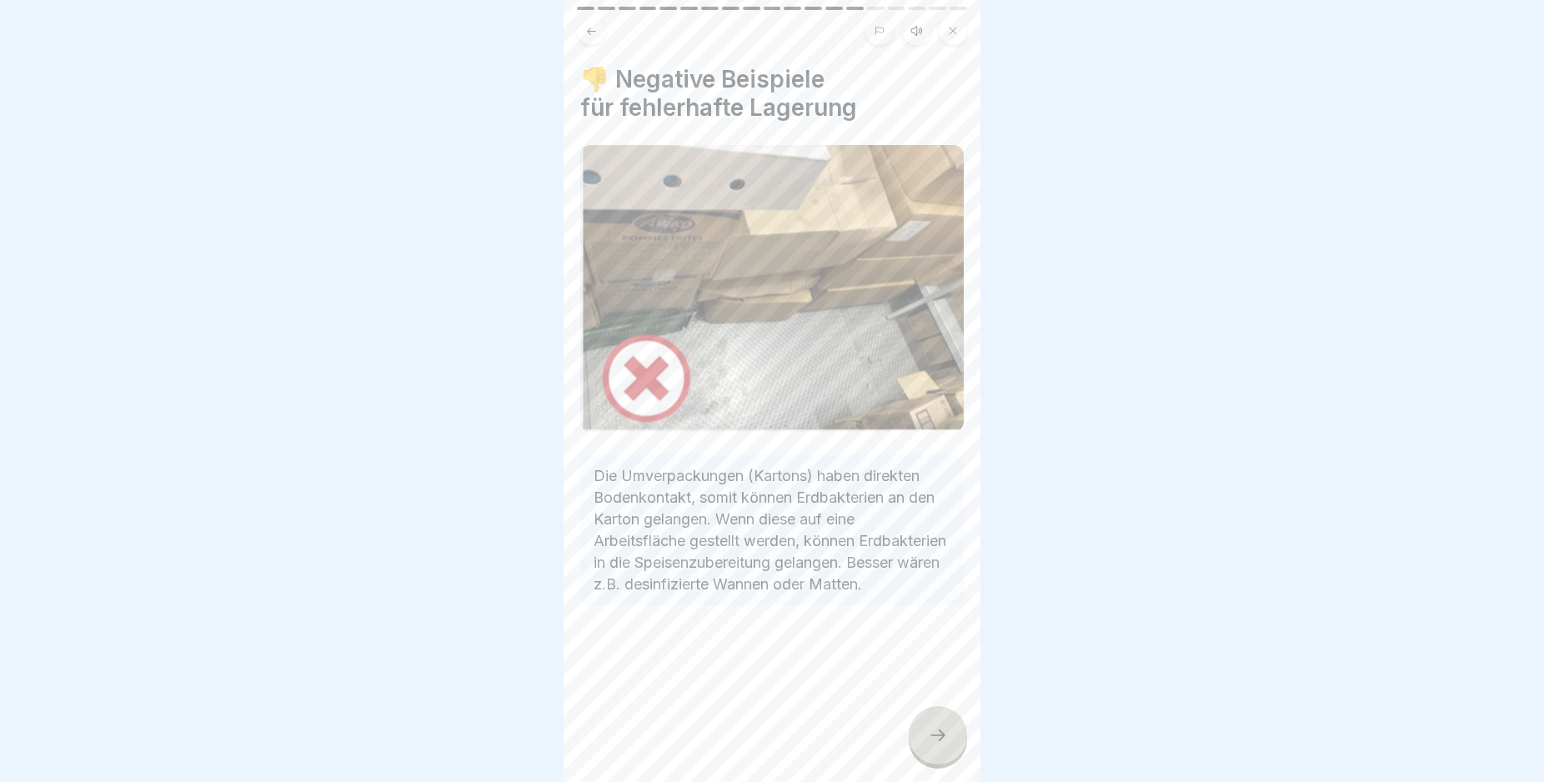
click at [932, 760] on div at bounding box center [938, 735] width 58 height 58
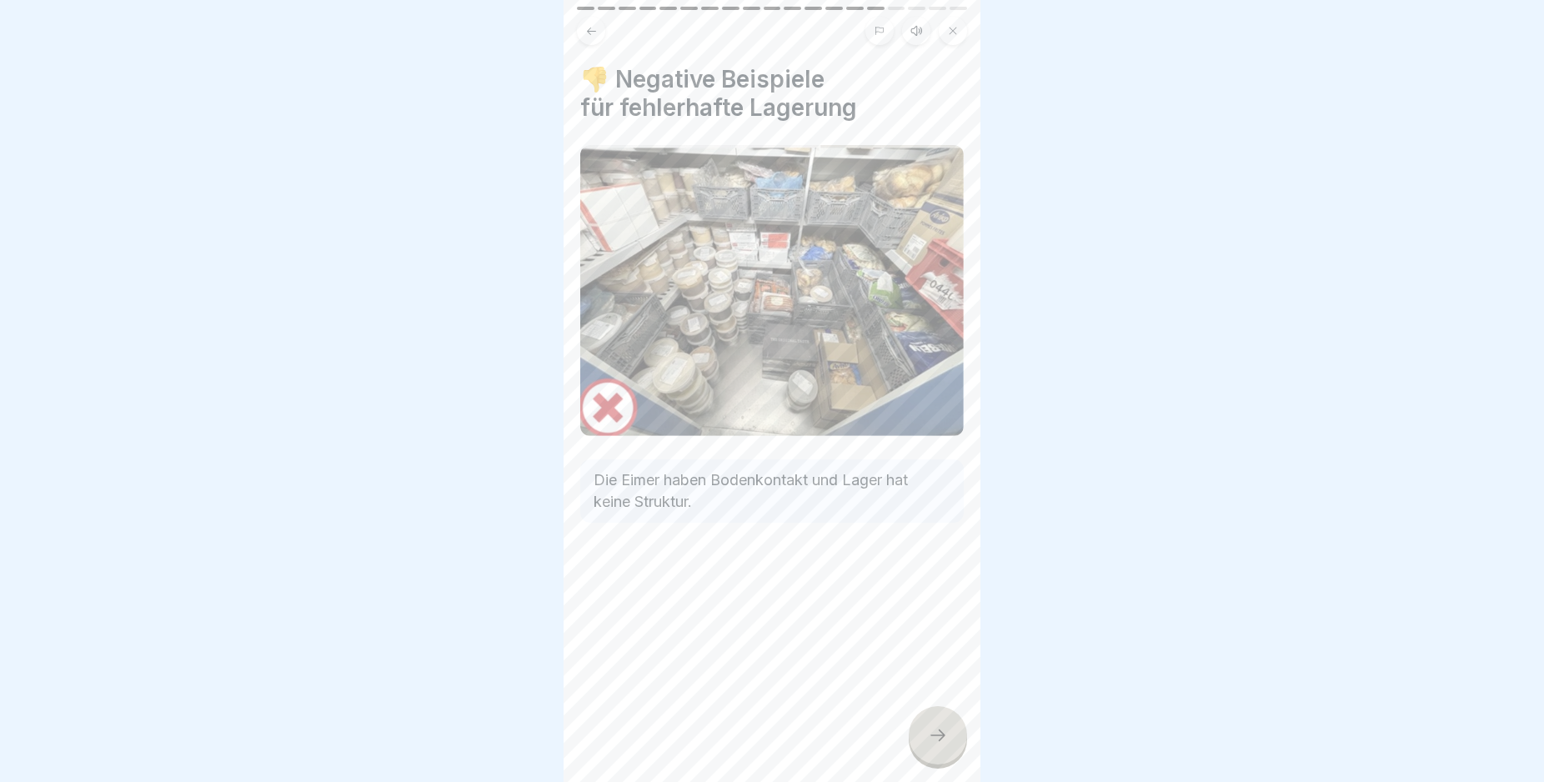
click at [932, 760] on div at bounding box center [938, 735] width 58 height 58
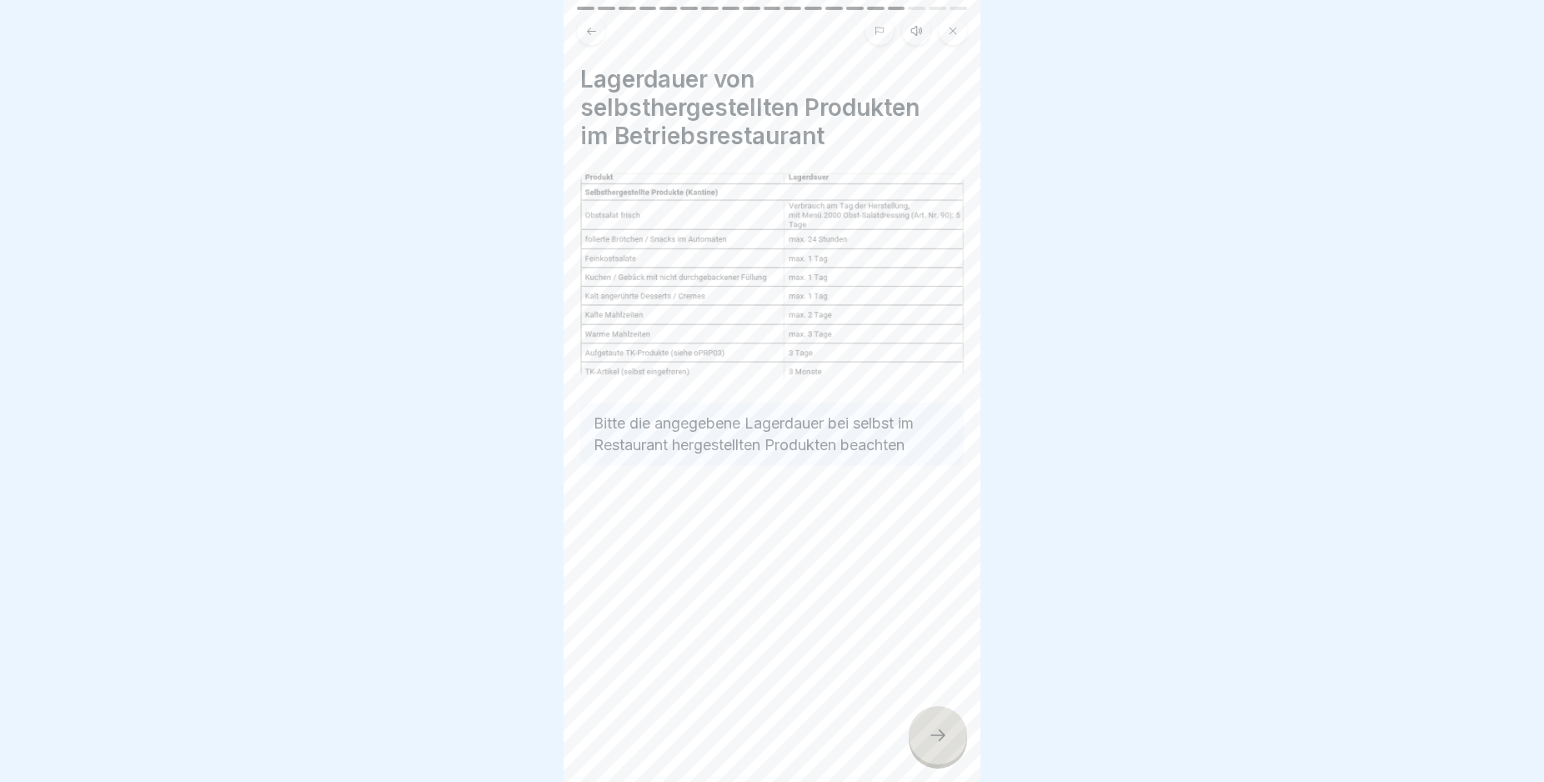
click at [932, 760] on div at bounding box center [938, 735] width 58 height 58
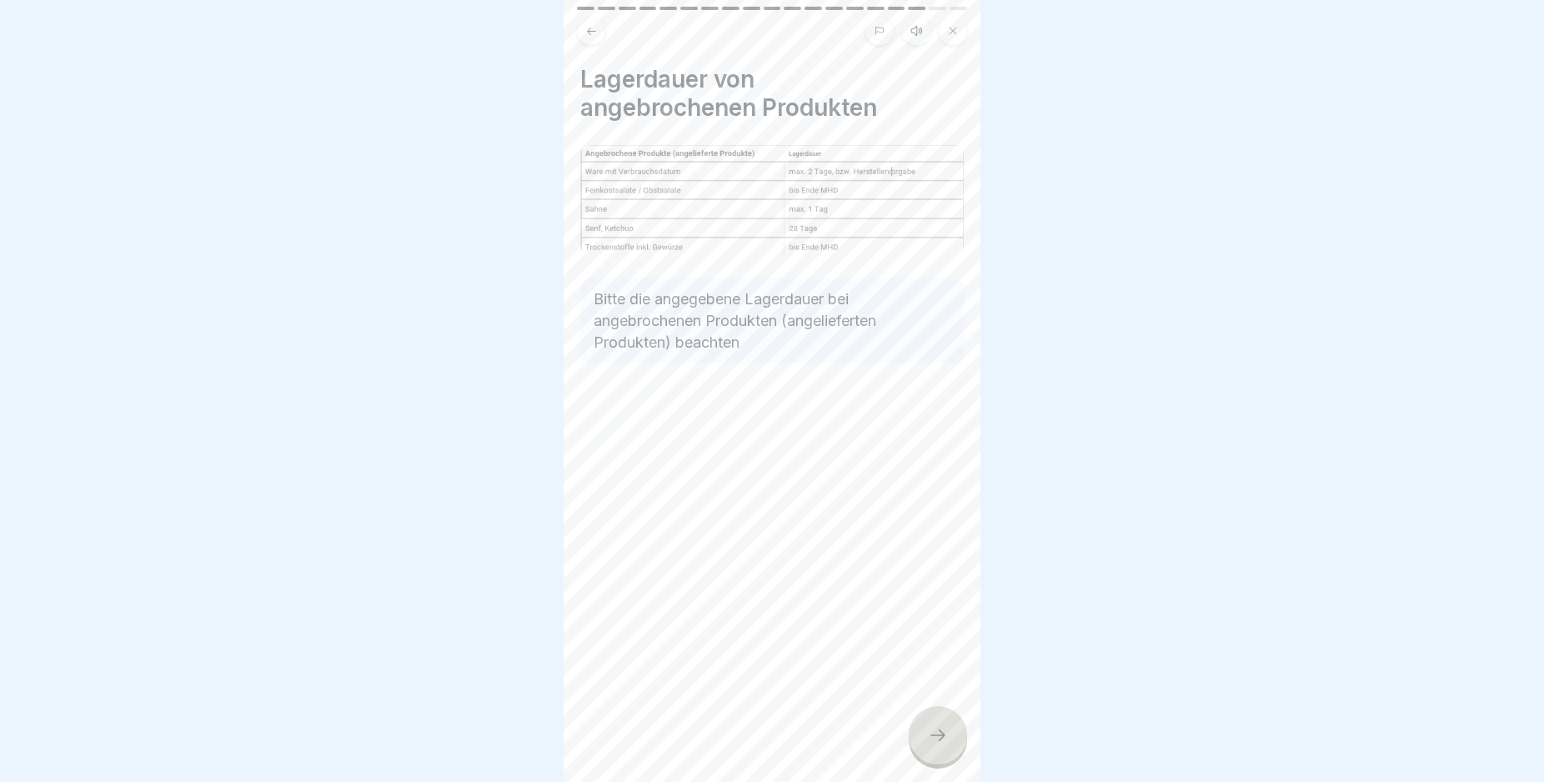
click at [932, 760] on div at bounding box center [938, 735] width 58 height 58
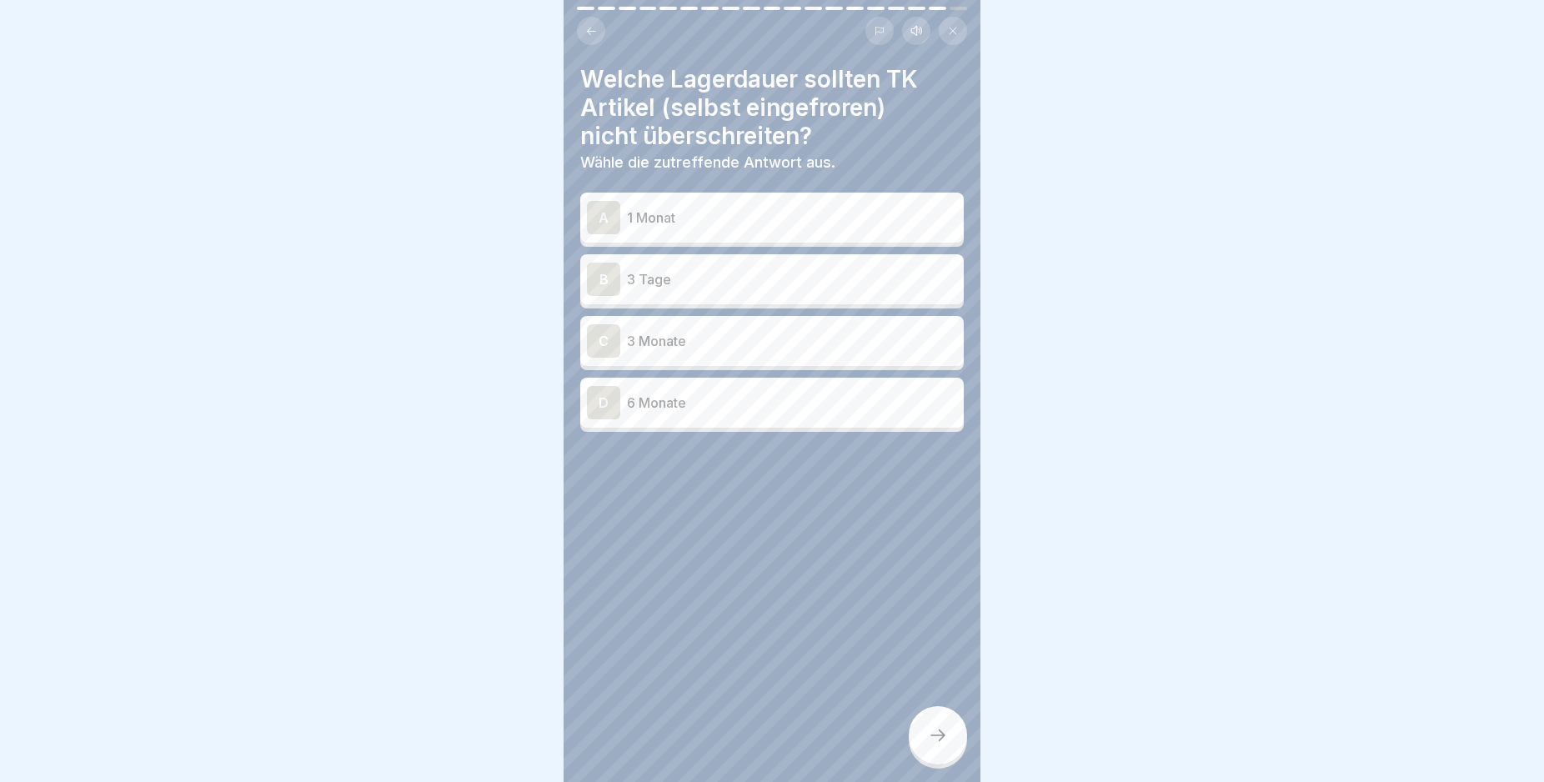
click at [932, 760] on div at bounding box center [938, 735] width 58 height 58
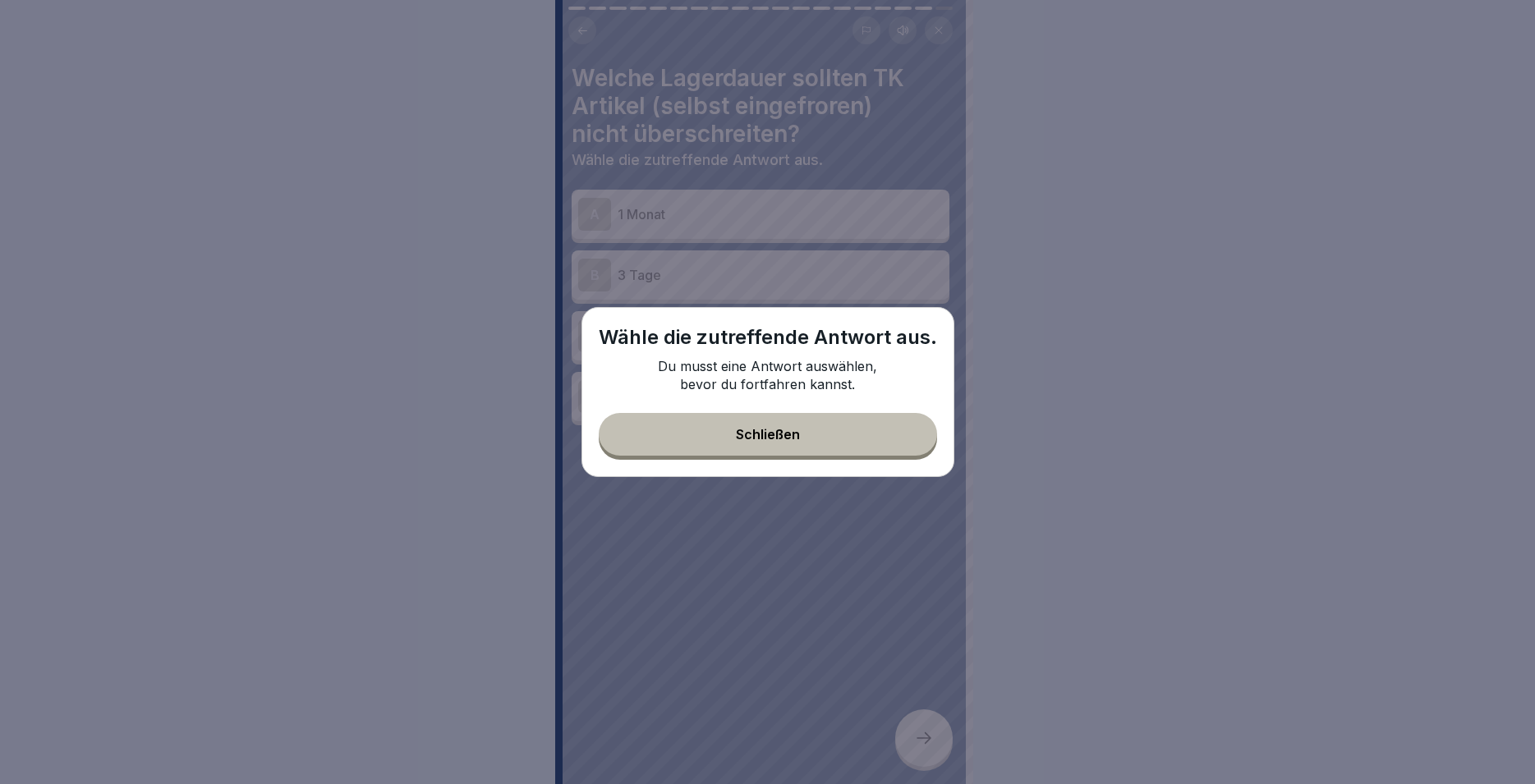
click at [834, 428] on button "Schließen" at bounding box center [768, 433] width 338 height 42
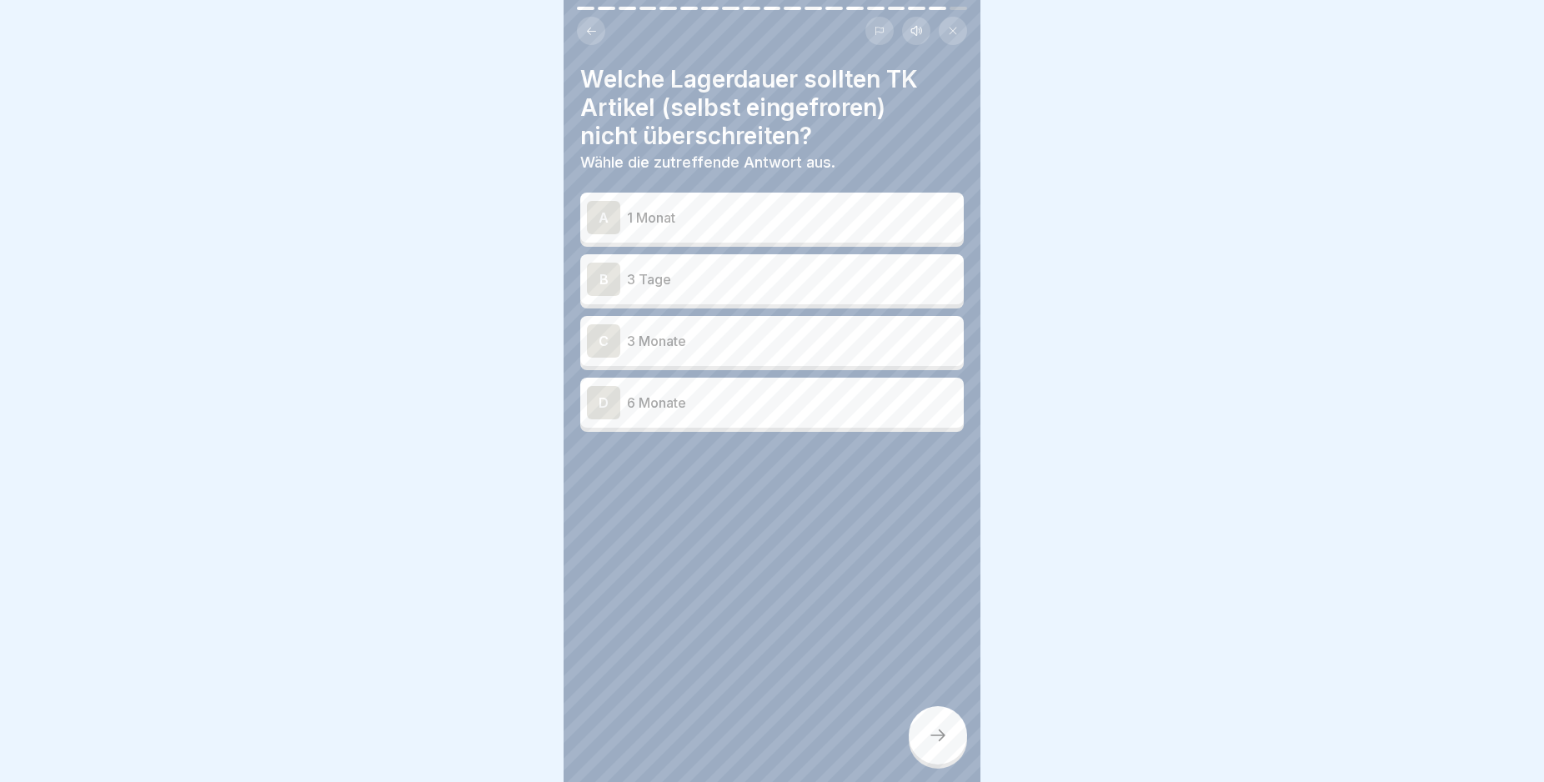
click at [657, 212] on p "1 Monat" at bounding box center [792, 218] width 330 height 20
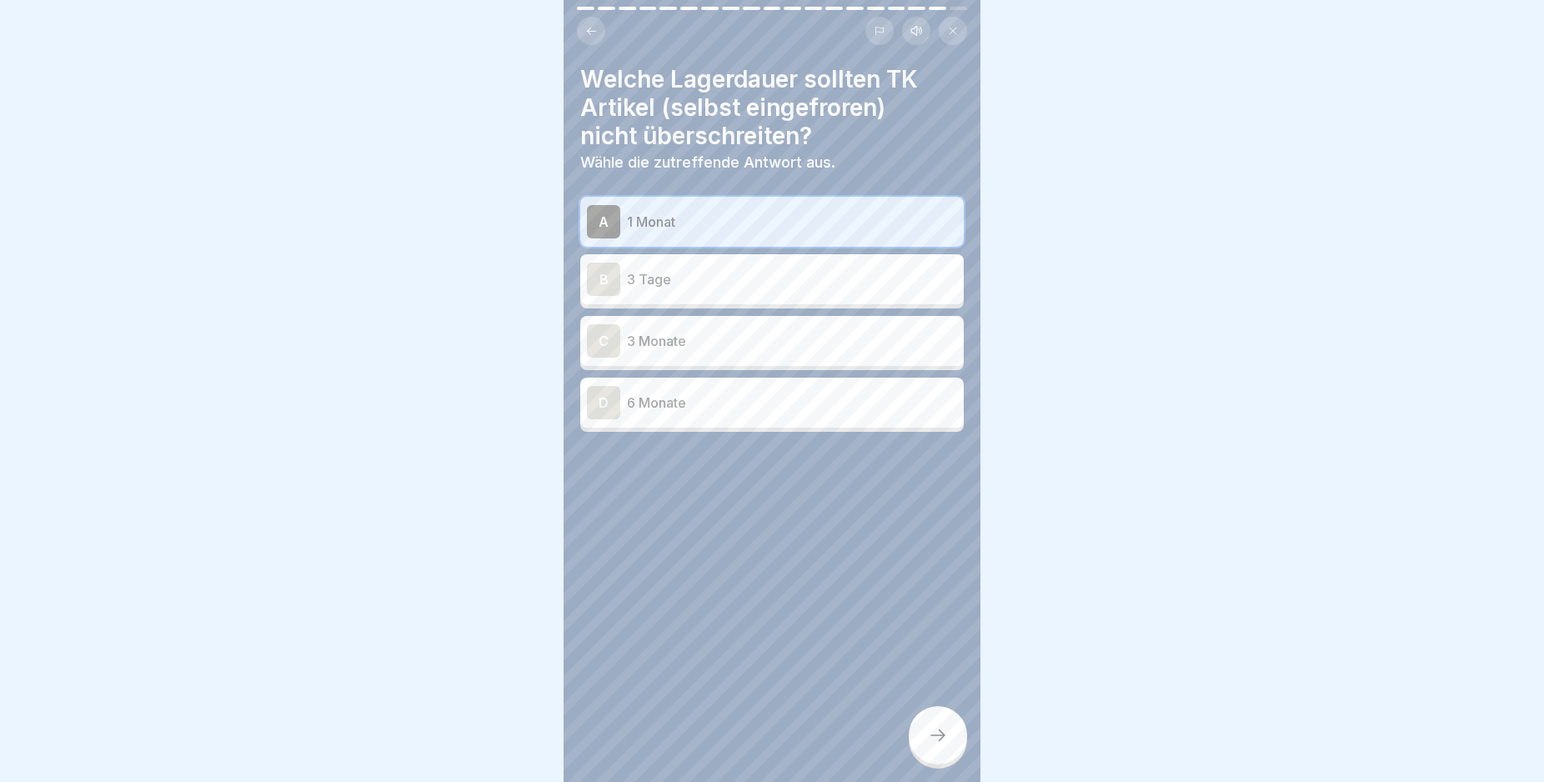
click at [594, 38] on button at bounding box center [591, 31] width 28 height 28
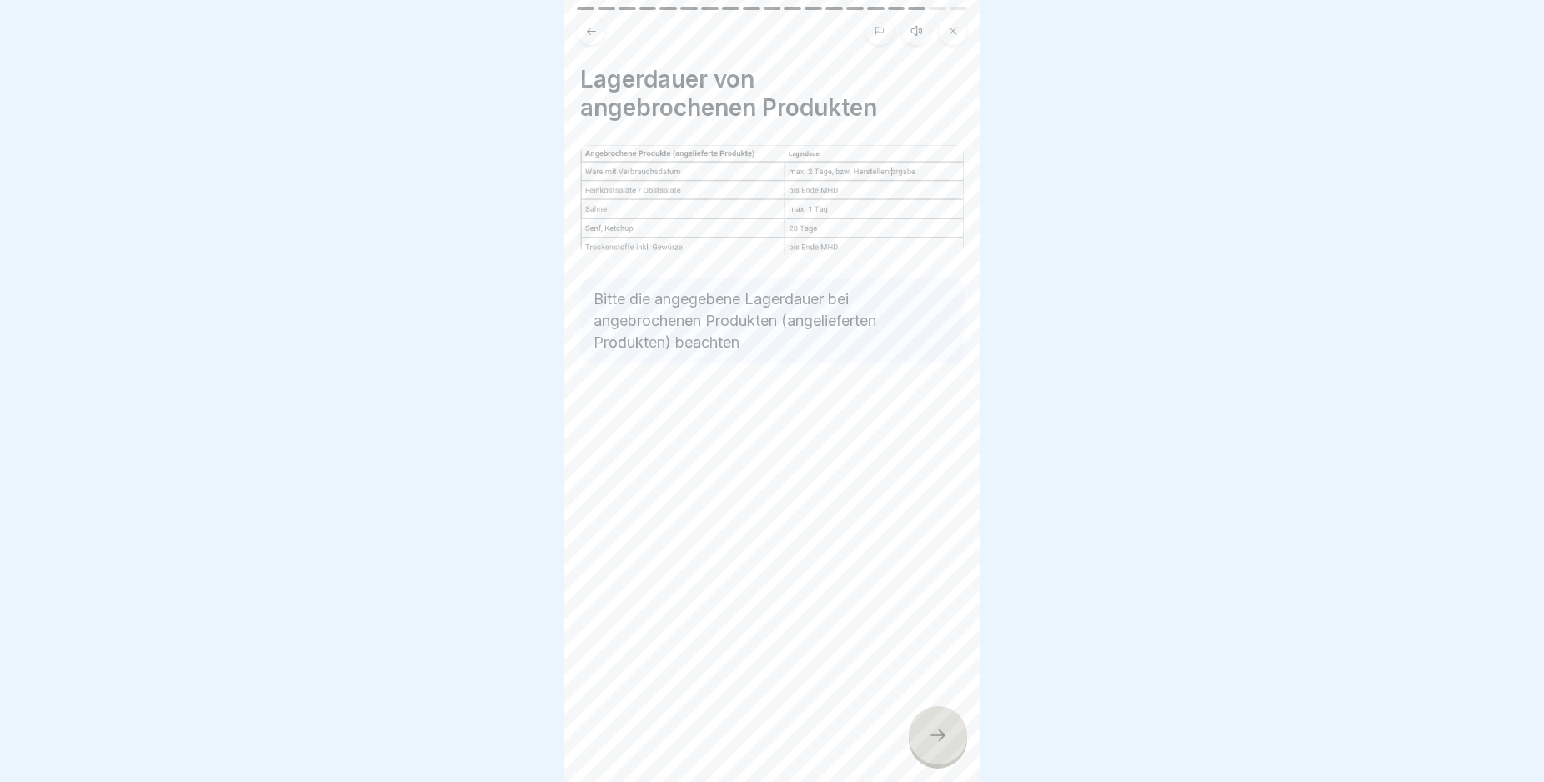
click at [594, 38] on button at bounding box center [591, 31] width 28 height 28
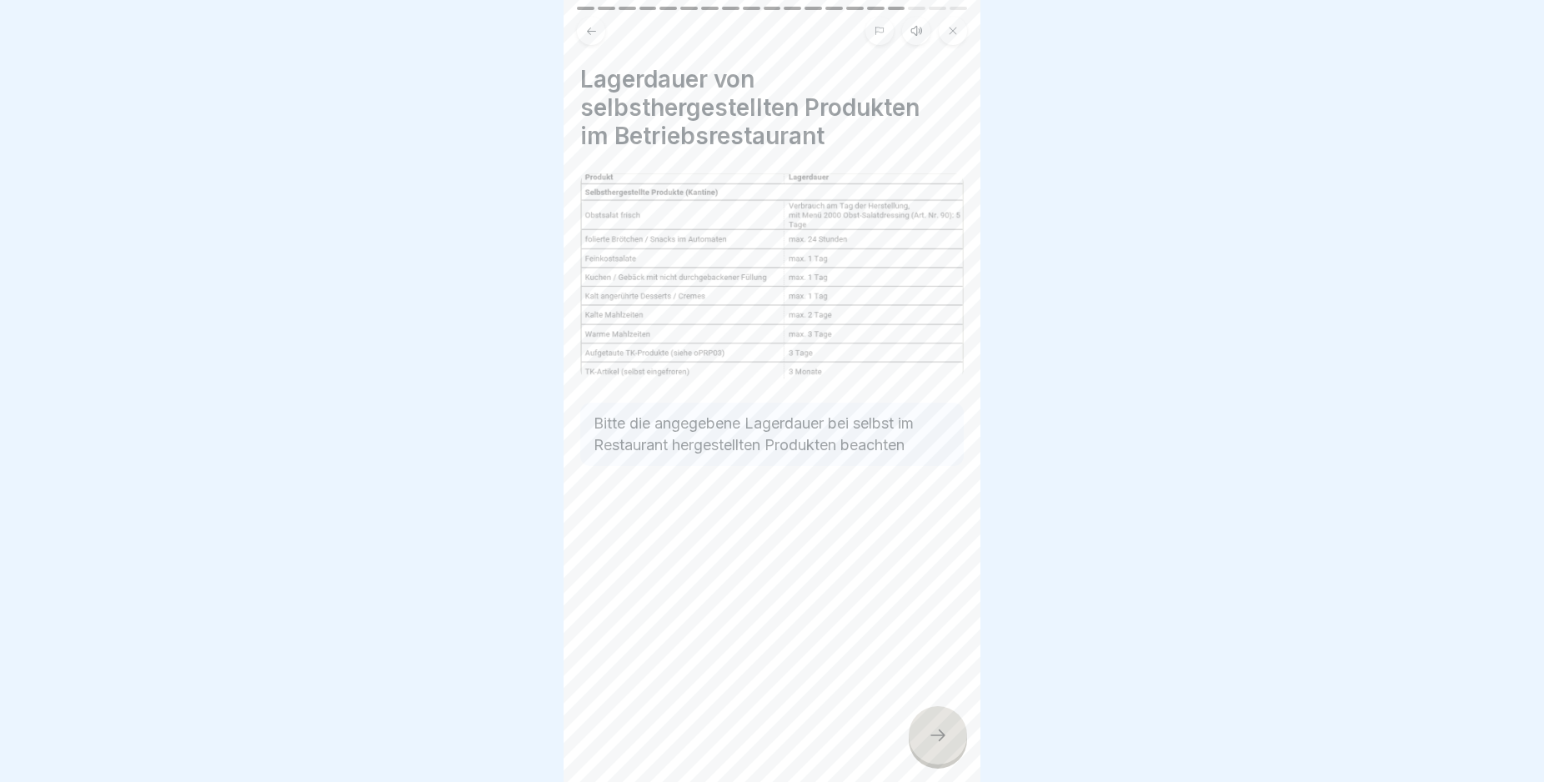
click at [593, 38] on button at bounding box center [591, 31] width 28 height 28
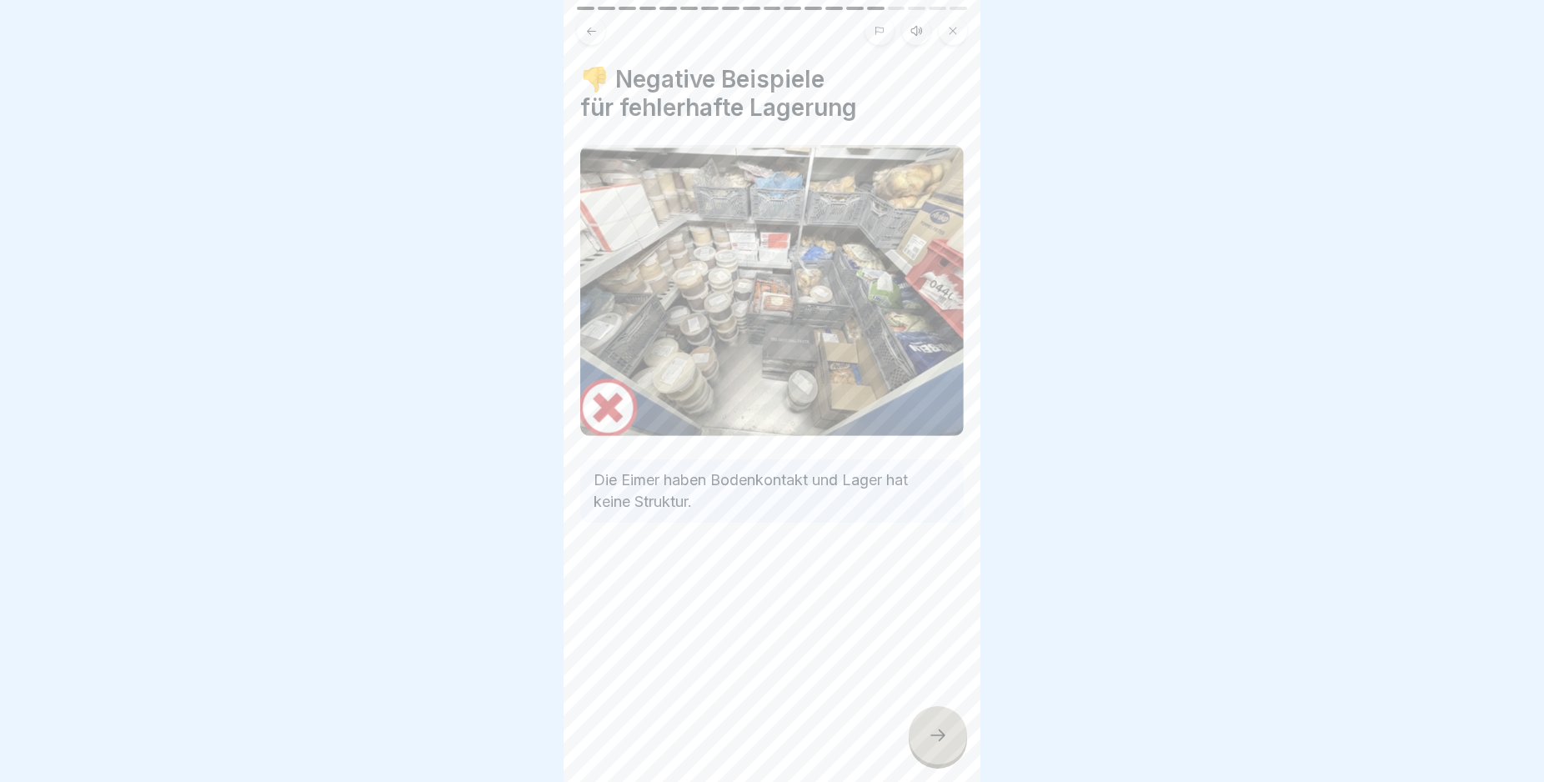
click at [937, 738] on div at bounding box center [938, 735] width 58 height 58
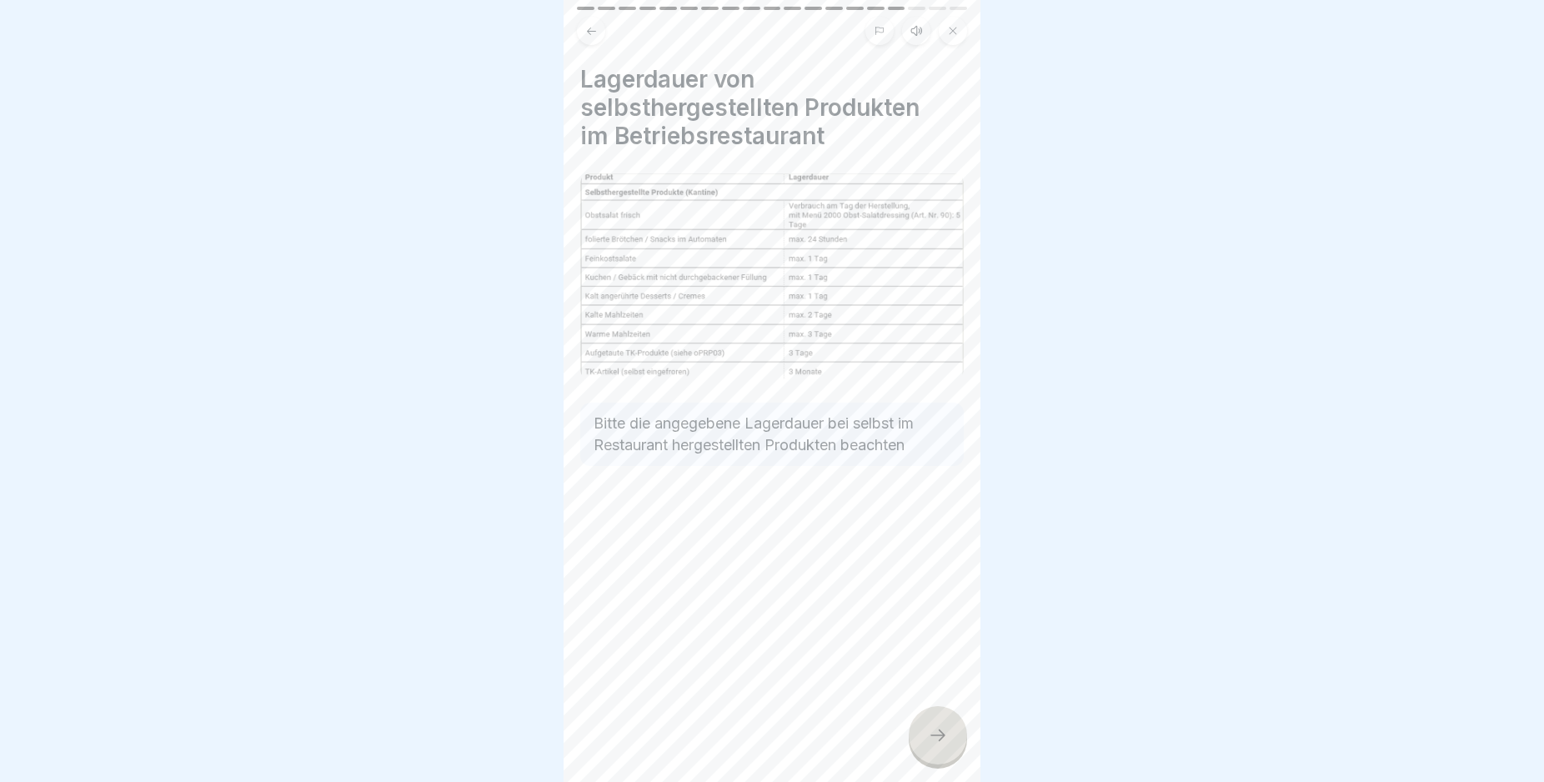
click at [937, 738] on div at bounding box center [938, 735] width 58 height 58
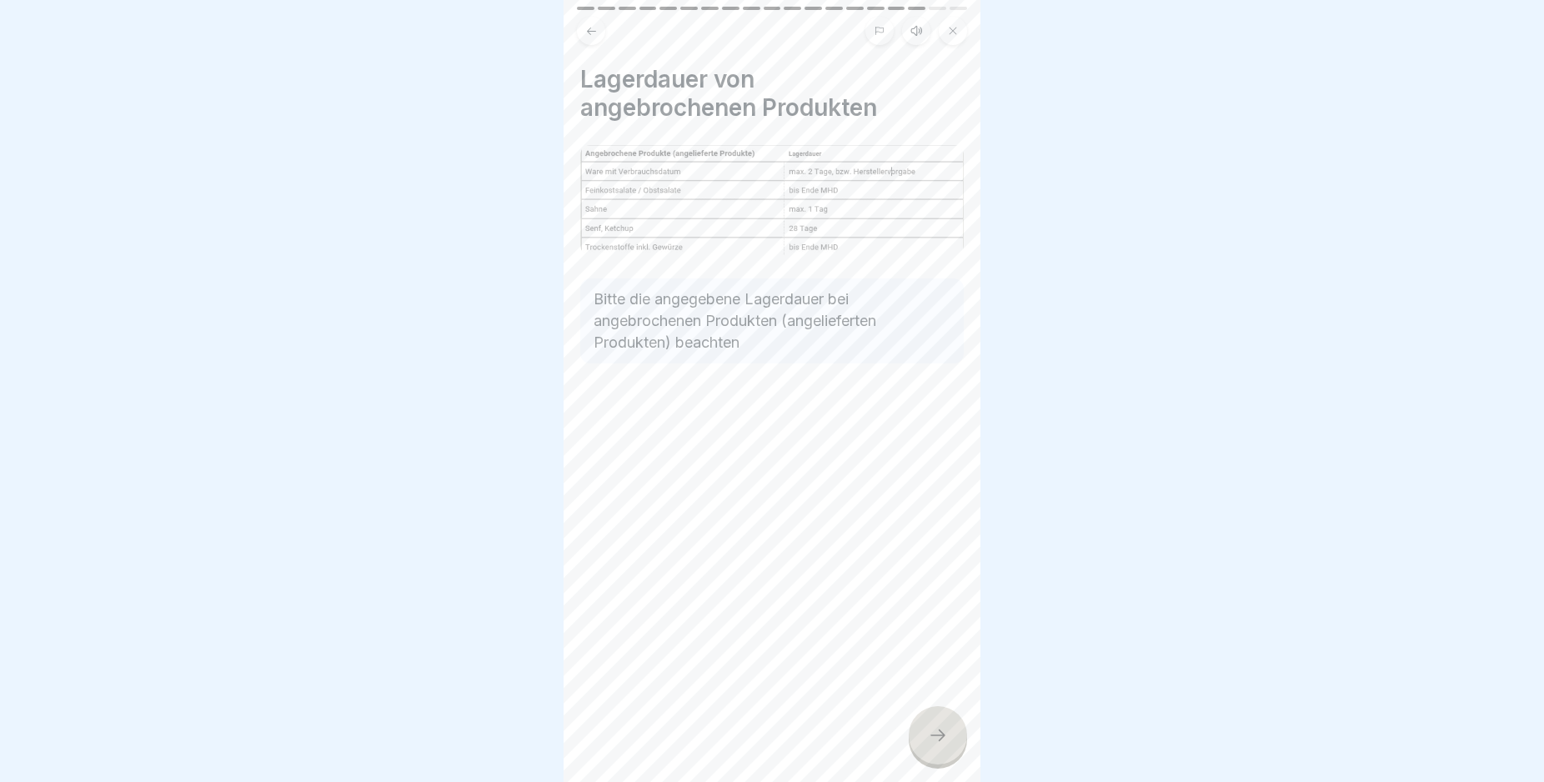
click at [937, 738] on div at bounding box center [938, 735] width 58 height 58
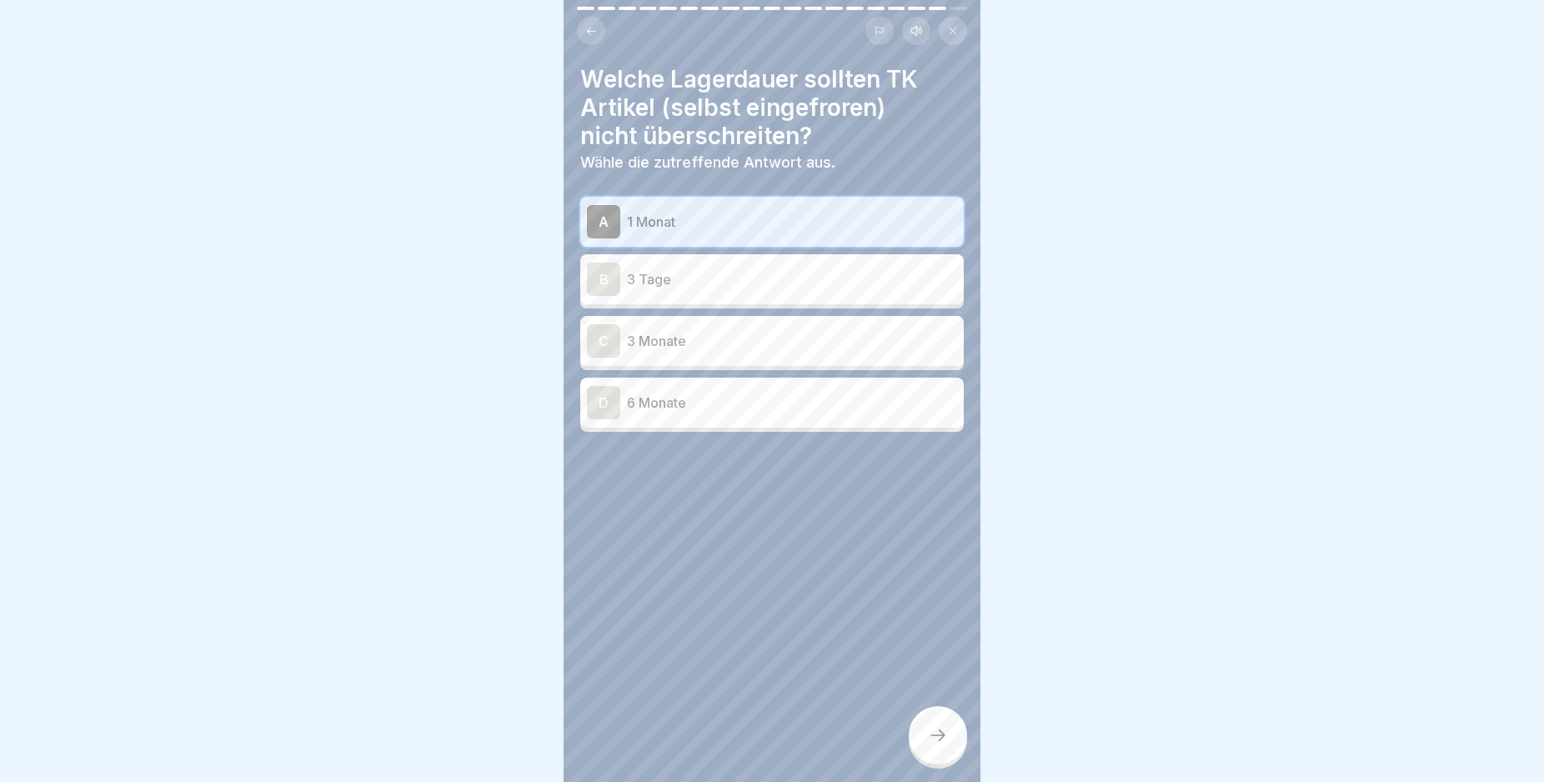
click at [600, 328] on div "C" at bounding box center [603, 340] width 33 height 33
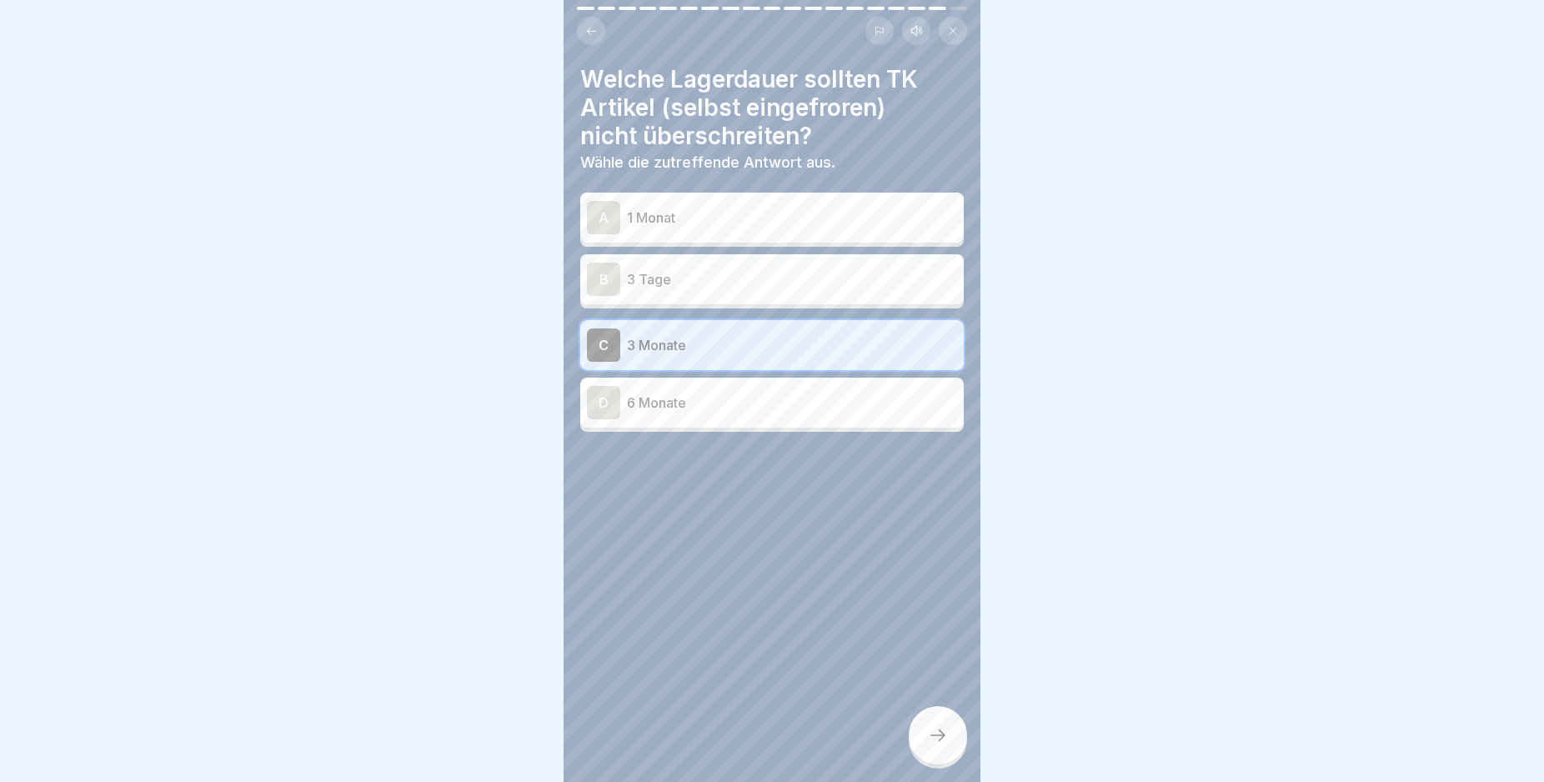
click at [942, 745] on icon at bounding box center [938, 735] width 20 height 20
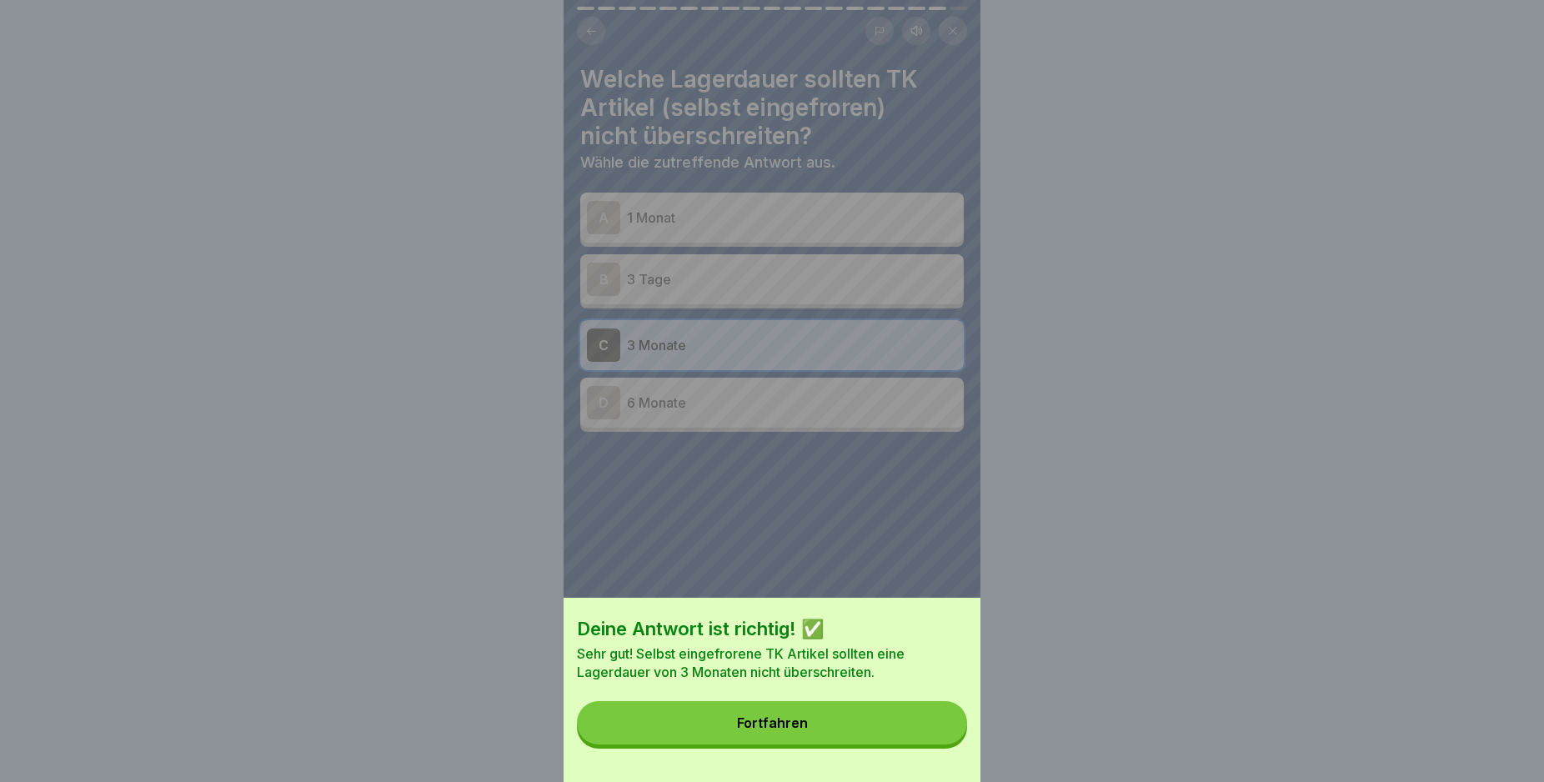
click at [875, 734] on button "Fortfahren" at bounding box center [772, 722] width 390 height 43
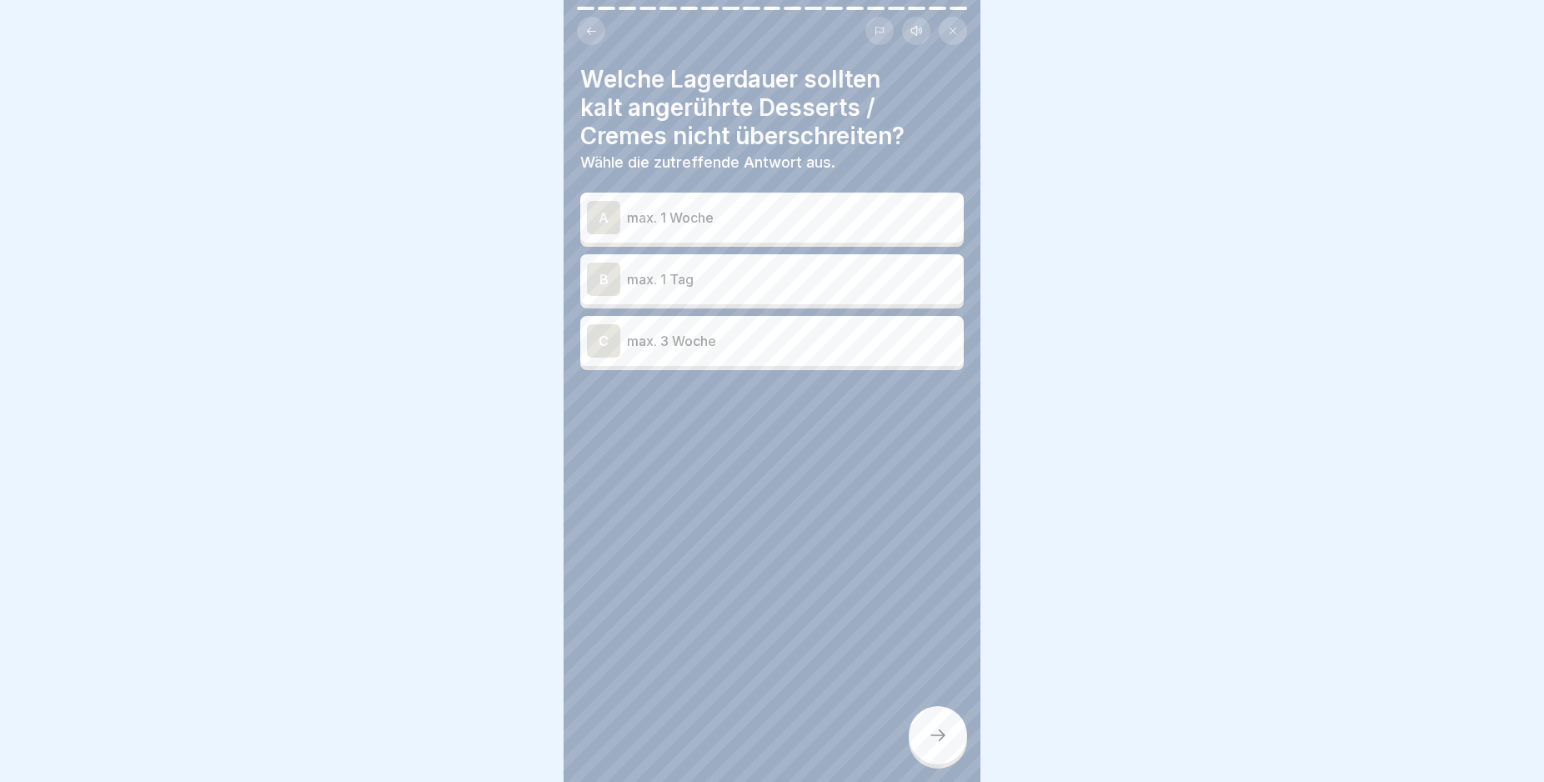
click at [606, 222] on div "A" at bounding box center [603, 217] width 33 height 33
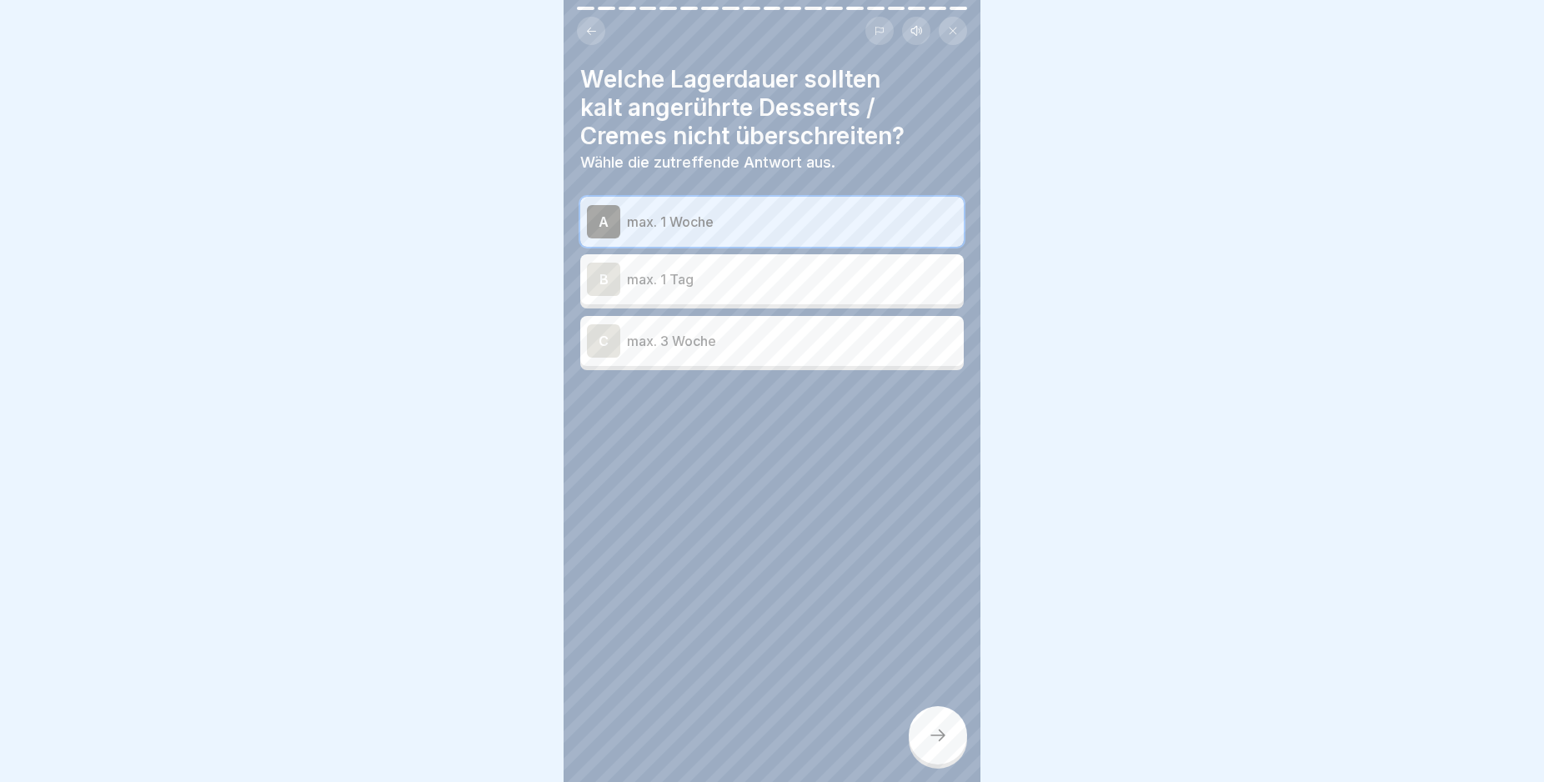
click at [950, 728] on div at bounding box center [938, 735] width 58 height 58
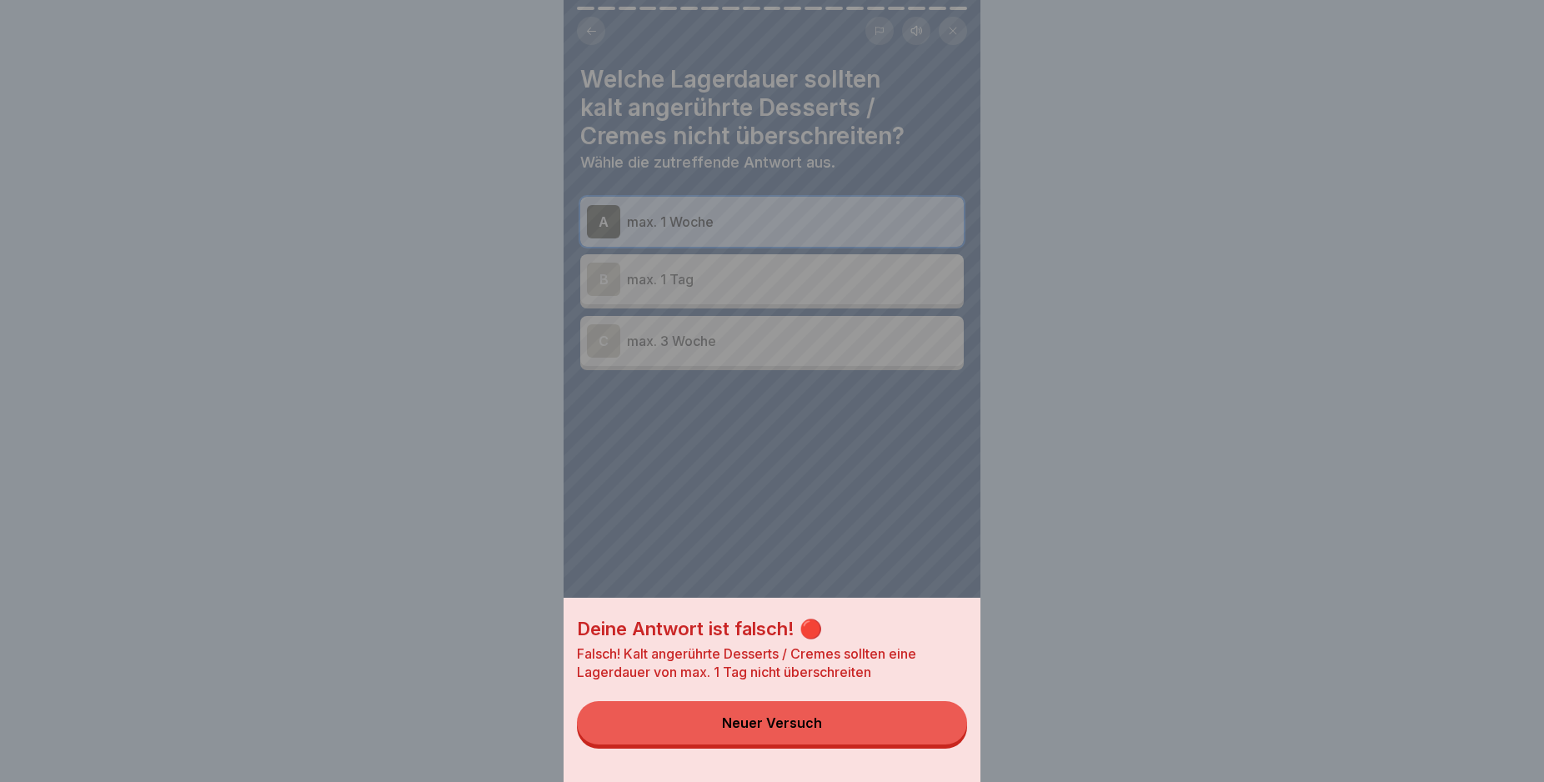
click at [884, 744] on button "Neuer Versuch" at bounding box center [772, 722] width 390 height 43
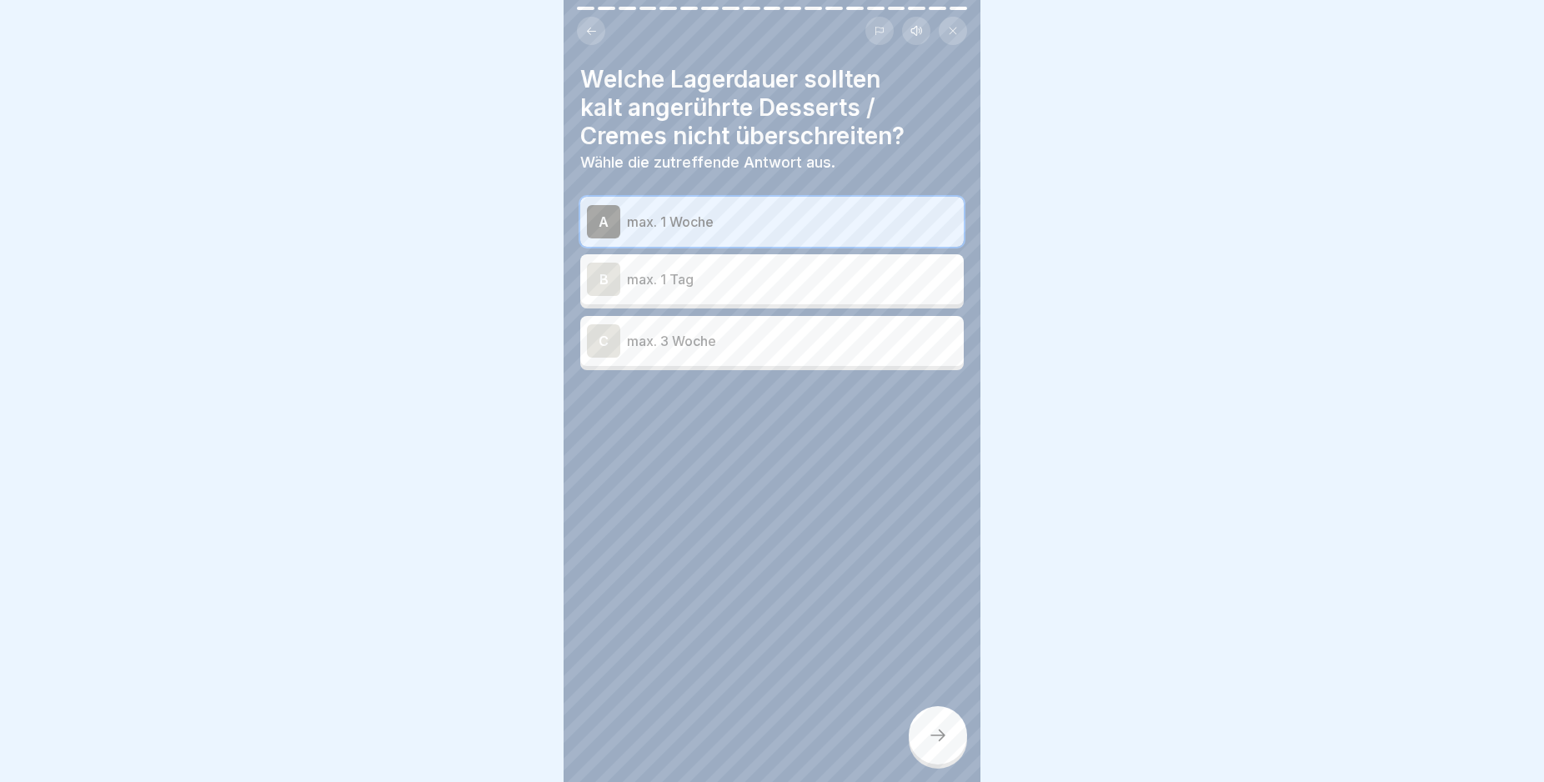
click at [648, 291] on div "B max. 1 Tag" at bounding box center [772, 279] width 370 height 33
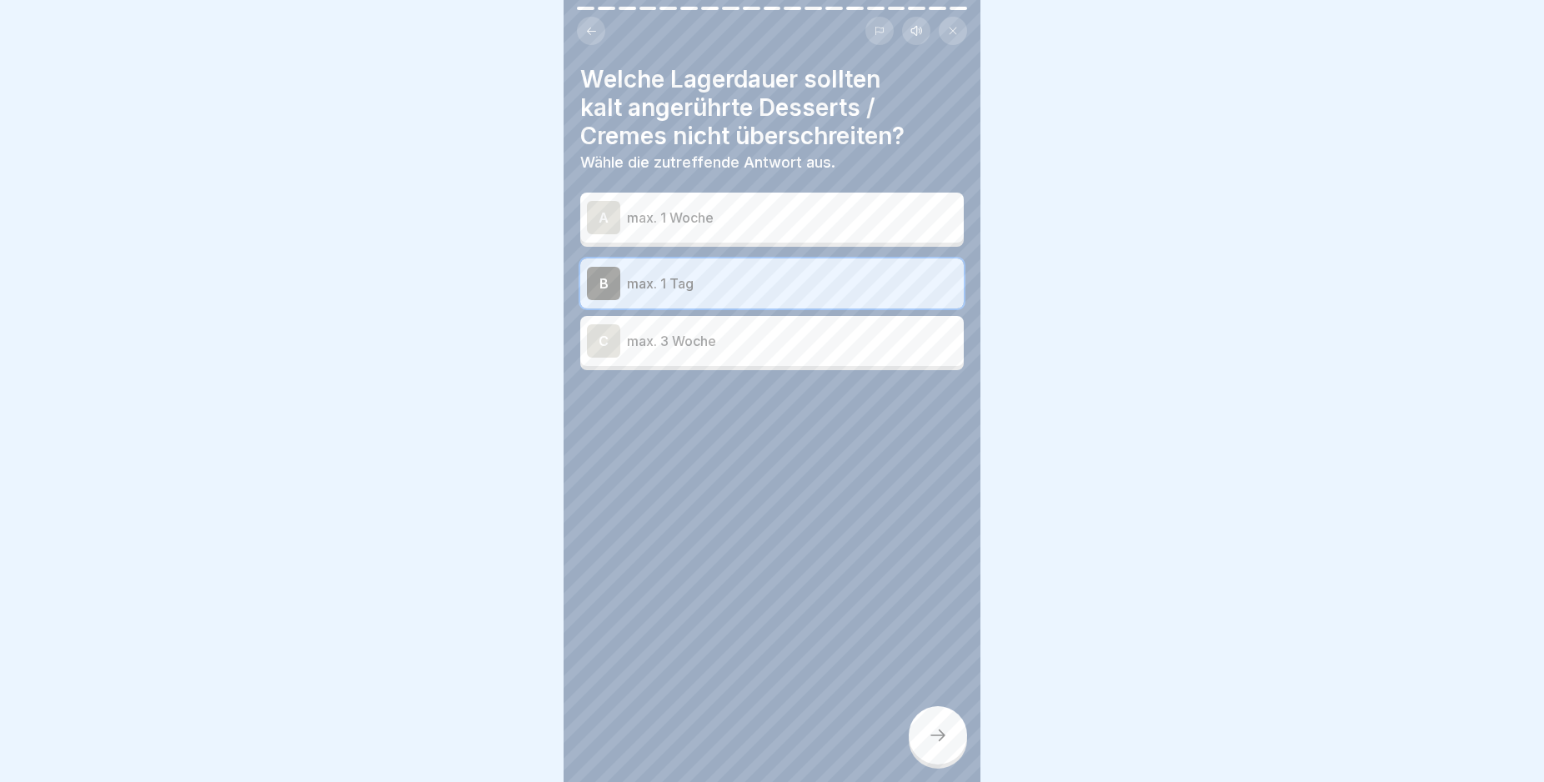
click at [932, 745] on icon at bounding box center [938, 735] width 20 height 20
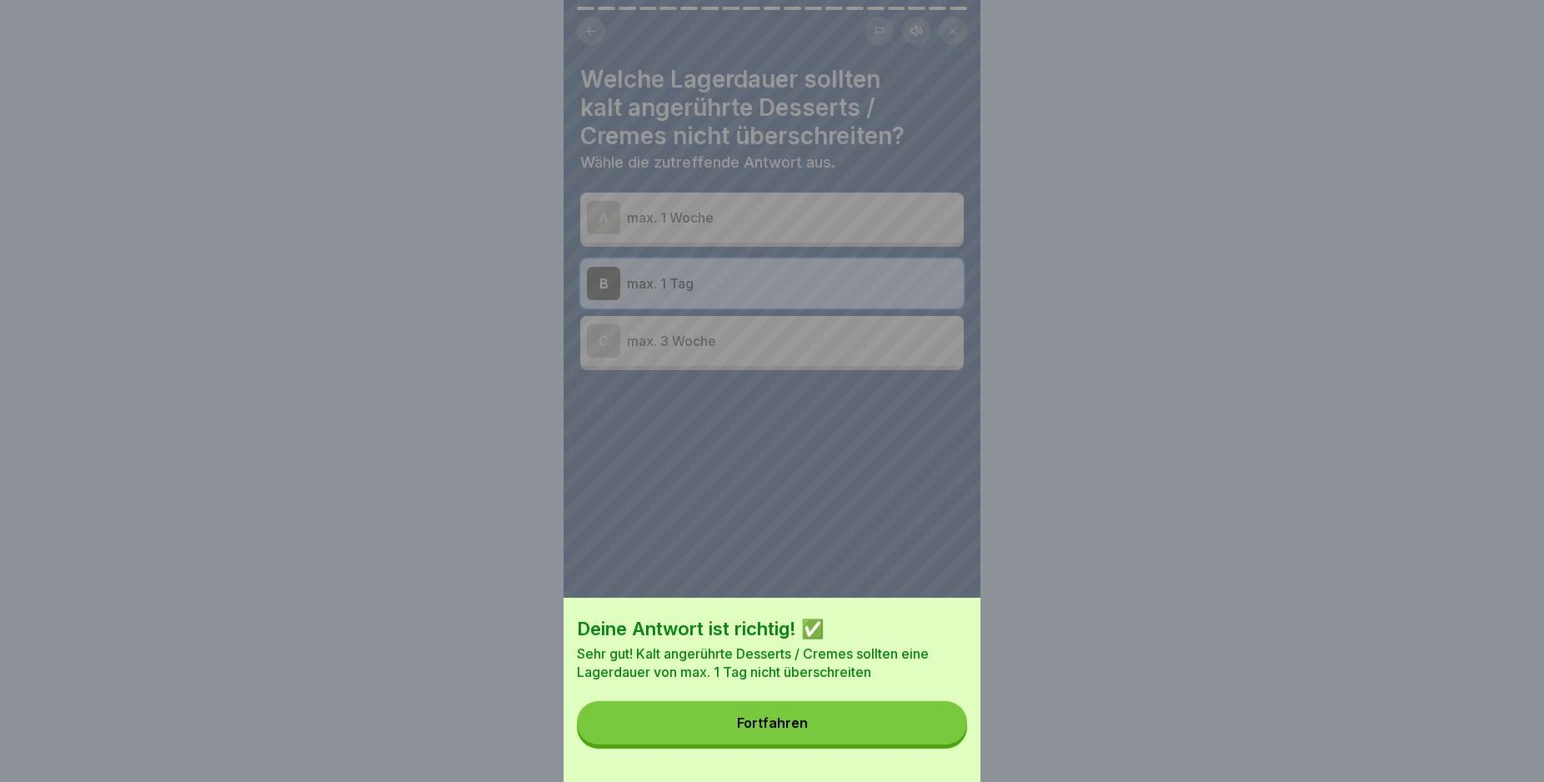
click at [807, 730] on div "Fortfahren" at bounding box center [772, 722] width 71 height 15
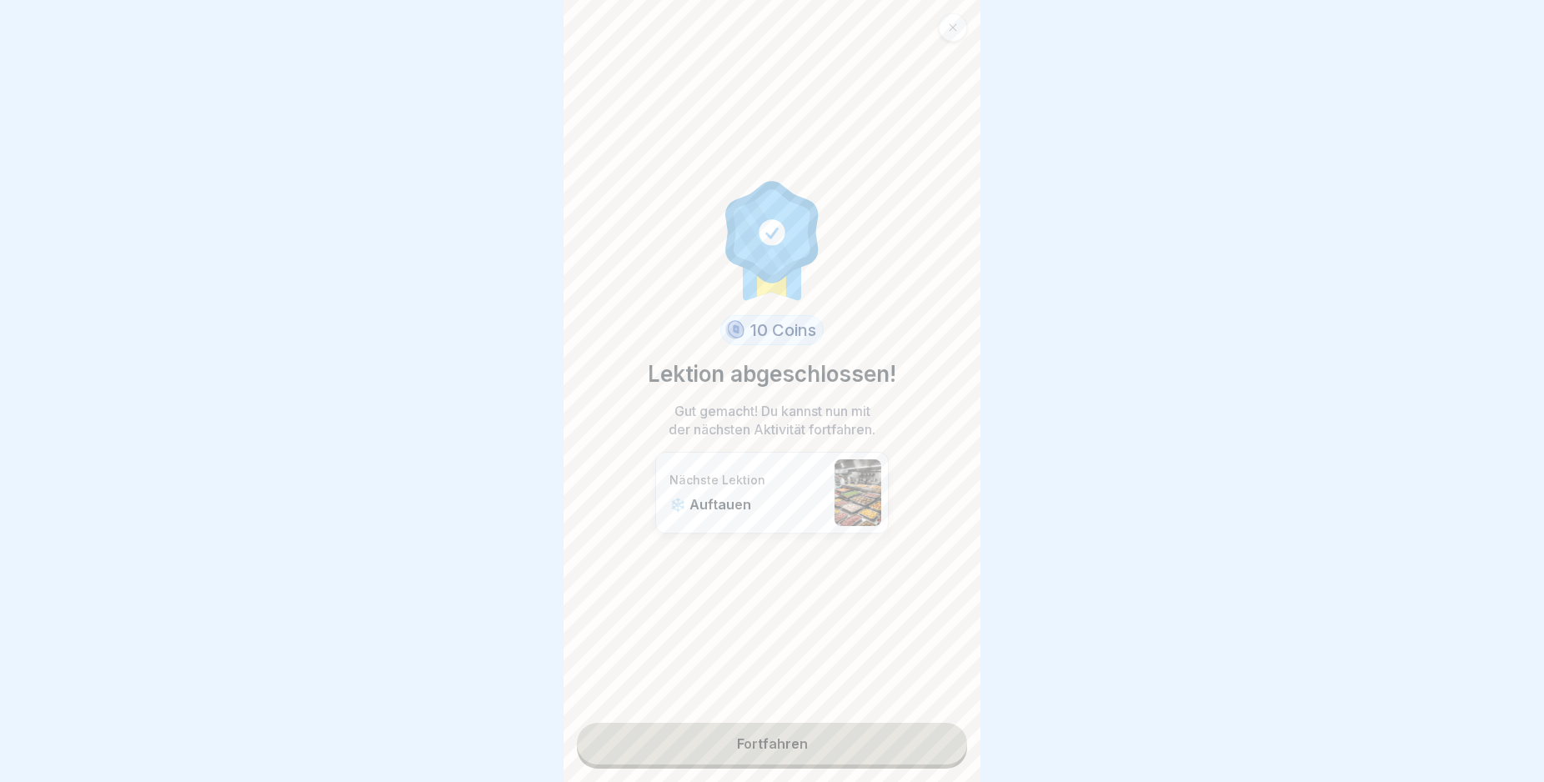
click at [834, 744] on link "Fortfahren" at bounding box center [772, 744] width 390 height 42
